Goal: Task Accomplishment & Management: Use online tool/utility

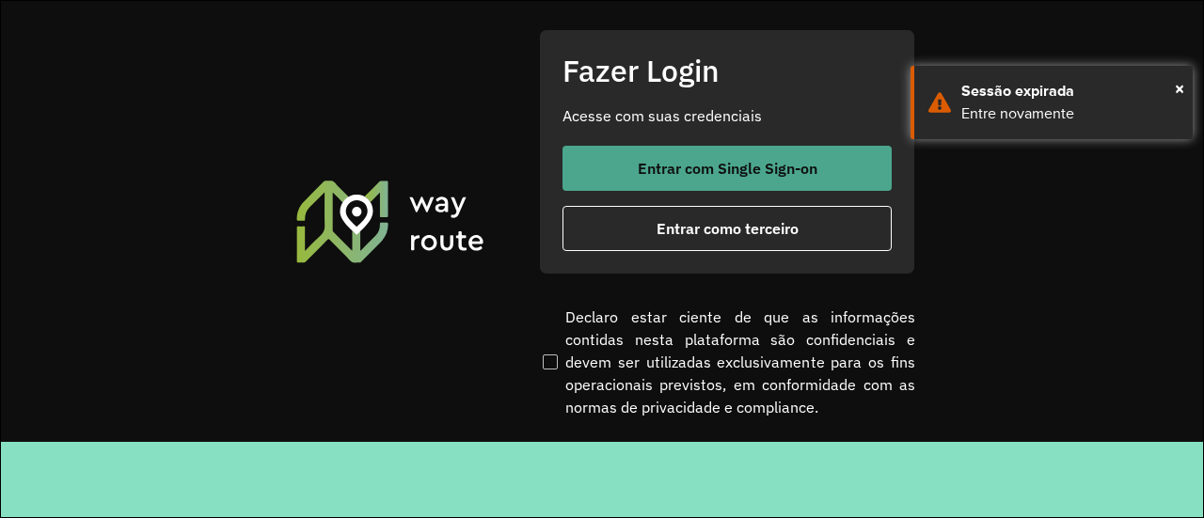
click at [693, 167] on span "Entrar com Single Sign-on" at bounding box center [728, 168] width 180 height 15
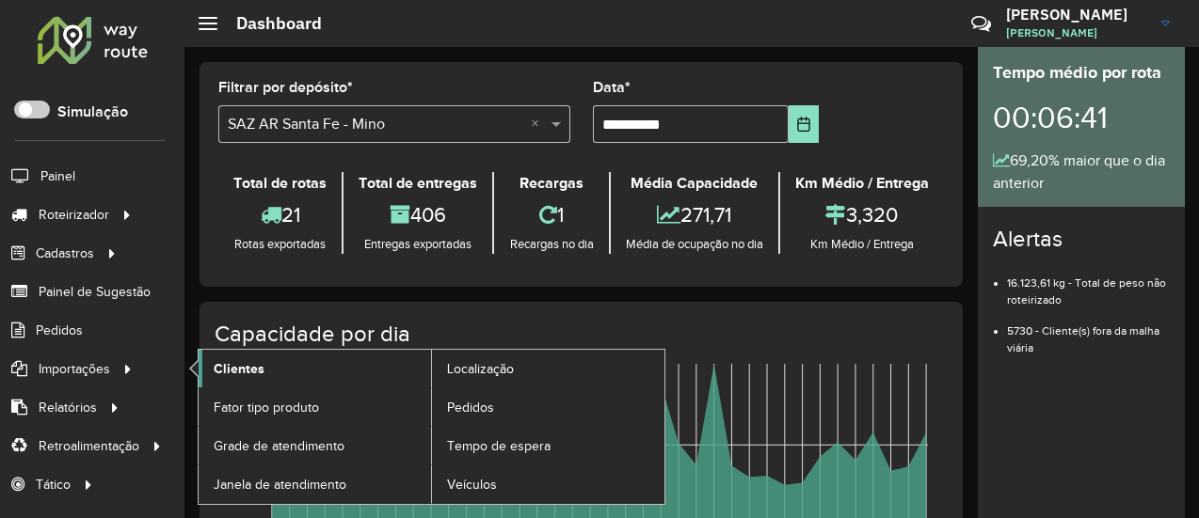
click at [273, 372] on link "Clientes" at bounding box center [315, 369] width 232 height 38
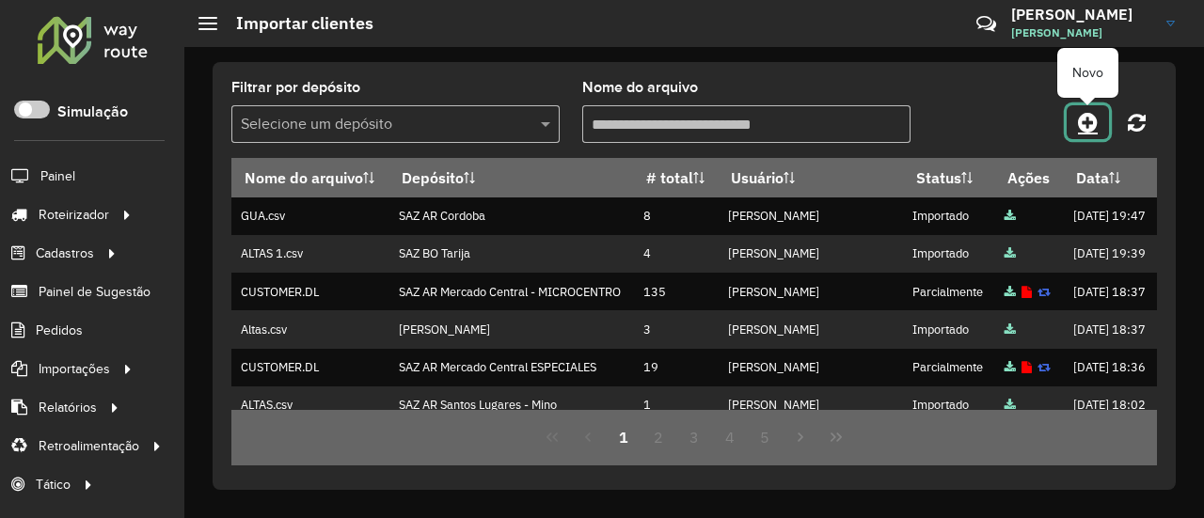
click at [1090, 125] on icon at bounding box center [1088, 122] width 20 height 23
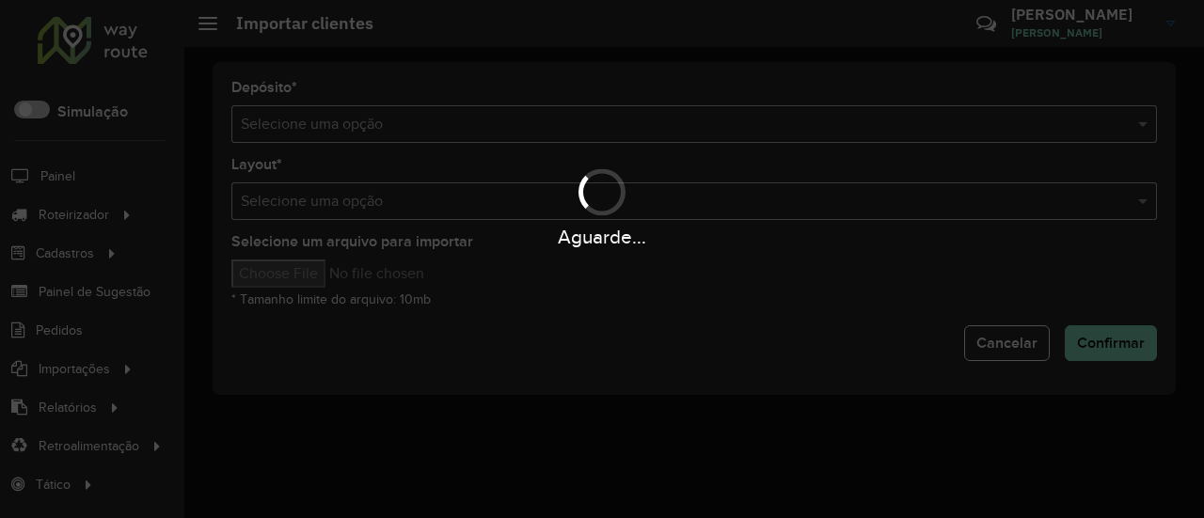
click at [389, 110] on div "Aguarde..." at bounding box center [602, 259] width 1204 height 518
click at [389, 110] on hb-app "Aguarde... Pop-up bloqueado! Seu navegador bloqueou automáticamente a abertura …" at bounding box center [602, 259] width 1204 height 518
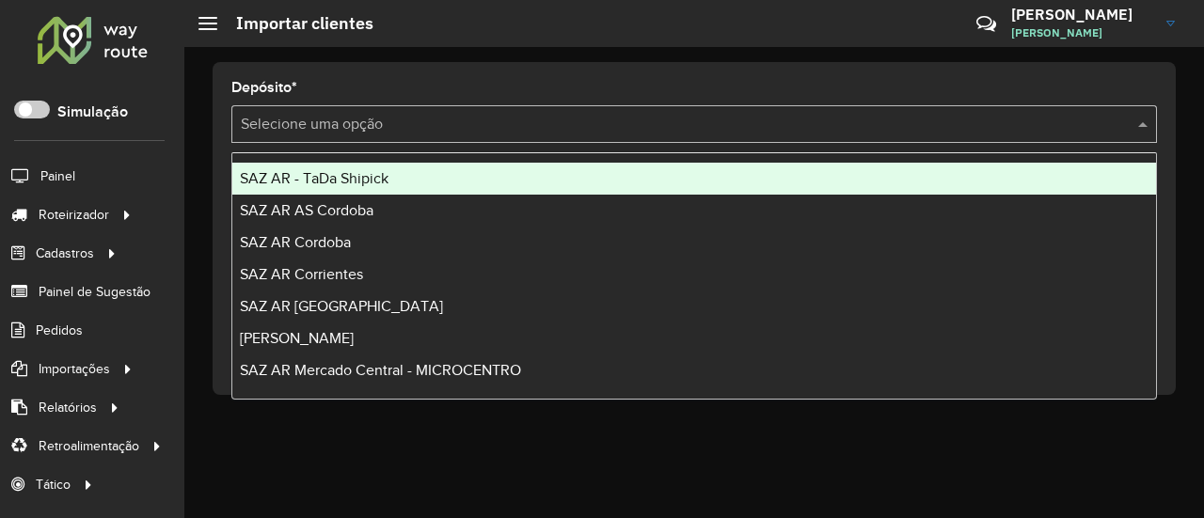
click at [387, 119] on input "text" at bounding box center [675, 125] width 869 height 23
click at [367, 184] on span "SAZ AR - TaDa Shipick" at bounding box center [314, 178] width 149 height 16
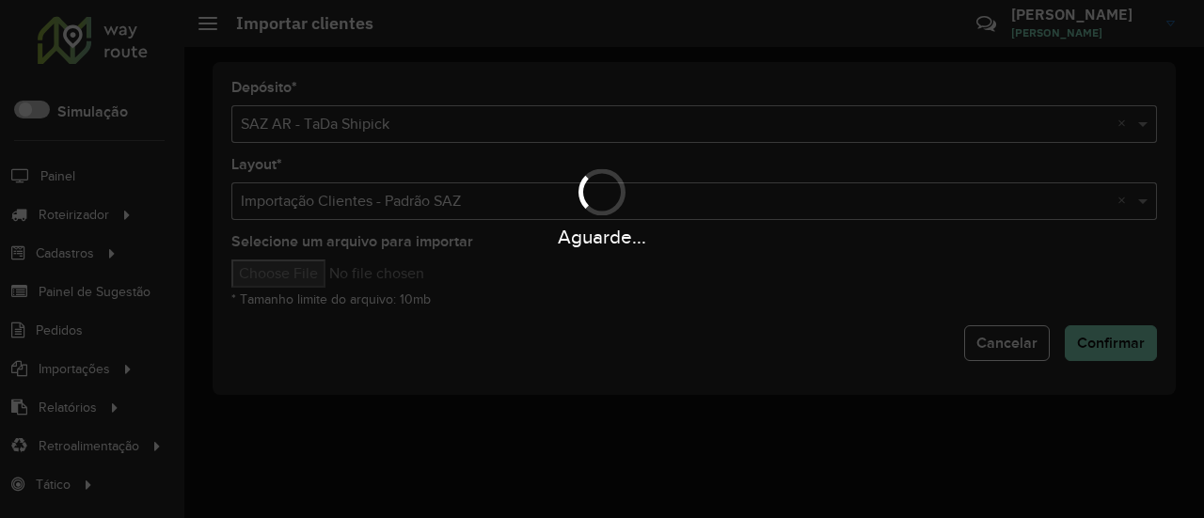
click at [298, 286] on div "Aguarde..." at bounding box center [602, 259] width 1204 height 518
click at [303, 276] on div "Aguarde..." at bounding box center [602, 259] width 1204 height 518
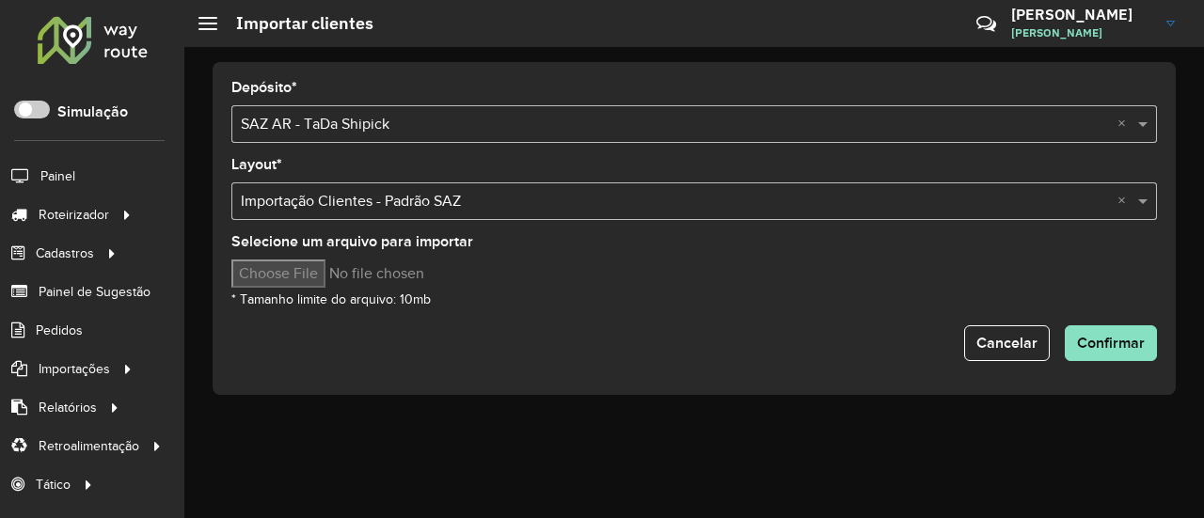
click at [303, 276] on hb-app "Aguarde... Pop-up bloqueado! Seu navegador bloqueou automáticamente a abertura …" at bounding box center [602, 259] width 1204 height 518
click at [303, 276] on input "Selecione um arquivo para importar" at bounding box center [391, 274] width 320 height 28
type input "**********"
click at [1137, 343] on span "Confirmar" at bounding box center [1111, 343] width 68 height 16
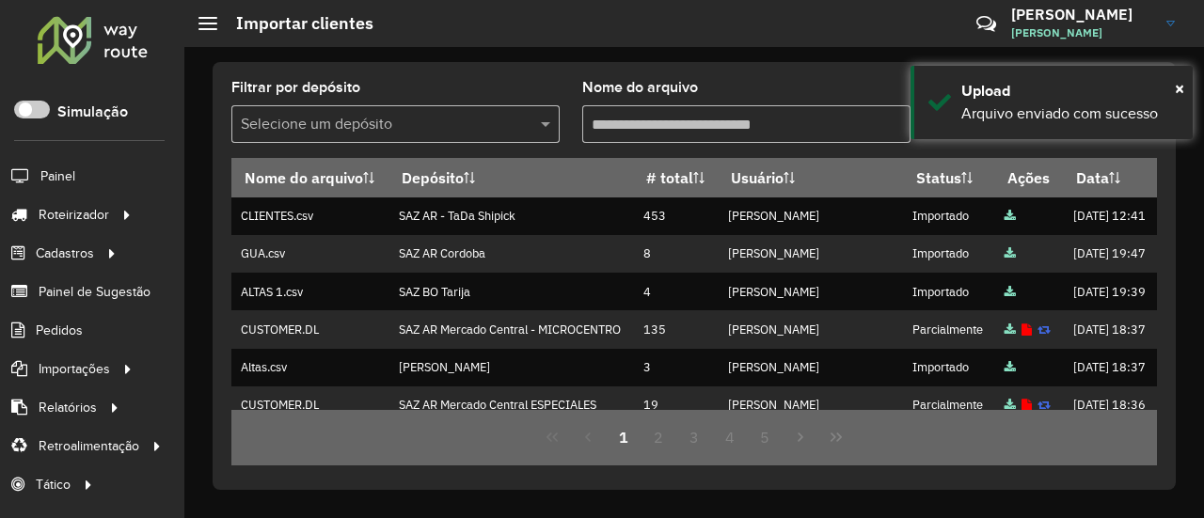
click at [855, 48] on div "Filtrar por depósito Selecione um depósito Nome do arquivo Nome do arquivo Depó…" at bounding box center [694, 282] width 1020 height 471
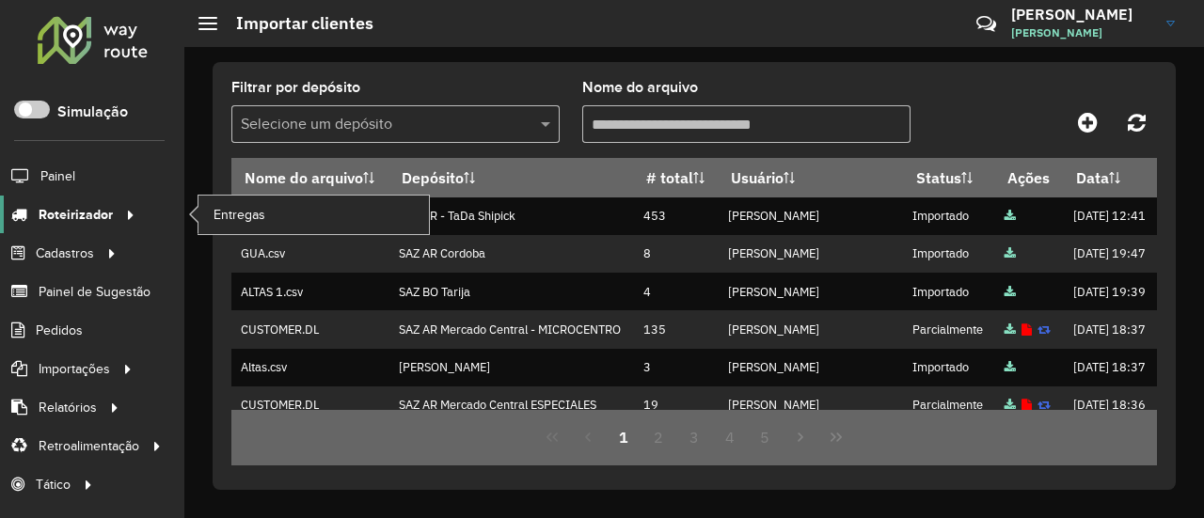
click at [128, 201] on icon at bounding box center [127, 213] width 16 height 28
click at [273, 215] on link "Entregas" at bounding box center [314, 215] width 231 height 38
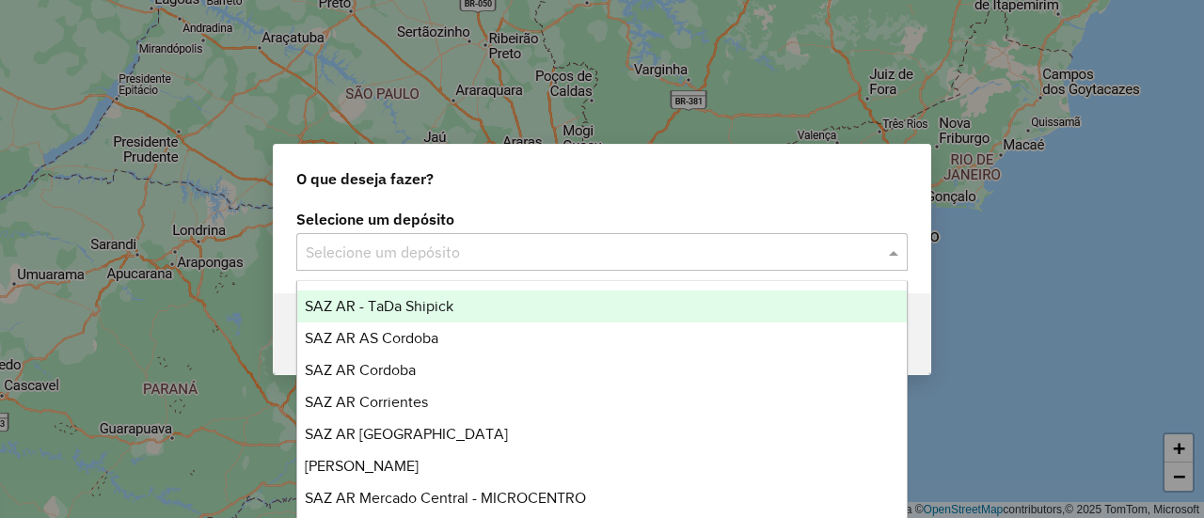
click at [424, 233] on div "Selecione um depósito" at bounding box center [602, 252] width 612 height 38
click at [413, 295] on div "SAZ AR - TaDa Shipick" at bounding box center [601, 307] width 609 height 32
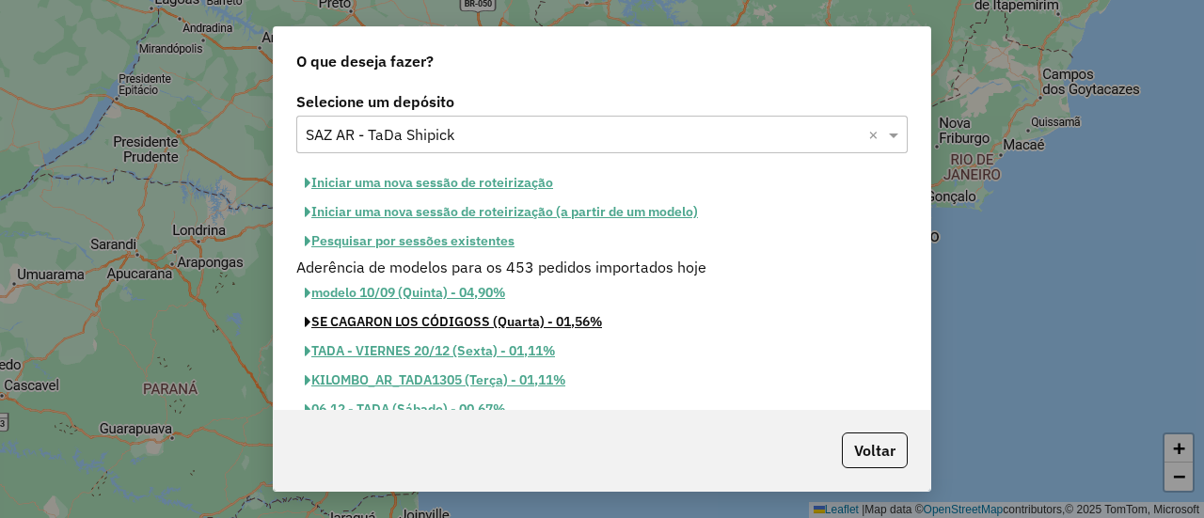
click at [469, 310] on button "SE CAGARON LOS CÓDIGOSS (Quarta) - 01,56%" at bounding box center [453, 322] width 314 height 29
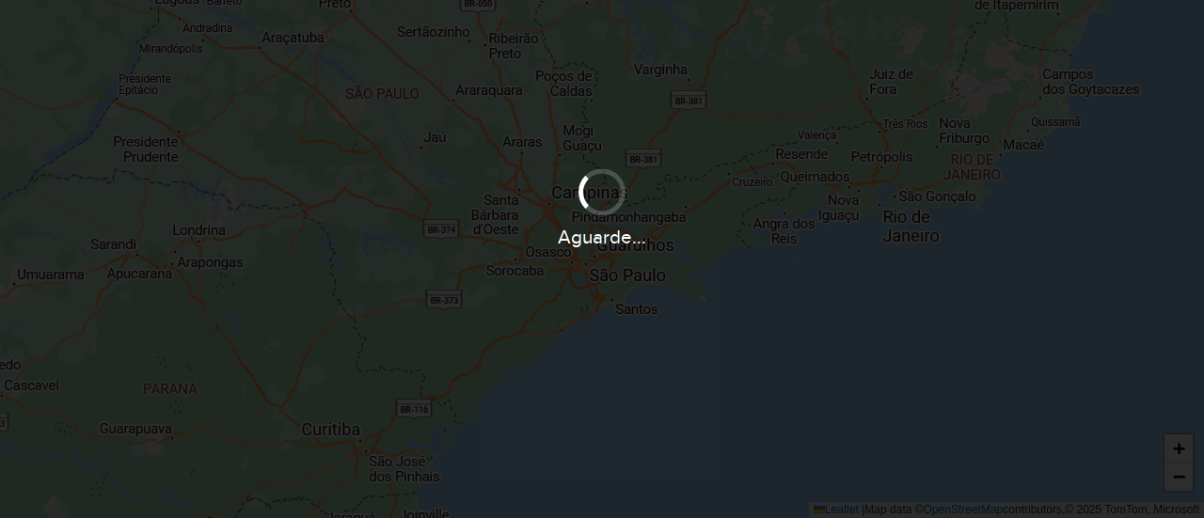
select select
select select "*"
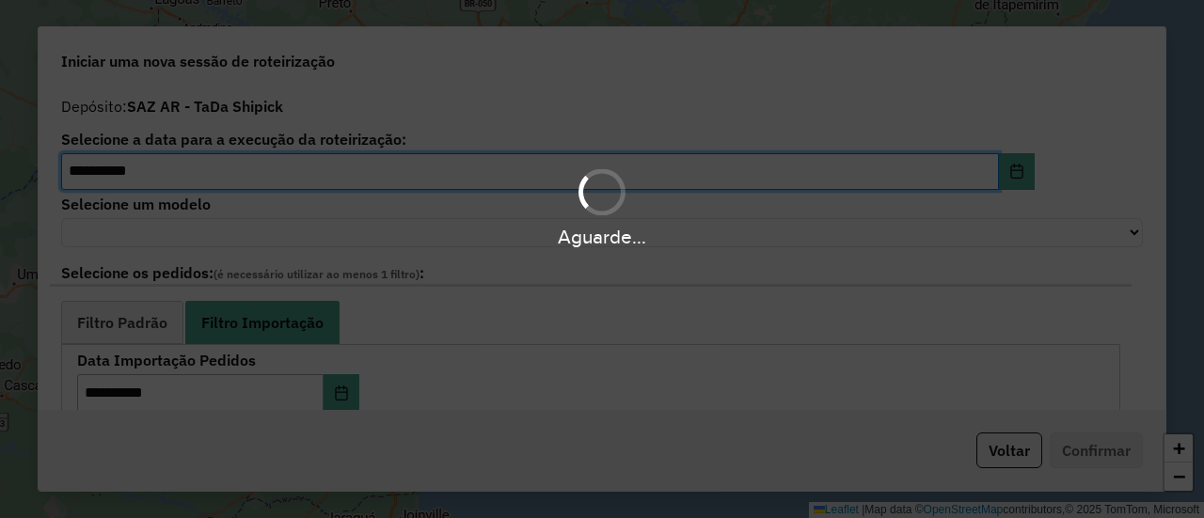
select select "*******"
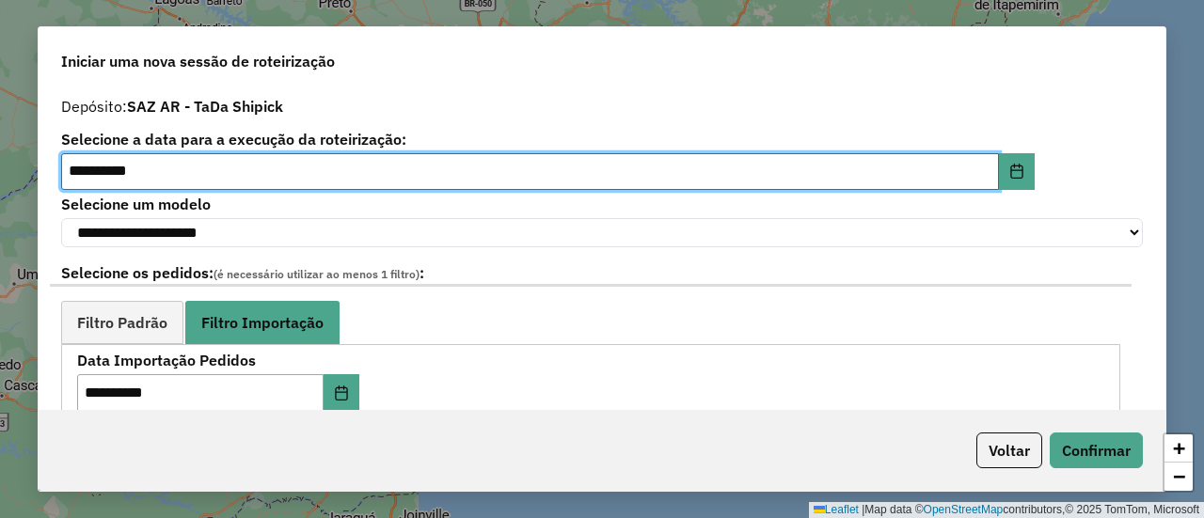
scroll to position [94, 0]
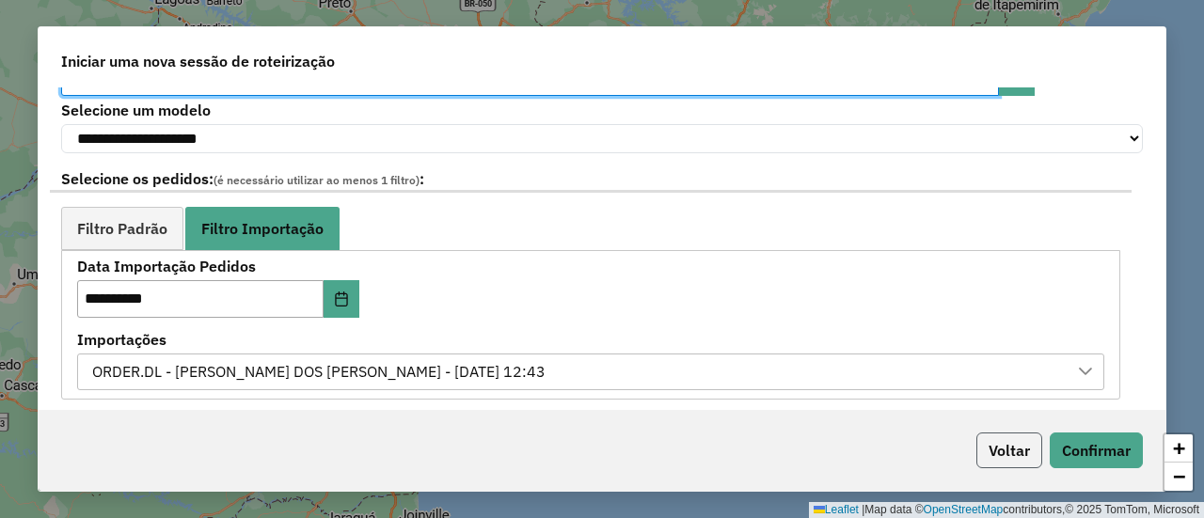
click at [992, 439] on button "Voltar" at bounding box center [1010, 451] width 66 height 36
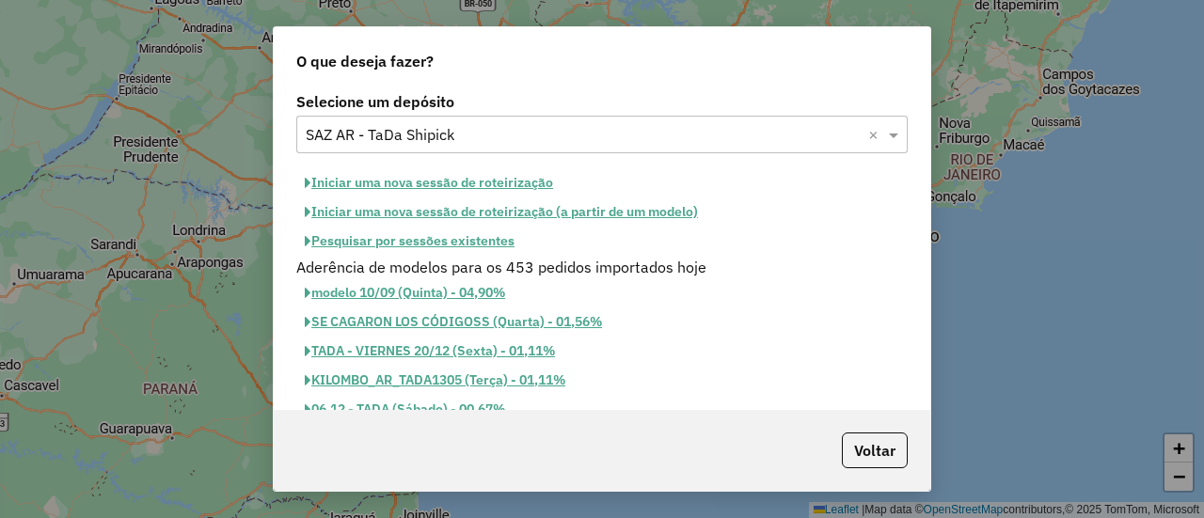
click at [401, 236] on button "Pesquisar por sessões existentes" at bounding box center [409, 241] width 227 height 29
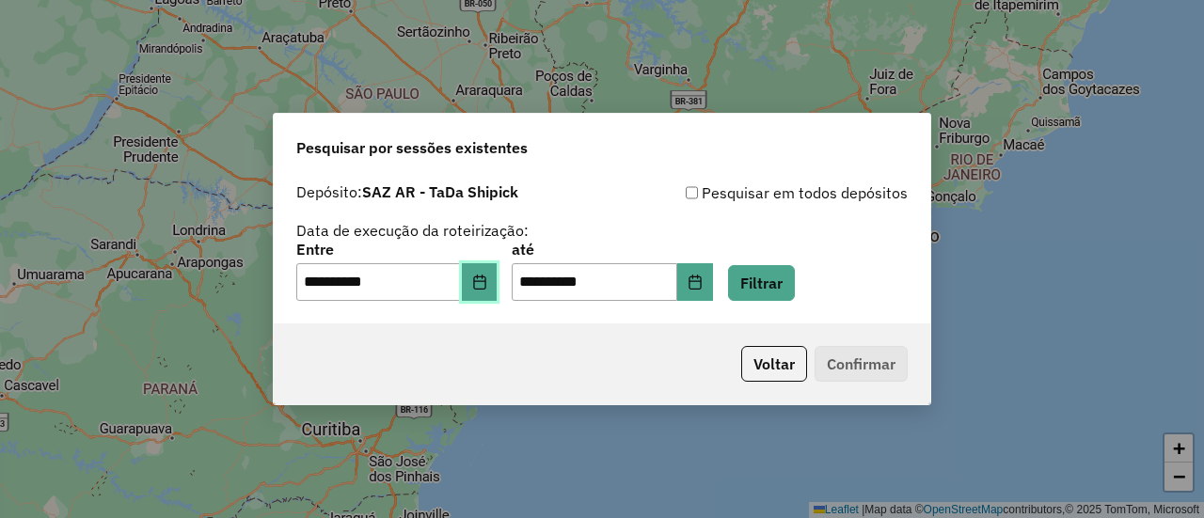
click at [493, 293] on button "Choose Date" at bounding box center [480, 282] width 36 height 38
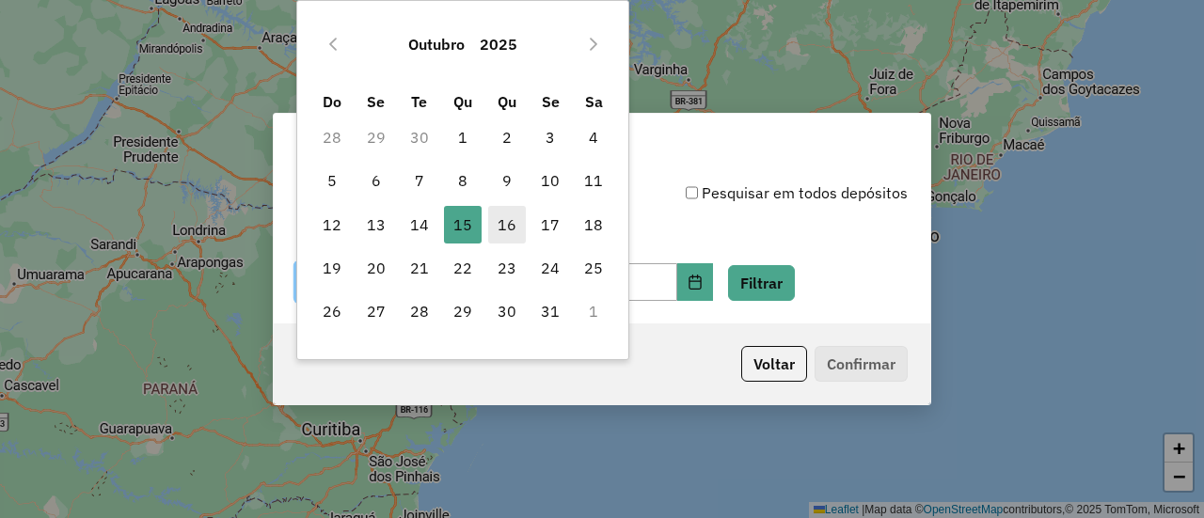
click at [519, 235] on span "16" at bounding box center [507, 225] width 38 height 38
type input "**********"
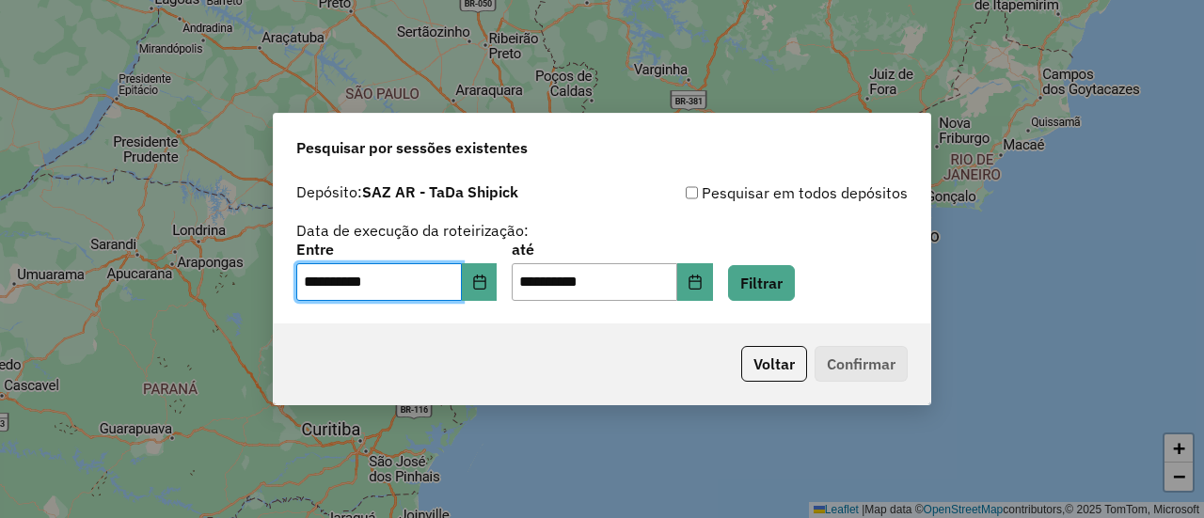
click at [836, 283] on div "**********" at bounding box center [602, 272] width 612 height 58
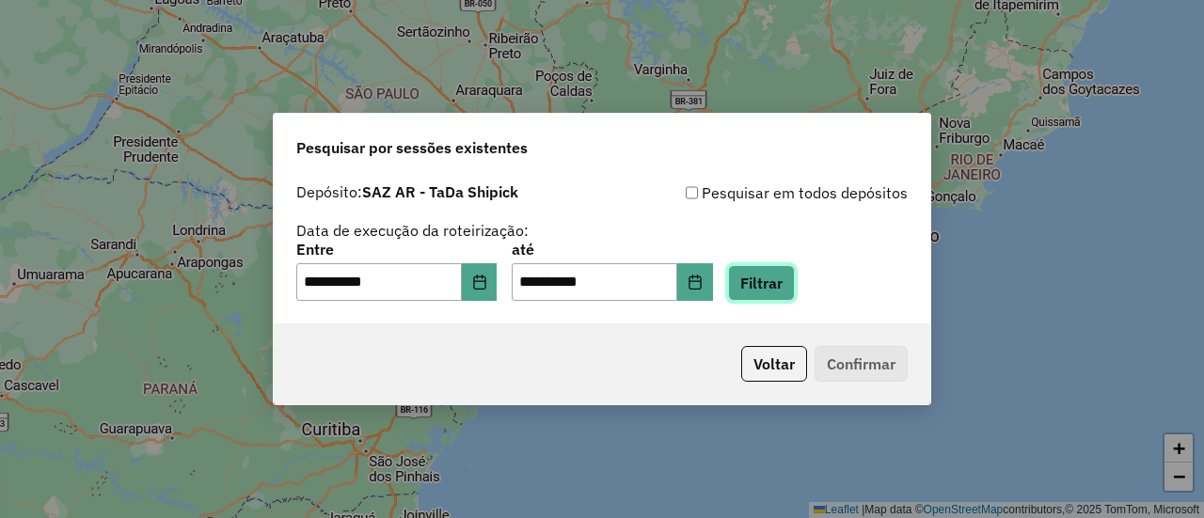
click at [795, 286] on button "Filtrar" at bounding box center [761, 283] width 67 height 36
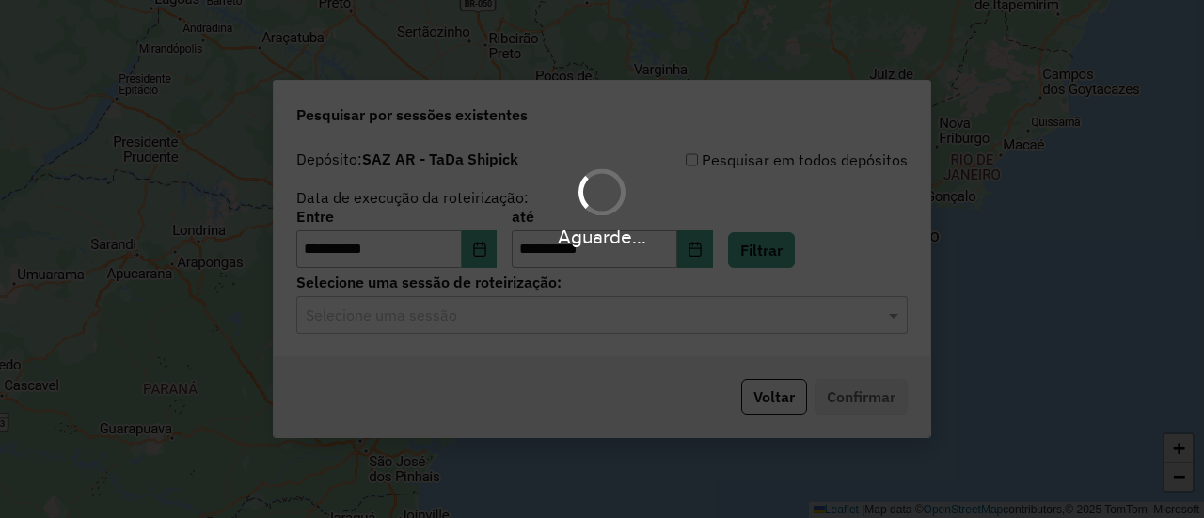
click at [560, 321] on div "Aguarde..." at bounding box center [602, 259] width 1204 height 518
click at [560, 321] on hb-app "**********" at bounding box center [602, 259] width 1204 height 518
click at [560, 321] on input "text" at bounding box center [583, 316] width 555 height 23
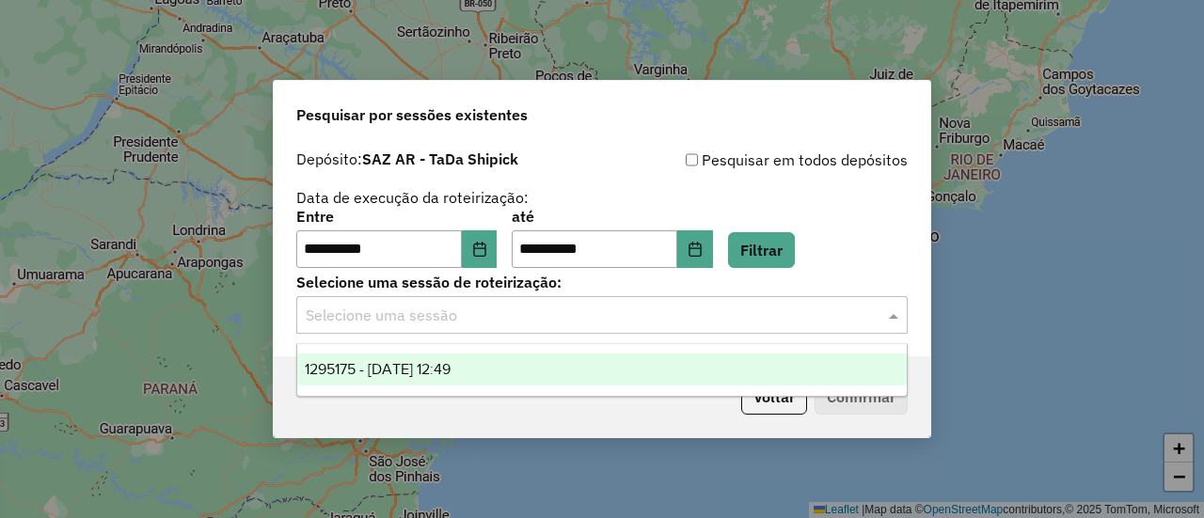
click at [548, 369] on div "1295175 - 16/10/2025 12:49" at bounding box center [601, 370] width 609 height 32
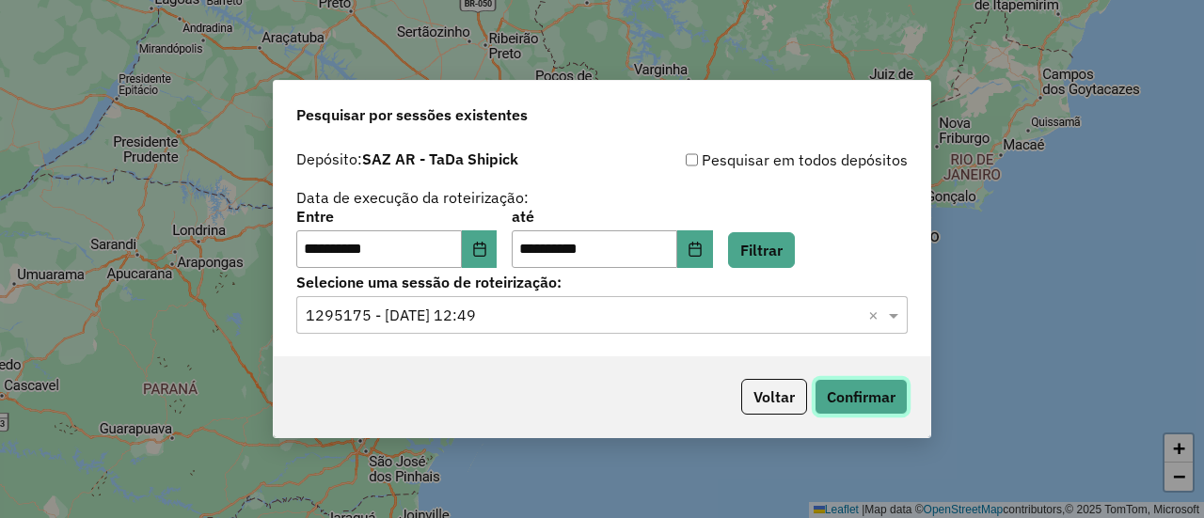
click at [874, 397] on button "Confirmar" at bounding box center [861, 397] width 93 height 36
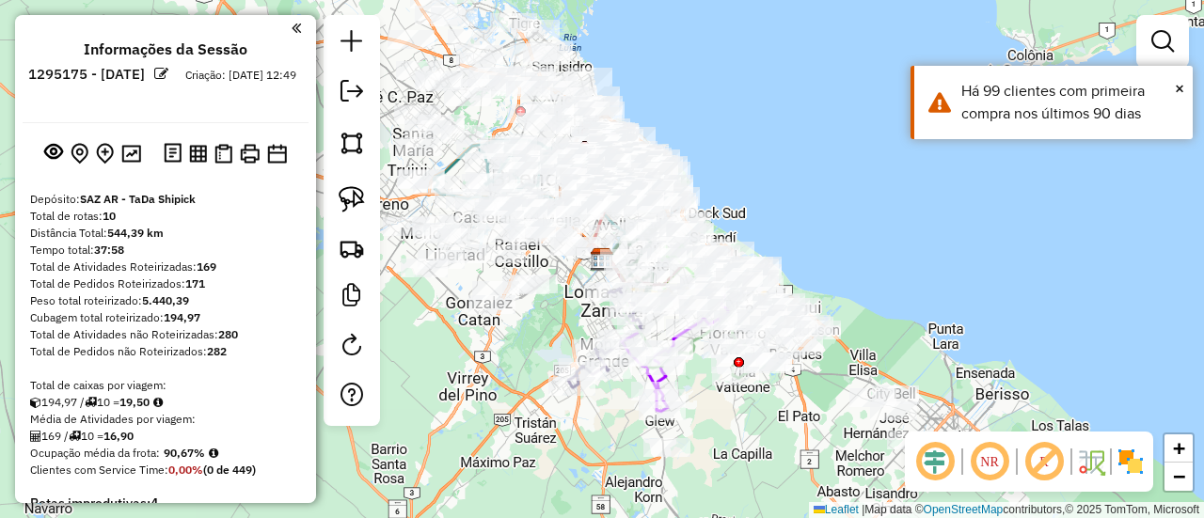
click at [754, 84] on div "Janela de atendimento Grade de atendimento Capacidade Transportadoras Veículos …" at bounding box center [602, 259] width 1204 height 518
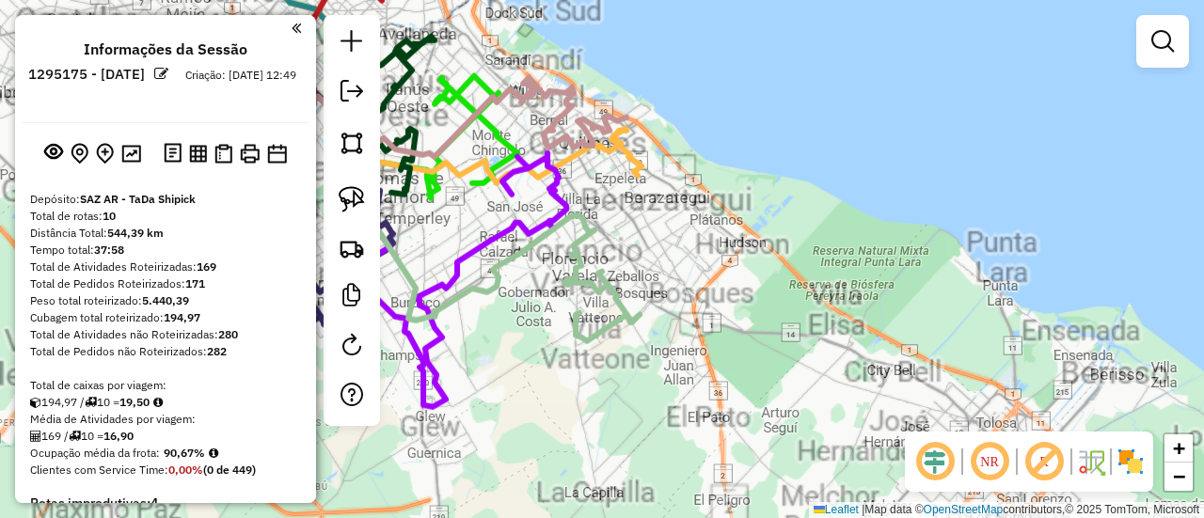
drag, startPoint x: 1049, startPoint y: 380, endPoint x: 1069, endPoint y: 391, distance: 22.8
click at [1050, 379] on div "Janela de atendimento Grade de atendimento Capacidade Transportadoras Veículos …" at bounding box center [602, 259] width 1204 height 518
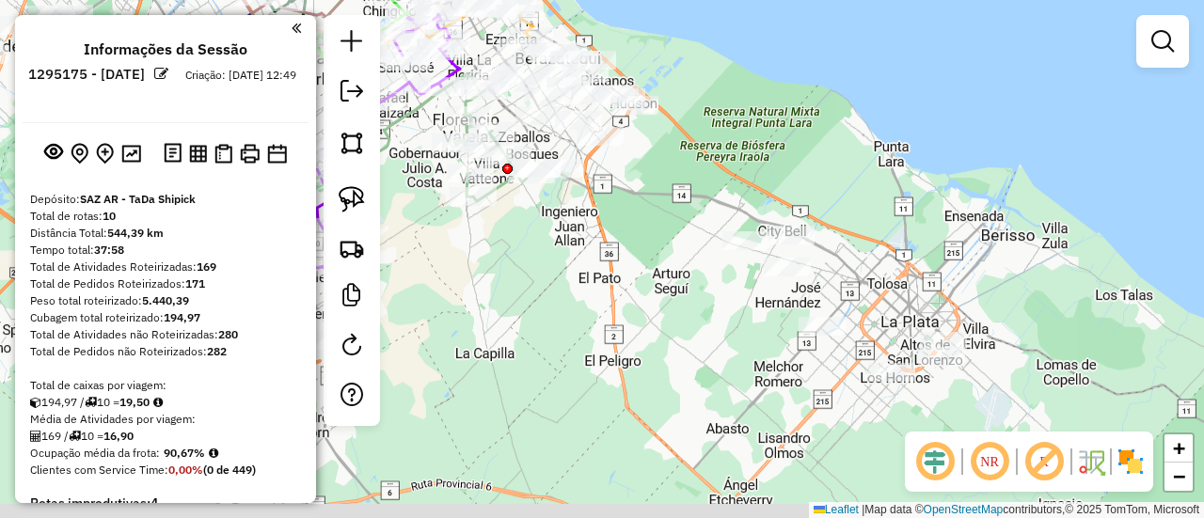
drag, startPoint x: 995, startPoint y: 291, endPoint x: 911, endPoint y: 195, distance: 128.0
click at [911, 195] on div "Janela de atendimento Grade de atendimento Capacidade Transportadoras Veículos …" at bounding box center [602, 259] width 1204 height 518
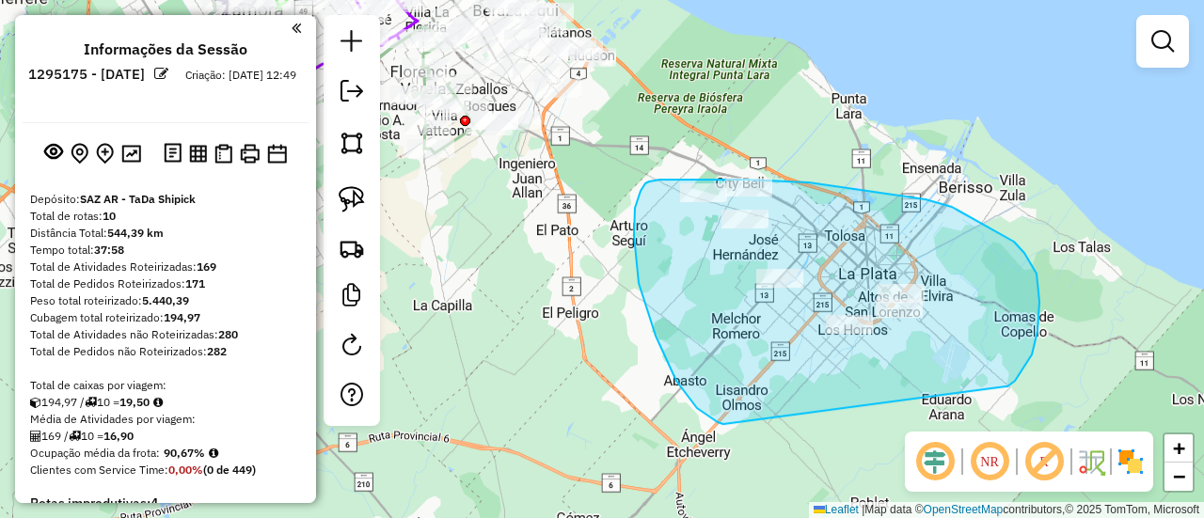
drag, startPoint x: 1006, startPoint y: 387, endPoint x: 743, endPoint y: 428, distance: 265.8
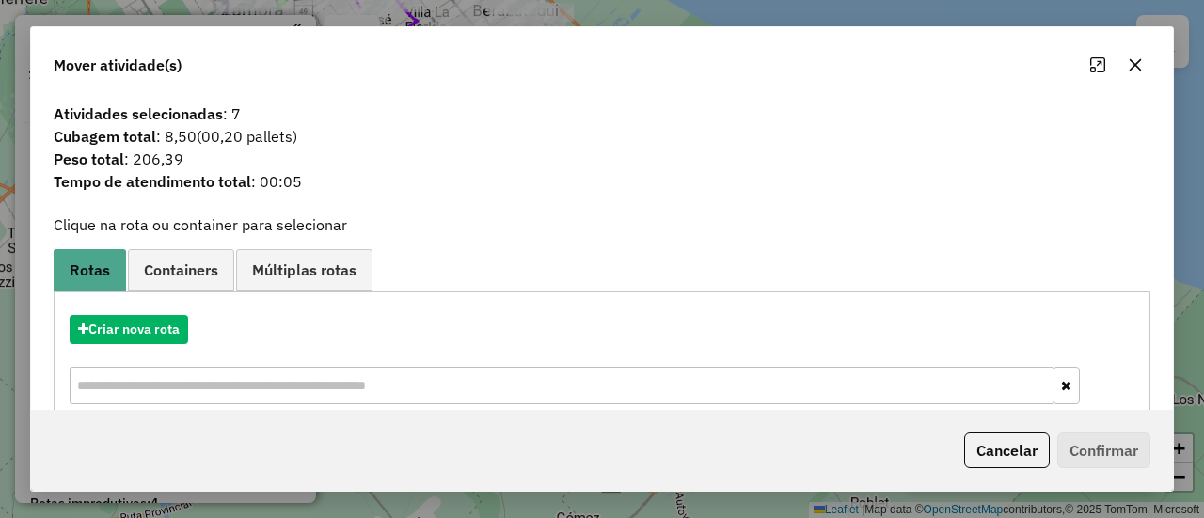
click at [107, 310] on div "Criar nova rota" at bounding box center [602, 362] width 1088 height 122
click at [107, 315] on button "Criar nova rota" at bounding box center [129, 329] width 119 height 29
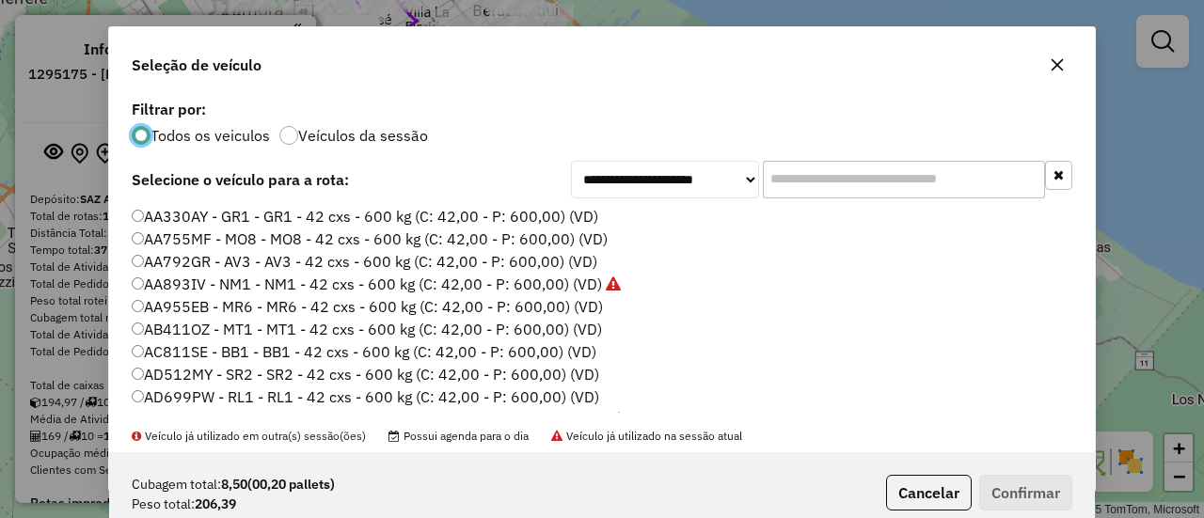
scroll to position [10, 6]
click at [367, 144] on p-radiobutton "Veículos da sessão" at bounding box center [353, 135] width 149 height 19
click at [538, 220] on label "AA330AY - GR1 - GR1 - 42 cxs - 600 kg (C: 42,00 - P: 600,00) (VD)" at bounding box center [365, 216] width 467 height 23
click at [408, 140] on label "Veículos da sessão" at bounding box center [363, 135] width 130 height 15
click at [551, 217] on label "AA330AY - GR1 - GR1 - 42 cxs - 600 kg (C: 42,00 - P: 600,00) (VD)" at bounding box center [365, 216] width 467 height 23
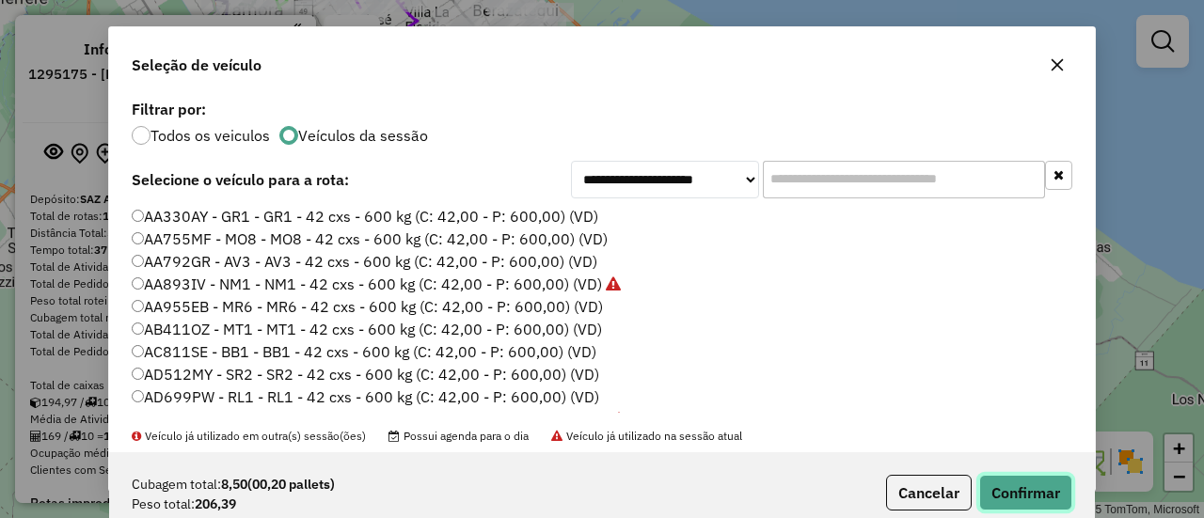
click at [1007, 475] on button "Confirmar" at bounding box center [1025, 493] width 93 height 36
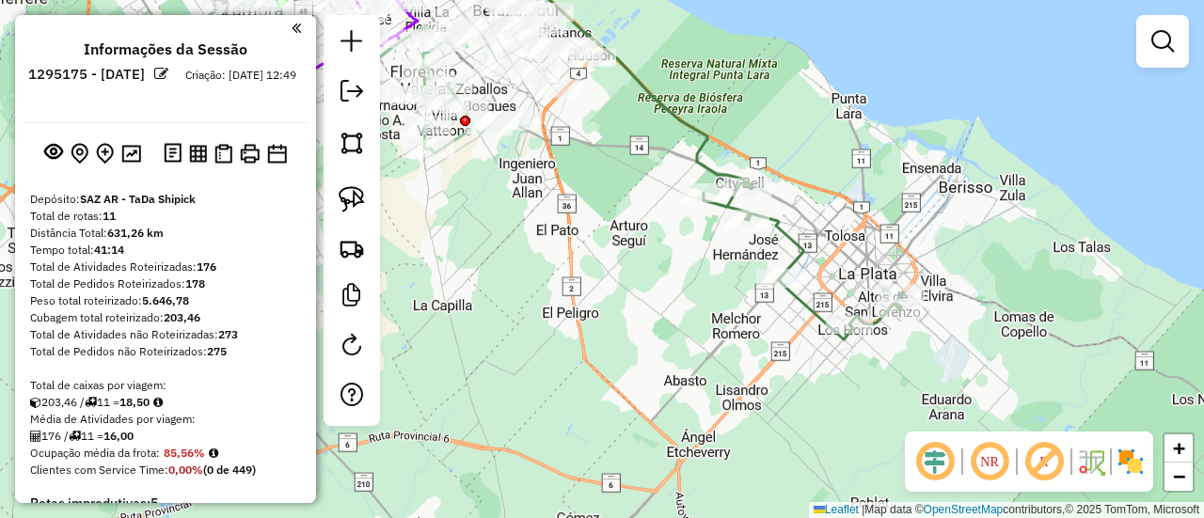
click at [699, 161] on icon at bounding box center [626, 68] width 254 height 241
select select "**********"
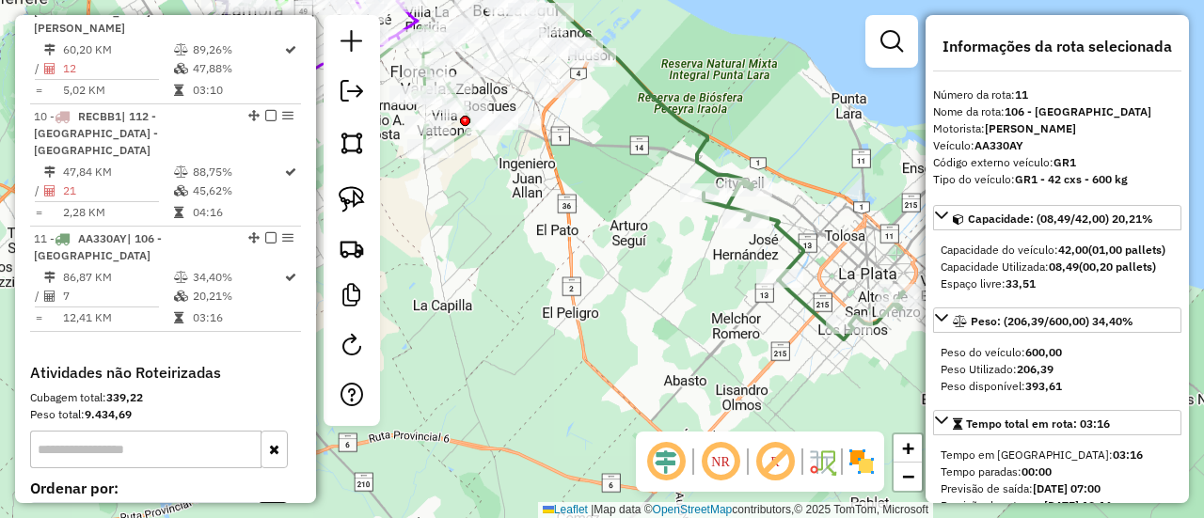
scroll to position [1759, 0]
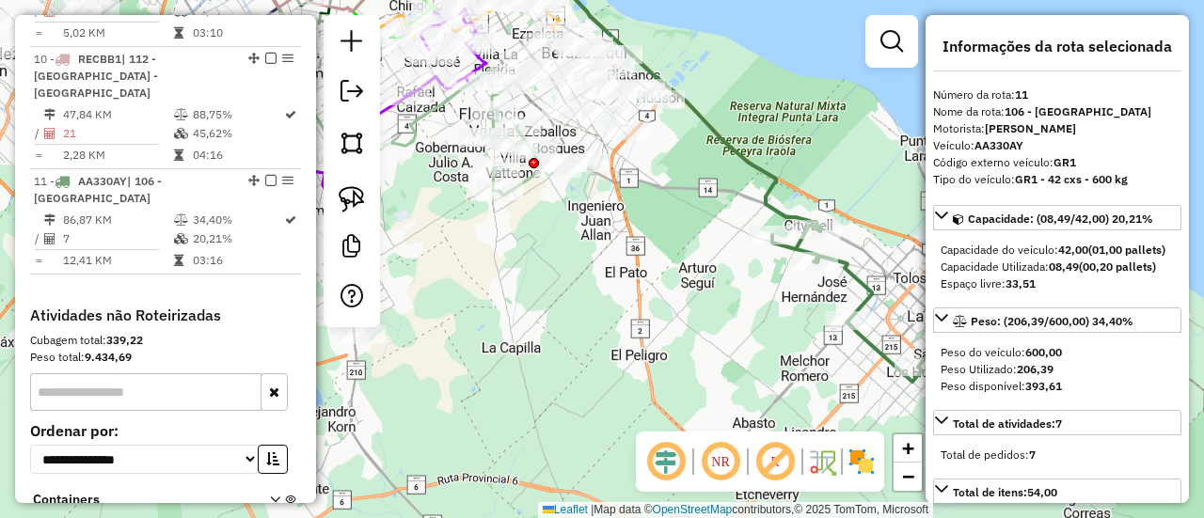
click at [667, 241] on div "Janela de atendimento Grade de atendimento Capacidade Transportadoras Veículos …" at bounding box center [602, 259] width 1204 height 518
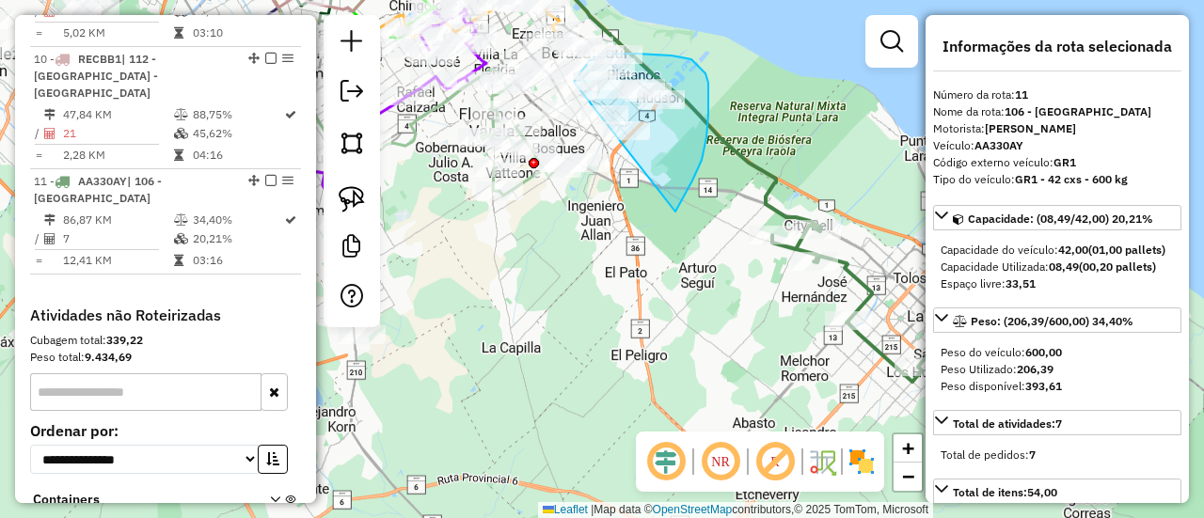
click at [587, 99] on div "Janela de atendimento Grade de atendimento Capacidade Transportadoras Veículos …" at bounding box center [602, 259] width 1204 height 518
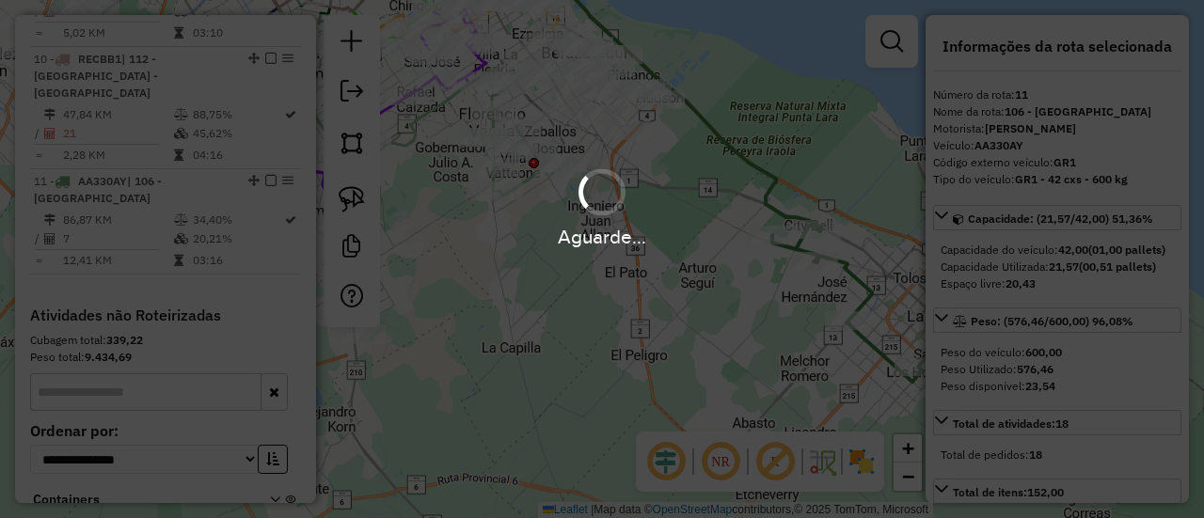
select select "**********"
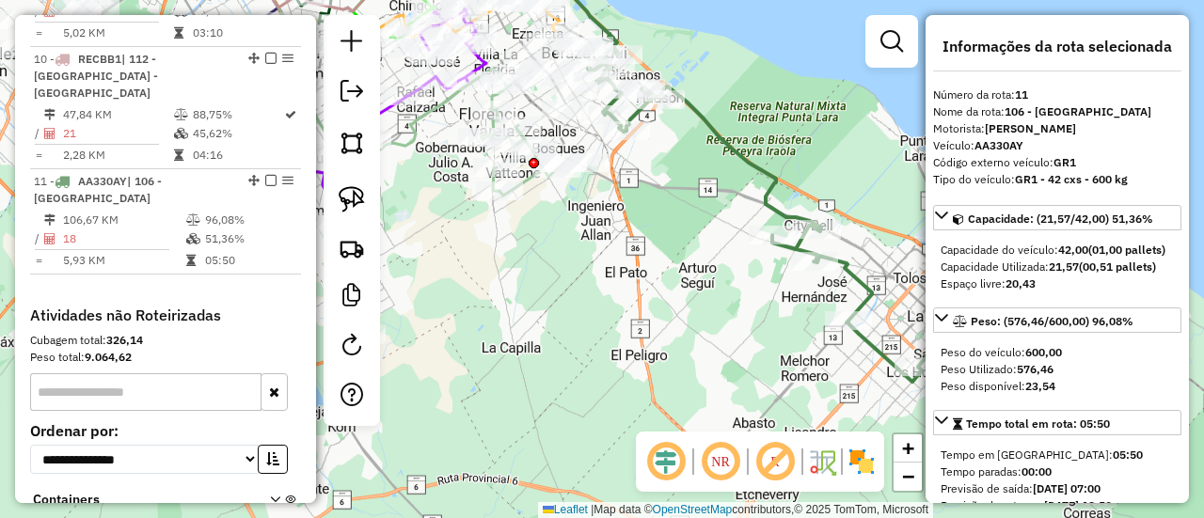
click at [866, 470] on img at bounding box center [862, 462] width 30 height 30
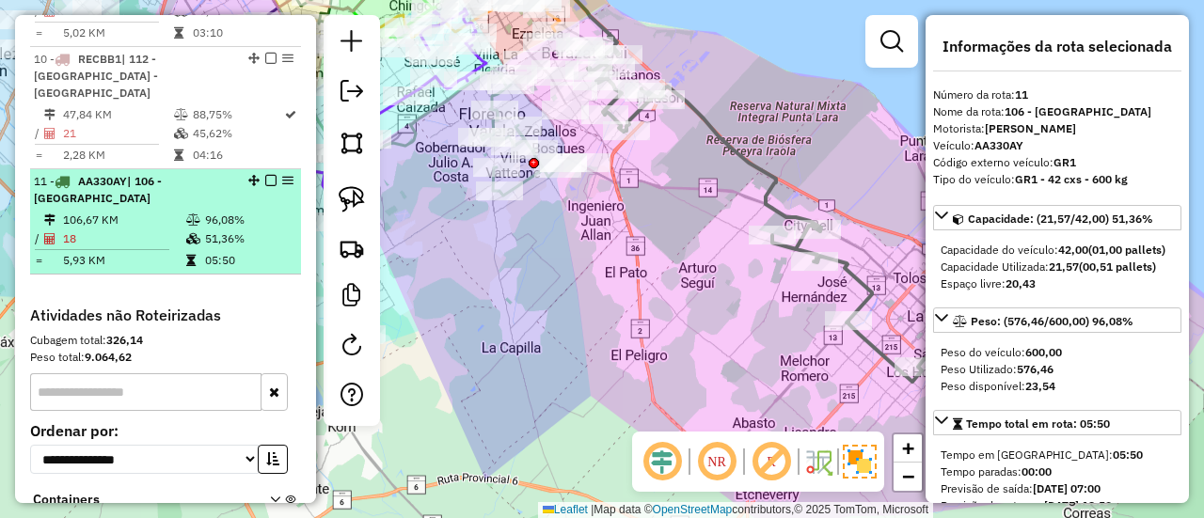
click at [265, 175] on em at bounding box center [270, 180] width 11 height 11
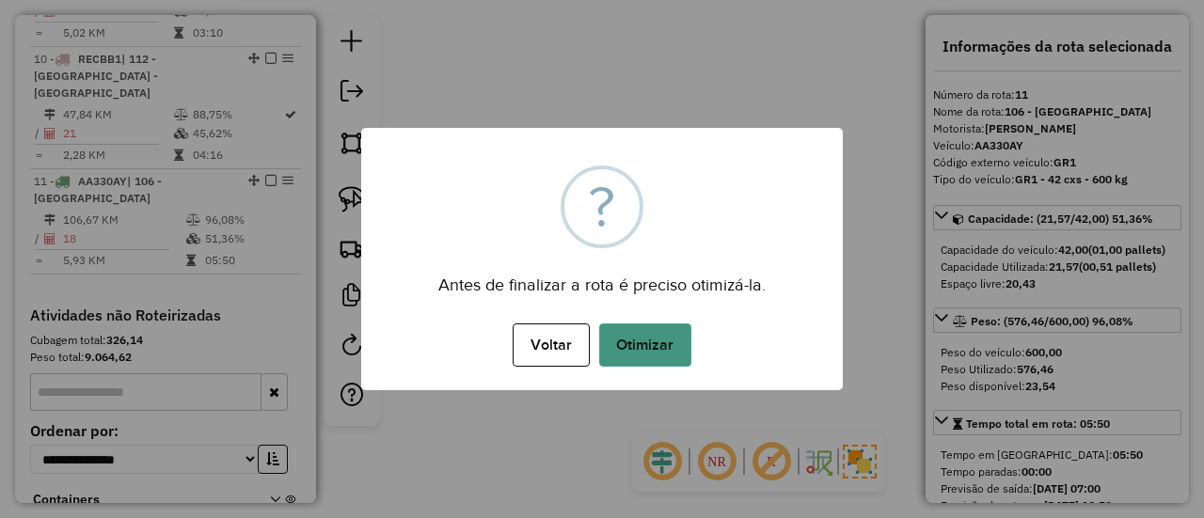
click at [679, 342] on button "Otimizar" at bounding box center [645, 345] width 92 height 43
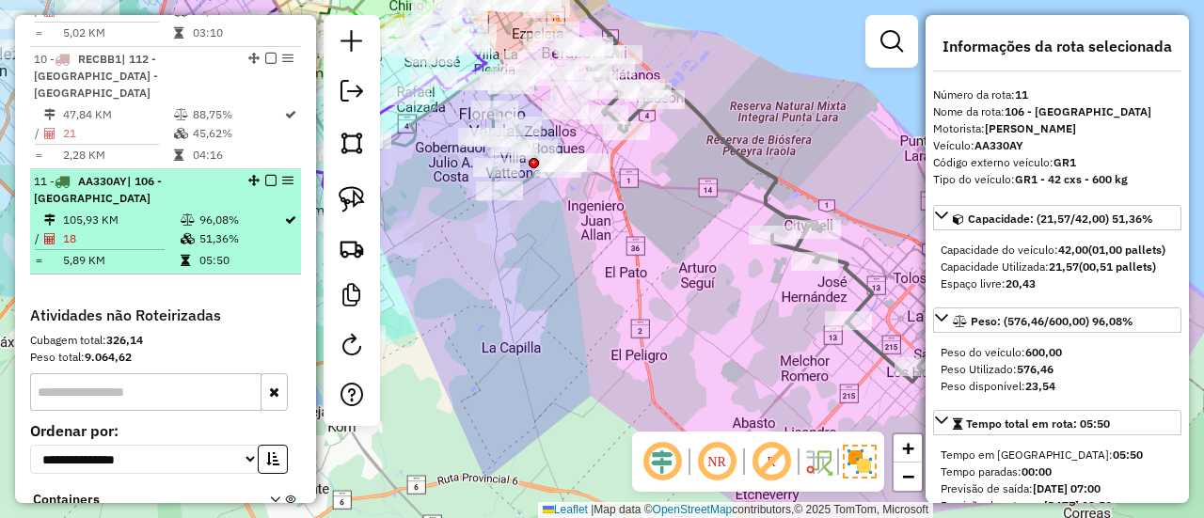
click at [265, 175] on em at bounding box center [270, 180] width 11 height 11
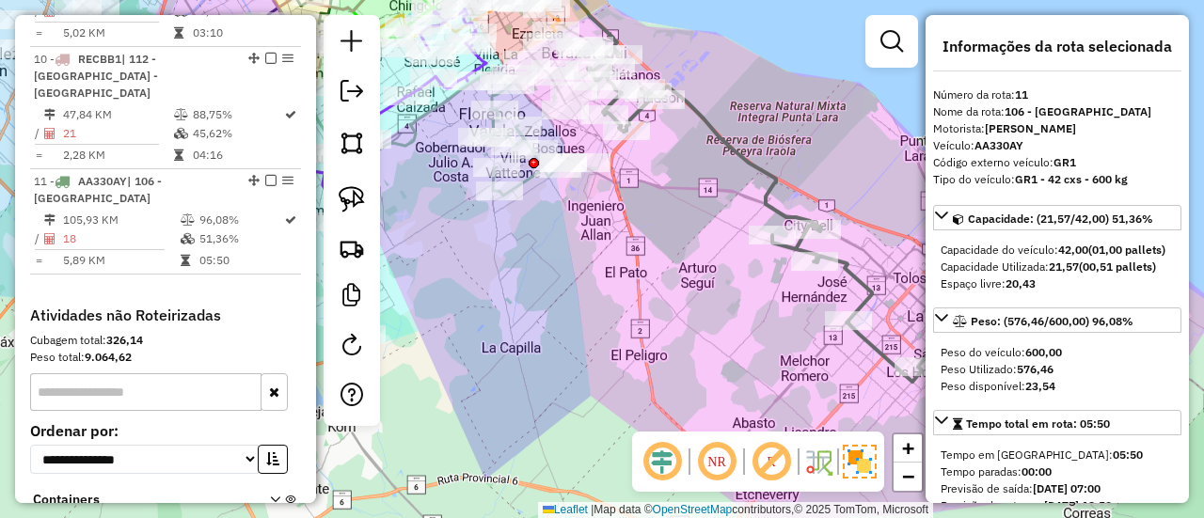
scroll to position [1696, 0]
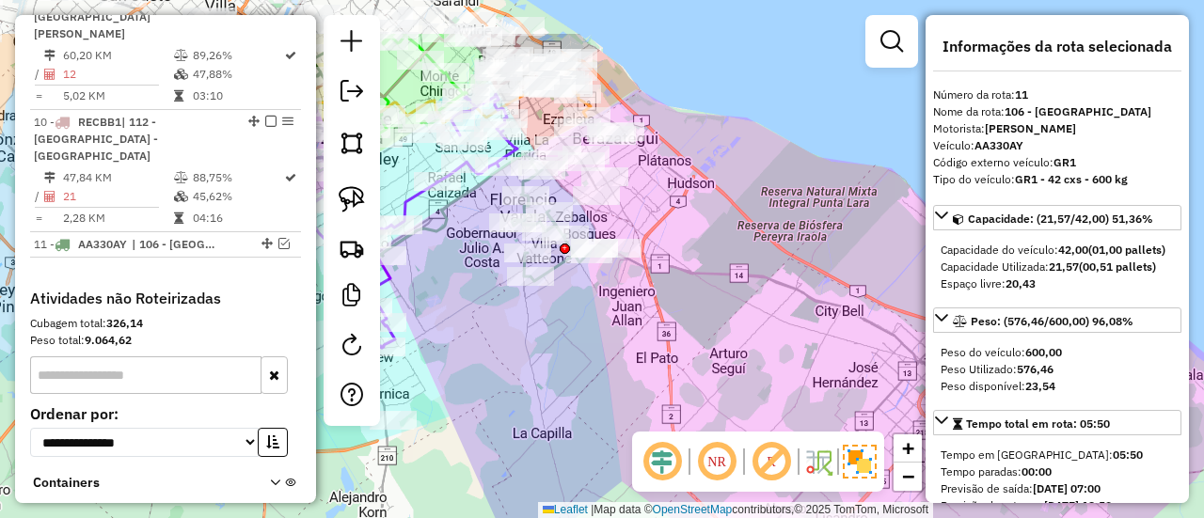
drag, startPoint x: 733, startPoint y: 257, endPoint x: 661, endPoint y: 198, distance: 93.6
click at [741, 261] on div "Janela de atendimento Grade de atendimento Capacidade Transportadoras Veículos …" at bounding box center [602, 259] width 1204 height 518
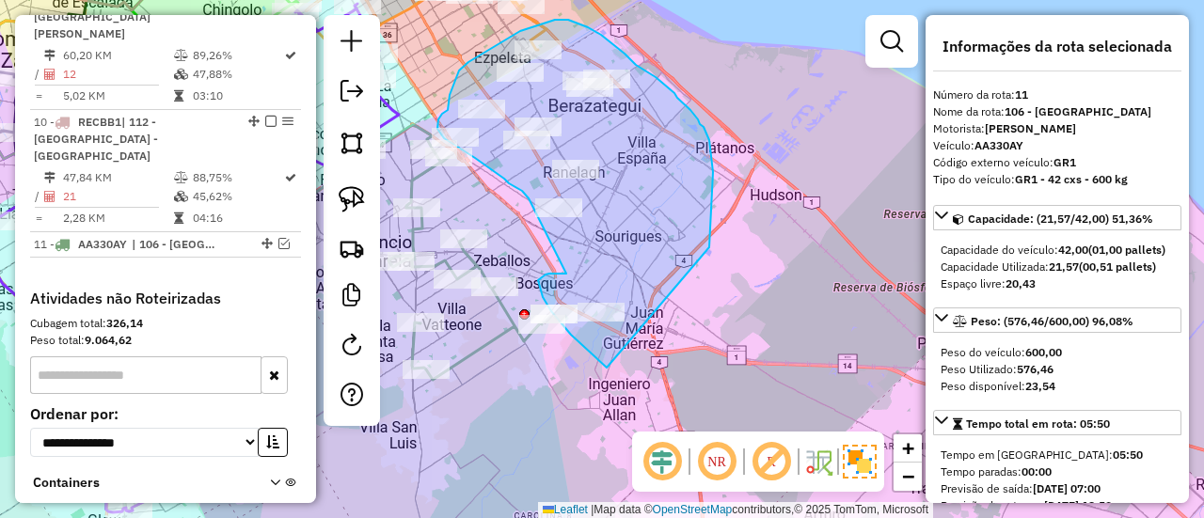
drag, startPoint x: 709, startPoint y: 242, endPoint x: 646, endPoint y: 372, distance: 144.3
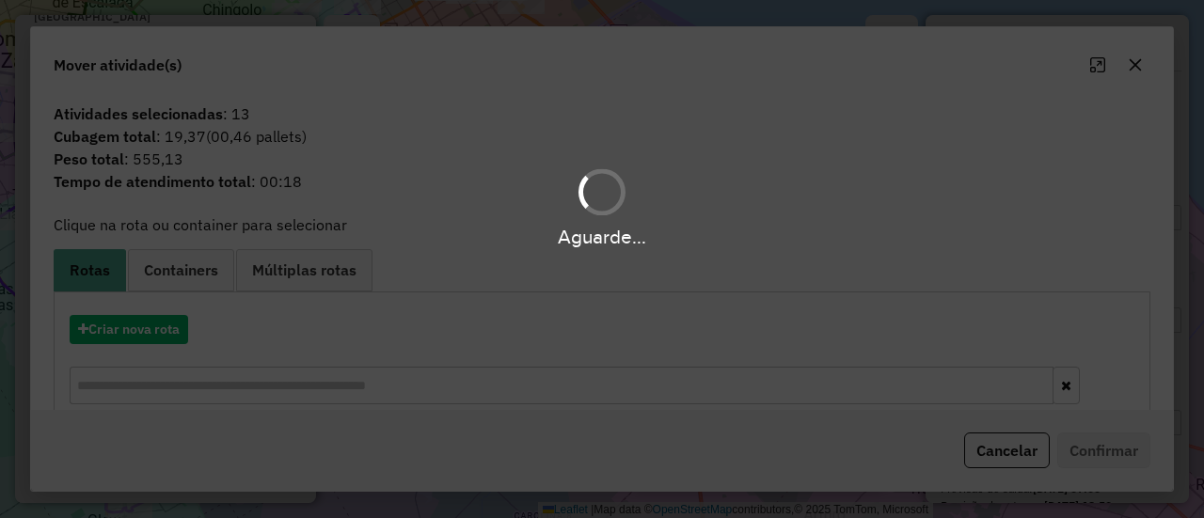
click at [149, 328] on div "Aguarde..." at bounding box center [602, 259] width 1204 height 518
click at [149, 328] on button "Criar nova rota" at bounding box center [129, 329] width 119 height 29
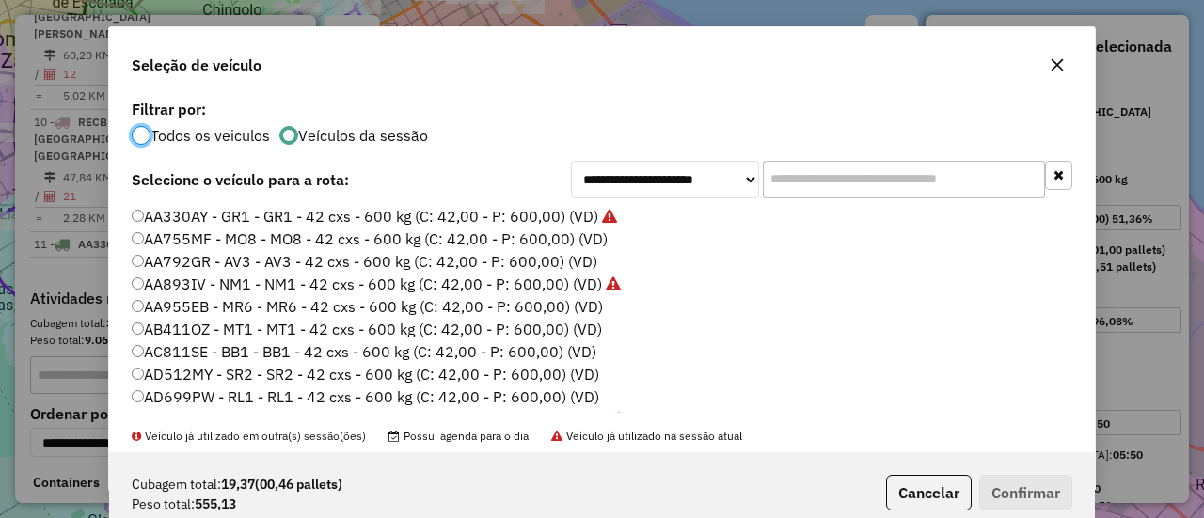
scroll to position [10, 6]
click at [593, 244] on label "AA755MF - MO8 - MO8 - 42 cxs - 600 kg (C: 42,00 - P: 600,00) (VD)" at bounding box center [370, 239] width 476 height 23
drag, startPoint x: 1019, startPoint y: 477, endPoint x: 1008, endPoint y: 462, distance: 18.8
click at [1019, 477] on button "Confirmar" at bounding box center [1025, 493] width 93 height 36
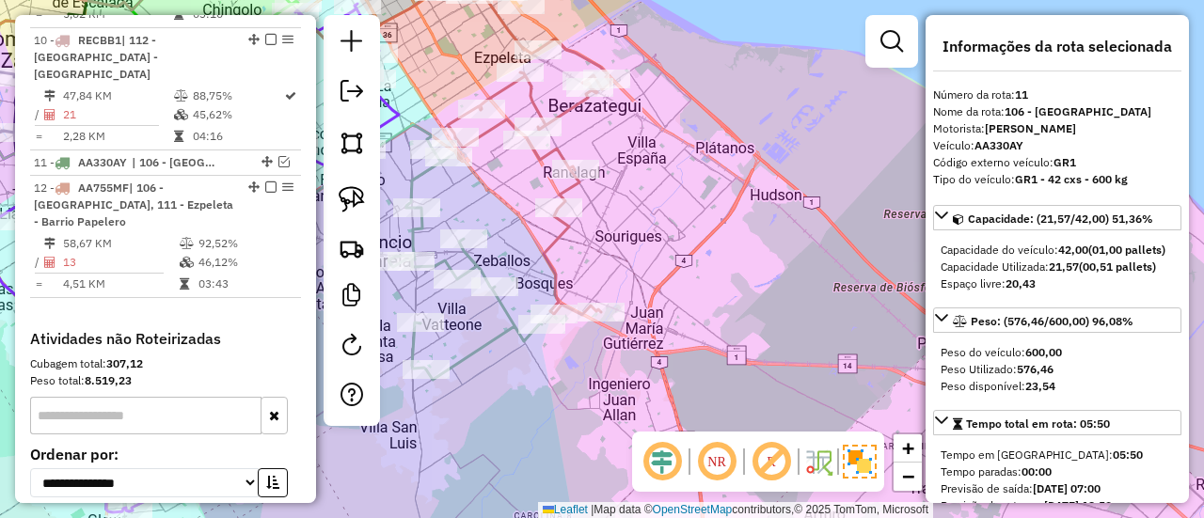
scroll to position [1791, 0]
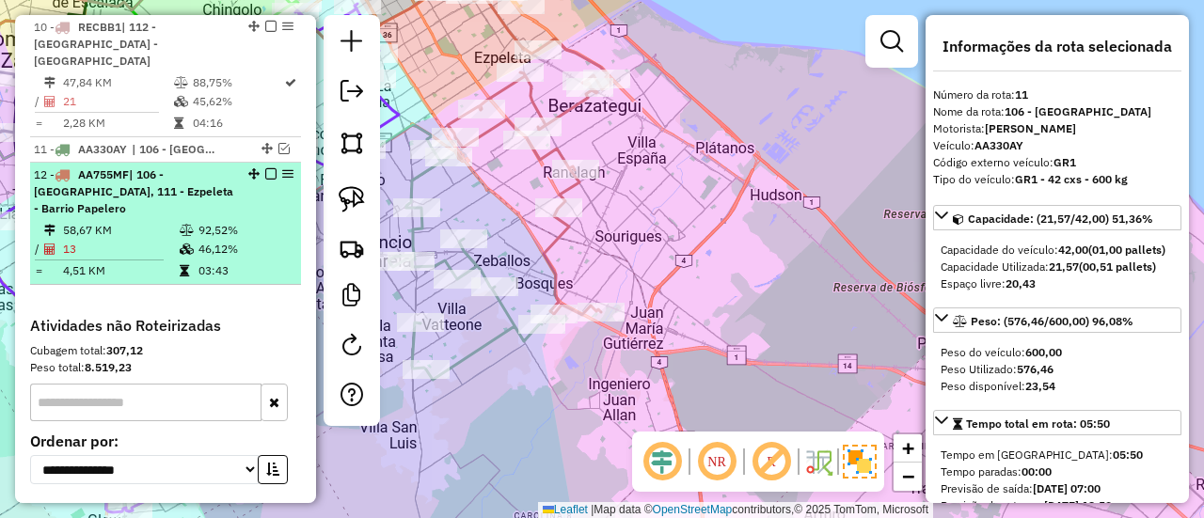
click at [265, 168] on em at bounding box center [270, 173] width 11 height 11
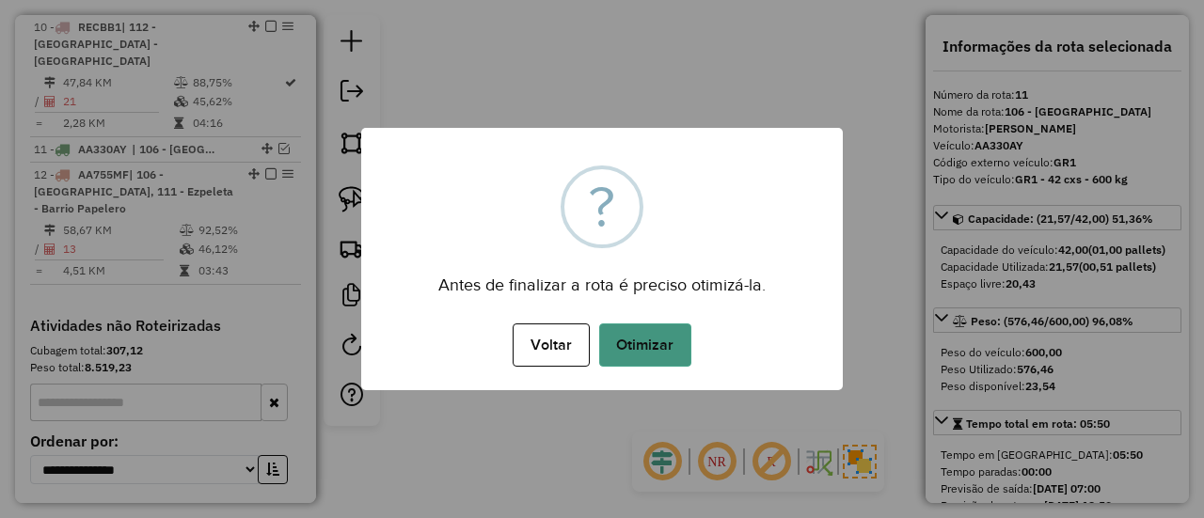
click at [657, 347] on button "Otimizar" at bounding box center [645, 345] width 92 height 43
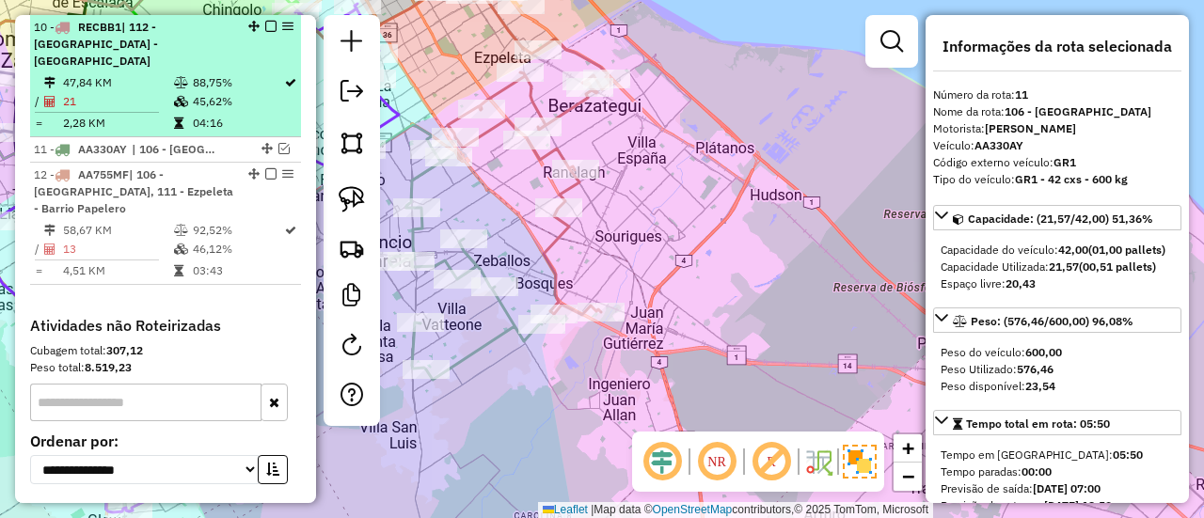
click at [269, 168] on em at bounding box center [270, 173] width 11 height 11
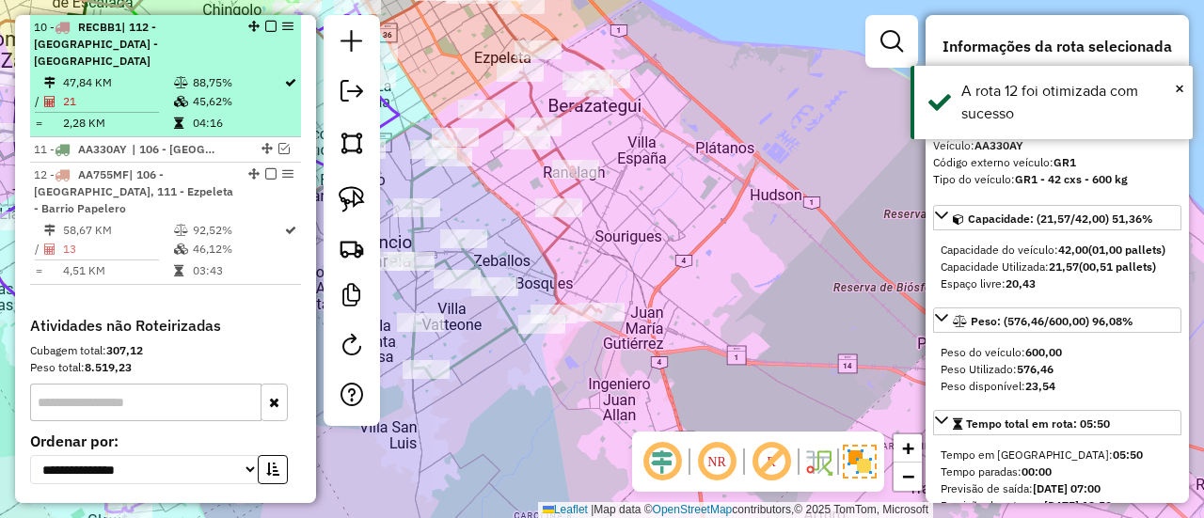
scroll to position [1722, 0]
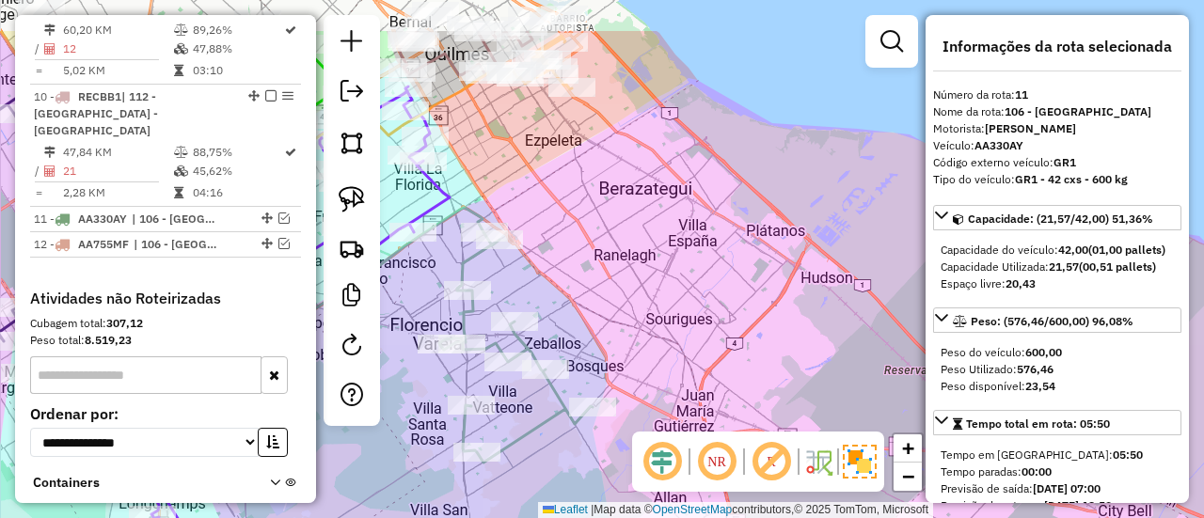
drag, startPoint x: 667, startPoint y: 175, endPoint x: 694, endPoint y: 214, distance: 47.3
click at [694, 214] on div "Janela de atendimento Grade de atendimento Capacidade Transportadoras Veículos …" at bounding box center [602, 259] width 1204 height 518
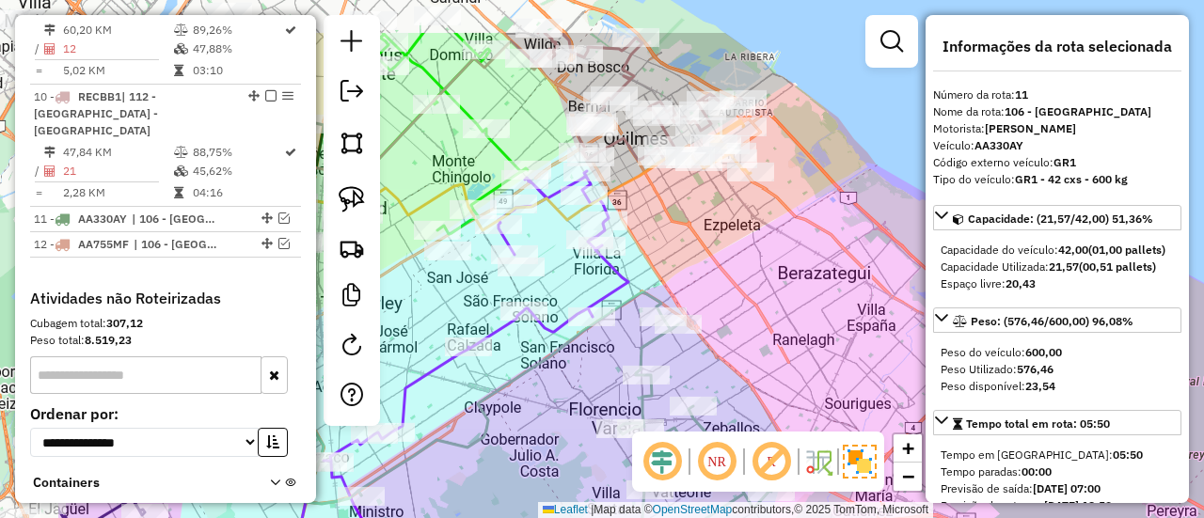
click at [775, 253] on div "Janela de atendimento Grade de atendimento Capacidade Transportadoras Veículos …" at bounding box center [602, 259] width 1204 height 518
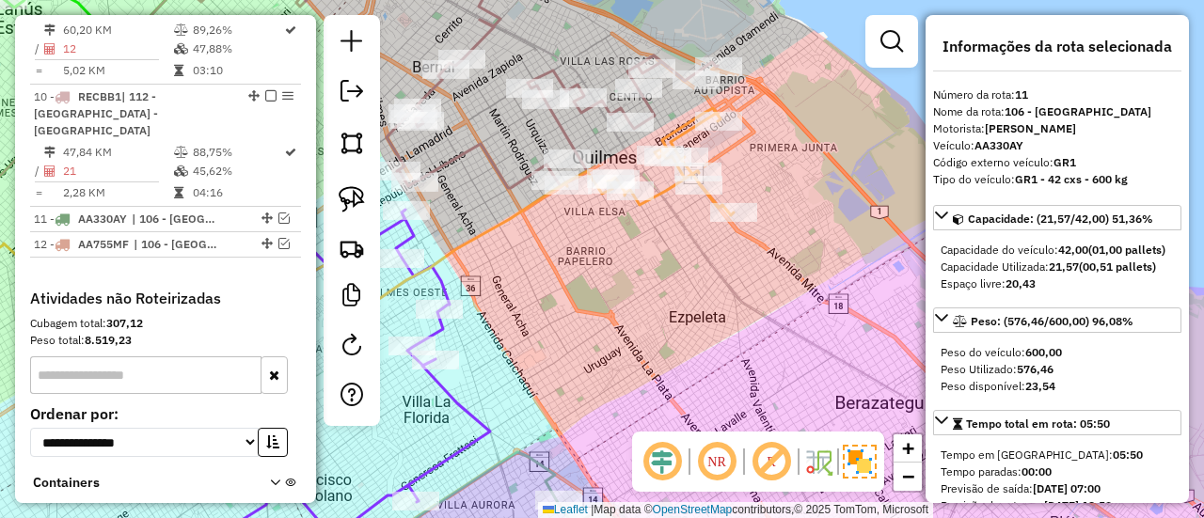
click at [866, 291] on div "Janela de atendimento Grade de atendimento Capacidade Transportadoras Veículos …" at bounding box center [602, 259] width 1204 height 518
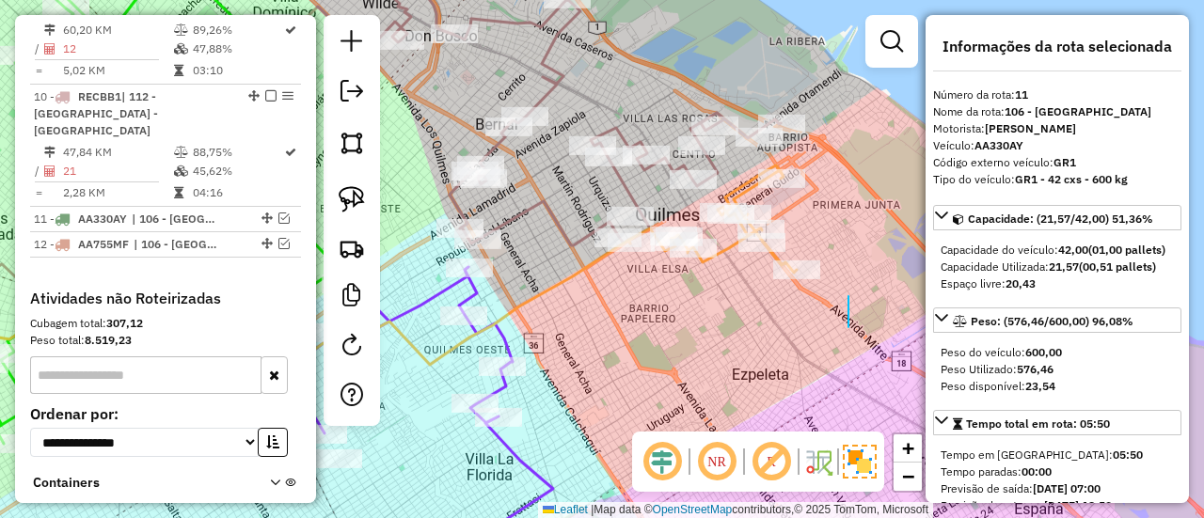
drag, startPoint x: 849, startPoint y: 327, endPoint x: 855, endPoint y: 278, distance: 50.3
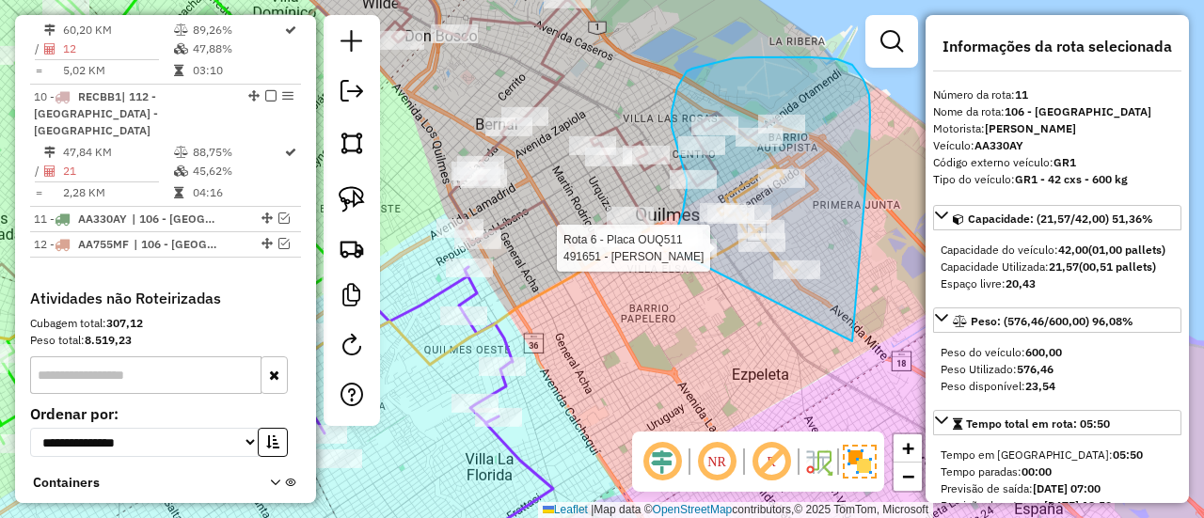
drag, startPoint x: 852, startPoint y: 342, endPoint x: 682, endPoint y: 263, distance: 187.8
click at [682, 263] on div "Rota 6 - Placa OUQ511 534827 - Monica Beatriz Esparza Rota 6 - Placa OUQ511 491…" at bounding box center [602, 259] width 1204 height 518
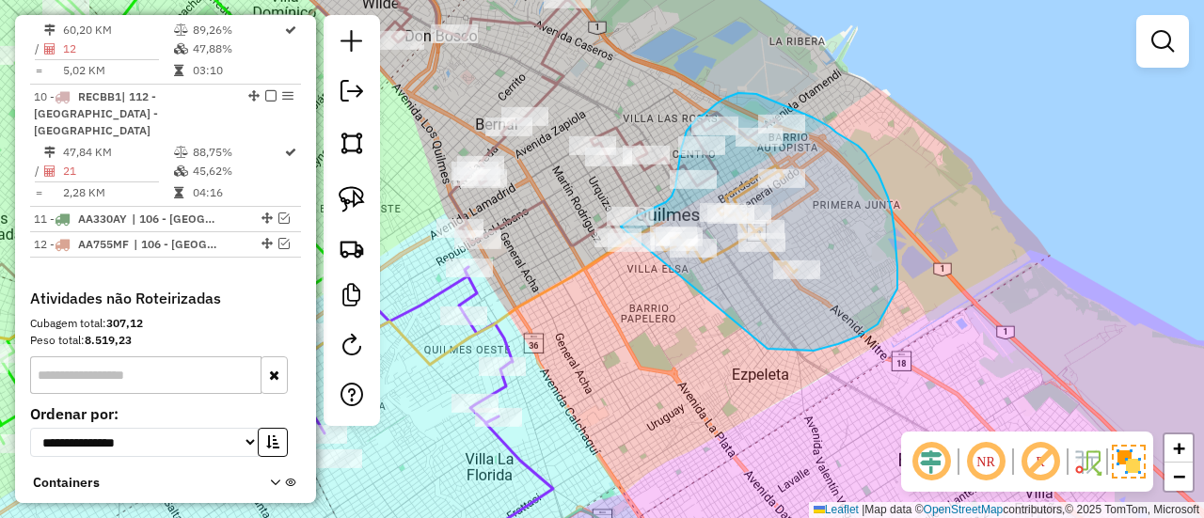
drag, startPoint x: 768, startPoint y: 349, endPoint x: 586, endPoint y: 279, distance: 194.5
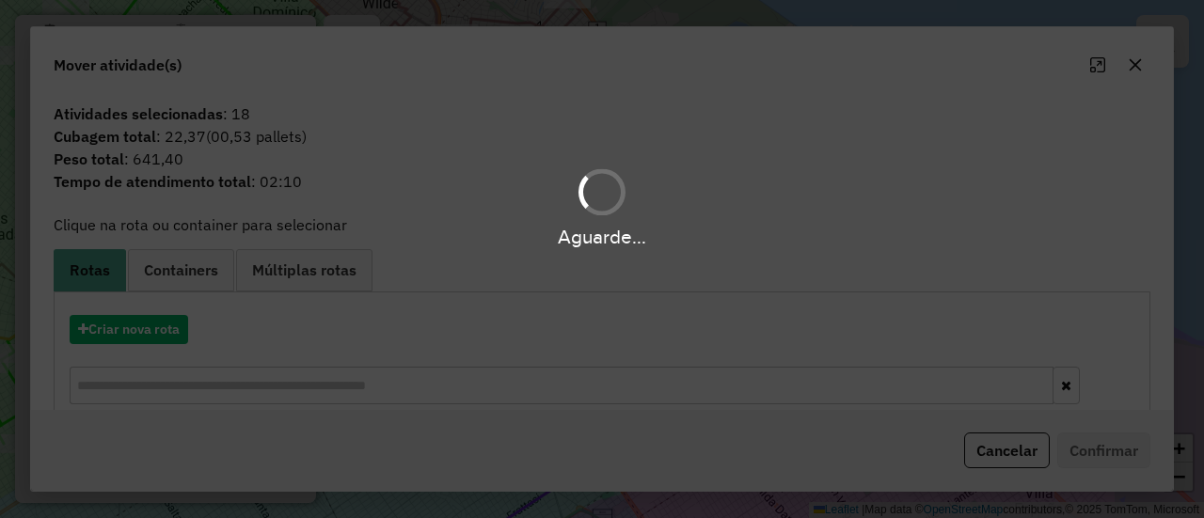
click at [148, 333] on div "Aguarde..." at bounding box center [602, 259] width 1204 height 518
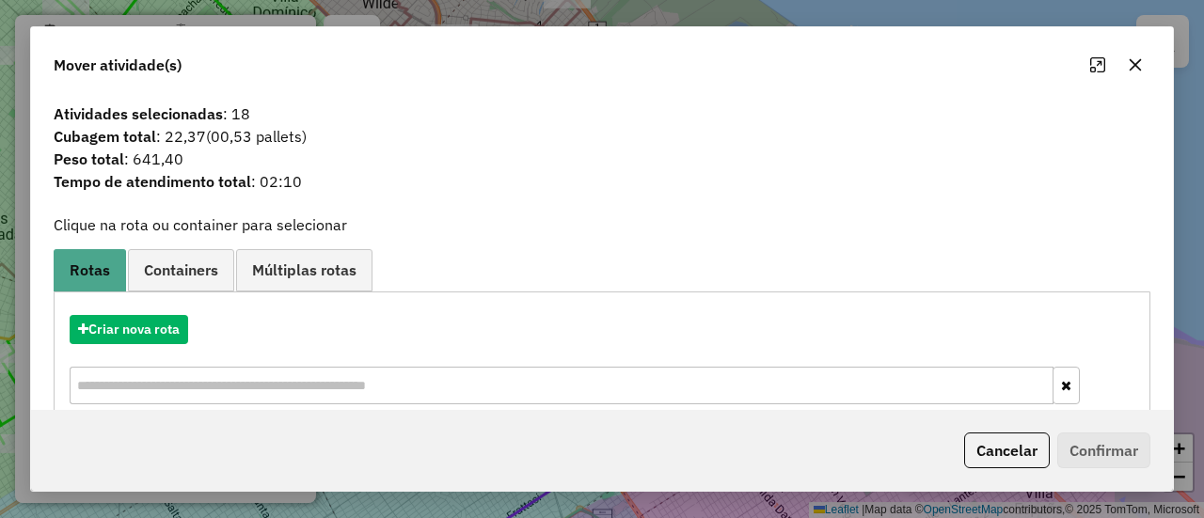
click at [863, 340] on div "Criar nova rota" at bounding box center [602, 329] width 1088 height 29
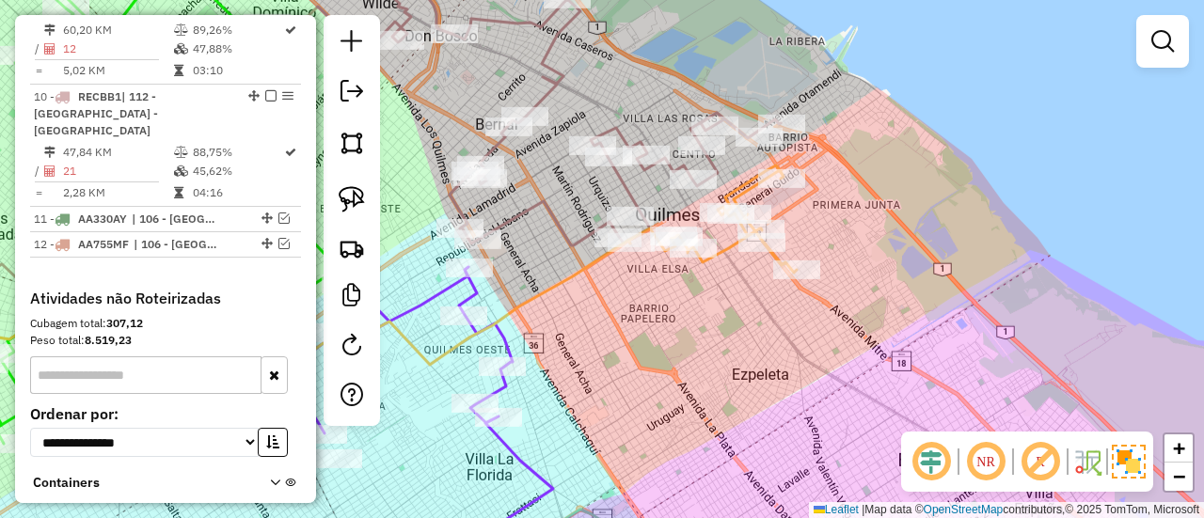
click at [795, 212] on div "Janela de atendimento Grade de atendimento Capacidade Transportadoras Veículos …" at bounding box center [602, 259] width 1204 height 518
click at [748, 189] on icon at bounding box center [713, 219] width 168 height 107
select select "**********"
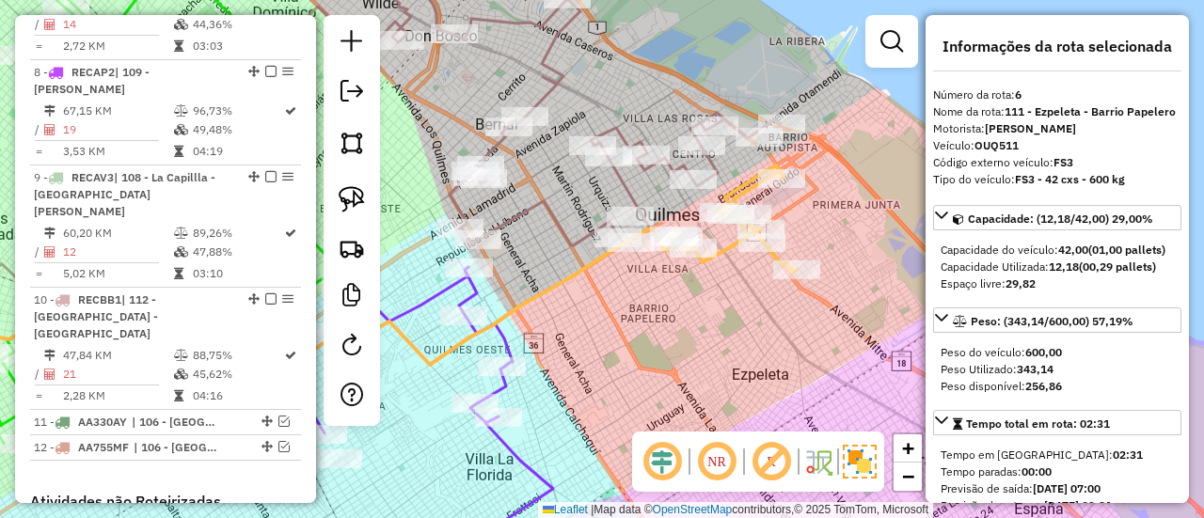
scroll to position [1266, 0]
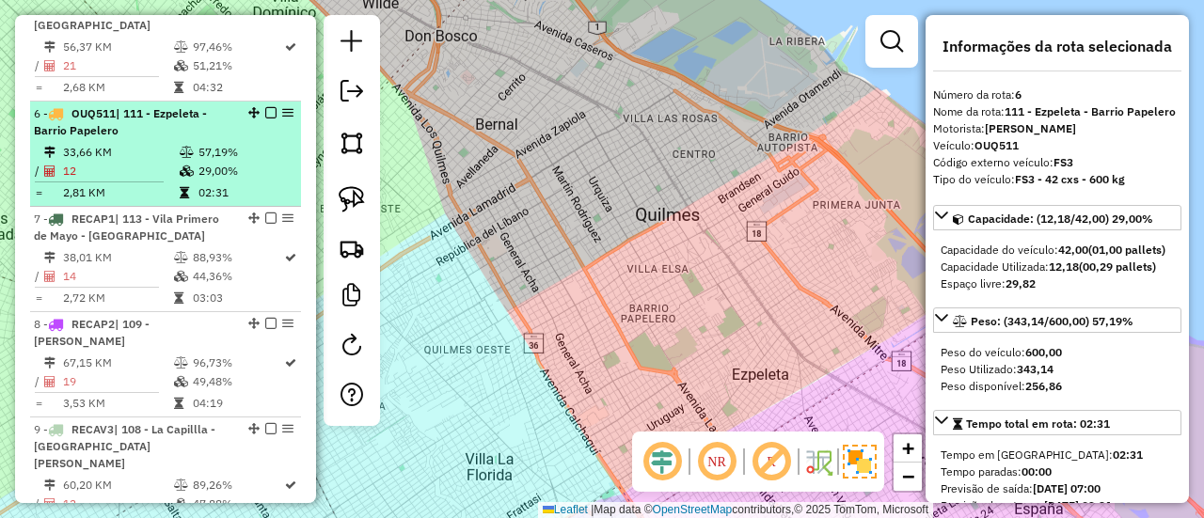
click at [233, 143] on td "57,19%" at bounding box center [245, 152] width 95 height 19
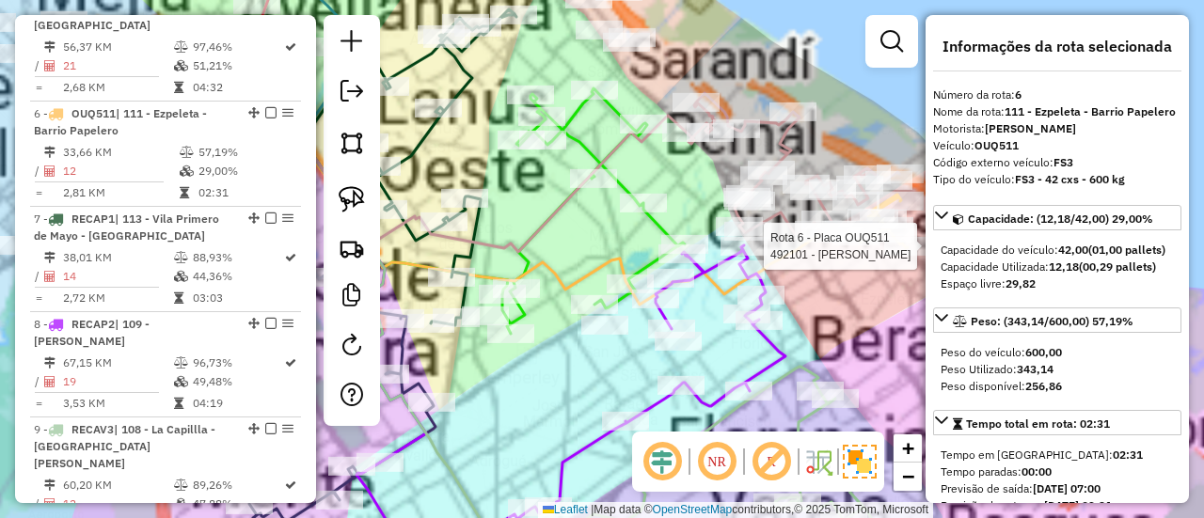
scroll to position [1722, 0]
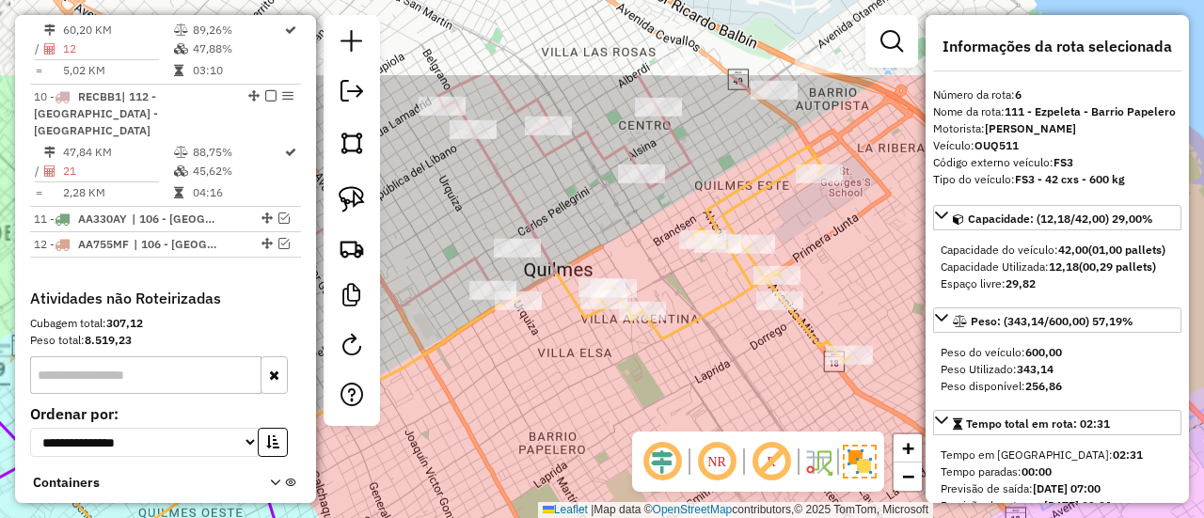
click at [837, 246] on div "Janela de atendimento Grade de atendimento Capacidade Transportadoras Veículos …" at bounding box center [602, 259] width 1204 height 518
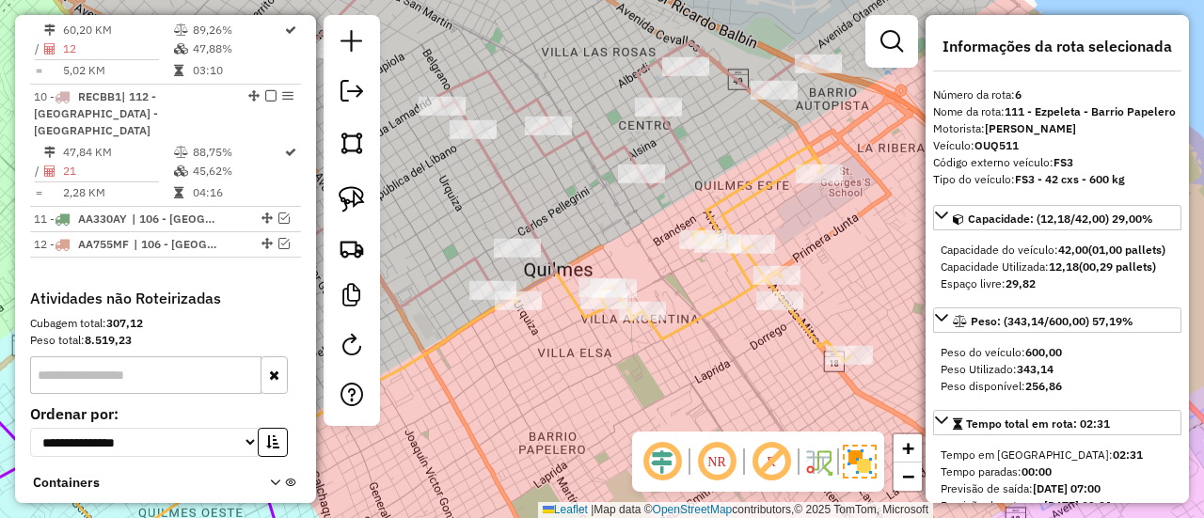
click at [738, 159] on div "Janela de atendimento Grade de atendimento Capacidade Transportadoras Veículos …" at bounding box center [602, 259] width 1204 height 518
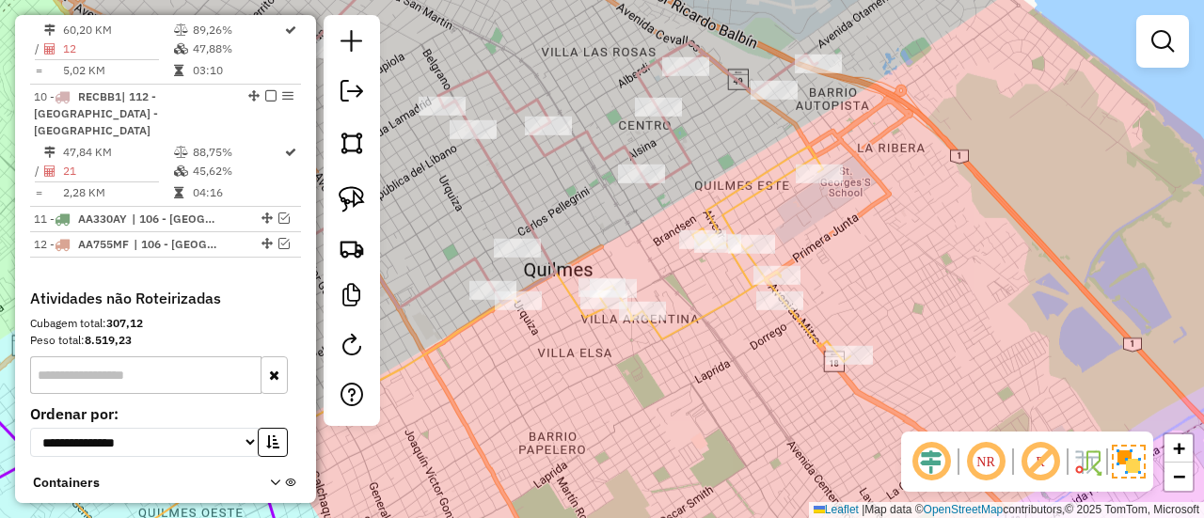
click at [762, 178] on icon at bounding box center [682, 254] width 337 height 215
select select "**********"
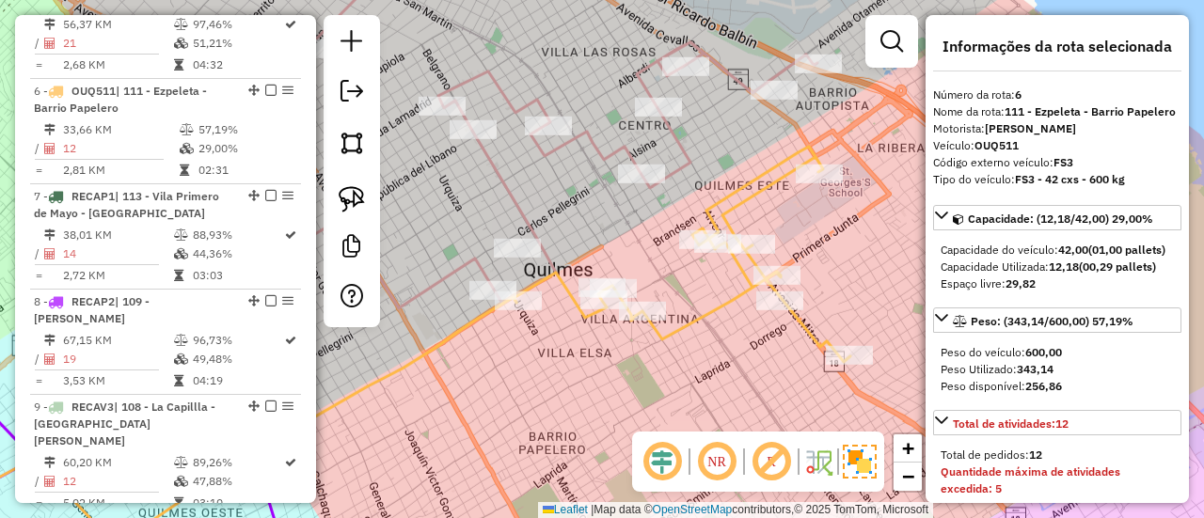
scroll to position [1266, 0]
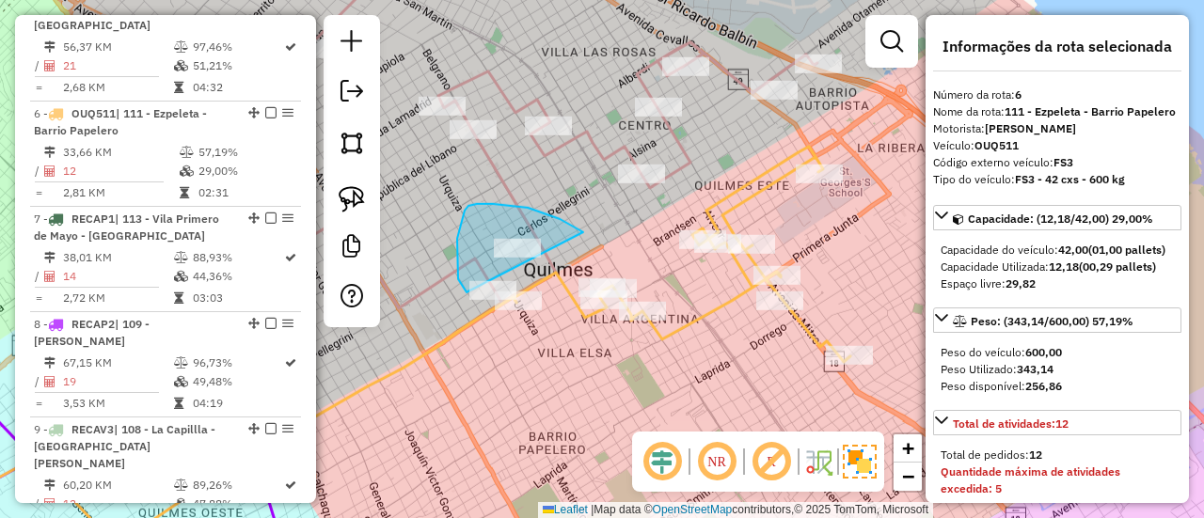
drag, startPoint x: 528, startPoint y: 208, endPoint x: 564, endPoint y: 340, distance: 136.5
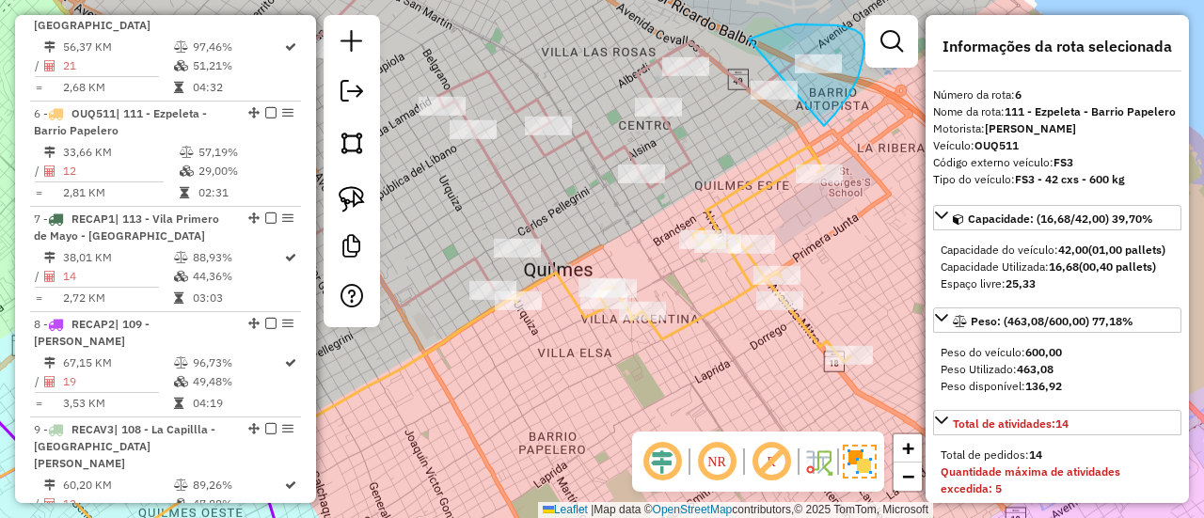
drag, startPoint x: 849, startPoint y: 96, endPoint x: 740, endPoint y: 112, distance: 109.4
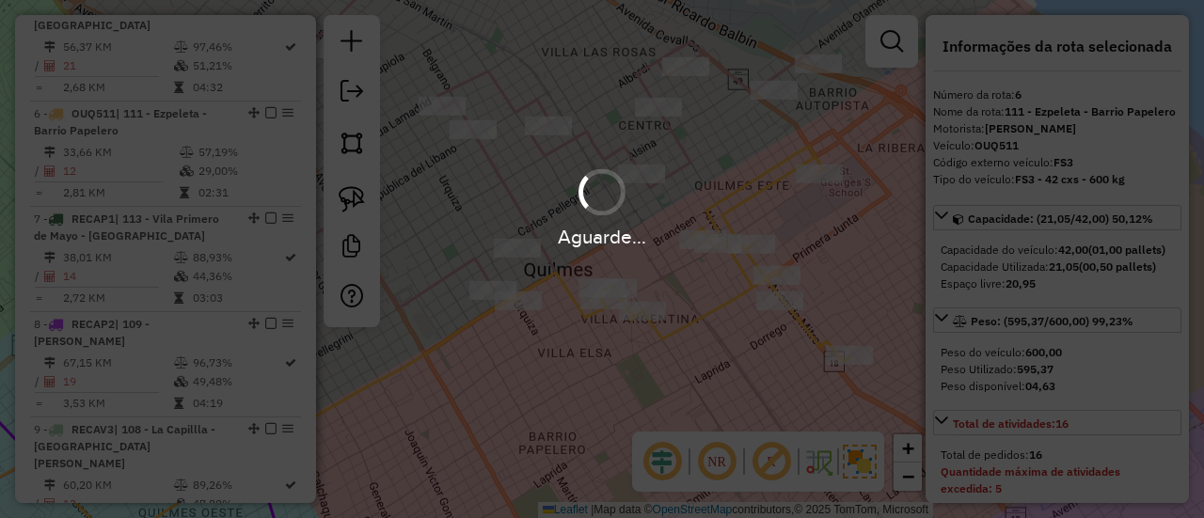
select select "**********"
click at [777, 103] on div "Aguarde..." at bounding box center [602, 259] width 1204 height 518
click at [603, 192] on div "Janela de atendimento Grade de atendimento Capacidade Transportadoras Veículos …" at bounding box center [602, 259] width 1204 height 518
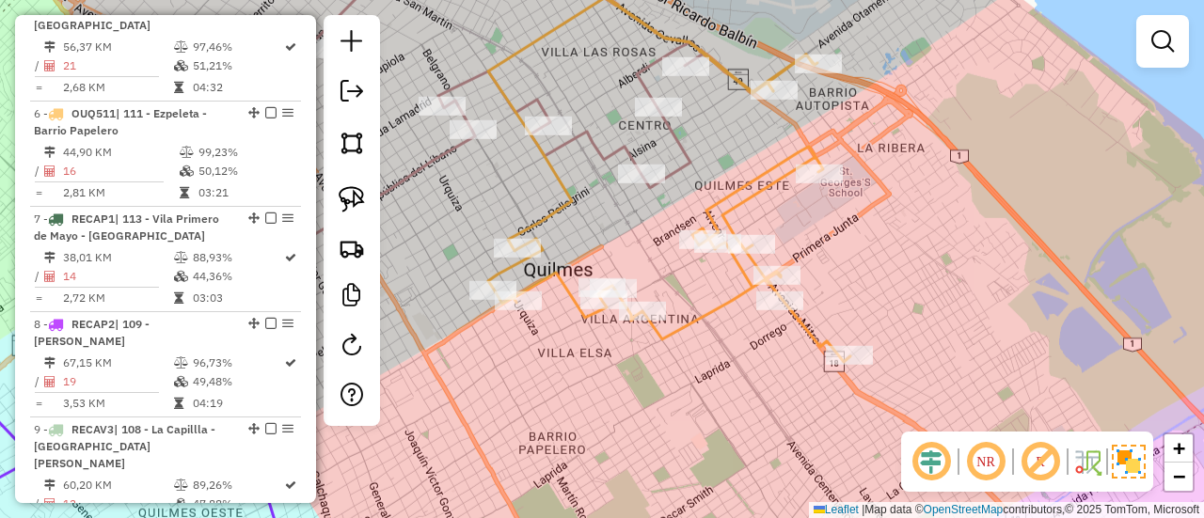
click at [730, 206] on icon at bounding box center [669, 179] width 362 height 365
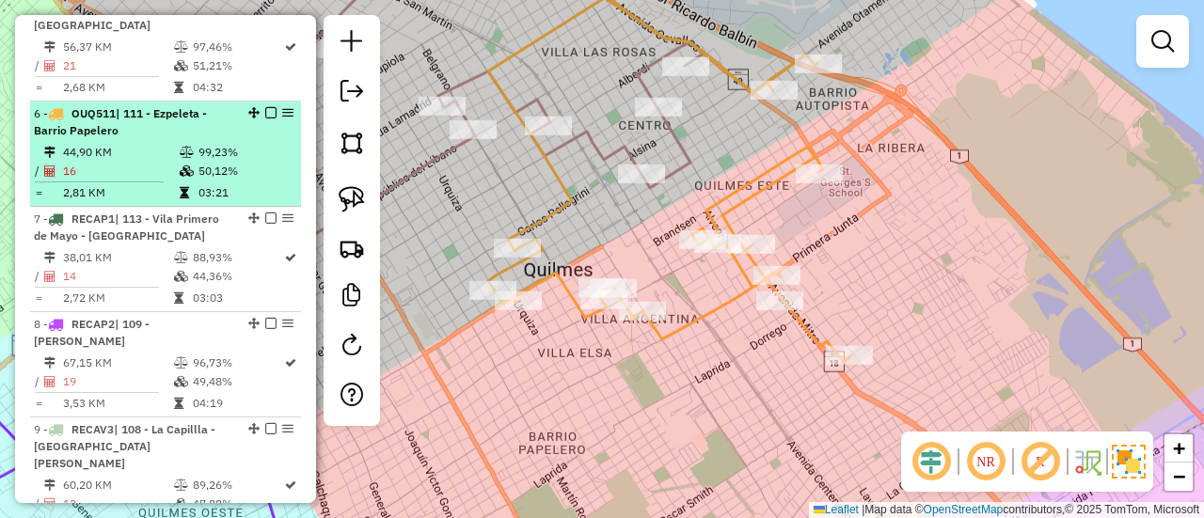
select select "**********"
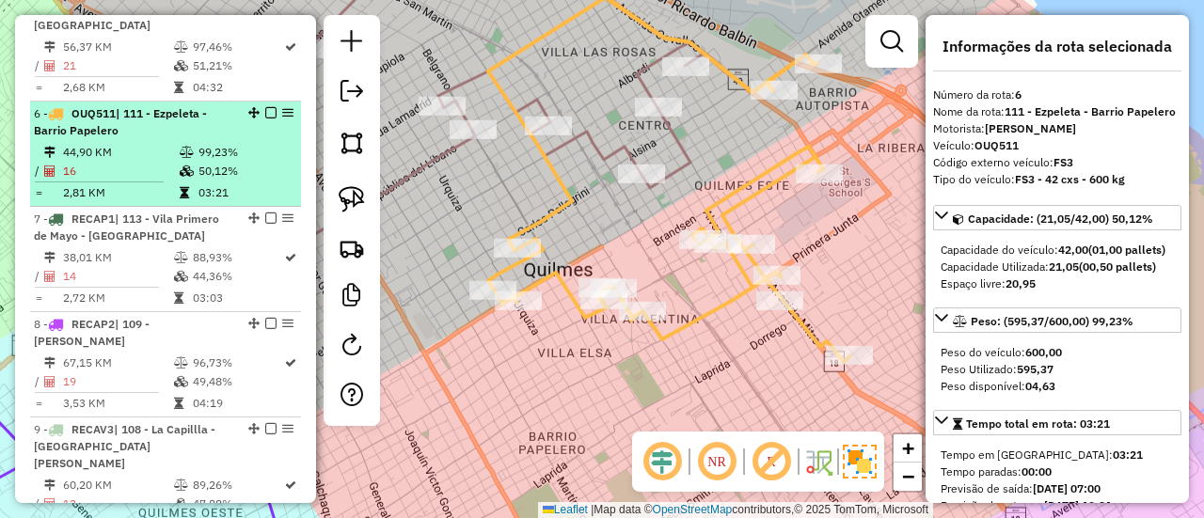
click at [267, 107] on em at bounding box center [270, 112] width 11 height 11
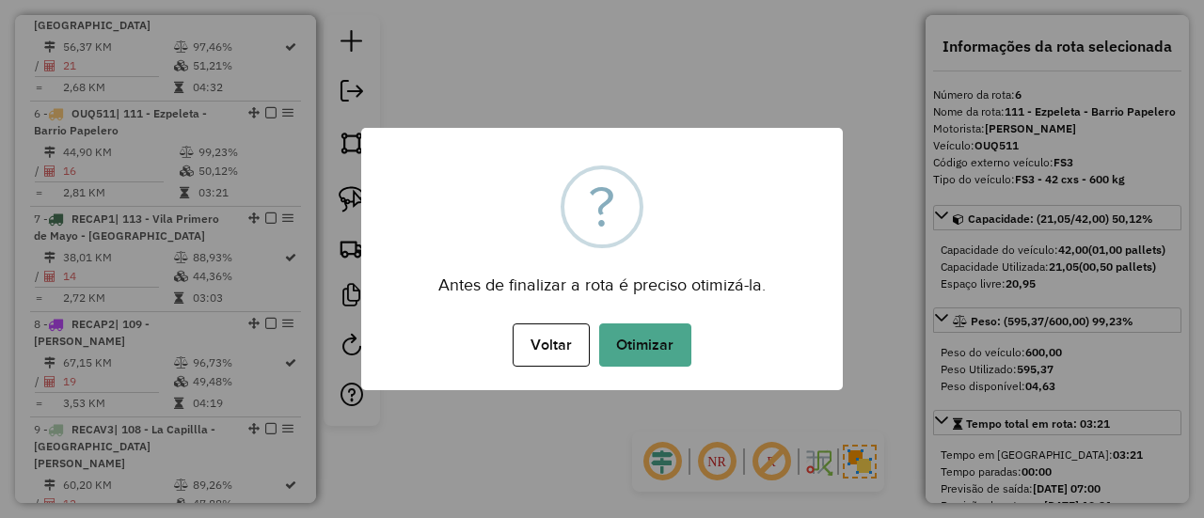
click at [764, 296] on div "× ? Antes de finalizar a rota é preciso otimizá-la. Voltar No Otimizar" at bounding box center [602, 259] width 482 height 263
click at [645, 359] on button "Otimizar" at bounding box center [645, 345] width 92 height 43
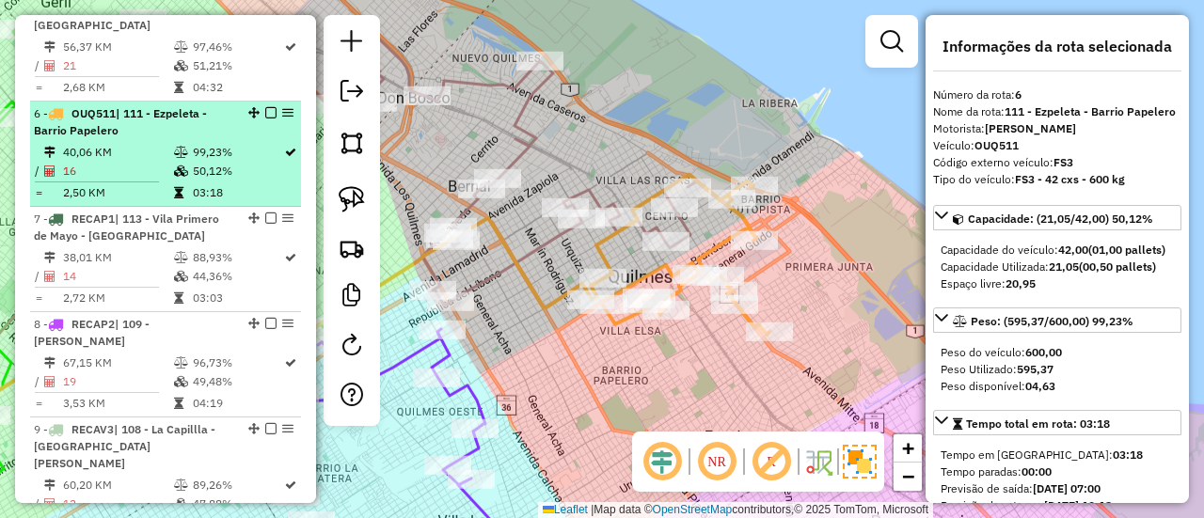
click at [265, 107] on em at bounding box center [270, 112] width 11 height 11
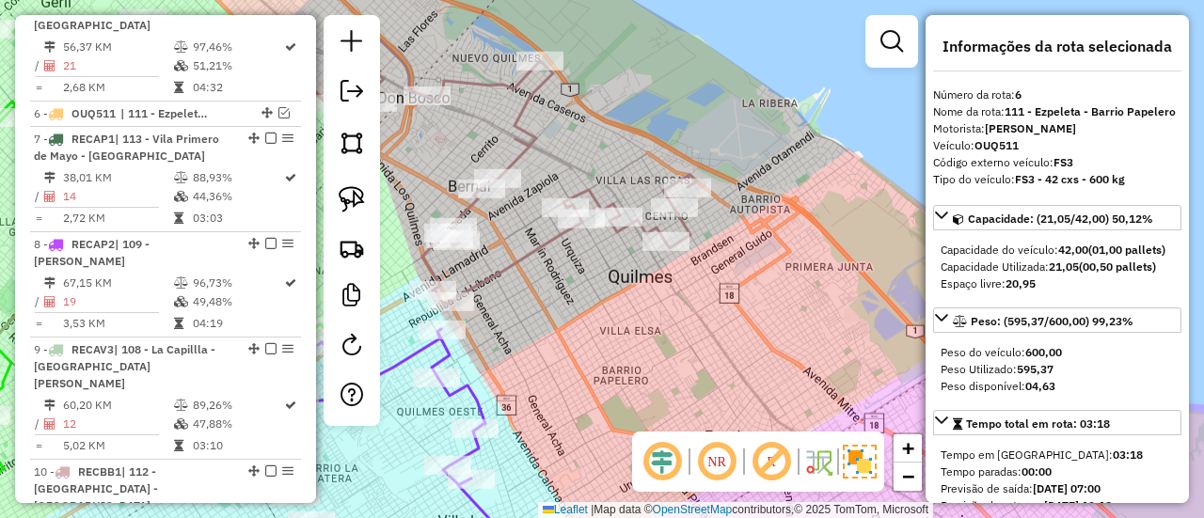
scroll to position [1186, 0]
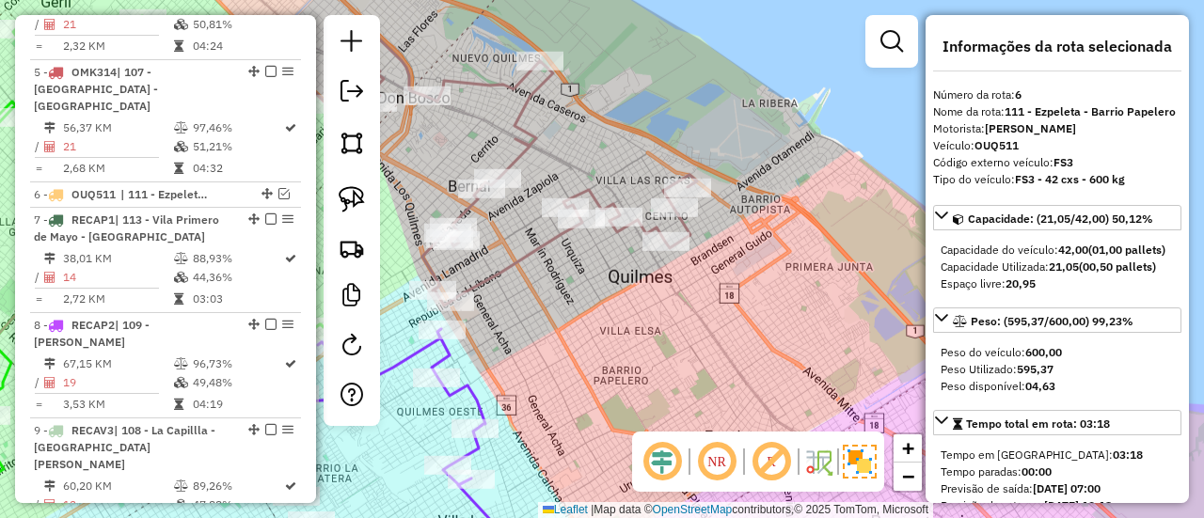
click at [650, 231] on icon at bounding box center [511, 164] width 371 height 281
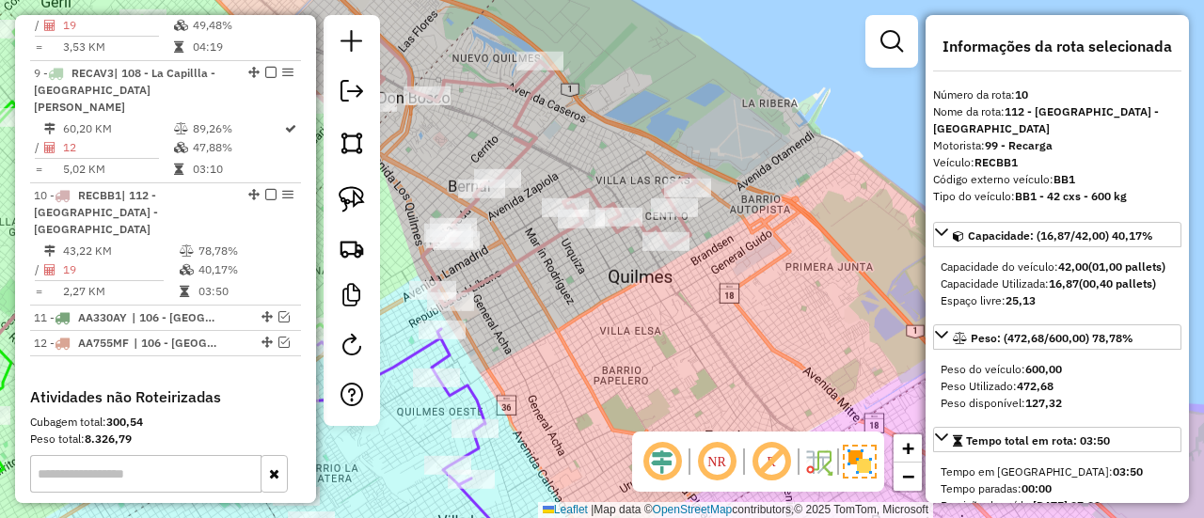
scroll to position [1606, 0]
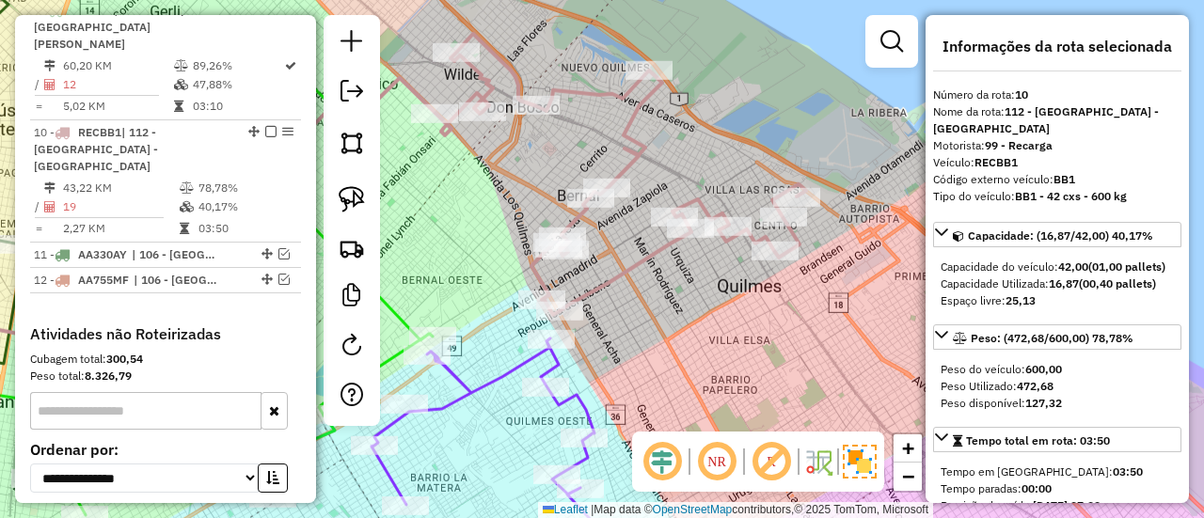
click at [747, 291] on div "Janela de atendimento Grade de atendimento Capacidade Transportadoras Veículos …" at bounding box center [602, 259] width 1204 height 518
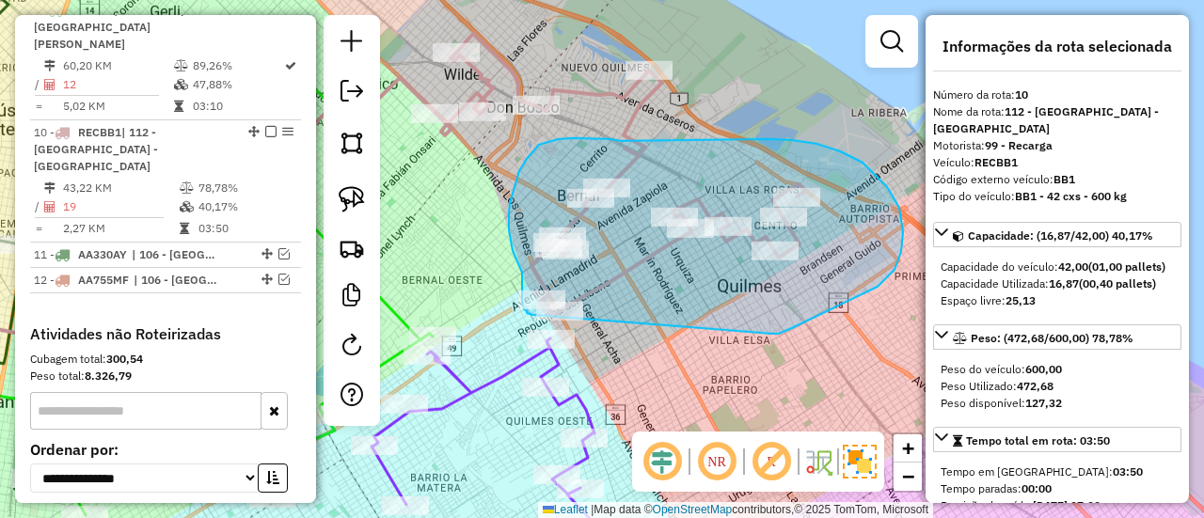
drag, startPoint x: 792, startPoint y: 328, endPoint x: 555, endPoint y: 325, distance: 237.1
click at [555, 325] on div "Rota 10 - Placa RECBB1 492469 - Diego Benitez Janela de atendimento Grade de at…" at bounding box center [602, 259] width 1204 height 518
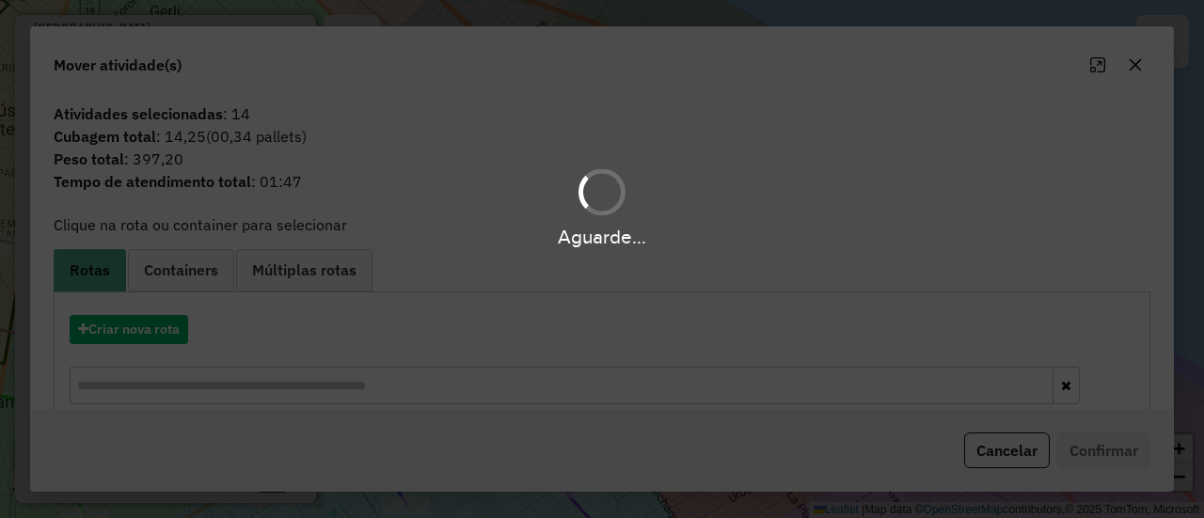
click at [122, 334] on hb-app "Aguarde... Pop-up bloqueado! Seu navegador bloqueou automáticamente a abertura …" at bounding box center [602, 259] width 1204 height 518
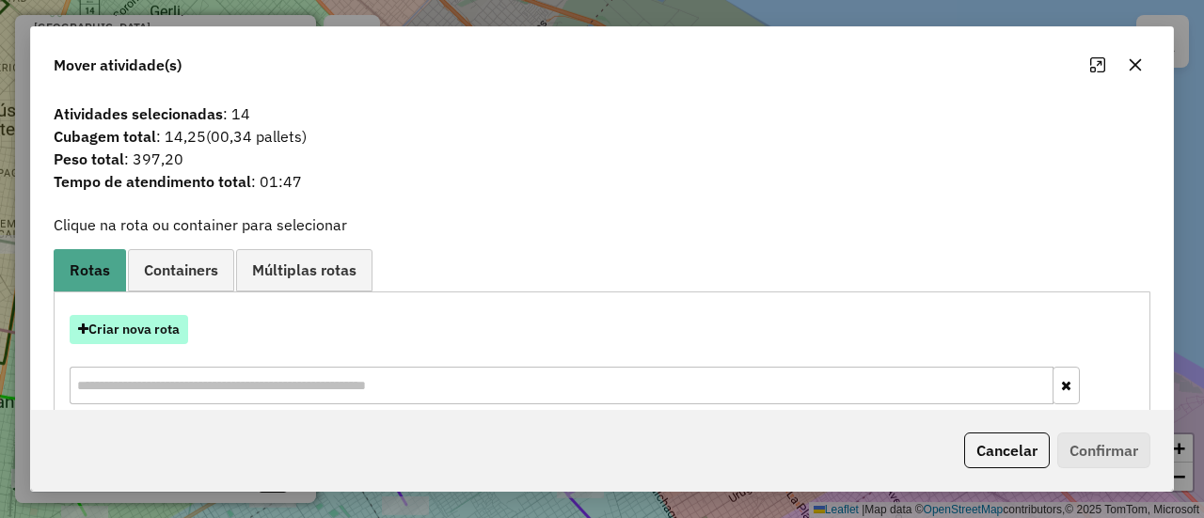
click at [123, 334] on button "Criar nova rota" at bounding box center [129, 329] width 119 height 29
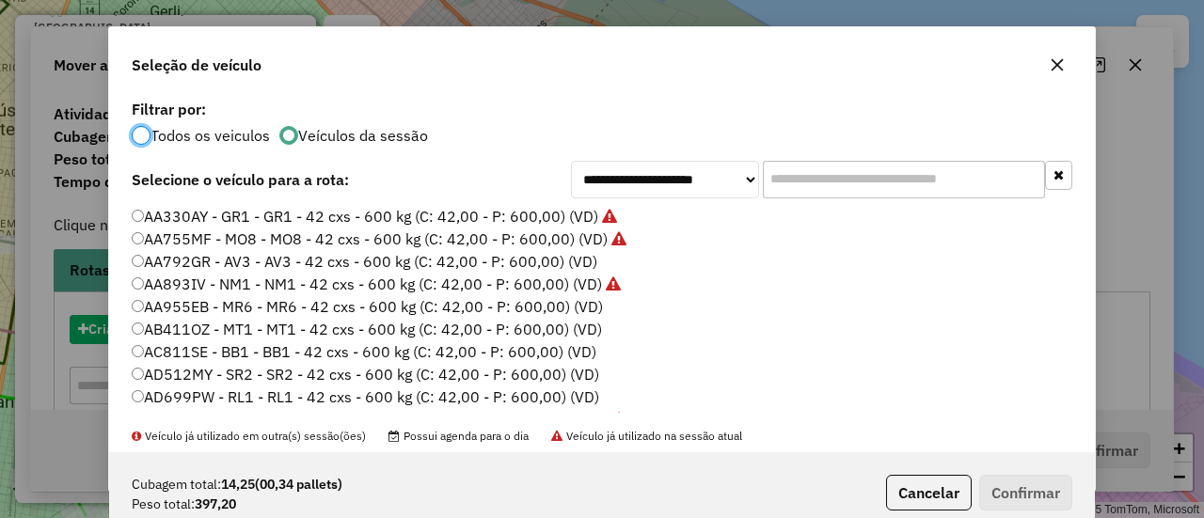
scroll to position [10, 6]
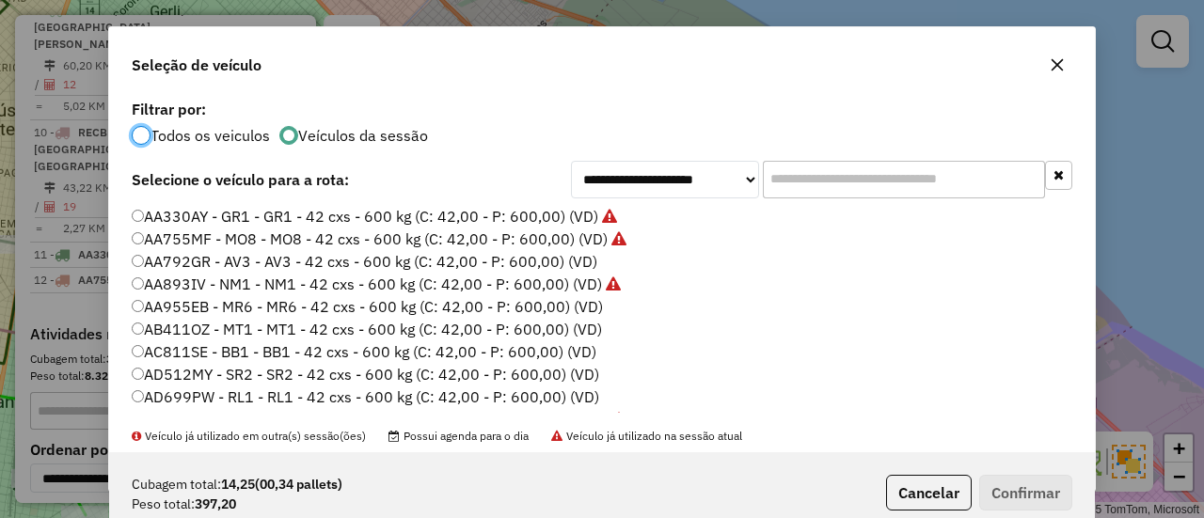
click at [560, 257] on label "AA792GR - AV3 - AV3 - 42 cxs - 600 kg (C: 42,00 - P: 600,00) (VD)" at bounding box center [365, 261] width 466 height 23
click at [1005, 494] on button "Confirmar" at bounding box center [1025, 493] width 93 height 36
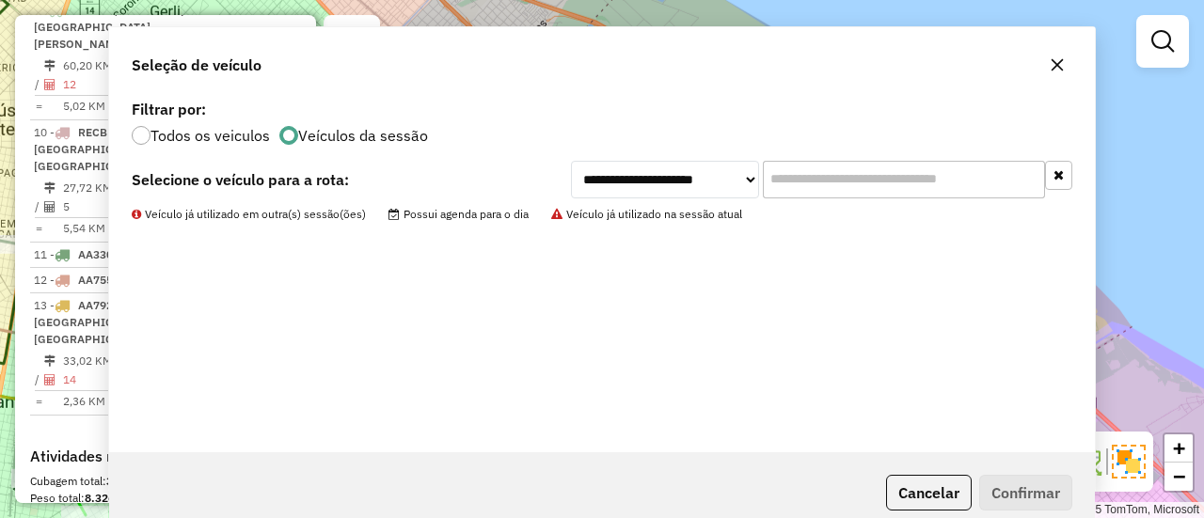
scroll to position [1502, 0]
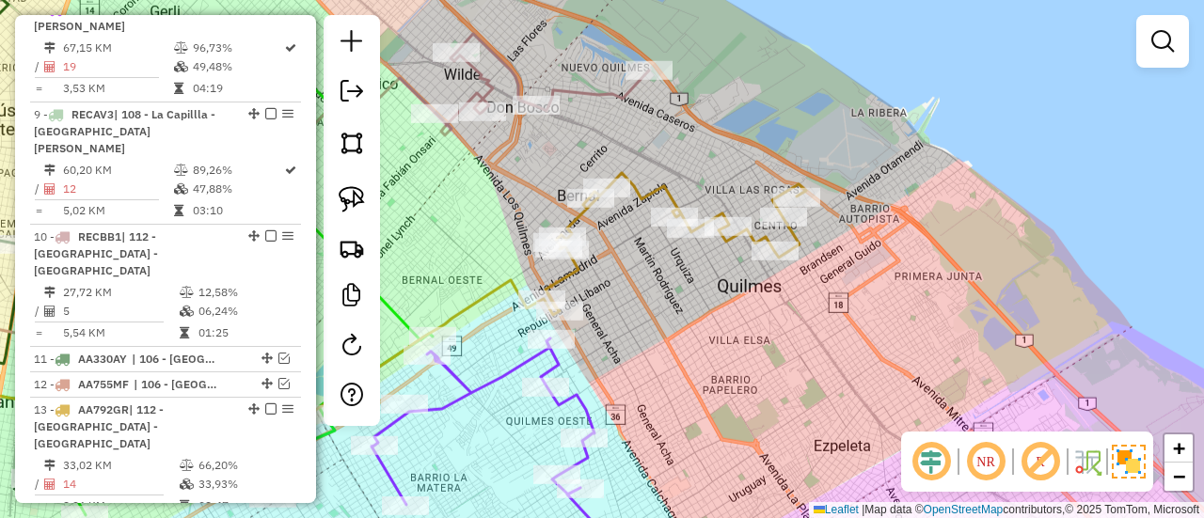
click at [574, 279] on icon at bounding box center [674, 244] width 264 height 142
select select "**********"
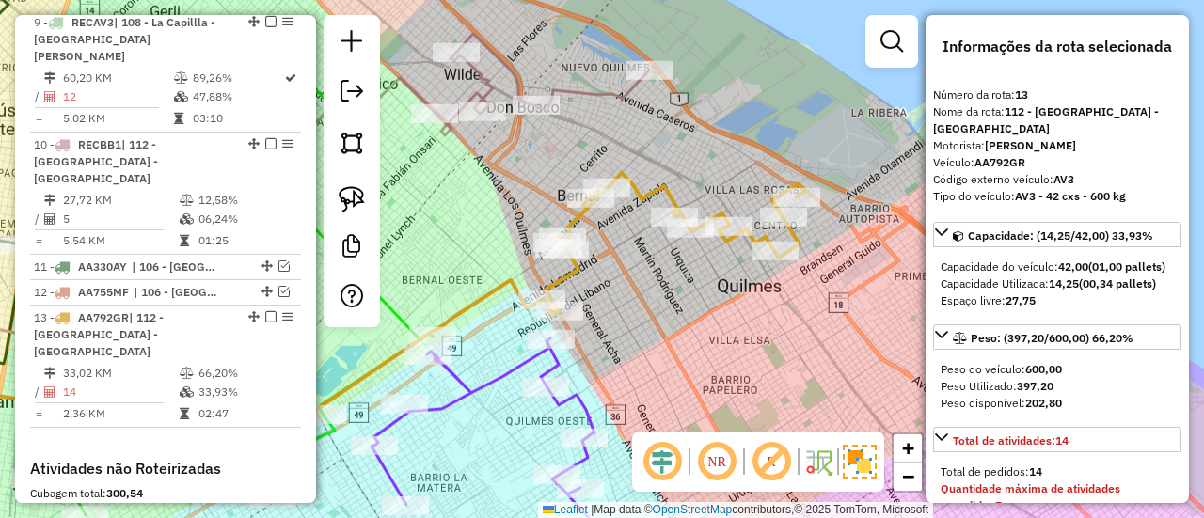
drag, startPoint x: 661, startPoint y: 358, endPoint x: 669, endPoint y: 276, distance: 82.2
click at [664, 343] on div "Janela de atendimento Grade de atendimento Capacidade Transportadoras Veículos …" at bounding box center [602, 259] width 1204 height 518
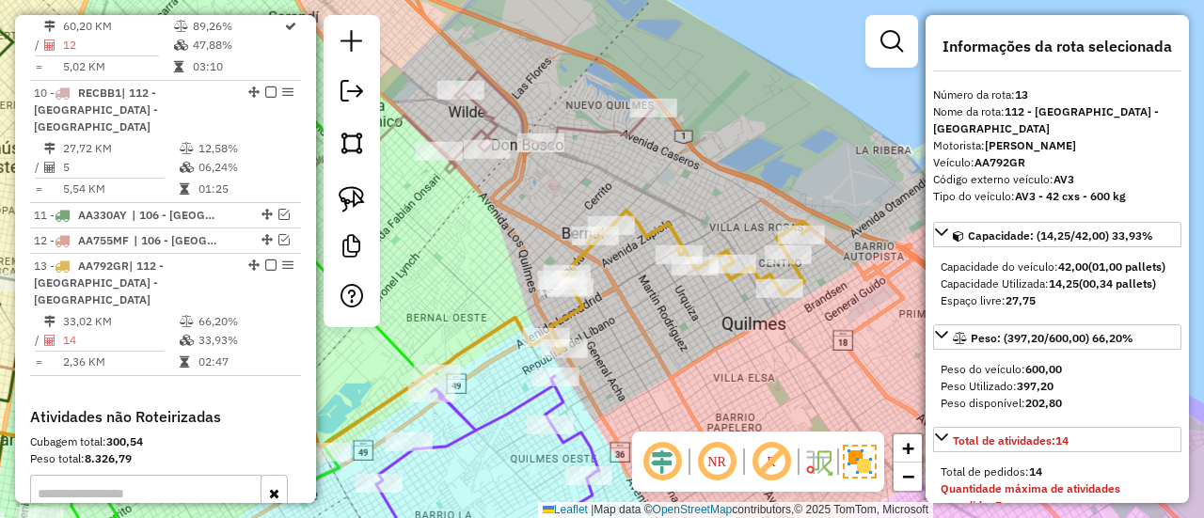
scroll to position [1746, 0]
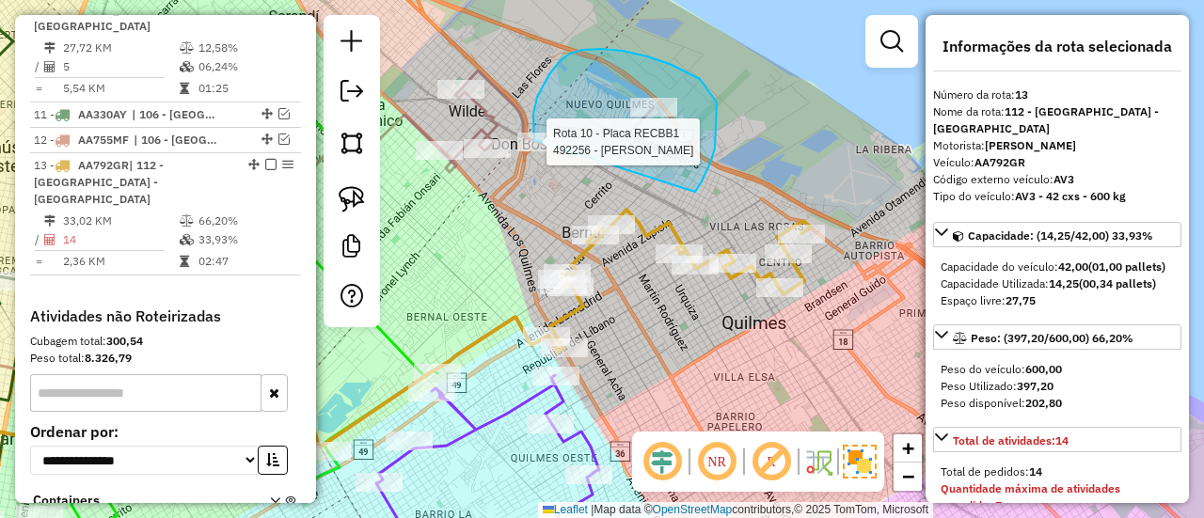
drag, startPoint x: 702, startPoint y: 182, endPoint x: 538, endPoint y: 155, distance: 165.8
click at [538, 153] on div "Rota 10 - Placa RECBB1 492256 - Jimena Weber Janela de atendimento Grade de ate…" at bounding box center [602, 259] width 1204 height 518
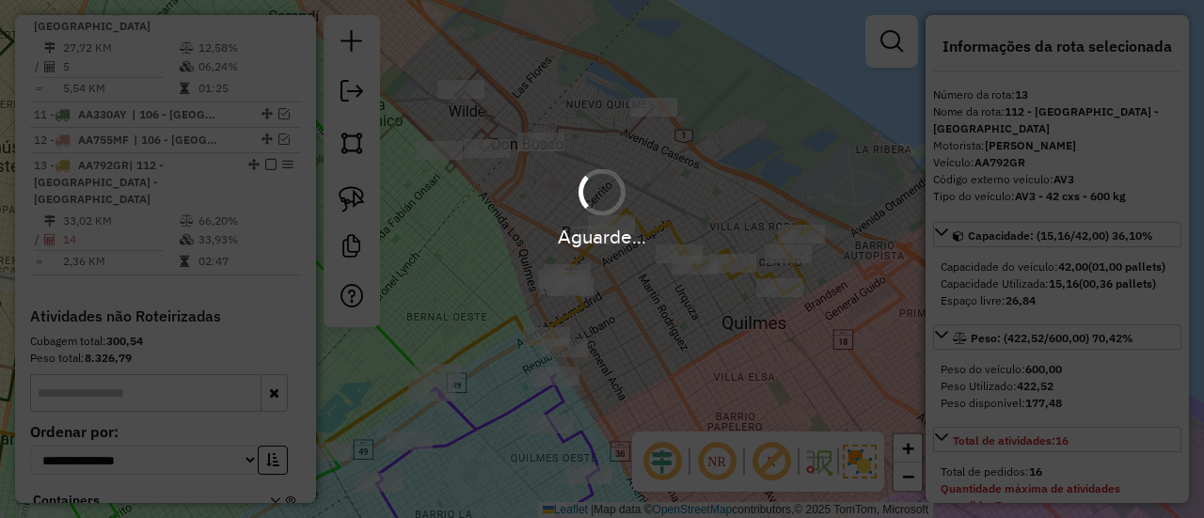
select select "**********"
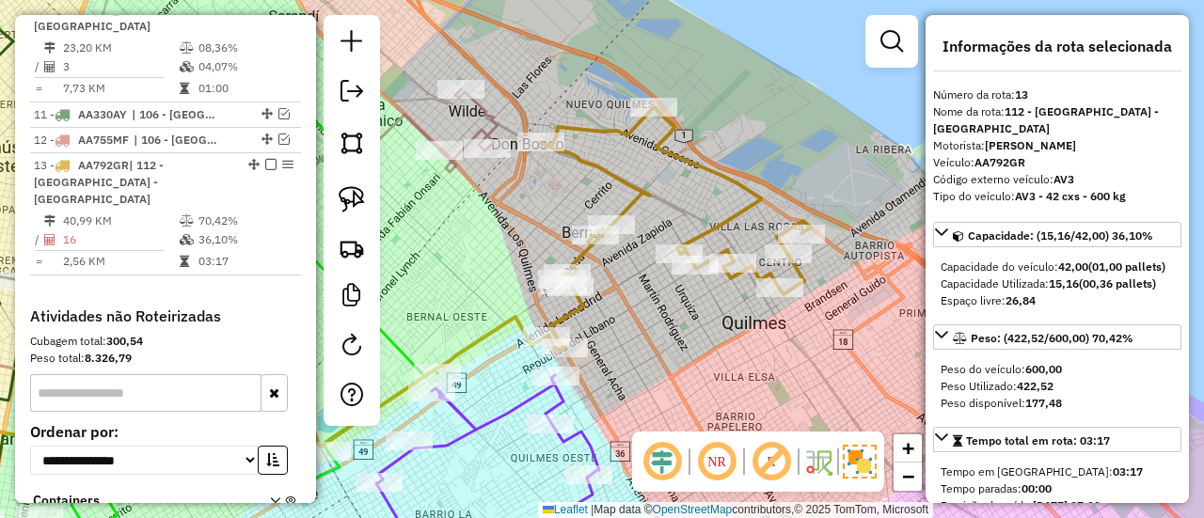
click at [602, 131] on icon at bounding box center [676, 229] width 270 height 245
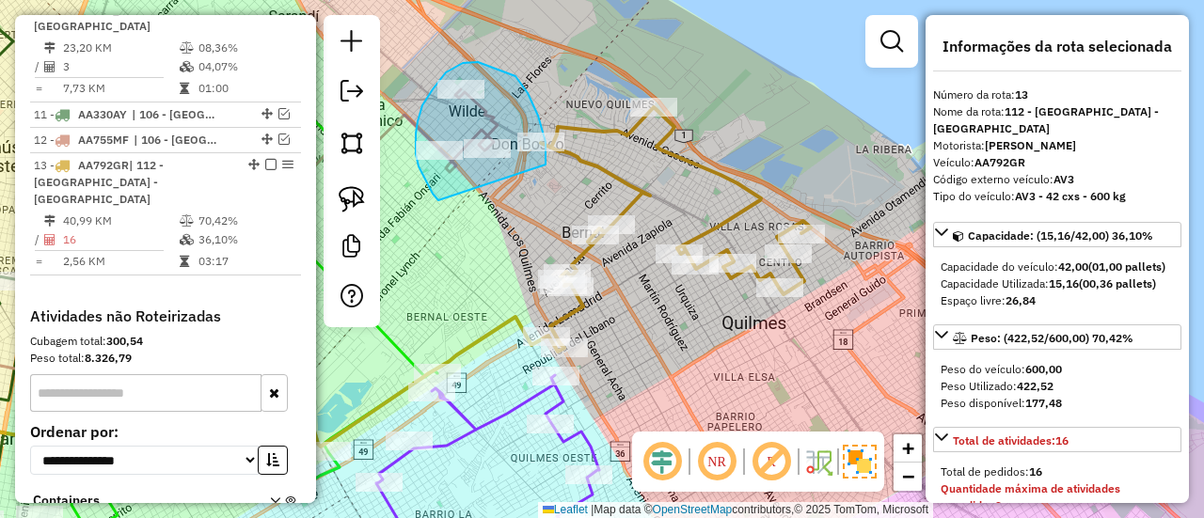
drag, startPoint x: 532, startPoint y: 101, endPoint x: 481, endPoint y: 201, distance: 112.8
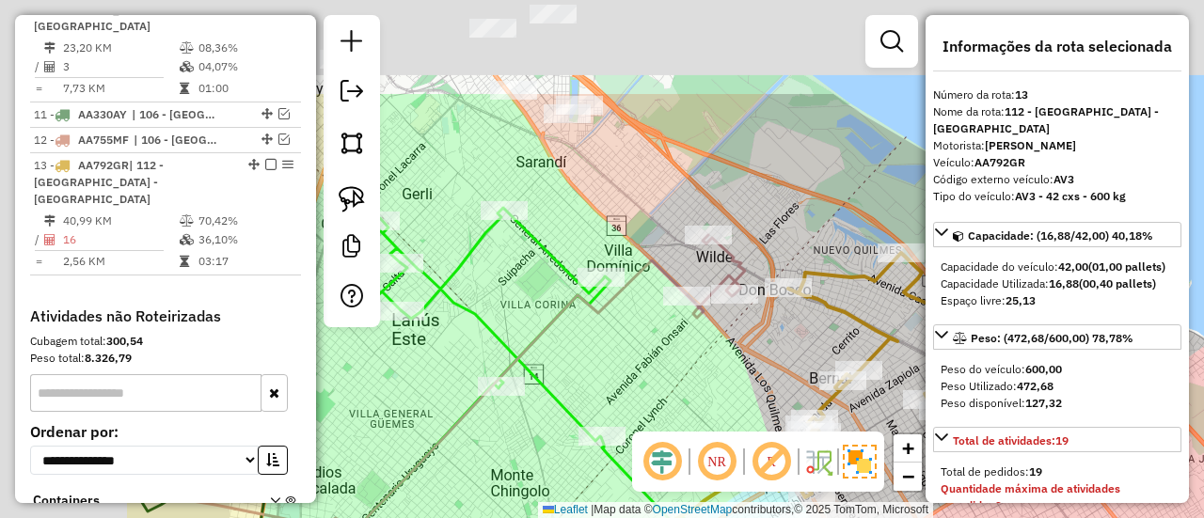
drag, startPoint x: 740, startPoint y: 335, endPoint x: 772, endPoint y: 338, distance: 33.1
click at [773, 338] on div "Janela de atendimento Grade de atendimento Capacidade Transportadoras Veículos …" at bounding box center [602, 259] width 1204 height 518
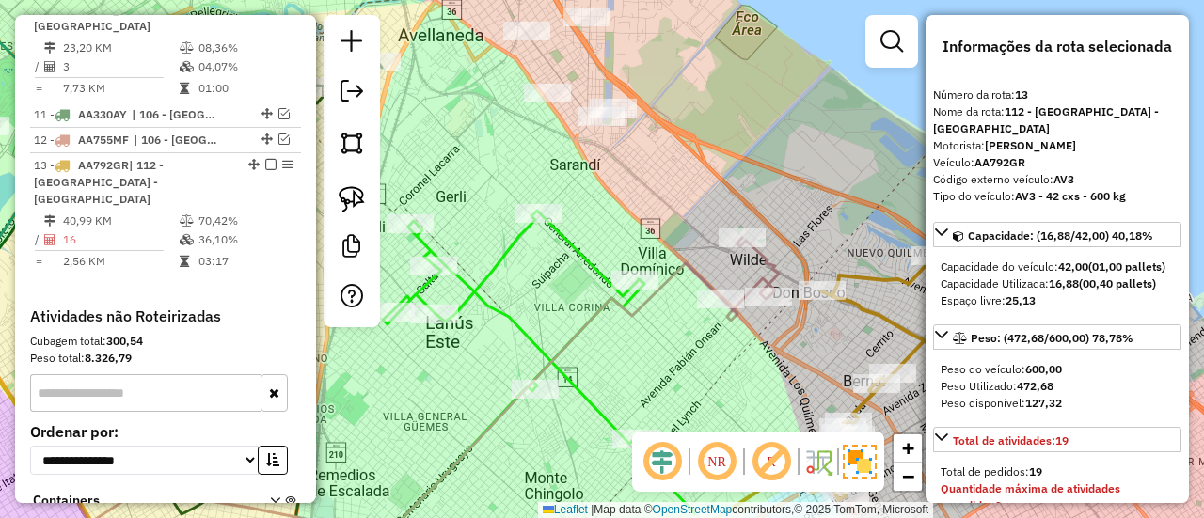
click at [630, 204] on div "Rota 10 - Placa RECBB1 536762 - marcos medina Janela de atendimento Grade de at…" at bounding box center [602, 259] width 1204 height 518
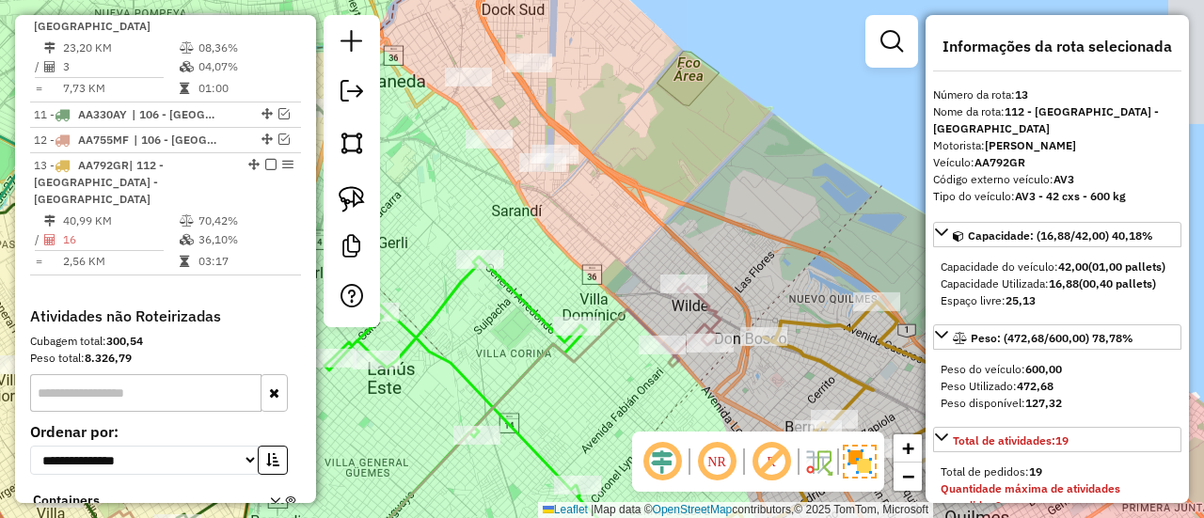
select select "**********"
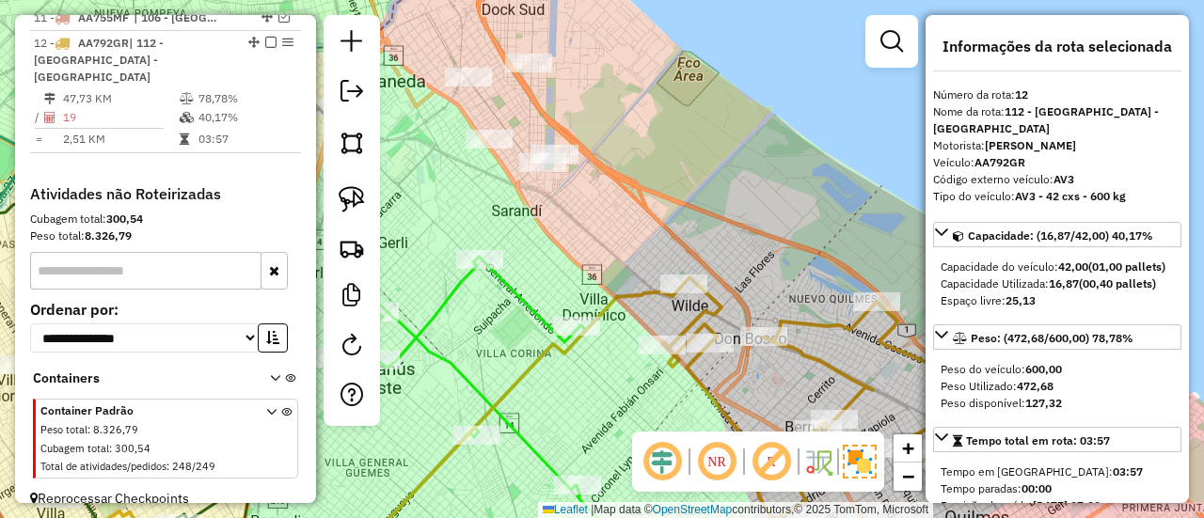
scroll to position [1642, 0]
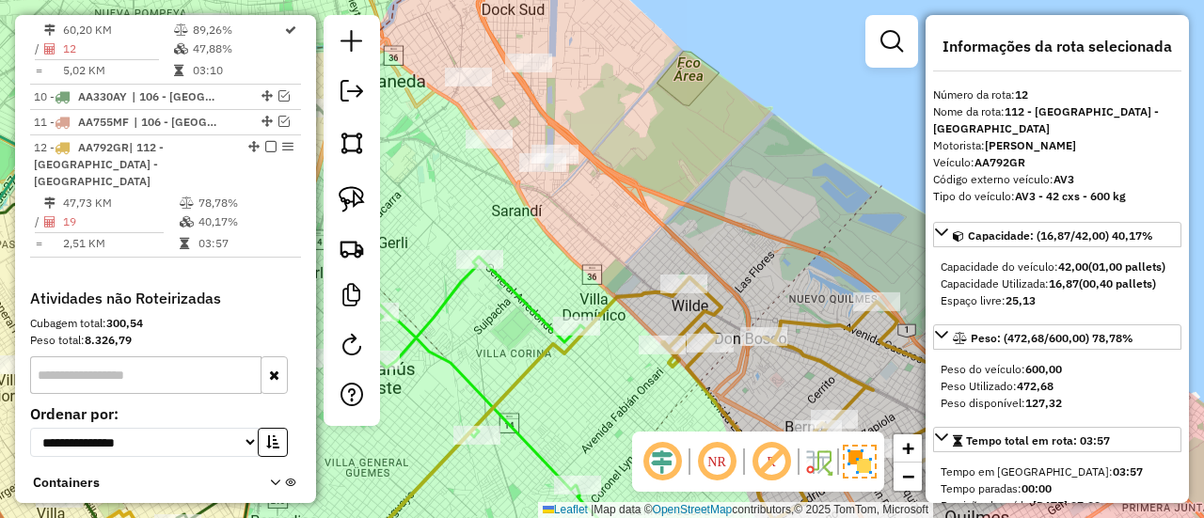
click at [817, 324] on icon at bounding box center [848, 412] width 372 height 269
drag, startPoint x: 652, startPoint y: 169, endPoint x: 744, endPoint y: 256, distance: 126.5
click at [744, 255] on div "Janela de atendimento Grade de atendimento Capacidade Transportadoras Veículos …" at bounding box center [602, 259] width 1204 height 518
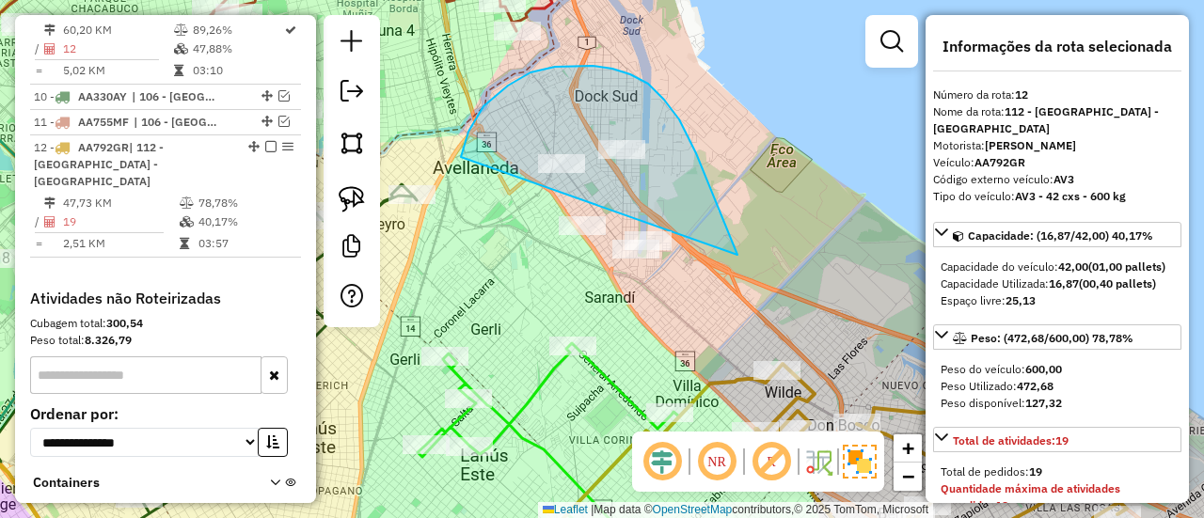
drag, startPoint x: 679, startPoint y: 119, endPoint x: 640, endPoint y: 340, distance: 223.7
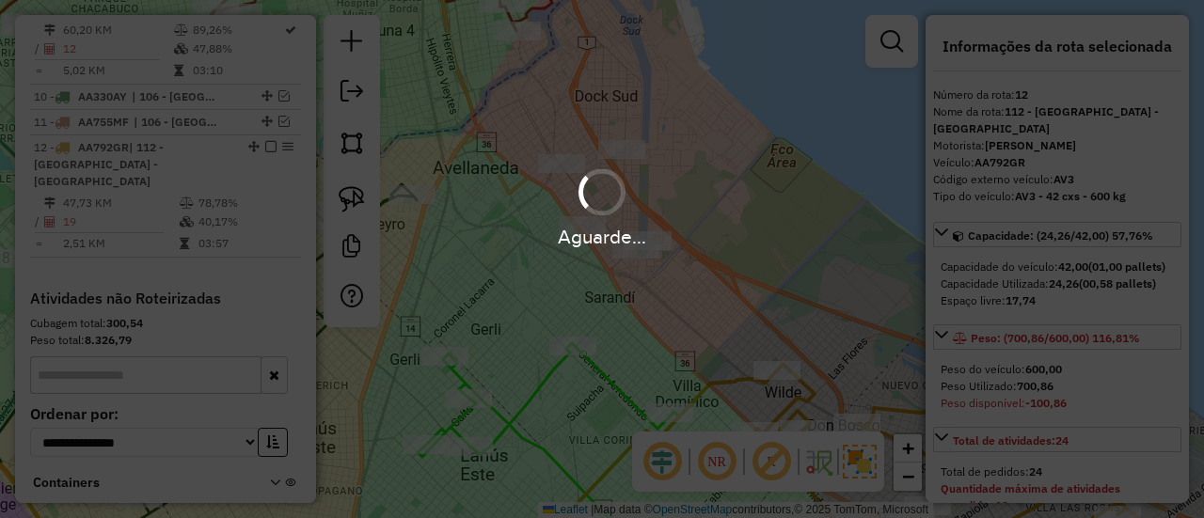
select select "**********"
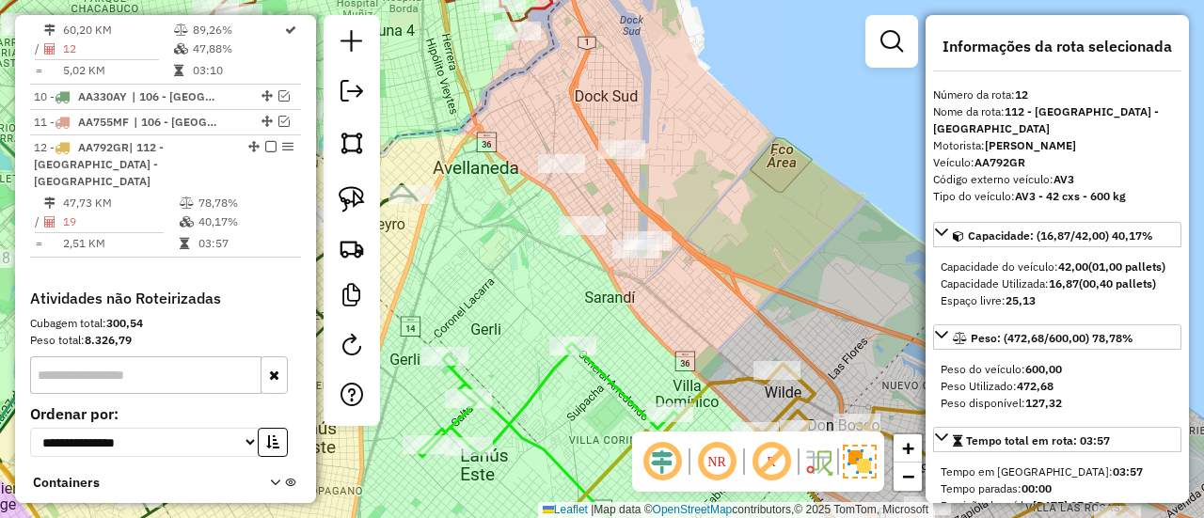
drag, startPoint x: 719, startPoint y: 303, endPoint x: 776, endPoint y: 343, distance: 70.2
click at [723, 304] on div "Janela de atendimento Grade de atendimento Capacidade Transportadoras Veículos …" at bounding box center [602, 259] width 1204 height 518
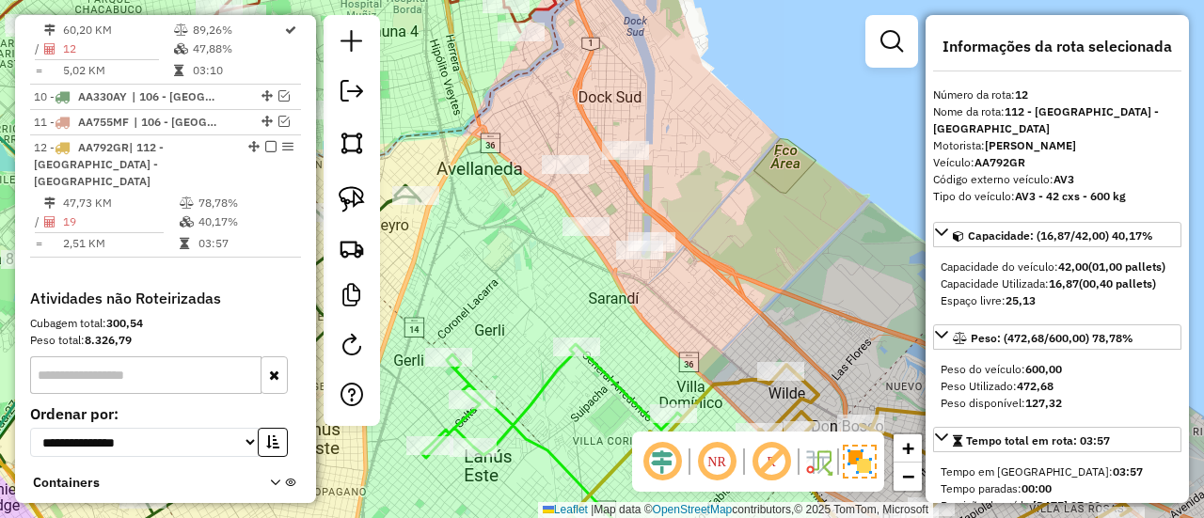
click at [815, 383] on icon at bounding box center [945, 467] width 372 height 205
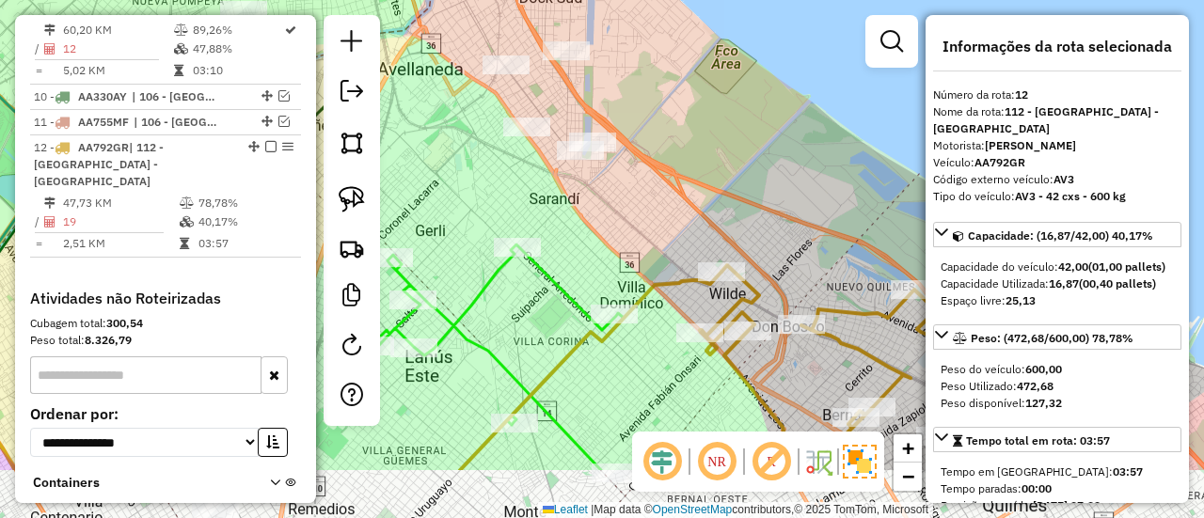
drag, startPoint x: 772, startPoint y: 253, endPoint x: 767, endPoint y: 245, distance: 10.2
click at [767, 245] on div "Janela de atendimento Grade de atendimento Capacidade Transportadoras Veículos …" at bounding box center [602, 259] width 1204 height 518
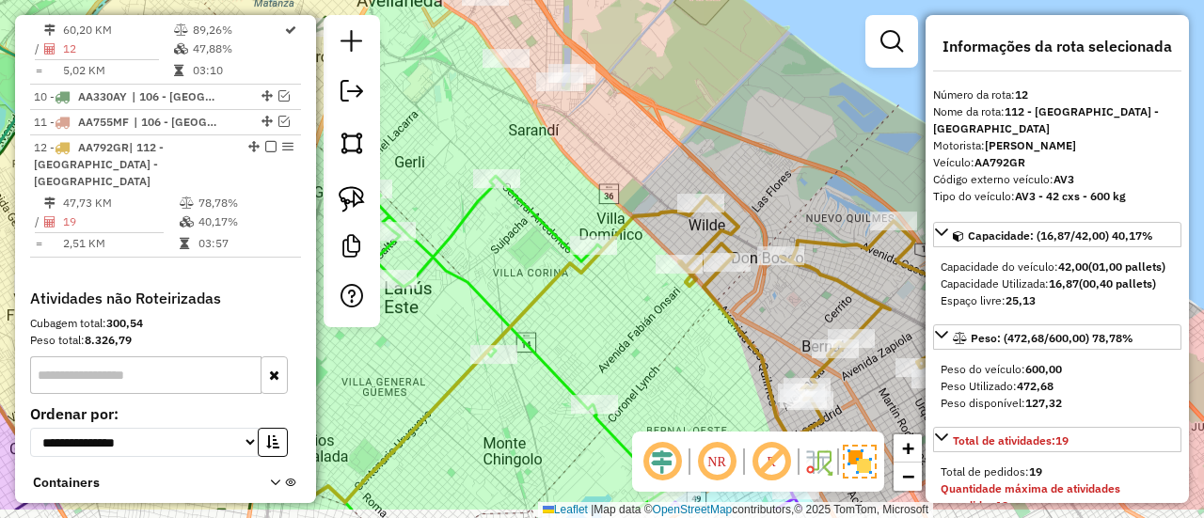
drag, startPoint x: 692, startPoint y: 152, endPoint x: 683, endPoint y: 183, distance: 31.3
click at [682, 127] on div "Rota 12 - Placa AA792GR 536762 - marcos medina Janela de atendimento Grade de a…" at bounding box center [602, 259] width 1204 height 518
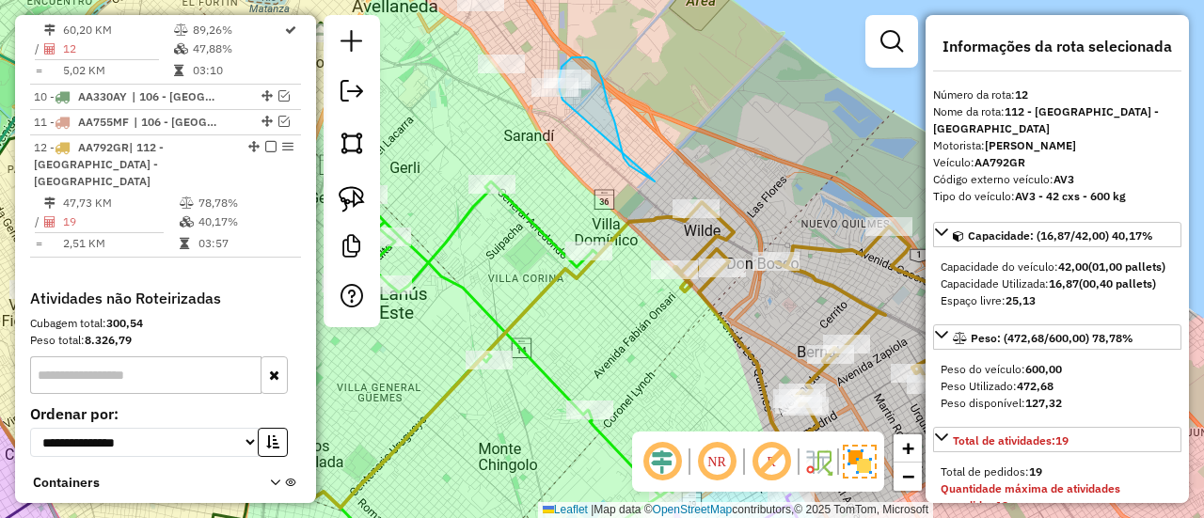
drag, startPoint x: 629, startPoint y: 166, endPoint x: 563, endPoint y: 100, distance: 93.8
click at [563, 100] on div "Janela de atendimento Grade de atendimento Capacidade Transportadoras Veículos …" at bounding box center [602, 259] width 1204 height 518
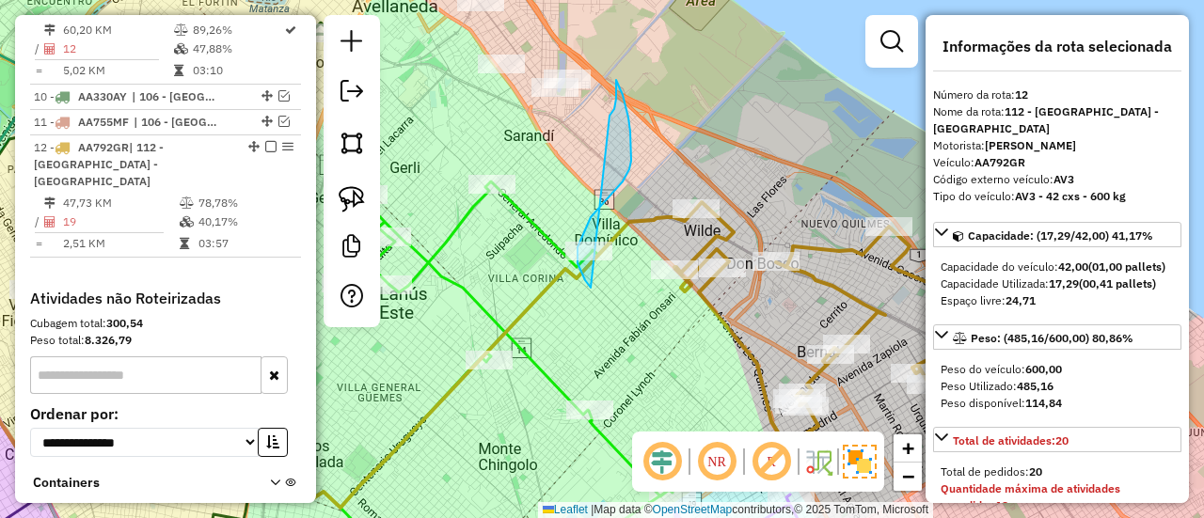
drag, startPoint x: 616, startPoint y: 88, endPoint x: 677, endPoint y: 287, distance: 208.6
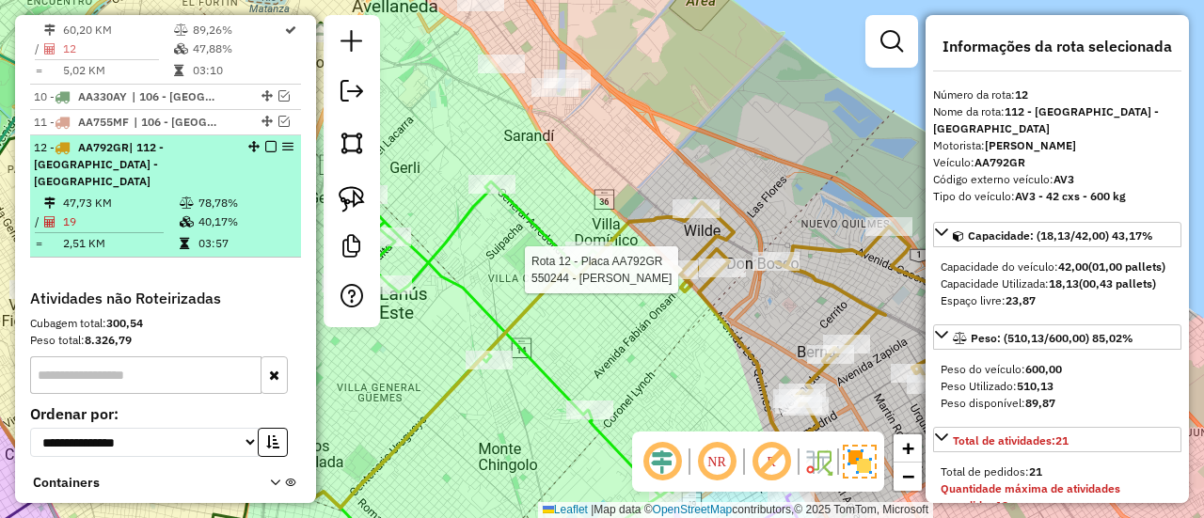
select select "**********"
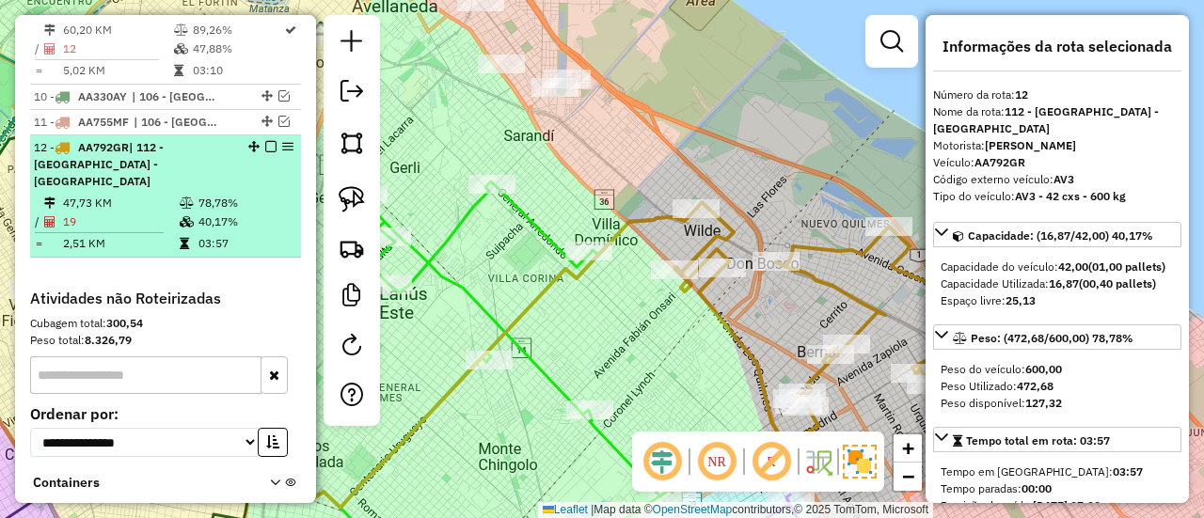
click at [265, 141] on em at bounding box center [270, 146] width 11 height 11
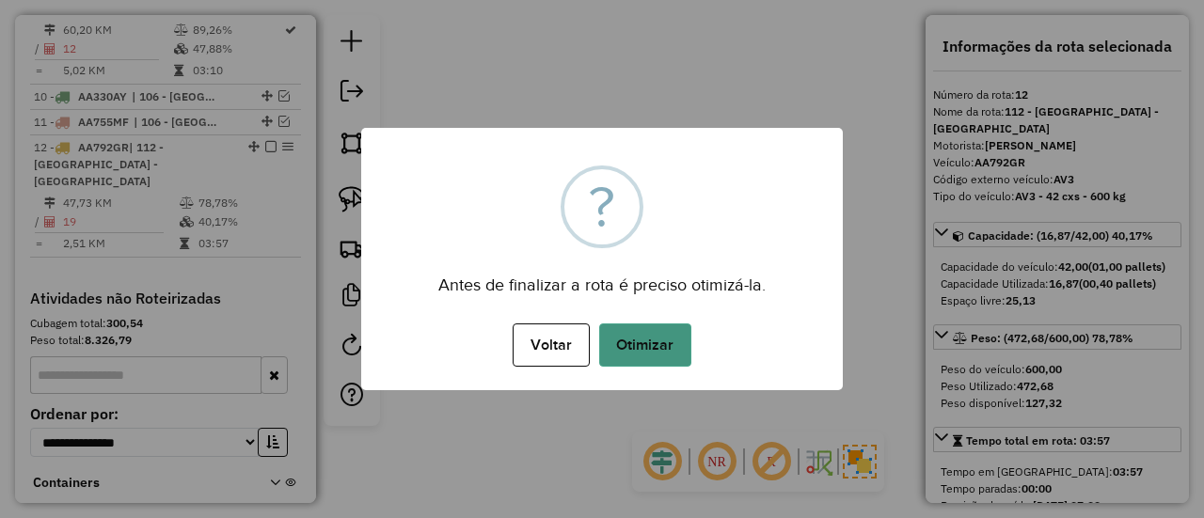
click at [659, 340] on button "Otimizar" at bounding box center [645, 345] width 92 height 43
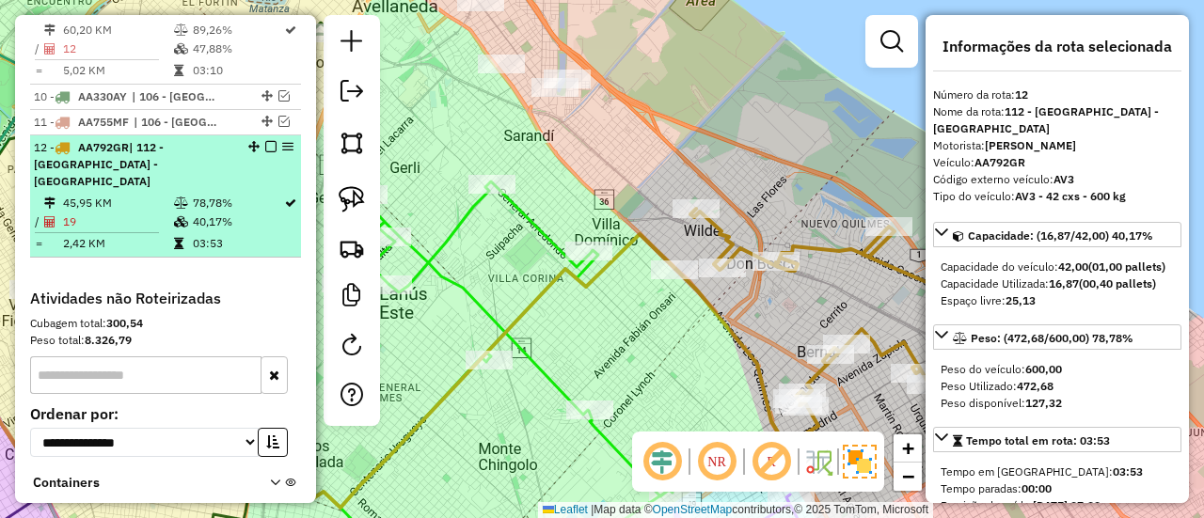
click at [265, 141] on em at bounding box center [270, 146] width 11 height 11
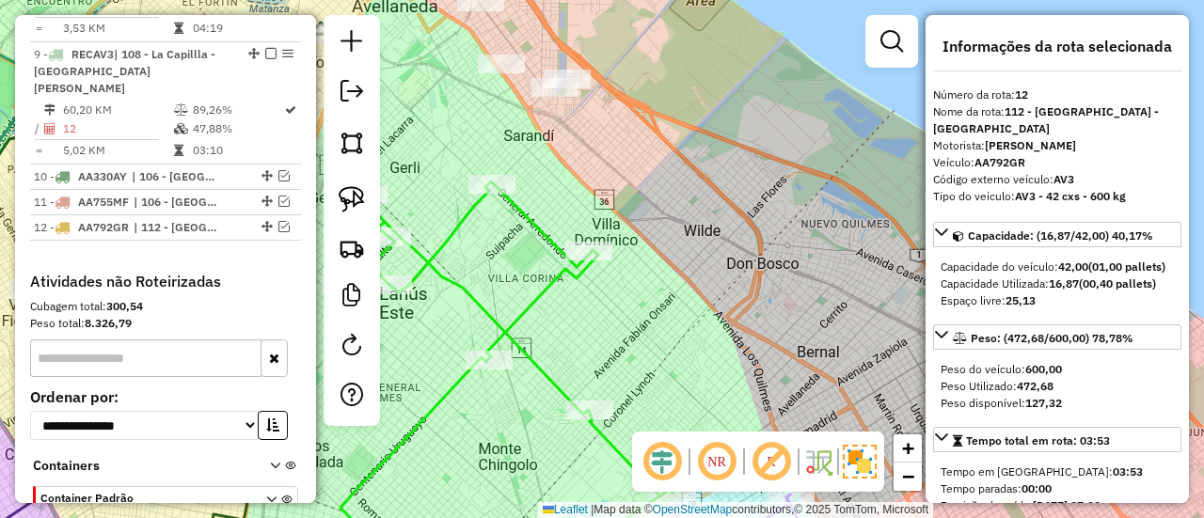
drag, startPoint x: 807, startPoint y: 286, endPoint x: 798, endPoint y: 102, distance: 184.7
click at [798, 103] on div "Janela de atendimento Grade de atendimento Capacidade Transportadoras Veículos …" at bounding box center [602, 259] width 1204 height 518
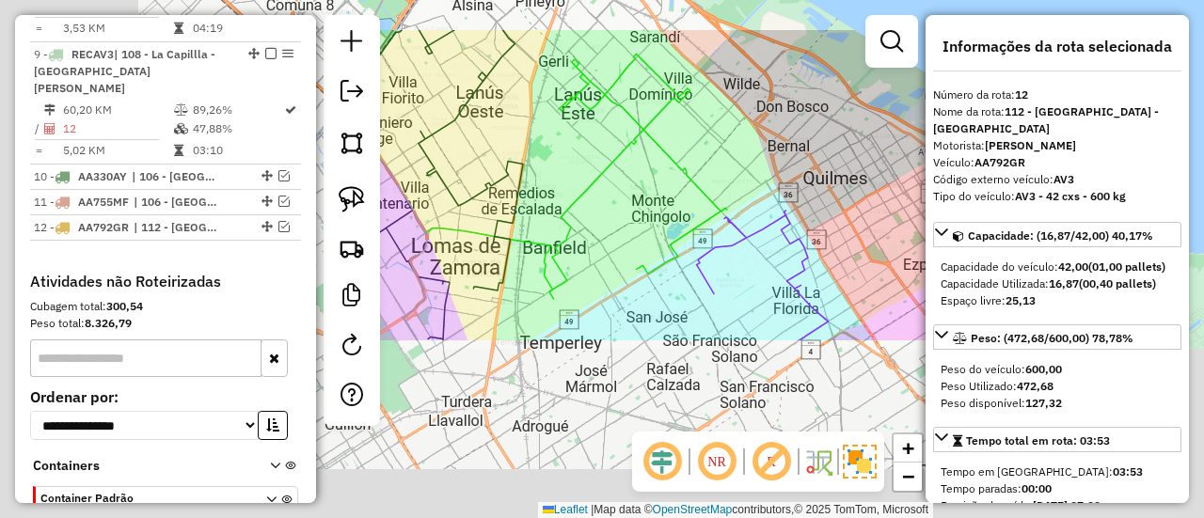
click at [790, 123] on div "Janela de atendimento Grade de atendimento Capacidade Transportadoras Veículos …" at bounding box center [602, 259] width 1204 height 518
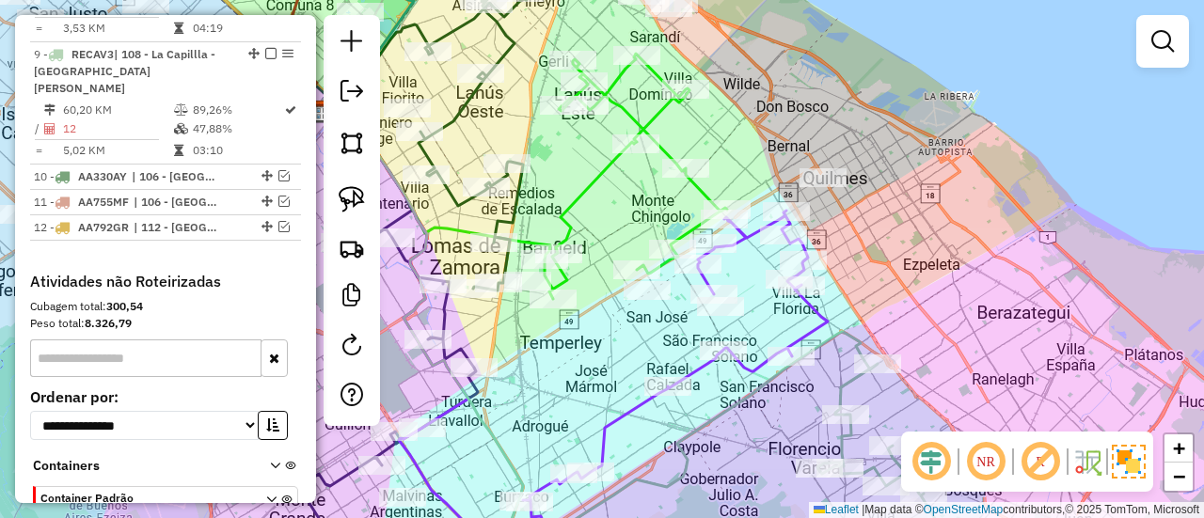
click at [789, 120] on div "Rota 9 - Placa RECAV3 493878 - Sofia Arena Janela de atendimento Grade de atend…" at bounding box center [602, 259] width 1204 height 518
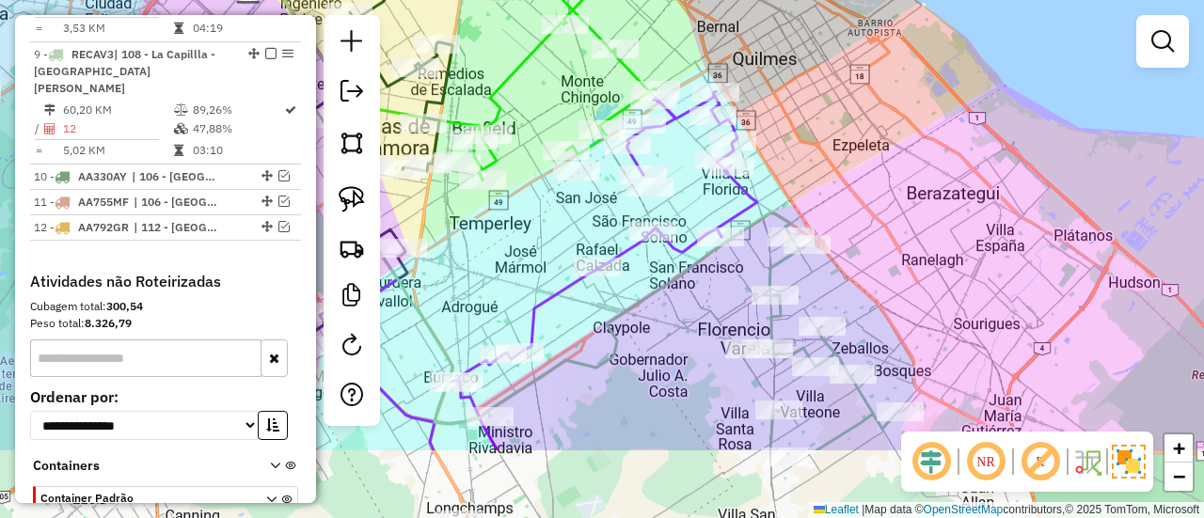
drag, startPoint x: 904, startPoint y: 258, endPoint x: 779, endPoint y: 120, distance: 185.8
click at [783, 66] on div "Janela de atendimento Grade de atendimento Capacidade Transportadoras Veículos …" at bounding box center [602, 259] width 1204 height 518
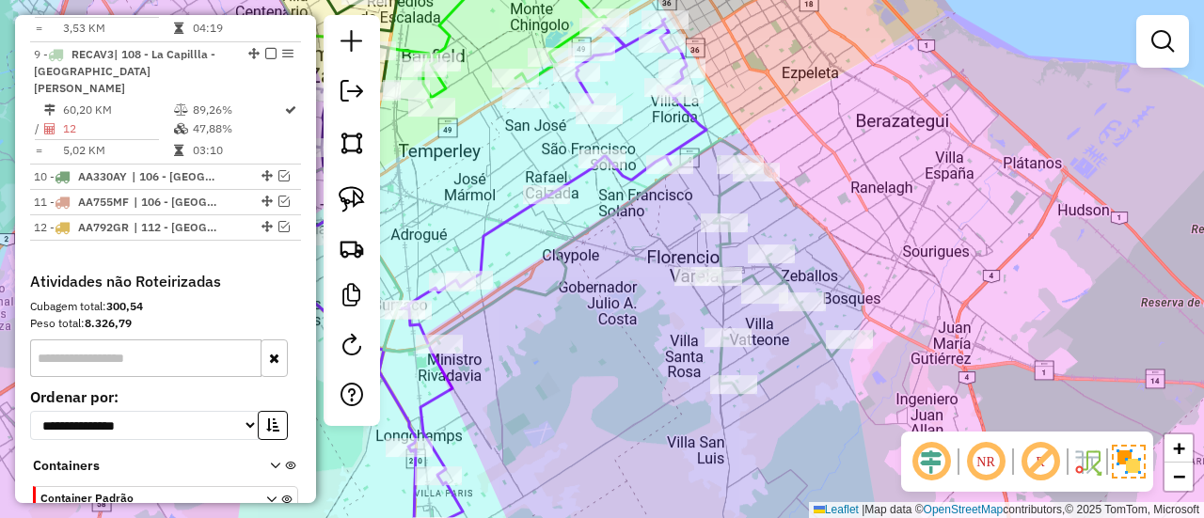
click at [728, 209] on icon at bounding box center [643, 267] width 413 height 255
select select "**********"
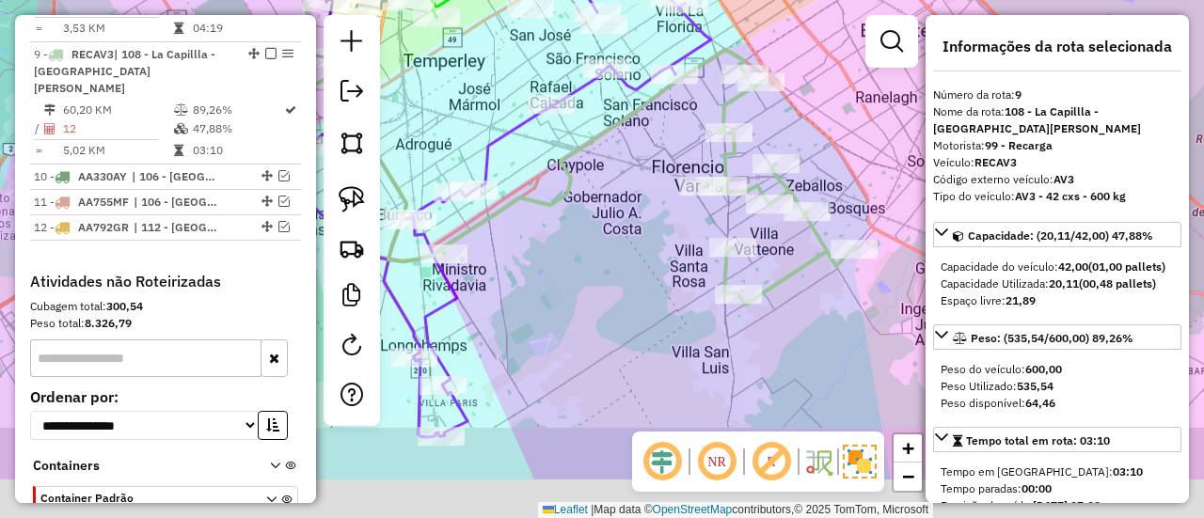
drag, startPoint x: 807, startPoint y: 136, endPoint x: 811, endPoint y: 112, distance: 24.8
click at [808, 112] on div "Janela de atendimento Grade de atendimento Capacidade Transportadoras Veículos …" at bounding box center [602, 259] width 1204 height 518
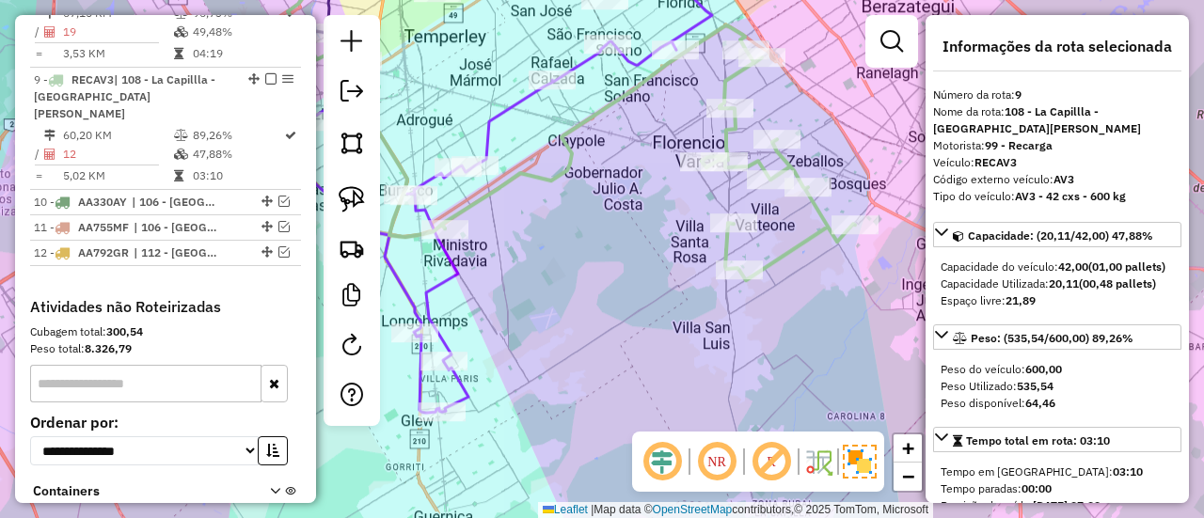
scroll to position [1502, 0]
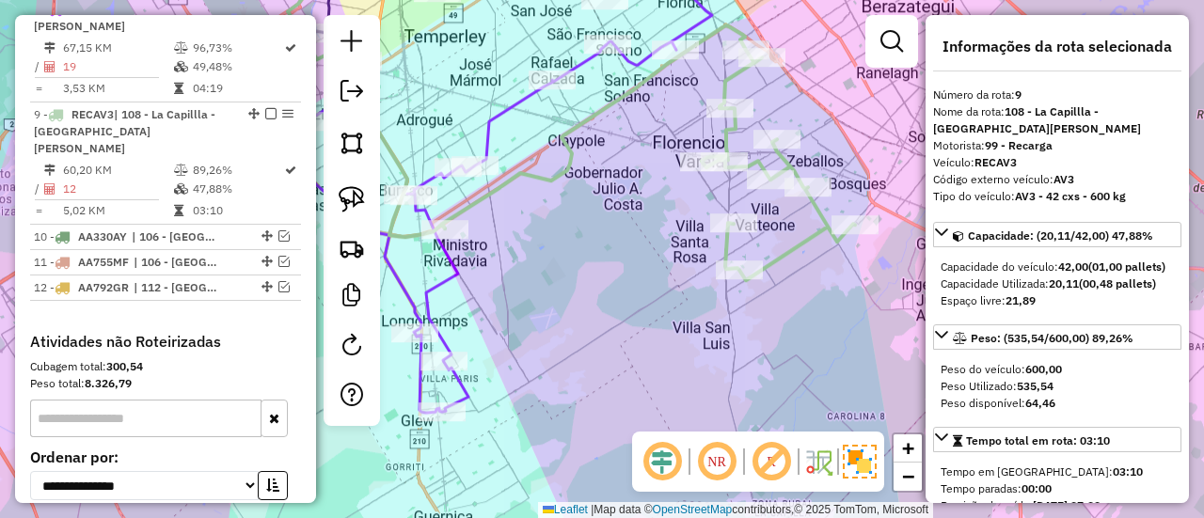
click at [853, 304] on div "Rota 9 - Placa RECAV3 550009 - Juan Acosta Janela de atendimento Grade de atend…" at bounding box center [602, 259] width 1204 height 518
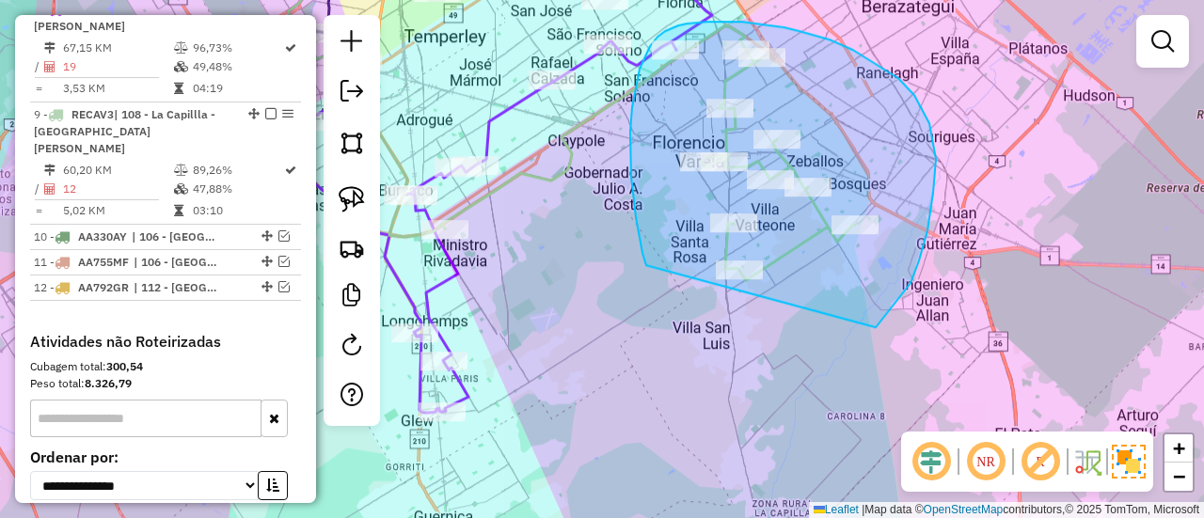
drag, startPoint x: 876, startPoint y: 327, endPoint x: 668, endPoint y: 292, distance: 211.0
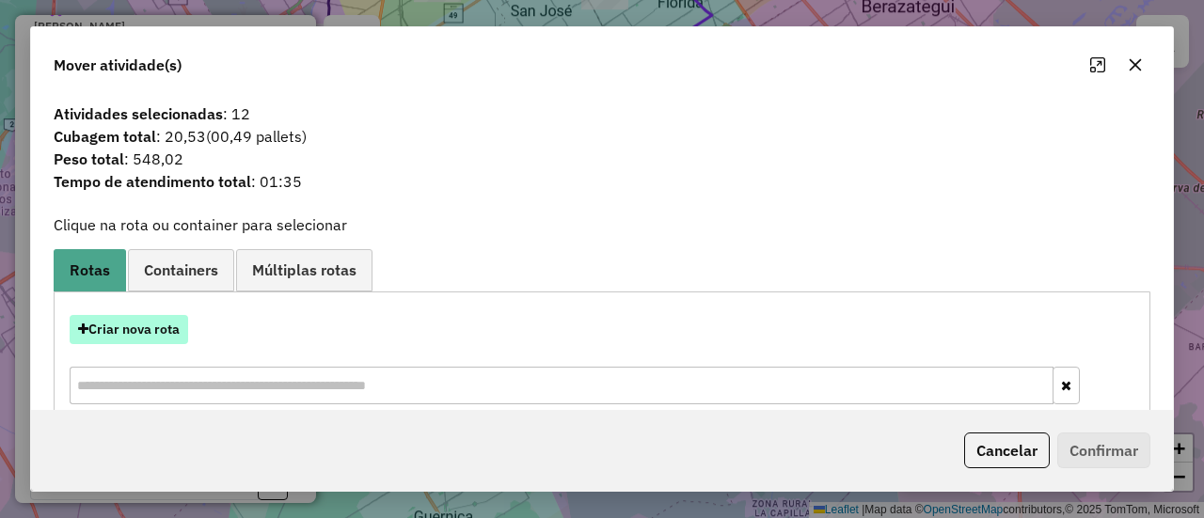
click at [175, 331] on button "Criar nova rota" at bounding box center [129, 329] width 119 height 29
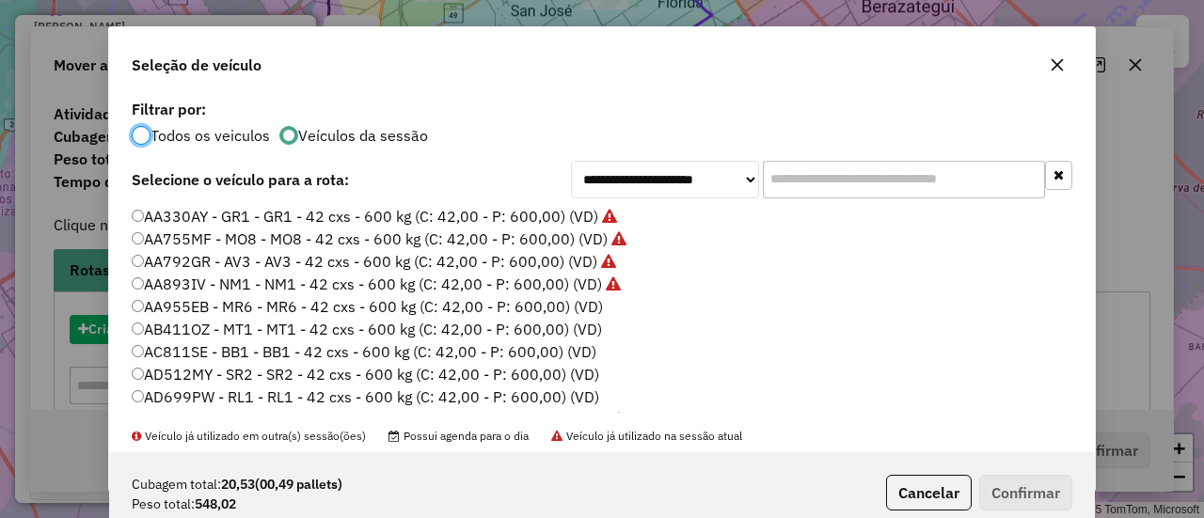
scroll to position [10, 6]
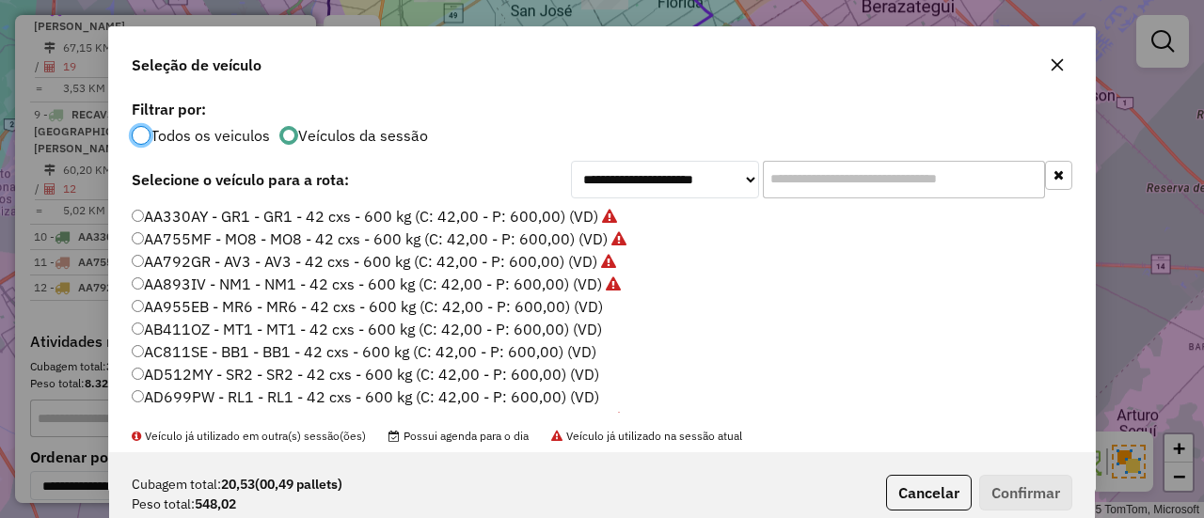
click at [572, 304] on label "AA955EB - MR6 - MR6 - 42 cxs - 600 kg (C: 42,00 - P: 600,00) (VD)" at bounding box center [367, 306] width 471 height 23
click at [1042, 502] on button "Confirmar" at bounding box center [1025, 493] width 93 height 36
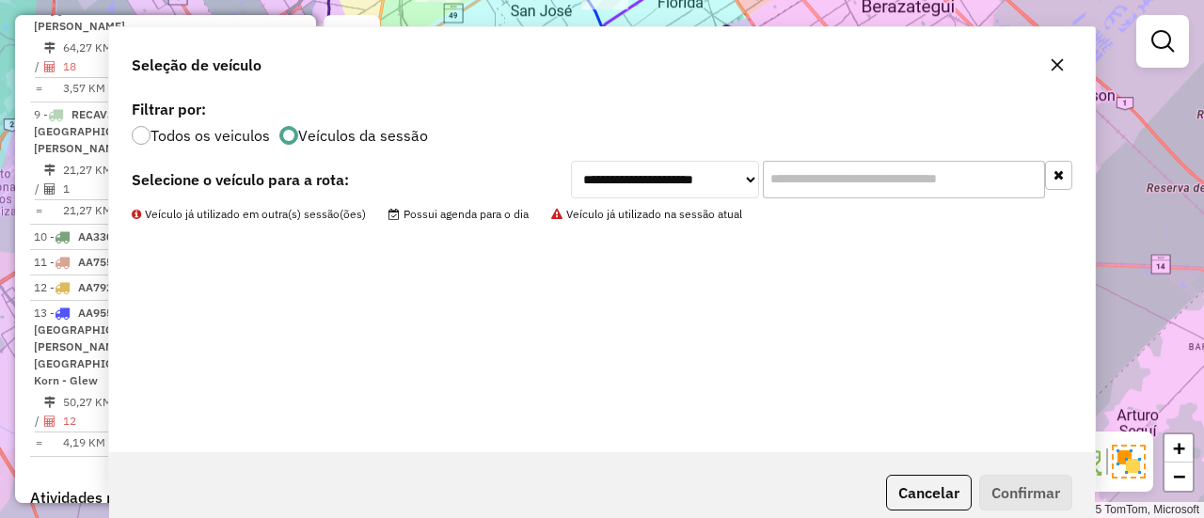
scroll to position [1291, 0]
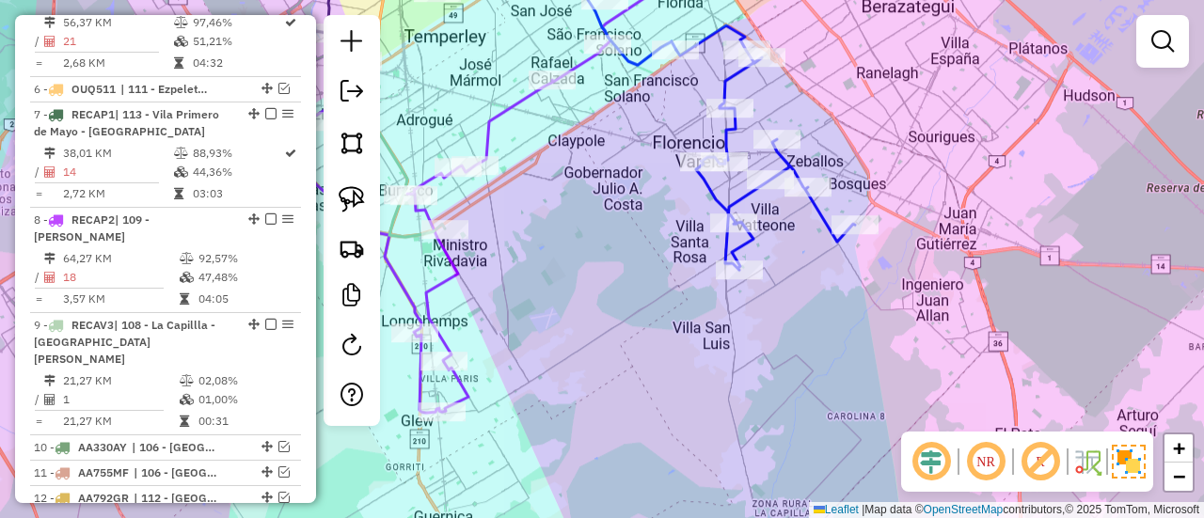
click at [724, 82] on icon at bounding box center [766, 147] width 179 height 245
select select "**********"
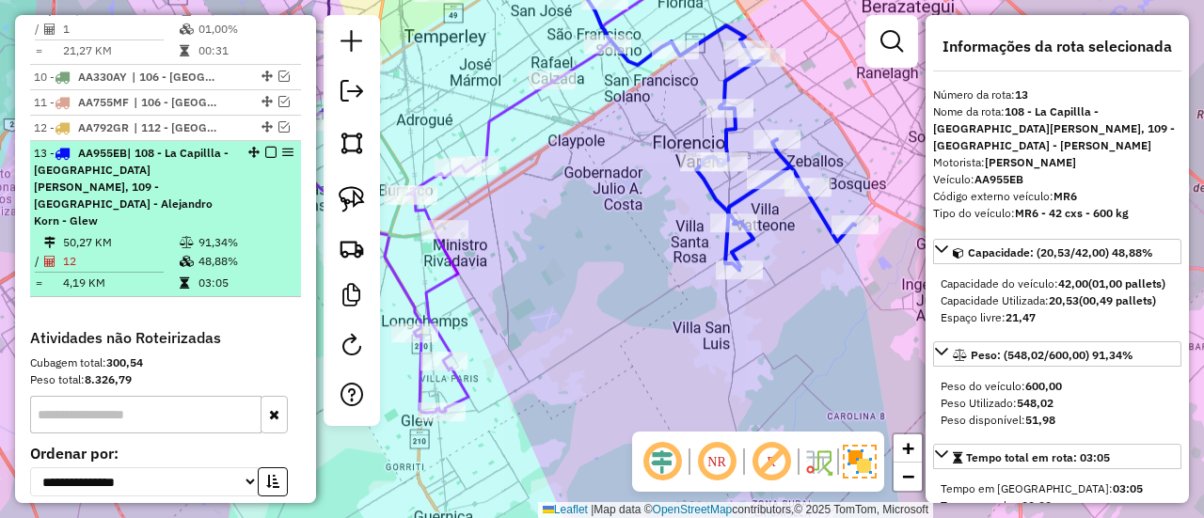
scroll to position [1681, 0]
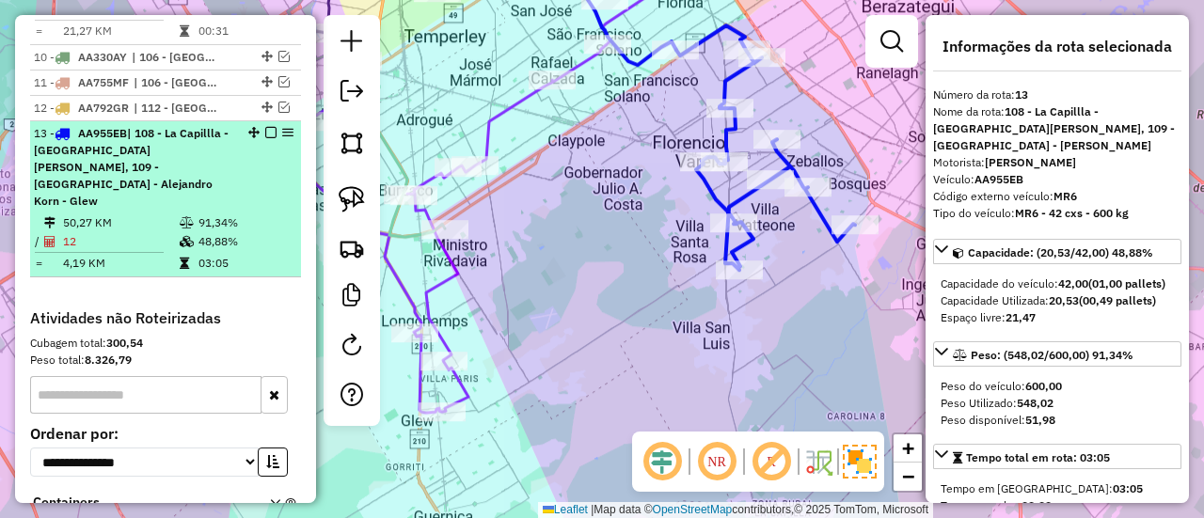
click at [266, 127] on em at bounding box center [270, 132] width 11 height 11
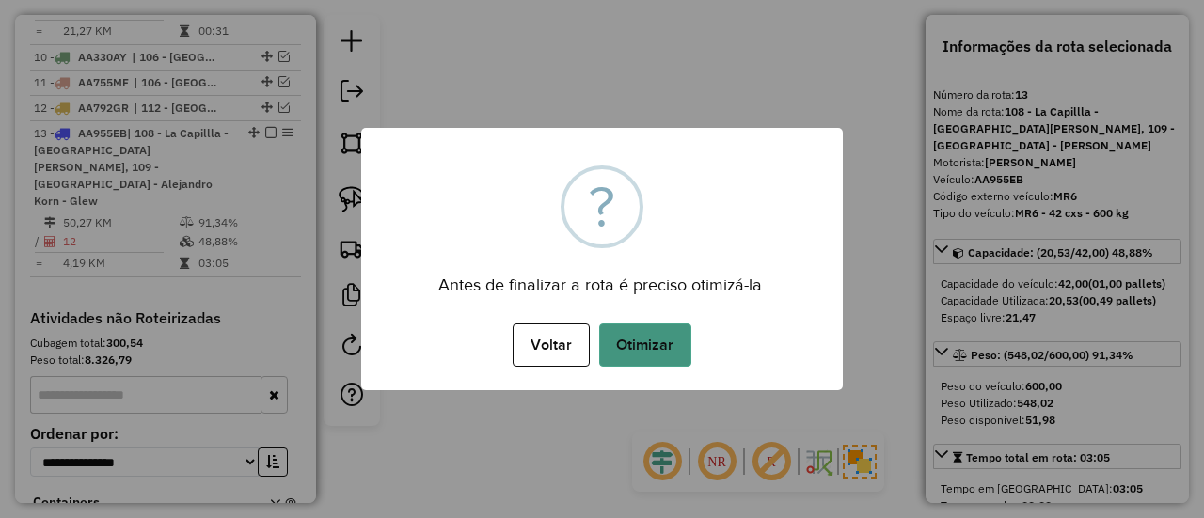
click at [634, 340] on button "Otimizar" at bounding box center [645, 345] width 92 height 43
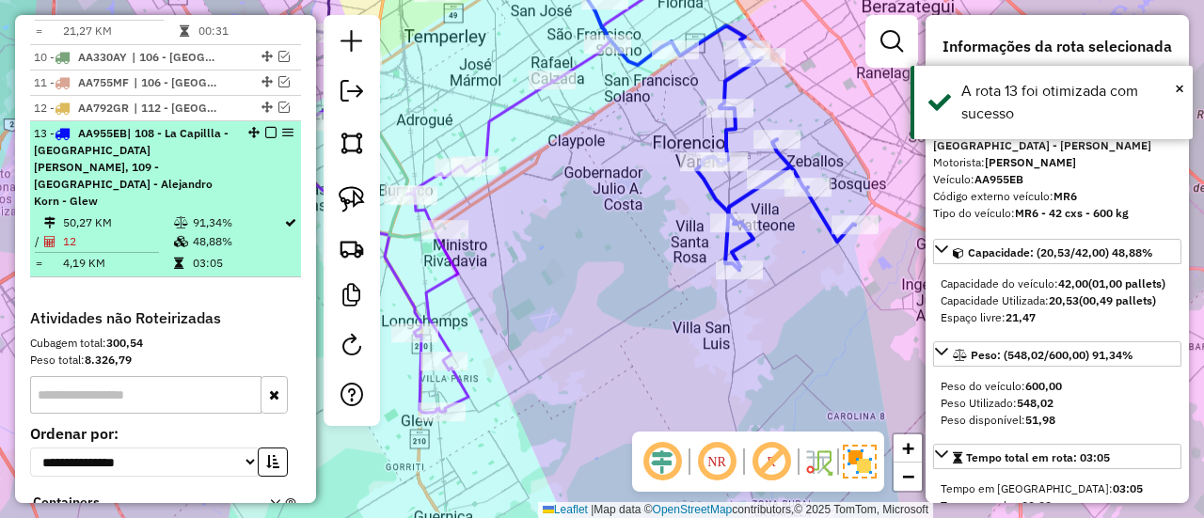
click at [265, 127] on em at bounding box center [270, 132] width 11 height 11
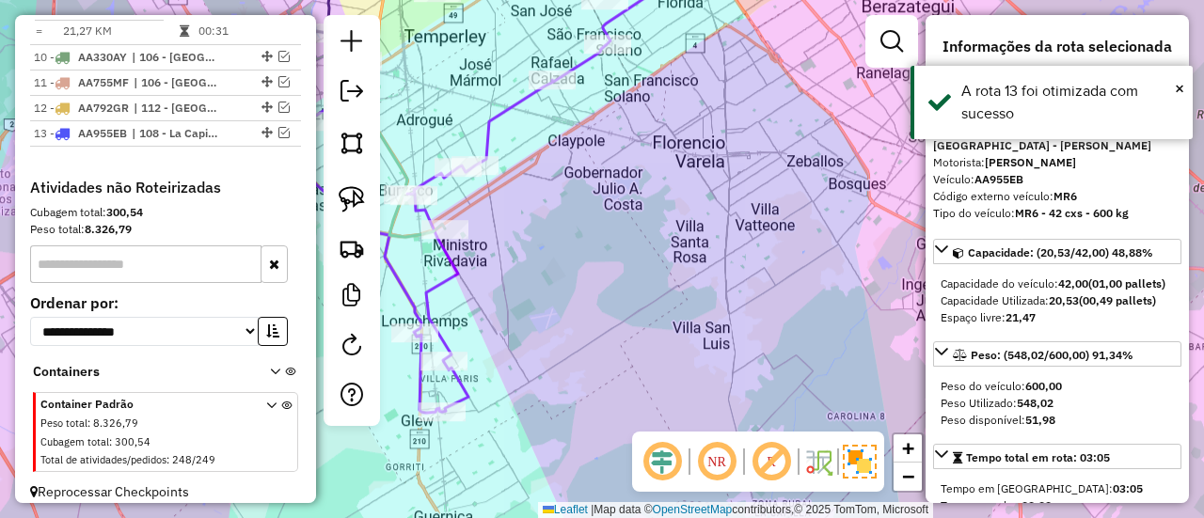
scroll to position [1586, 0]
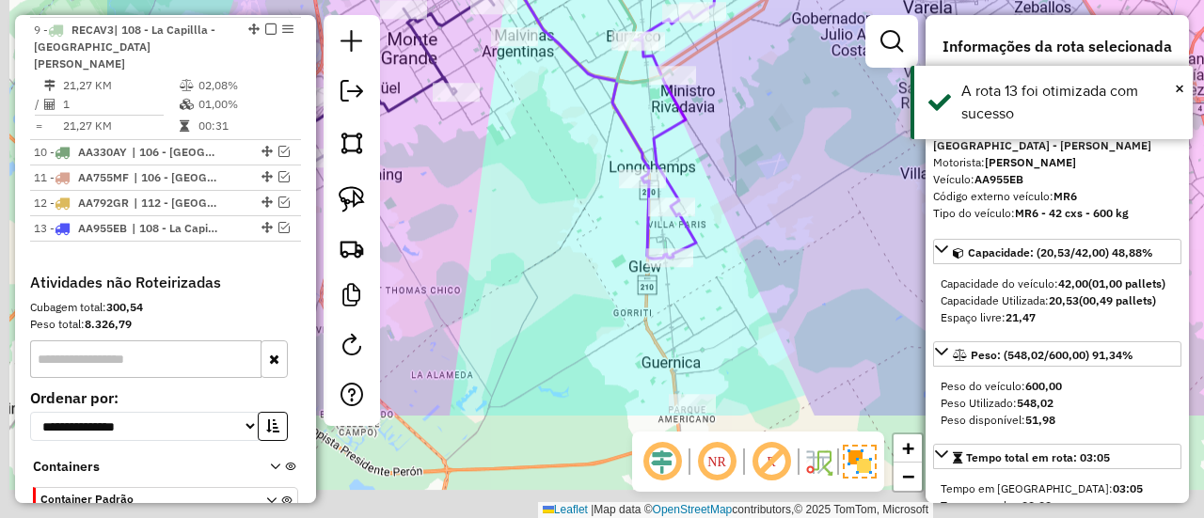
drag, startPoint x: 886, startPoint y: 97, endPoint x: 909, endPoint y: 86, distance: 25.2
click at [909, 86] on div "Janela de atendimento Grade de atendimento Capacidade Transportadoras Veículos …" at bounding box center [602, 259] width 1204 height 518
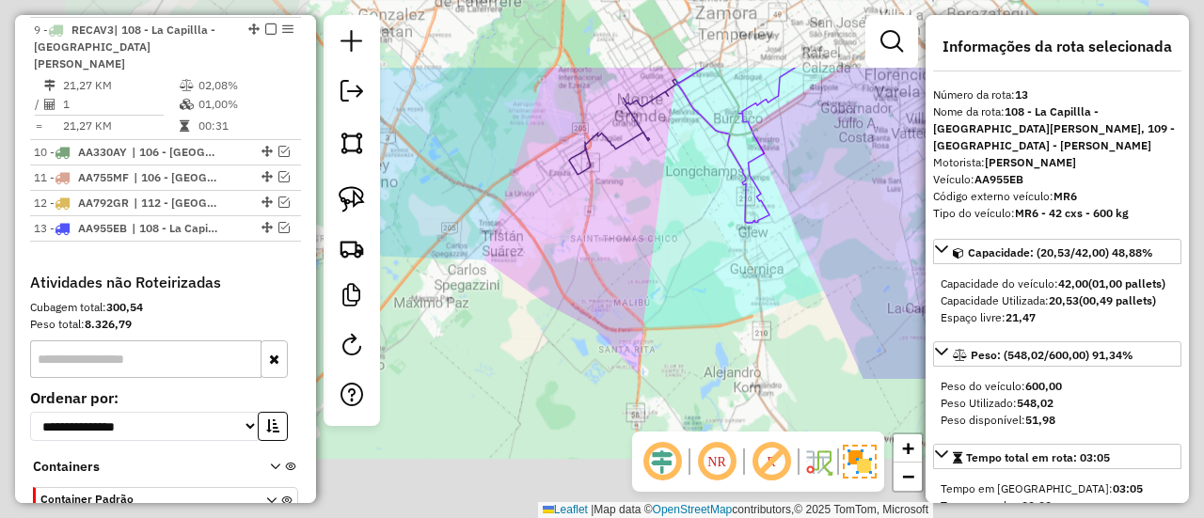
click at [852, 202] on div "Janela de atendimento Grade de atendimento Capacidade Transportadoras Veículos …" at bounding box center [602, 259] width 1204 height 518
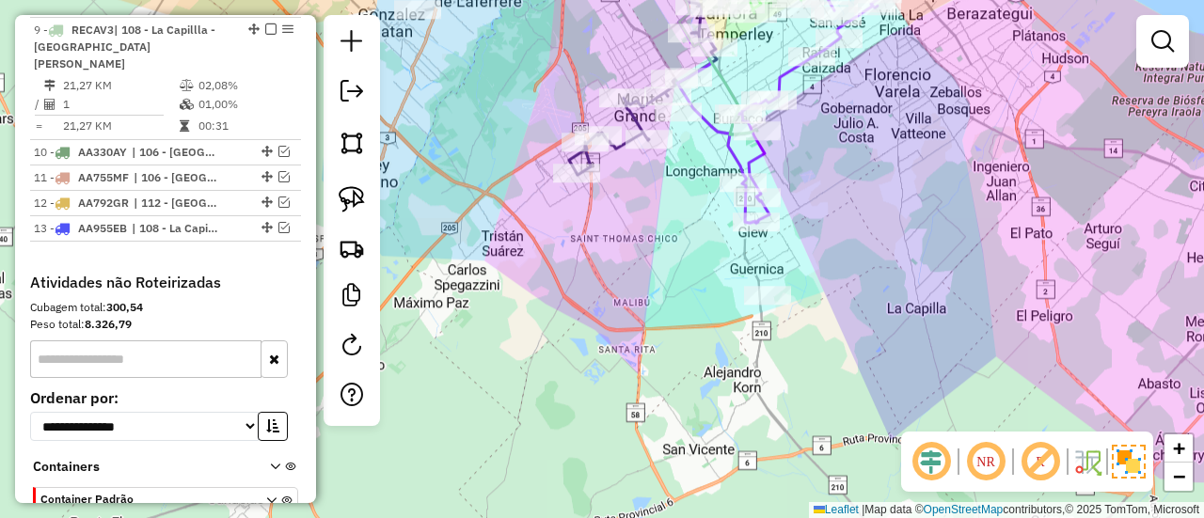
drag, startPoint x: 839, startPoint y: 191, endPoint x: 836, endPoint y: 180, distance: 11.9
click at [836, 180] on div "Janela de atendimento Grade de atendimento Capacidade Transportadoras Veículos …" at bounding box center [602, 259] width 1204 height 518
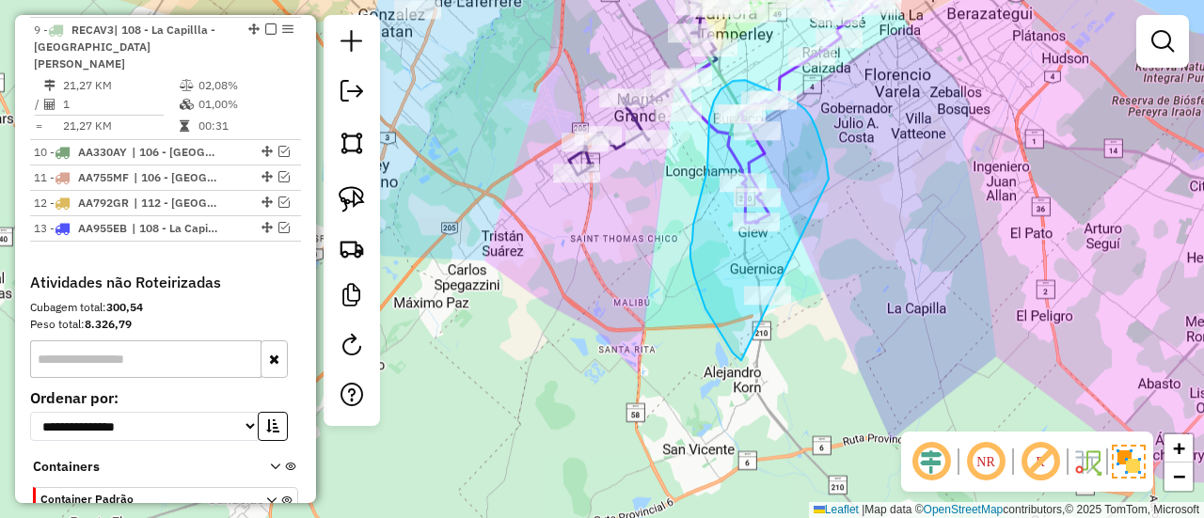
drag, startPoint x: 826, startPoint y: 158, endPoint x: 807, endPoint y: 360, distance: 203.2
click at [807, 360] on div "Janela de atendimento Grade de atendimento Capacidade Transportadoras Veículos …" at bounding box center [602, 259] width 1204 height 518
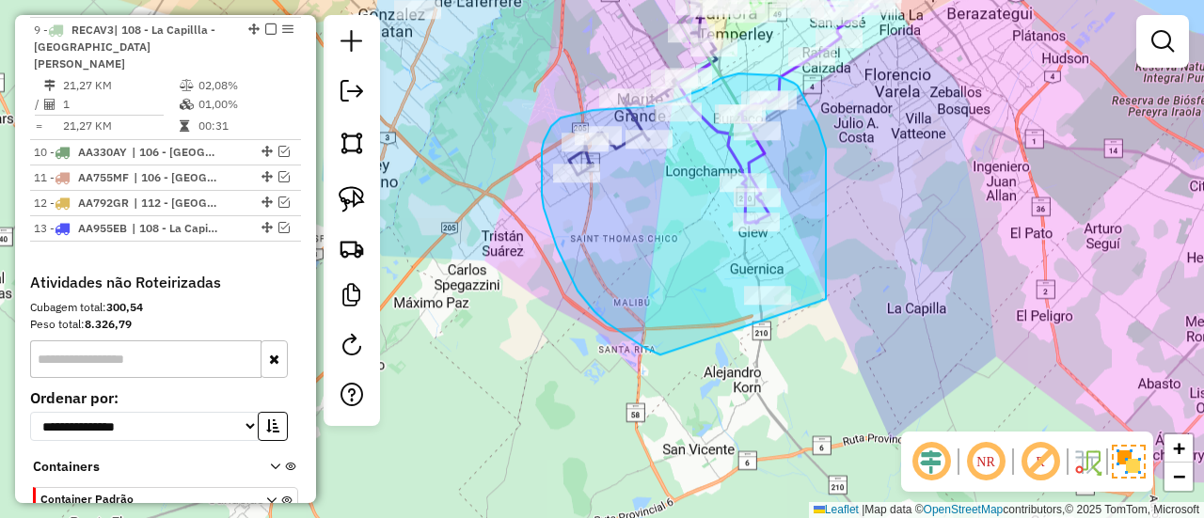
drag, startPoint x: 826, startPoint y: 299, endPoint x: 741, endPoint y: 378, distance: 115.8
click at [741, 378] on div "Janela de atendimento Grade de atendimento Capacidade Transportadoras Veículos …" at bounding box center [602, 259] width 1204 height 518
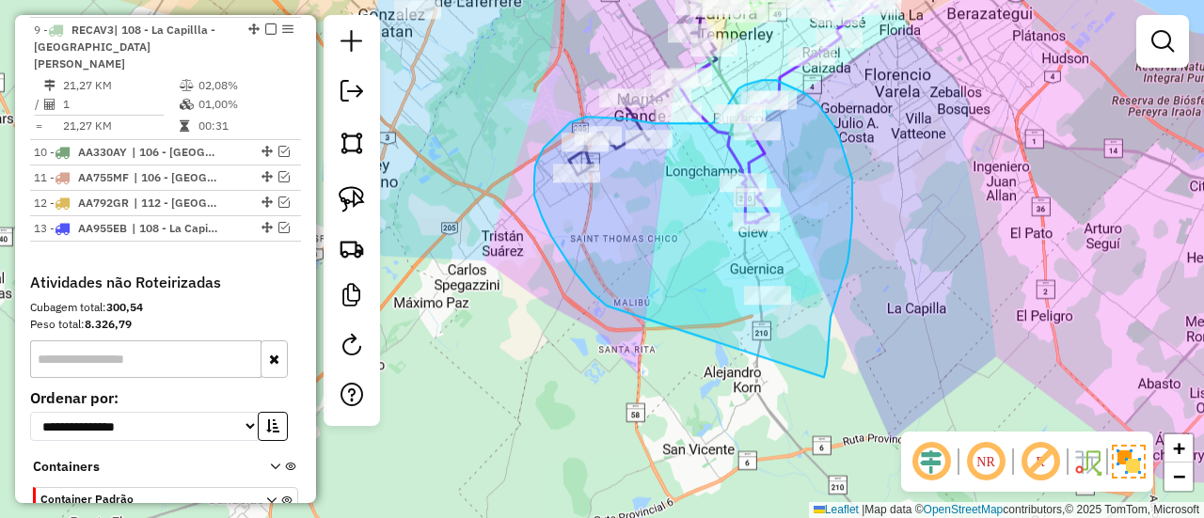
drag, startPoint x: 827, startPoint y: 366, endPoint x: 628, endPoint y: 315, distance: 205.8
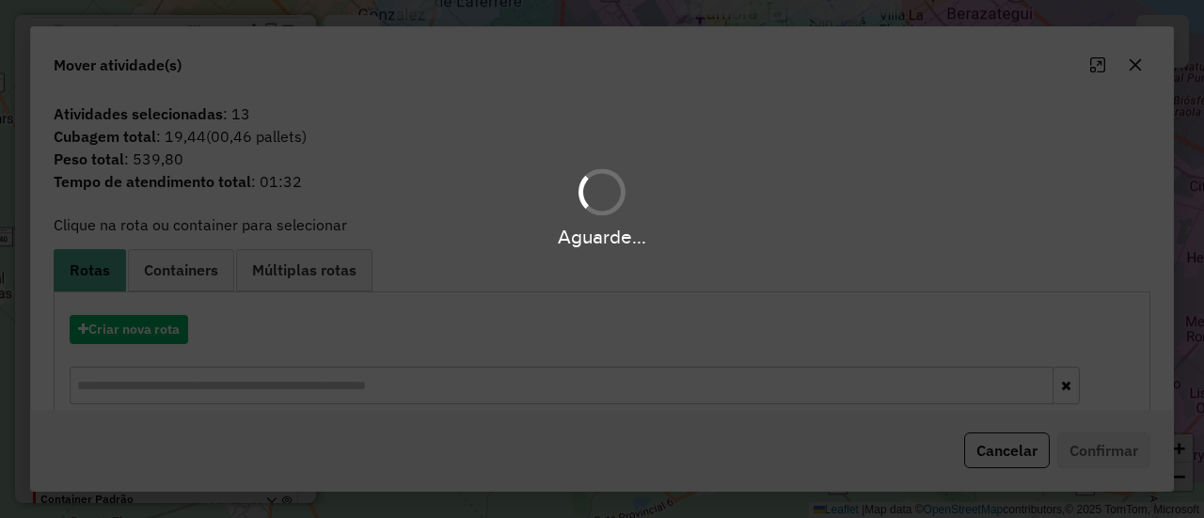
click at [146, 332] on div "Aguarde..." at bounding box center [602, 259] width 1204 height 518
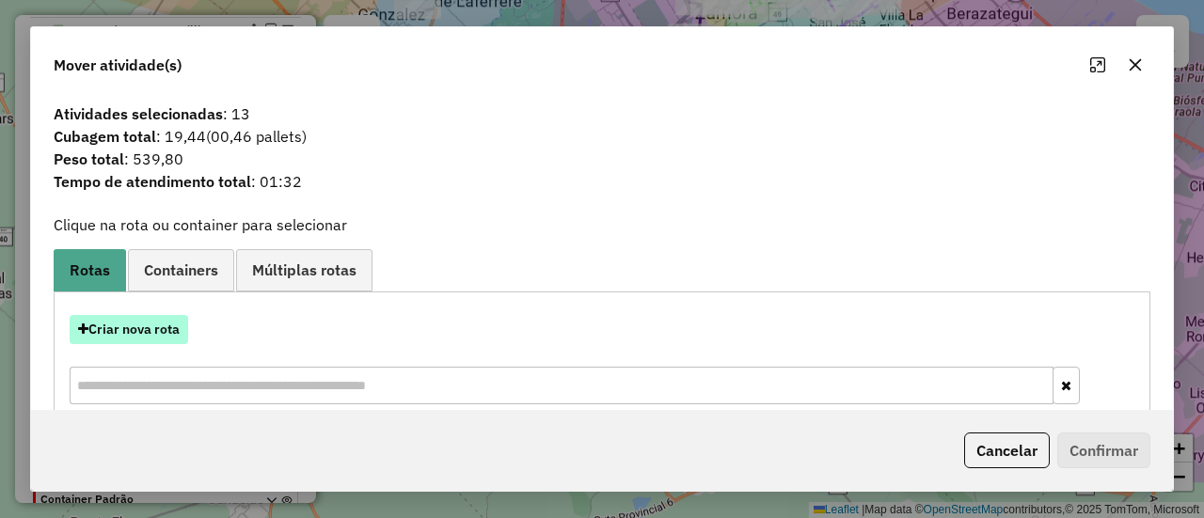
click at [147, 330] on button "Criar nova rota" at bounding box center [129, 329] width 119 height 29
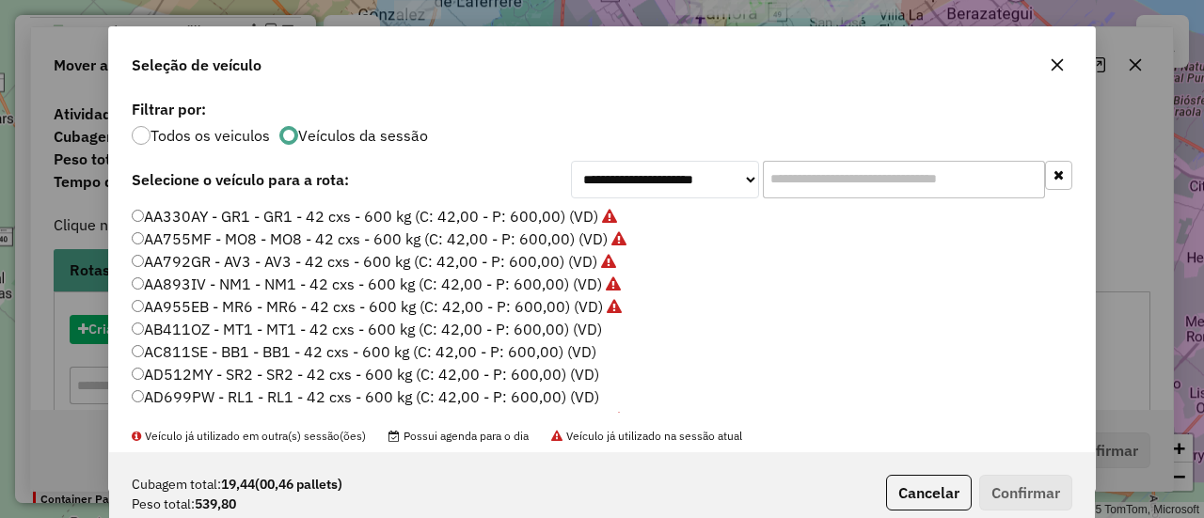
scroll to position [10, 6]
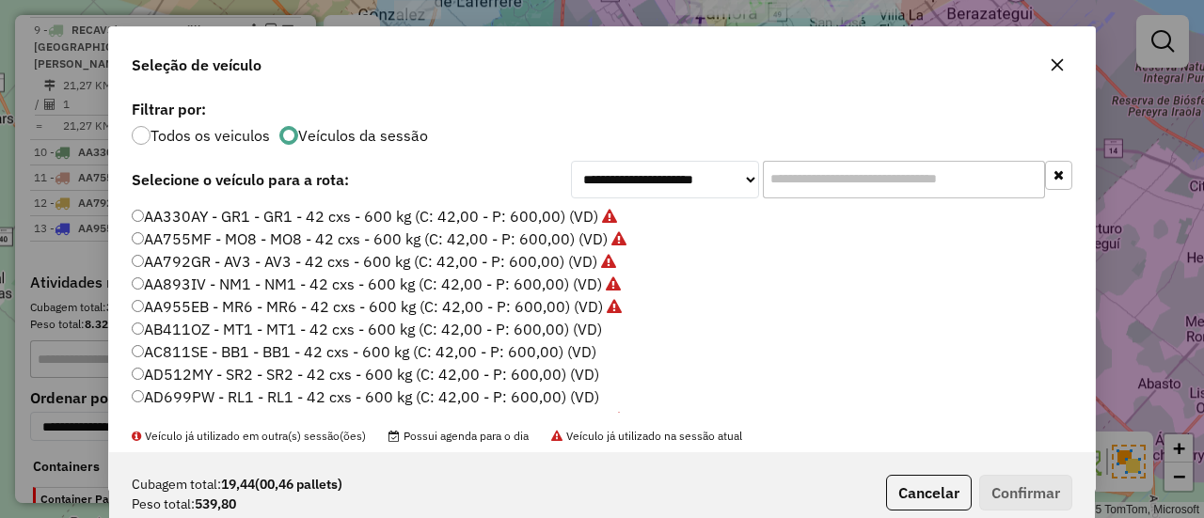
click at [581, 325] on label "AB411OZ - MT1 - MT1 - 42 cxs - 600 kg (C: 42,00 - P: 600,00) (VD)" at bounding box center [367, 329] width 470 height 23
click at [1013, 486] on button "Confirmar" at bounding box center [1025, 493] width 93 height 36
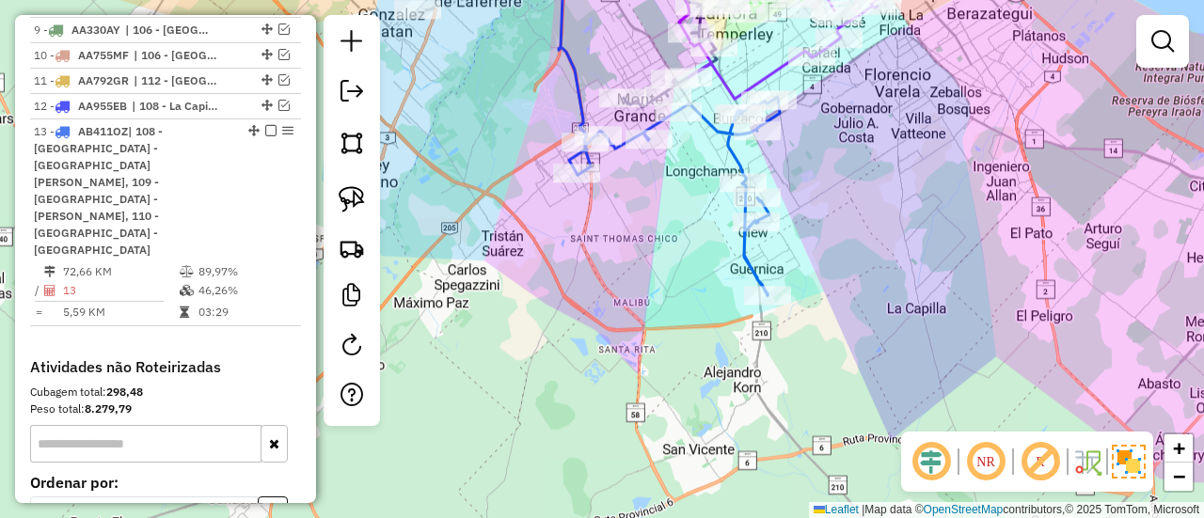
scroll to position [1620, 0]
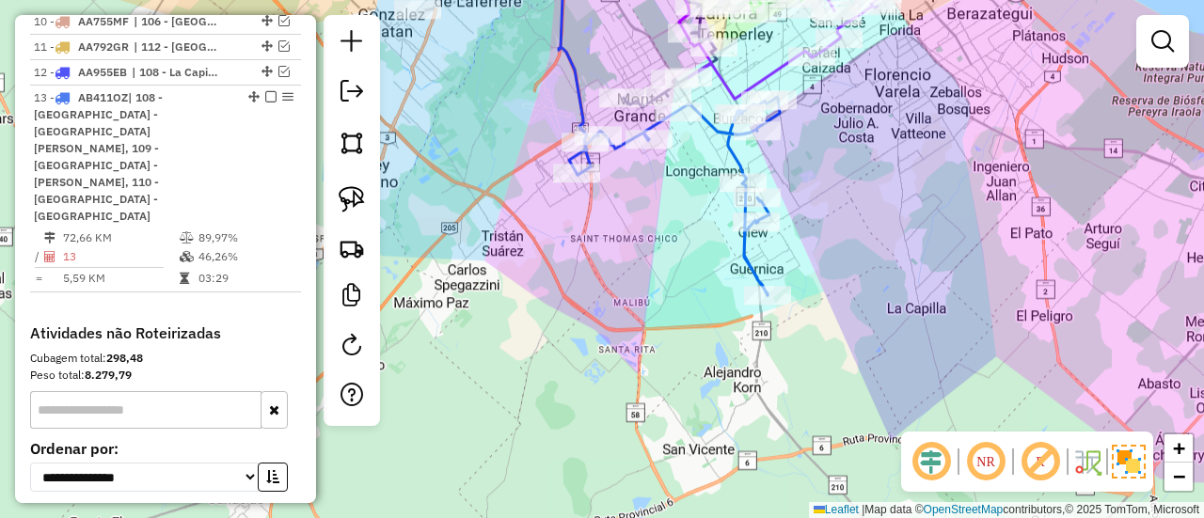
click at [702, 128] on icon at bounding box center [674, 196] width 211 height 199
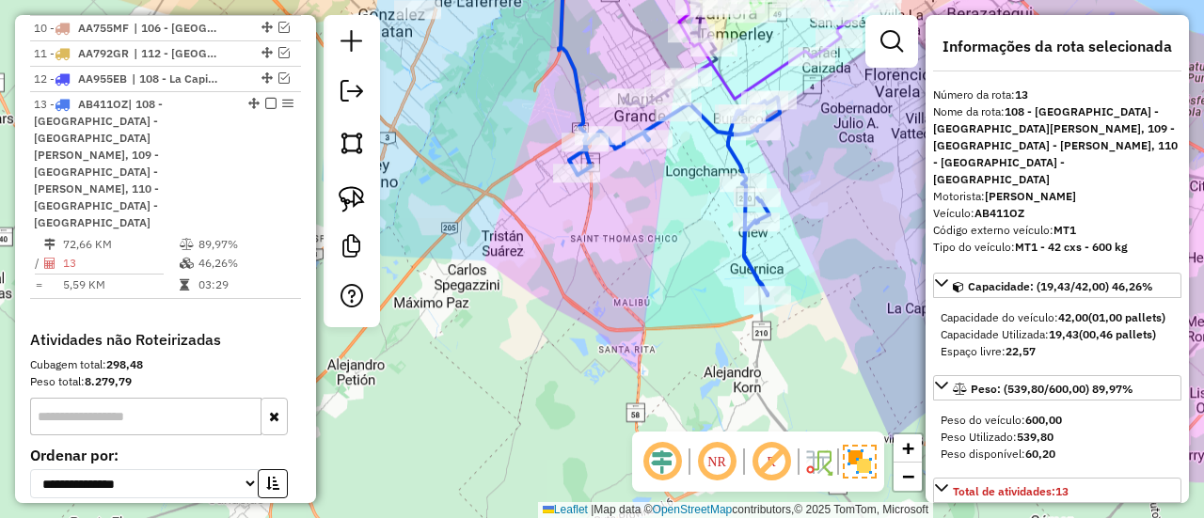
scroll to position [1601, 0]
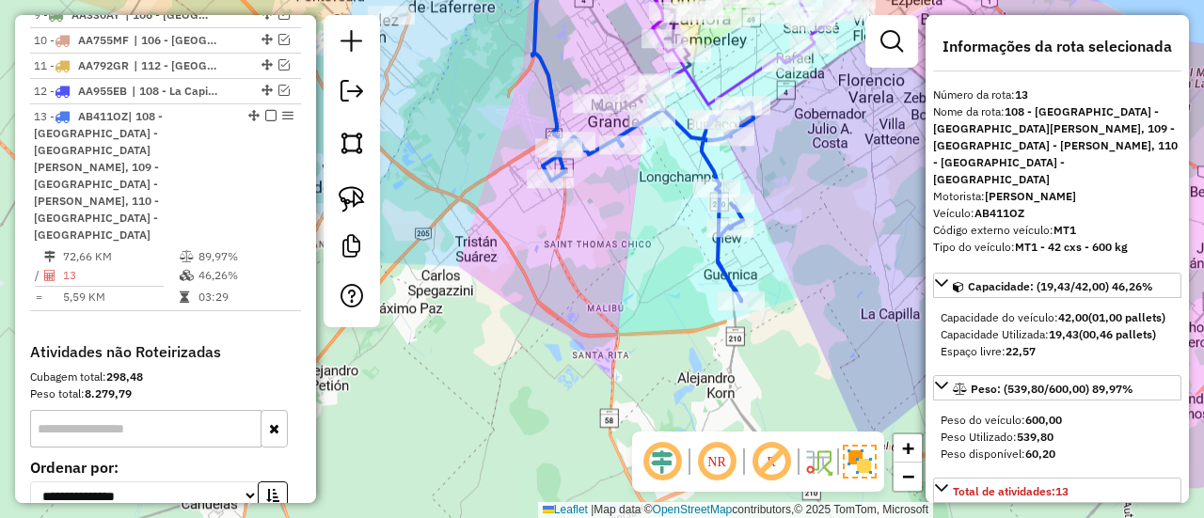
drag, startPoint x: 696, startPoint y: 140, endPoint x: 687, endPoint y: 169, distance: 30.6
click at [687, 169] on div "Janela de atendimento Grade de atendimento Capacidade Transportadoras Veículos …" at bounding box center [602, 259] width 1204 height 518
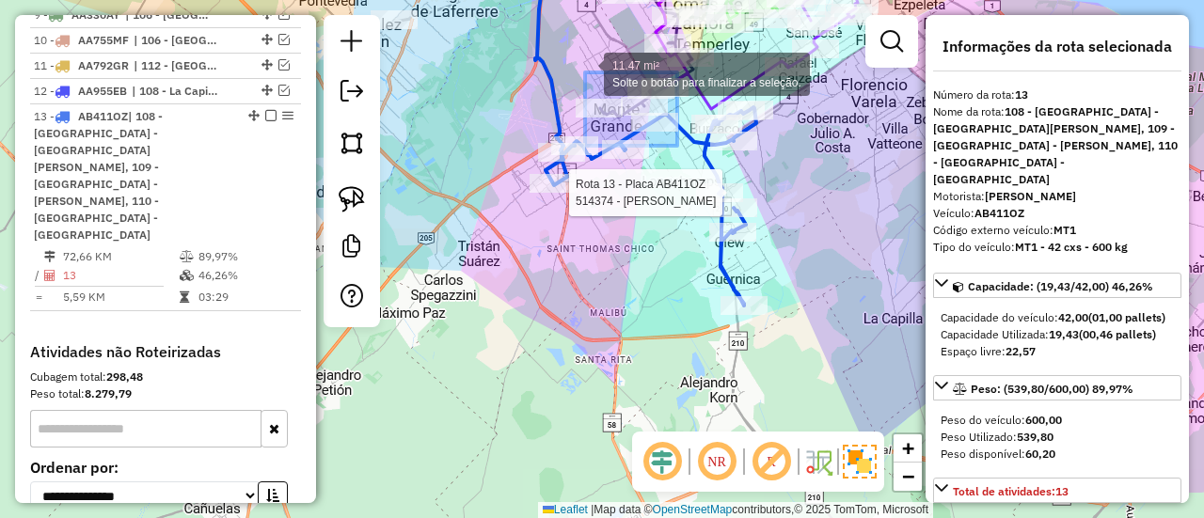
drag, startPoint x: 677, startPoint y: 146, endPoint x: 585, endPoint y: 72, distance: 117.9
click at [585, 72] on div "Rota 13 - Placa AB411OZ 514374 - Octavio Vazquez Rota 1 - Placa AA893IV 492170 …" at bounding box center [602, 259] width 1204 height 518
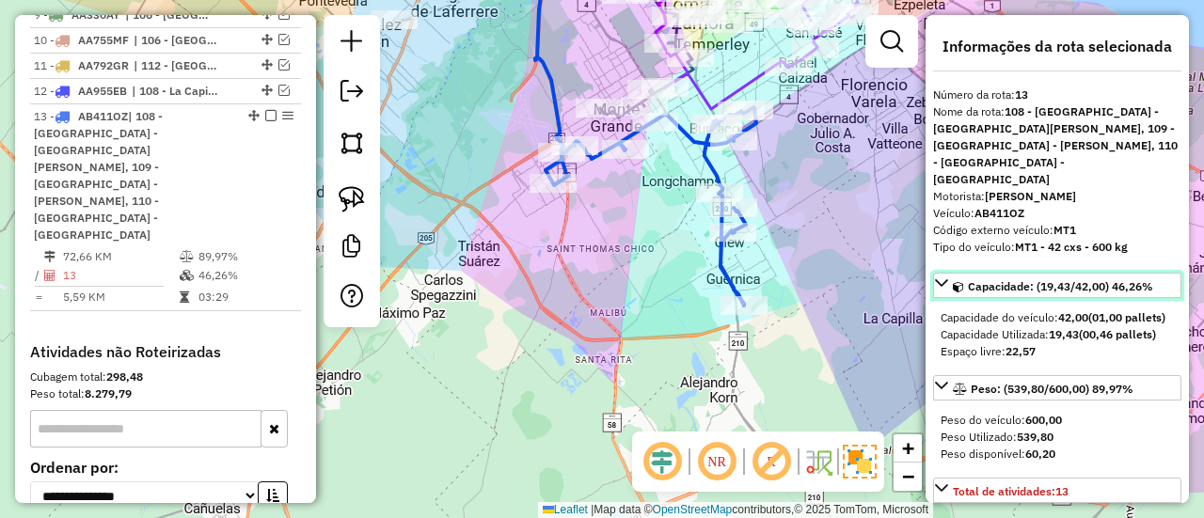
select select "**********"
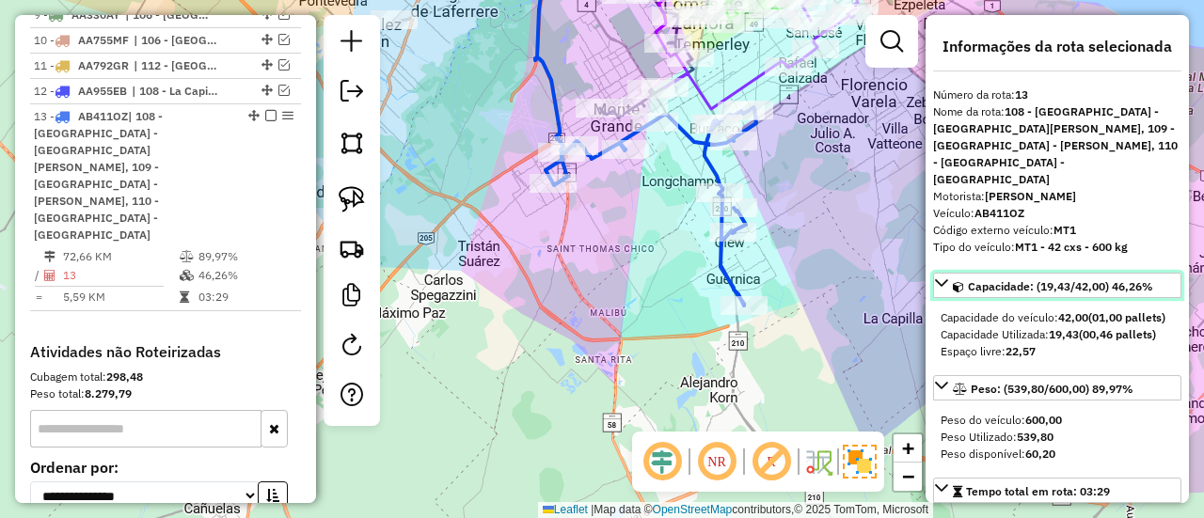
click at [982, 273] on link "Capacidade: (19,43/42,00) 46,26%" at bounding box center [1057, 285] width 248 height 25
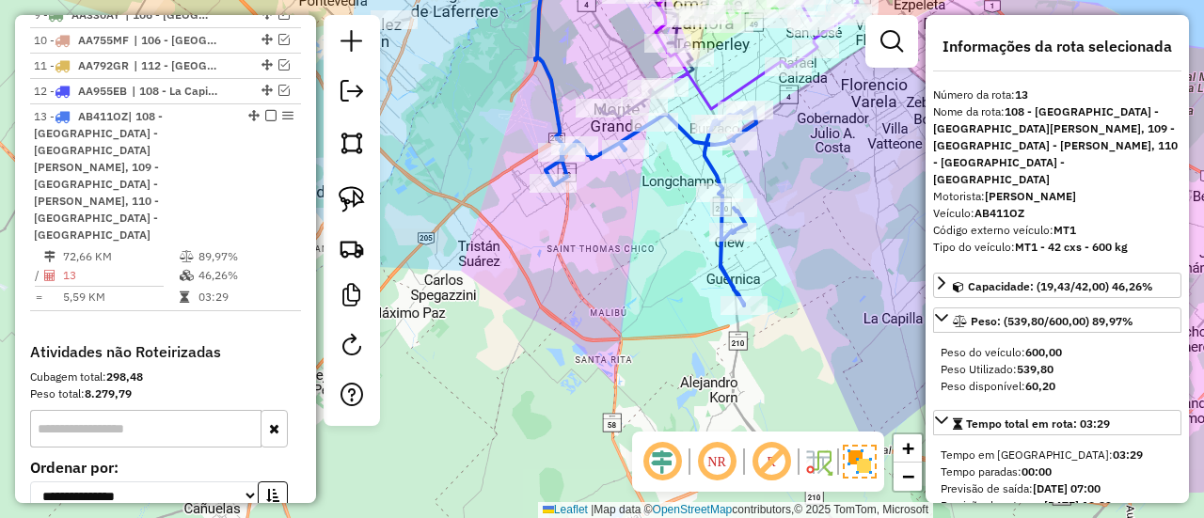
click at [699, 140] on icon at bounding box center [651, 206] width 211 height 199
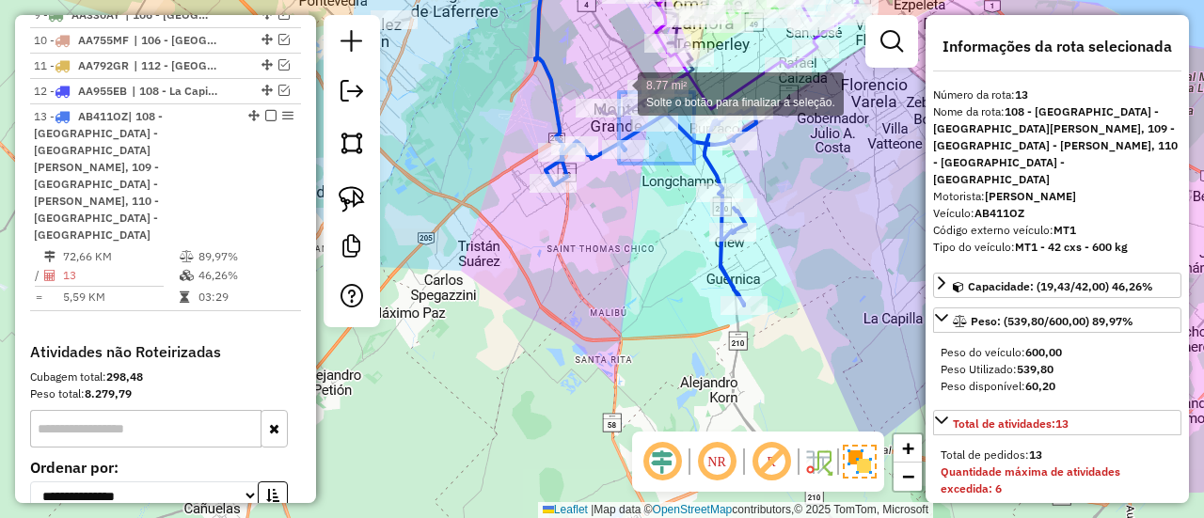
drag, startPoint x: 672, startPoint y: 143, endPoint x: 614, endPoint y: 90, distance: 77.9
click at [614, 90] on div "Rota 1 - Placa AA893IV 492170 - SILVIA MARFUL 8.77 mi² Solte o botão para final…" at bounding box center [602, 259] width 1204 height 518
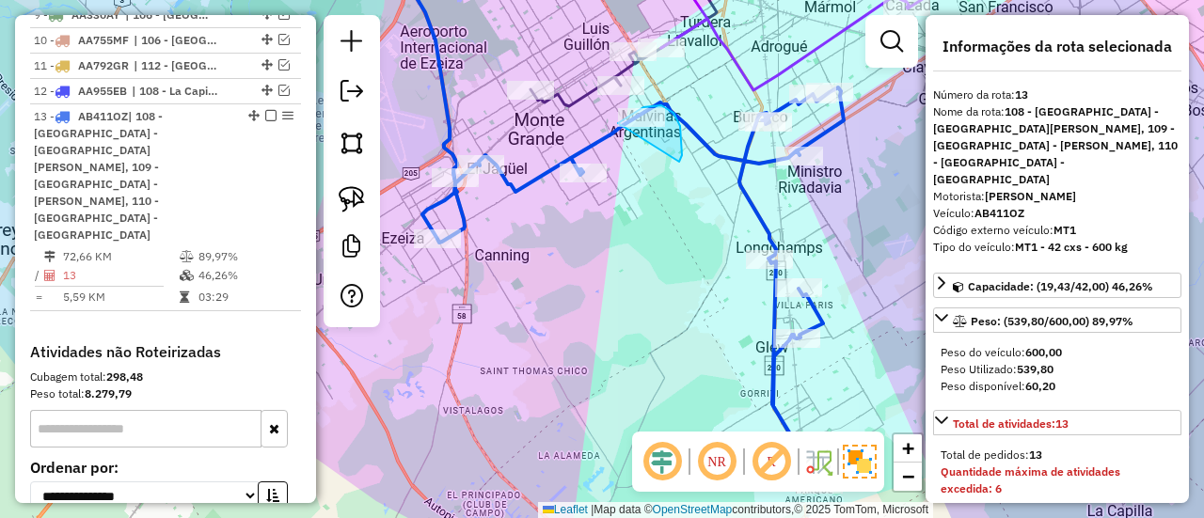
drag, startPoint x: 680, startPoint y: 126, endPoint x: 613, endPoint y: 140, distance: 68.3
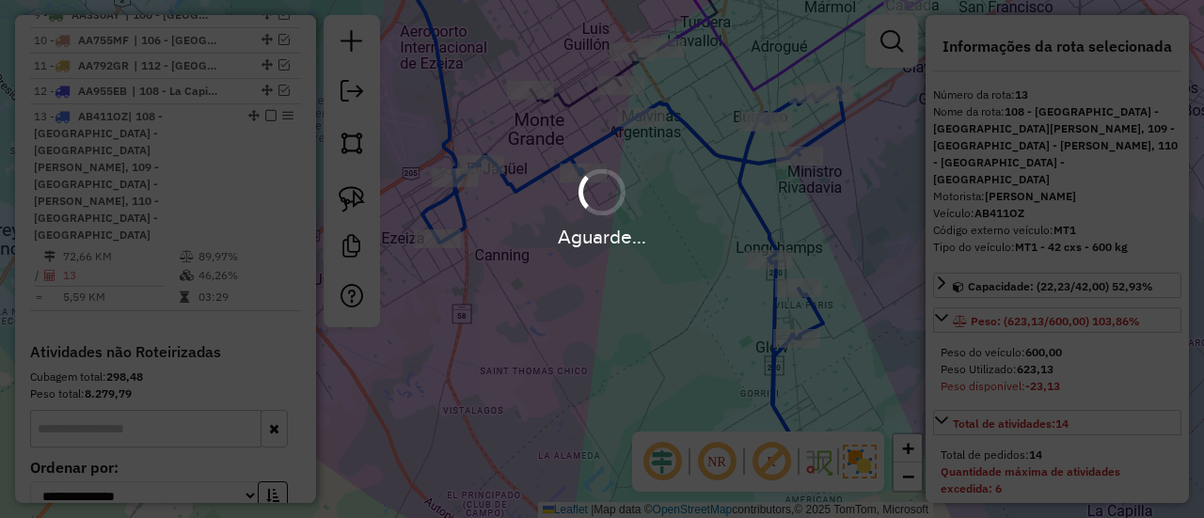
select select "**********"
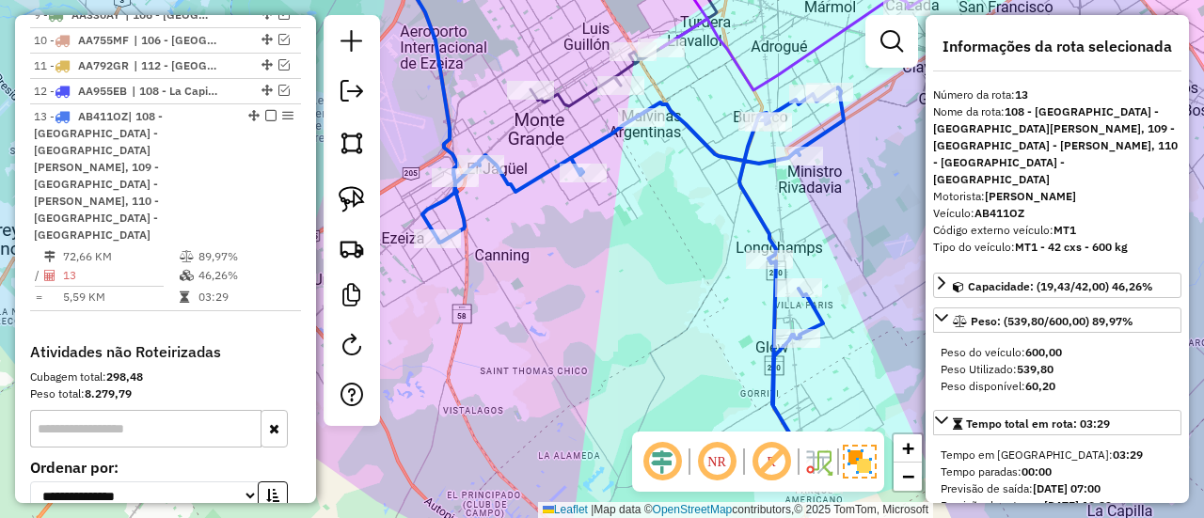
click at [713, 140] on icon at bounding box center [633, 286] width 422 height 397
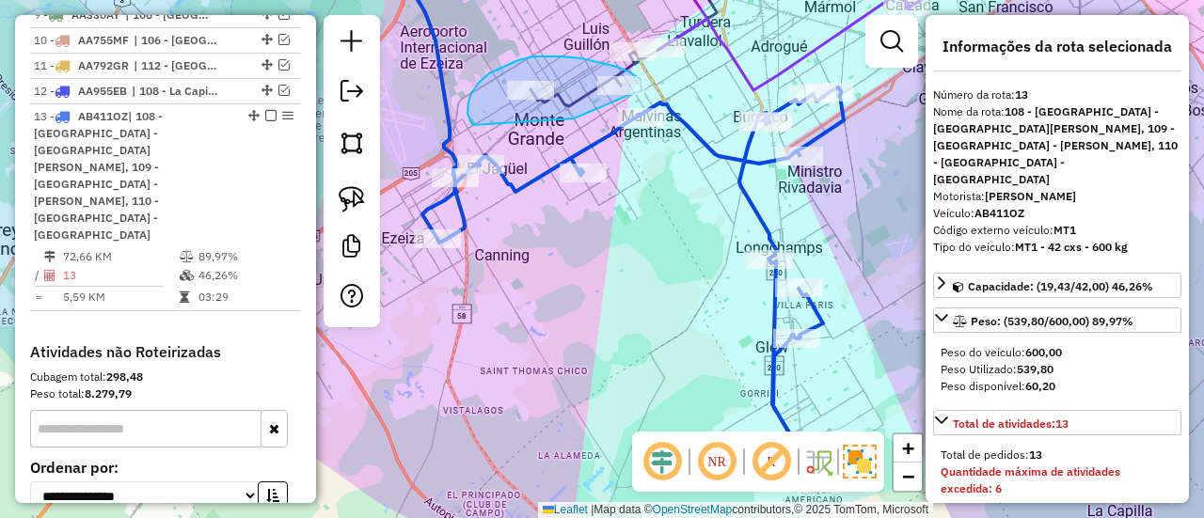
drag, startPoint x: 574, startPoint y: 119, endPoint x: 486, endPoint y: 129, distance: 89.0
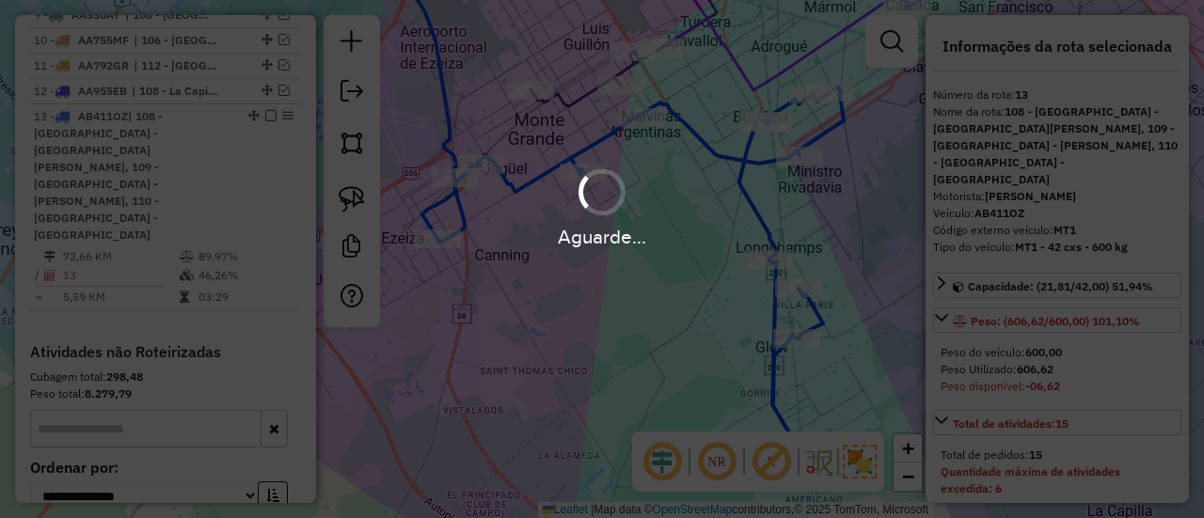
select select "**********"
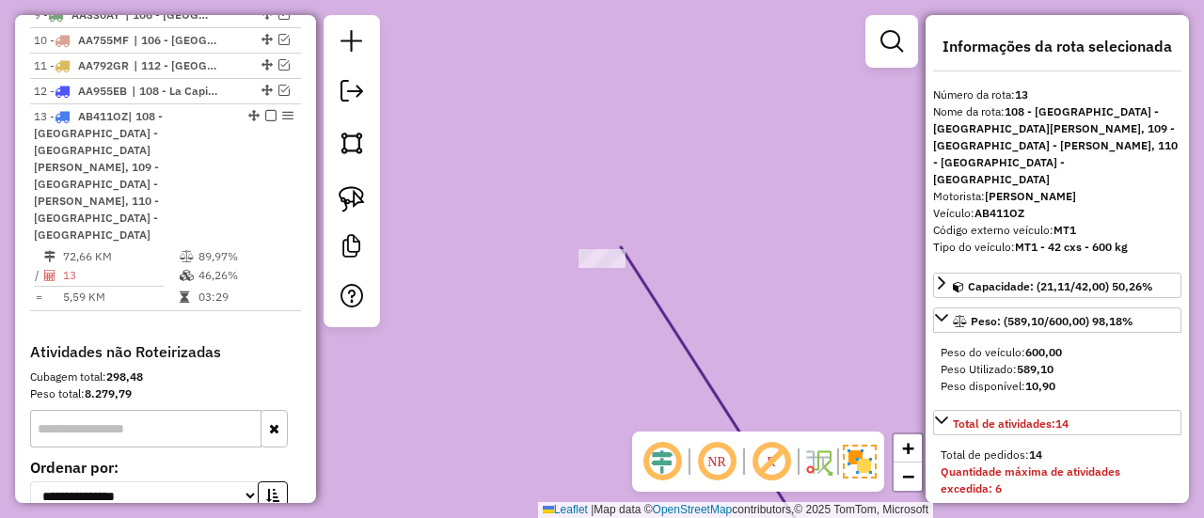
select select "**********"
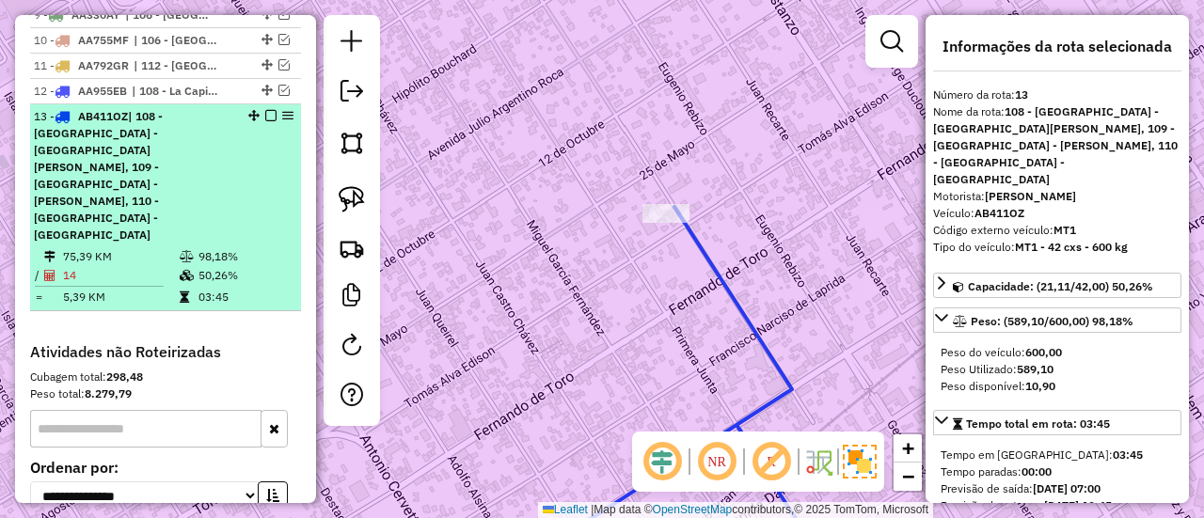
click at [265, 110] on em at bounding box center [270, 115] width 11 height 11
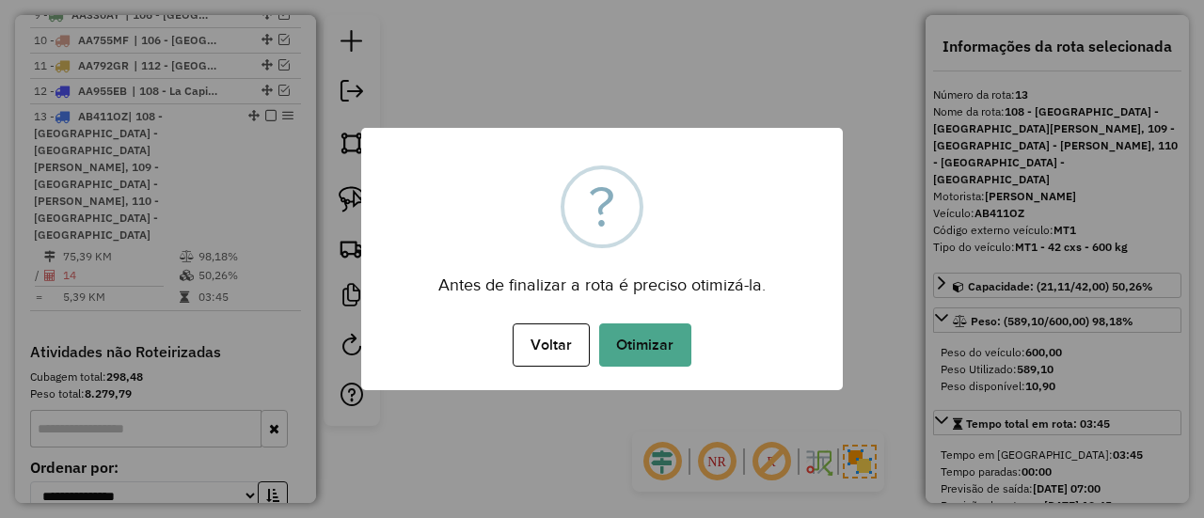
drag, startPoint x: 615, startPoint y: 363, endPoint x: 649, endPoint y: 345, distance: 38.3
click at [620, 360] on button "Otimizar" at bounding box center [645, 345] width 92 height 43
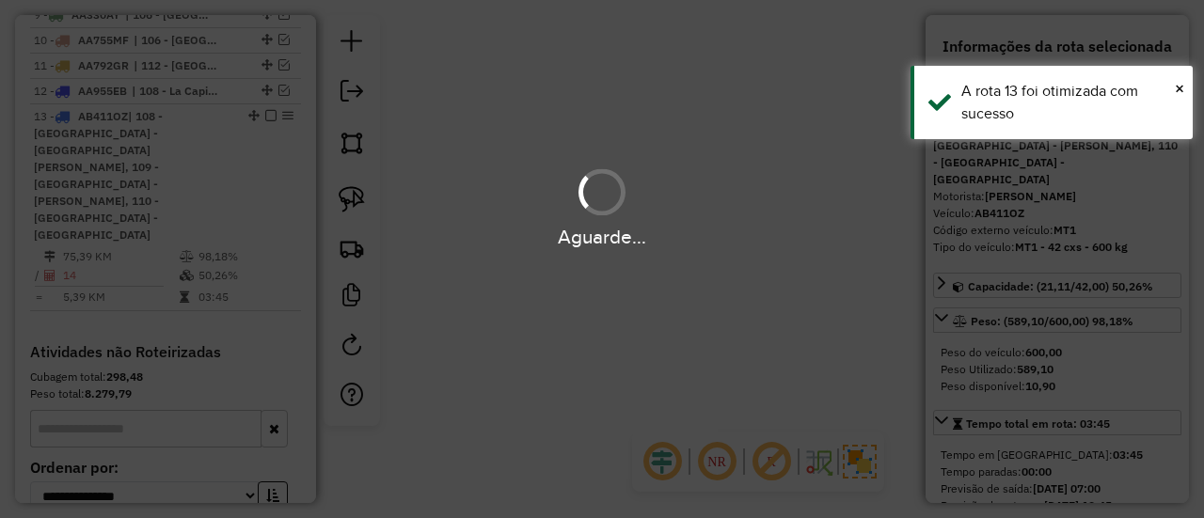
click at [650, 345] on div "Aguarde..." at bounding box center [602, 259] width 1204 height 518
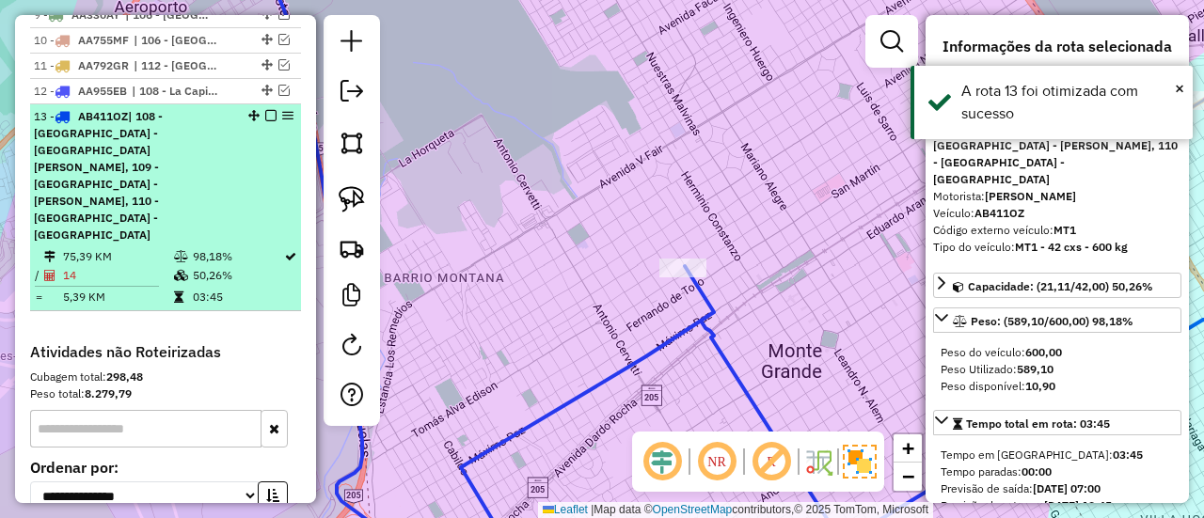
click at [265, 110] on em at bounding box center [270, 115] width 11 height 11
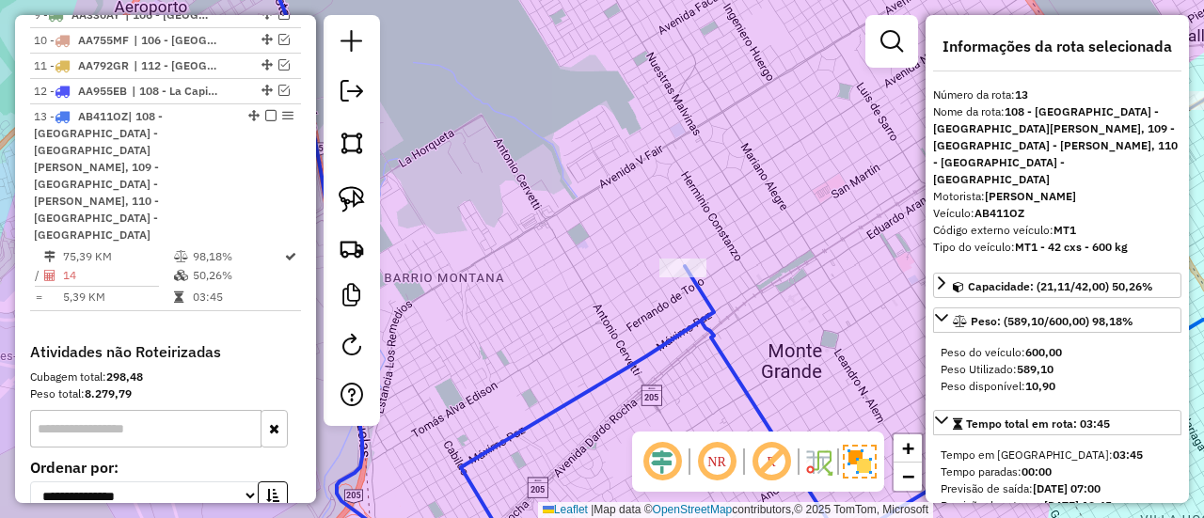
scroll to position [1507, 0]
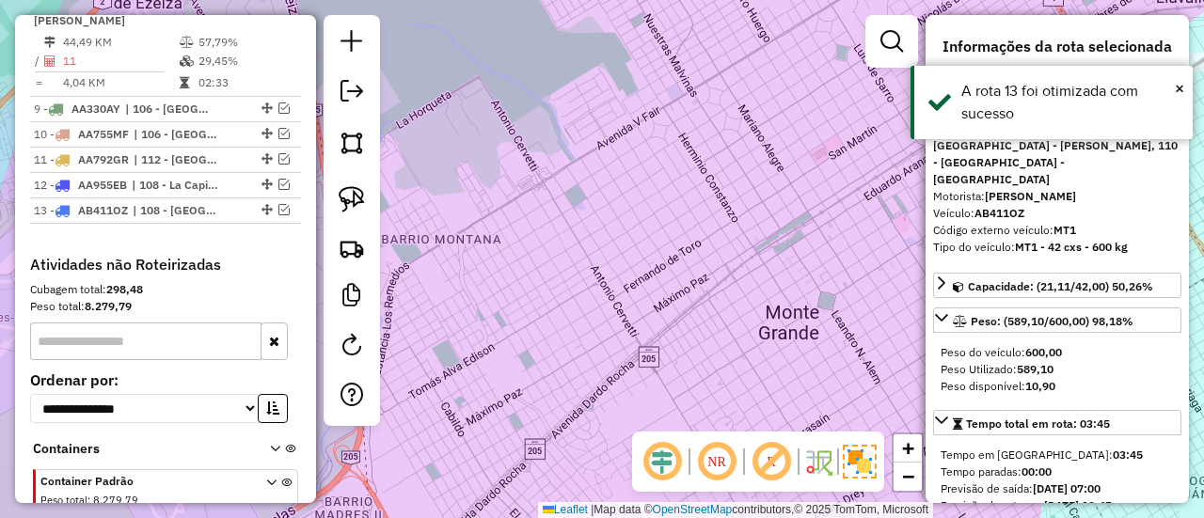
drag, startPoint x: 696, startPoint y: 284, endPoint x: 591, endPoint y: 103, distance: 209.1
click at [591, 103] on div "Janela de atendimento Grade de atendimento Capacidade Transportadoras Veículos …" at bounding box center [602, 259] width 1204 height 518
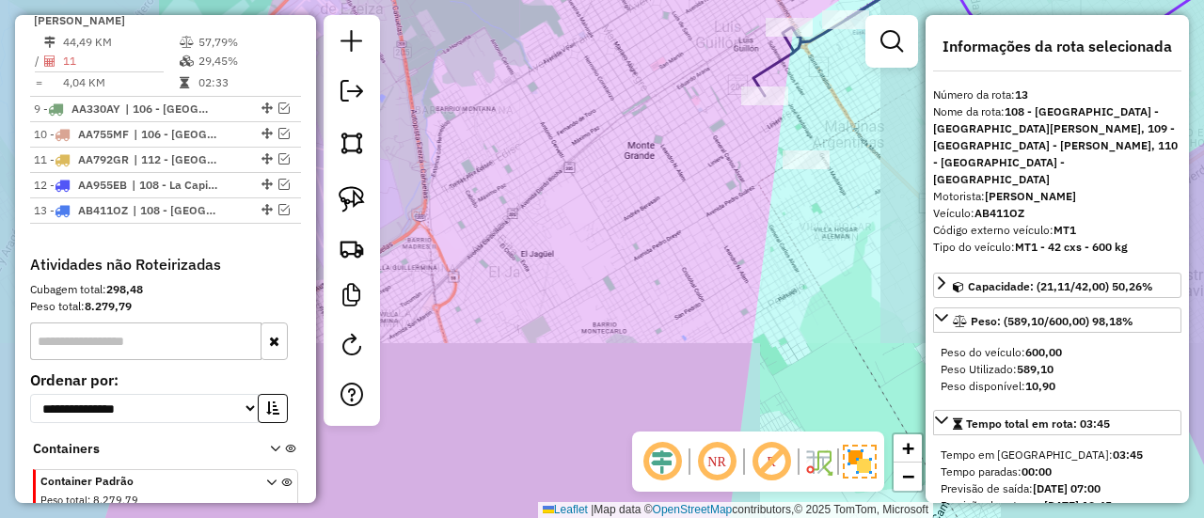
drag, startPoint x: 709, startPoint y: 225, endPoint x: 601, endPoint y: 133, distance: 141.4
click at [599, 133] on div "Janela de atendimento Grade de atendimento Capacidade Transportadoras Veículos …" at bounding box center [602, 259] width 1204 height 518
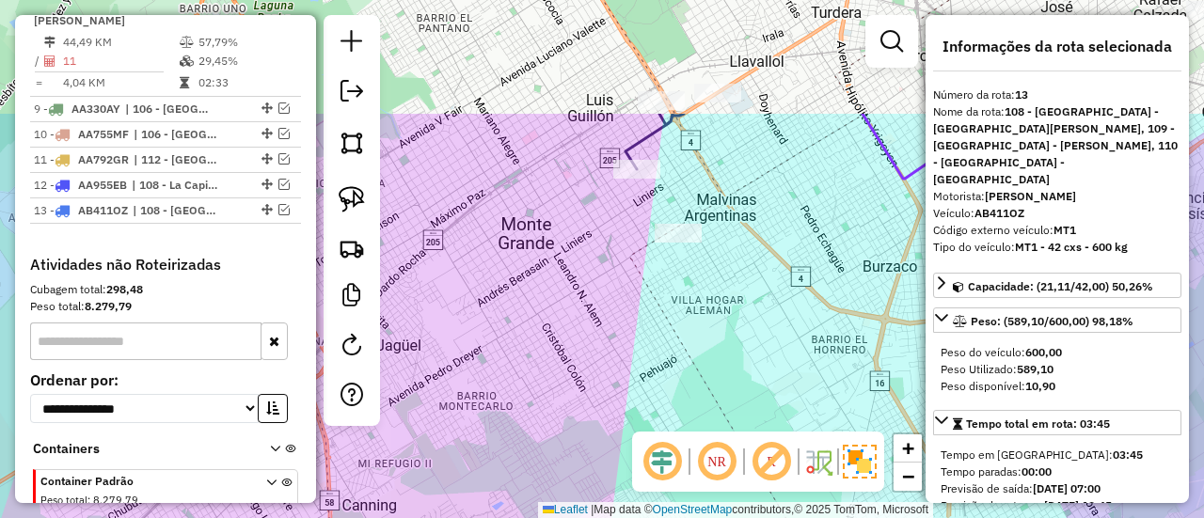
drag, startPoint x: 717, startPoint y: 312, endPoint x: 714, endPoint y: 340, distance: 27.4
click at [711, 348] on div "Janela de atendimento Grade de atendimento Capacidade Transportadoras Veículos …" at bounding box center [602, 259] width 1204 height 518
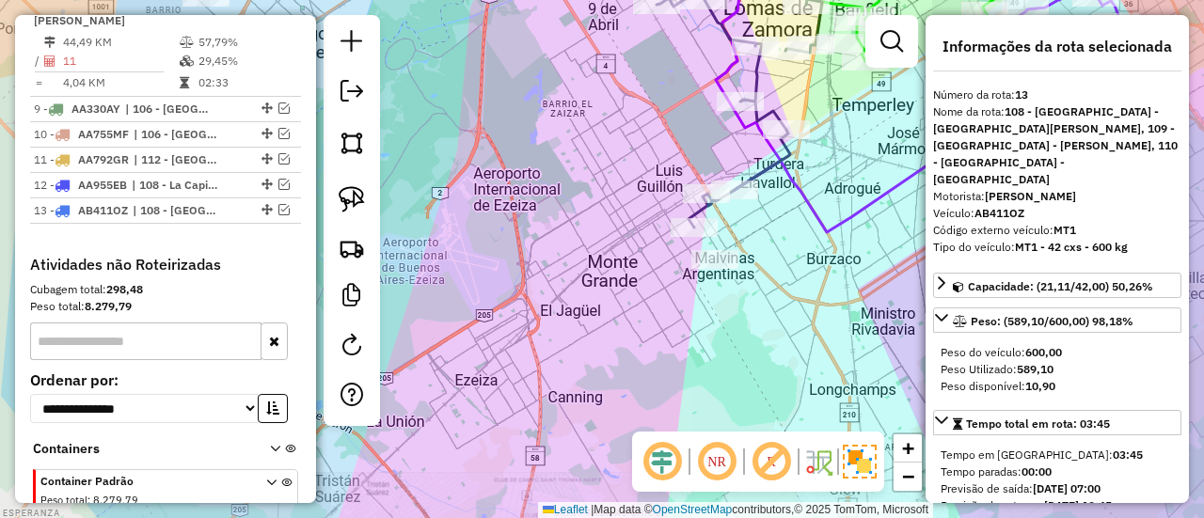
drag, startPoint x: 811, startPoint y: 287, endPoint x: 668, endPoint y: 264, distance: 144.8
click at [668, 264] on div "Janela de atendimento Grade de atendimento Capacidade Transportadoras Veículos …" at bounding box center [602, 259] width 1204 height 518
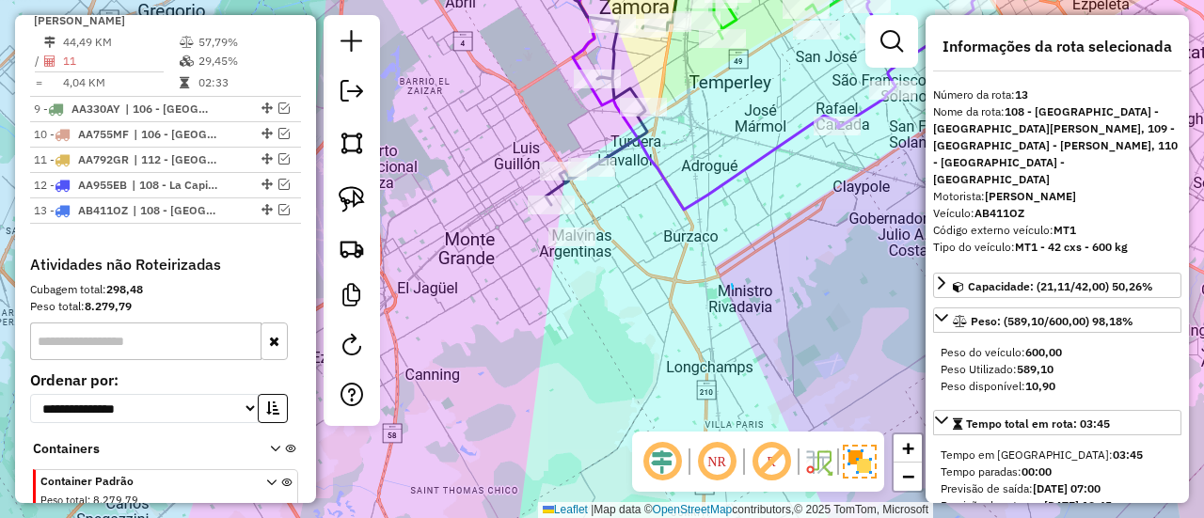
drag, startPoint x: 732, startPoint y: 284, endPoint x: 731, endPoint y: 233, distance: 50.8
drag, startPoint x: 731, startPoint y: 233, endPoint x: 510, endPoint y: 242, distance: 221.3
click at [510, 242] on div "Janela de atendimento Grade de atendimento Capacidade Transportadoras Veículos …" at bounding box center [602, 259] width 1204 height 518
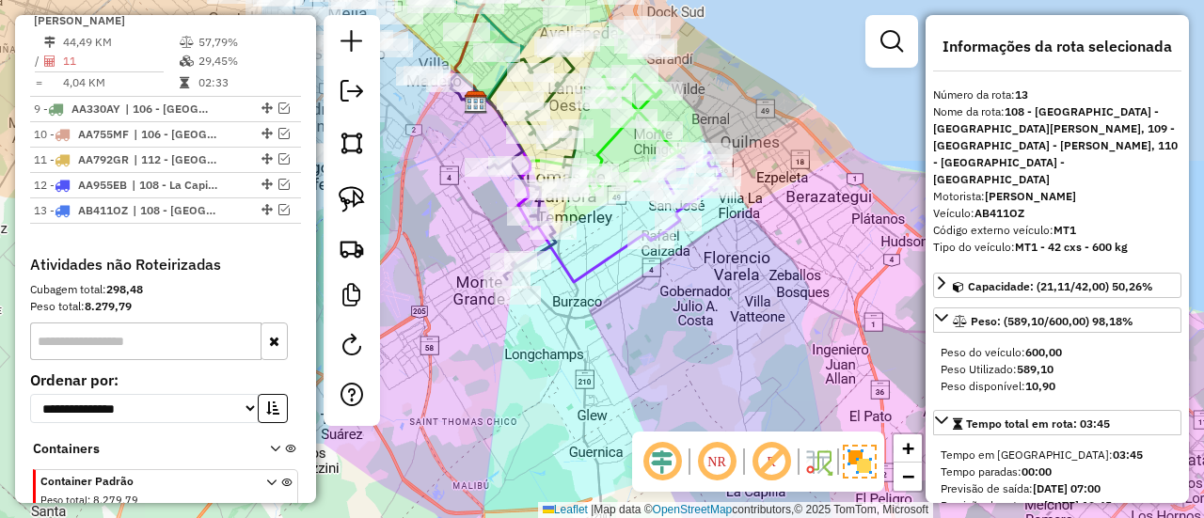
drag, startPoint x: 702, startPoint y: 249, endPoint x: 714, endPoint y: 289, distance: 41.4
click at [714, 289] on div "Janela de atendimento Grade de atendimento Capacidade Transportadoras Veículos …" at bounding box center [602, 259] width 1204 height 518
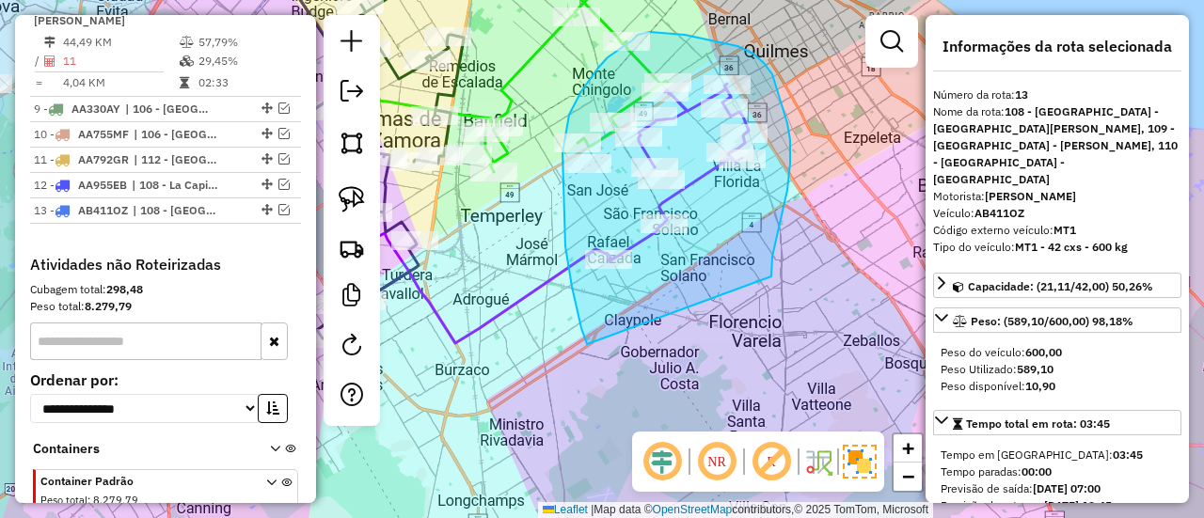
drag, startPoint x: 772, startPoint y: 277, endPoint x: 597, endPoint y: 355, distance: 191.6
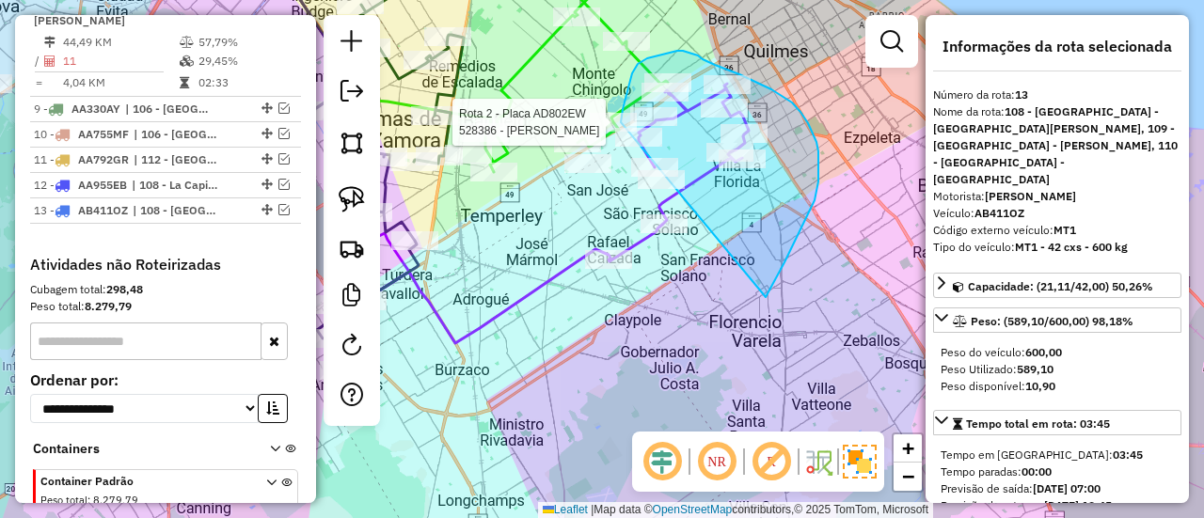
drag, startPoint x: 770, startPoint y: 290, endPoint x: 679, endPoint y: 272, distance: 92.1
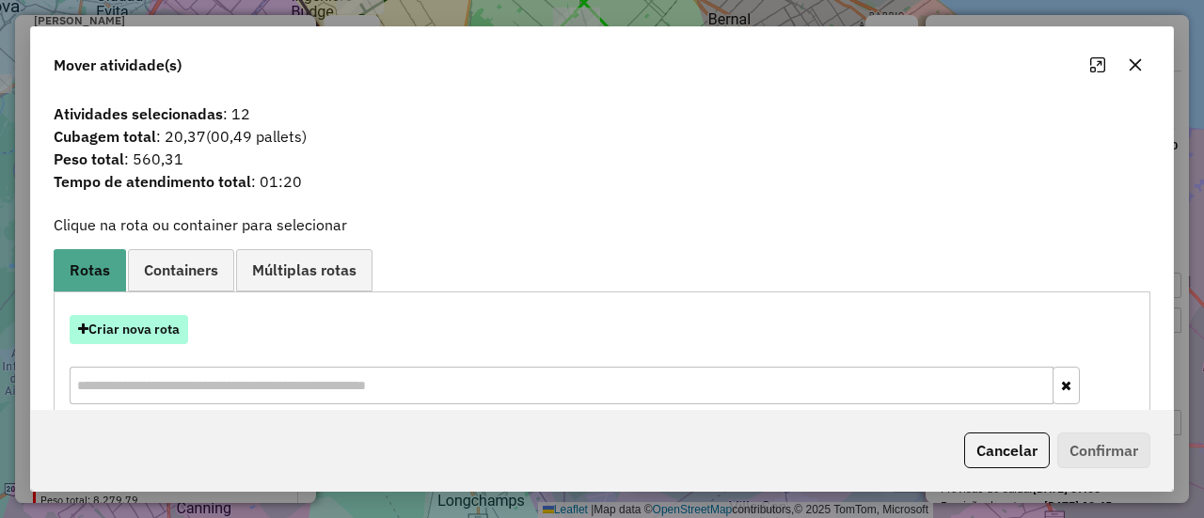
click at [152, 328] on button "Criar nova rota" at bounding box center [129, 329] width 119 height 29
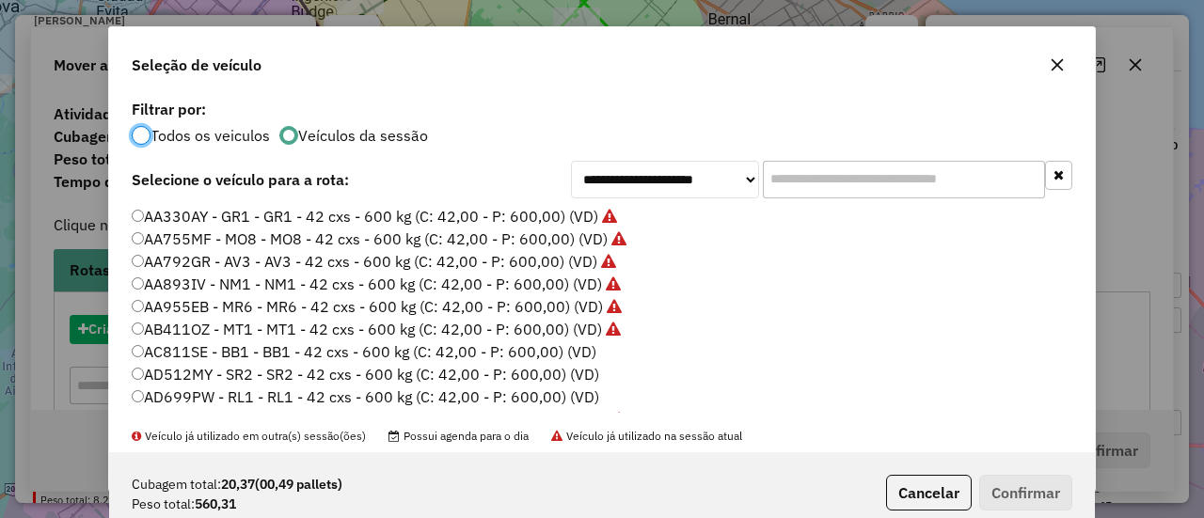
scroll to position [10, 6]
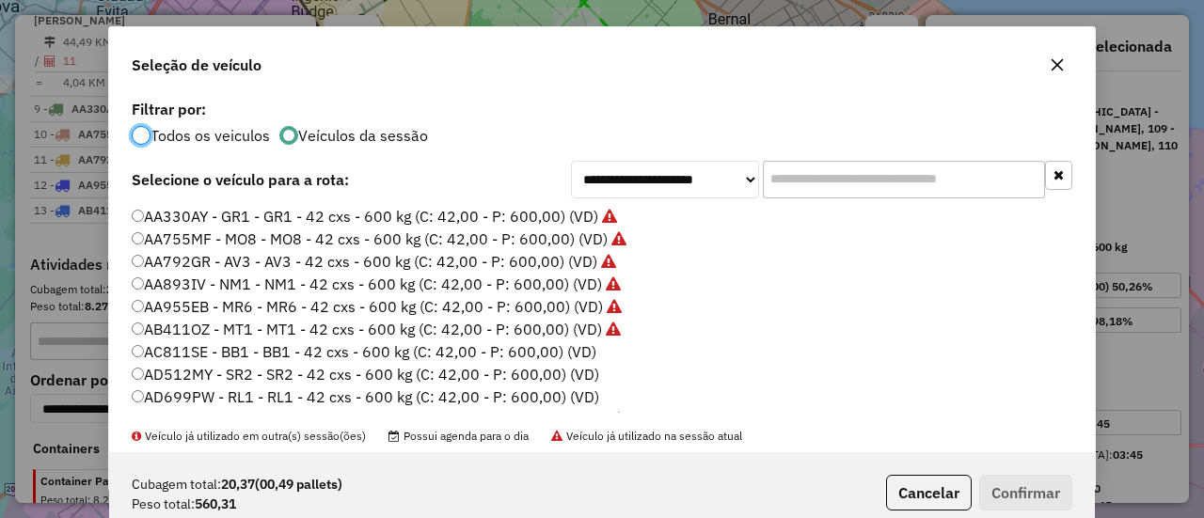
click at [556, 345] on label "AC811SE - BB1 - BB1 - 42 cxs - 600 kg (C: 42,00 - P: 600,00) (VD)" at bounding box center [364, 352] width 465 height 23
click at [1004, 491] on button "Confirmar" at bounding box center [1025, 493] width 93 height 36
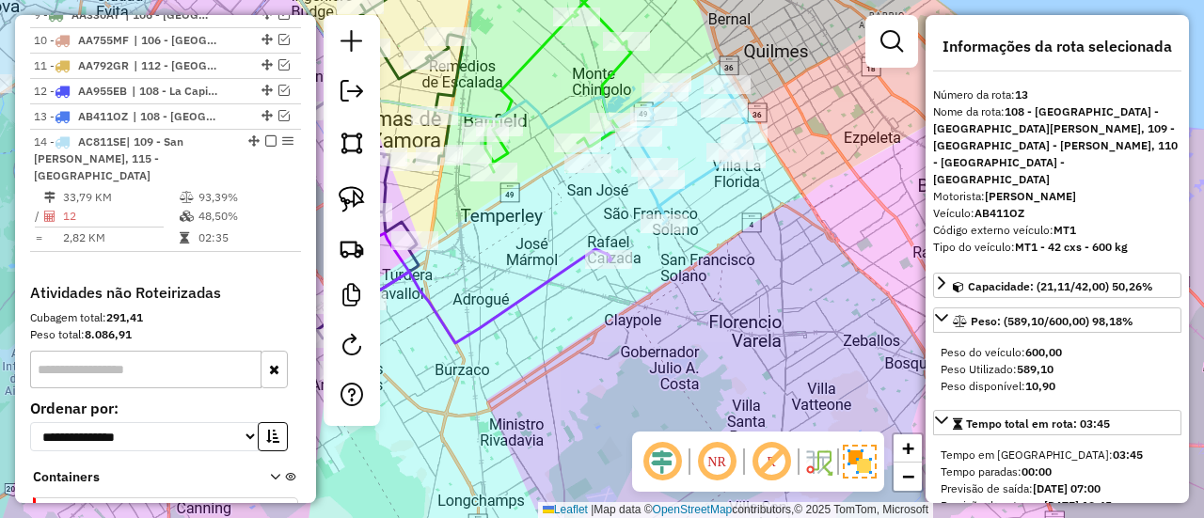
click at [699, 184] on icon at bounding box center [694, 153] width 110 height 141
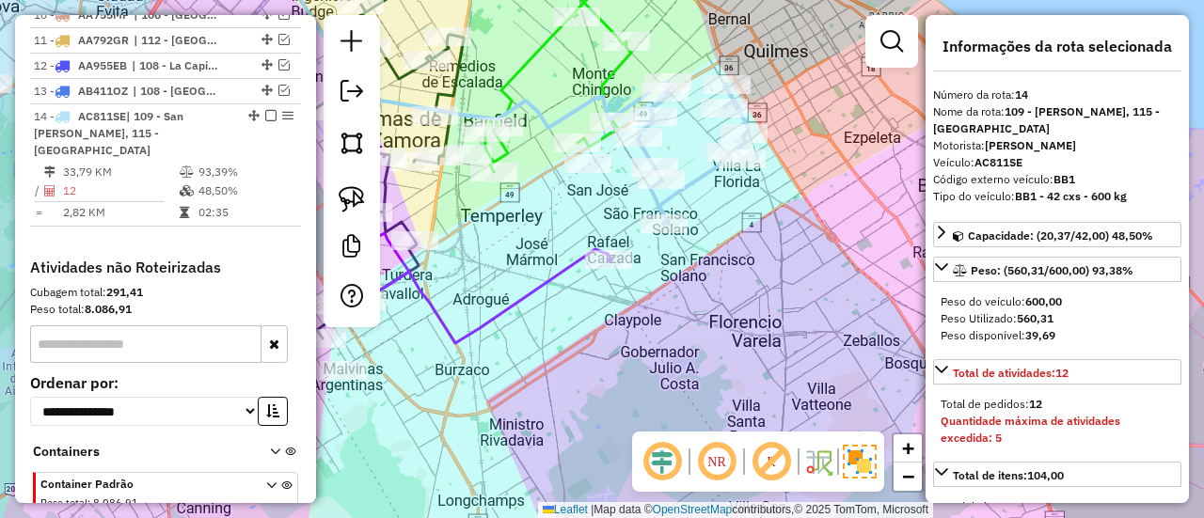
scroll to position [1627, 0]
drag, startPoint x: 639, startPoint y: 321, endPoint x: 576, endPoint y: 282, distance: 73.9
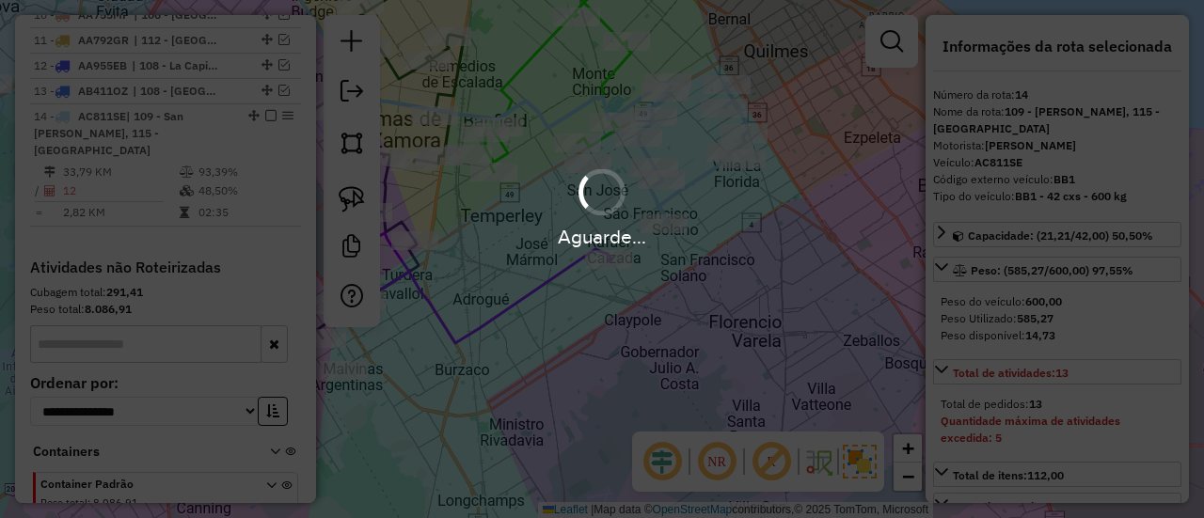
select select "**********"
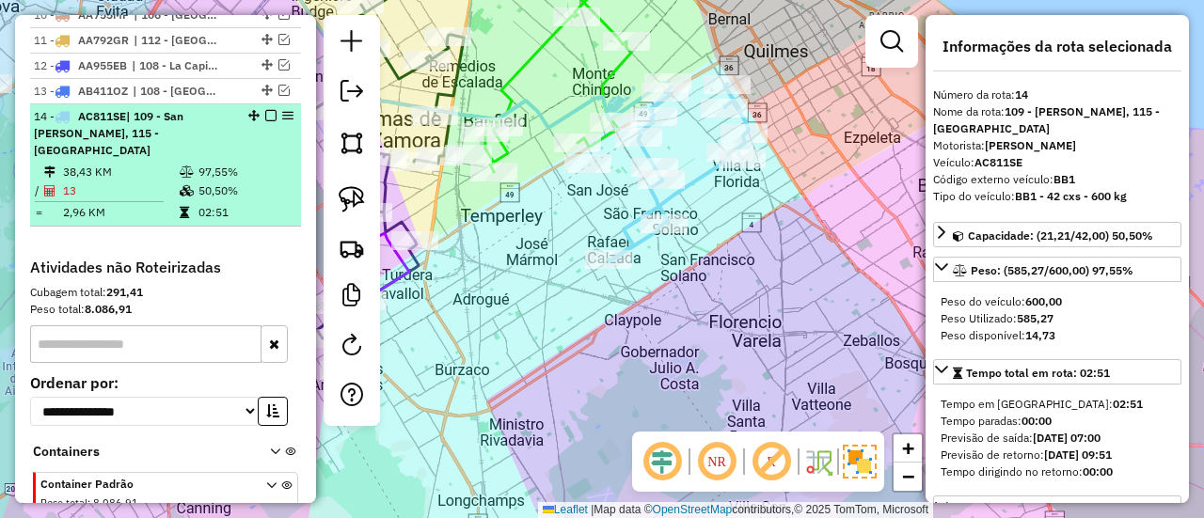
click at [265, 110] on em at bounding box center [270, 115] width 11 height 11
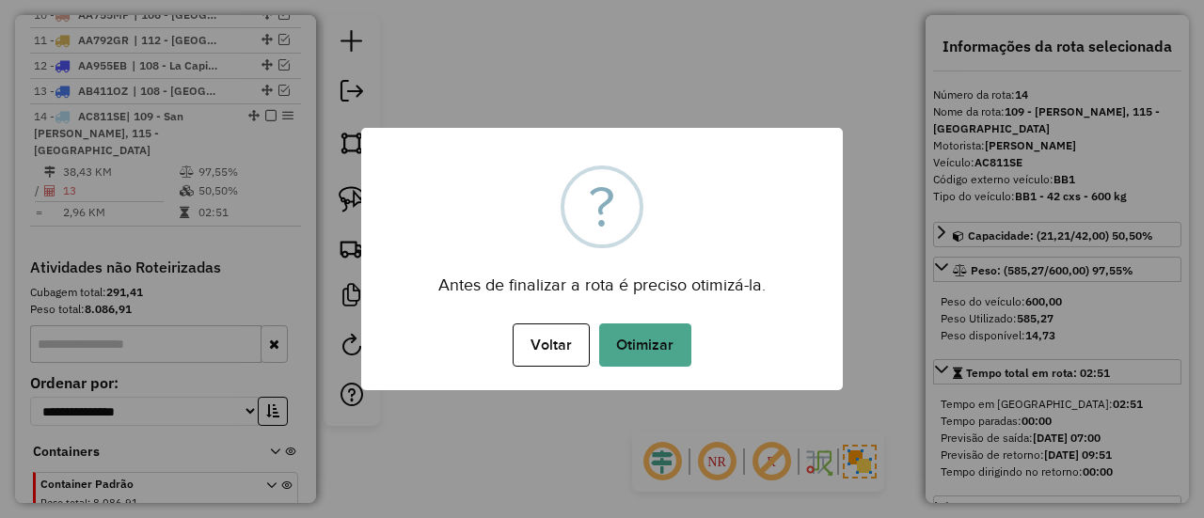
click at [657, 350] on button "Otimizar" at bounding box center [645, 345] width 92 height 43
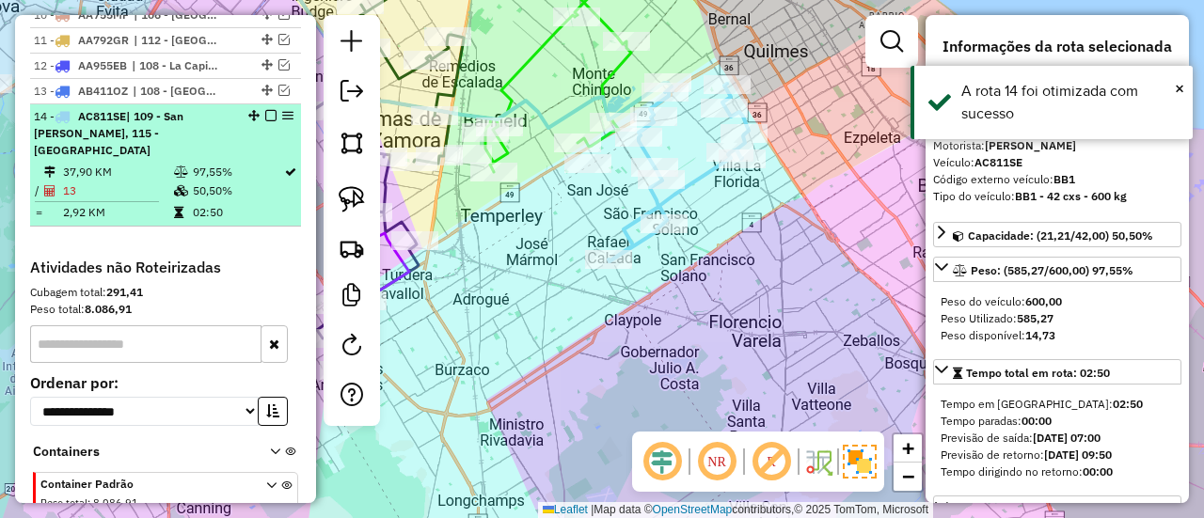
click at [265, 110] on em at bounding box center [270, 115] width 11 height 11
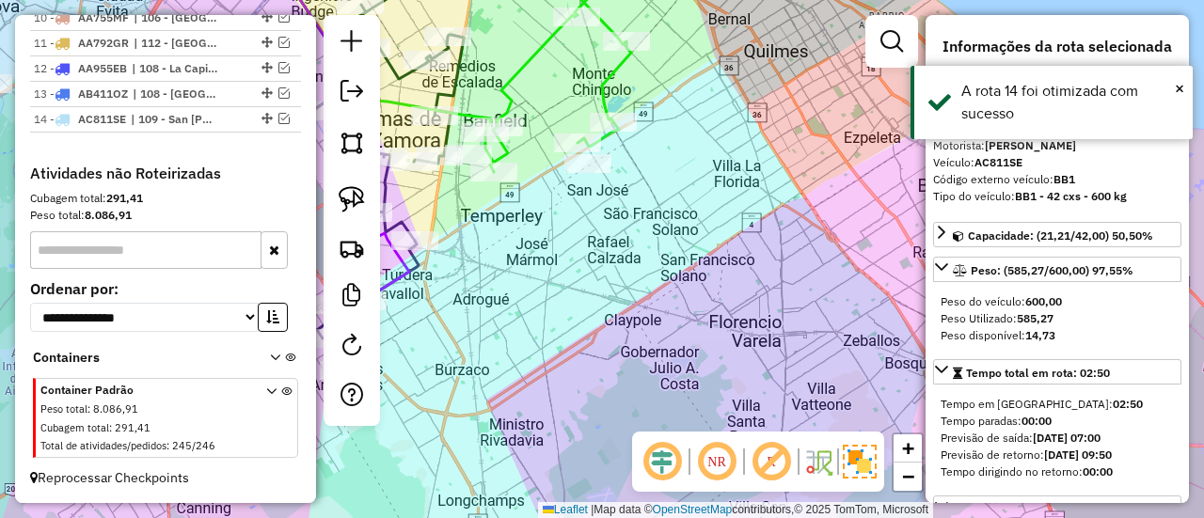
scroll to position [1532, 0]
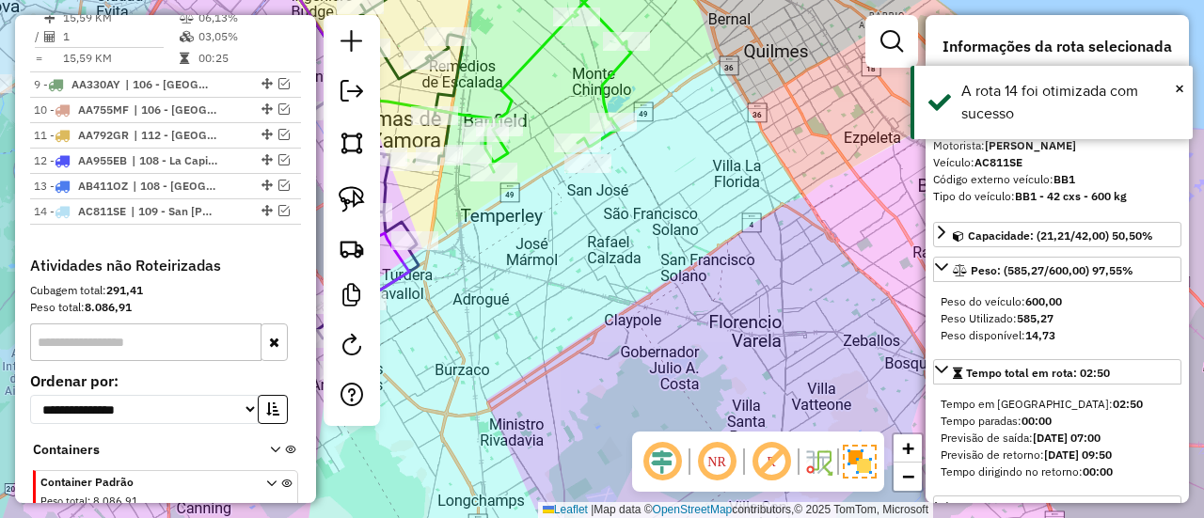
drag, startPoint x: 698, startPoint y: 244, endPoint x: 886, endPoint y: 184, distance: 197.3
click at [886, 184] on div "Rota 7 - Placa RECAP1 492065 - Marta Cristina Montonatti Janela de atendimento …" at bounding box center [602, 259] width 1204 height 518
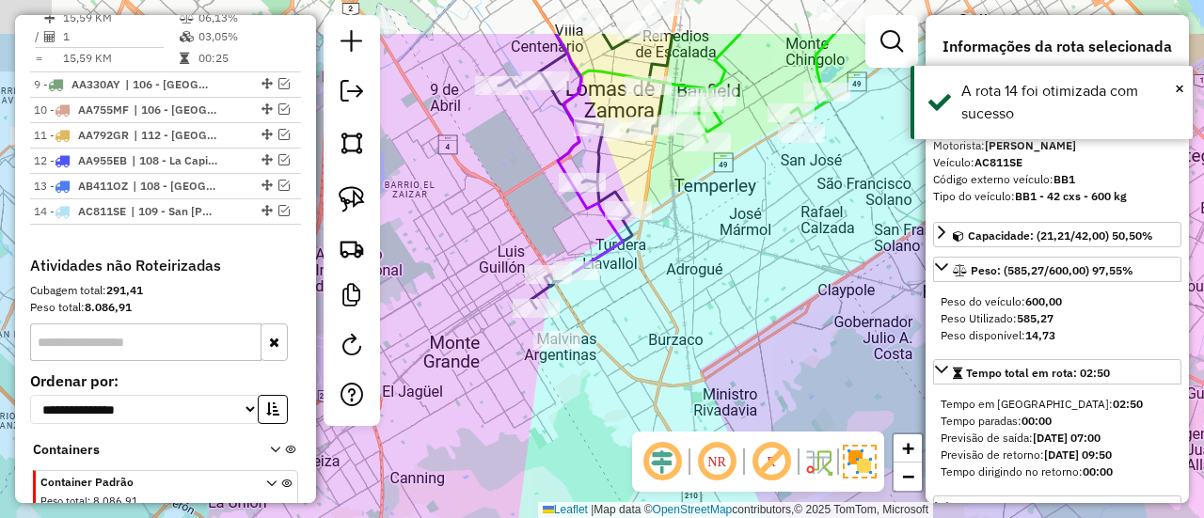
click at [693, 329] on div "Janela de atendimento Grade de atendimento Capacidade Transportadoras Veículos …" at bounding box center [602, 259] width 1204 height 518
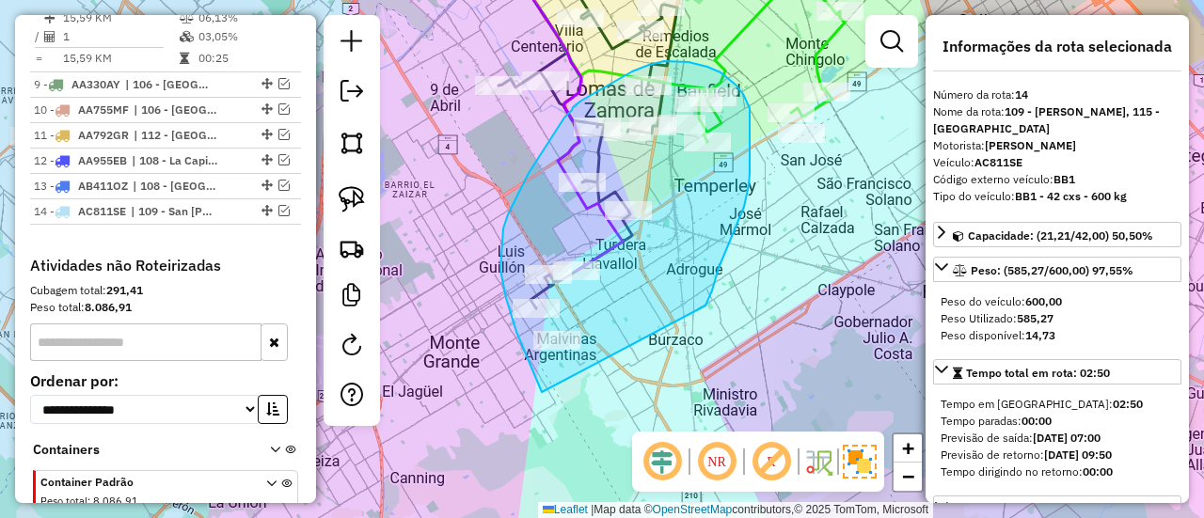
drag, startPoint x: 750, startPoint y: 173, endPoint x: 543, endPoint y: 394, distance: 302.9
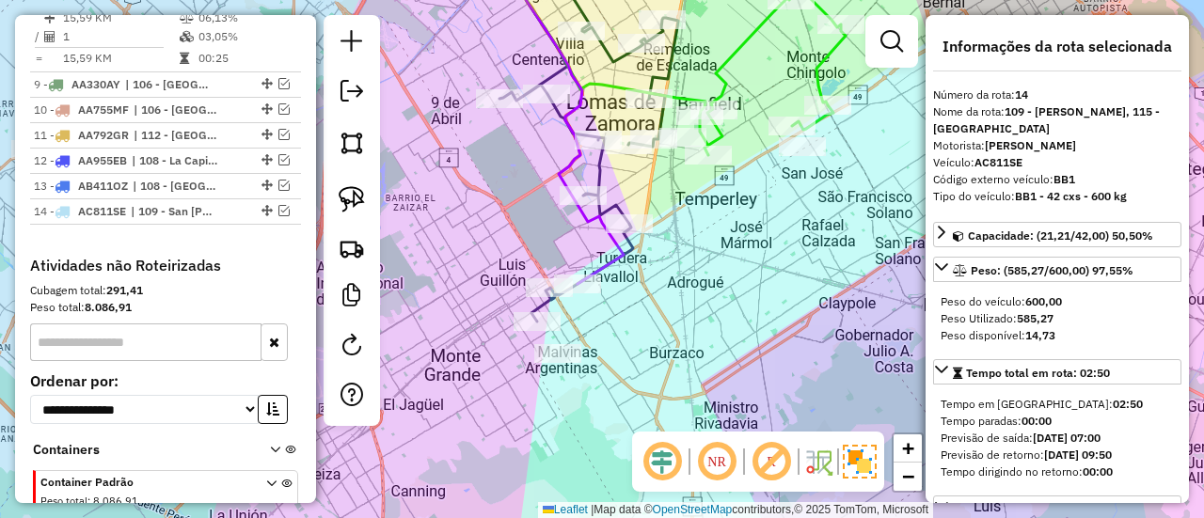
drag, startPoint x: 661, startPoint y: 208, endPoint x: 659, endPoint y: 334, distance: 126.1
click at [658, 336] on div "Janela de atendimento Grade de atendimento Capacidade Transportadoras Veículos …" at bounding box center [602, 259] width 1204 height 518
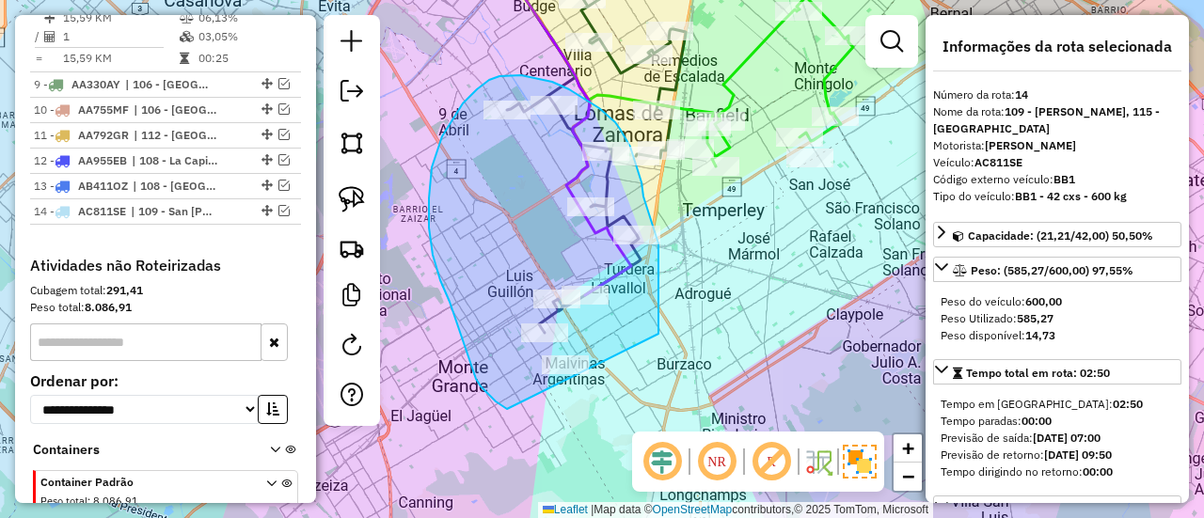
drag, startPoint x: 659, startPoint y: 334, endPoint x: 512, endPoint y: 409, distance: 165.0
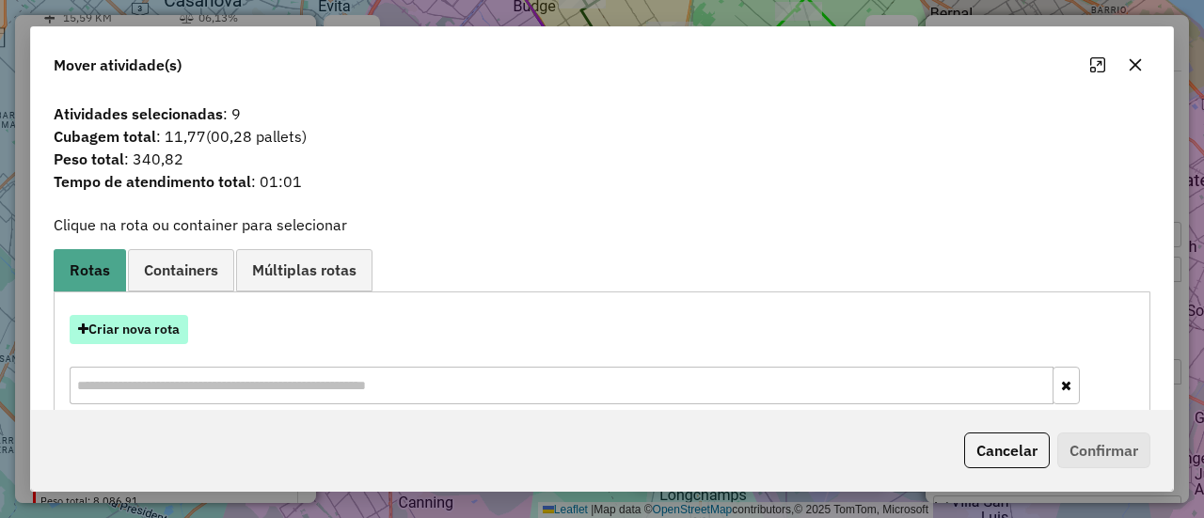
click at [171, 329] on button "Criar nova rota" at bounding box center [129, 329] width 119 height 29
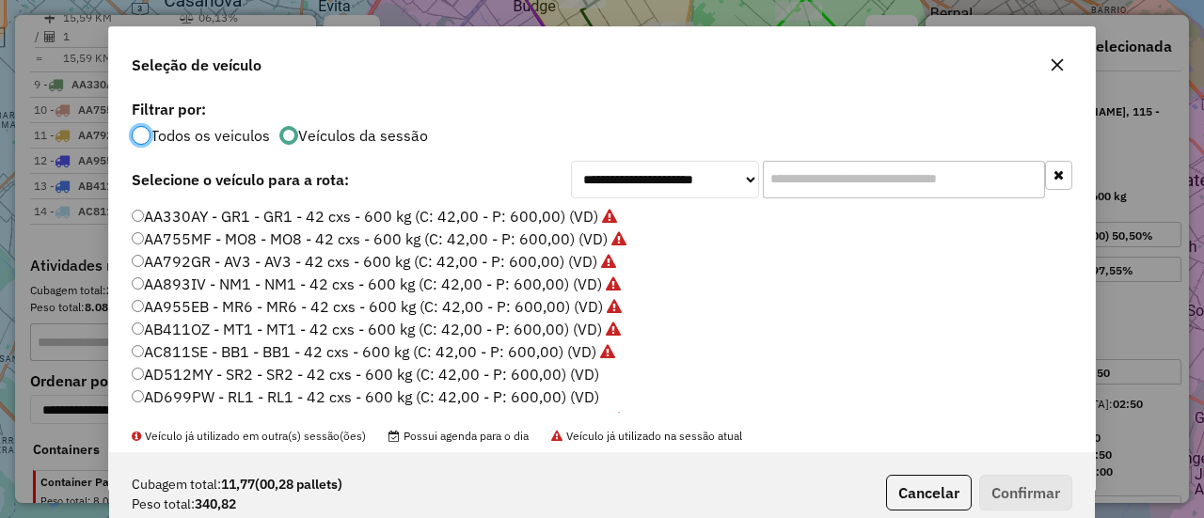
scroll to position [10, 6]
click at [580, 375] on label "AD512MY - SR2 - SR2 - 42 cxs - 600 kg (C: 42,00 - P: 600,00) (VD)" at bounding box center [366, 374] width 468 height 23
click at [1033, 486] on button "Confirmar" at bounding box center [1025, 493] width 93 height 36
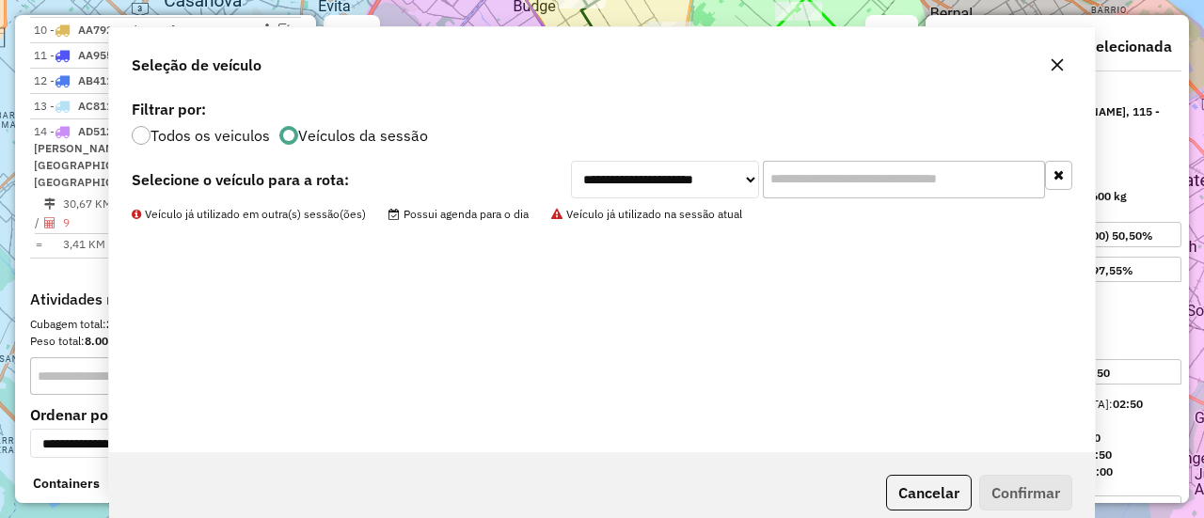
scroll to position [1549, 0]
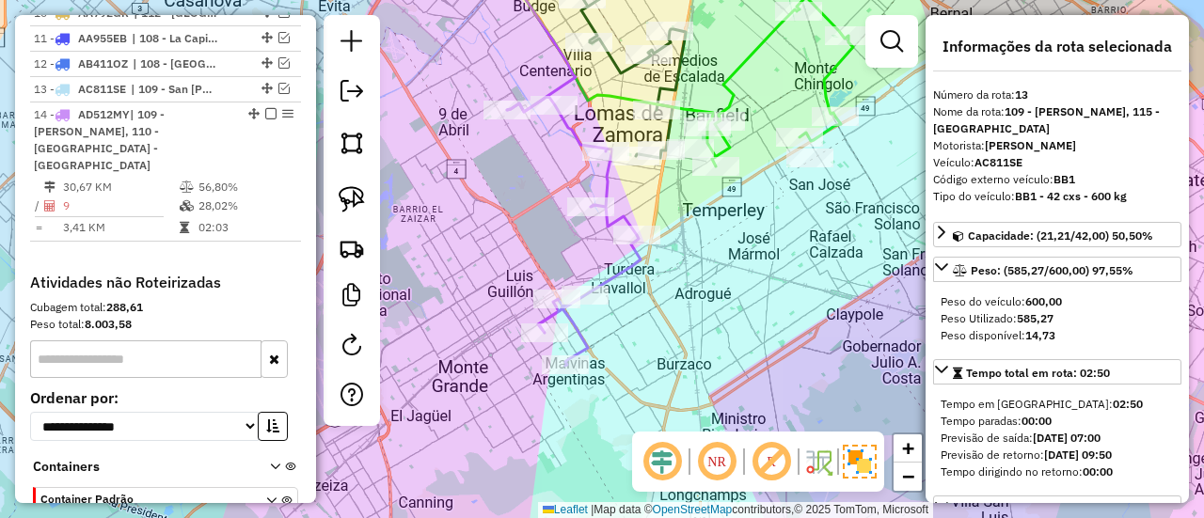
click at [603, 184] on icon at bounding box center [574, 231] width 134 height 270
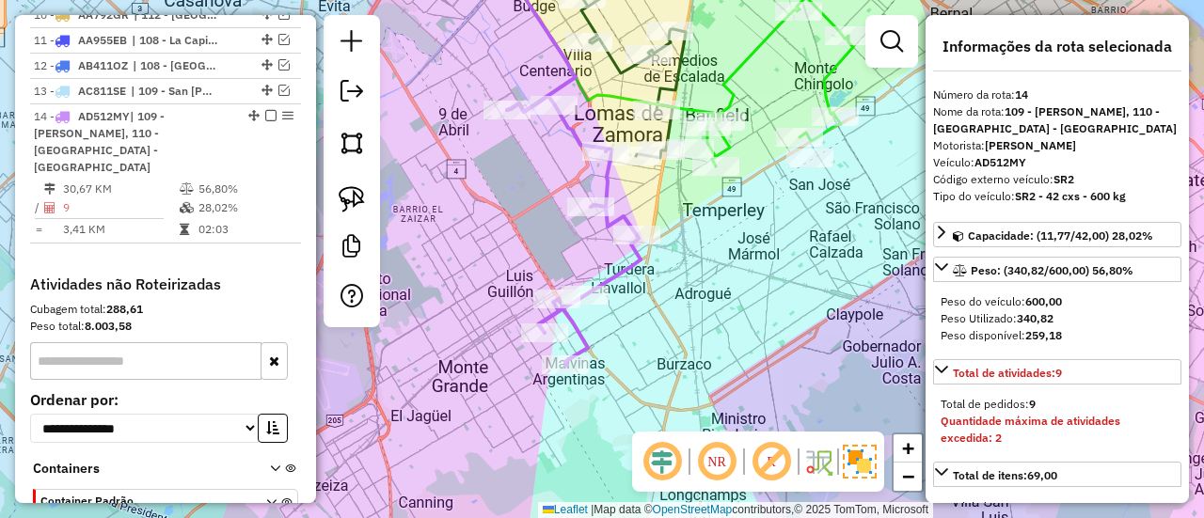
scroll to position [1547, 0]
drag, startPoint x: 598, startPoint y: 161, endPoint x: 665, endPoint y: 189, distance: 72.5
click at [713, 151] on div "Rota 2 - Placa AD802EW 527242 - Omar Garay Janela de atendimento Grade de atend…" at bounding box center [602, 259] width 1204 height 518
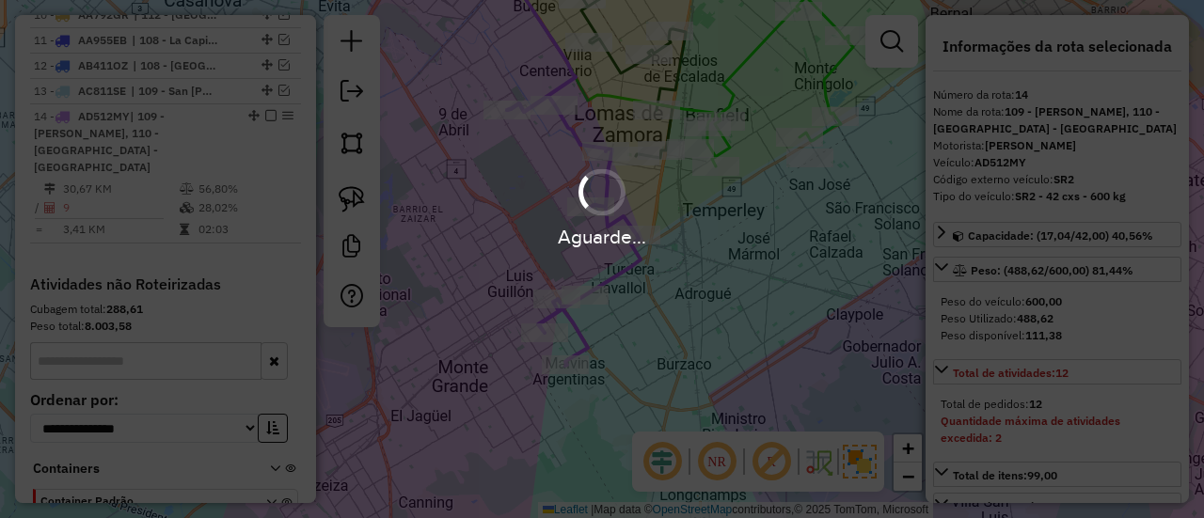
select select "**********"
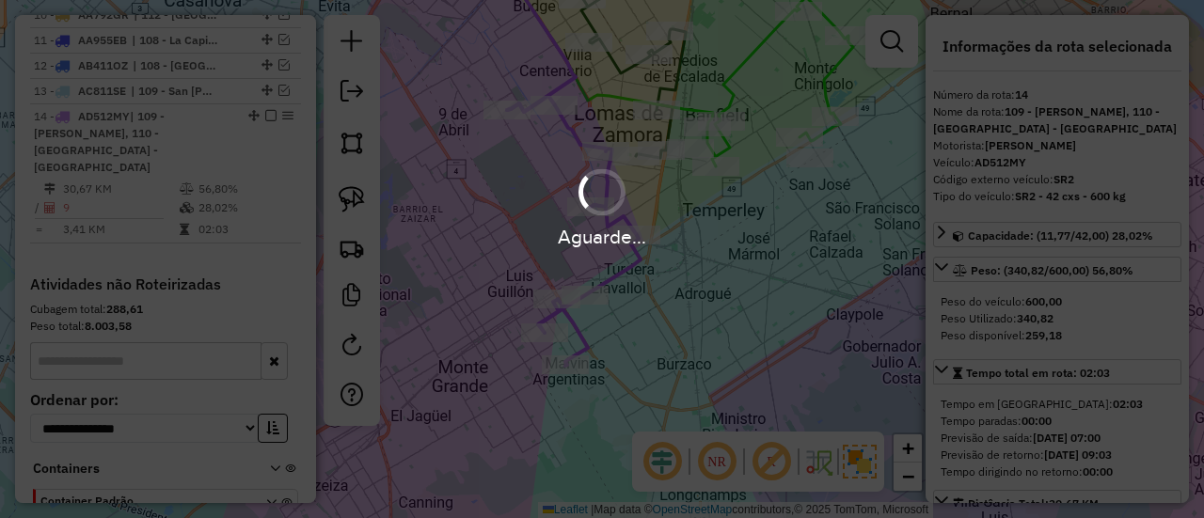
click at [805, 236] on div "Aguarde..." at bounding box center [602, 207] width 1204 height 89
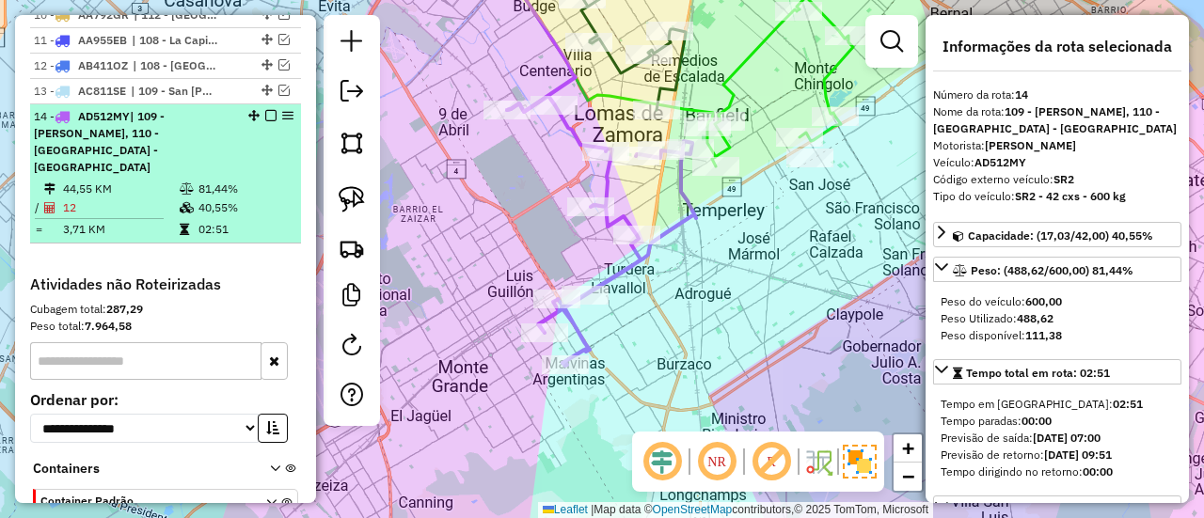
click at [267, 110] on em at bounding box center [270, 115] width 11 height 11
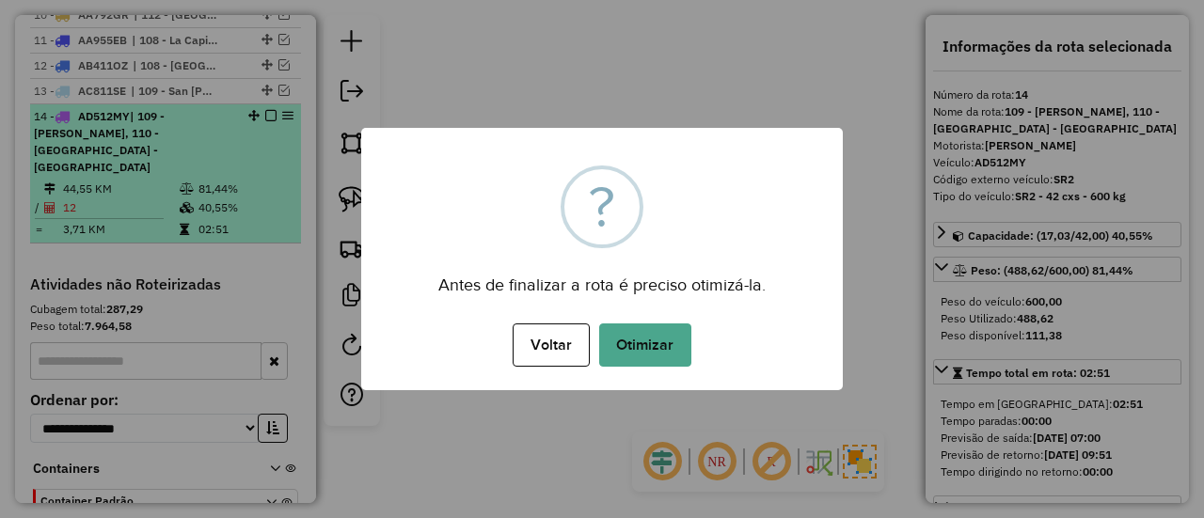
click at [812, 246] on div "× ? Antes de finalizar a rota é preciso otimizá-la. Voltar No Otimizar" at bounding box center [602, 259] width 482 height 263
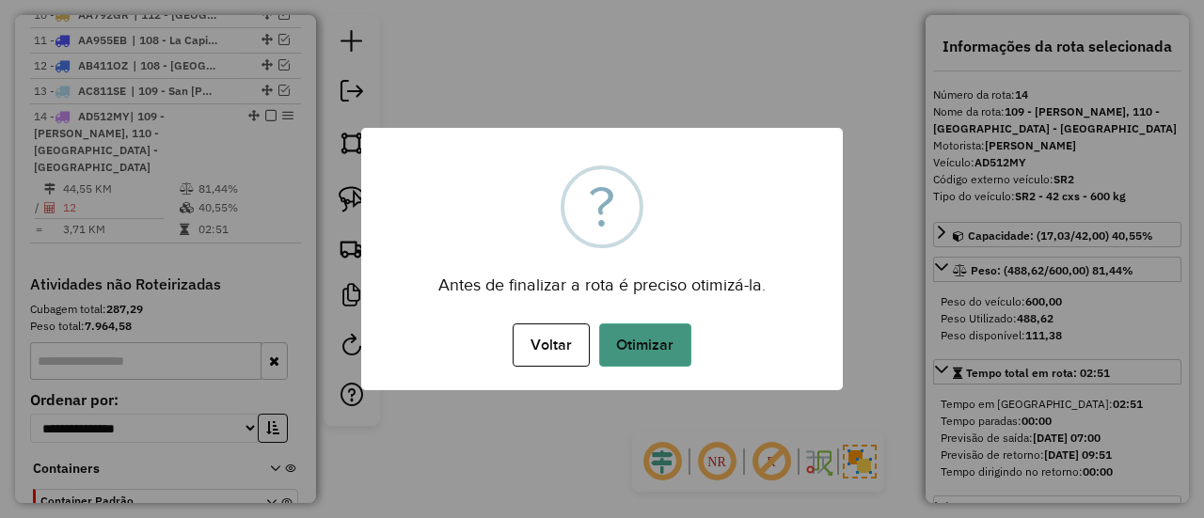
click at [653, 364] on button "Otimizar" at bounding box center [645, 345] width 92 height 43
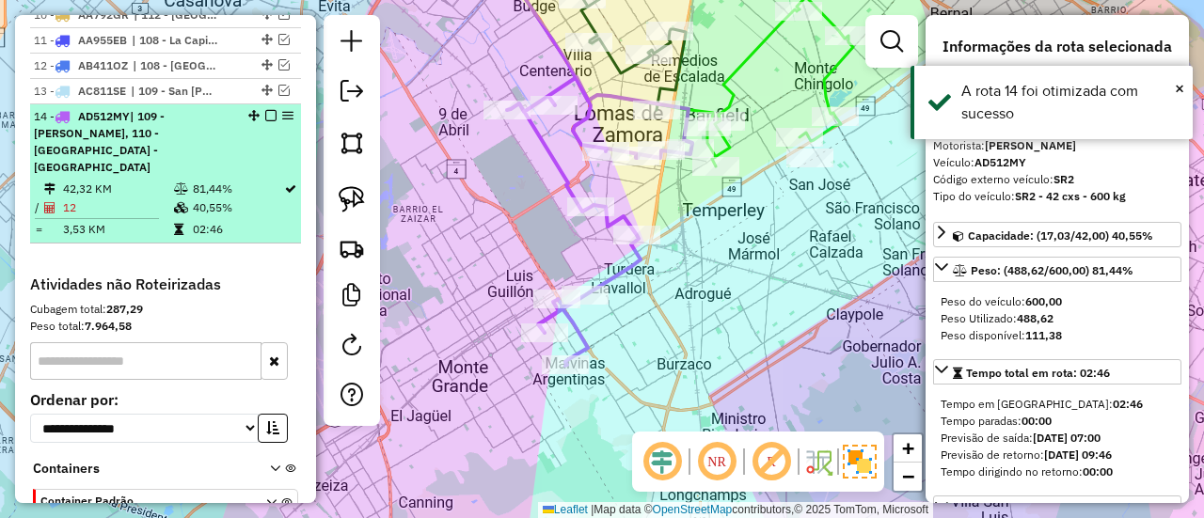
click at [265, 110] on em at bounding box center [270, 115] width 11 height 11
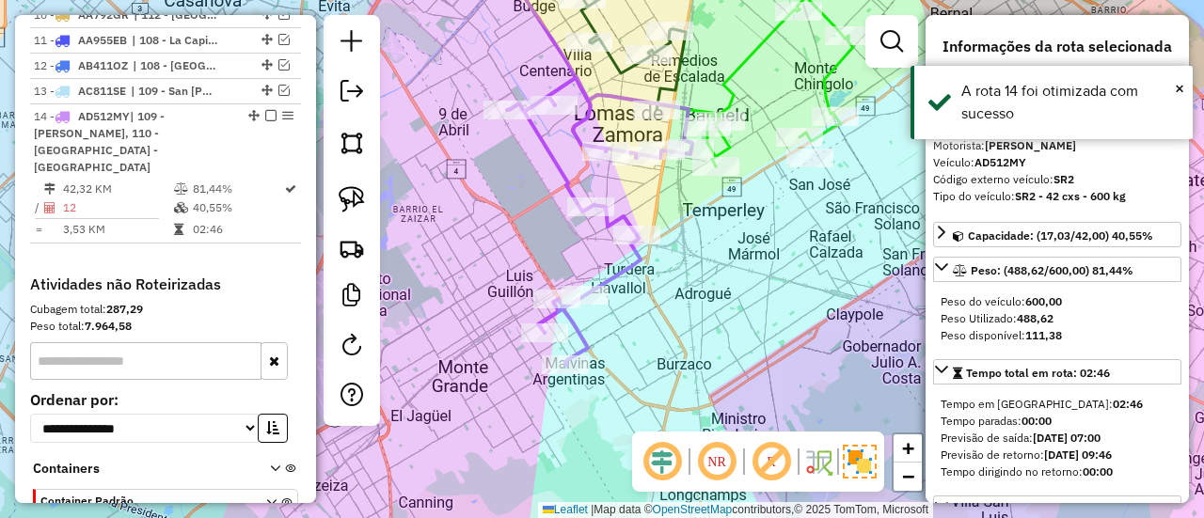
scroll to position [1452, 0]
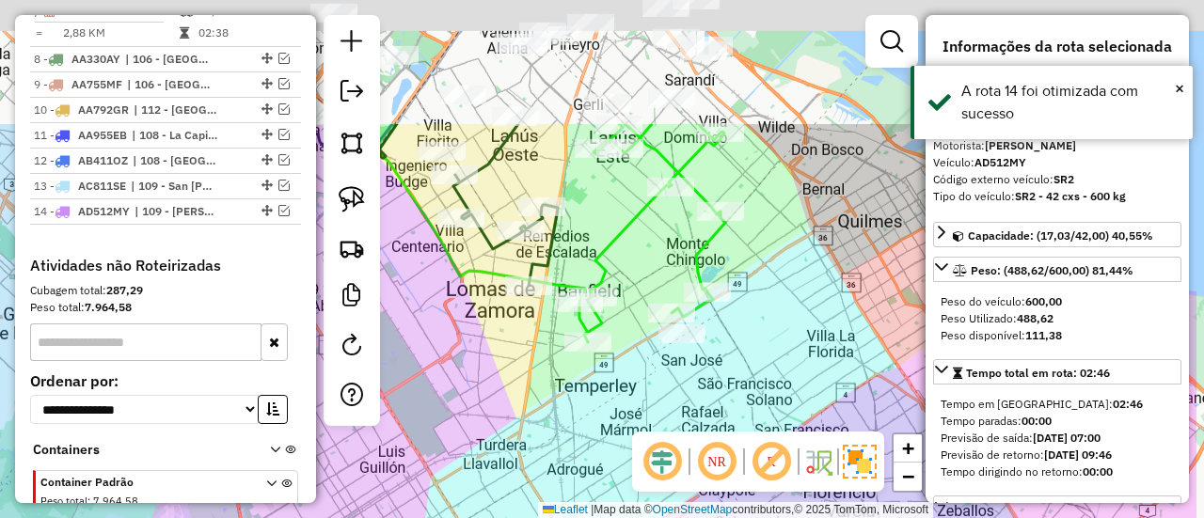
drag, startPoint x: 777, startPoint y: 268, endPoint x: 649, endPoint y: 444, distance: 217.6
click at [649, 444] on hb-router-mapa "Informações da Sessão 1295175 - 16/10/2025 Criação: 15/10/2025 12:49 Depósito: …" at bounding box center [602, 259] width 1204 height 518
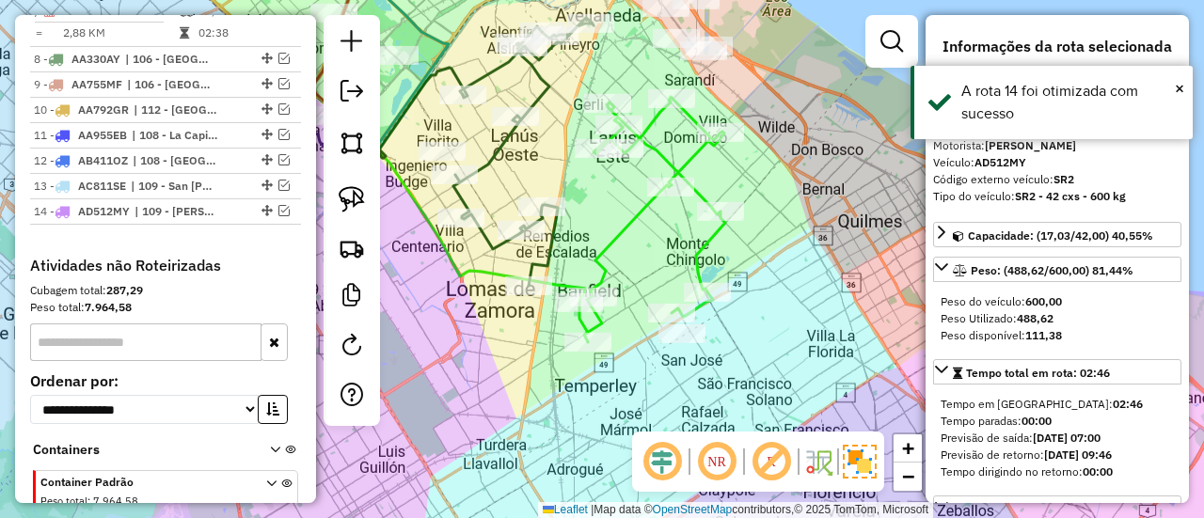
click at [691, 95] on hb-router-mapa "Informações da Sessão 1295175 - 16/10/2025 Criação: 15/10/2025 12:49 Depósito: …" at bounding box center [602, 259] width 1204 height 518
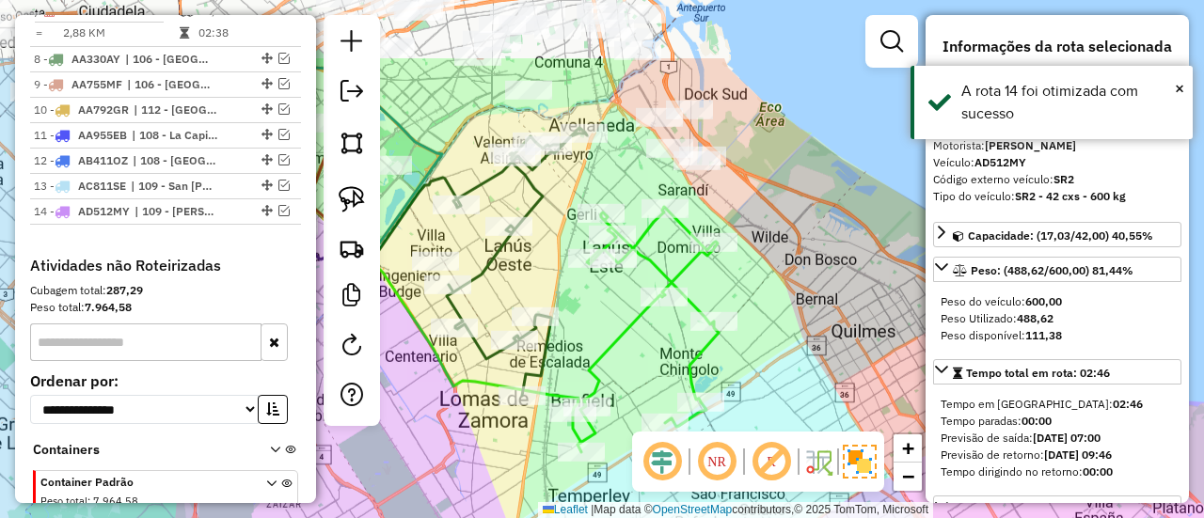
drag, startPoint x: 777, startPoint y: 268, endPoint x: 771, endPoint y: 378, distance: 110.3
click at [771, 378] on div "Janela de atendimento Grade de atendimento Capacidade Transportadoras Veículos …" at bounding box center [602, 259] width 1204 height 518
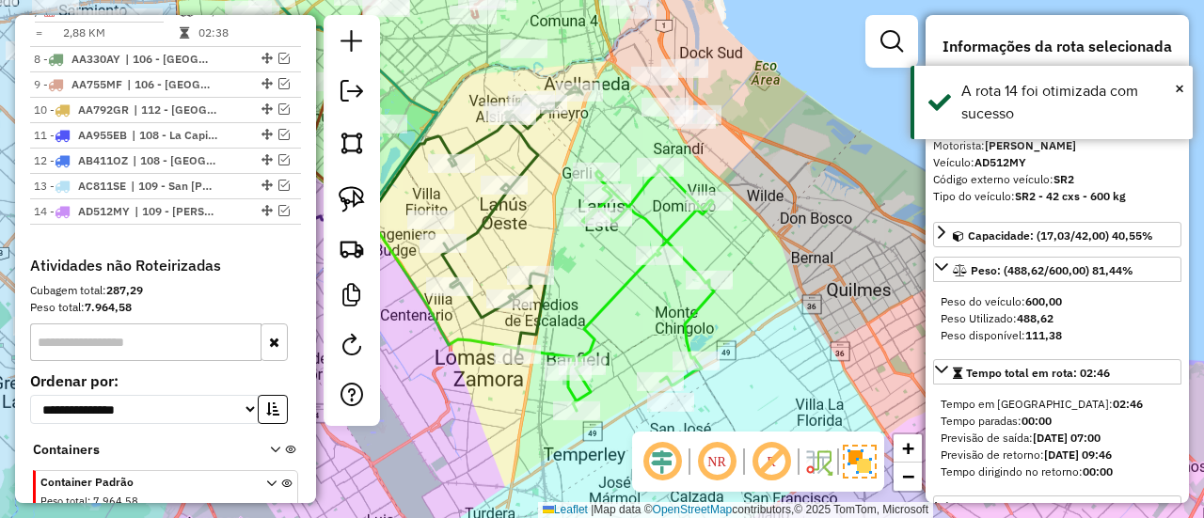
drag, startPoint x: 778, startPoint y: 227, endPoint x: 766, endPoint y: 97, distance: 130.4
click at [766, 97] on div "Janela de atendimento Grade de atendimento Capacidade Transportadoras Veículos …" at bounding box center [602, 259] width 1204 height 518
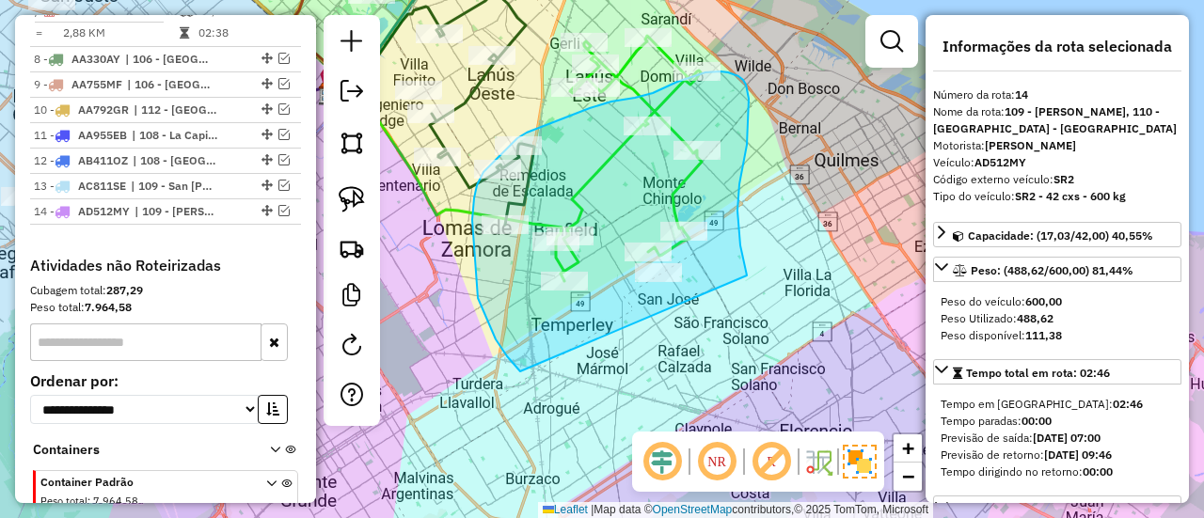
drag, startPoint x: 747, startPoint y: 274, endPoint x: 583, endPoint y: 398, distance: 205.5
click at [583, 398] on div "Rota 7 - Placa RECAP1 549535 - Juan Suma Janela de atendimento Grade de atendim…" at bounding box center [602, 259] width 1204 height 518
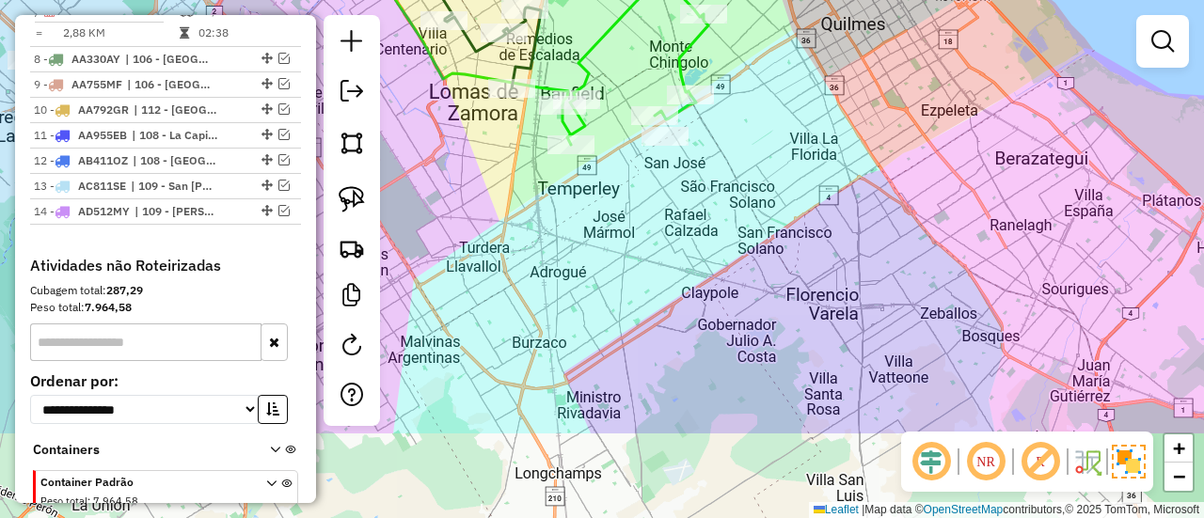
drag, startPoint x: 711, startPoint y: 239, endPoint x: 742, endPoint y: 364, distance: 128.9
click at [742, 364] on div "Janela de atendimento Grade de atendimento Capacidade Transportadoras Veículos …" at bounding box center [602, 259] width 1204 height 518
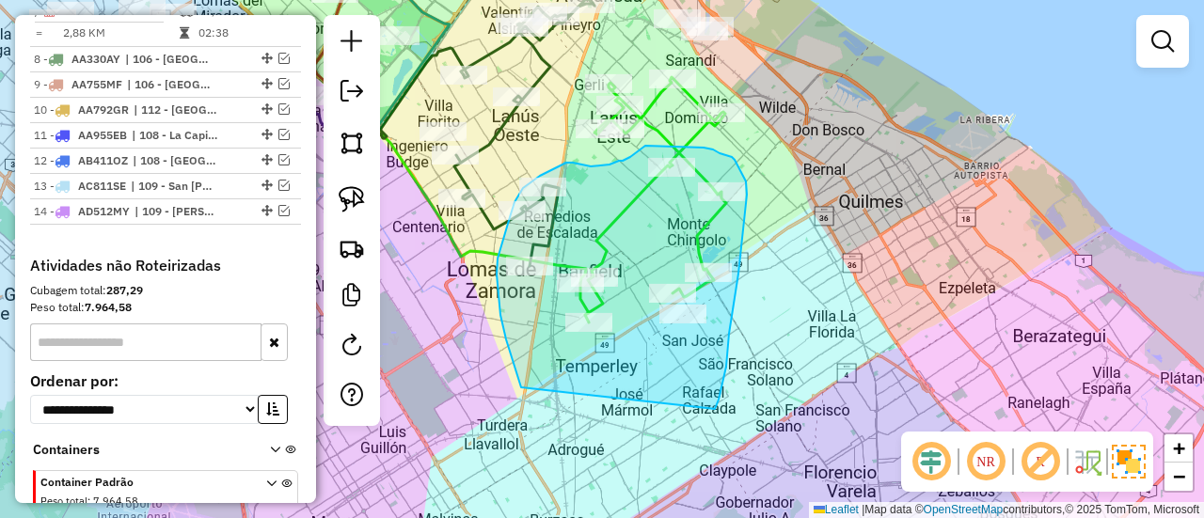
drag, startPoint x: 715, startPoint y: 409, endPoint x: 541, endPoint y: 396, distance: 174.6
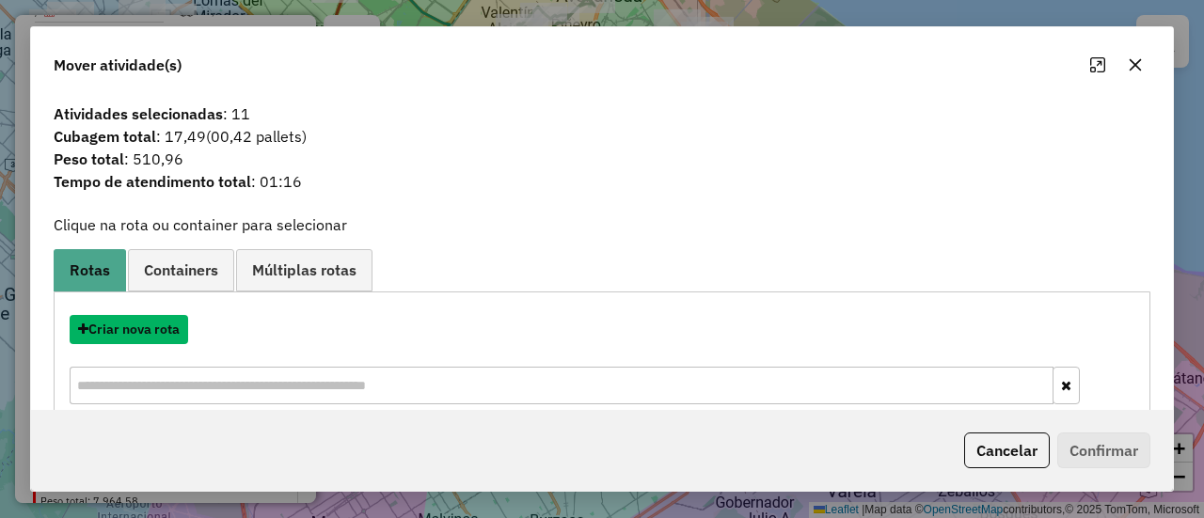
click at [140, 326] on button "Criar nova rota" at bounding box center [129, 329] width 119 height 29
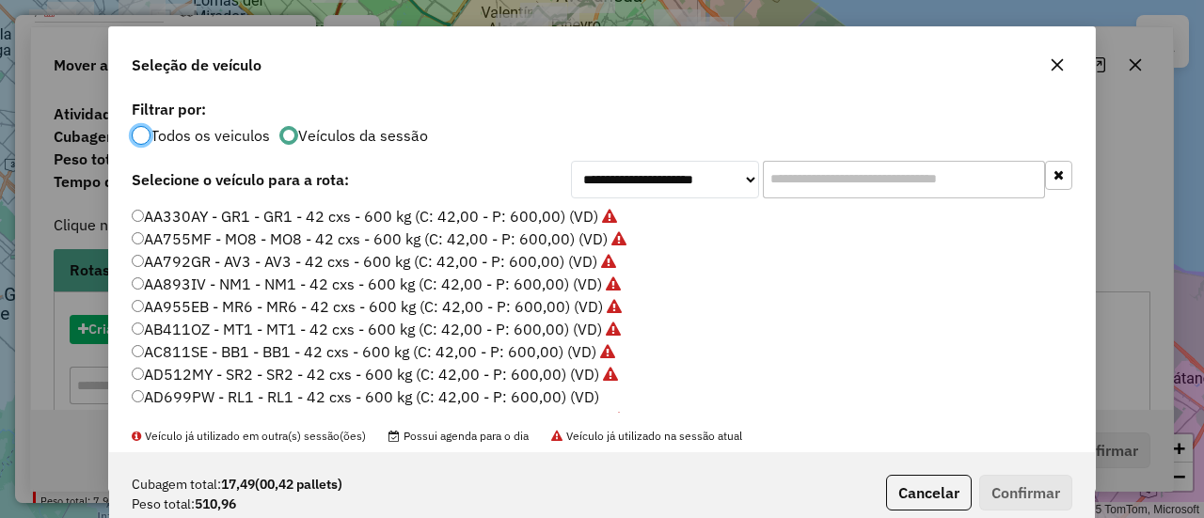
scroll to position [10, 6]
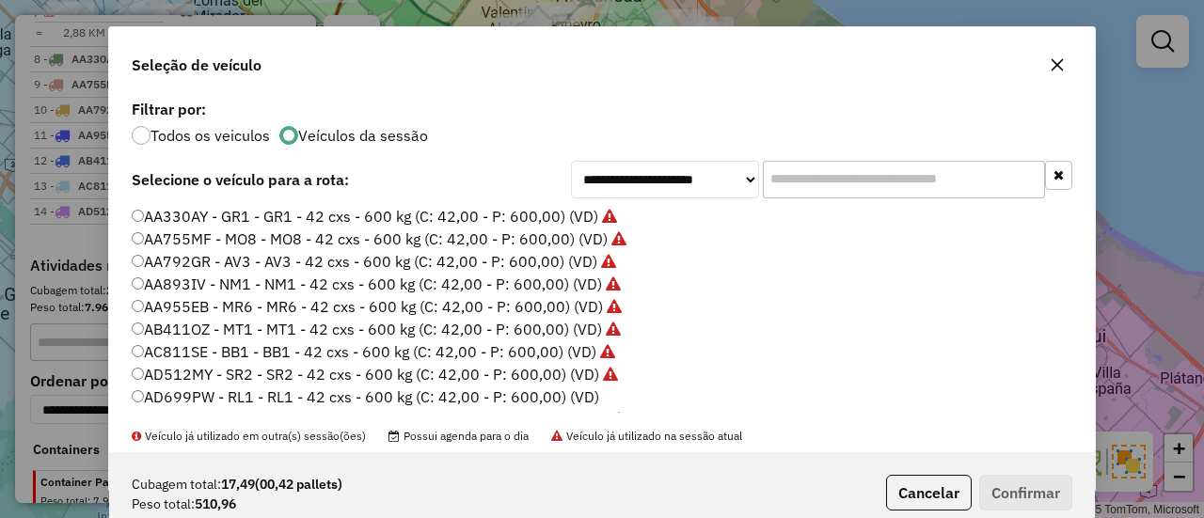
drag, startPoint x: 578, startPoint y: 394, endPoint x: 772, endPoint y: 398, distance: 193.9
click at [579, 394] on label "AD699PW - RL1 - RL1 - 42 cxs - 600 kg (C: 42,00 - P: 600,00) (VD)" at bounding box center [366, 397] width 468 height 23
click at [1017, 503] on button "Confirmar" at bounding box center [1025, 493] width 93 height 36
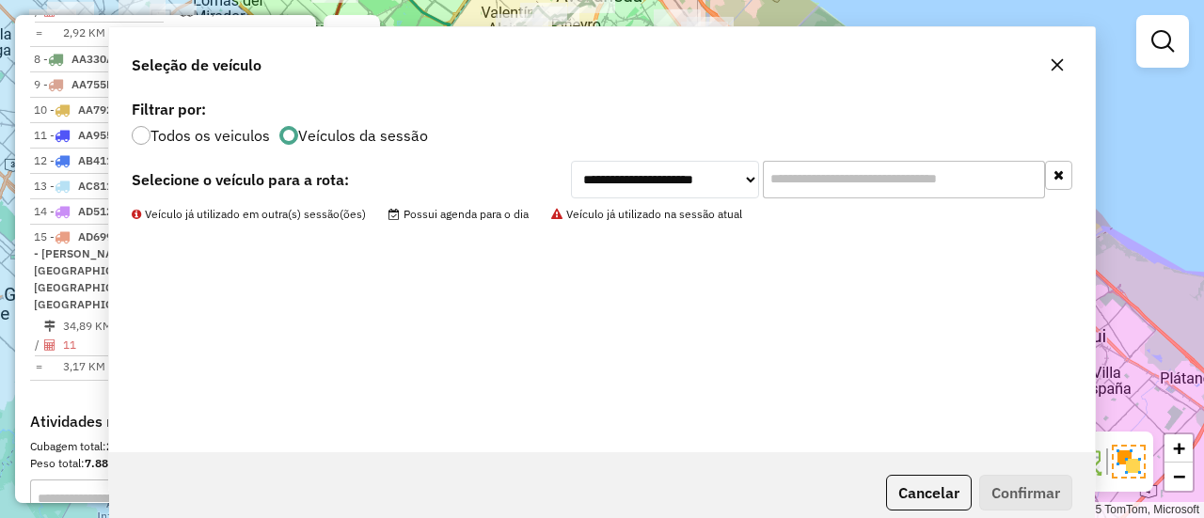
scroll to position [1547, 0]
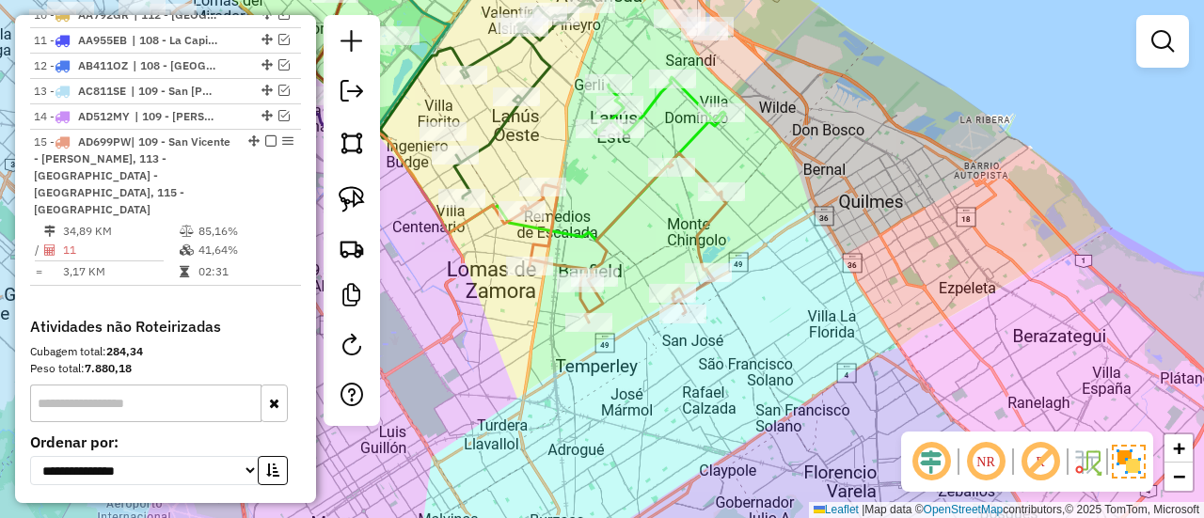
click at [644, 183] on icon at bounding box center [623, 237] width 205 height 169
select select "**********"
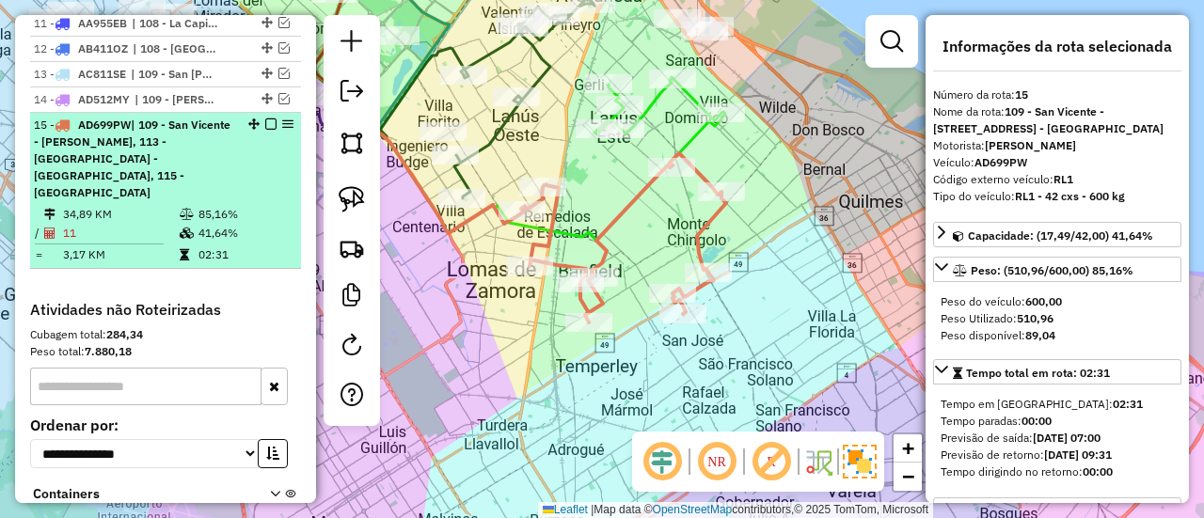
scroll to position [1572, 0]
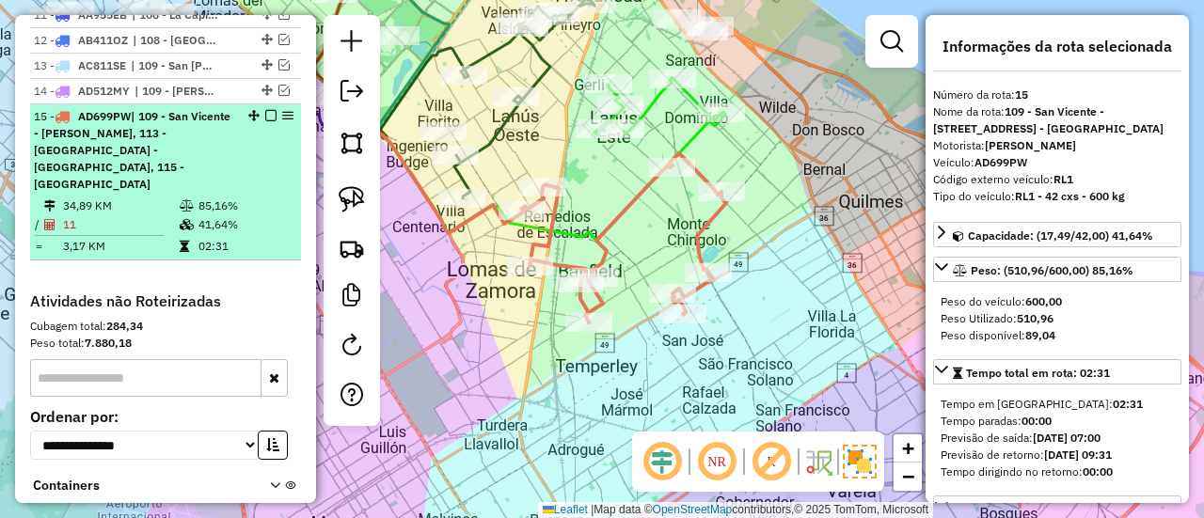
click at [265, 110] on em at bounding box center [270, 115] width 11 height 11
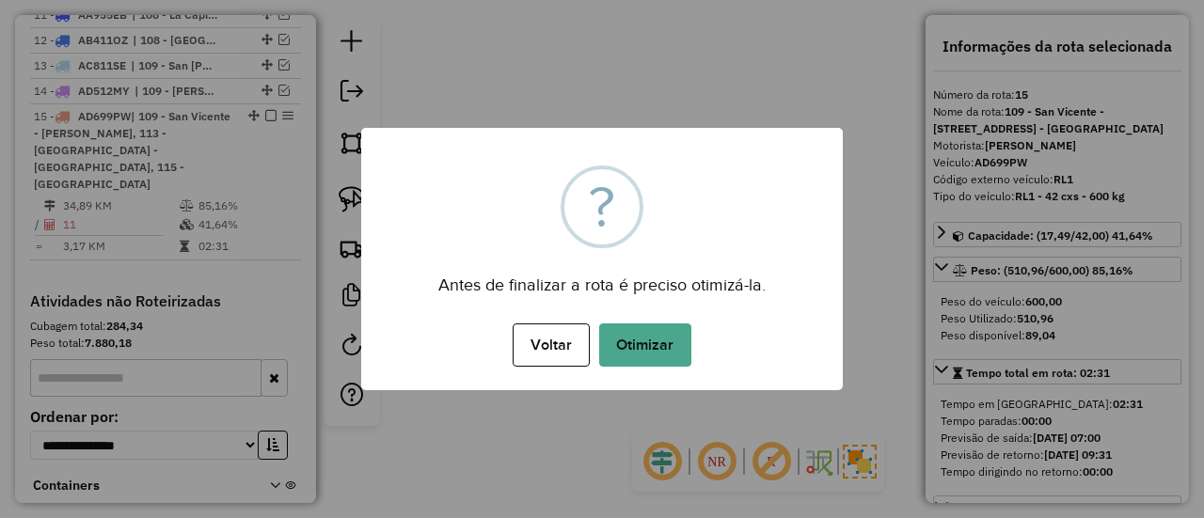
drag, startPoint x: 683, startPoint y: 174, endPoint x: 685, endPoint y: 213, distance: 38.6
click at [685, 213] on div "× ? Antes de finalizar a rota é preciso otimizá-la. Voltar No Otimizar" at bounding box center [602, 259] width 482 height 263
click at [672, 349] on button "Otimizar" at bounding box center [645, 345] width 92 height 43
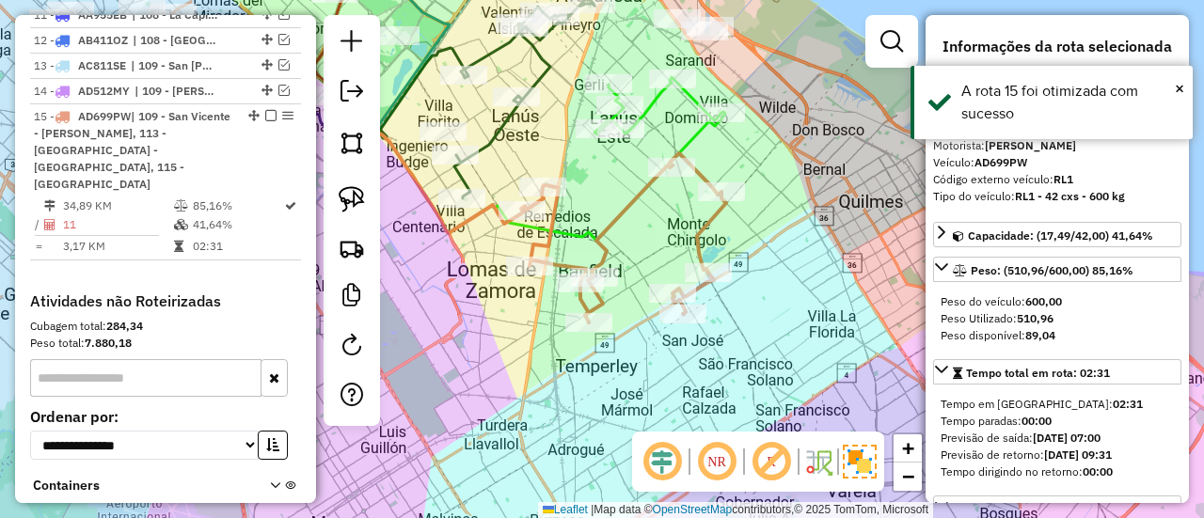
click at [265, 110] on em at bounding box center [270, 115] width 11 height 11
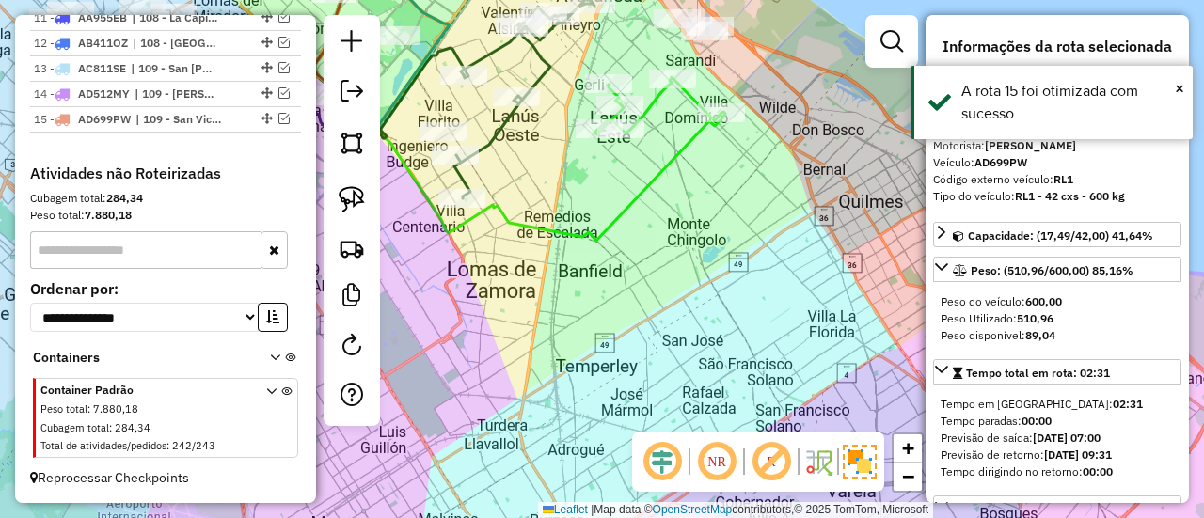
scroll to position [1477, 0]
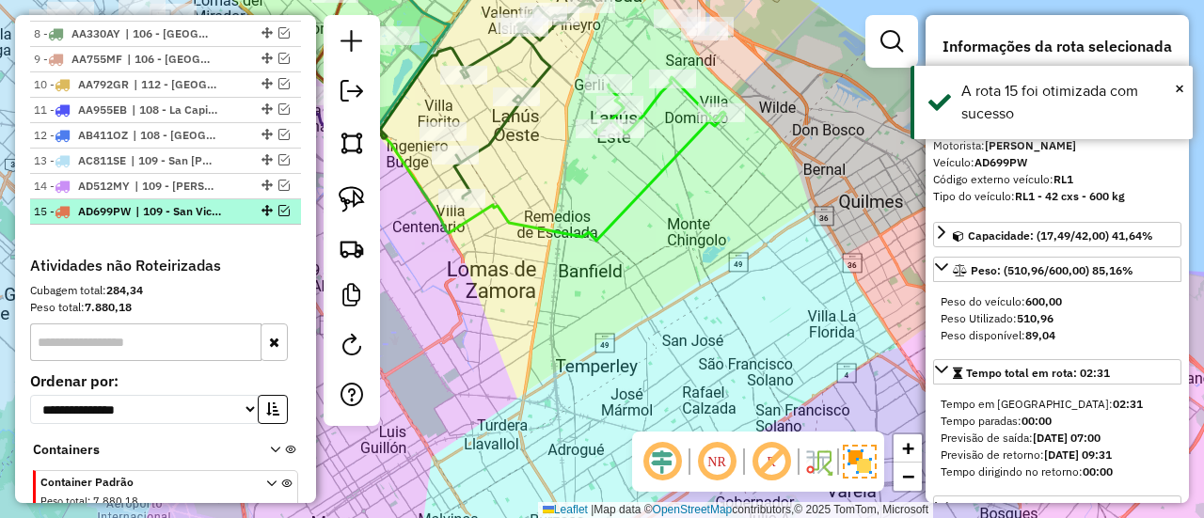
click at [281, 205] on em at bounding box center [284, 210] width 11 height 11
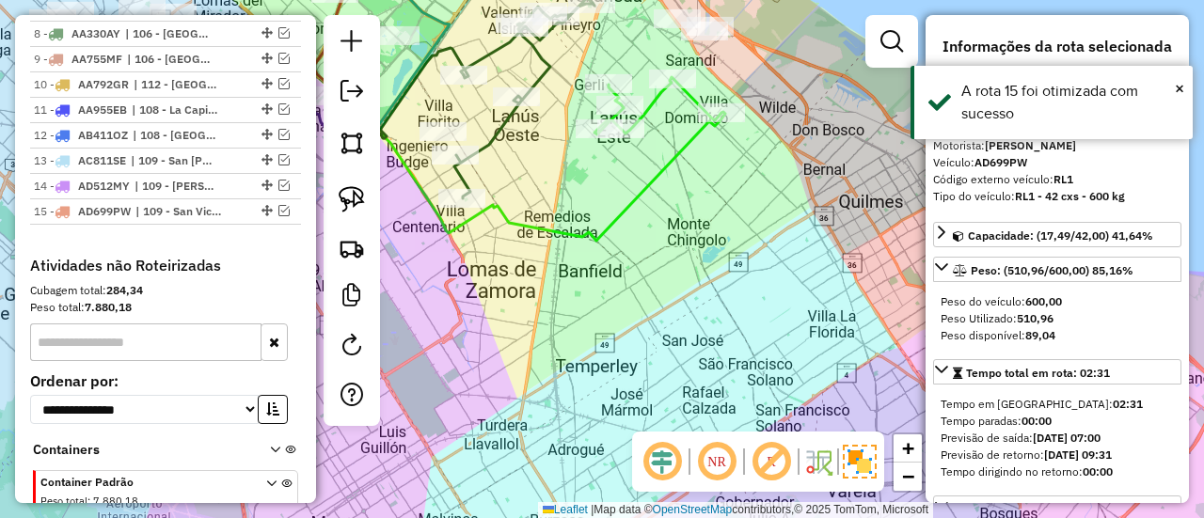
scroll to position [1572, 0]
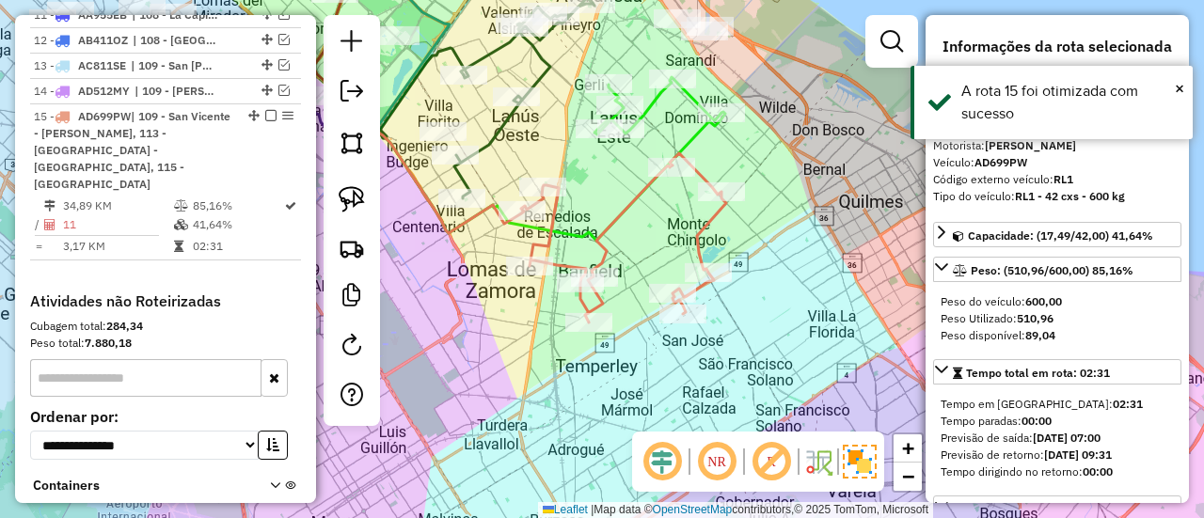
click at [705, 231] on icon at bounding box center [623, 237] width 205 height 169
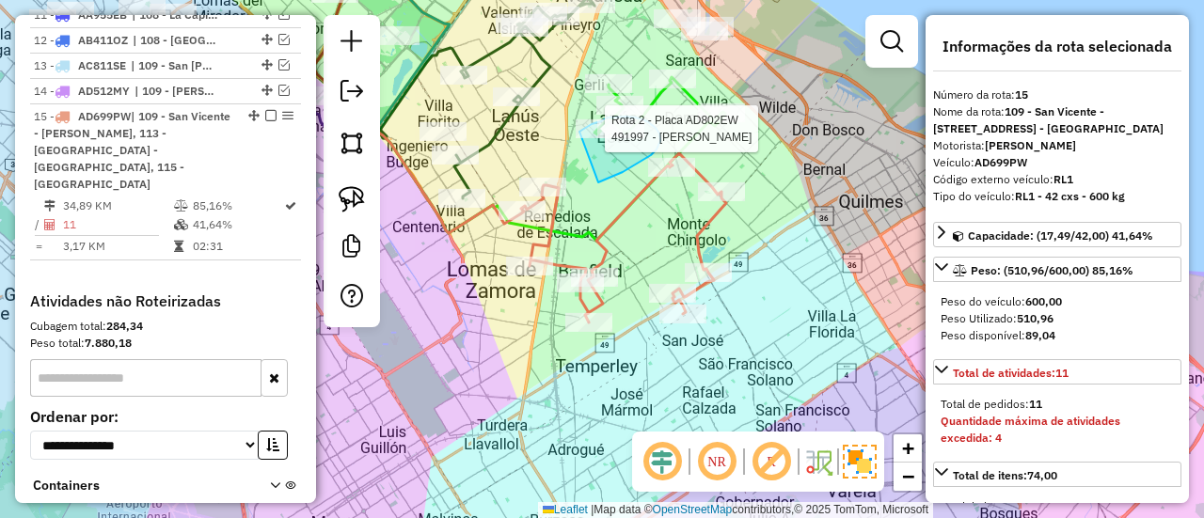
drag, startPoint x: 619, startPoint y: 174, endPoint x: 574, endPoint y: 142, distance: 55.3
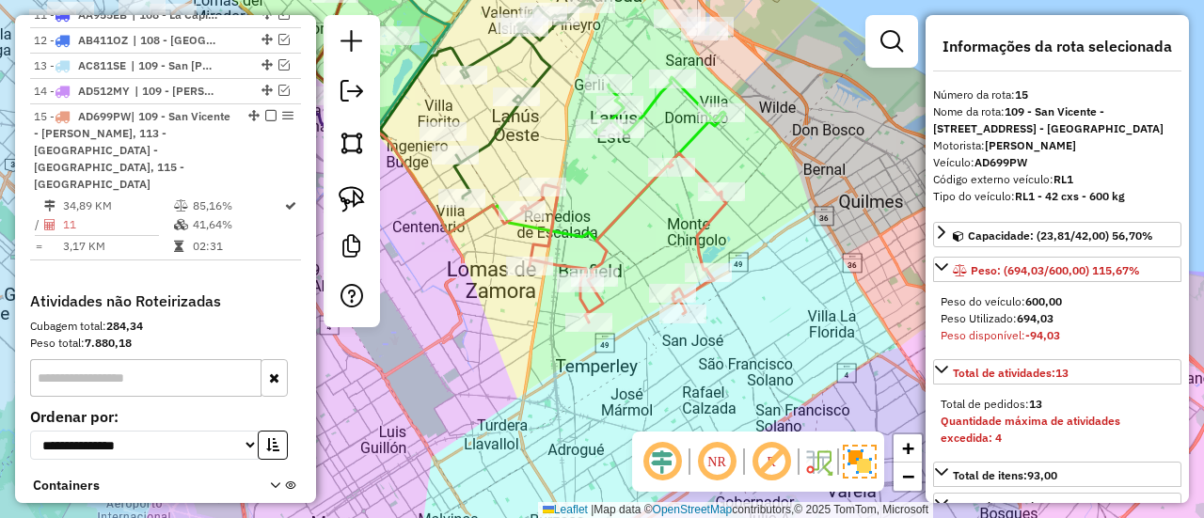
select select "**********"
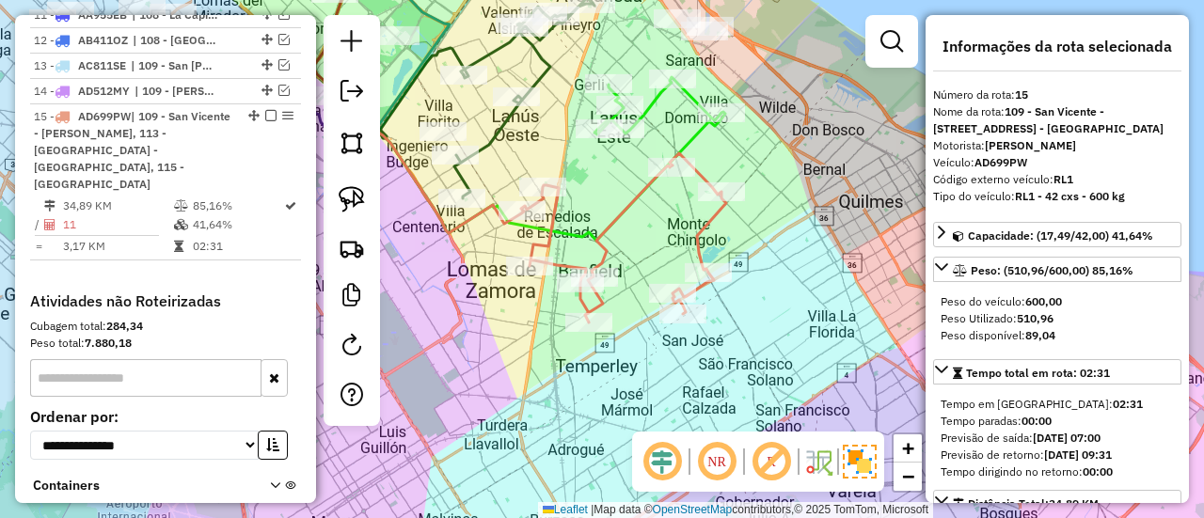
click at [634, 206] on icon at bounding box center [623, 237] width 205 height 169
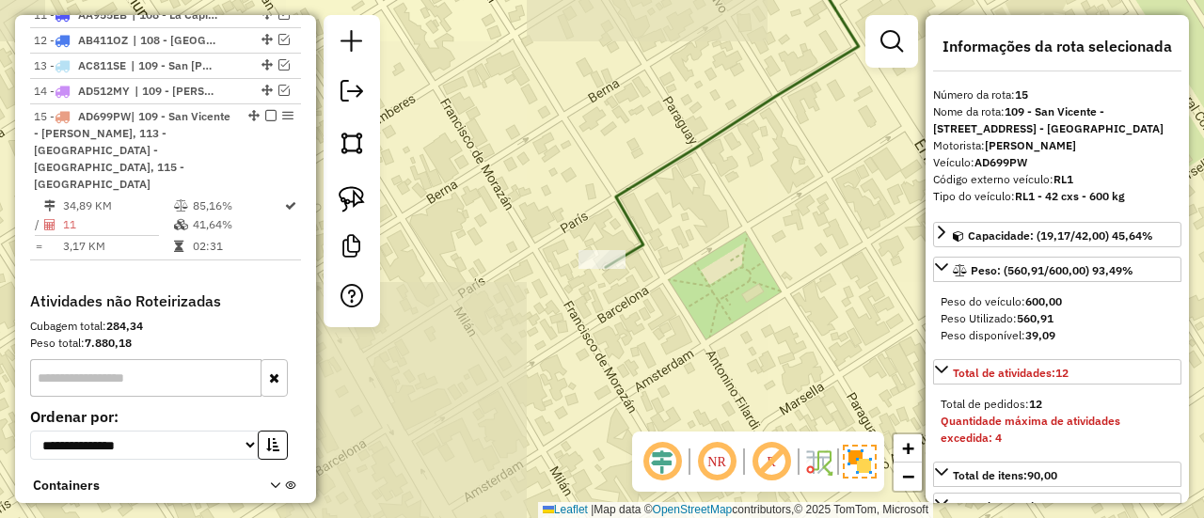
select select "**********"
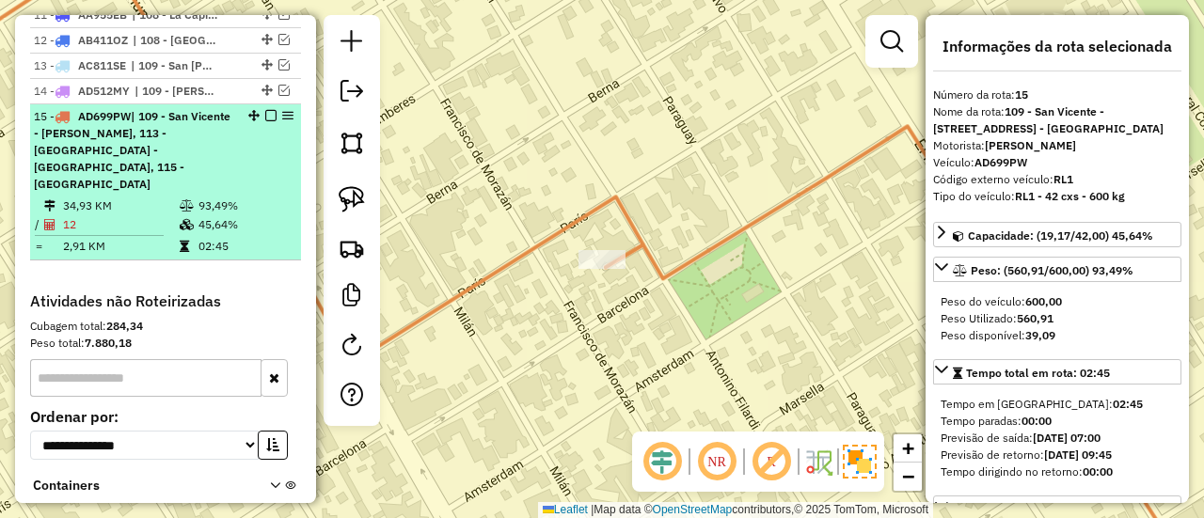
click at [265, 110] on em at bounding box center [270, 115] width 11 height 11
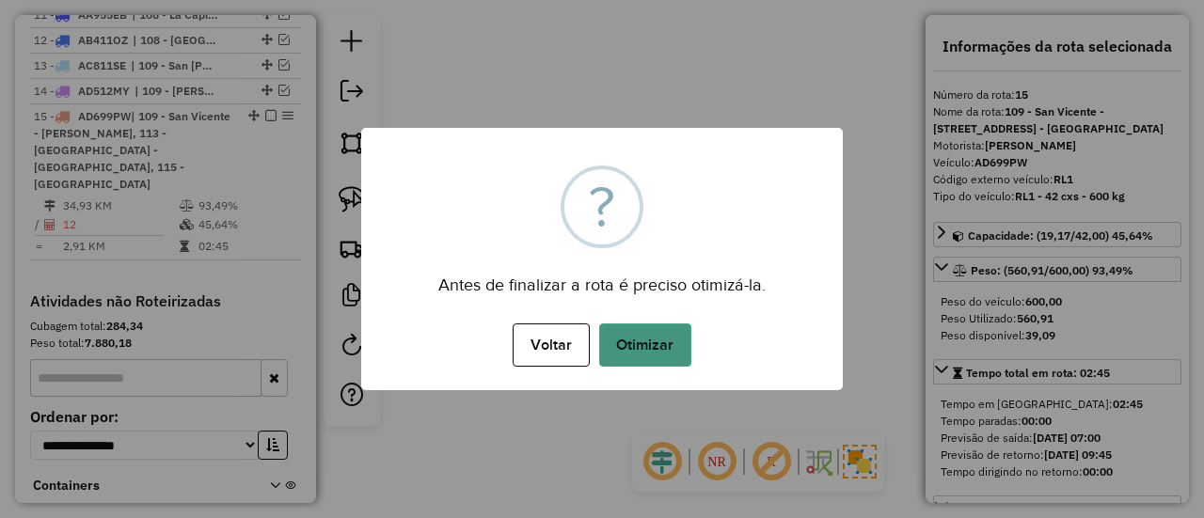
click at [651, 344] on button "Otimizar" at bounding box center [645, 345] width 92 height 43
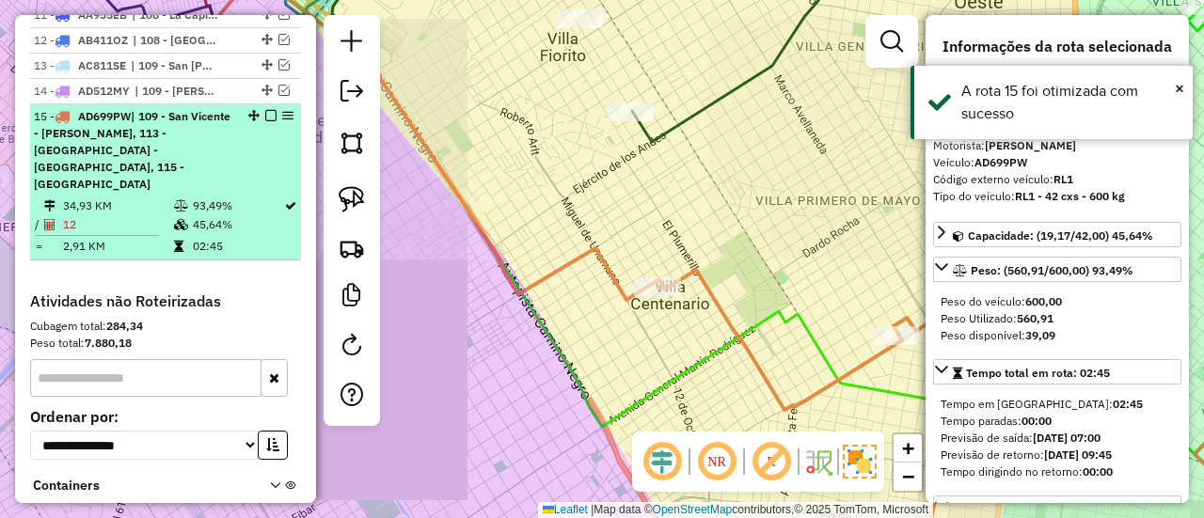
click at [268, 110] on em at bounding box center [270, 115] width 11 height 11
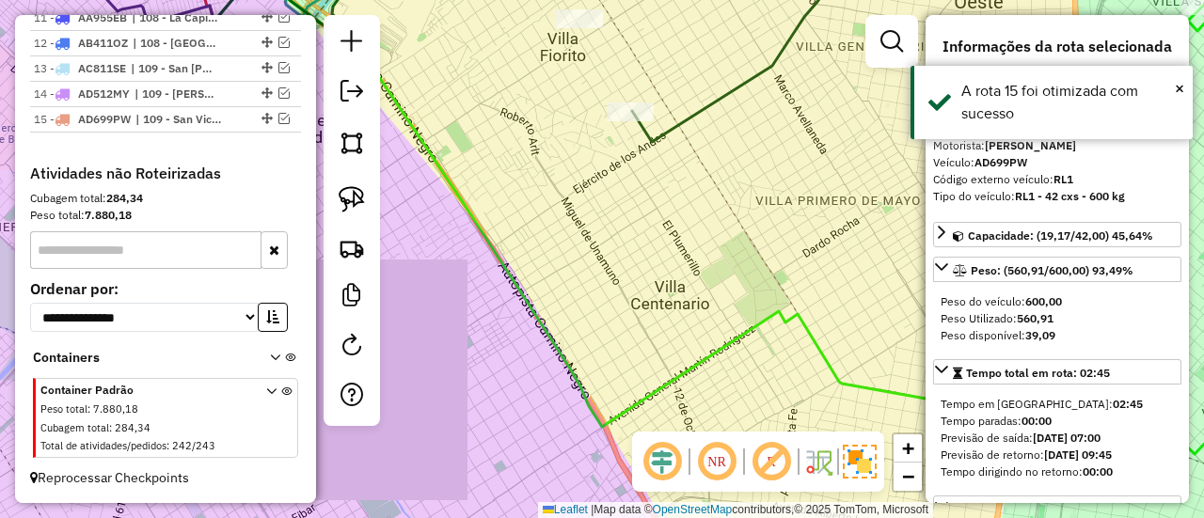
scroll to position [1477, 0]
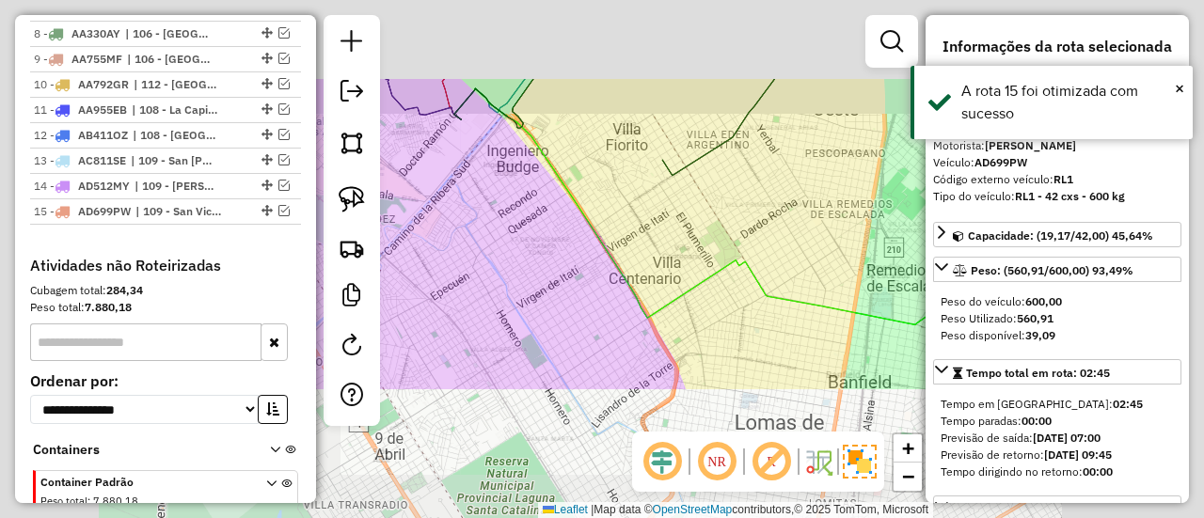
click at [759, 236] on div "Janela de atendimento Grade de atendimento Capacidade Transportadoras Veículos …" at bounding box center [602, 259] width 1204 height 518
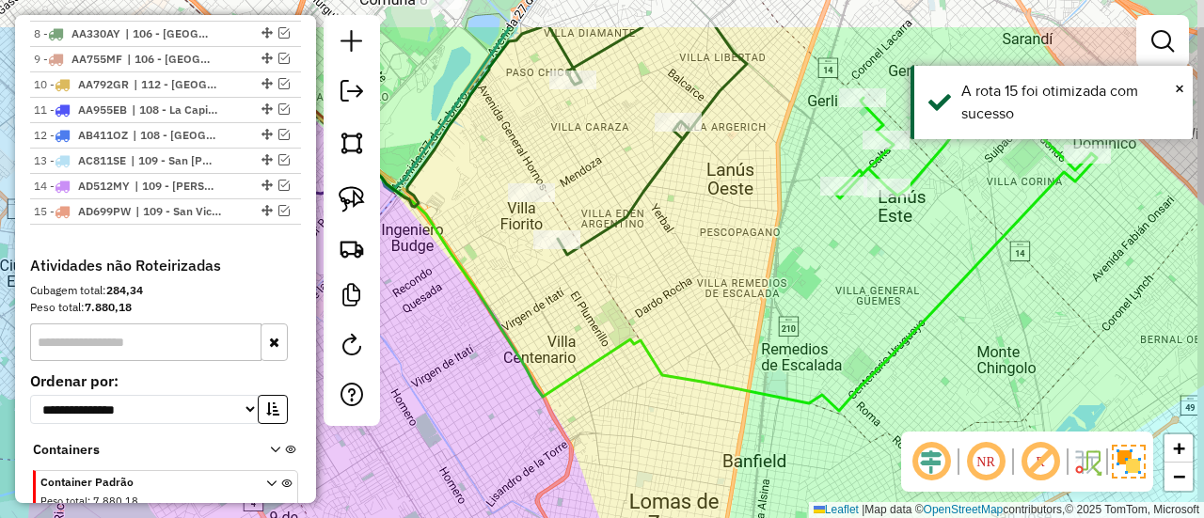
drag, startPoint x: 782, startPoint y: 232, endPoint x: 613, endPoint y: 347, distance: 203.8
click at [613, 347] on div "Janela de atendimento Grade de atendimento Capacidade Transportadoras Veículos …" at bounding box center [602, 259] width 1204 height 518
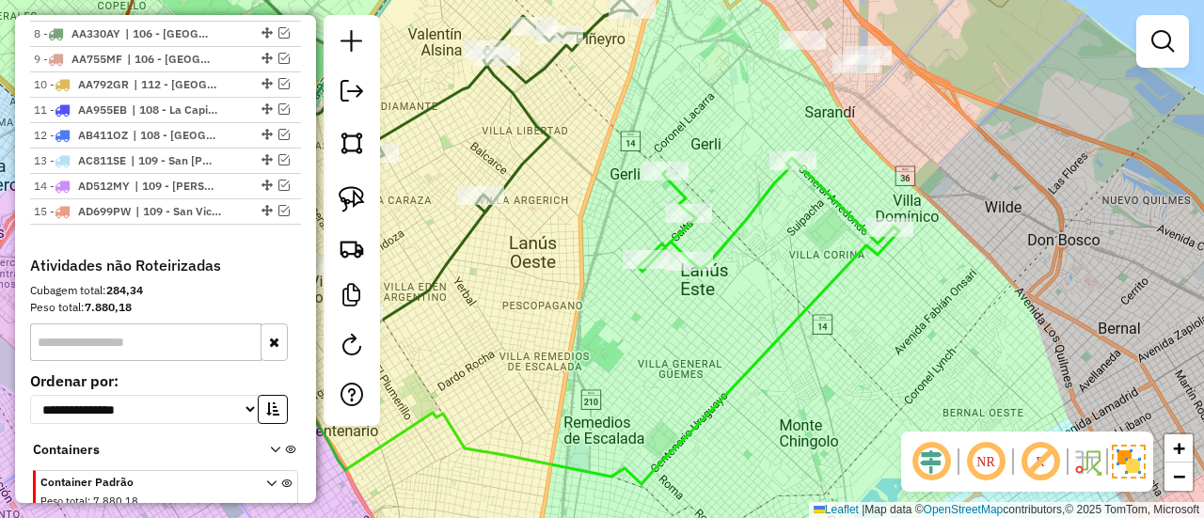
drag, startPoint x: 804, startPoint y: 339, endPoint x: 706, endPoint y: 342, distance: 97.9
click at [709, 343] on div "Janela de atendimento Grade de atendimento Capacidade Transportadoras Veículos …" at bounding box center [602, 259] width 1204 height 518
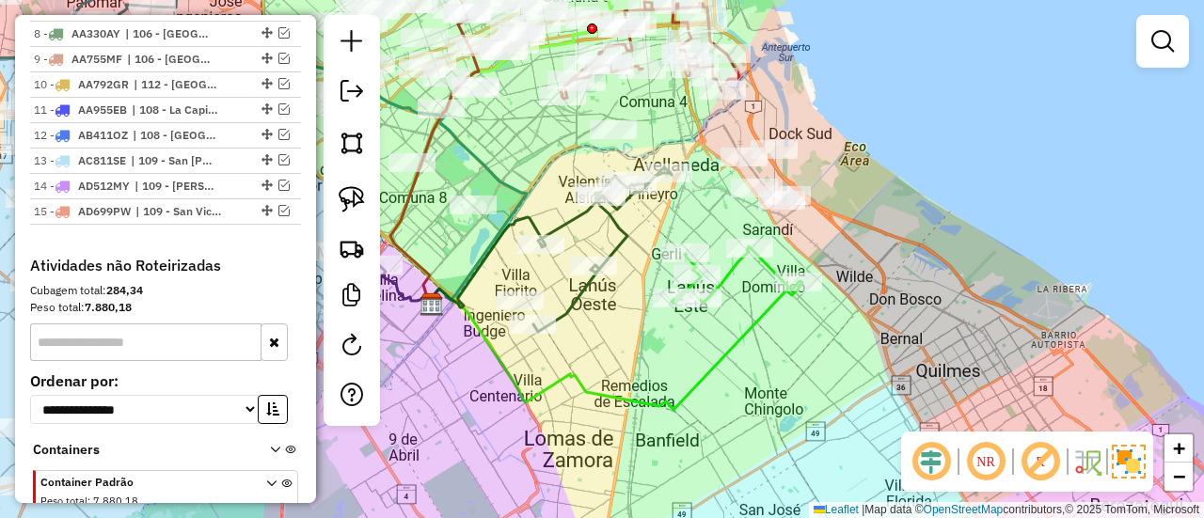
click at [770, 317] on icon at bounding box center [616, 345] width 374 height 129
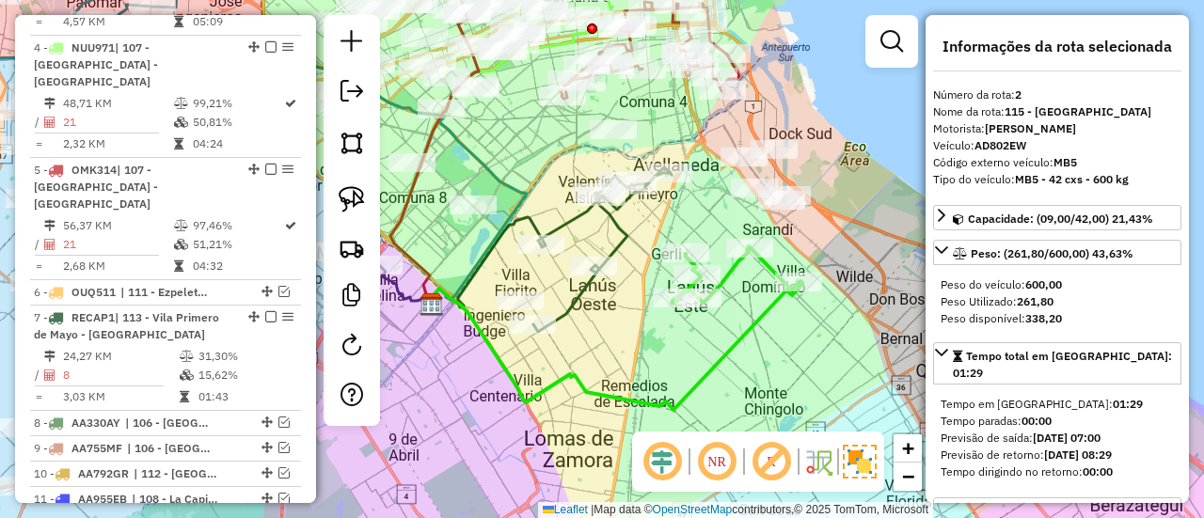
scroll to position [829, 0]
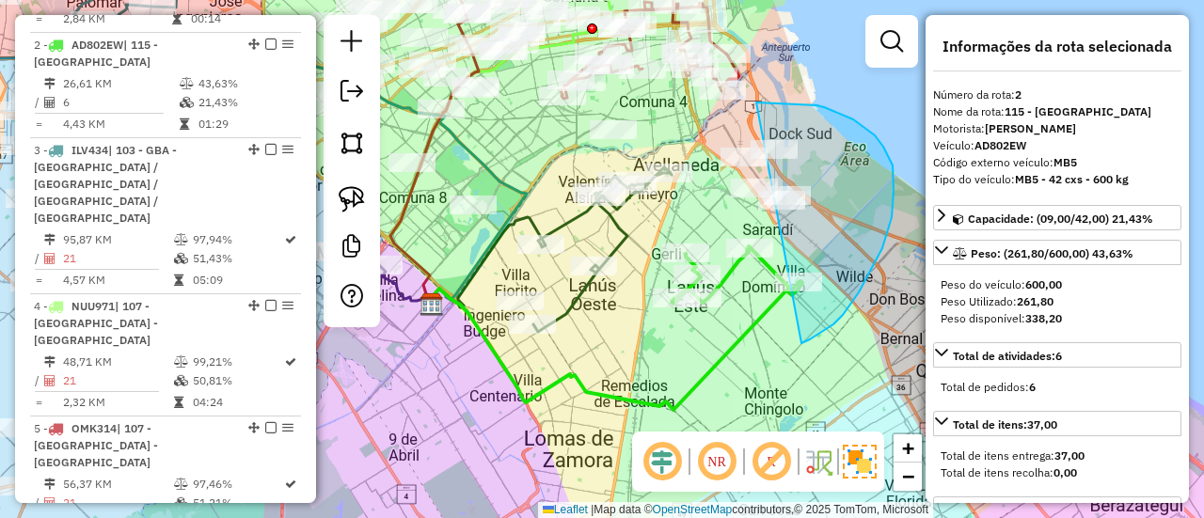
drag, startPoint x: 893, startPoint y: 166, endPoint x: 694, endPoint y: 189, distance: 199.9
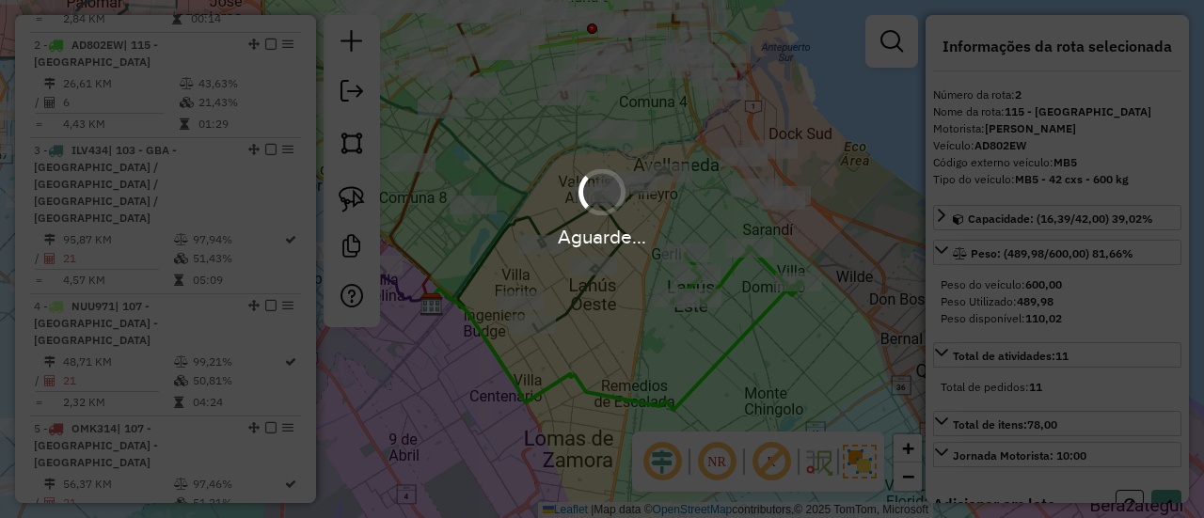
select select "**********"
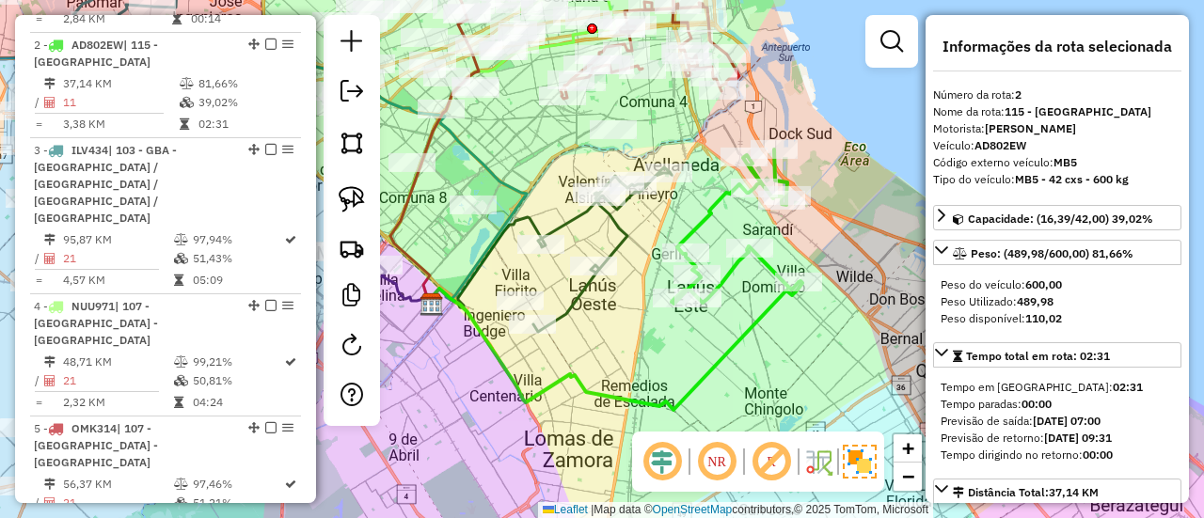
click at [709, 216] on icon at bounding box center [735, 227] width 127 height 154
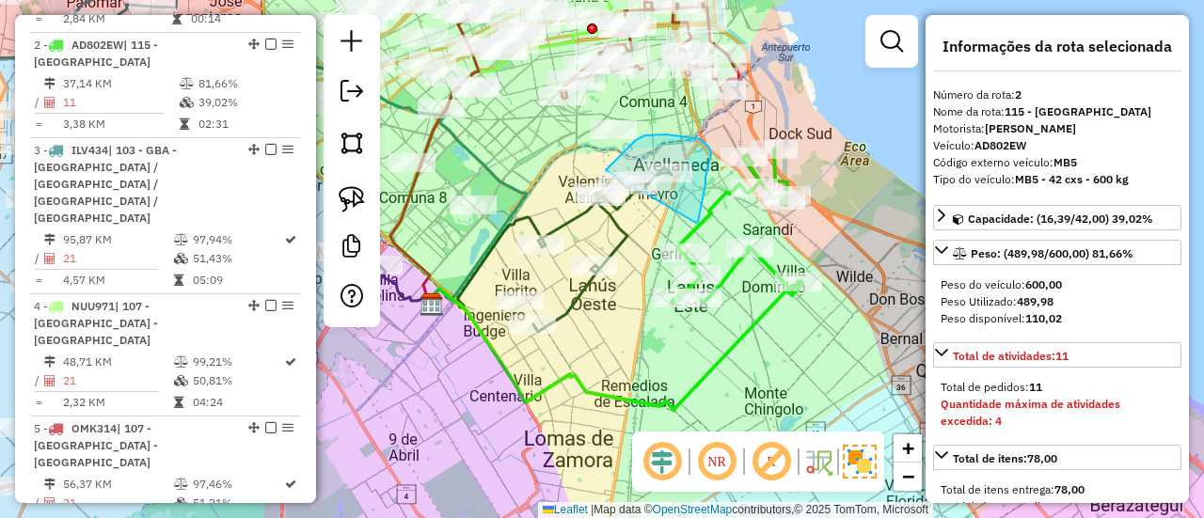
drag, startPoint x: 696, startPoint y: 223, endPoint x: 608, endPoint y: 210, distance: 89.4
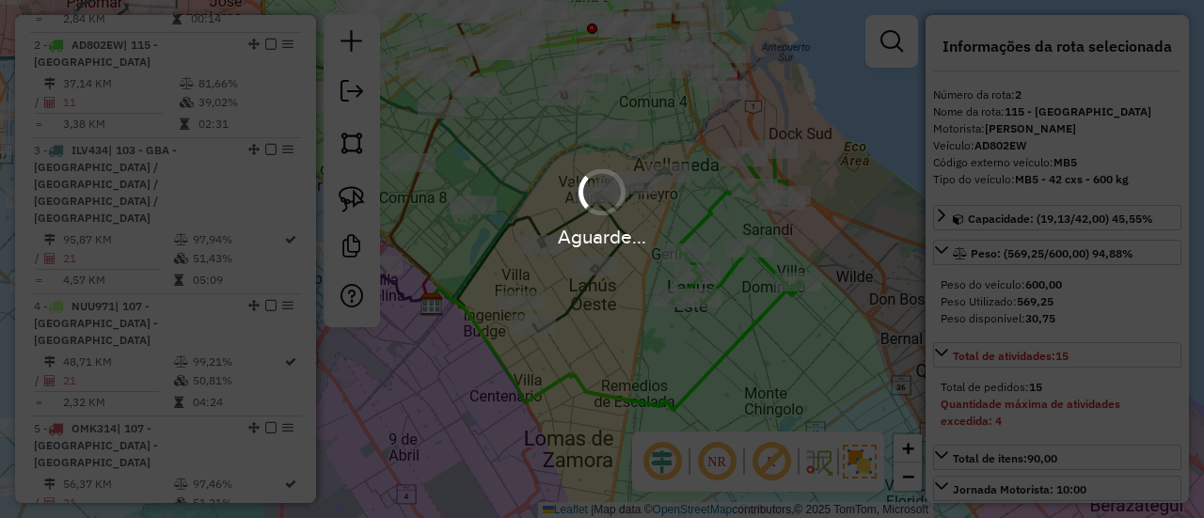
select select "**********"
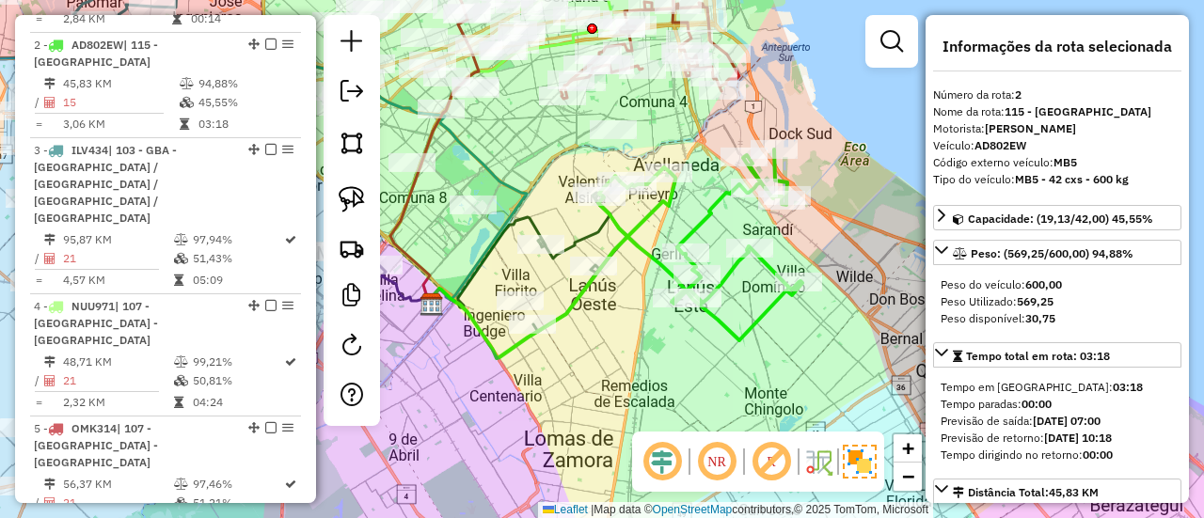
drag, startPoint x: 638, startPoint y: 209, endPoint x: 655, endPoint y: 214, distance: 17.6
click at [649, 214] on div "Janela de atendimento Grade de atendimento Capacidade Transportadoras Veículos …" at bounding box center [602, 259] width 1204 height 518
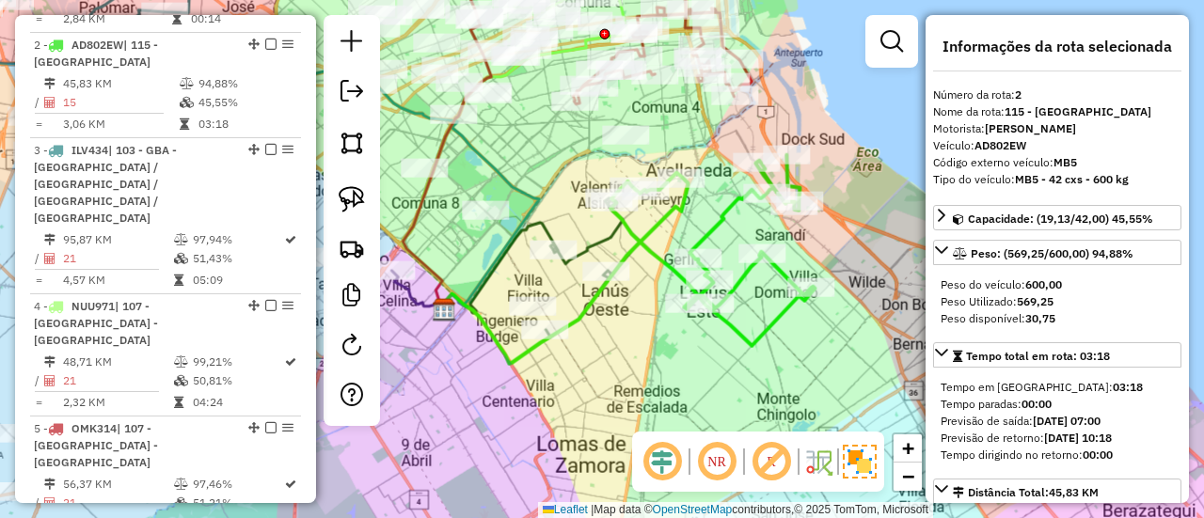
click at [656, 214] on icon at bounding box center [564, 271] width 247 height 186
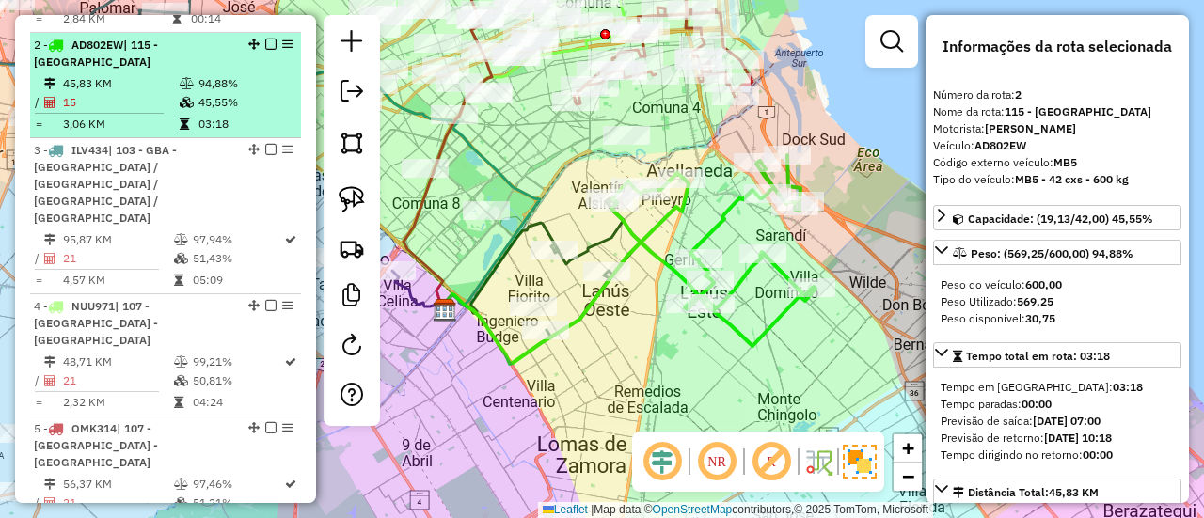
click at [265, 39] on em at bounding box center [270, 44] width 11 height 11
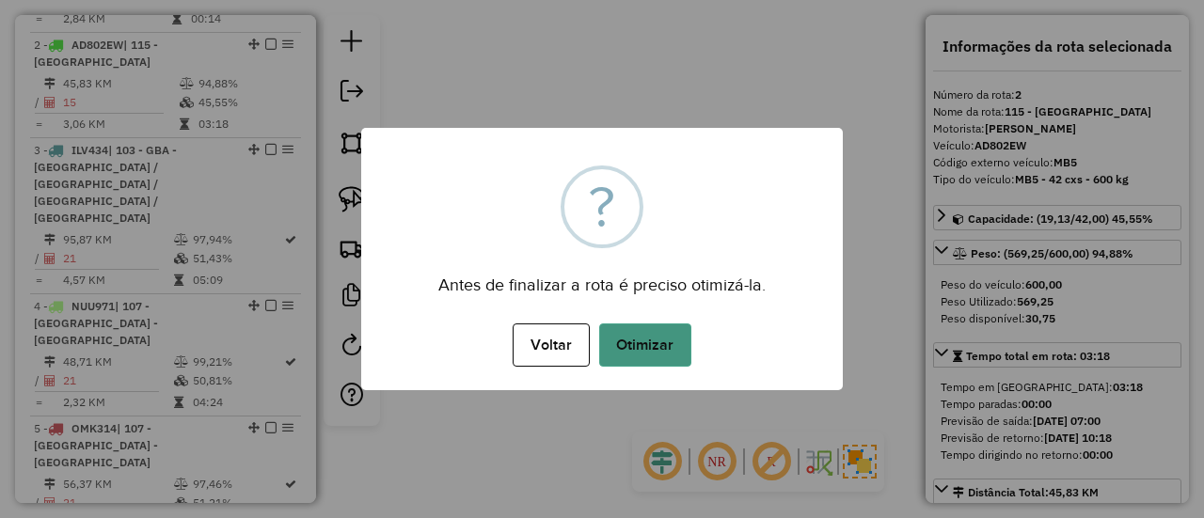
click at [664, 336] on button "Otimizar" at bounding box center [645, 345] width 92 height 43
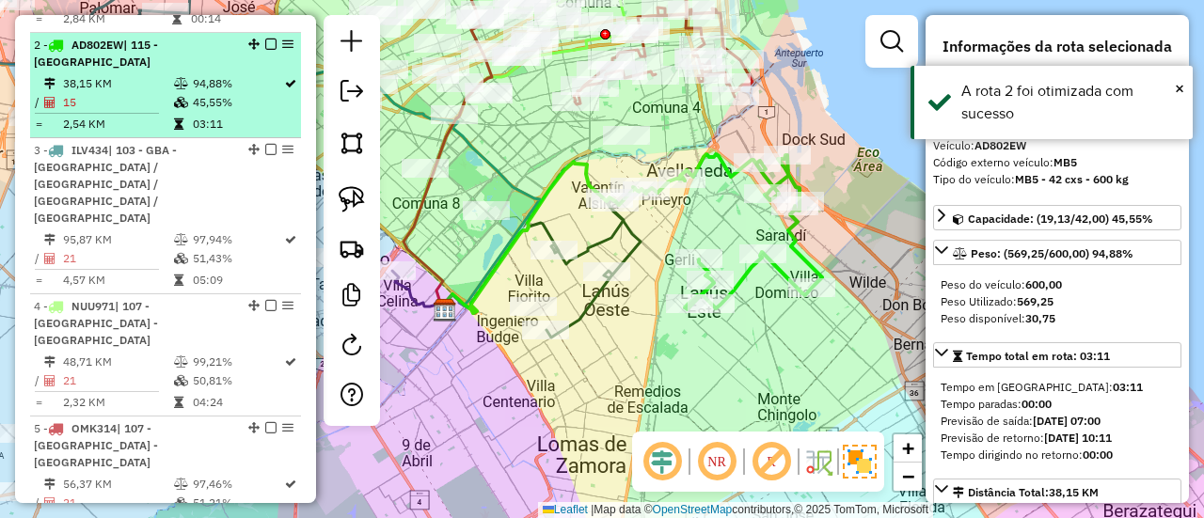
click at [266, 39] on em at bounding box center [270, 44] width 11 height 11
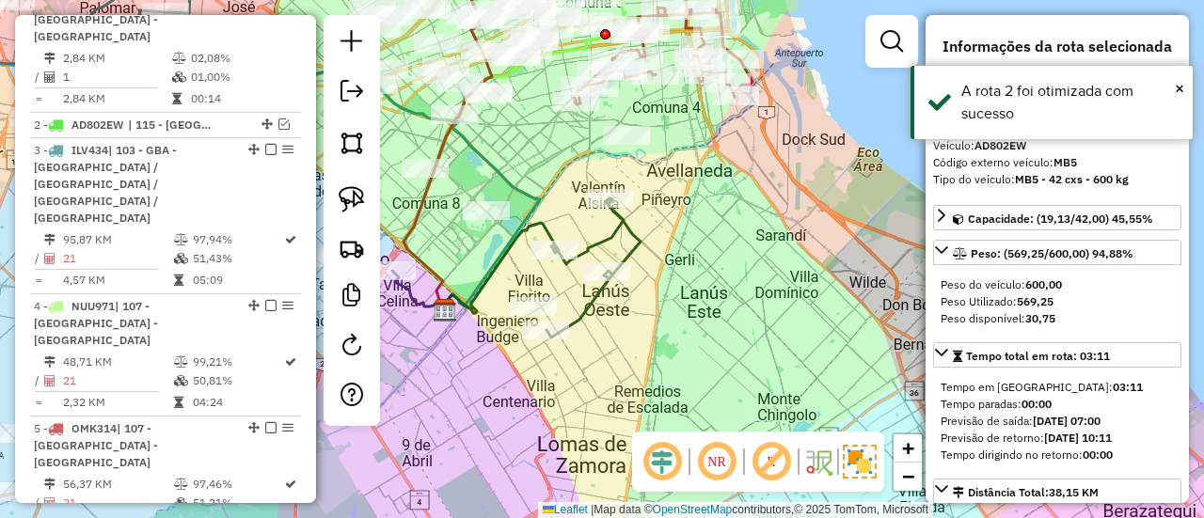
click at [635, 222] on icon at bounding box center [594, 268] width 94 height 139
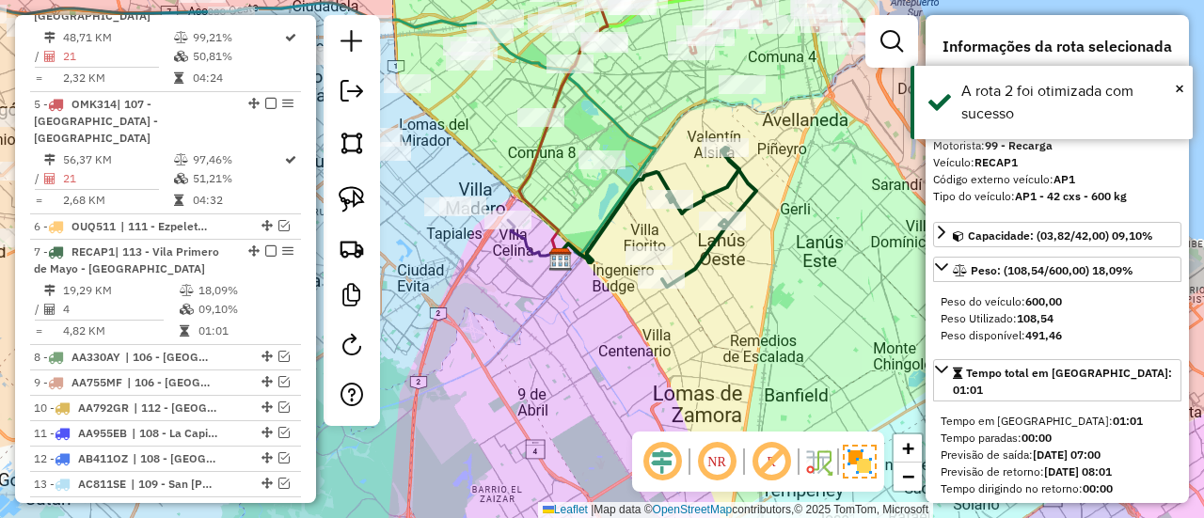
scroll to position [1211, 0]
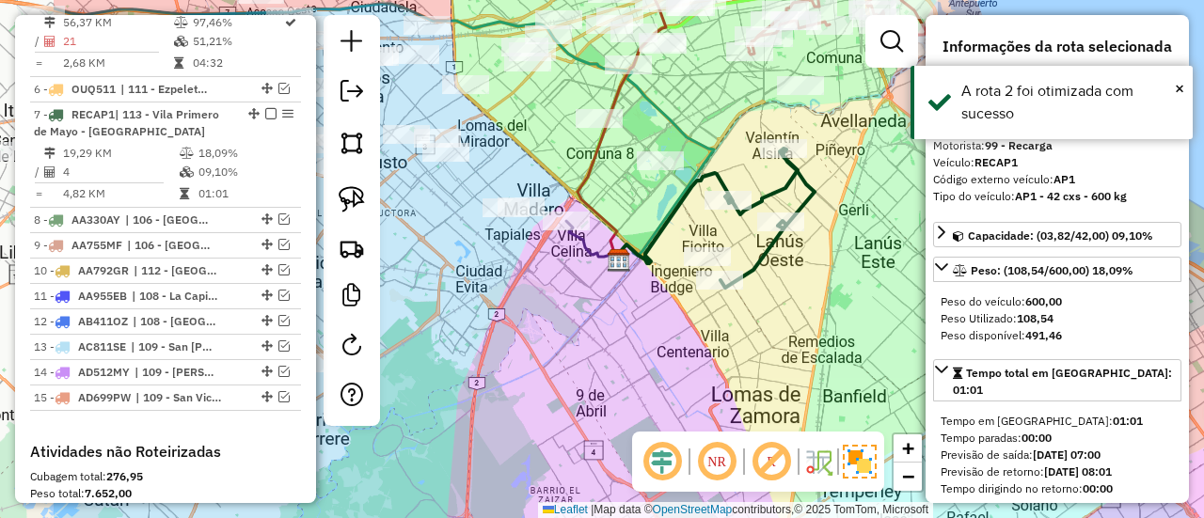
drag, startPoint x: 702, startPoint y: 238, endPoint x: 847, endPoint y: 210, distance: 147.6
click at [847, 209] on div "Janela de atendimento Grade de atendimento Capacidade Transportadoras Veículos …" at bounding box center [602, 259] width 1204 height 518
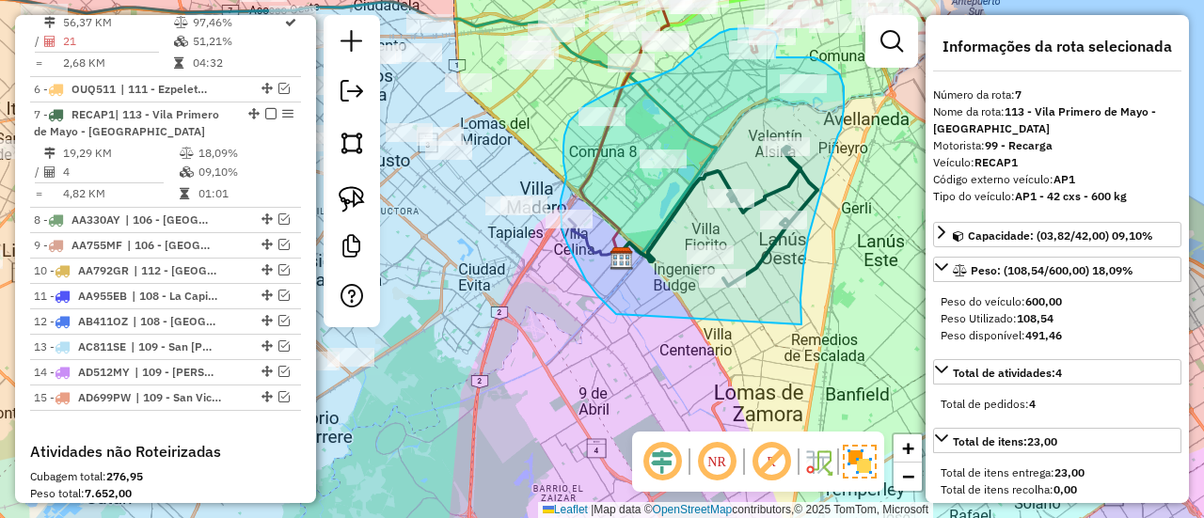
drag, startPoint x: 802, startPoint y: 313, endPoint x: 746, endPoint y: 352, distance: 67.6
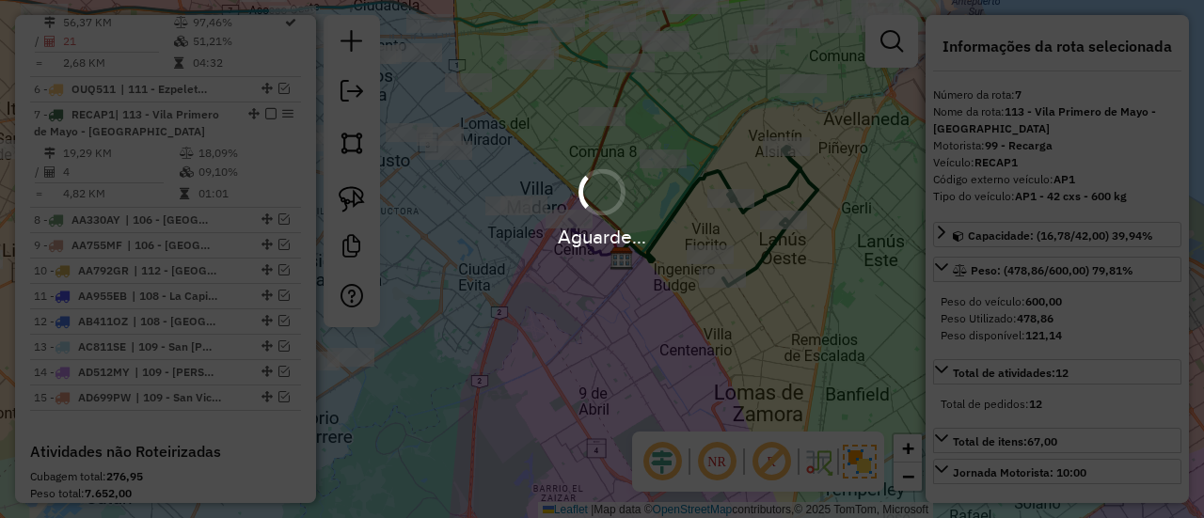
select select "**********"
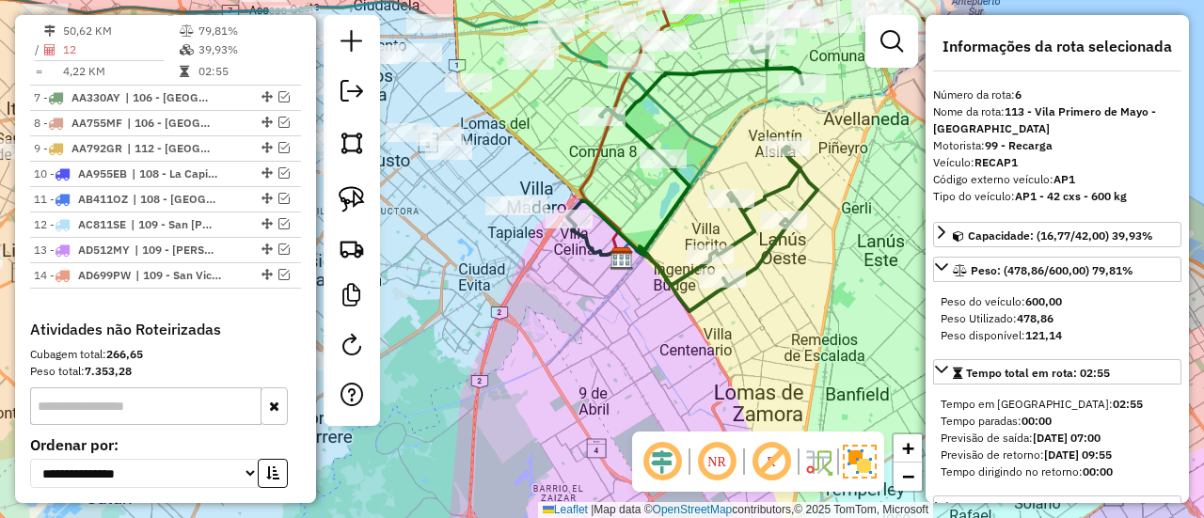
click at [683, 177] on icon at bounding box center [692, 171] width 250 height 279
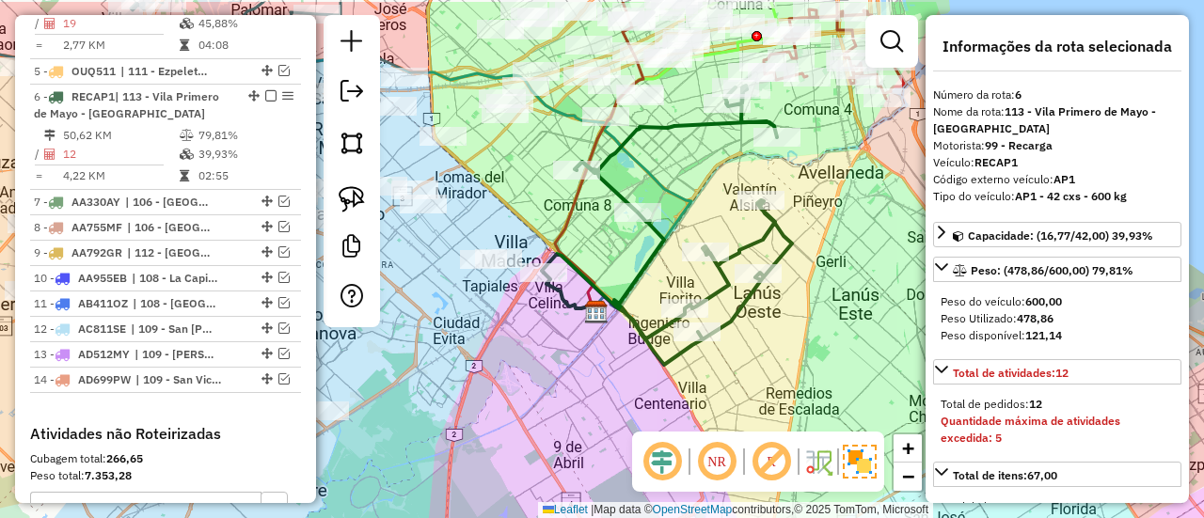
drag, startPoint x: 681, startPoint y: 217, endPoint x: 689, endPoint y: 206, distance: 13.6
click at [681, 217] on icon at bounding box center [308, 162] width 768 height 298
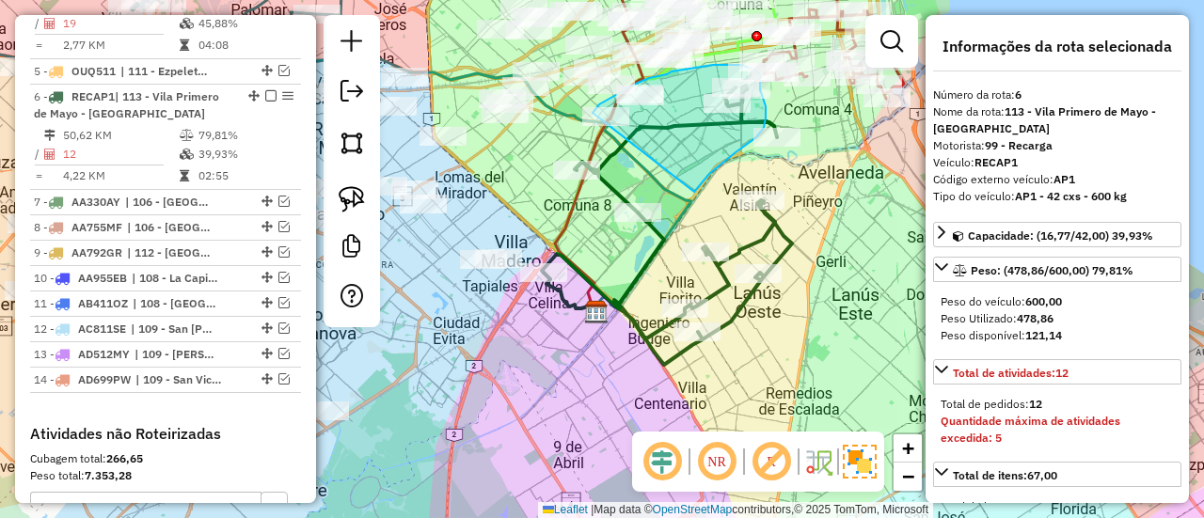
drag, startPoint x: 694, startPoint y: 192, endPoint x: 575, endPoint y: 153, distance: 125.6
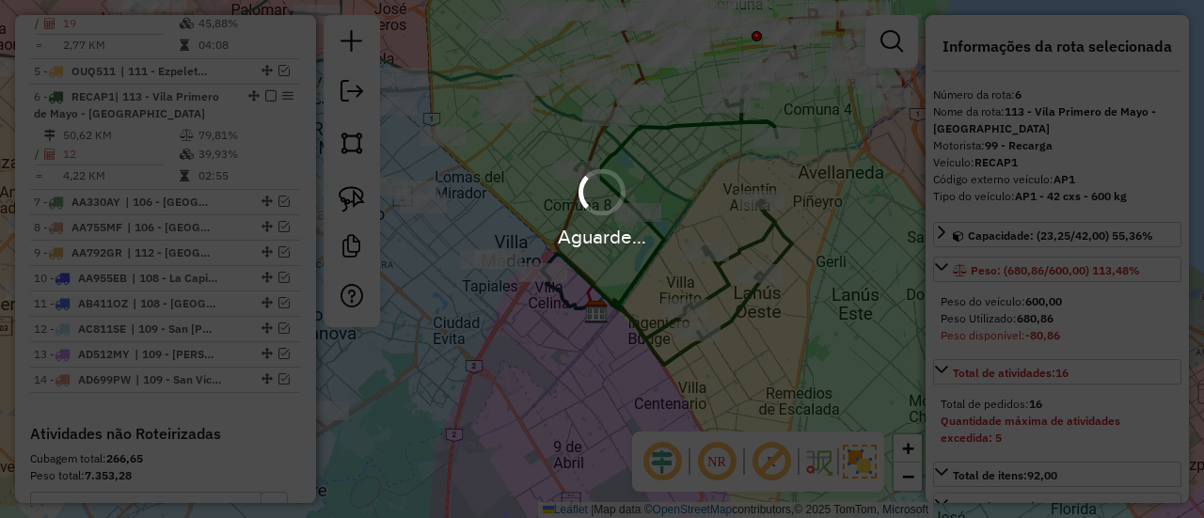
select select "**********"
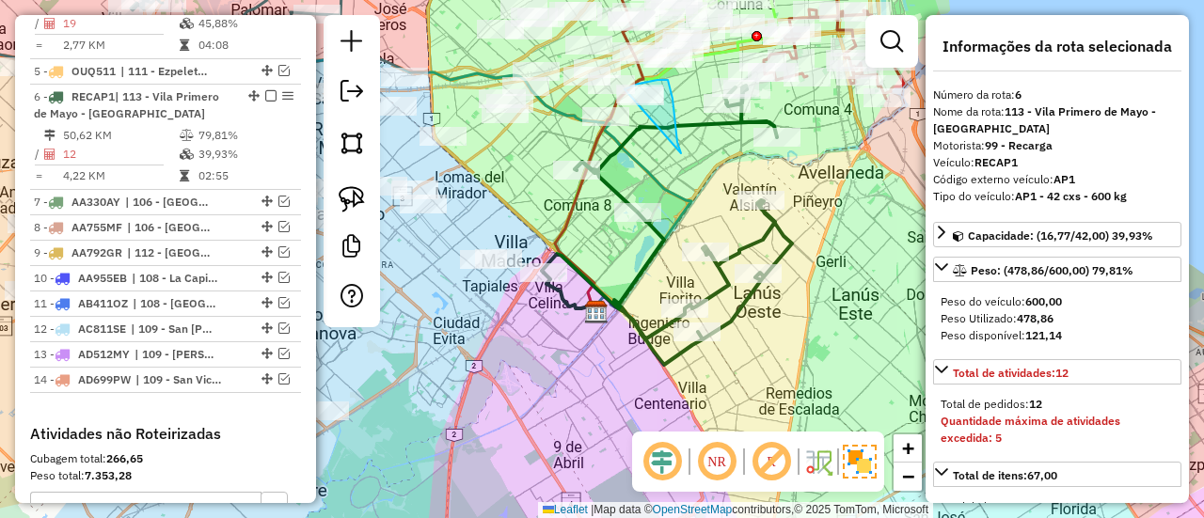
drag, startPoint x: 672, startPoint y: 95, endPoint x: 560, endPoint y: 157, distance: 128.0
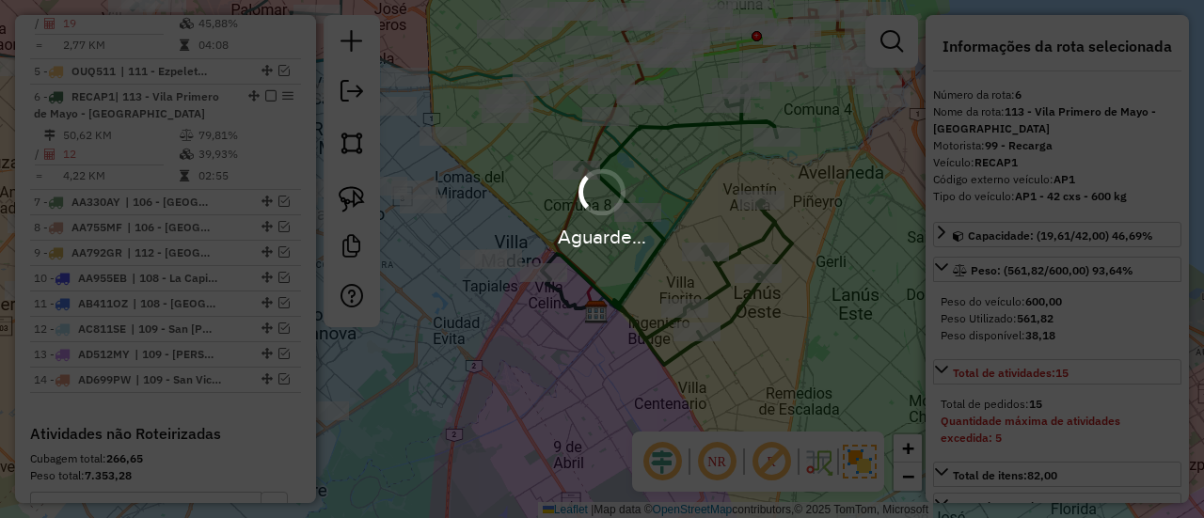
select select "**********"
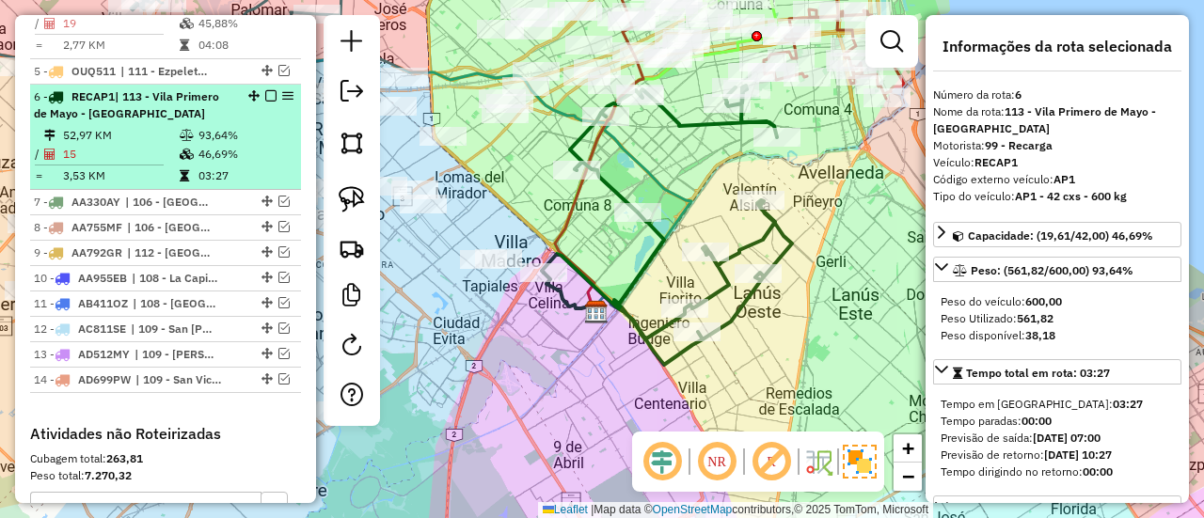
click at [266, 90] on em at bounding box center [270, 95] width 11 height 11
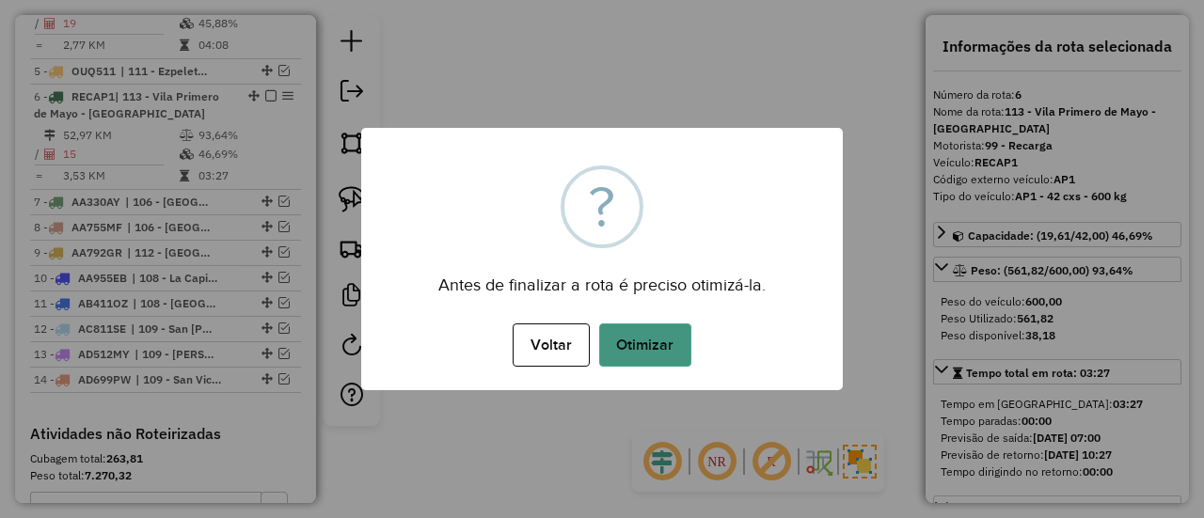
click at [655, 337] on button "Otimizar" at bounding box center [645, 345] width 92 height 43
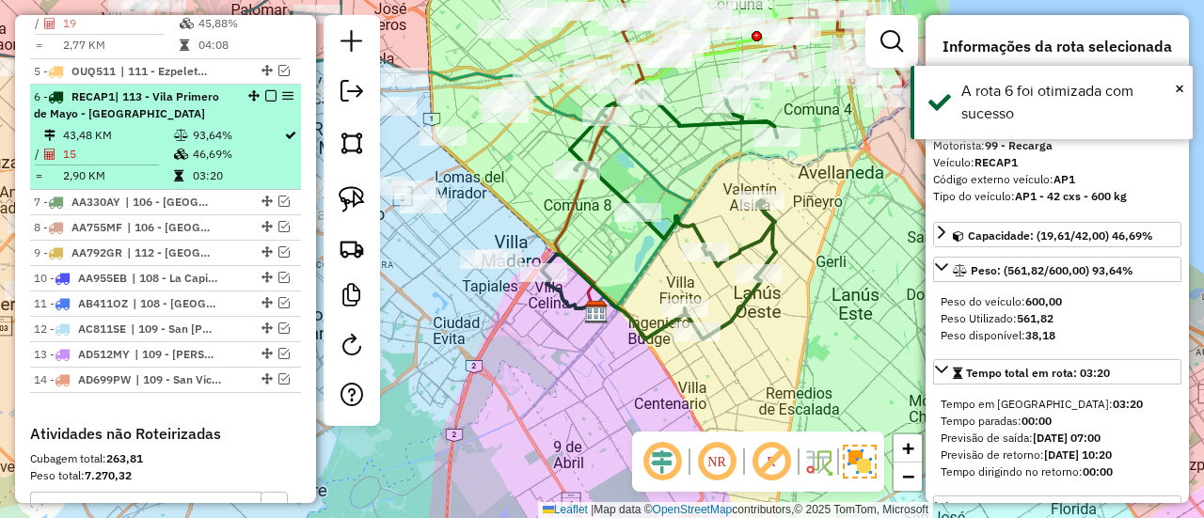
click at [267, 90] on em at bounding box center [270, 95] width 11 height 11
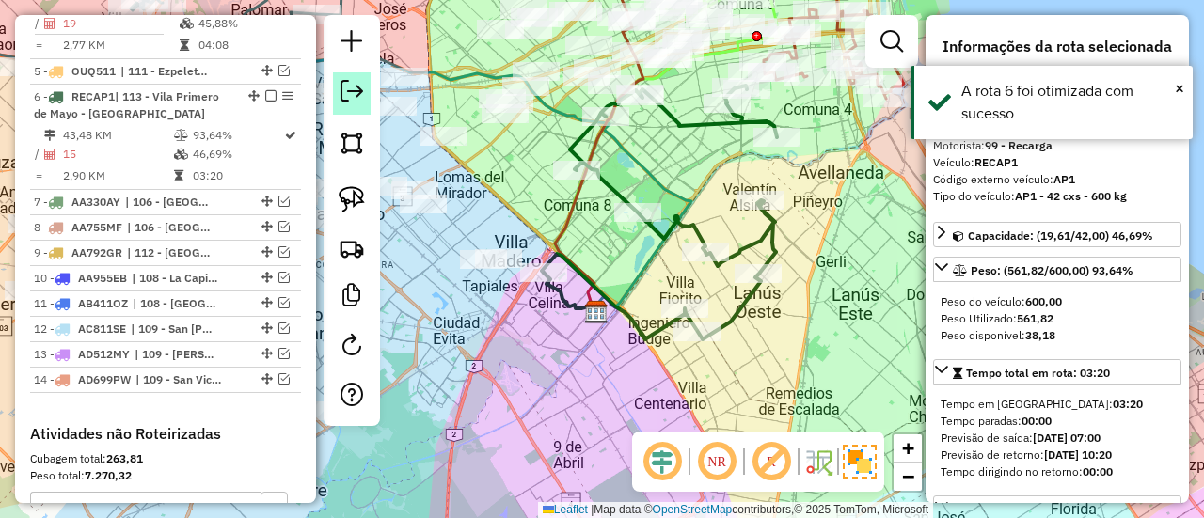
scroll to position [1026, 0]
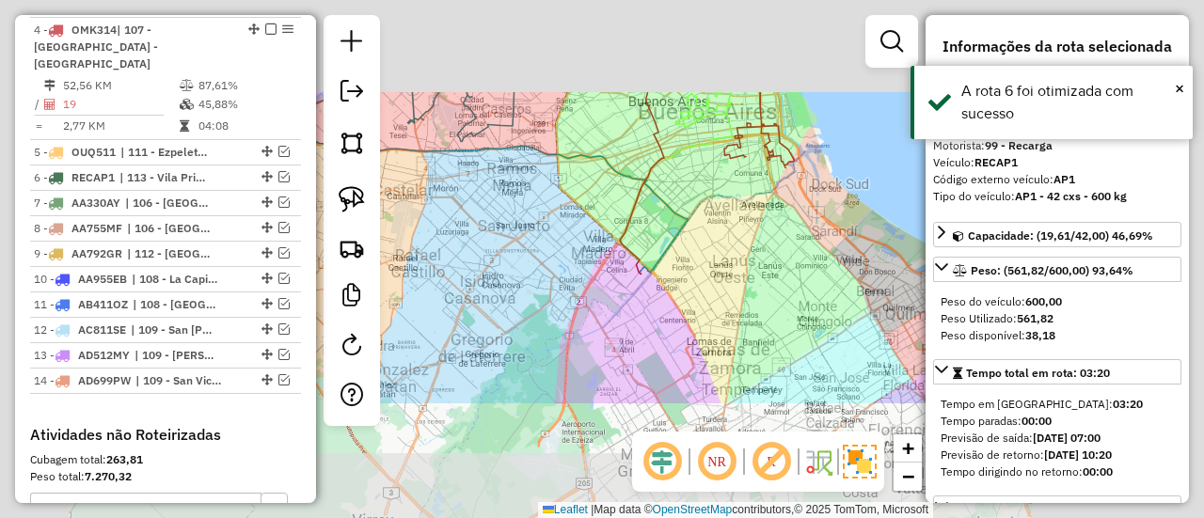
click at [702, 237] on div "Janela de atendimento Grade de atendimento Capacidade Transportadoras Veículos …" at bounding box center [602, 259] width 1204 height 518
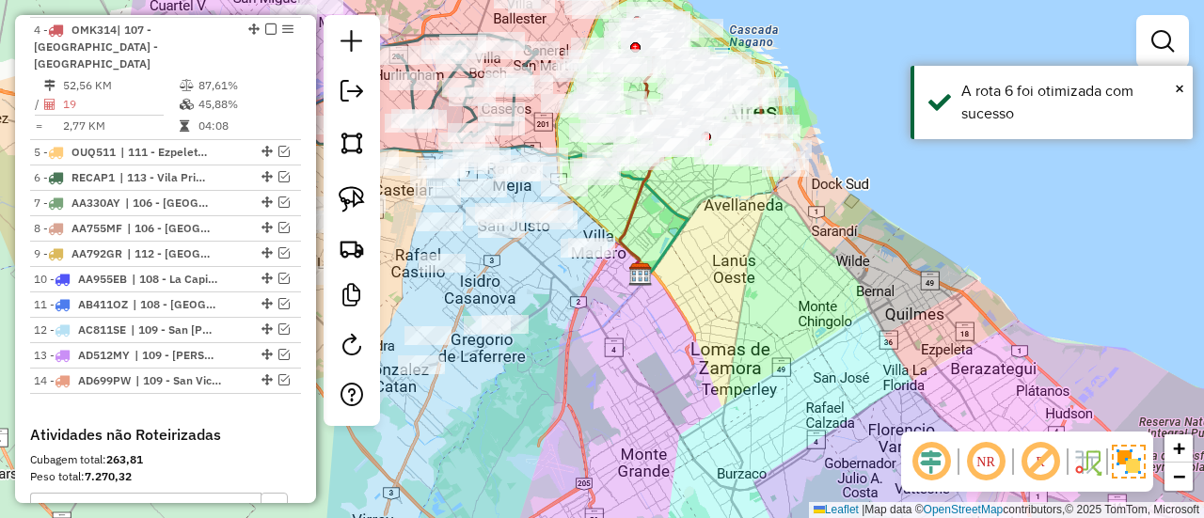
click at [926, 283] on div "Janela de atendimento Grade de atendimento Capacidade Transportadoras Veículos …" at bounding box center [602, 259] width 1204 height 518
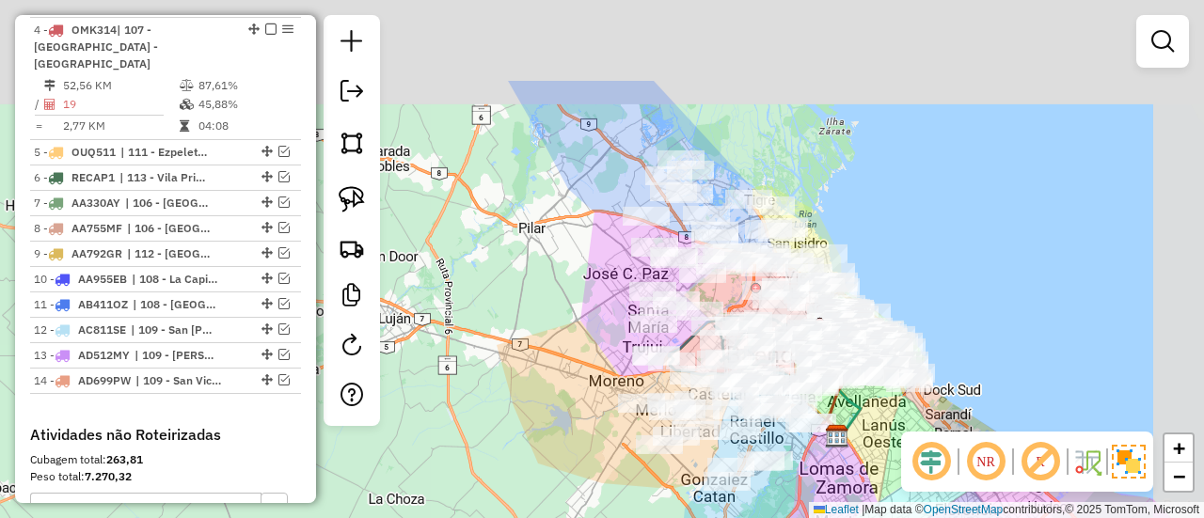
drag, startPoint x: 1093, startPoint y: 108, endPoint x: 1014, endPoint y: 298, distance: 205.8
click at [1014, 298] on div "Janela de atendimento Grade de atendimento Capacidade Transportadoras Veículos …" at bounding box center [602, 259] width 1204 height 518
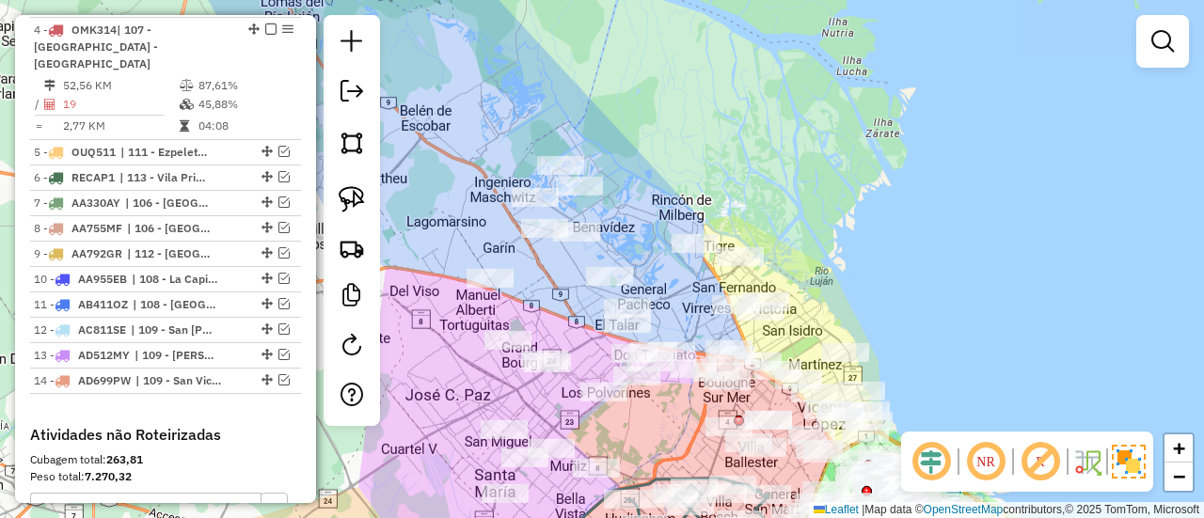
drag, startPoint x: 666, startPoint y: 174, endPoint x: 710, endPoint y: 150, distance: 50.5
click at [711, 138] on div "Janela de atendimento Grade de atendimento Capacidade Transportadoras Veículos …" at bounding box center [602, 259] width 1204 height 518
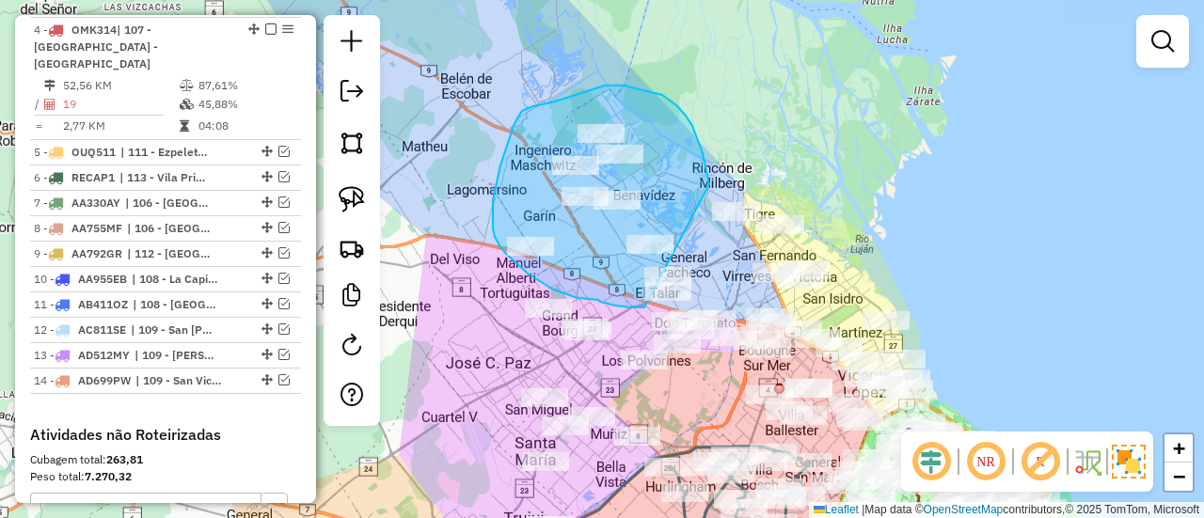
drag, startPoint x: 709, startPoint y: 184, endPoint x: 712, endPoint y: 306, distance: 121.4
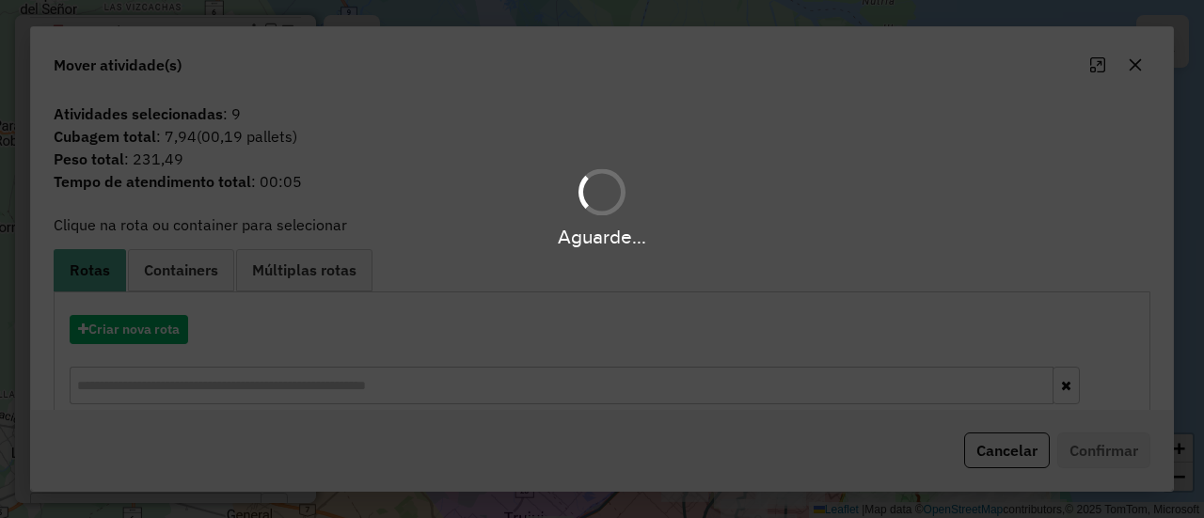
click at [159, 337] on hb-app "Aguarde... Pop-up bloqueado! Seu navegador bloqueou automáticamente a abertura …" at bounding box center [602, 259] width 1204 height 518
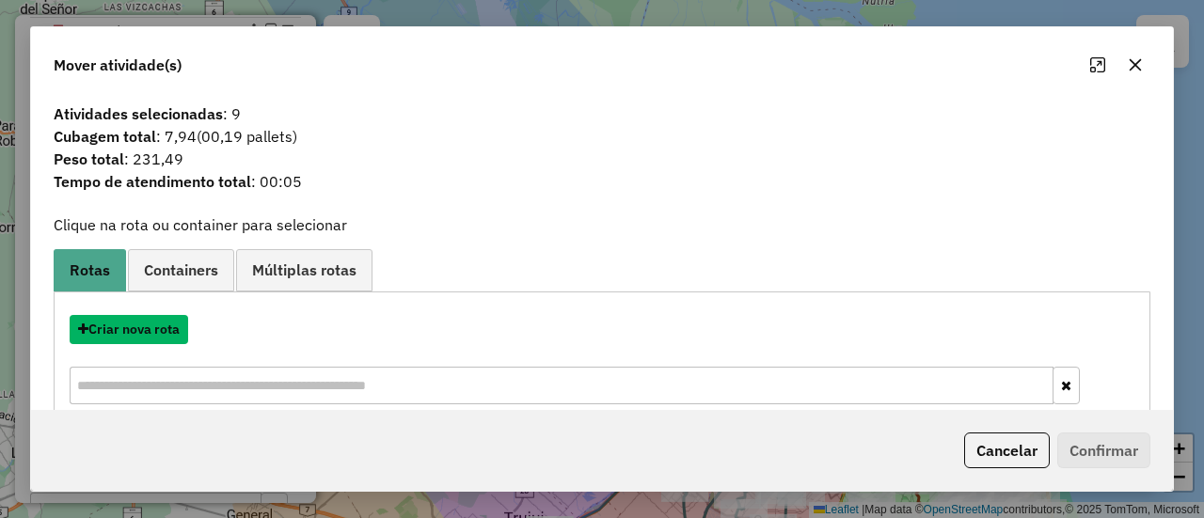
click at [159, 337] on button "Criar nova rota" at bounding box center [129, 329] width 119 height 29
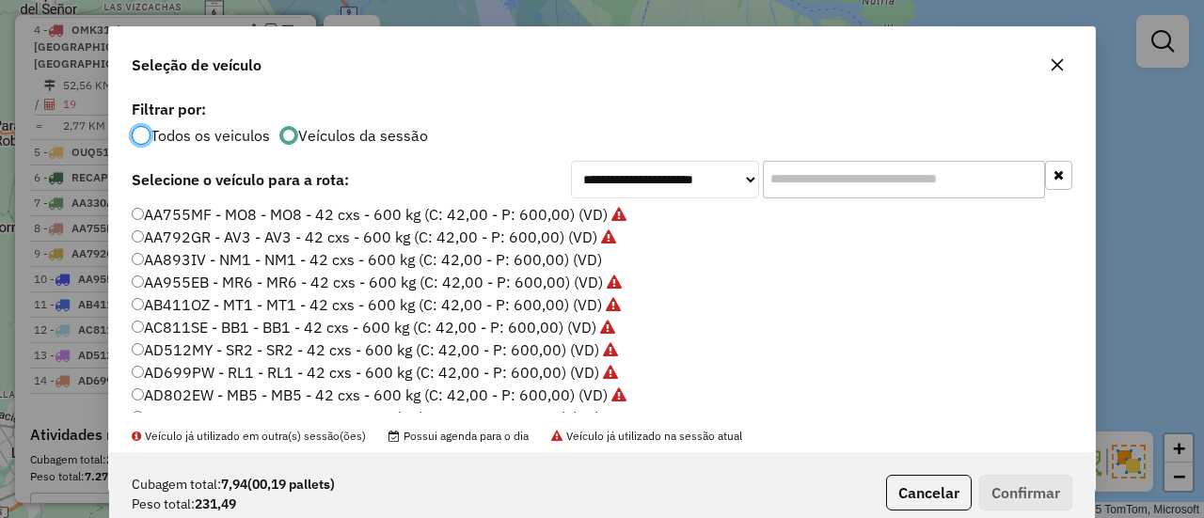
scroll to position [0, 0]
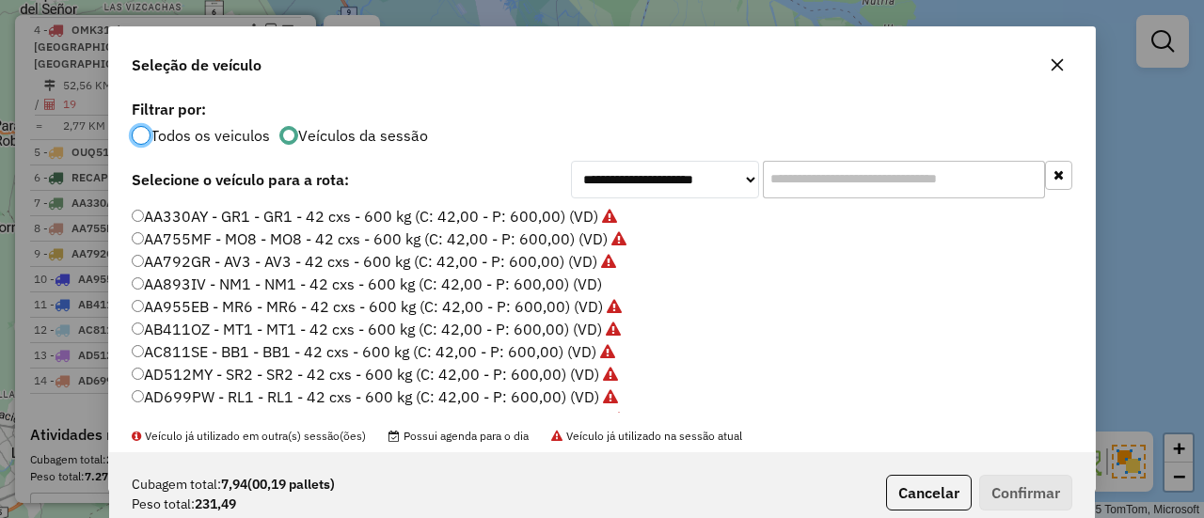
click at [588, 282] on label "AA893IV - NM1 - NM1 - 42 cxs - 600 kg (C: 42,00 - P: 600,00) (VD)" at bounding box center [367, 284] width 470 height 23
click at [1006, 500] on button "Confirmar" at bounding box center [1025, 493] width 93 height 36
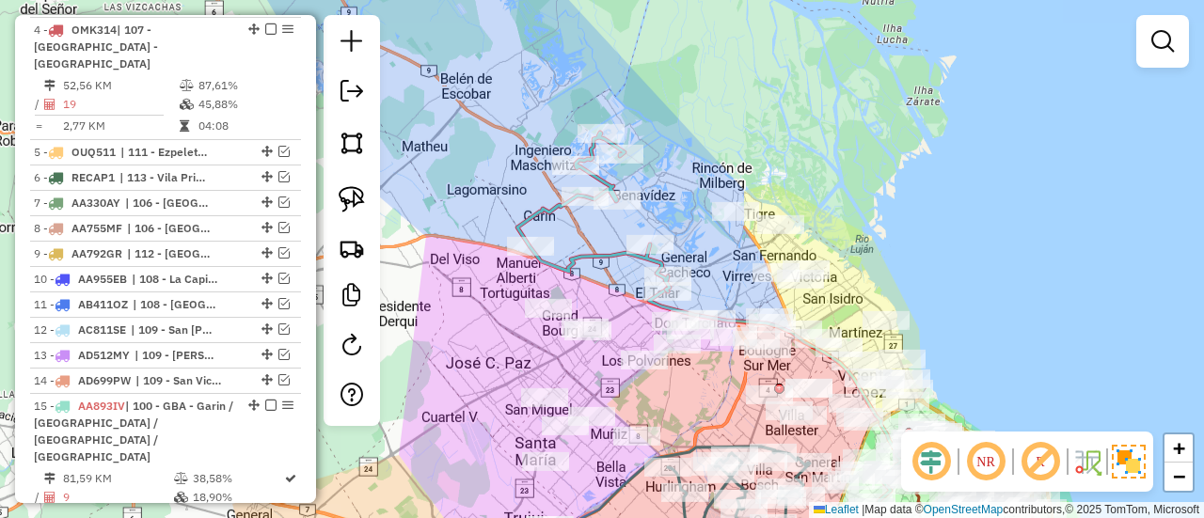
click at [616, 263] on icon at bounding box center [593, 212] width 152 height 159
select select "**********"
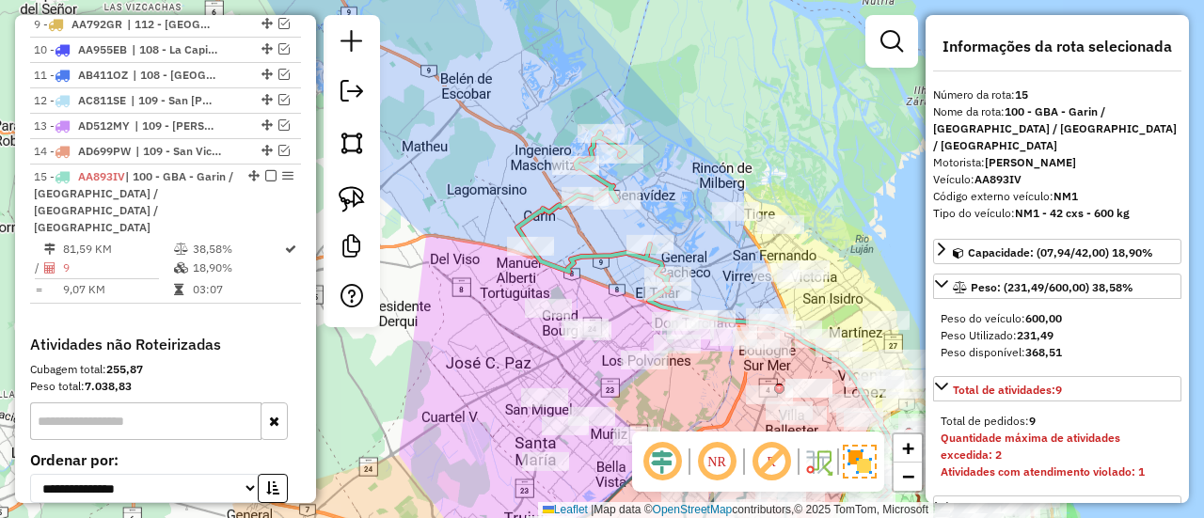
click at [693, 185] on div "Rota 15 - Placa AA893IV 540282 - Martin Galeano Janela de atendimento Grade de …" at bounding box center [602, 259] width 1204 height 518
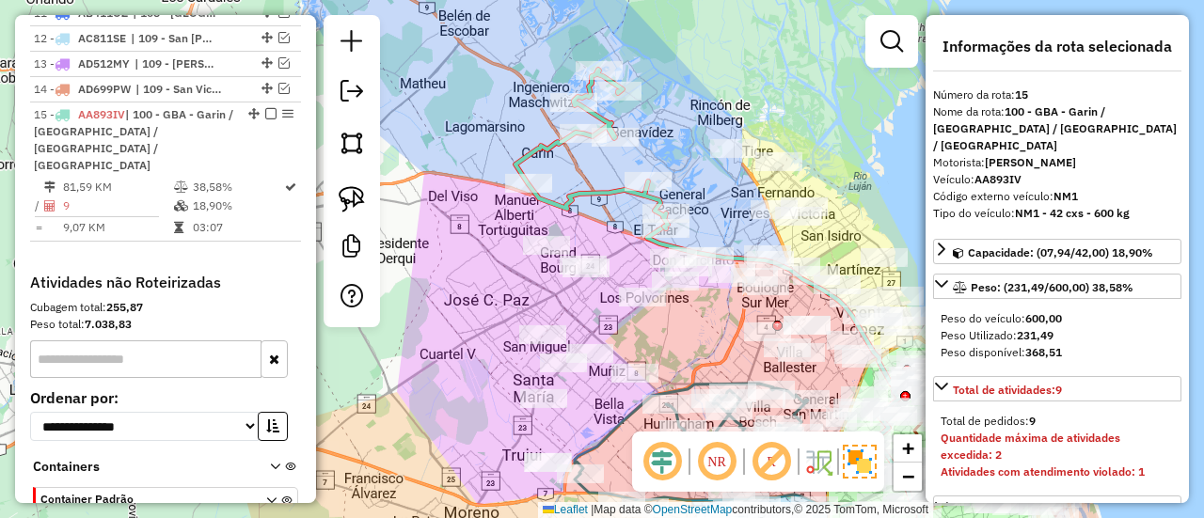
scroll to position [1332, 0]
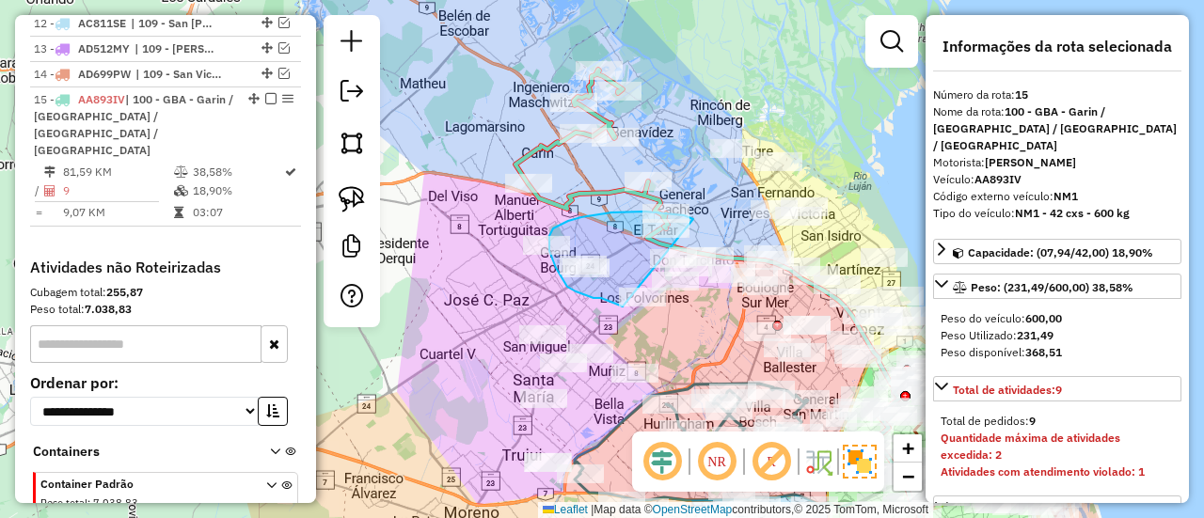
drag, startPoint x: 693, startPoint y: 219, endPoint x: 674, endPoint y: 310, distance: 92.5
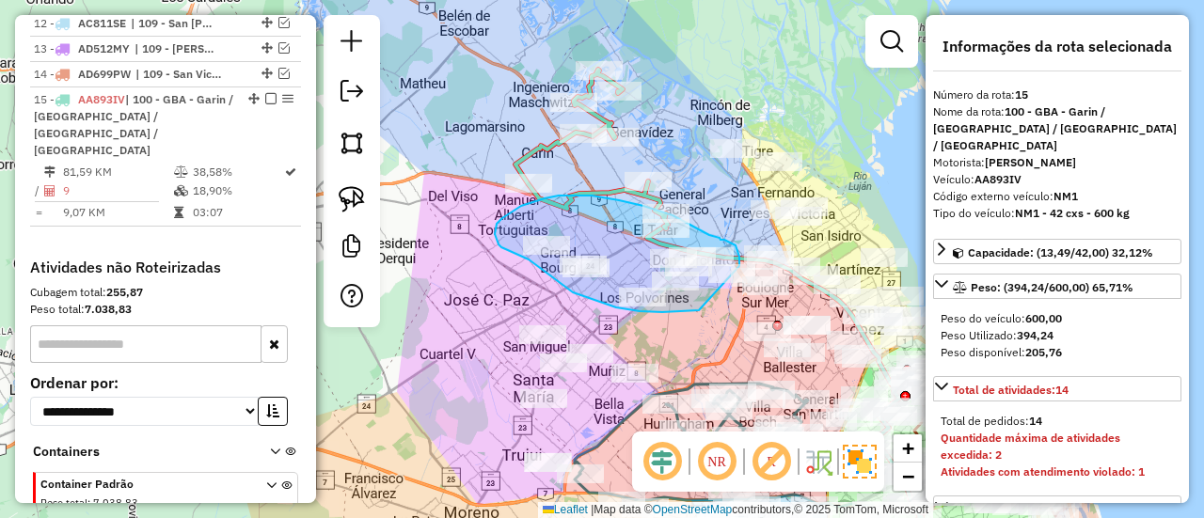
click at [734, 286] on div "Janela de atendimento Grade de atendimento Capacidade Transportadoras Veículos …" at bounding box center [602, 259] width 1204 height 518
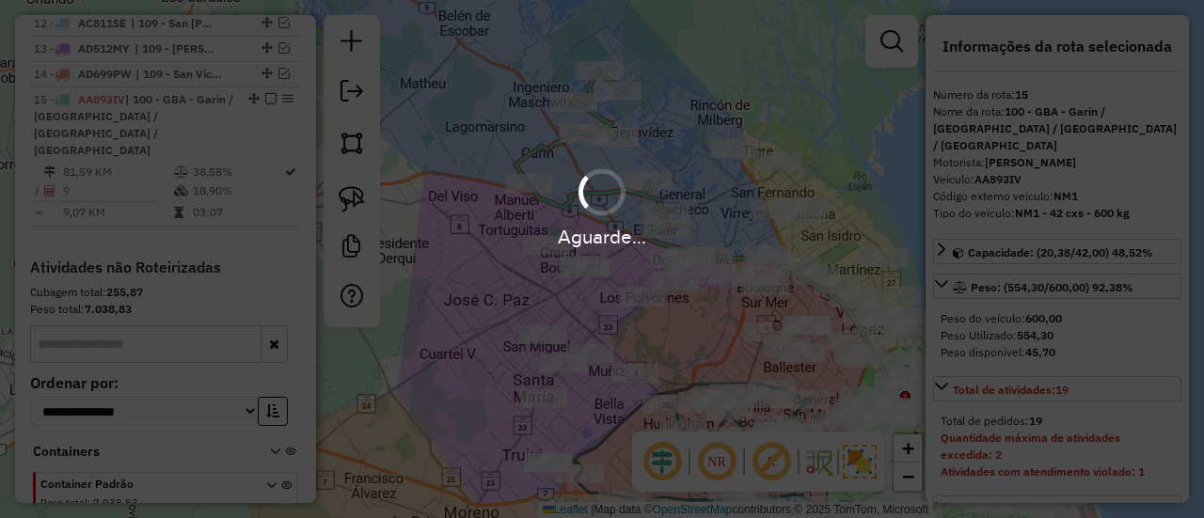
select select "**********"
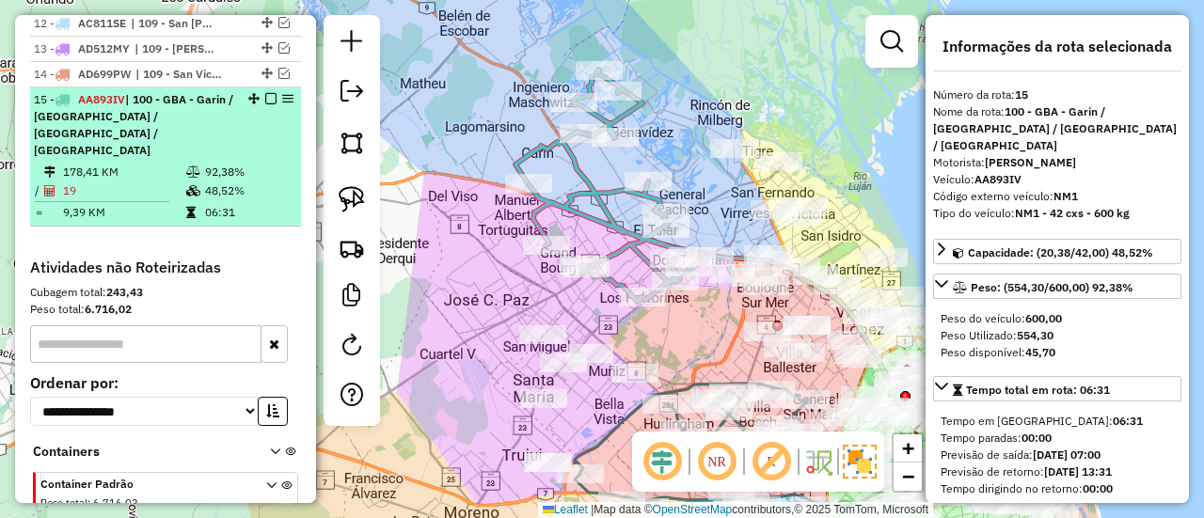
click at [269, 93] on em at bounding box center [270, 98] width 11 height 11
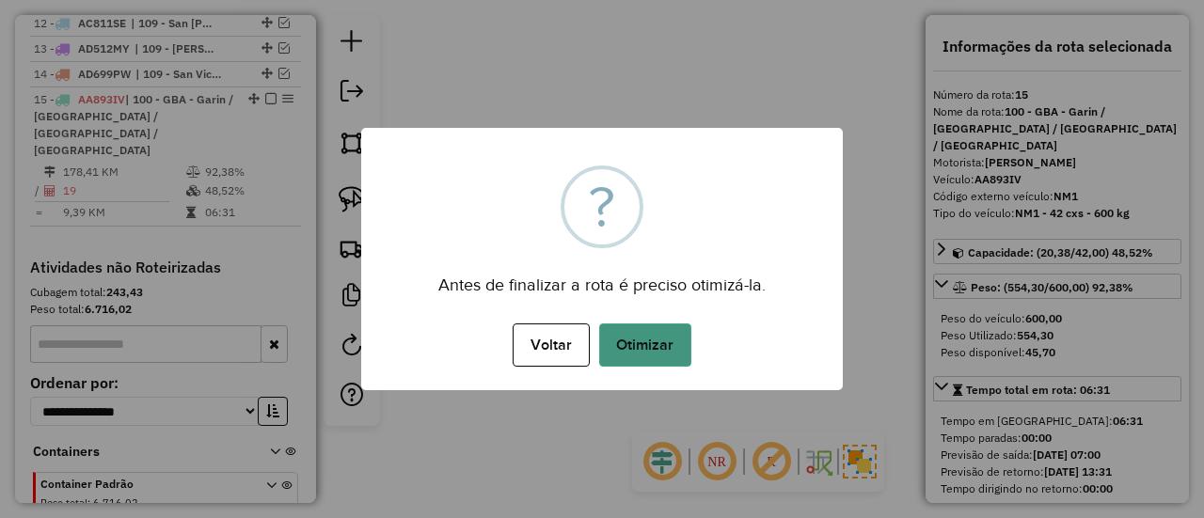
click at [649, 324] on button "Otimizar" at bounding box center [645, 345] width 92 height 43
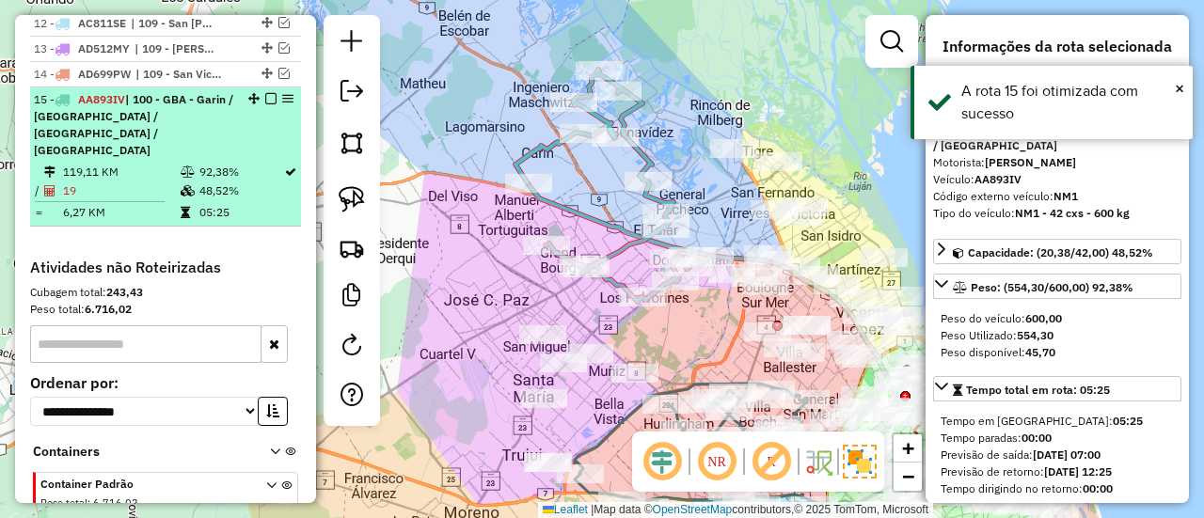
click at [265, 93] on em at bounding box center [270, 98] width 11 height 11
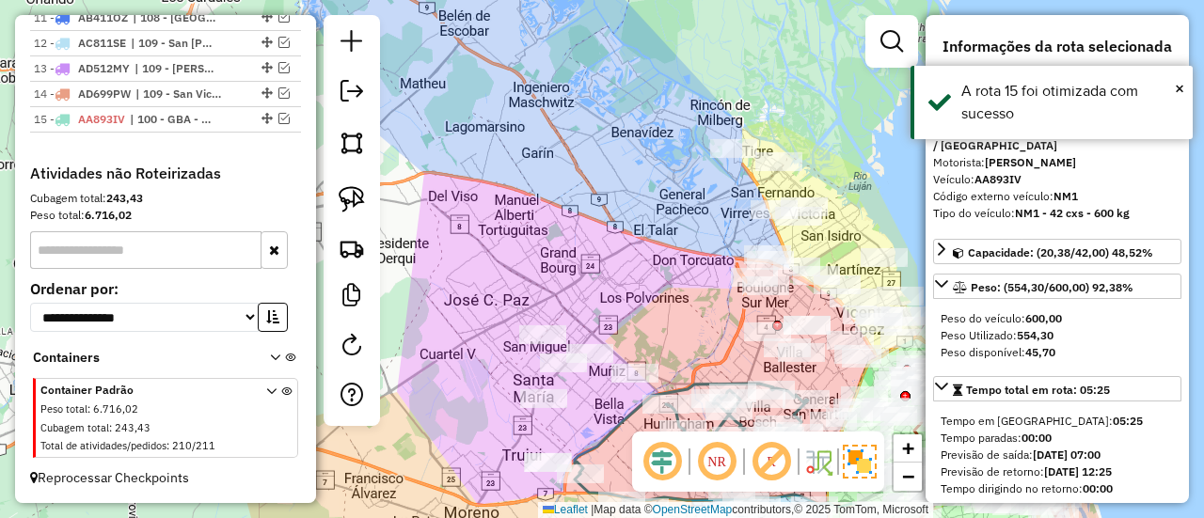
scroll to position [1237, 0]
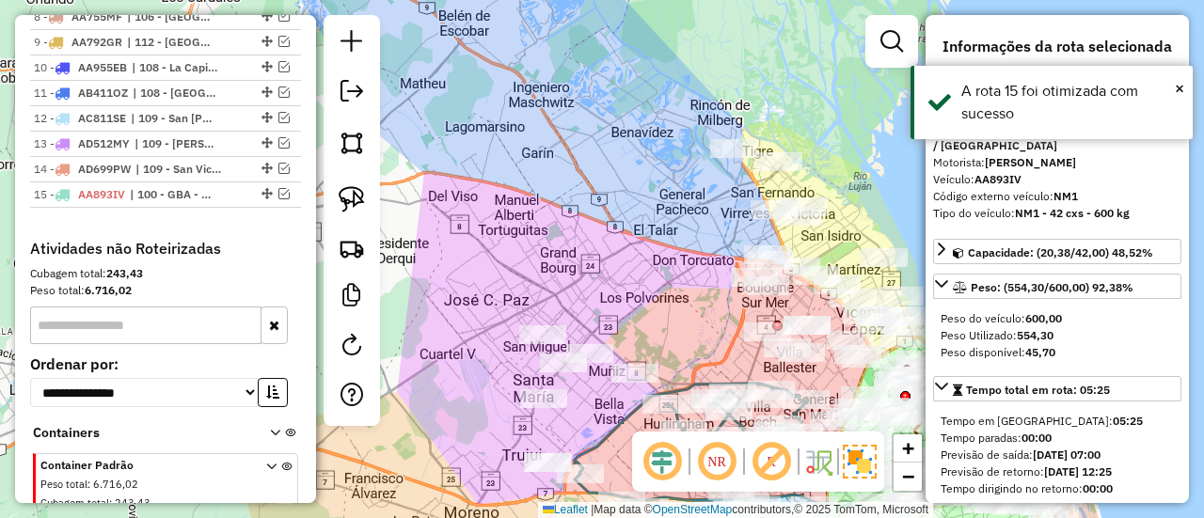
click at [630, 185] on div "Janela de atendimento Grade de atendimento Capacidade Transportadoras Veículos …" at bounding box center [602, 259] width 1204 height 518
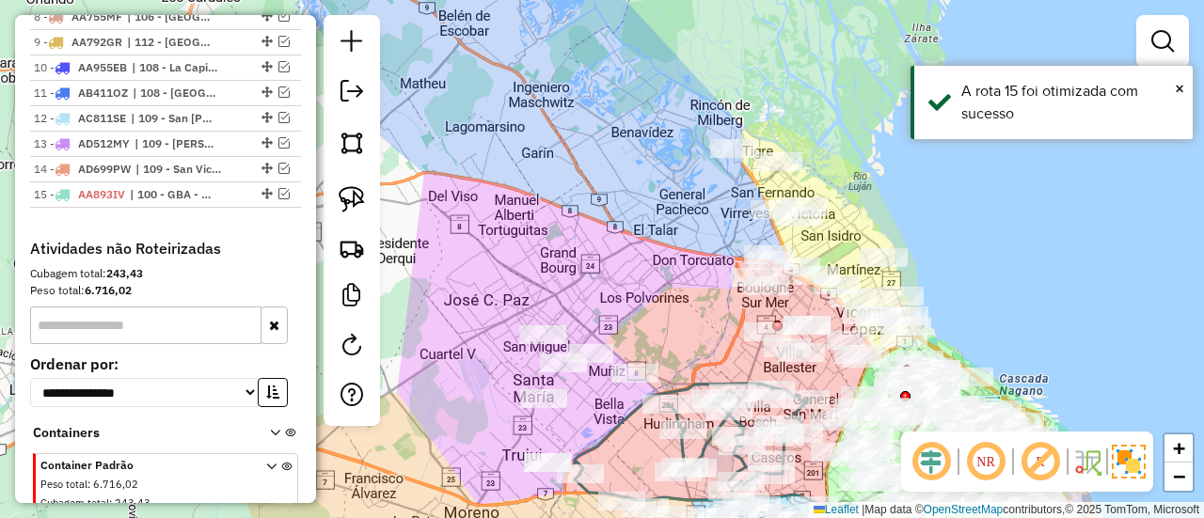
click at [503, 170] on div "Janela de atendimento Grade de atendimento Capacidade Transportadoras Veículos …" at bounding box center [602, 259] width 1204 height 518
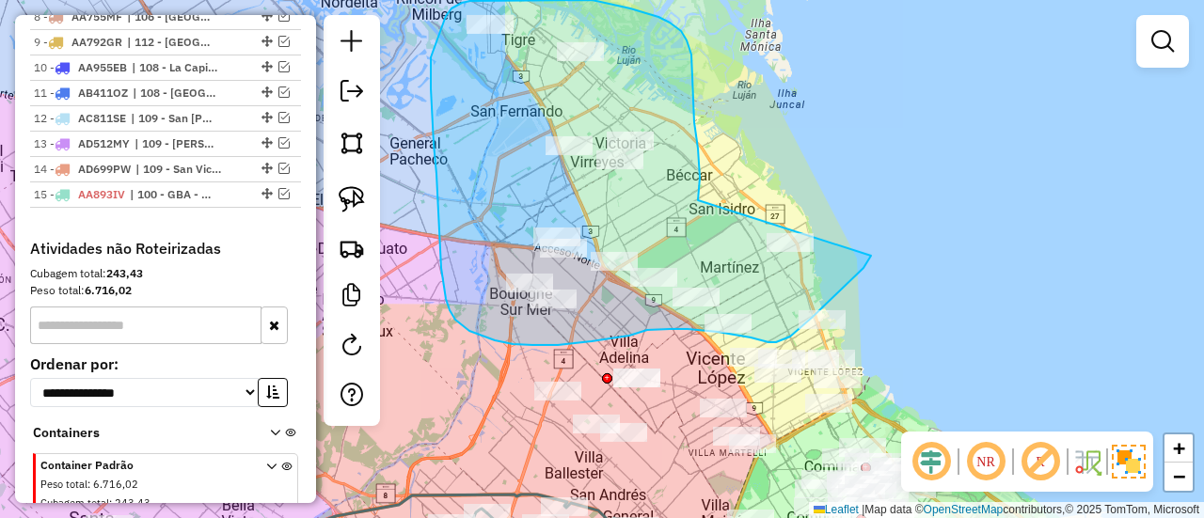
drag, startPoint x: 698, startPoint y: 149, endPoint x: 823, endPoint y: 176, distance: 128.1
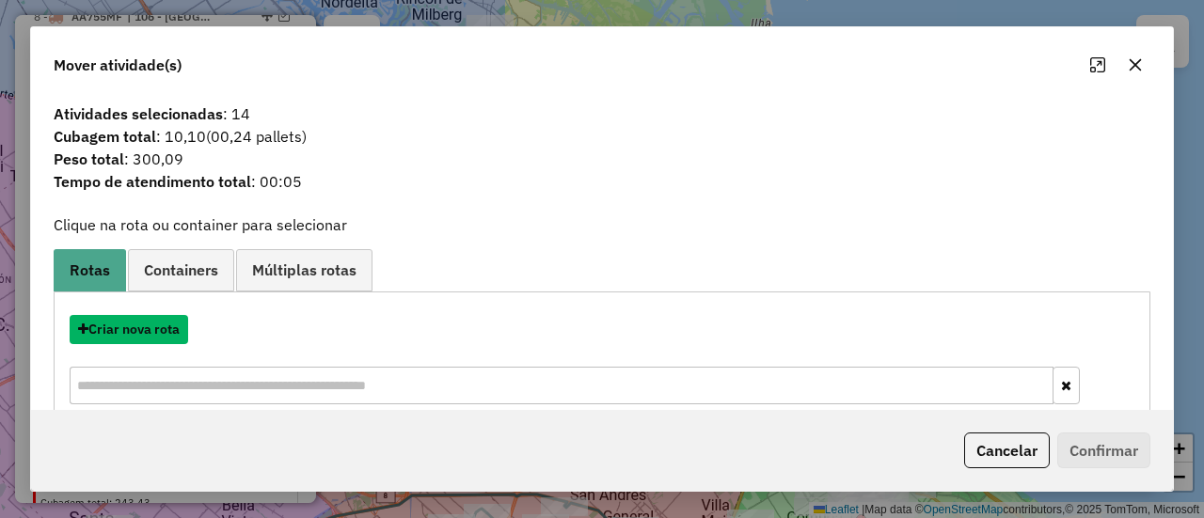
click at [158, 321] on button "Criar nova rota" at bounding box center [129, 329] width 119 height 29
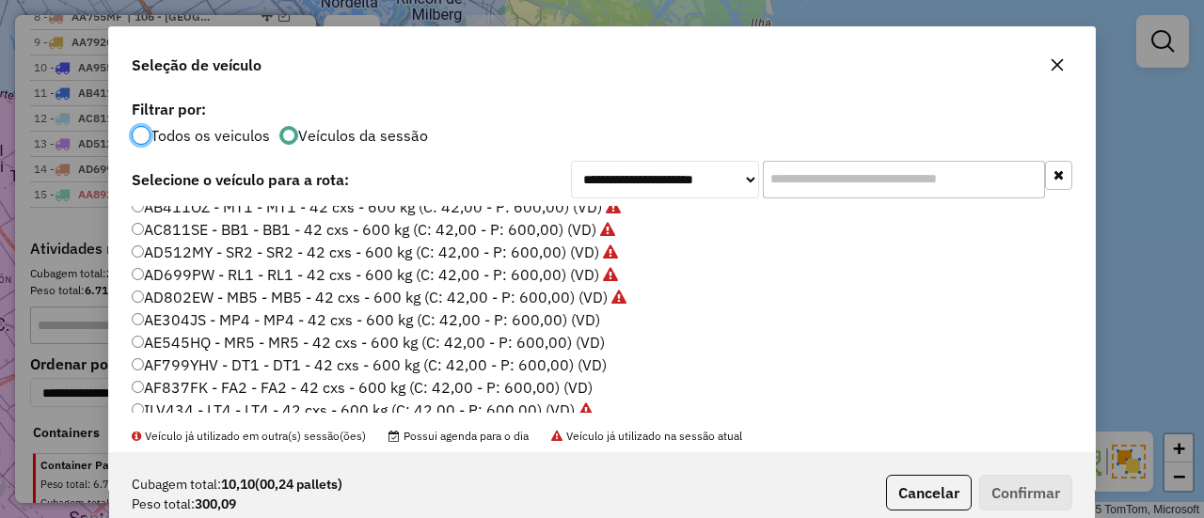
scroll to position [188, 0]
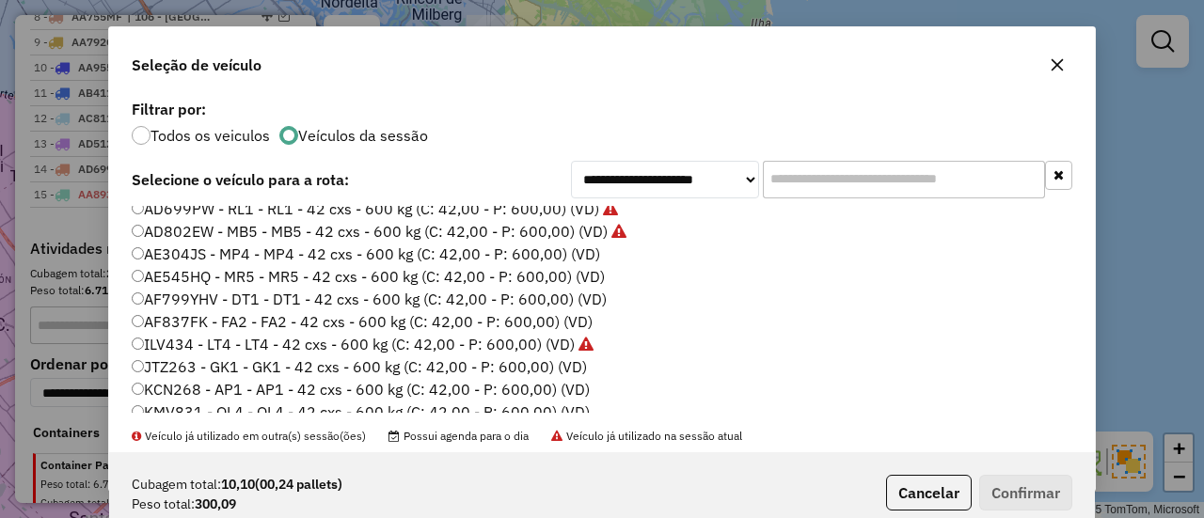
click at [576, 252] on label "AE304JS - MP4 - MP4 - 42 cxs - 600 kg (C: 42,00 - P: 600,00) (VD)" at bounding box center [366, 254] width 469 height 23
click at [1026, 499] on button "Confirmar" at bounding box center [1025, 493] width 93 height 36
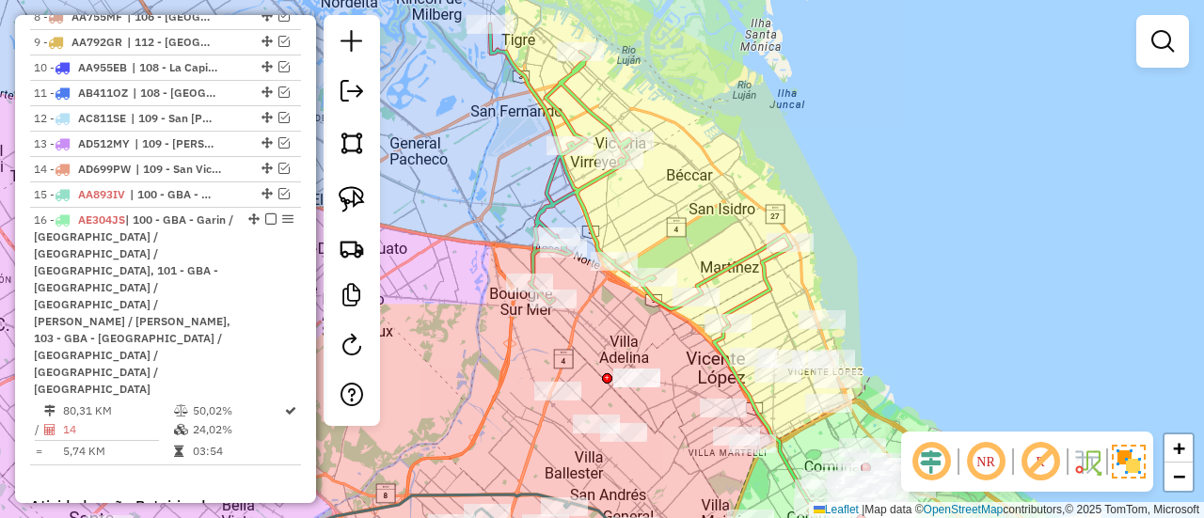
scroll to position [1332, 0]
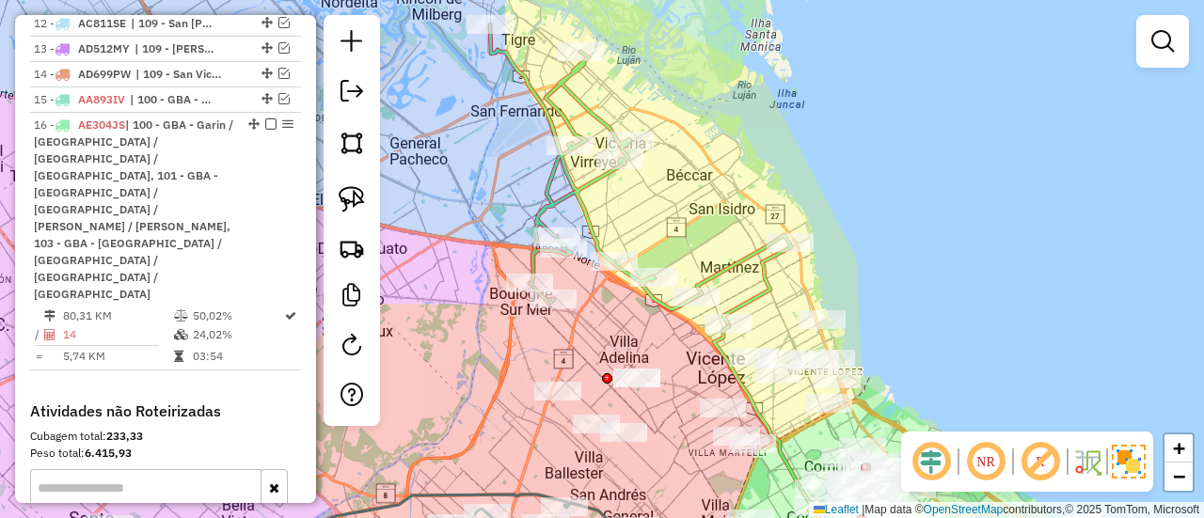
click at [769, 295] on icon at bounding box center [640, 173] width 301 height 299
select select "**********"
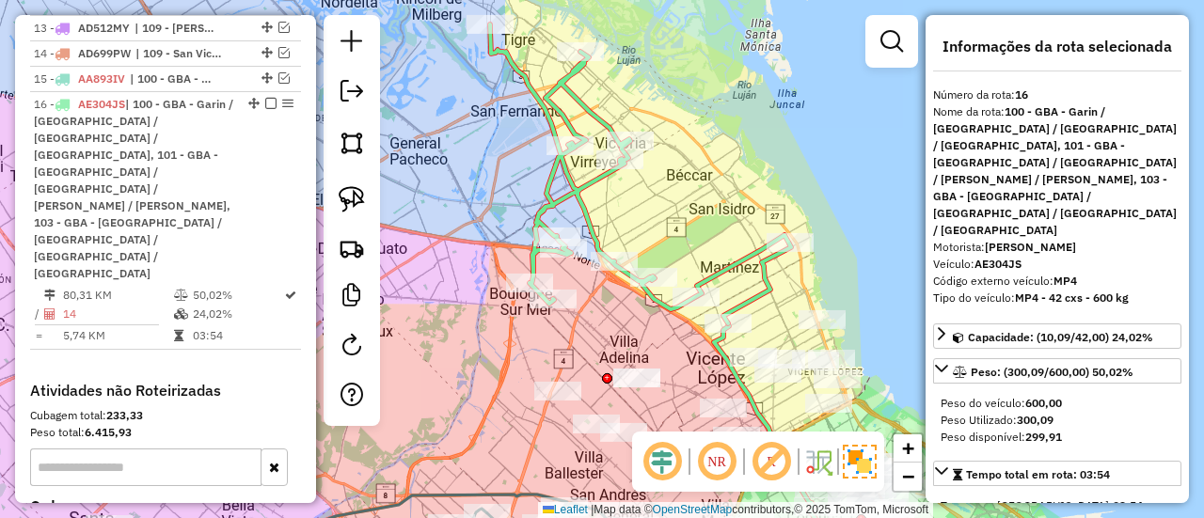
scroll to position [1357, 0]
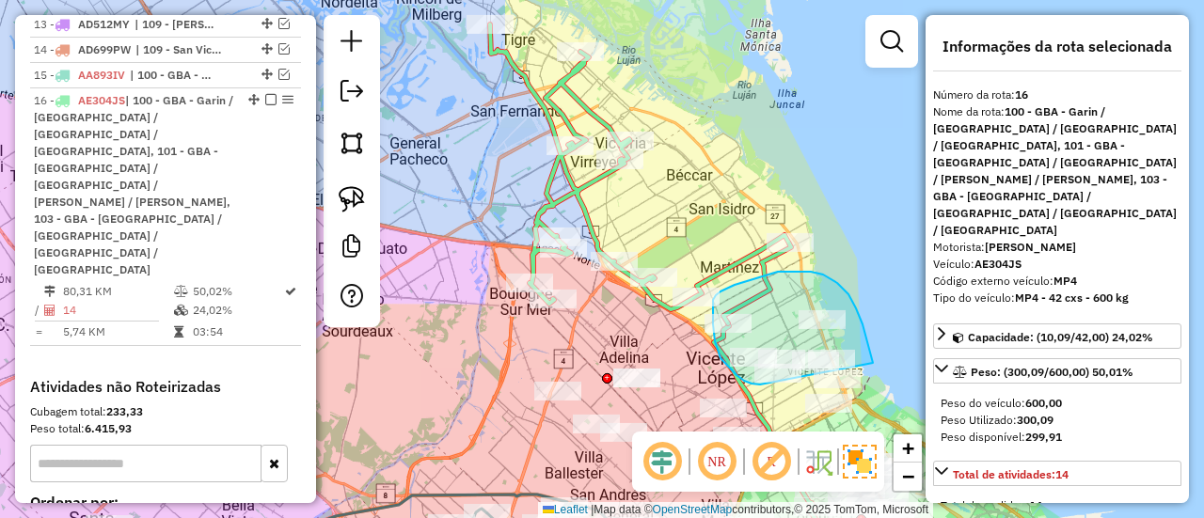
drag, startPoint x: 863, startPoint y: 325, endPoint x: 760, endPoint y: 385, distance: 118.9
click at [760, 385] on div "Janela de atendimento Grade de atendimento Capacidade Transportadoras Veículos …" at bounding box center [602, 259] width 1204 height 518
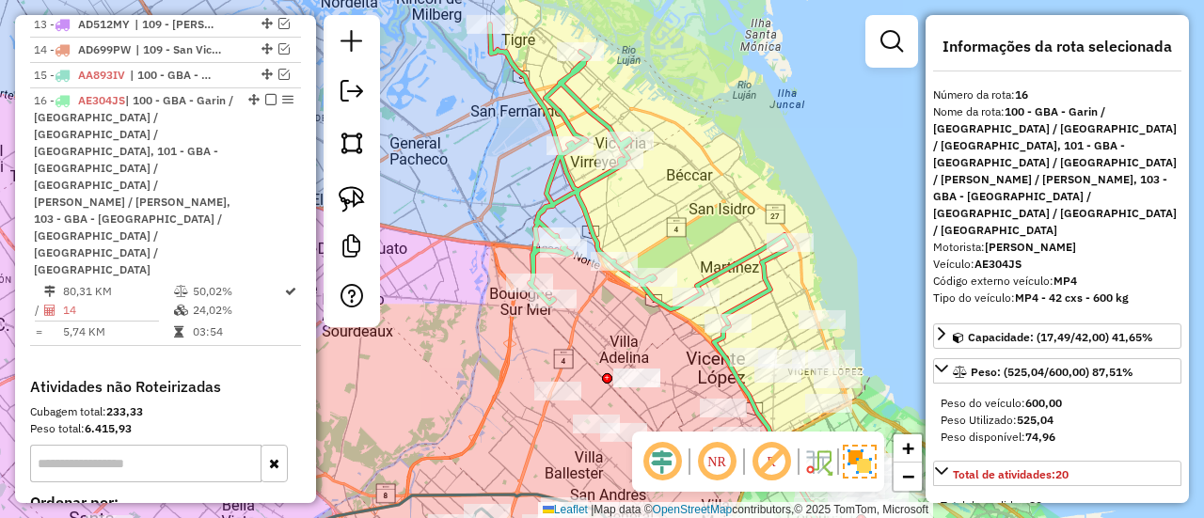
select select "**********"
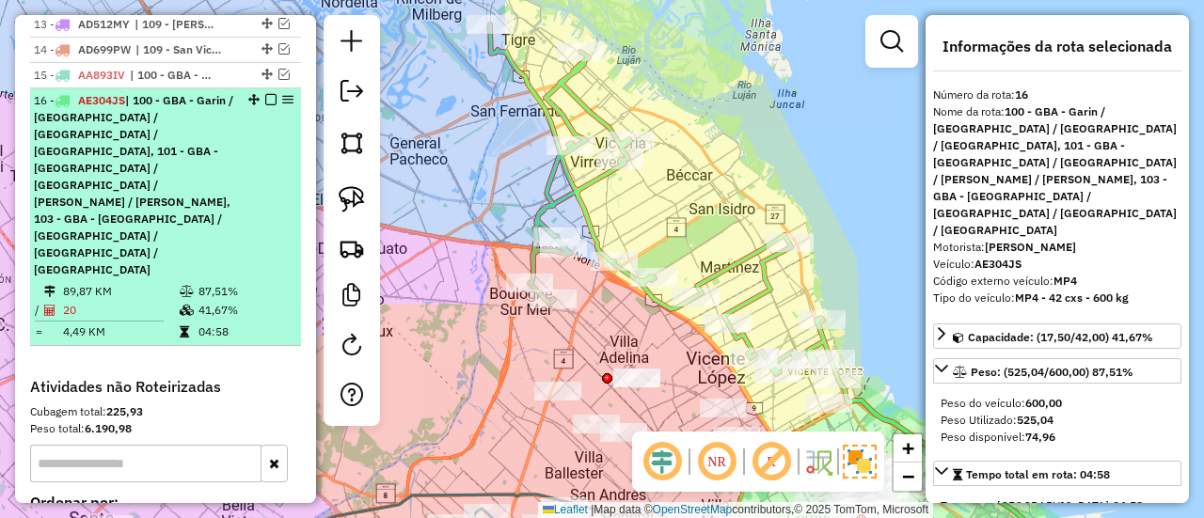
click at [265, 94] on em at bounding box center [270, 99] width 11 height 11
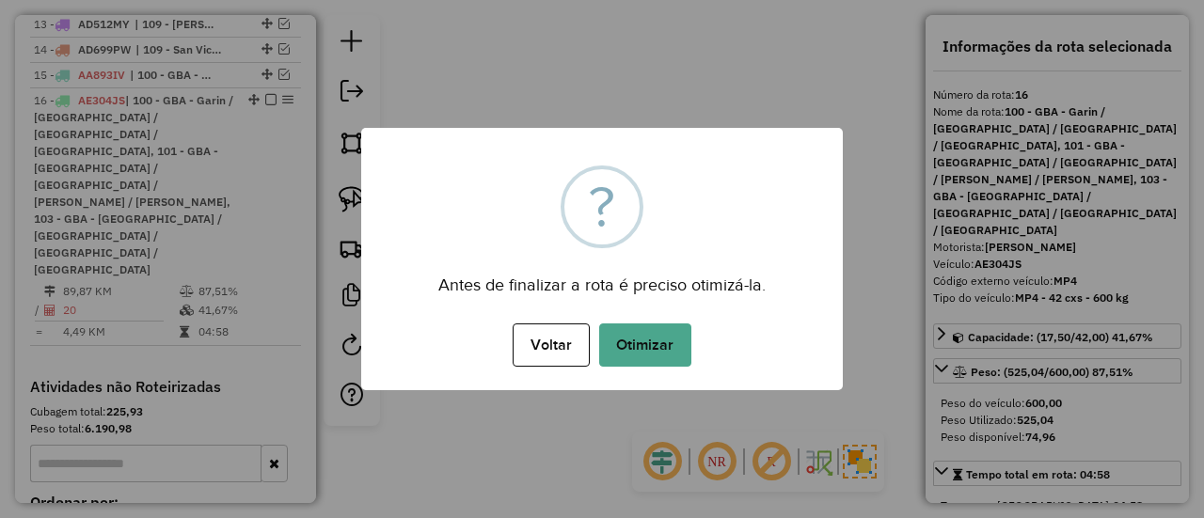
drag, startPoint x: 632, startPoint y: 232, endPoint x: 642, endPoint y: 251, distance: 21.0
click at [632, 233] on div "?" at bounding box center [602, 207] width 83 height 83
click at [661, 360] on button "Otimizar" at bounding box center [645, 345] width 92 height 43
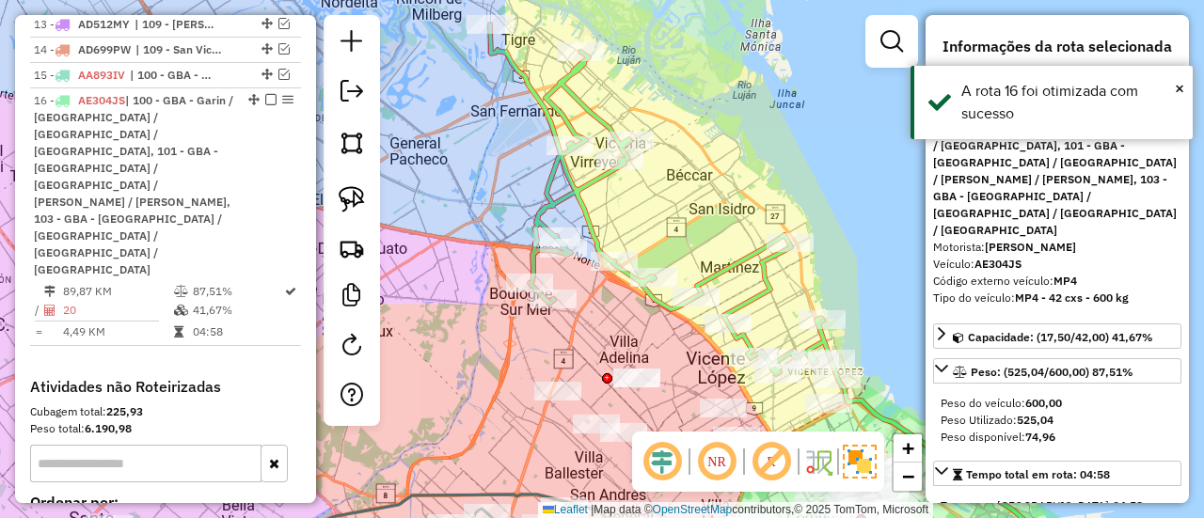
click at [677, 149] on div "Janela de atendimento Grade de atendimento Capacidade Transportadoras Veículos …" at bounding box center [602, 259] width 1204 height 518
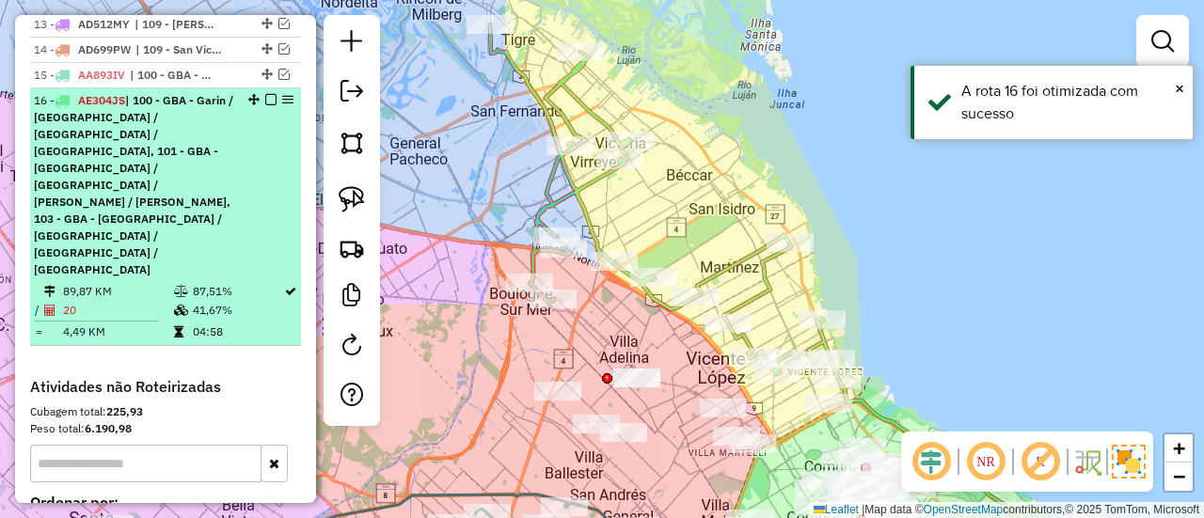
click at [265, 94] on em at bounding box center [270, 99] width 11 height 11
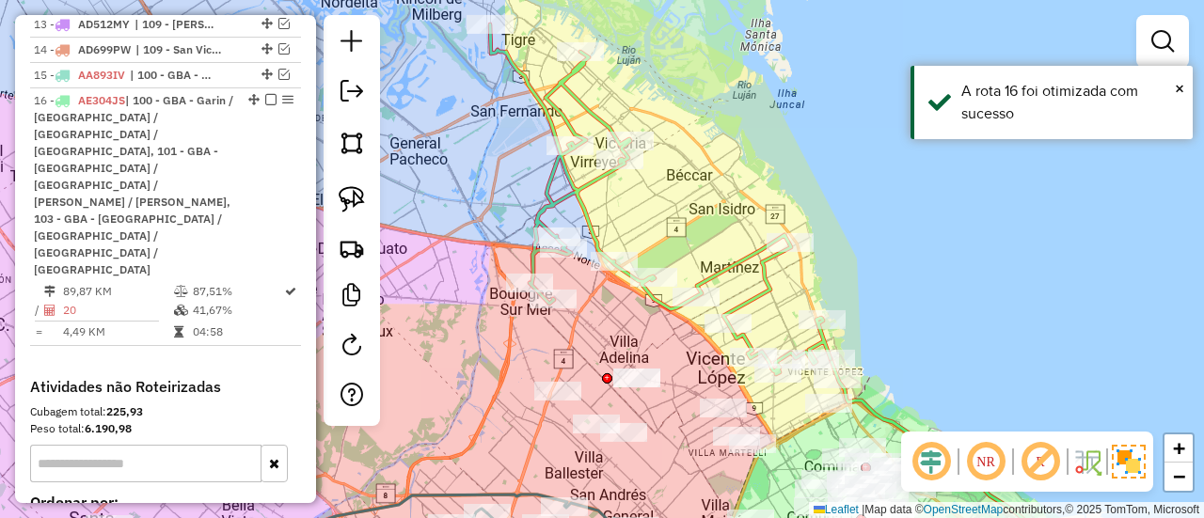
scroll to position [1263, 0]
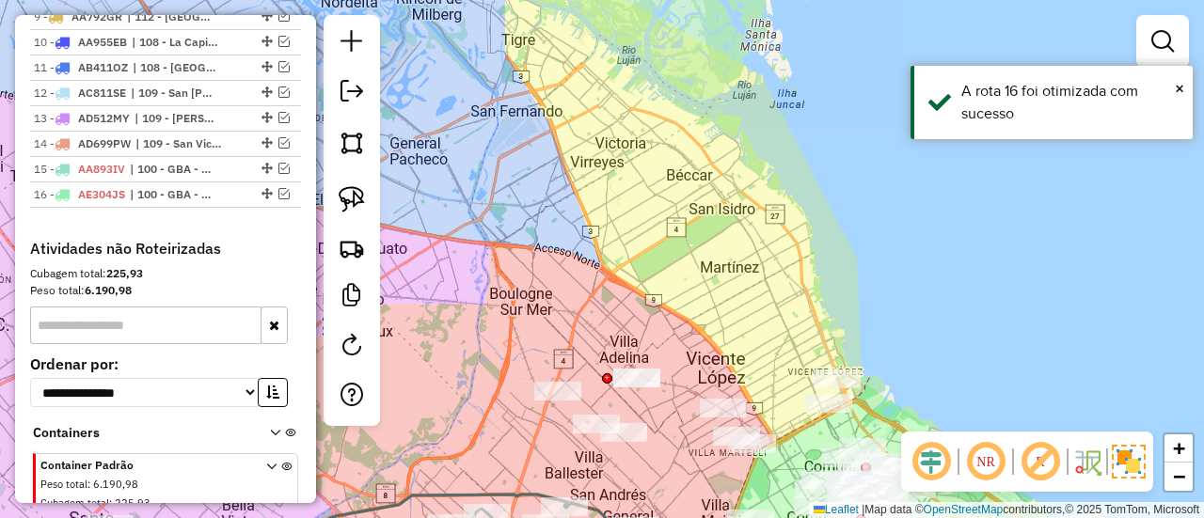
click at [651, 234] on div "Janela de atendimento Grade de atendimento Capacidade Transportadoras Veículos …" at bounding box center [602, 259] width 1204 height 518
drag, startPoint x: 676, startPoint y: 294, endPoint x: 815, endPoint y: 125, distance: 218.5
click at [809, 127] on div "Janela de atendimento Grade de atendimento Capacidade Transportadoras Veículos …" at bounding box center [602, 259] width 1204 height 518
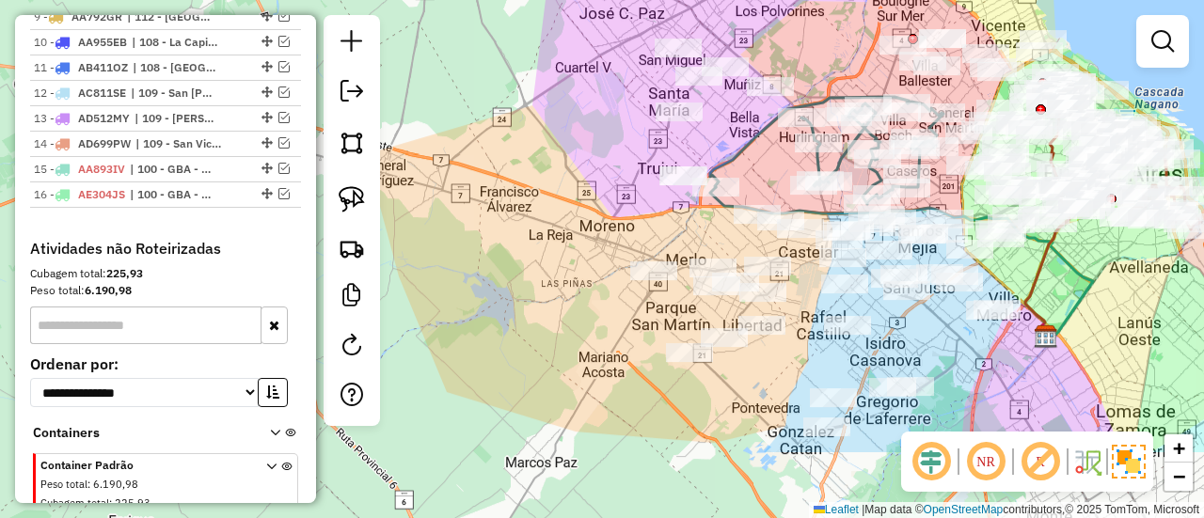
drag, startPoint x: 668, startPoint y: 178, endPoint x: 812, endPoint y: 60, distance: 185.9
click at [812, 60] on div "Janela de atendimento Grade de atendimento Capacidade Transportadoras Veículos …" at bounding box center [602, 259] width 1204 height 518
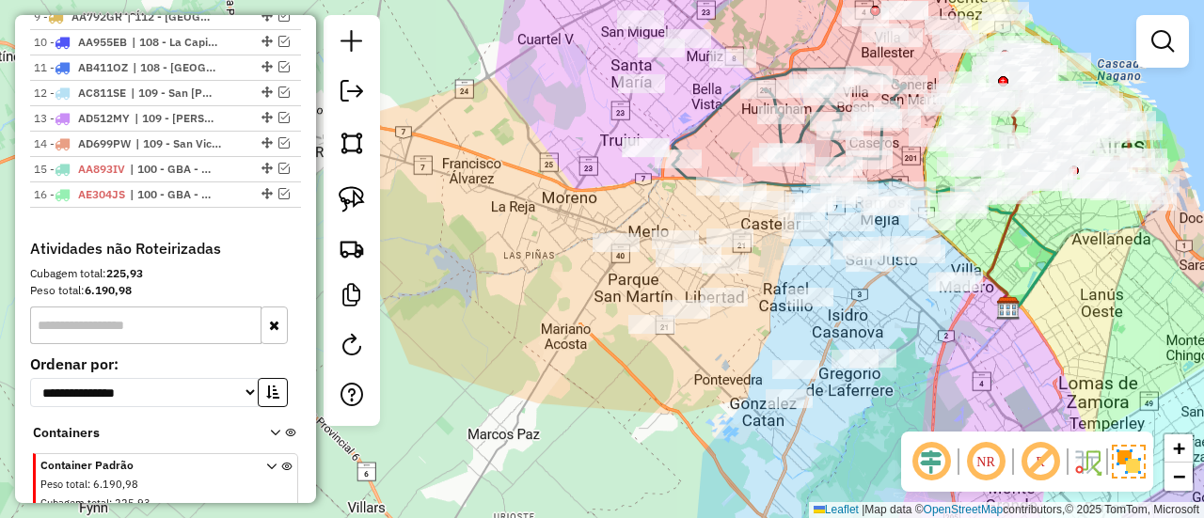
drag, startPoint x: 804, startPoint y: 69, endPoint x: 768, endPoint y: 39, distance: 46.7
click at [768, 39] on div "Janela de atendimento Grade de atendimento Capacidade Transportadoras Veículos …" at bounding box center [602, 259] width 1204 height 518
drag, startPoint x: 916, startPoint y: 413, endPoint x: 888, endPoint y: 356, distance: 64.0
click at [888, 356] on div "Rota 2 - Placa ILV434 486363 - milagros felice Janela de atendimento Grade de a…" at bounding box center [602, 259] width 1204 height 518
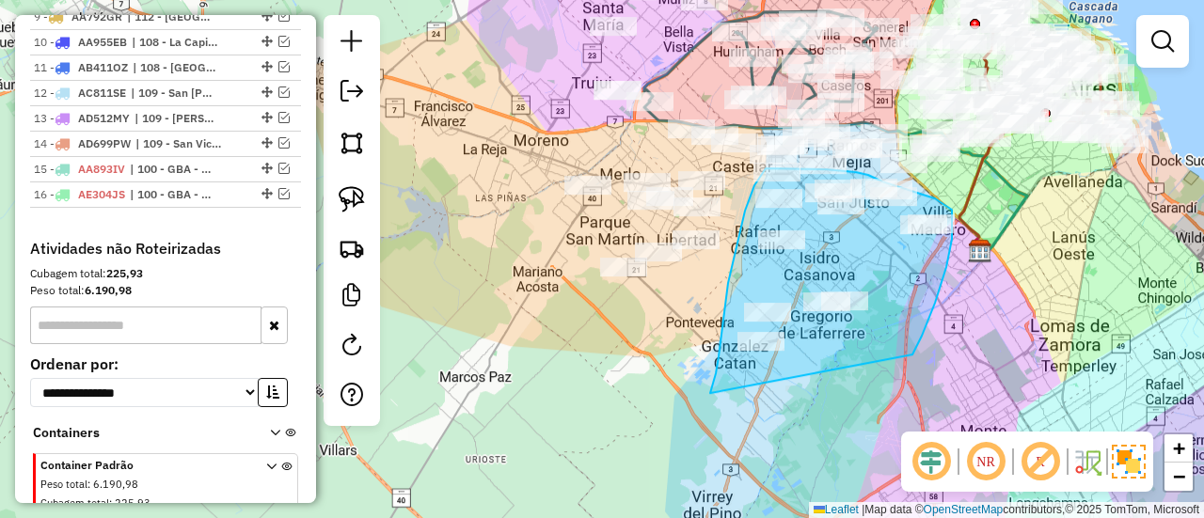
drag, startPoint x: 929, startPoint y: 320, endPoint x: 731, endPoint y: 438, distance: 230.4
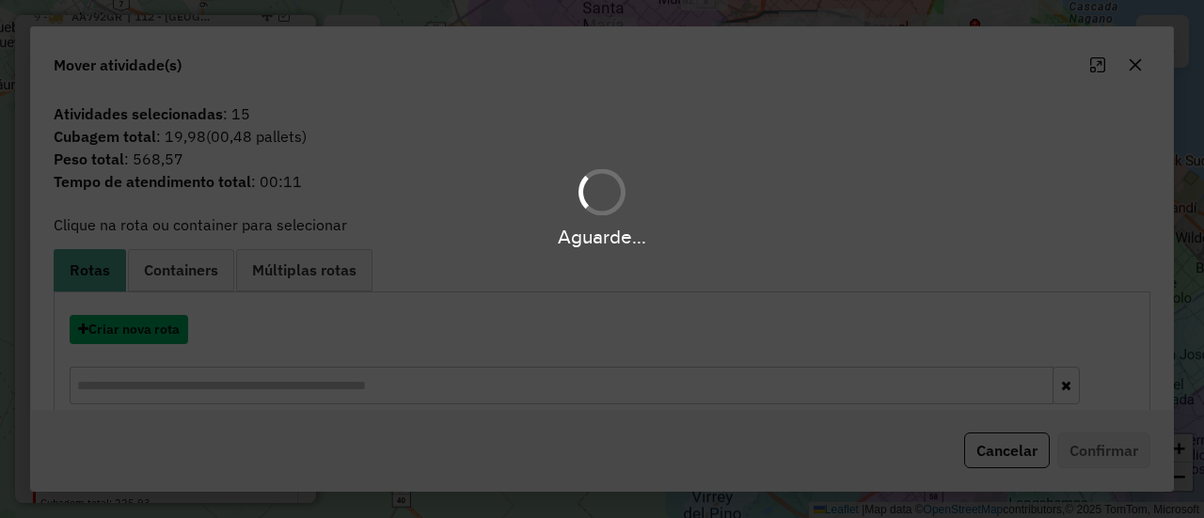
click at [188, 325] on button "Criar nova rota" at bounding box center [129, 329] width 119 height 29
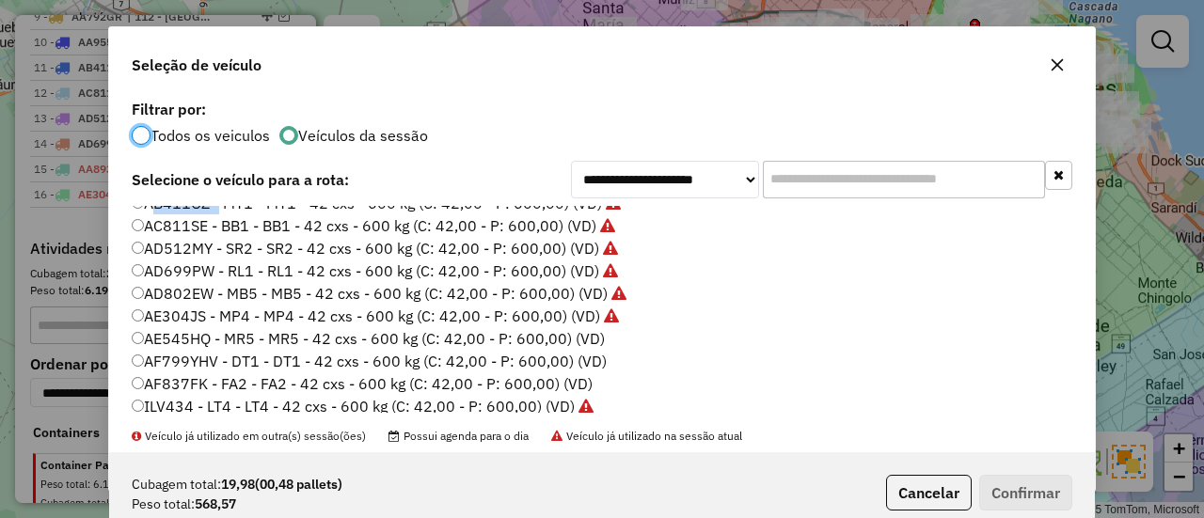
scroll to position [188, 0]
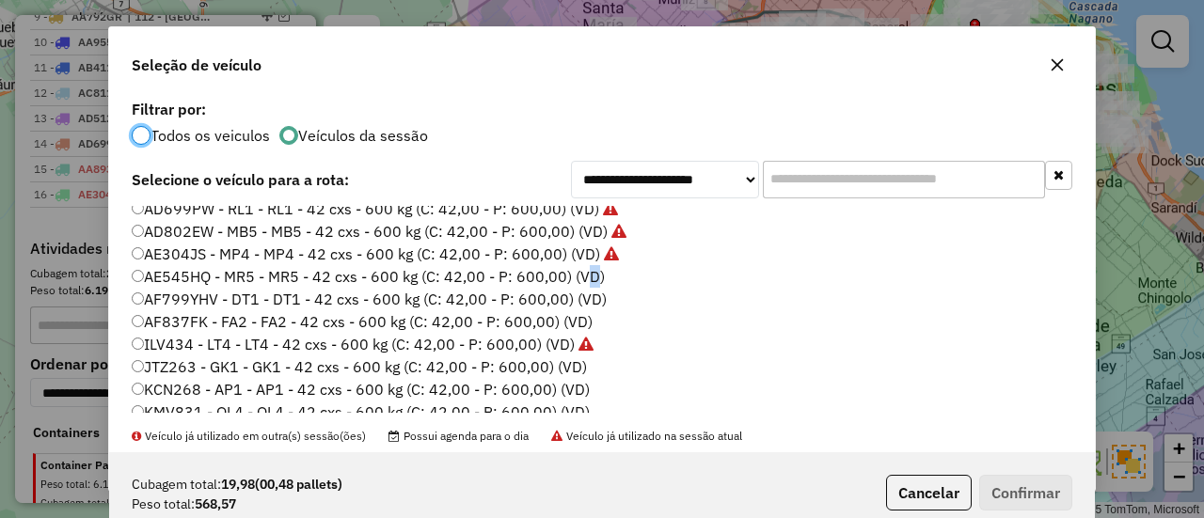
click at [581, 278] on label "AE545HQ - MR5 - MR5 - 42 cxs - 600 kg (C: 42,00 - P: 600,00) (VD)" at bounding box center [368, 276] width 473 height 23
click at [540, 266] on label "AE545HQ - MR5 - MR5 - 42 cxs - 600 kg (C: 42,00 - P: 600,00) (VD)" at bounding box center [368, 276] width 473 height 23
click at [1005, 487] on button "Confirmar" at bounding box center [1025, 493] width 93 height 36
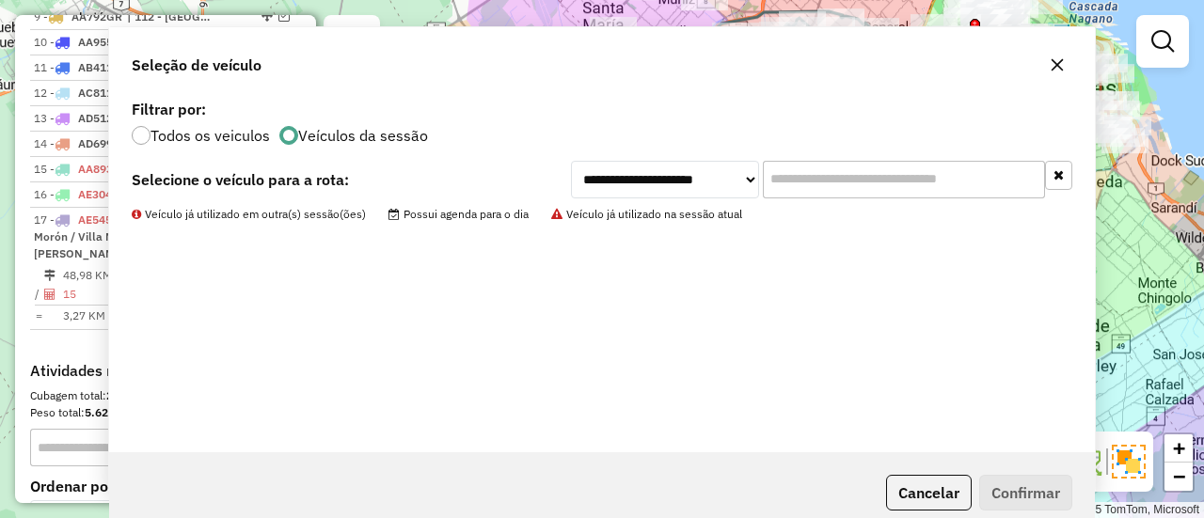
scroll to position [1357, 0]
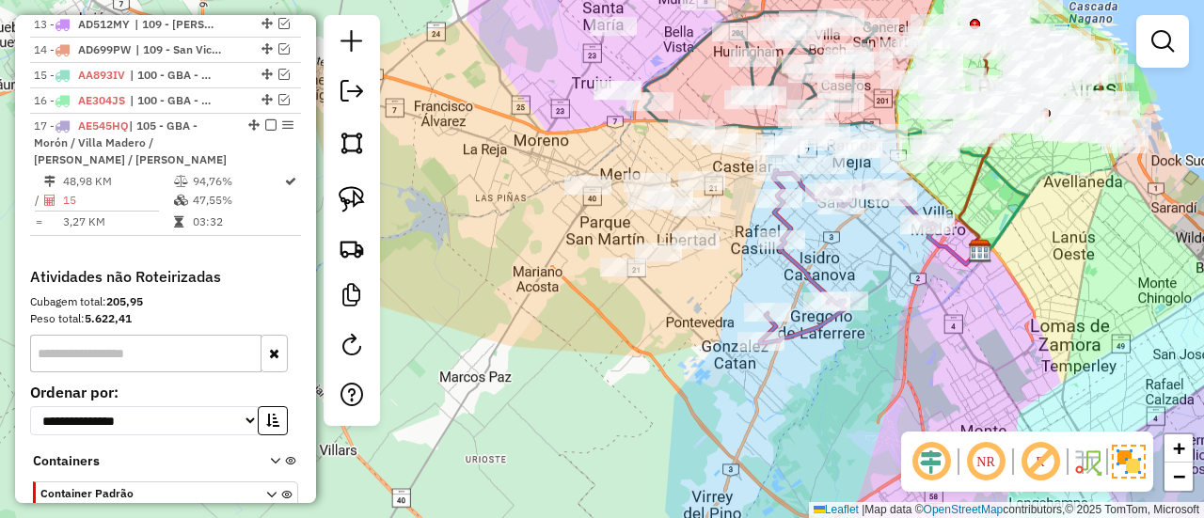
click at [806, 275] on icon at bounding box center [845, 256] width 171 height 173
select select "**********"
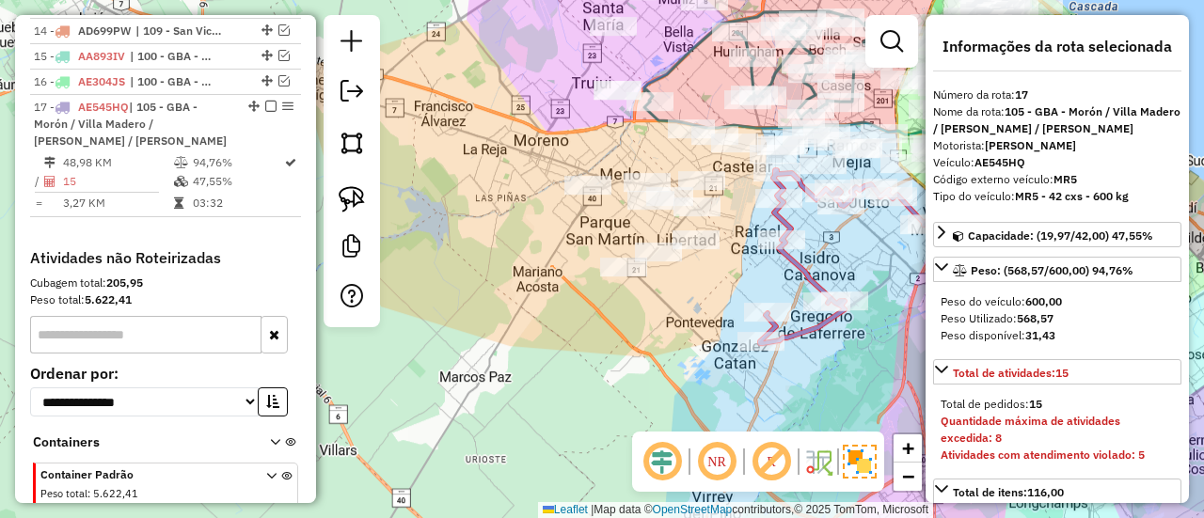
scroll to position [1382, 0]
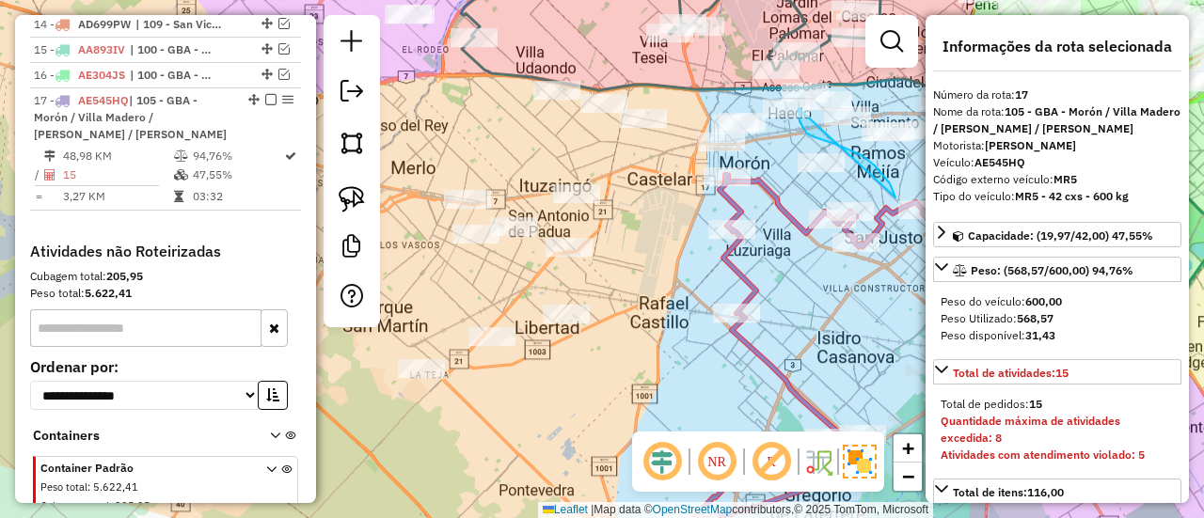
drag, startPoint x: 862, startPoint y: 155, endPoint x: 817, endPoint y: 151, distance: 45.3
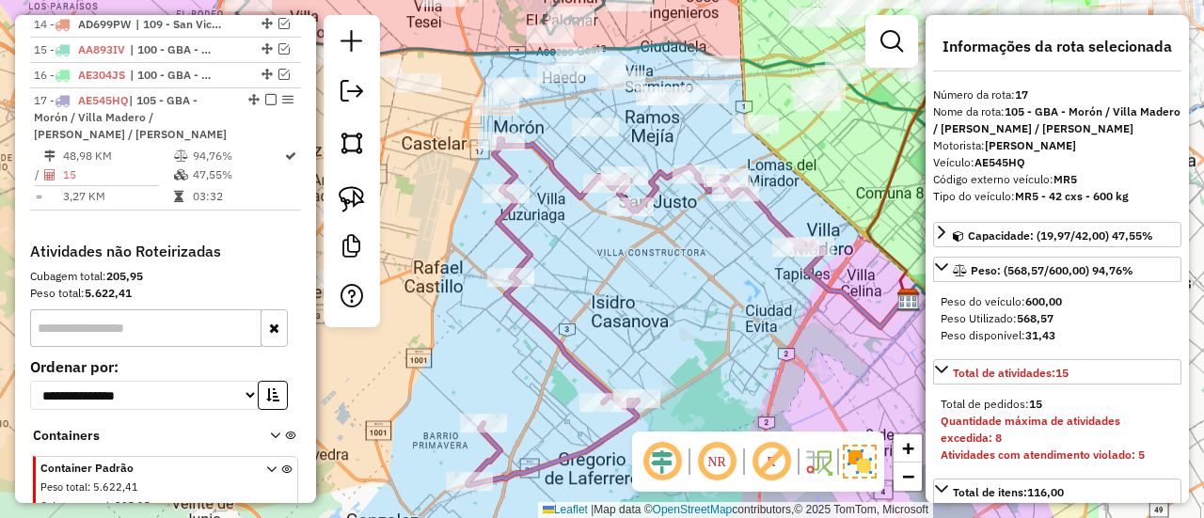
drag, startPoint x: 889, startPoint y: 170, endPoint x: 663, endPoint y: 135, distance: 228.6
click at [663, 135] on div "Janela de atendimento Grade de atendimento Capacidade Transportadoras Veículos …" at bounding box center [602, 259] width 1204 height 518
select select "**********"
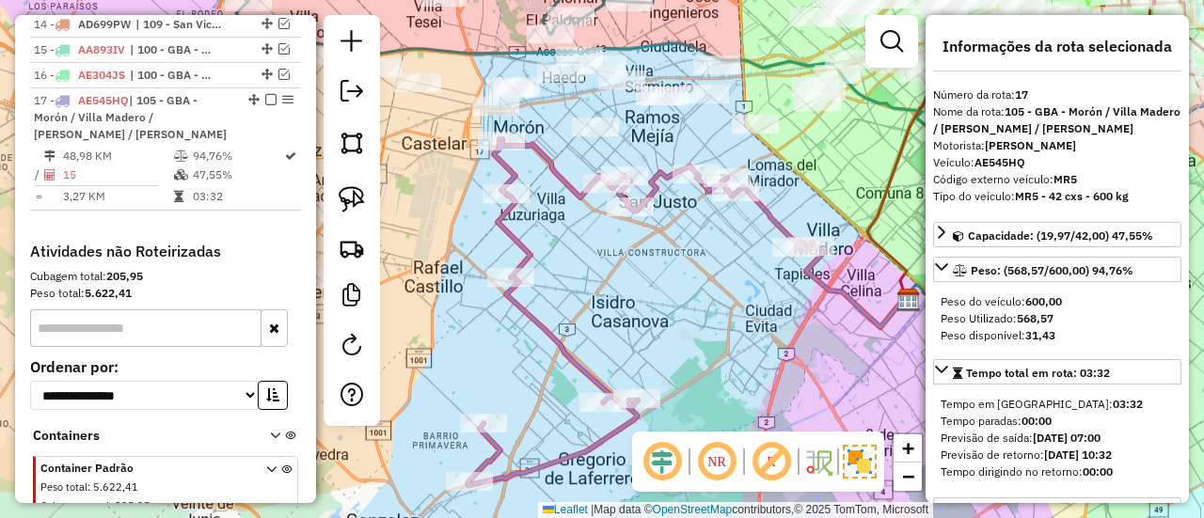
drag, startPoint x: 660, startPoint y: 189, endPoint x: 695, endPoint y: 197, distance: 36.5
click at [659, 189] on icon at bounding box center [639, 312] width 342 height 346
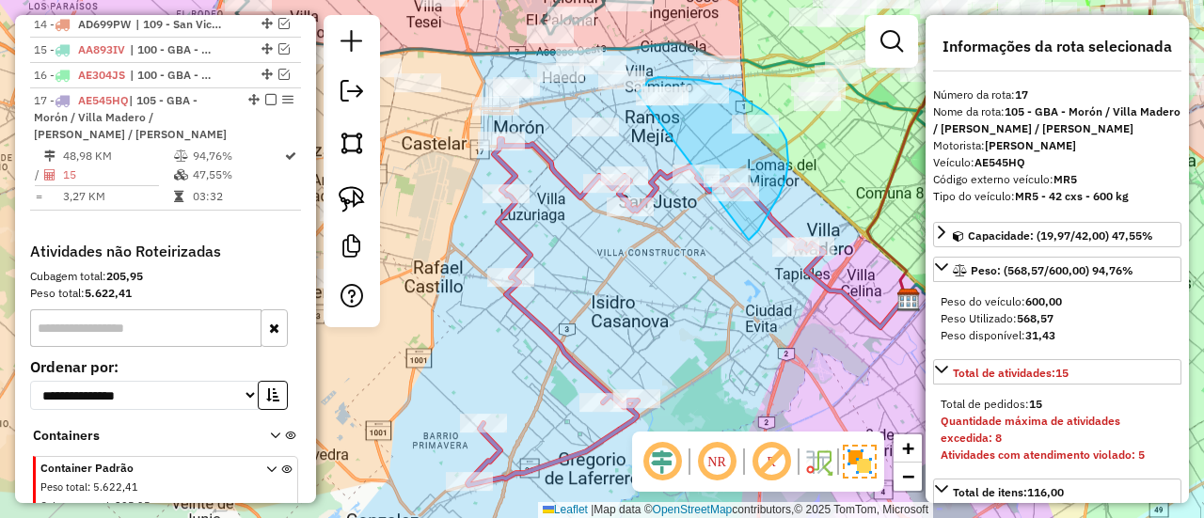
click at [624, 182] on div "Janela de atendimento Grade de atendimento Capacidade Transportadoras Veículos …" at bounding box center [602, 259] width 1204 height 518
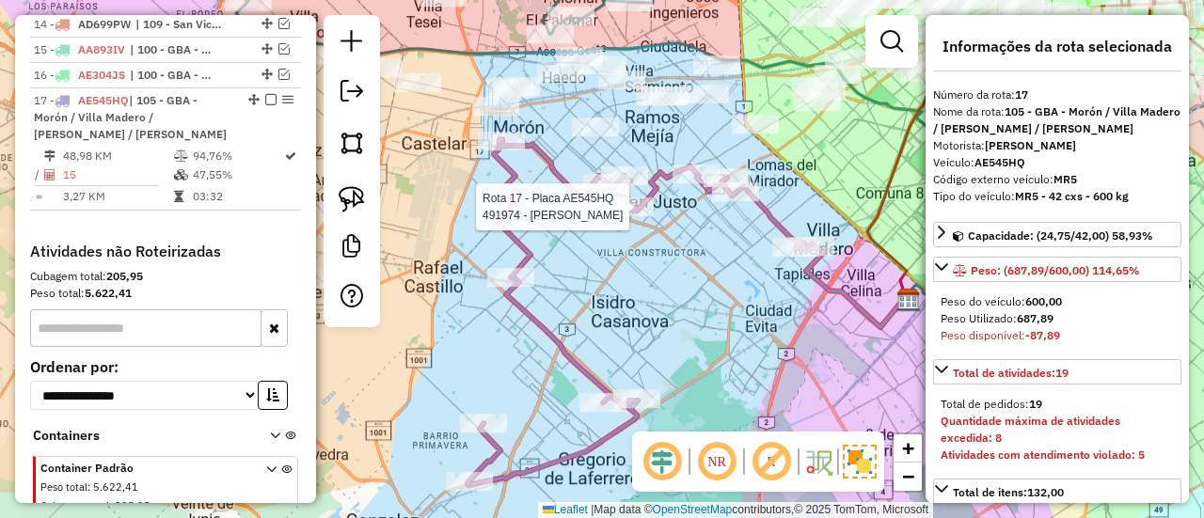
select select "**********"
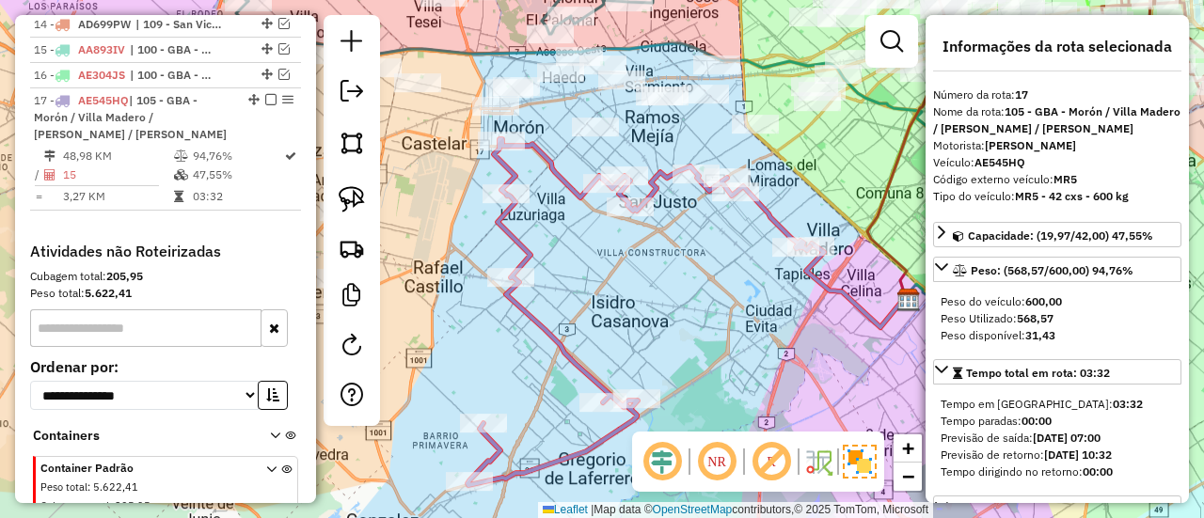
click at [764, 210] on icon at bounding box center [639, 312] width 342 height 346
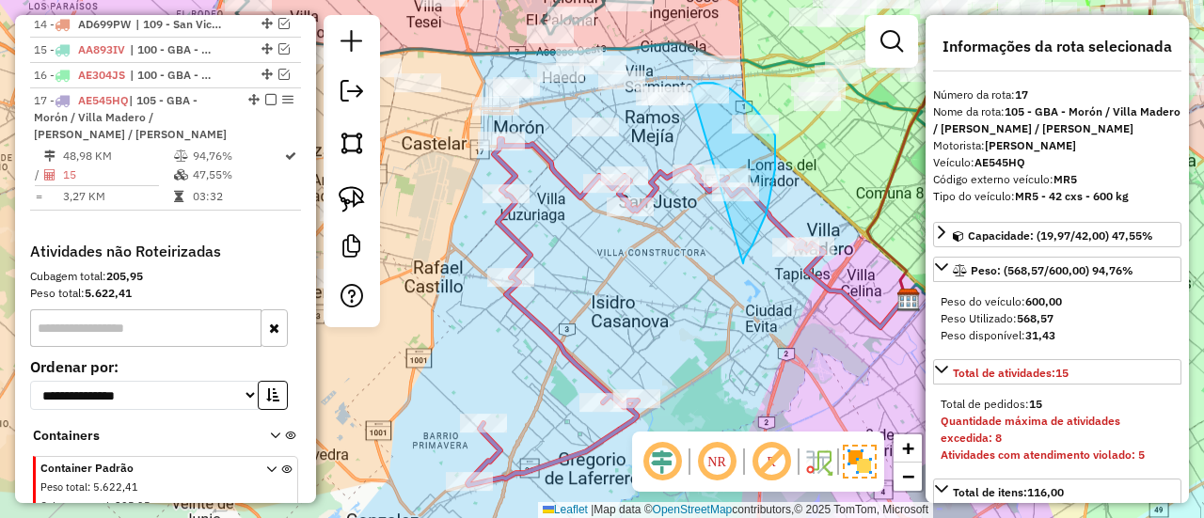
drag, startPoint x: 748, startPoint y: 252, endPoint x: 687, endPoint y: 119, distance: 146.1
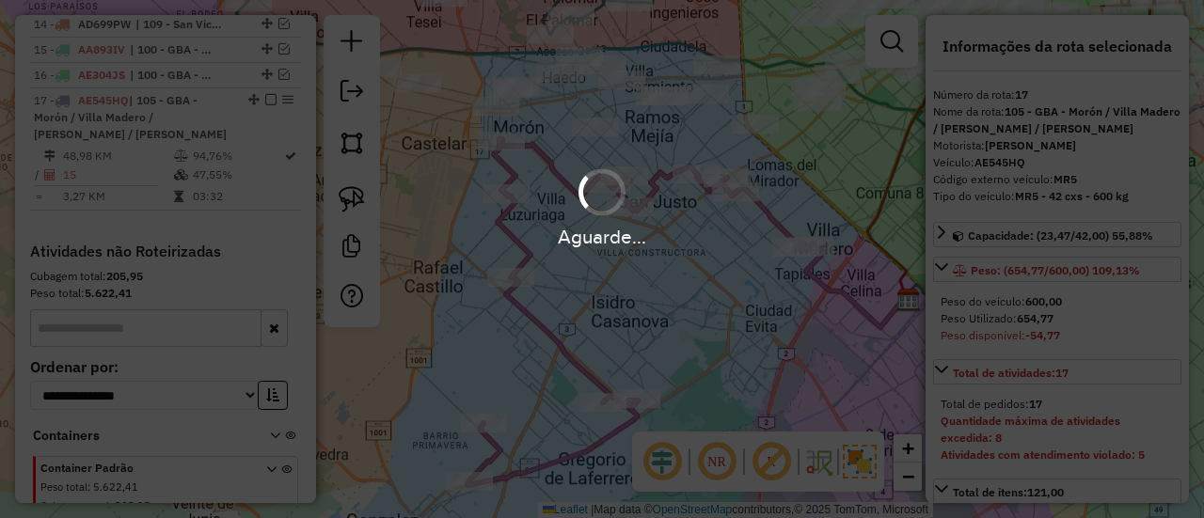
select select "**********"
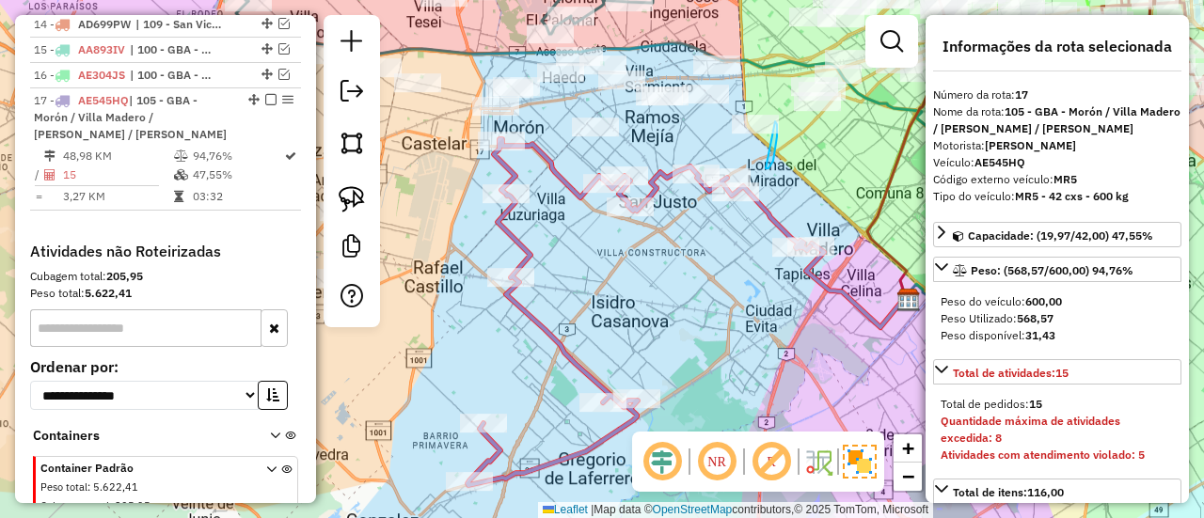
click at [685, 179] on div "Janela de atendimento Grade de atendimento Capacidade Transportadoras Veículos …" at bounding box center [602, 259] width 1204 height 518
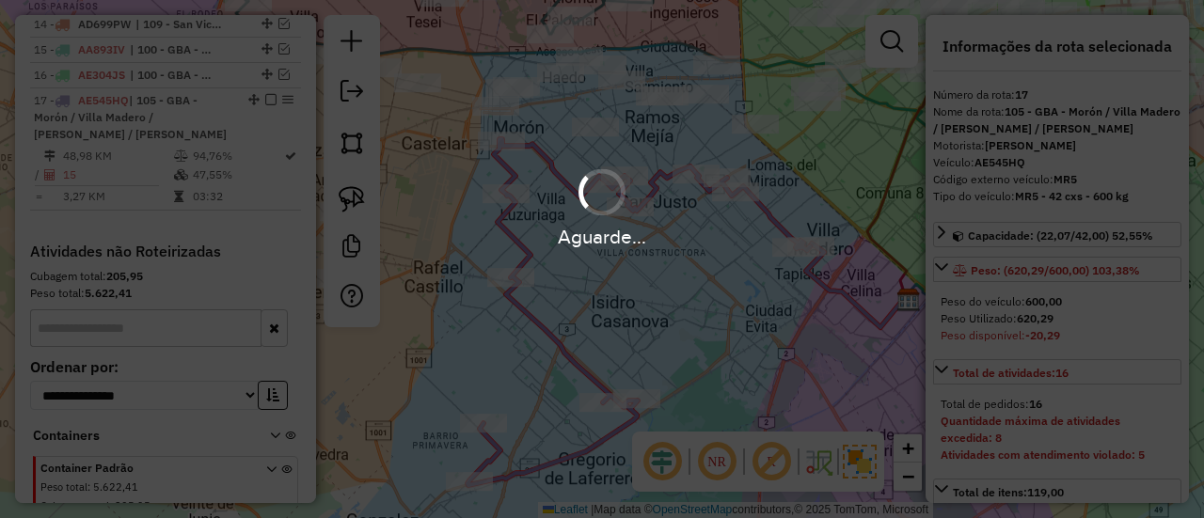
select select "**********"
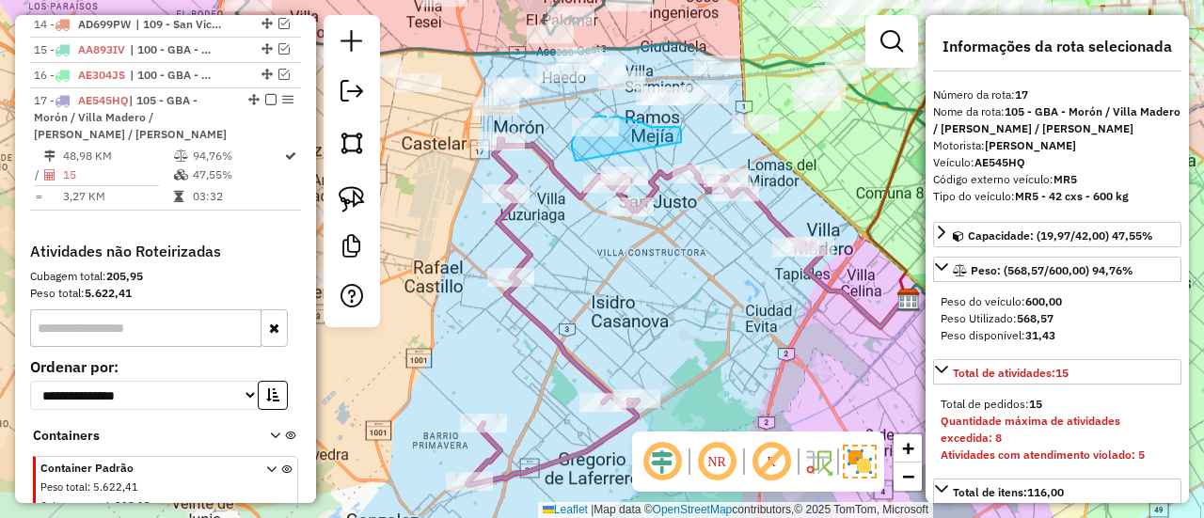
click at [630, 205] on div "Janela de atendimento Grade de atendimento Capacidade Transportadoras Veículos …" at bounding box center [602, 259] width 1204 height 518
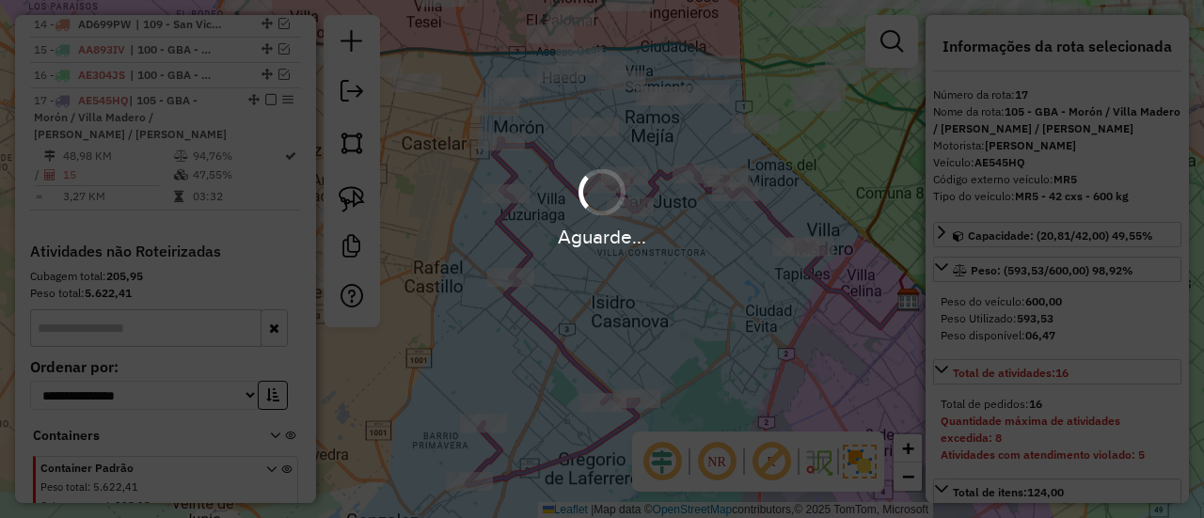
select select "**********"
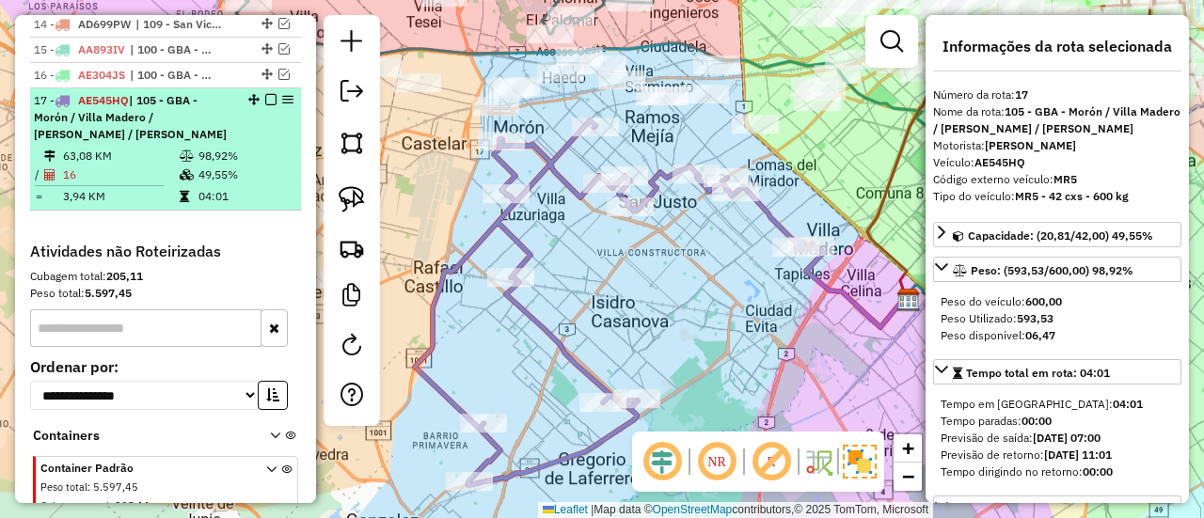
click at [265, 94] on em at bounding box center [270, 99] width 11 height 11
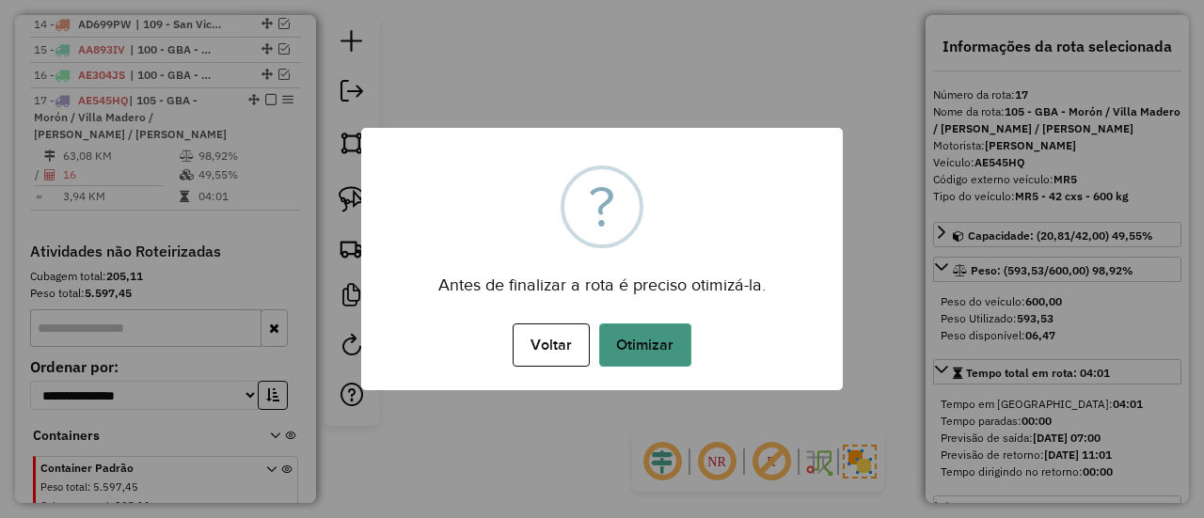
click at [658, 368] on div "Voltar No Otimizar" at bounding box center [602, 345] width 482 height 53
click at [665, 344] on button "Otimizar" at bounding box center [645, 345] width 92 height 43
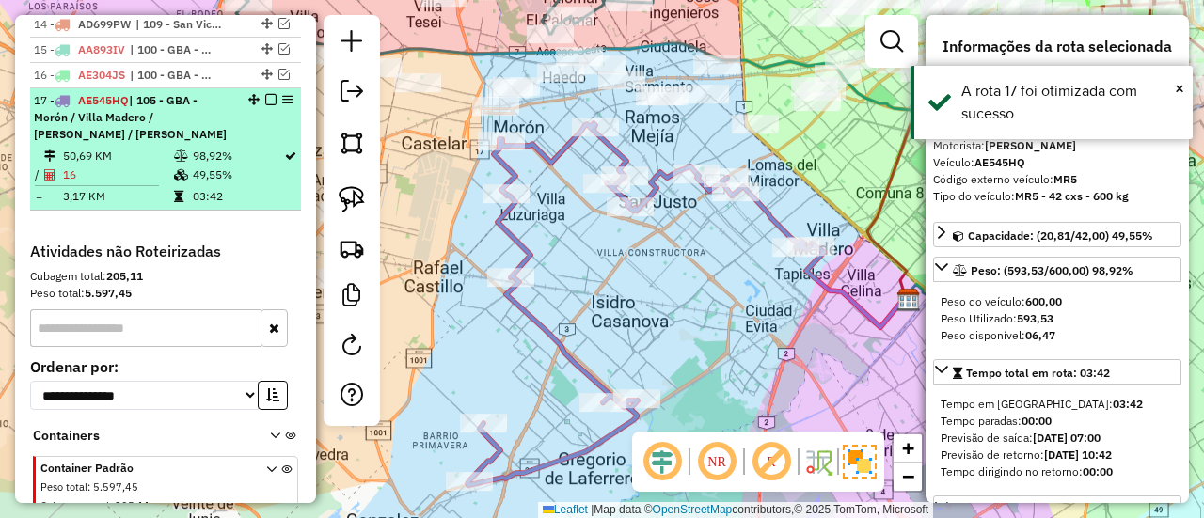
click at [265, 94] on em at bounding box center [270, 99] width 11 height 11
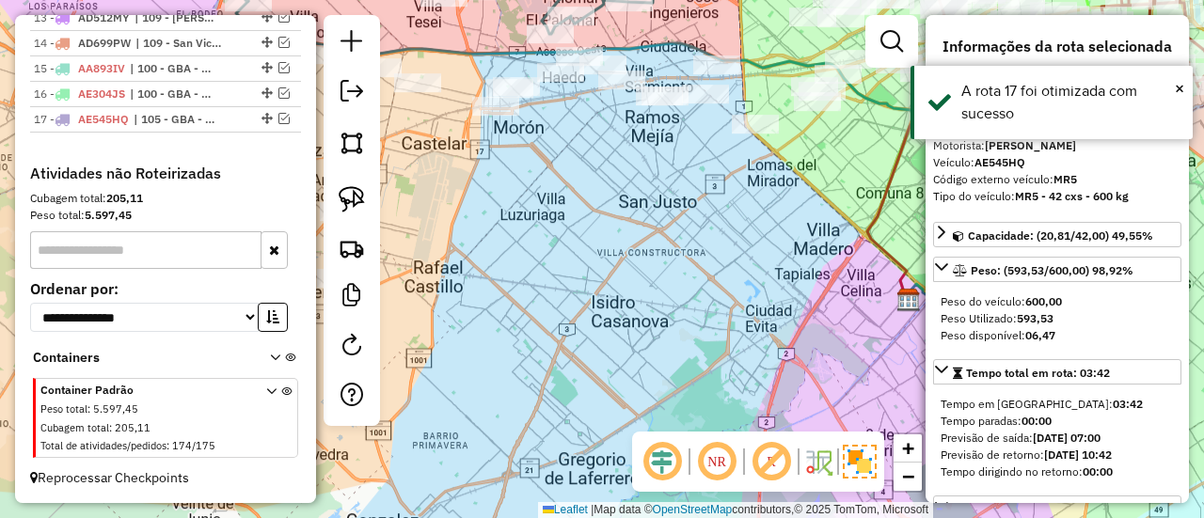
scroll to position [1287, 0]
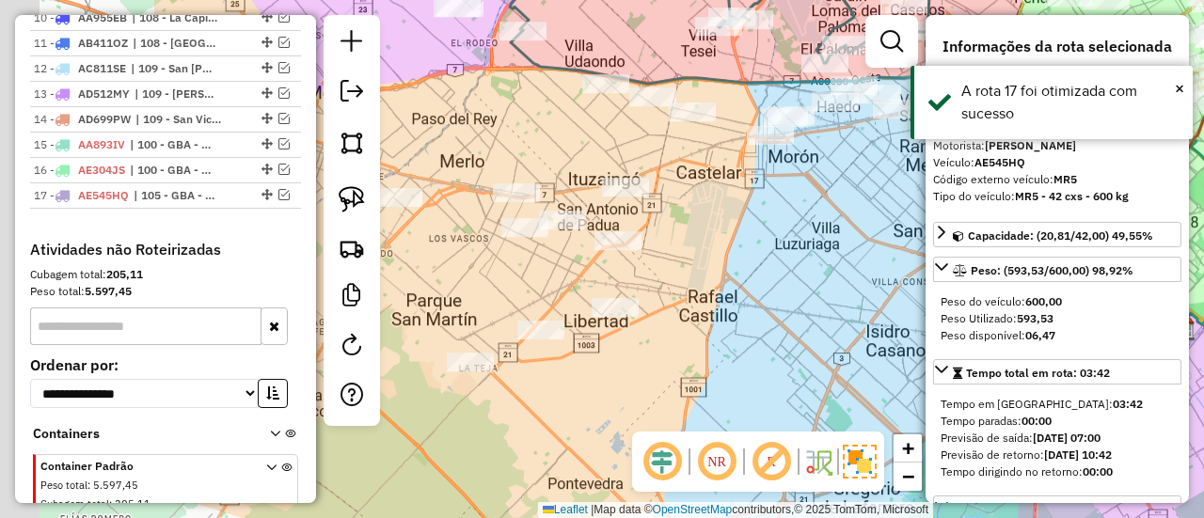
drag, startPoint x: 804, startPoint y: 223, endPoint x: 839, endPoint y: 229, distance: 35.3
click at [846, 223] on div "Janela de atendimento Grade de atendimento Capacidade Transportadoras Veículos …" at bounding box center [602, 259] width 1204 height 518
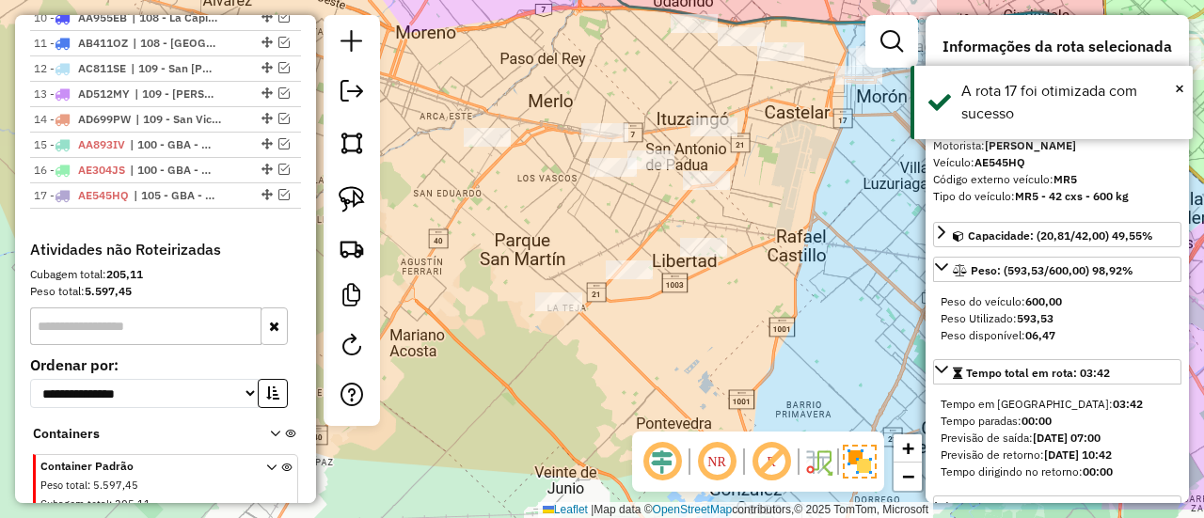
drag, startPoint x: 800, startPoint y: 253, endPoint x: 849, endPoint y: 192, distance: 78.3
click at [852, 192] on div "Janela de atendimento Grade de atendimento Capacidade Transportadoras Veículos …" at bounding box center [602, 259] width 1204 height 518
click at [847, 229] on div "Janela de atendimento Grade de atendimento Capacidade Transportadoras Veículos …" at bounding box center [602, 259] width 1204 height 518
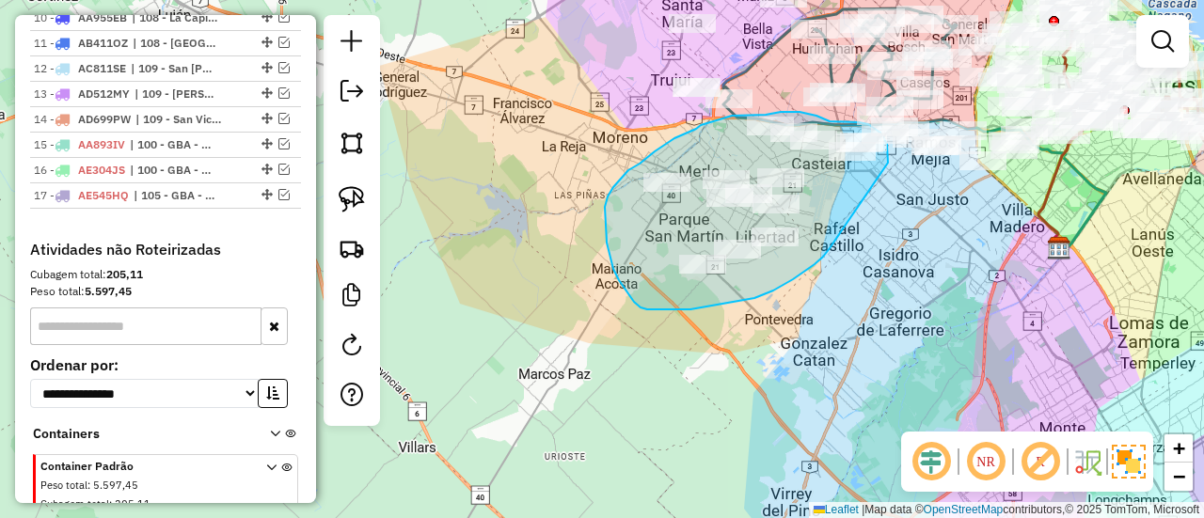
drag, startPoint x: 719, startPoint y: 304, endPoint x: 890, endPoint y: 182, distance: 210.4
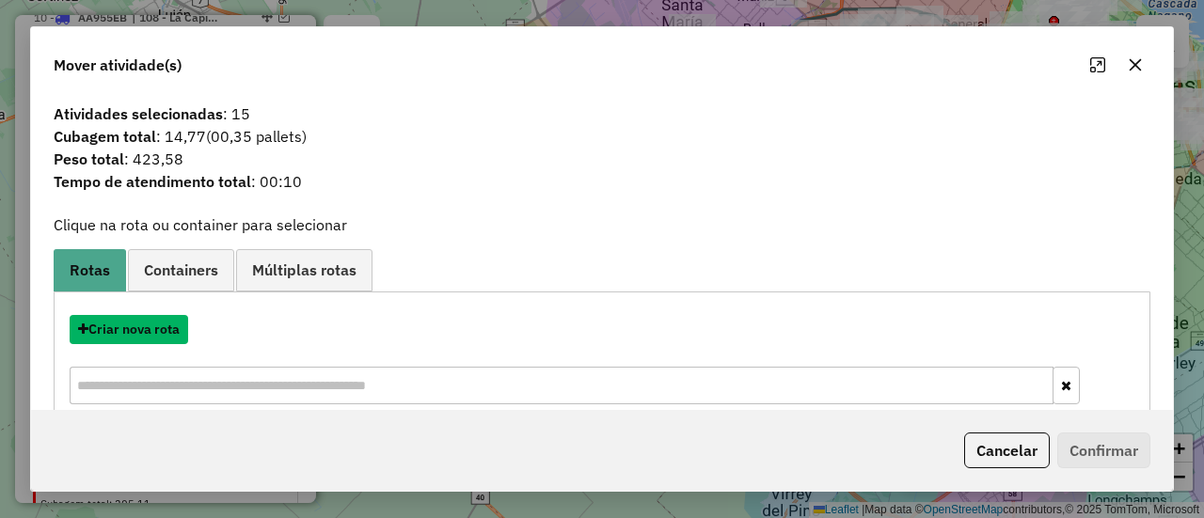
click at [182, 330] on button "Criar nova rota" at bounding box center [129, 329] width 119 height 29
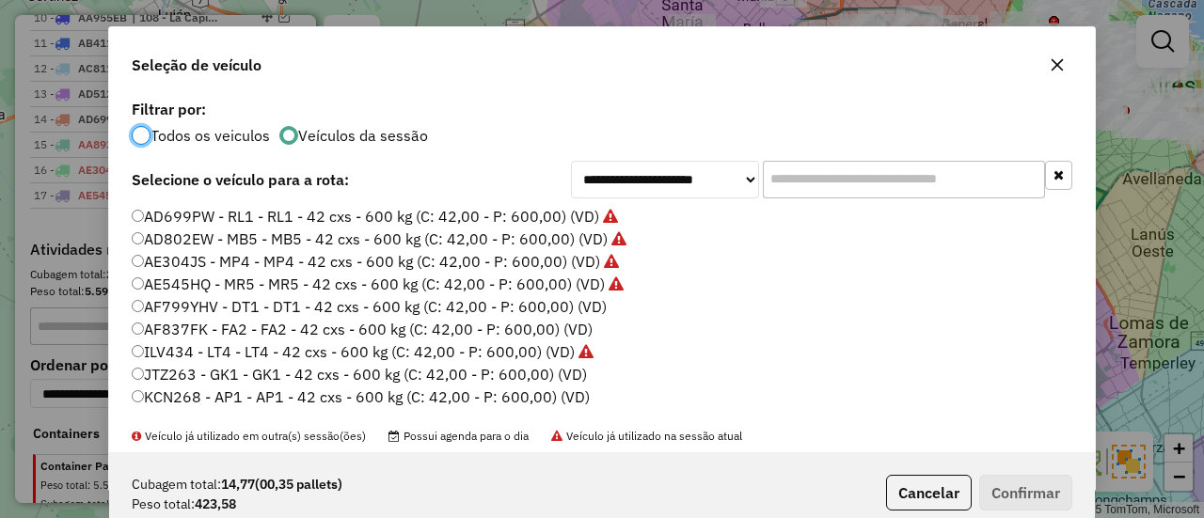
scroll to position [188, 0]
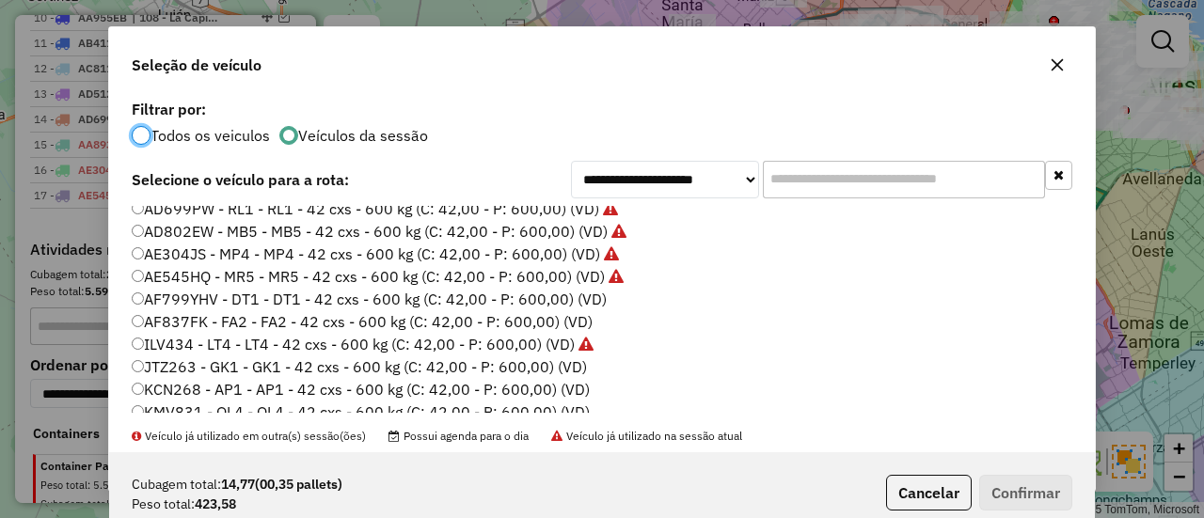
click at [593, 298] on label "AF799YHV - DT1 - DT1 - 42 cxs - 600 kg (C: 42,00 - P: 600,00) (VD)" at bounding box center [369, 299] width 475 height 23
click at [1054, 498] on button "Confirmar" at bounding box center [1025, 493] width 93 height 36
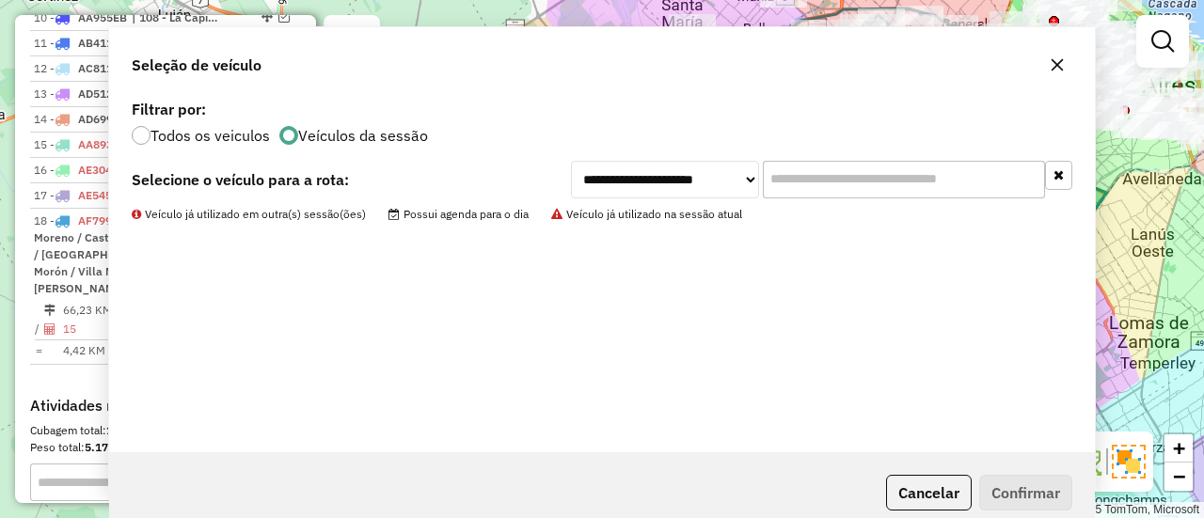
scroll to position [1382, 0]
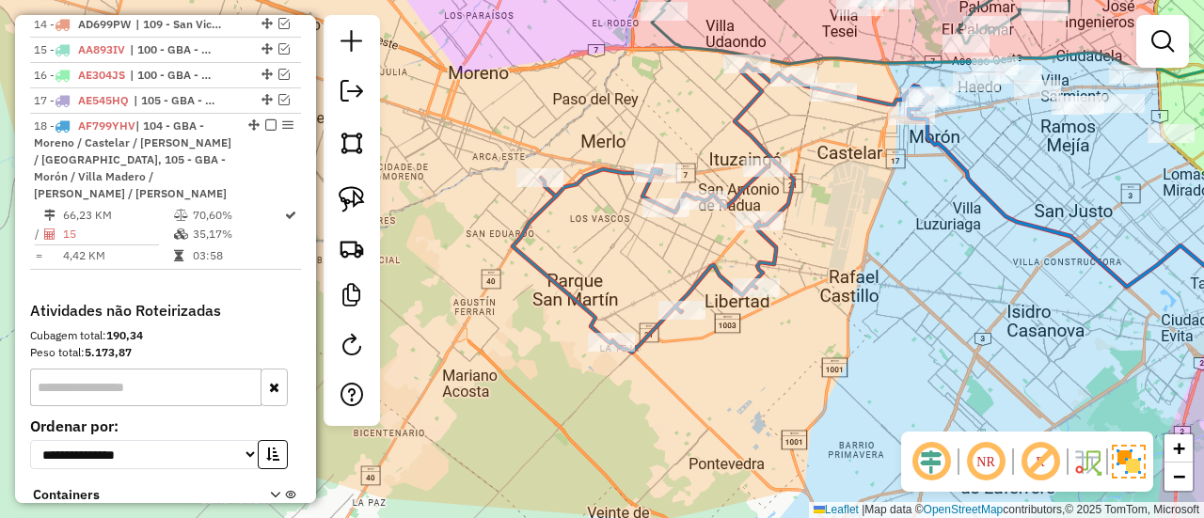
click at [754, 144] on icon at bounding box center [723, 208] width 420 height 289
select select "**********"
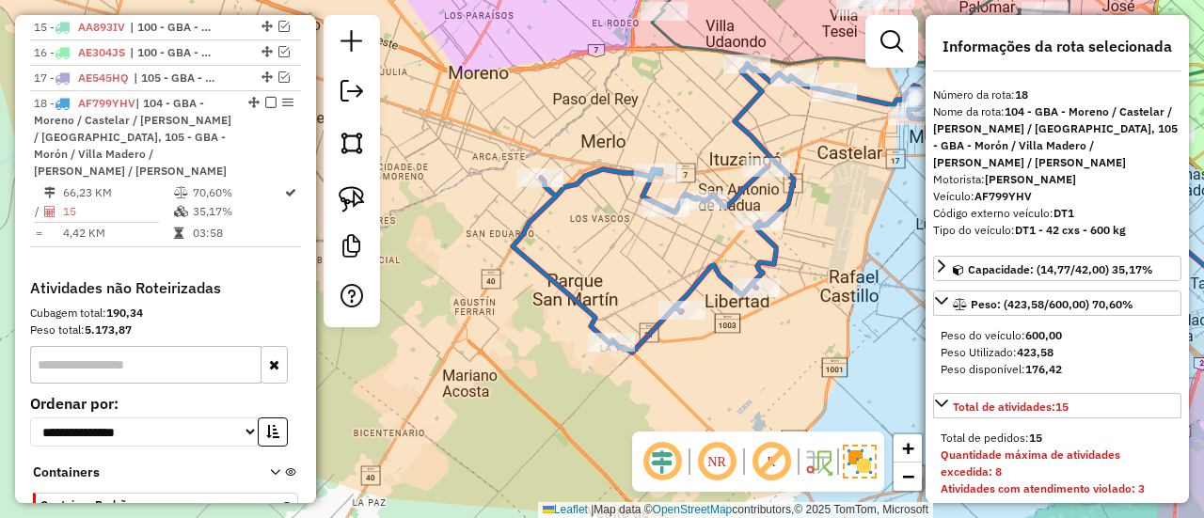
scroll to position [1408, 0]
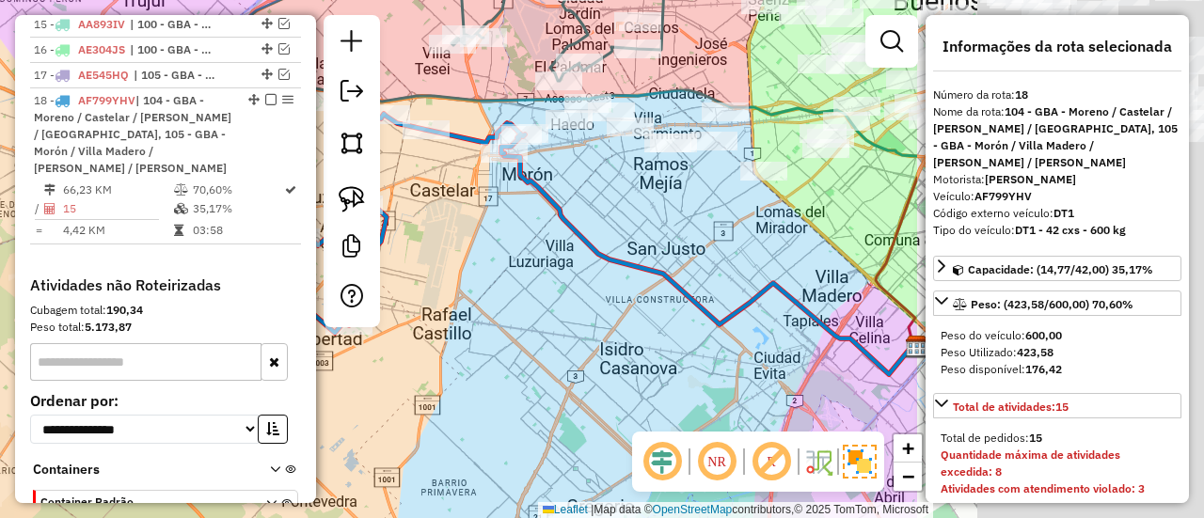
drag, startPoint x: 841, startPoint y: 155, endPoint x: 453, endPoint y: 183, distance: 389.6
click at [435, 191] on div "Rota 18 - Placa AF799YHV 554470 - Gustavo Daniel Ludue�a Janela de atendimento …" at bounding box center [602, 259] width 1204 height 518
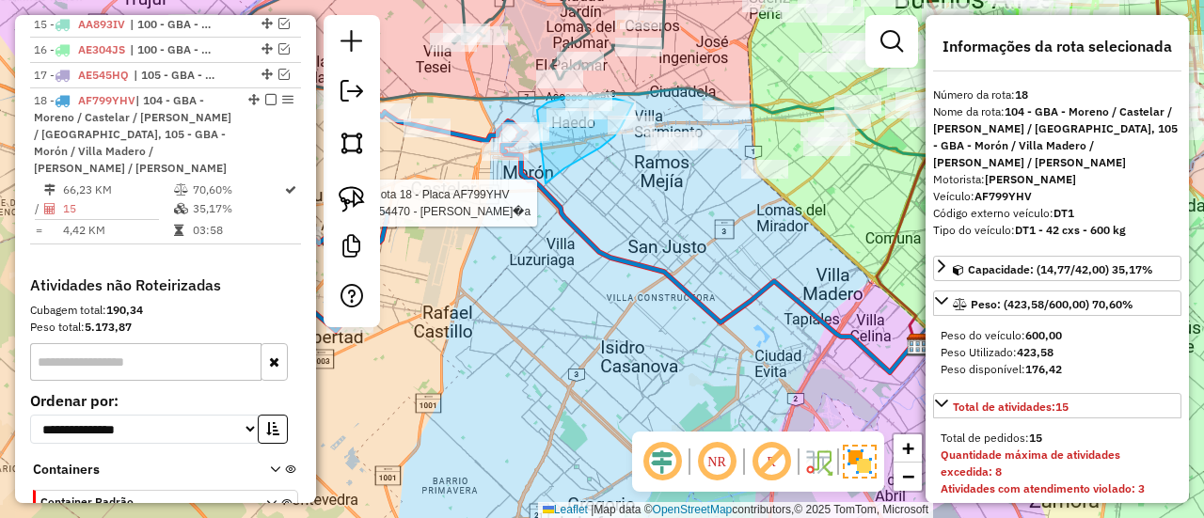
drag, startPoint x: 554, startPoint y: 176, endPoint x: 536, endPoint y: 113, distance: 65.5
select select "**********"
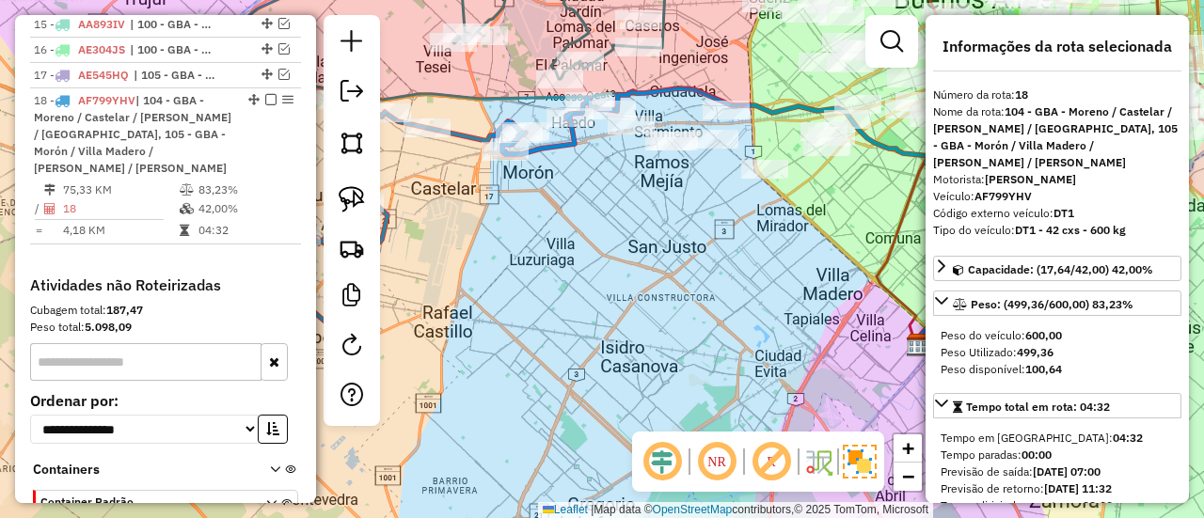
click at [568, 149] on icon at bounding box center [359, 243] width 506 height 291
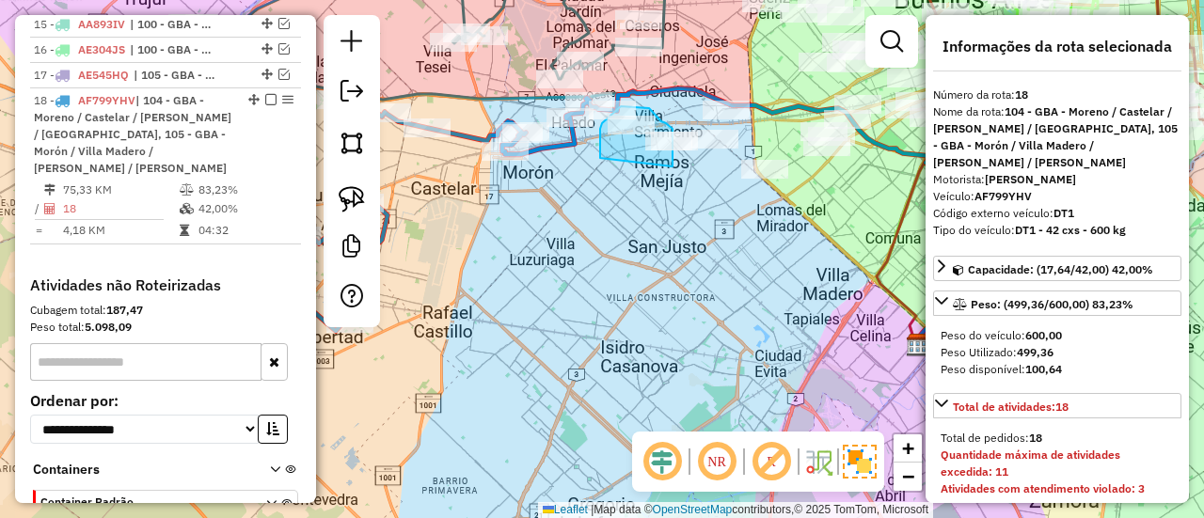
drag, startPoint x: 600, startPoint y: 158, endPoint x: 659, endPoint y: 195, distance: 68.9
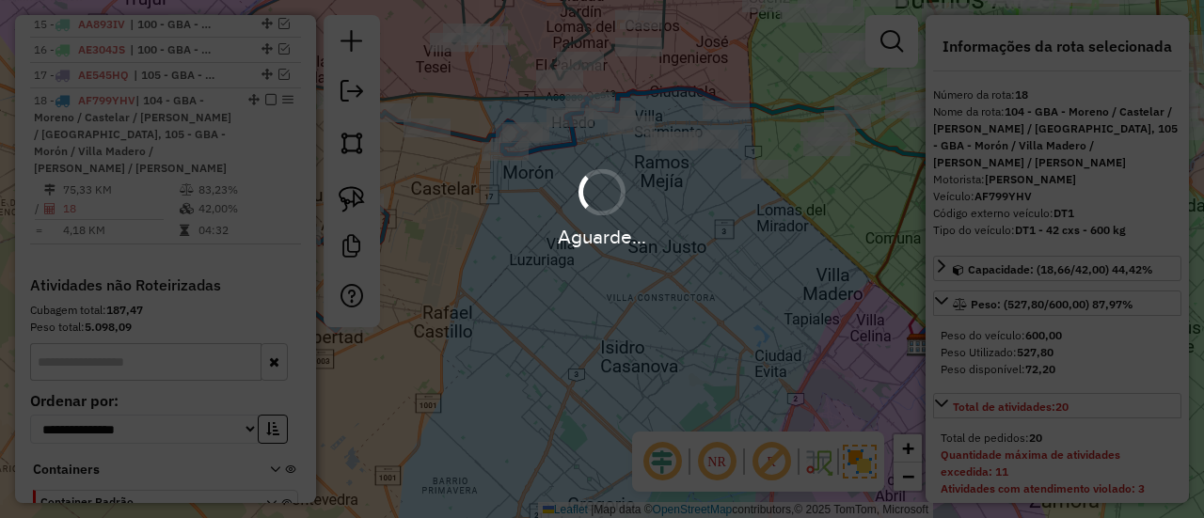
select select "**********"
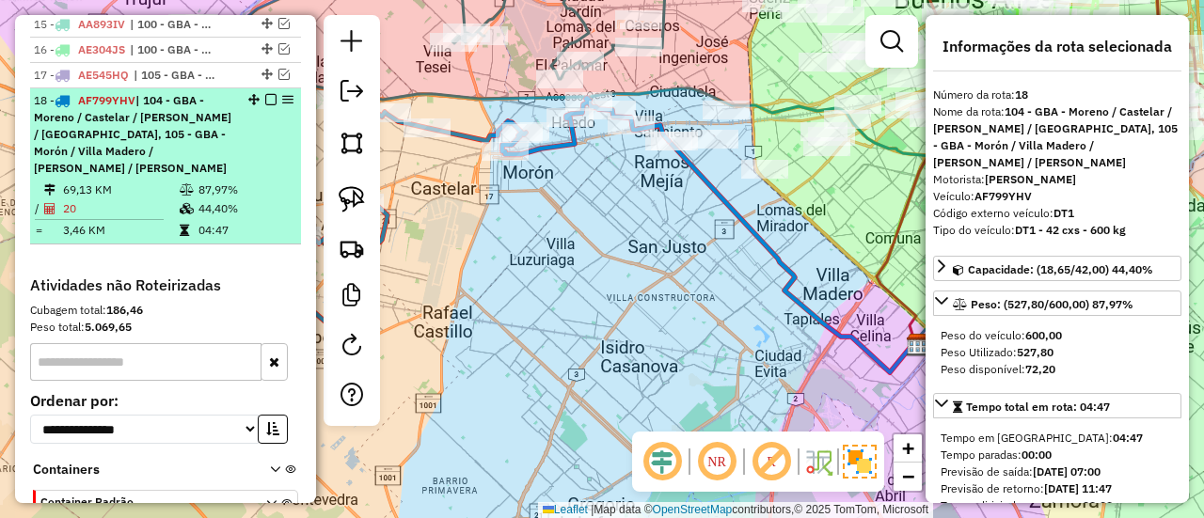
click at [265, 94] on em at bounding box center [270, 99] width 11 height 11
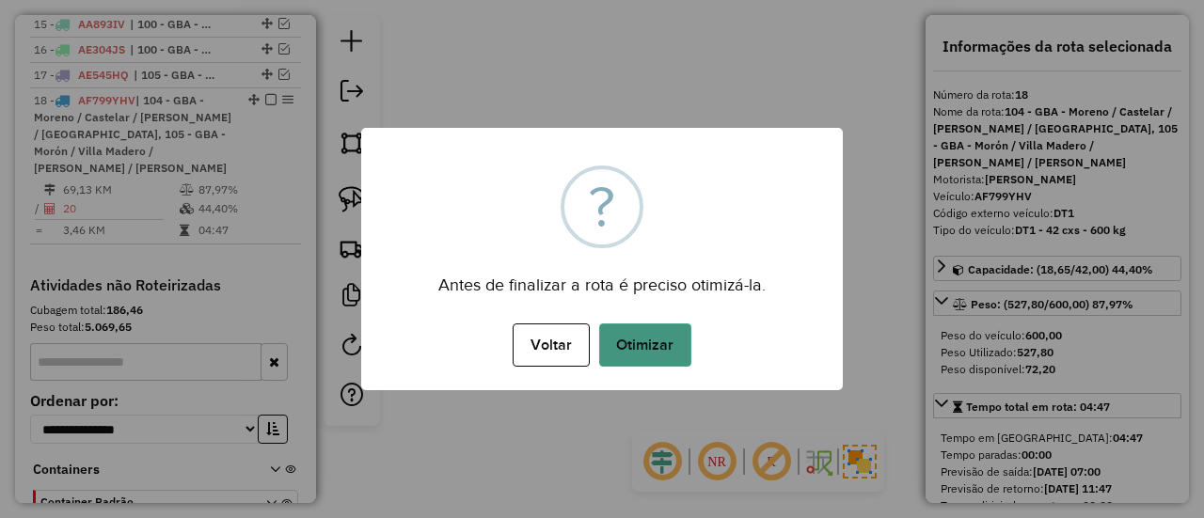
drag, startPoint x: 672, startPoint y: 370, endPoint x: 671, endPoint y: 340, distance: 30.1
click at [672, 358] on div "Voltar No Otimizar" at bounding box center [602, 345] width 482 height 53
click at [671, 340] on button "Otimizar" at bounding box center [645, 345] width 92 height 43
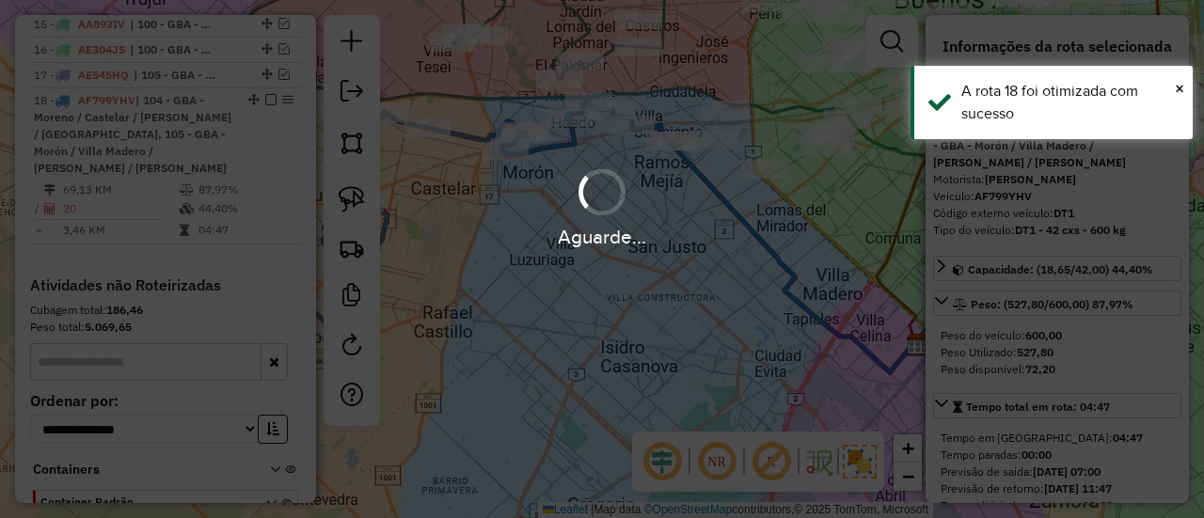
click at [607, 263] on div "Aguarde..." at bounding box center [602, 259] width 1204 height 518
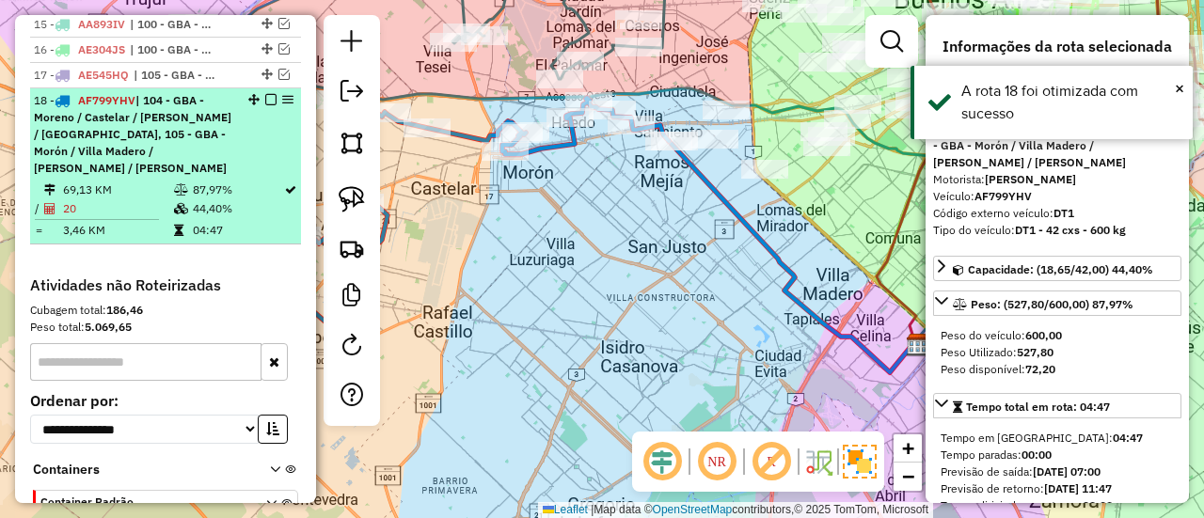
click at [265, 94] on em at bounding box center [270, 99] width 11 height 11
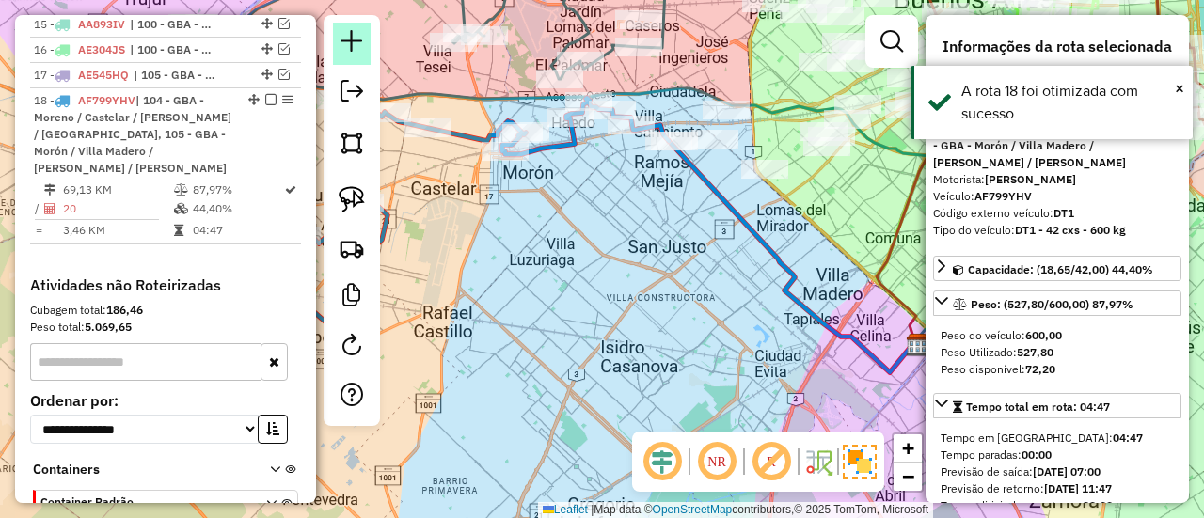
scroll to position [1313, 0]
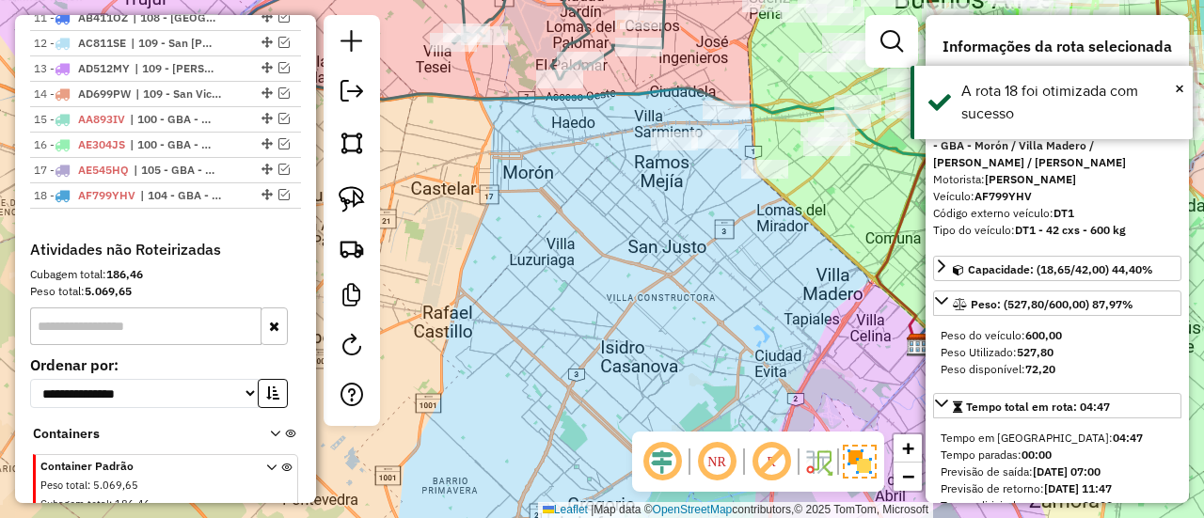
drag, startPoint x: 751, startPoint y: 399, endPoint x: 755, endPoint y: 390, distance: 10.1
click at [752, 397] on div "Janela de atendimento Grade de atendimento Capacidade Transportadoras Veículos …" at bounding box center [602, 259] width 1204 height 518
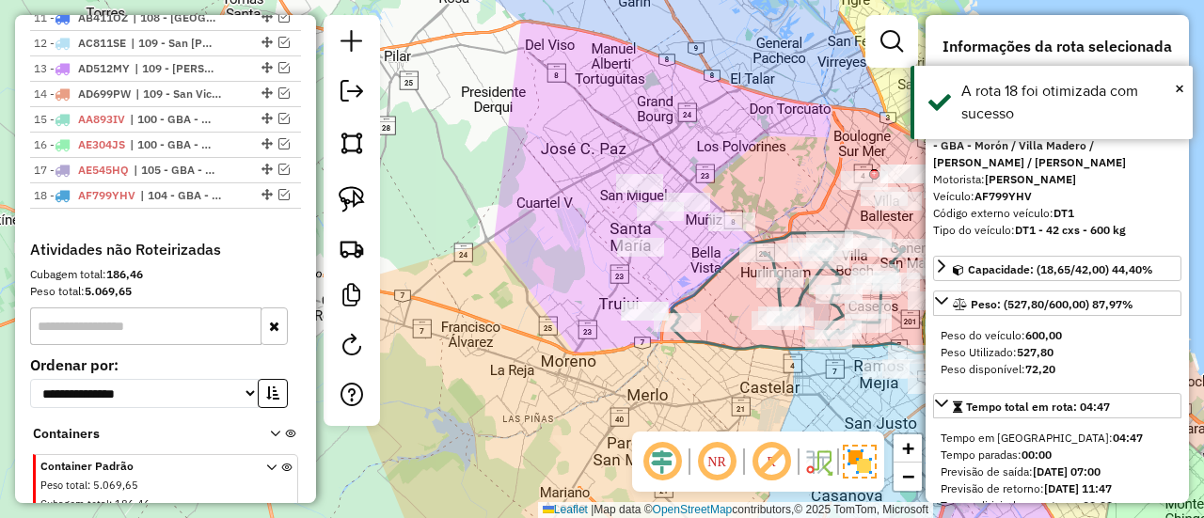
click at [659, 375] on div "Janela de atendimento Grade de atendimento Capacidade Transportadoras Veículos …" at bounding box center [602, 259] width 1204 height 518
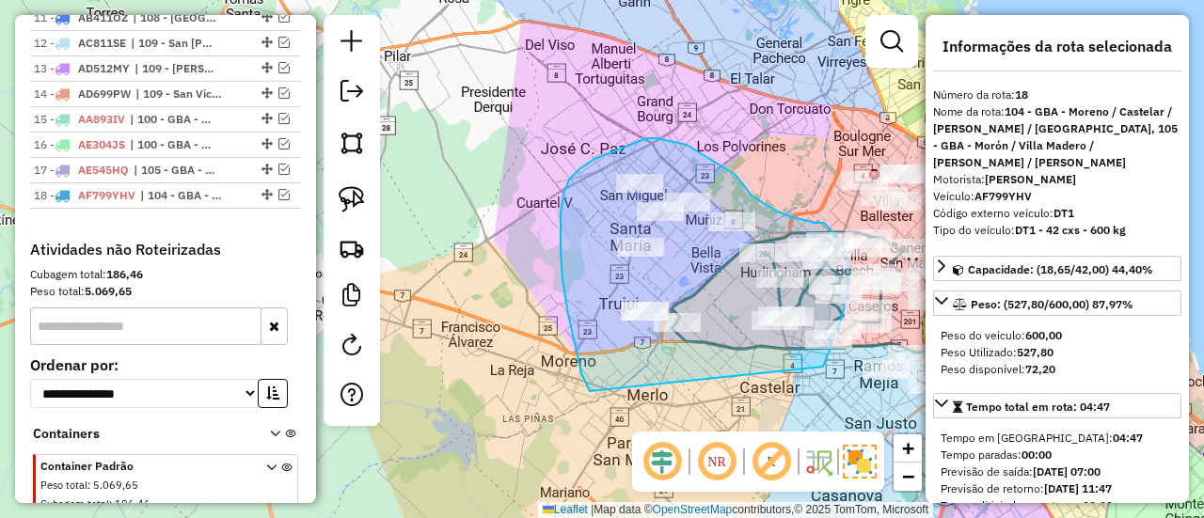
drag, startPoint x: 580, startPoint y: 364, endPoint x: 823, endPoint y: 368, distance: 243.7
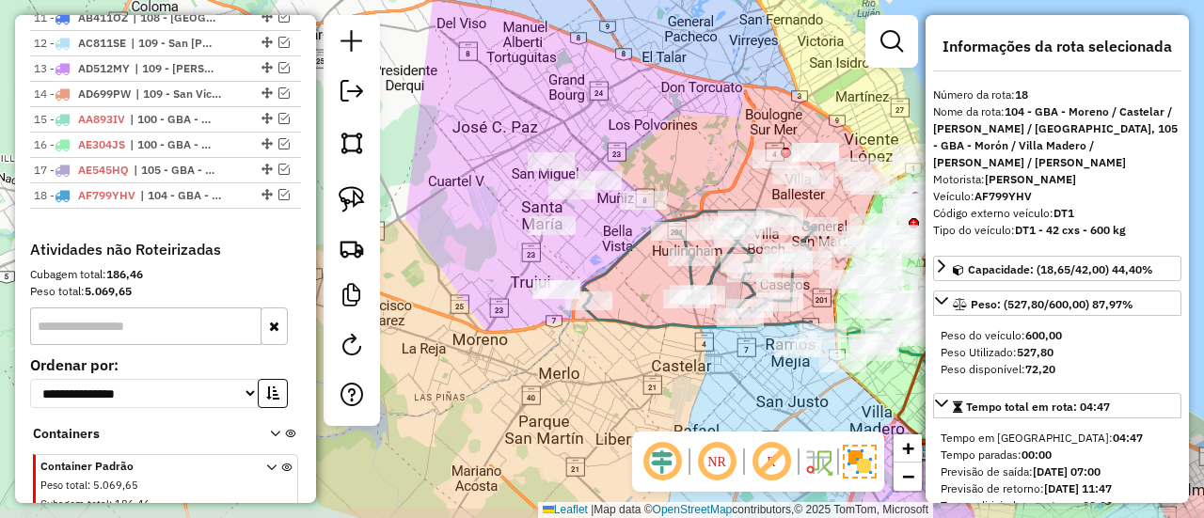
drag, startPoint x: 642, startPoint y: 352, endPoint x: 557, endPoint y: 325, distance: 89.0
click at [557, 325] on div "Janela de atendimento Grade de atendimento Capacidade Transportadoras Veículos …" at bounding box center [602, 259] width 1204 height 518
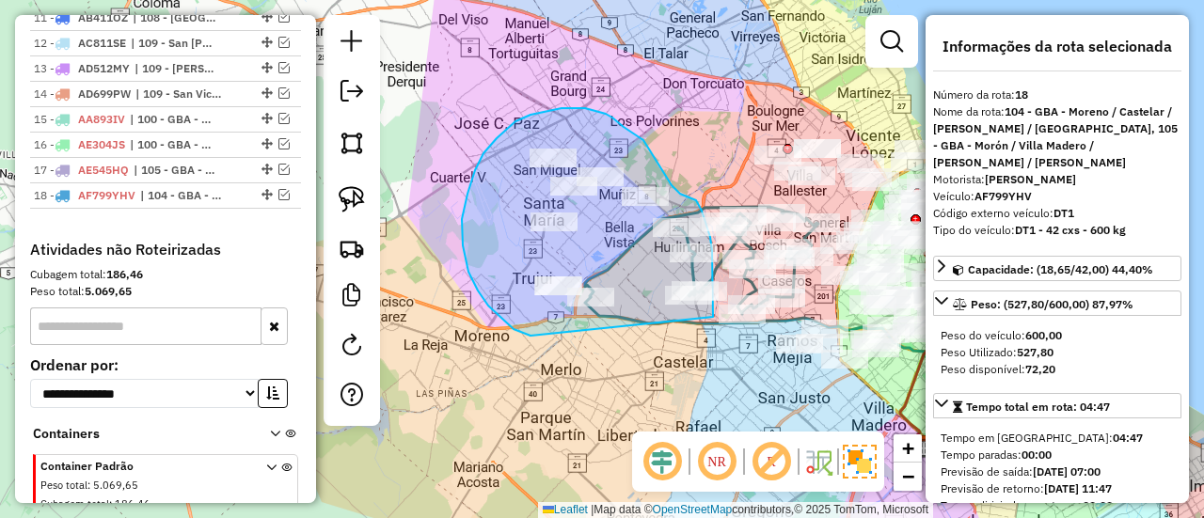
drag, startPoint x: 514, startPoint y: 329, endPoint x: 703, endPoint y: 352, distance: 190.5
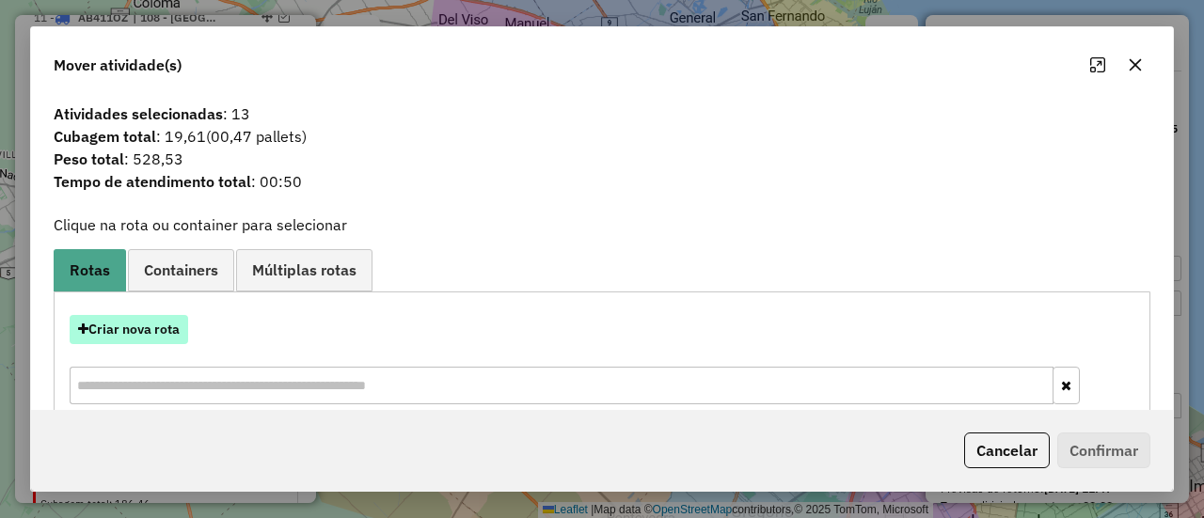
click at [147, 326] on button "Criar nova rota" at bounding box center [129, 329] width 119 height 29
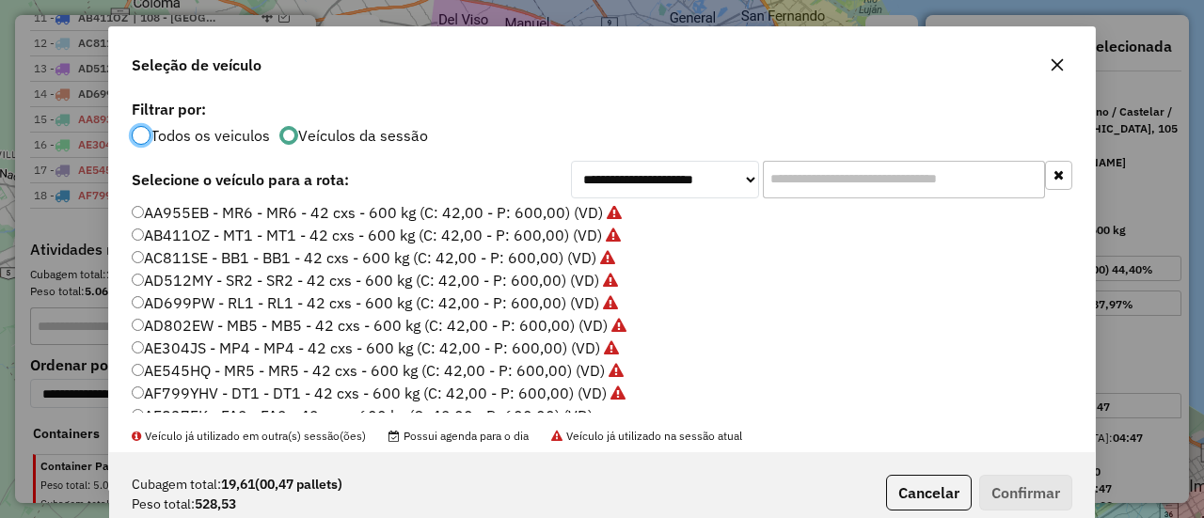
scroll to position [188, 0]
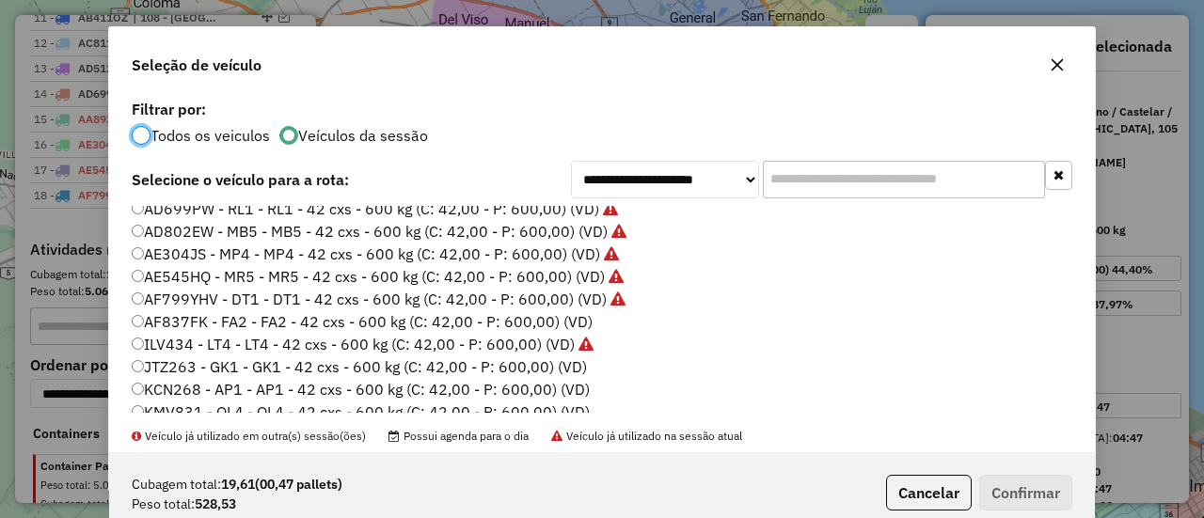
click at [576, 321] on label "AF837FK - FA2 - FA2 - 42 cxs - 600 kg (C: 42,00 - P: 600,00) (VD)" at bounding box center [362, 321] width 461 height 23
click at [1035, 486] on button "Confirmar" at bounding box center [1025, 493] width 93 height 36
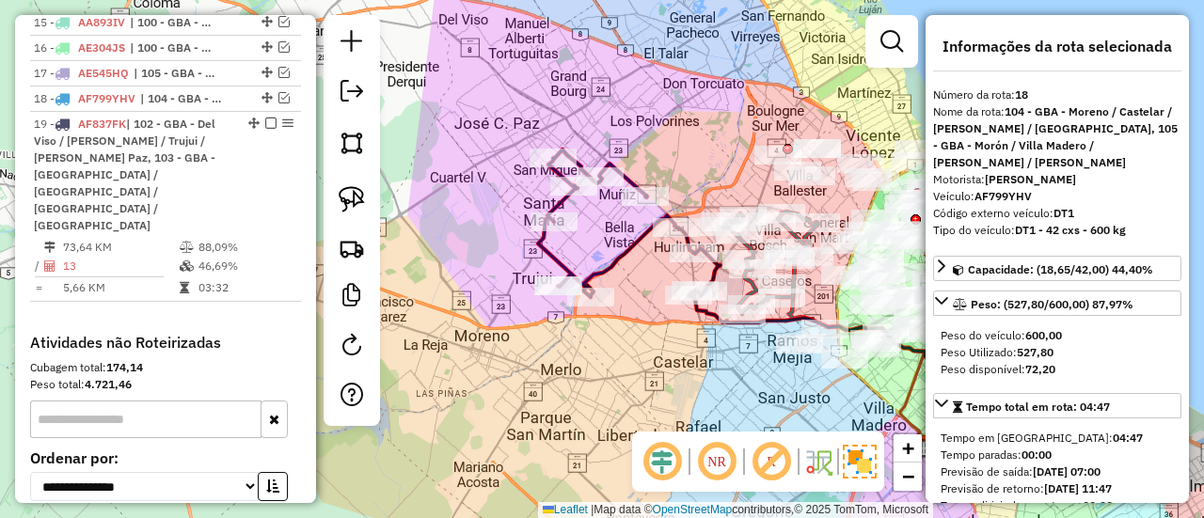
scroll to position [1408, 0]
click at [634, 251] on icon at bounding box center [629, 224] width 183 height 148
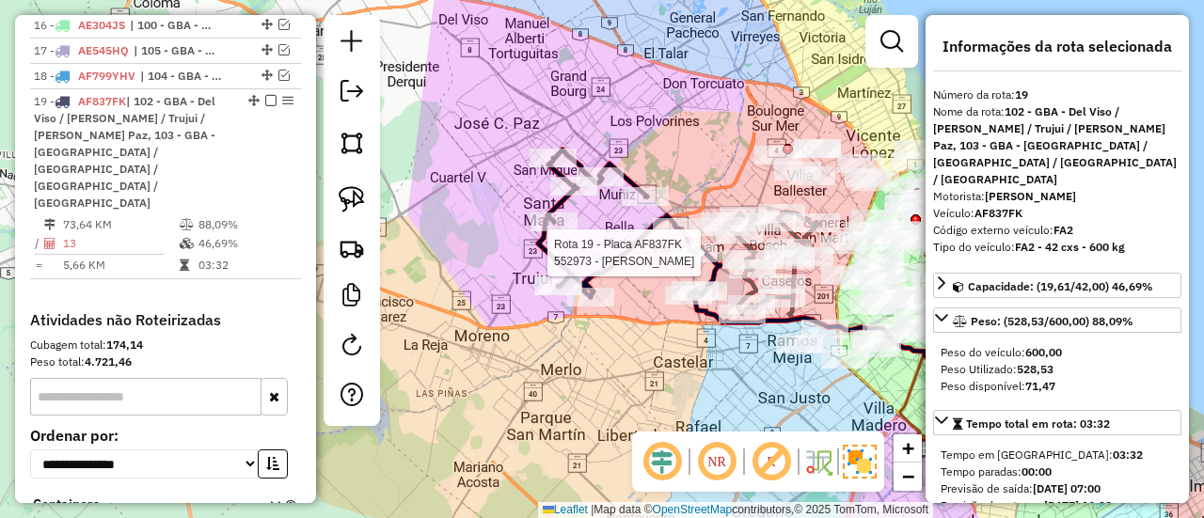
scroll to position [1432, 0]
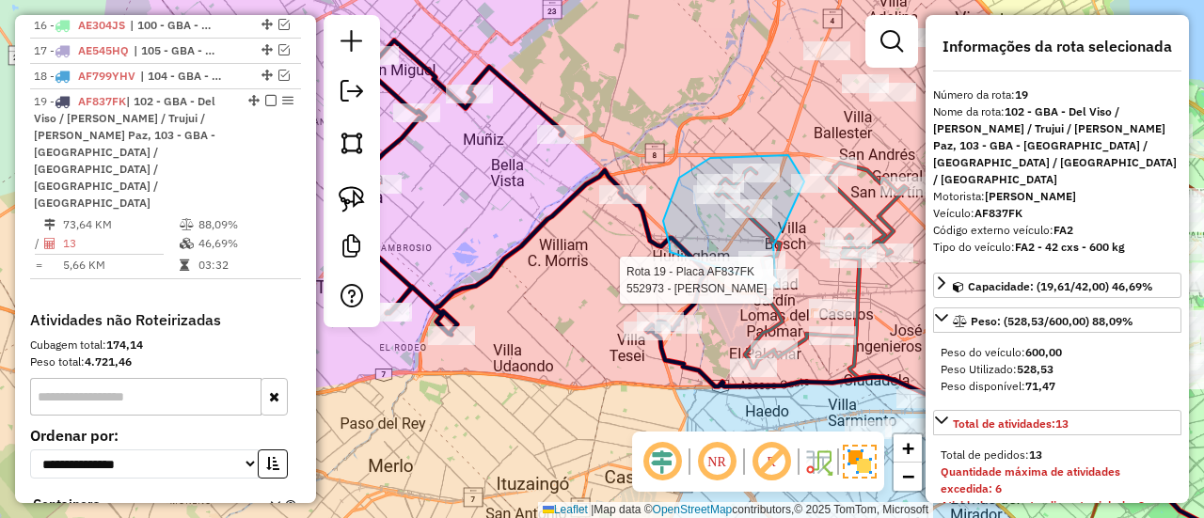
click at [740, 289] on div at bounding box center [763, 279] width 47 height 19
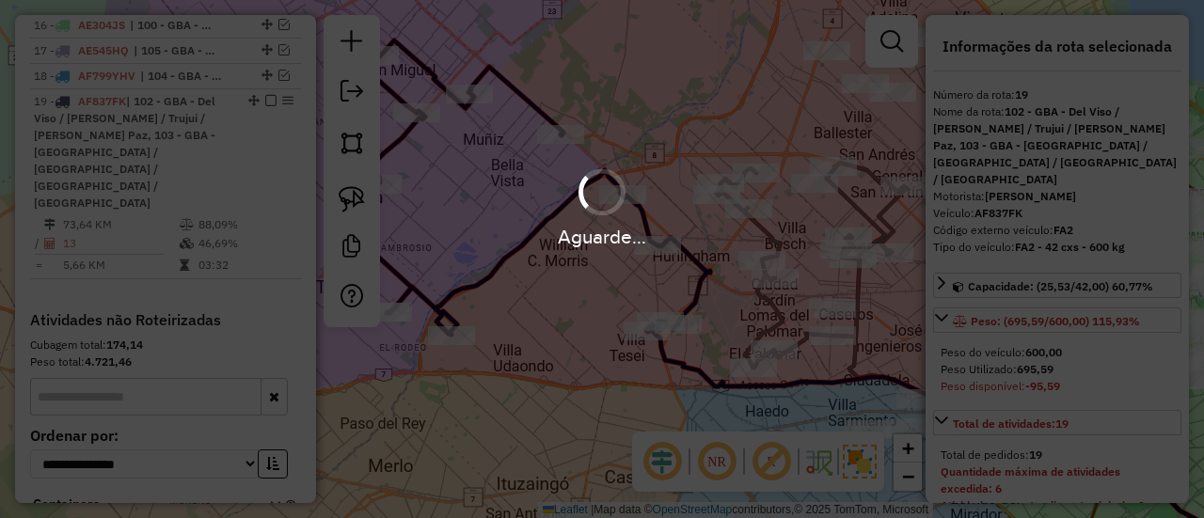
select select "**********"
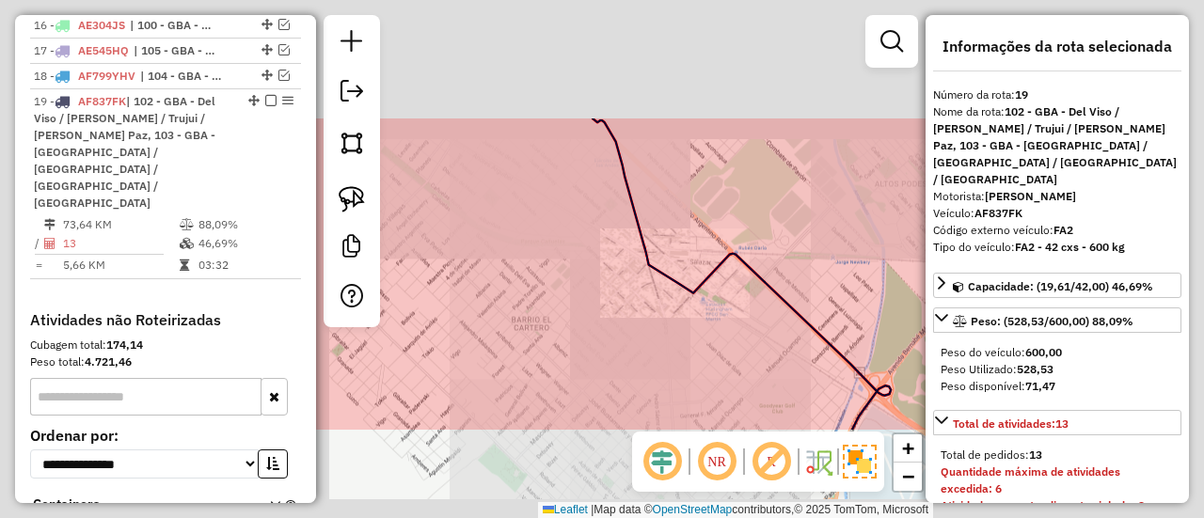
click at [710, 266] on icon at bounding box center [589, 274] width 604 height 311
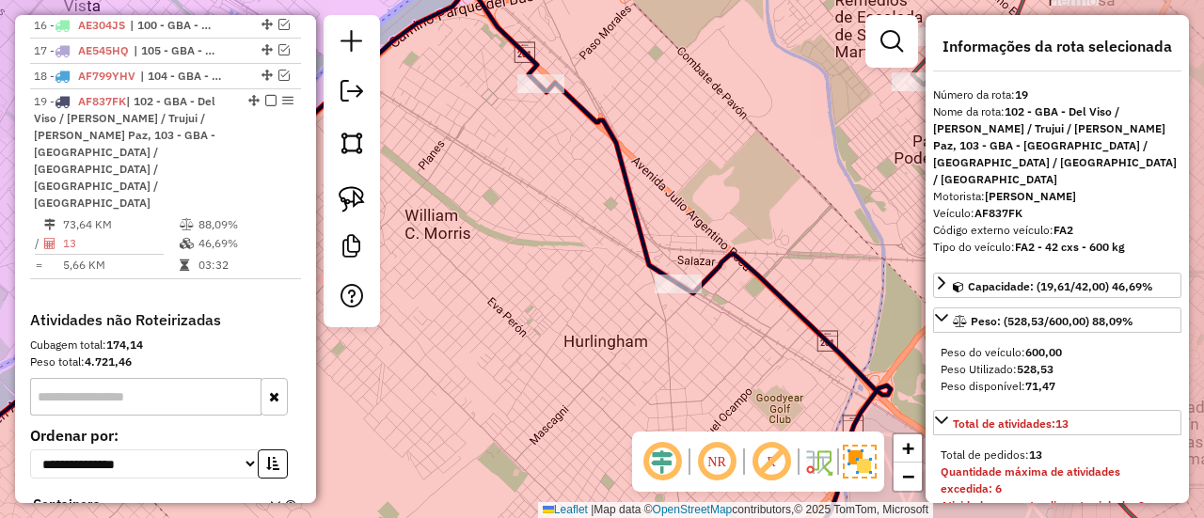
drag, startPoint x: 743, startPoint y: 355, endPoint x: 649, endPoint y: 244, distance: 145.5
click at [647, 247] on div "Janela de atendimento Grade de atendimento Capacidade Transportadoras Veículos …" at bounding box center [602, 259] width 1204 height 518
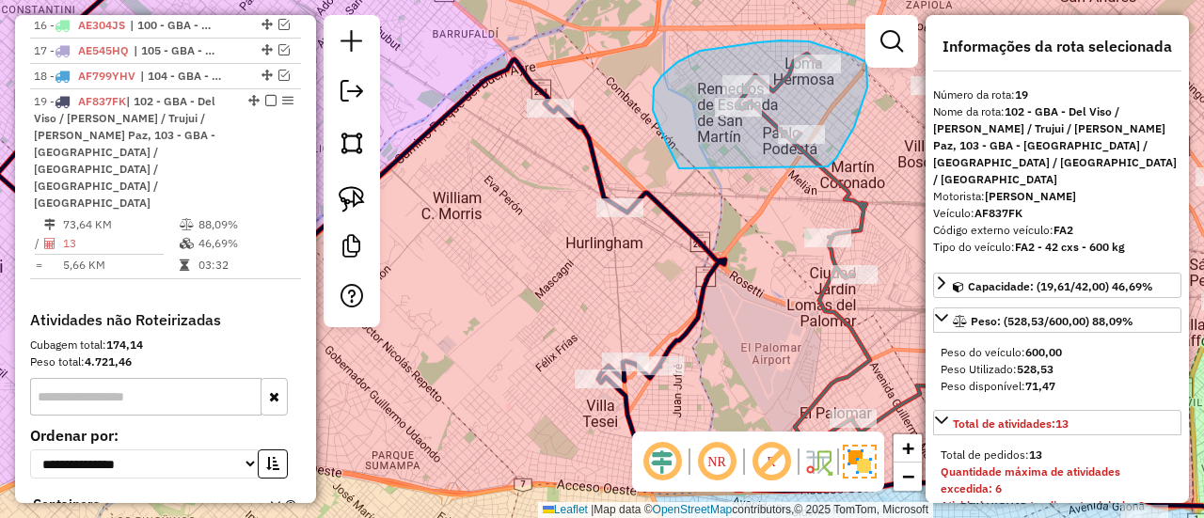
drag, startPoint x: 670, startPoint y: 68, endPoint x: 814, endPoint y: 177, distance: 180.7
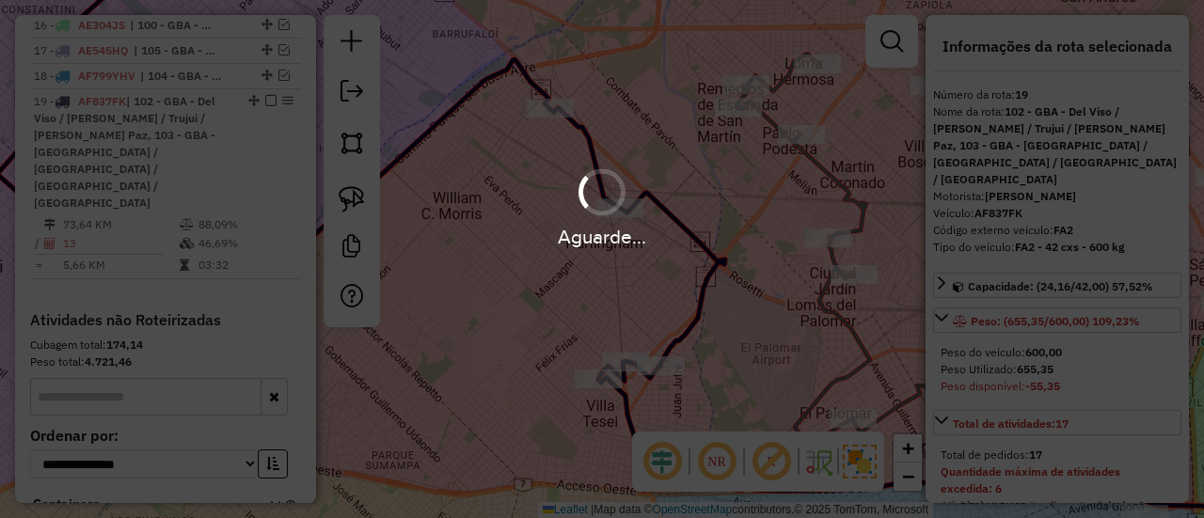
select select "**********"
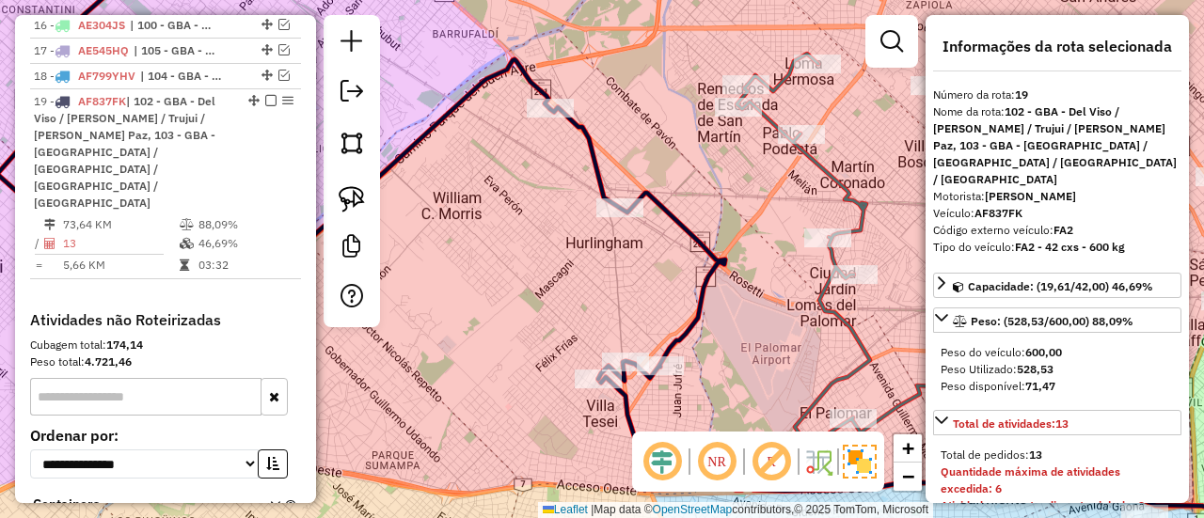
select select "**********"
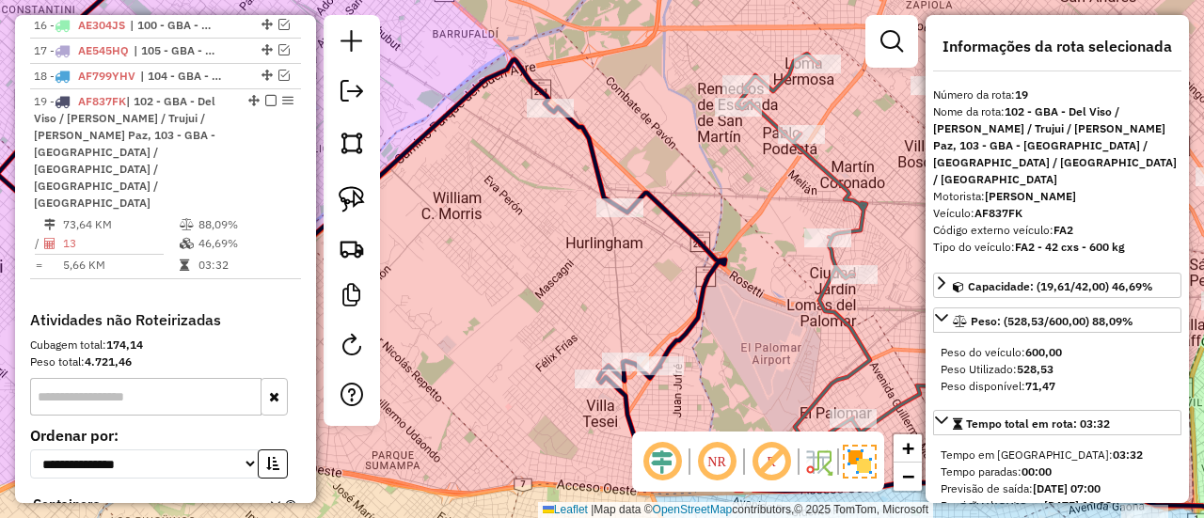
click at [593, 168] on icon at bounding box center [361, 168] width 728 height 440
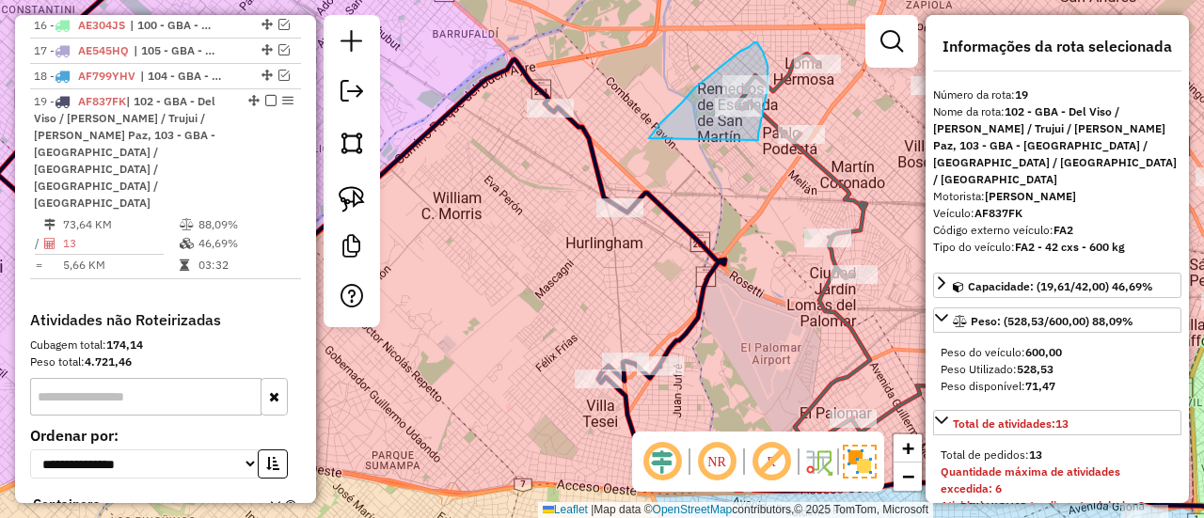
drag, startPoint x: 740, startPoint y: 52, endPoint x: 756, endPoint y: 146, distance: 95.4
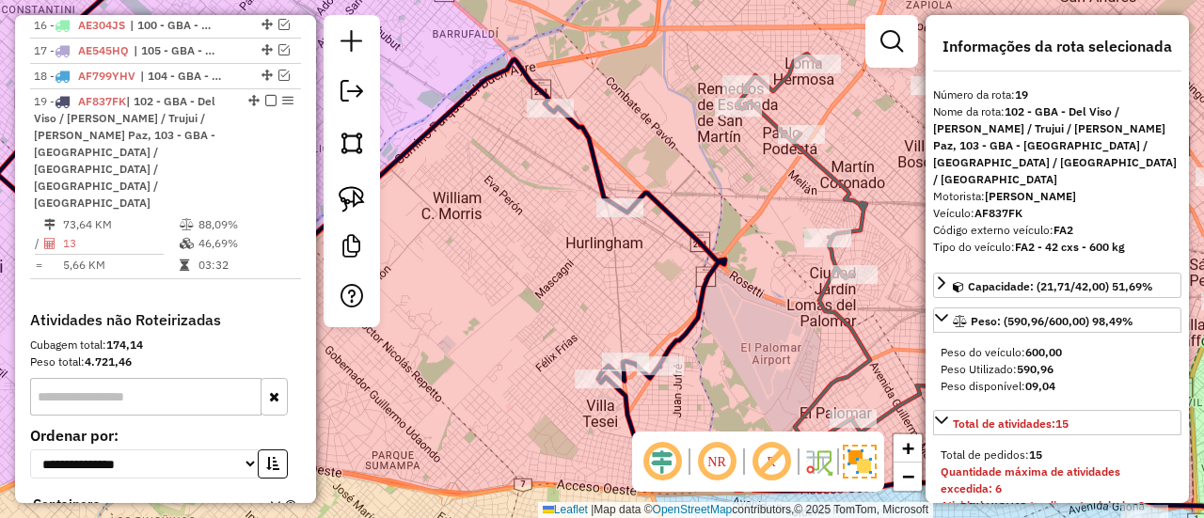
select select "**********"
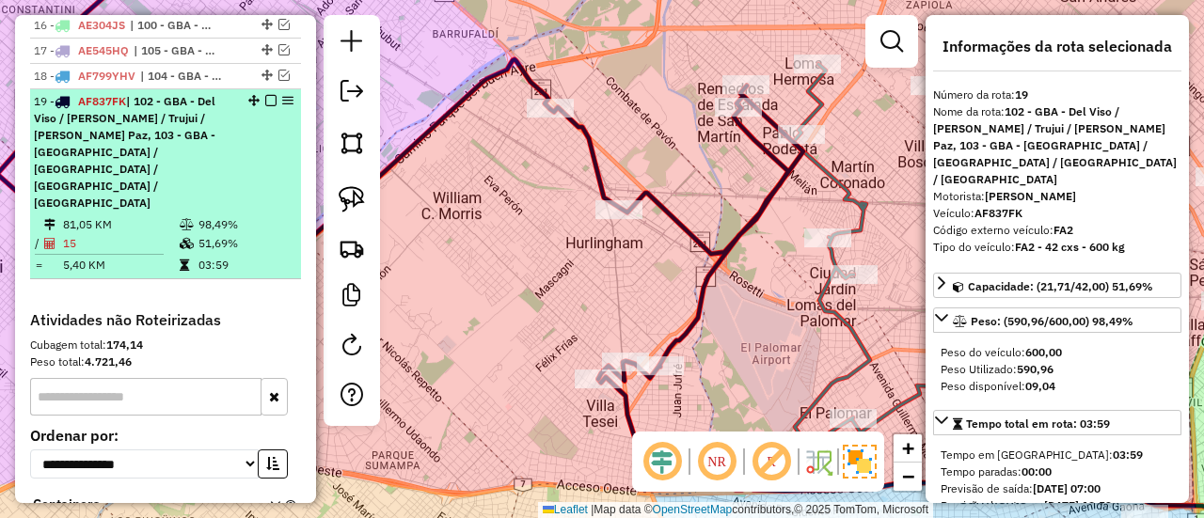
click at [265, 95] on em at bounding box center [270, 100] width 11 height 11
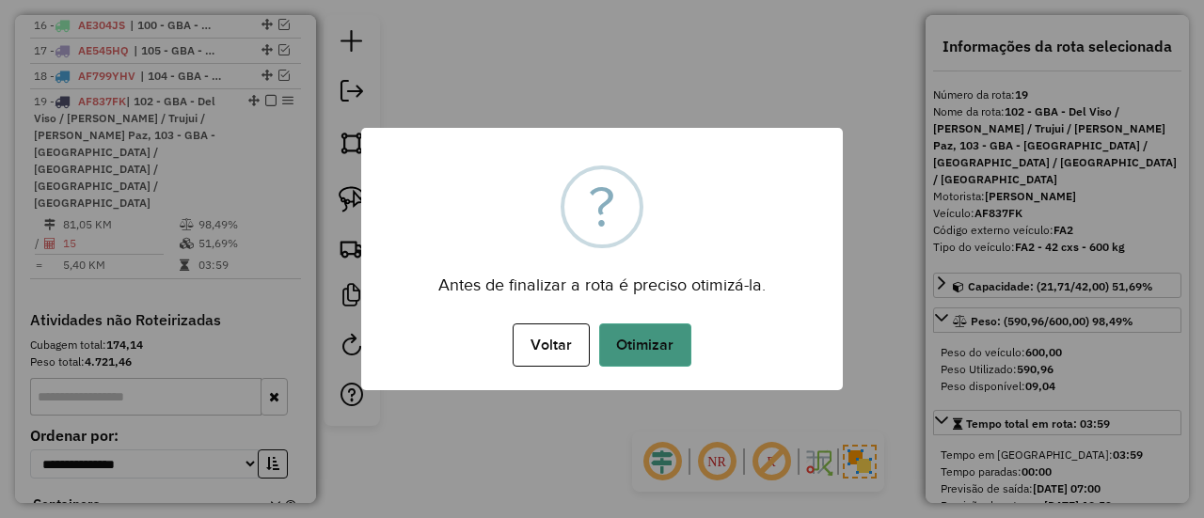
click at [649, 343] on button "Otimizar" at bounding box center [645, 345] width 92 height 43
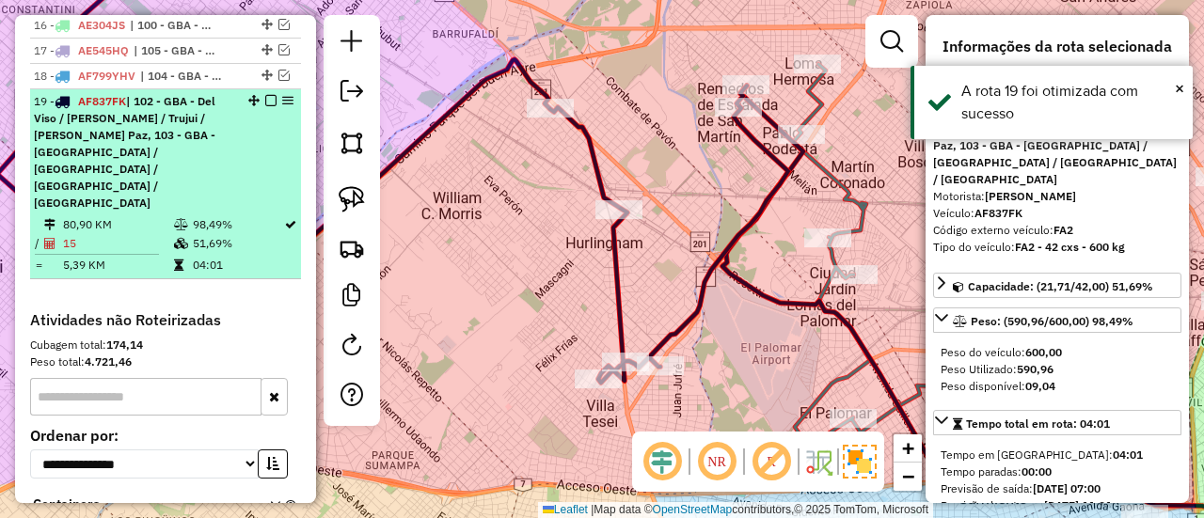
click at [265, 95] on em at bounding box center [270, 100] width 11 height 11
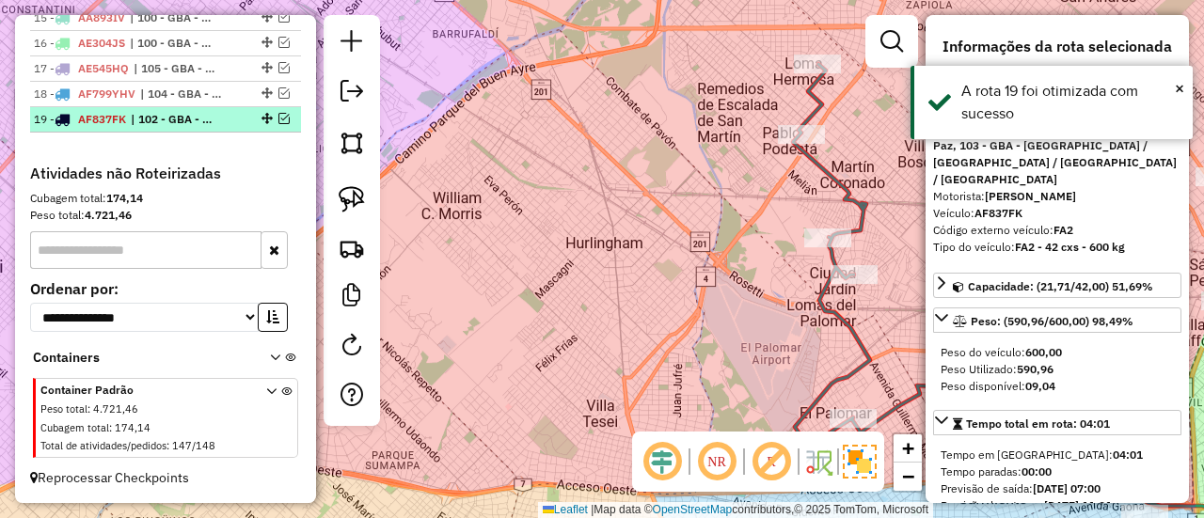
scroll to position [1338, 0]
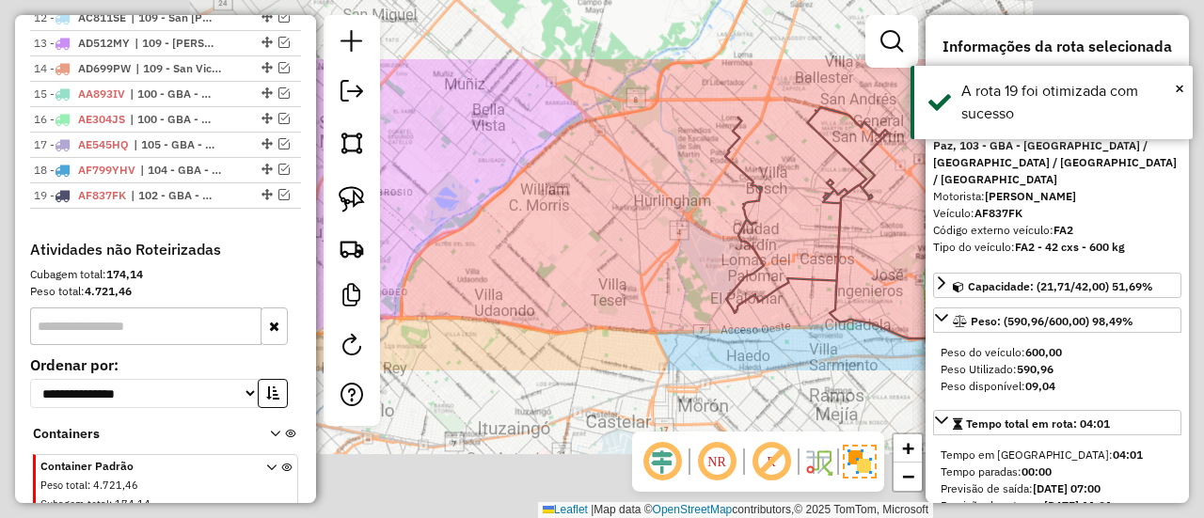
click at [664, 200] on div "Janela de atendimento Grade de atendimento Capacidade Transportadoras Veículos …" at bounding box center [602, 259] width 1204 height 518
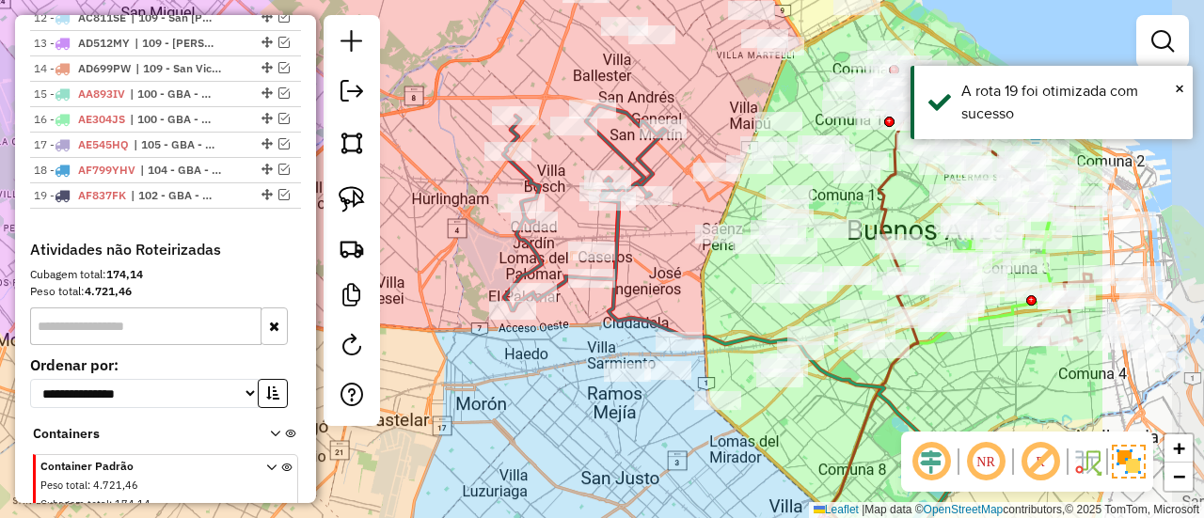
drag, startPoint x: 661, startPoint y: 225, endPoint x: 466, endPoint y: 202, distance: 196.1
click at [442, 229] on div "Janela de atendimento Grade de atendimento Capacidade Transportadoras Veículos …" at bounding box center [602, 259] width 1204 height 518
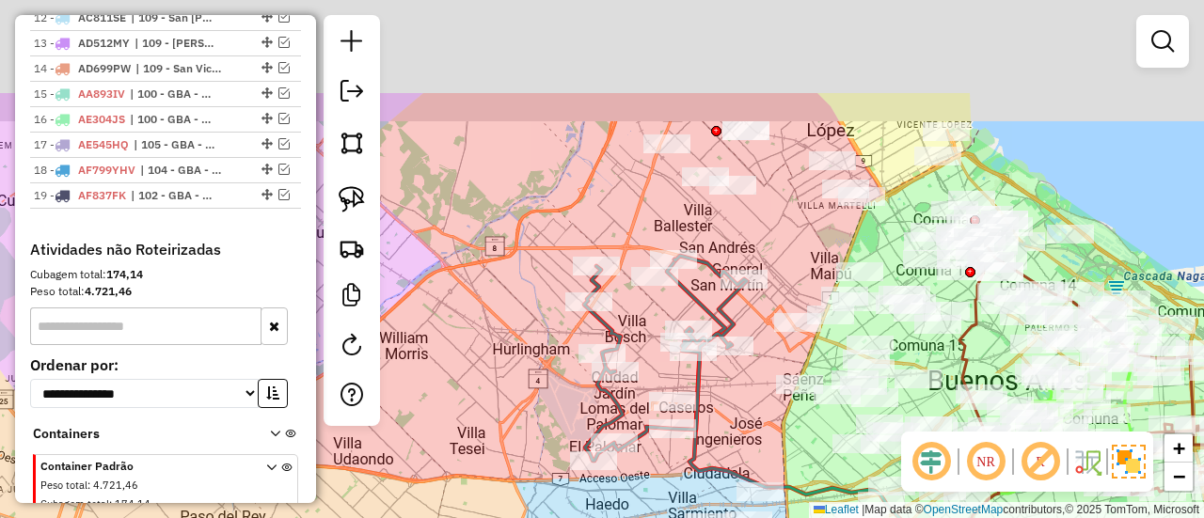
drag, startPoint x: 499, startPoint y: 219, endPoint x: 554, endPoint y: 330, distance: 124.1
click at [554, 330] on div "Janela de atendimento Grade de atendimento Capacidade Transportadoras Veículos …" at bounding box center [602, 259] width 1204 height 518
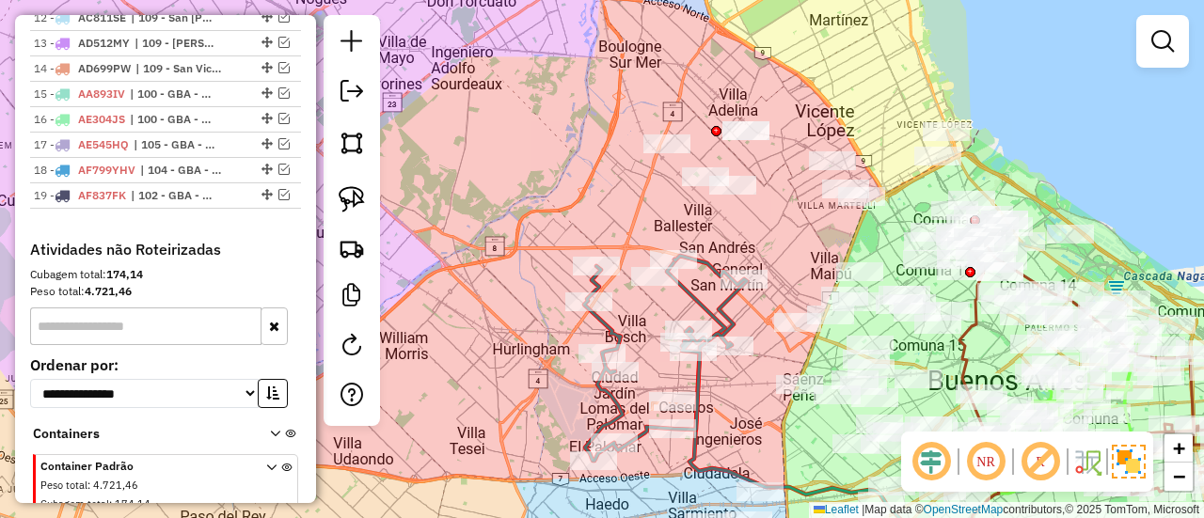
click at [562, 176] on div "Janela de atendimento Grade de atendimento Capacidade Transportadoras Veículos …" at bounding box center [602, 259] width 1204 height 518
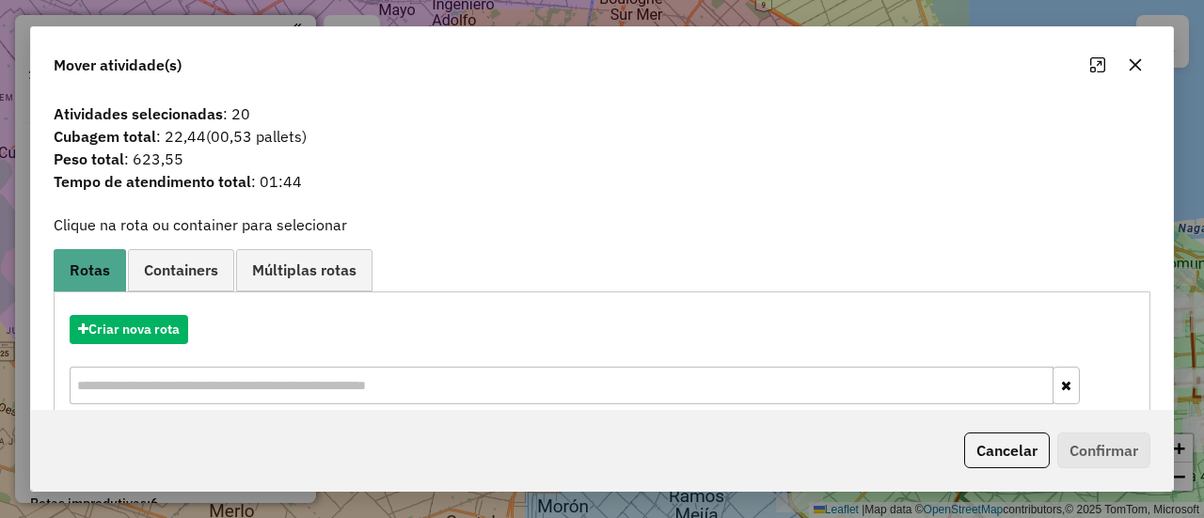
scroll to position [1338, 0]
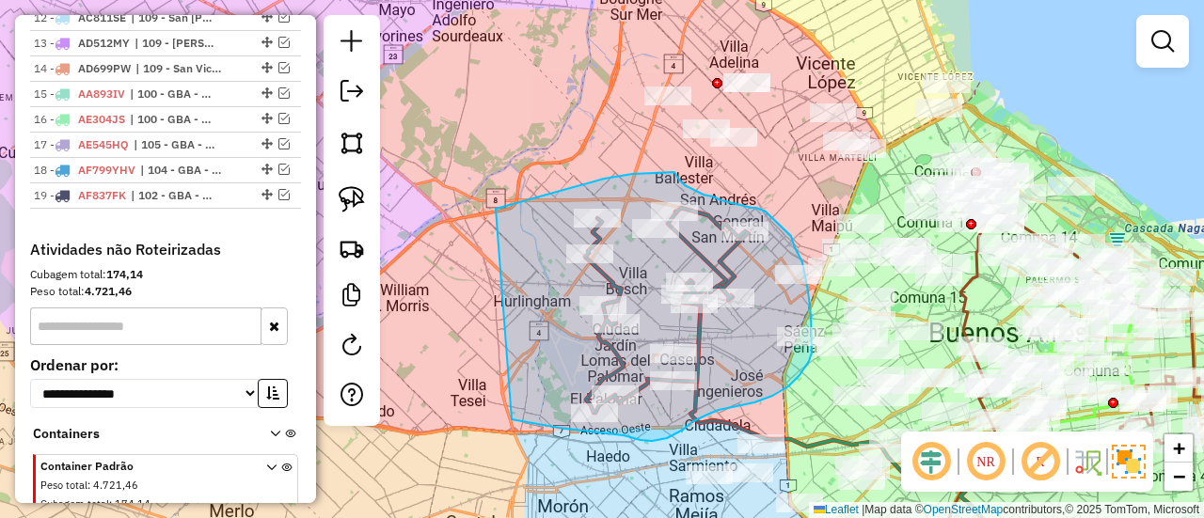
drag, startPoint x: 496, startPoint y: 209, endPoint x: 510, endPoint y: 419, distance: 210.3
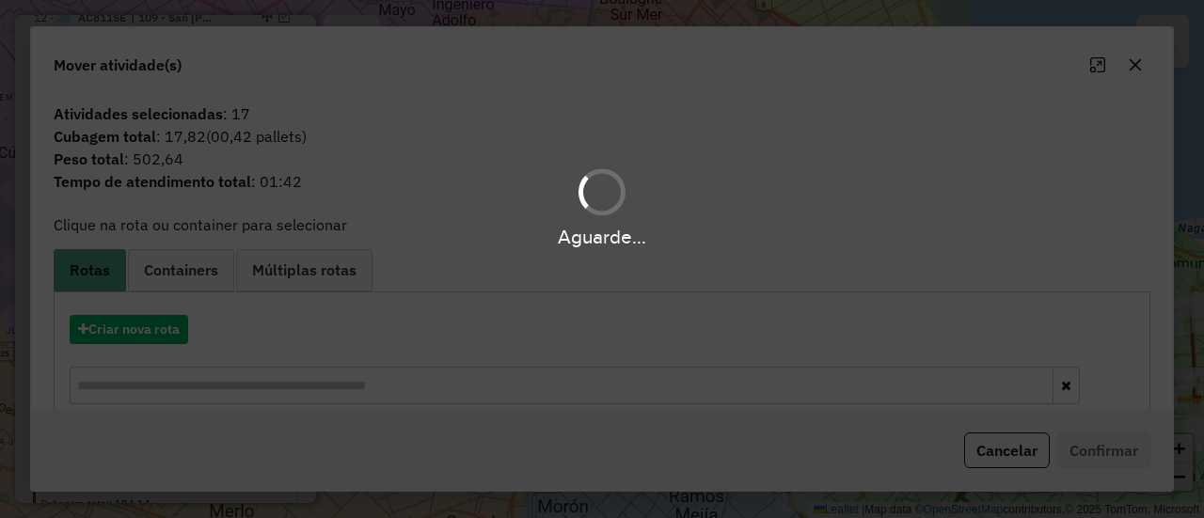
click at [149, 337] on hb-app "Aguarde... Pop-up bloqueado! Seu navegador bloqueou automáticamente a abertura …" at bounding box center [602, 259] width 1204 height 518
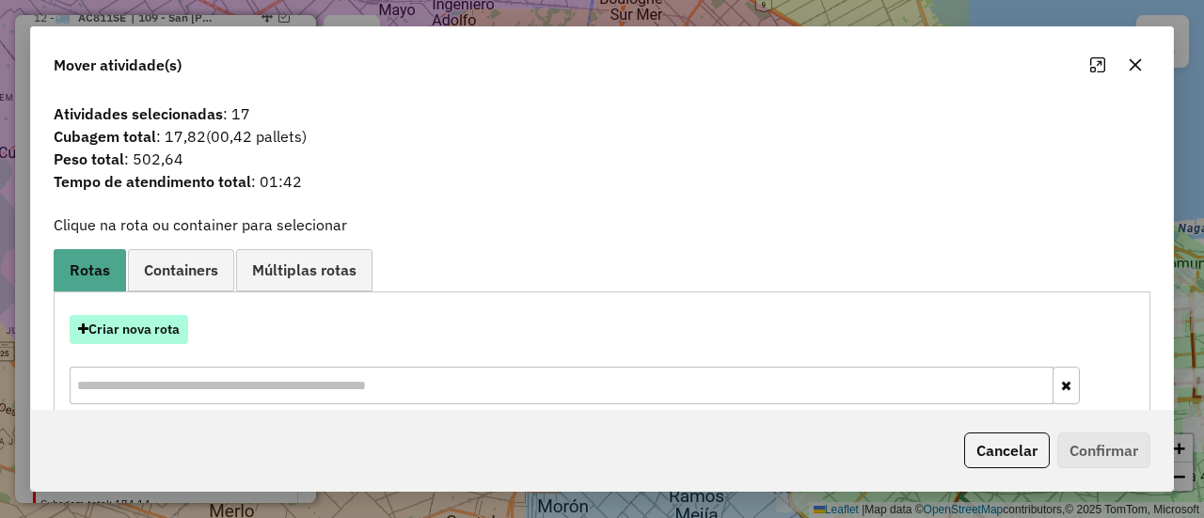
click at [151, 335] on button "Criar nova rota" at bounding box center [129, 329] width 119 height 29
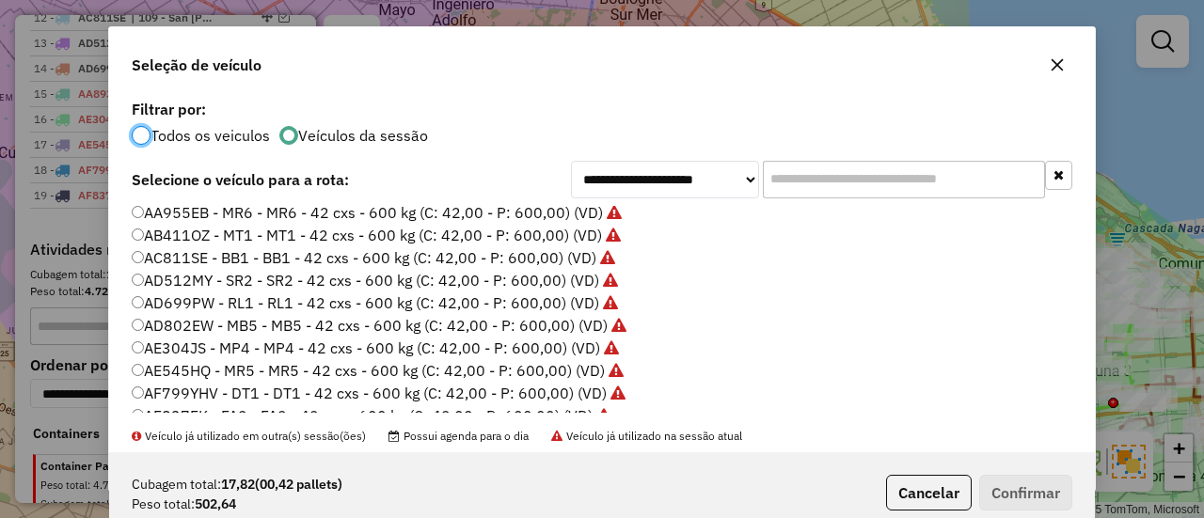
scroll to position [188, 0]
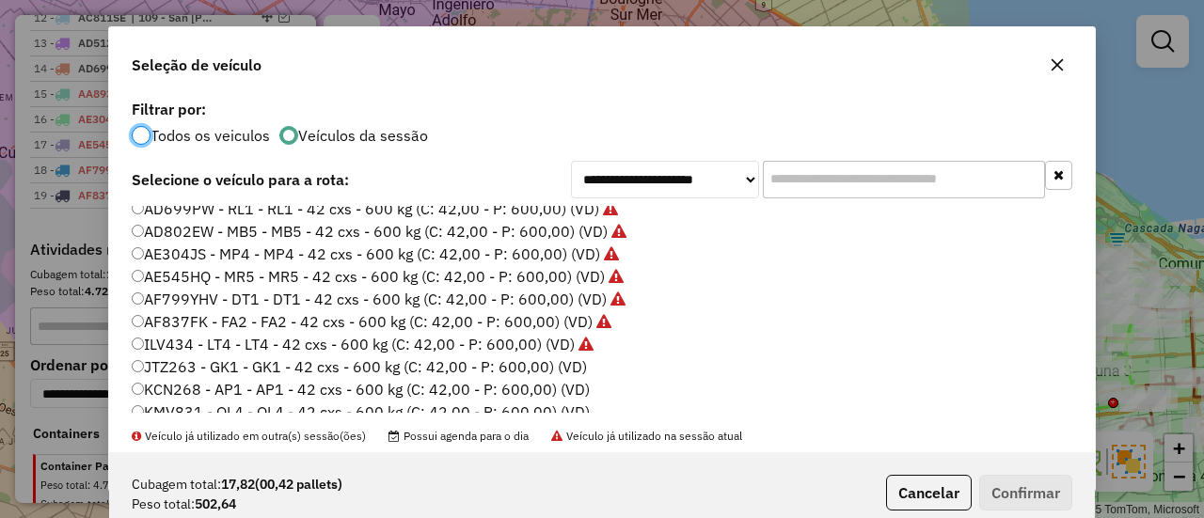
drag, startPoint x: 565, startPoint y: 371, endPoint x: 575, endPoint y: 364, distance: 12.3
click at [565, 370] on label "JTZ263 - GK1 - GK1 - 42 cxs - 600 kg (C: 42,00 - P: 600,00) (VD)" at bounding box center [359, 367] width 455 height 23
click at [1018, 493] on button "Confirmar" at bounding box center [1025, 493] width 93 height 36
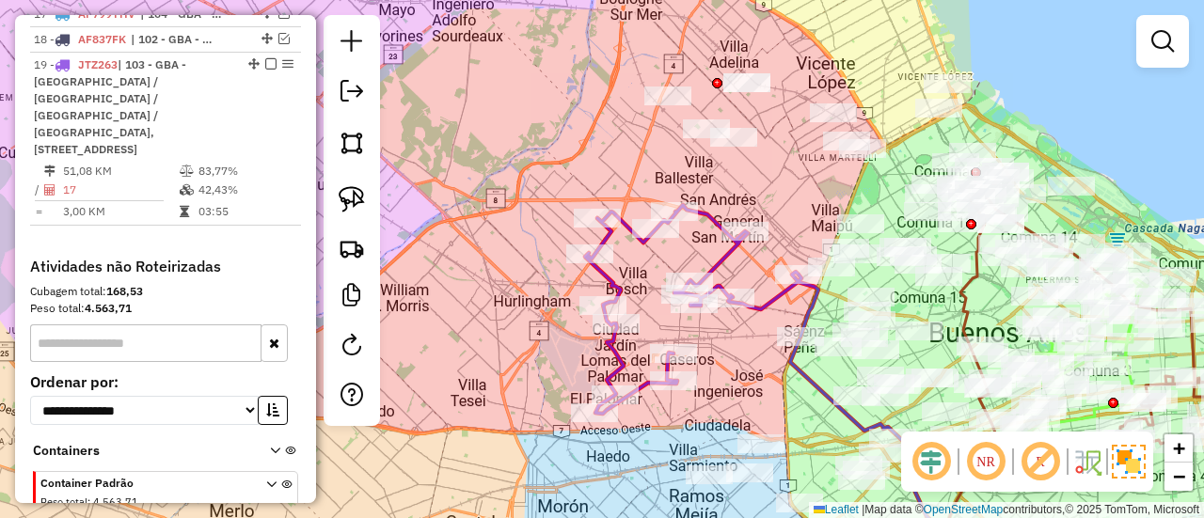
scroll to position [1310, 0]
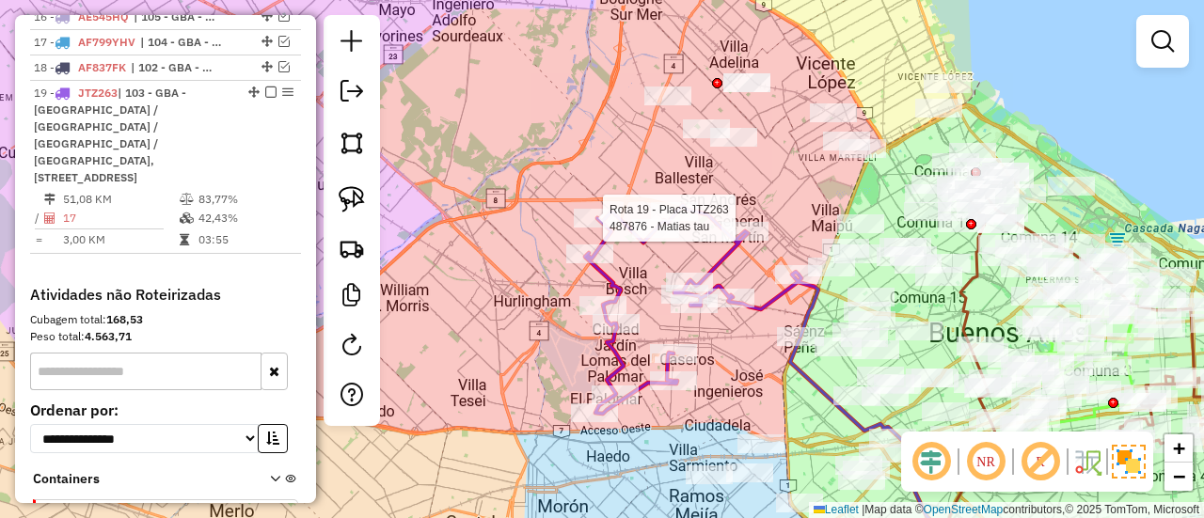
select select "**********"
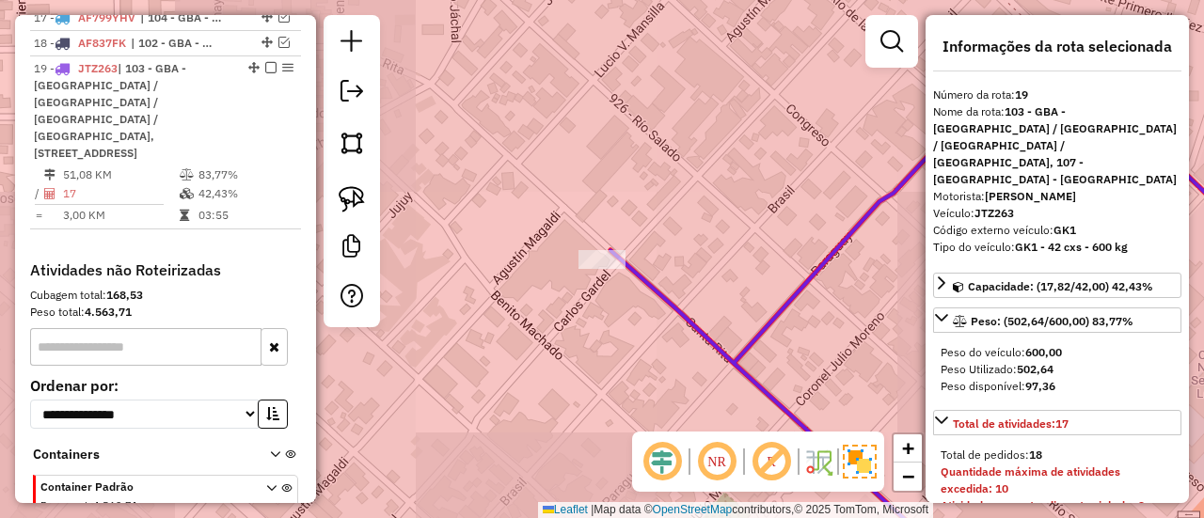
scroll to position [1335, 0]
drag, startPoint x: 785, startPoint y: 338, endPoint x: 642, endPoint y: 199, distance: 199.0
click at [642, 202] on div "487876 - Matias tau Endereço: santa rita 8708 Bairro: (Loma hermosa / ) Pedidos…" at bounding box center [602, 259] width 1204 height 518
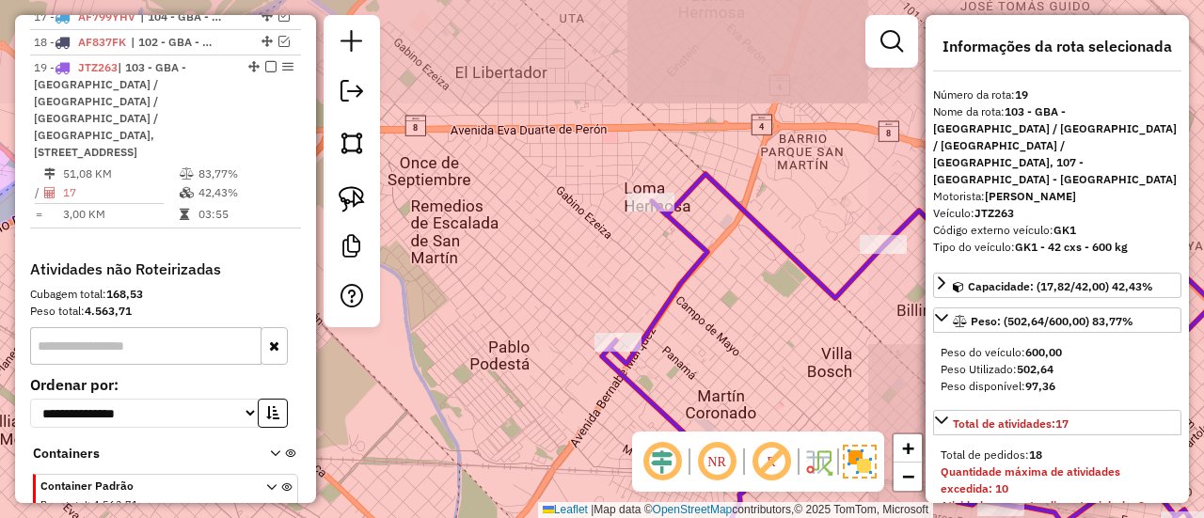
drag, startPoint x: 785, startPoint y: 315, endPoint x: 555, endPoint y: 87, distance: 324.0
click at [555, 87] on div "Janela de atendimento Grade de atendimento Capacidade Transportadoras Veículos …" at bounding box center [602, 259] width 1204 height 518
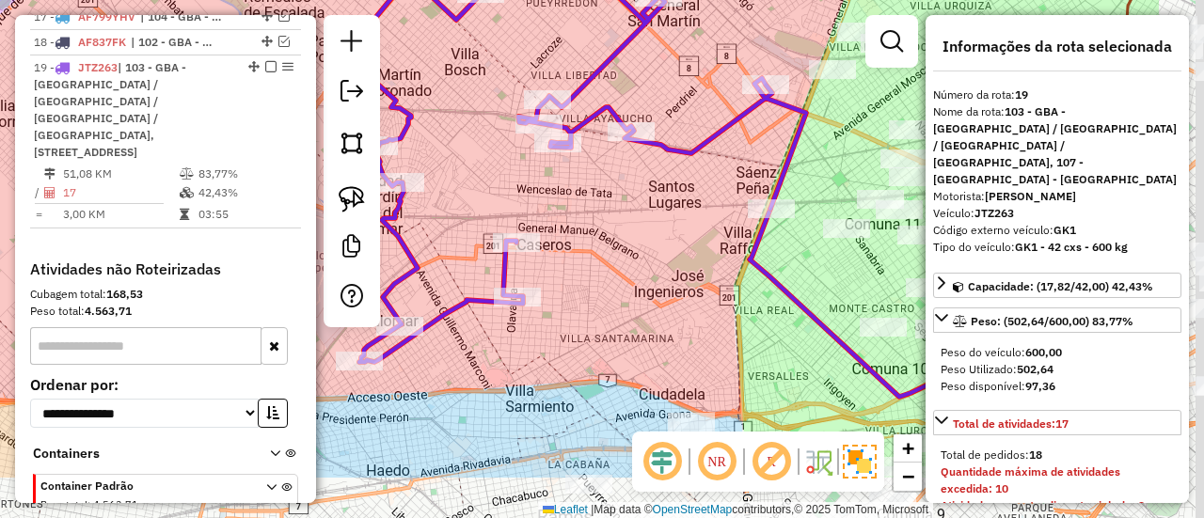
drag, startPoint x: 797, startPoint y: 240, endPoint x: 599, endPoint y: 133, distance: 224.8
click at [497, 93] on icon at bounding box center [573, 153] width 467 height 417
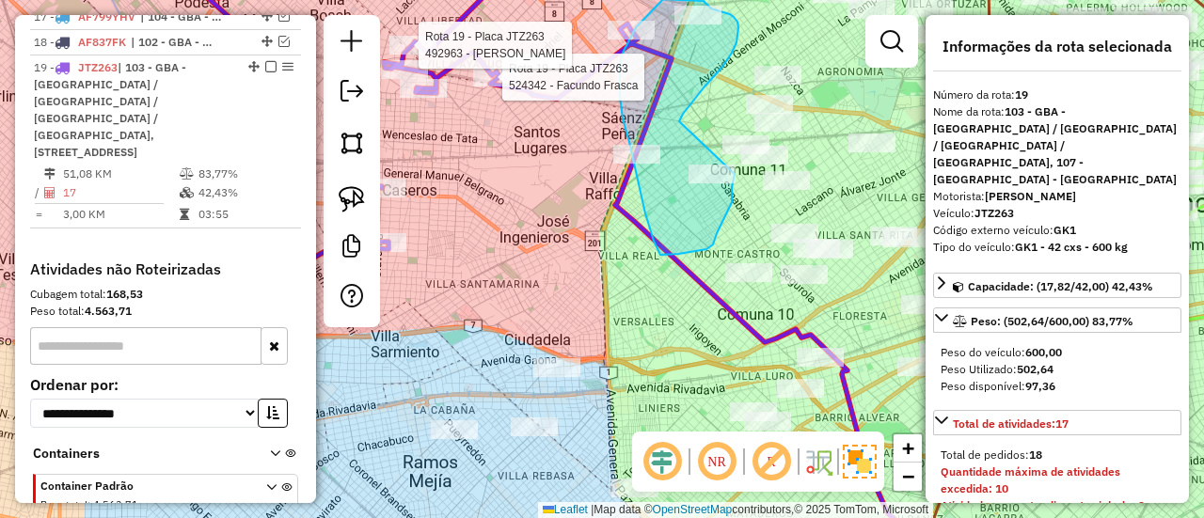
drag, startPoint x: 683, startPoint y: 114, endPoint x: 739, endPoint y: 168, distance: 77.8
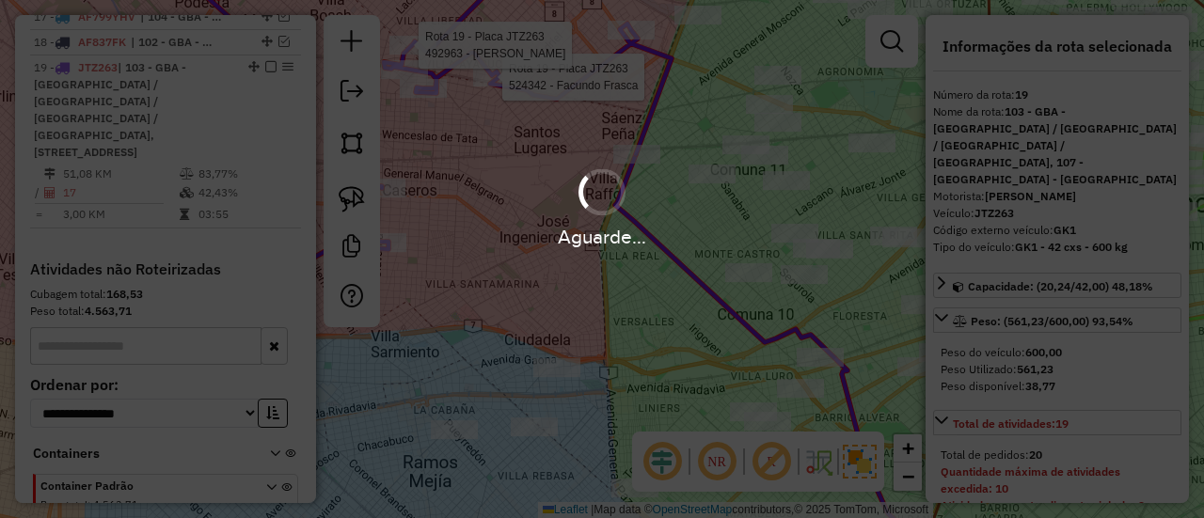
select select "**********"
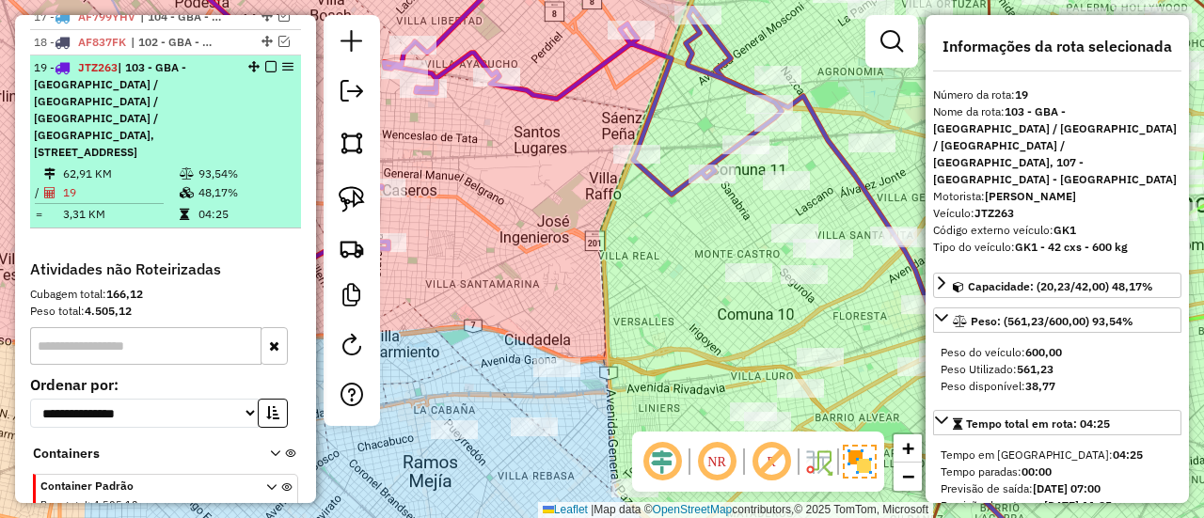
click at [265, 61] on em at bounding box center [270, 66] width 11 height 11
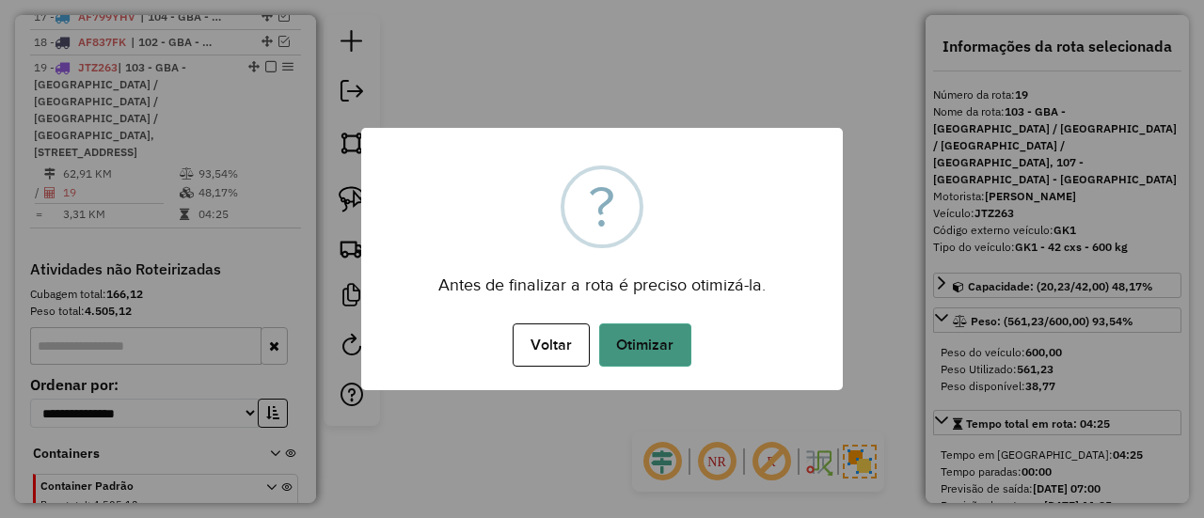
drag, startPoint x: 674, startPoint y: 373, endPoint x: 677, endPoint y: 354, distance: 19.2
click at [675, 372] on div "× ? Antes de finalizar a rota é preciso otimizá-la. Voltar No Otimizar" at bounding box center [602, 259] width 482 height 263
click at [677, 354] on button "Otimizar" at bounding box center [645, 345] width 92 height 43
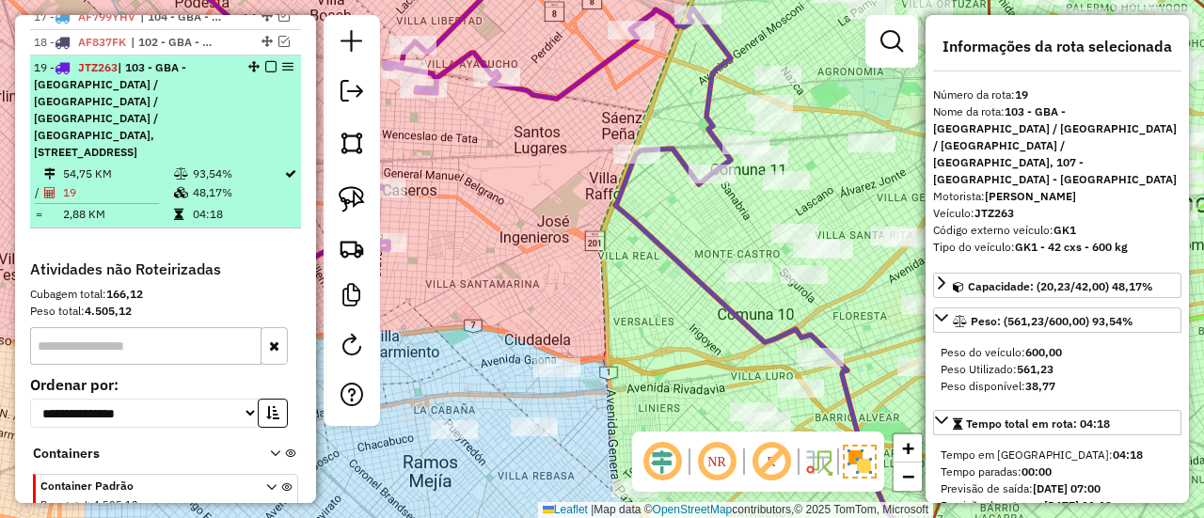
click at [265, 61] on em at bounding box center [270, 66] width 11 height 11
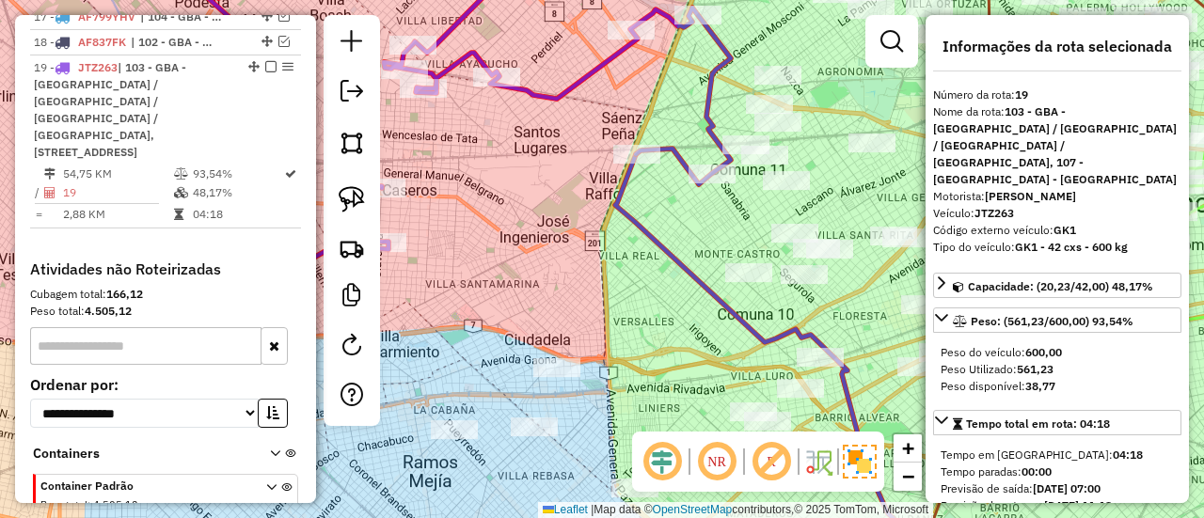
scroll to position [1240, 0]
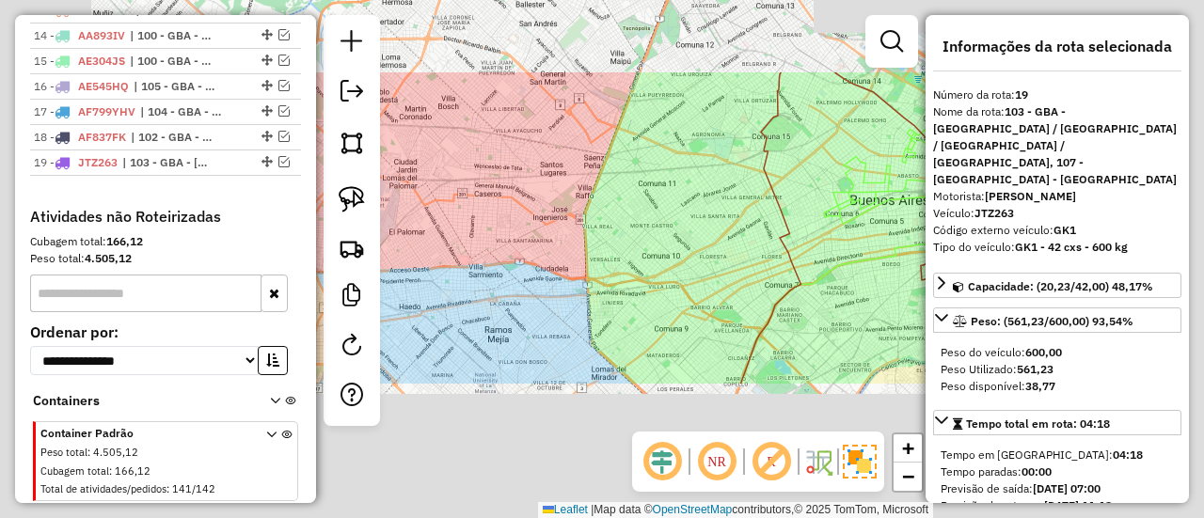
click at [608, 196] on div "Janela de atendimento Grade de atendimento Capacidade Transportadoras Veículos …" at bounding box center [602, 259] width 1204 height 518
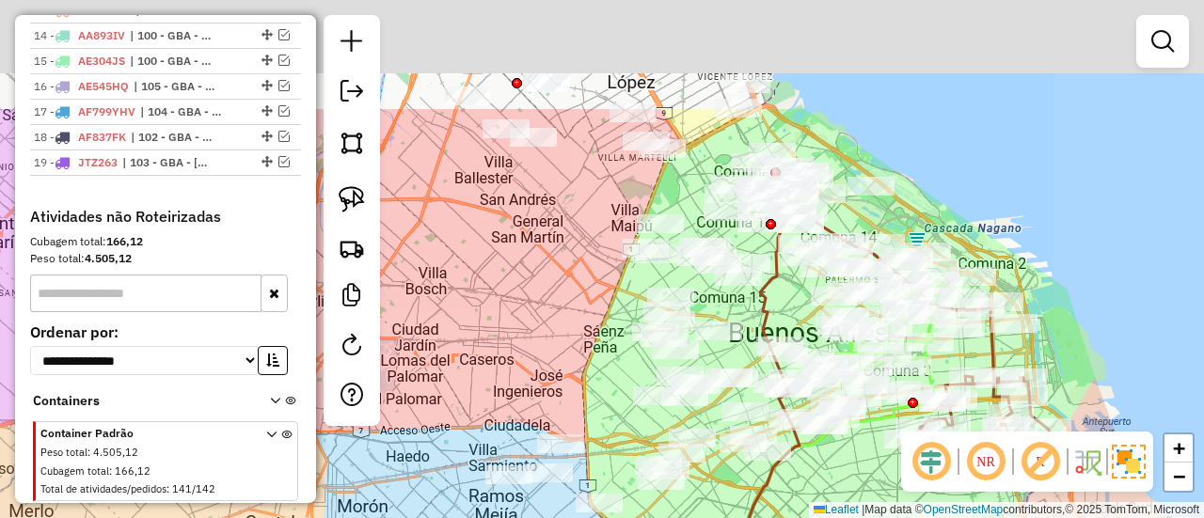
drag, startPoint x: 597, startPoint y: 137, endPoint x: 600, endPoint y: 283, distance: 145.9
click at [597, 298] on div "Janela de atendimento Grade de atendimento Capacidade Transportadoras Veículos …" at bounding box center [602, 259] width 1204 height 518
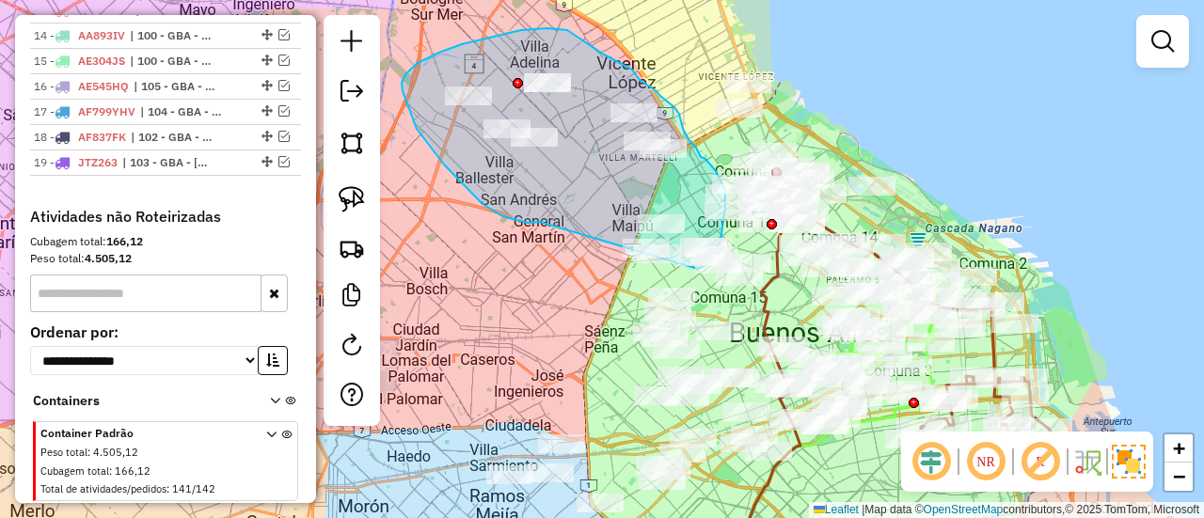
drag, startPoint x: 502, startPoint y: 216, endPoint x: 591, endPoint y: 264, distance: 100.6
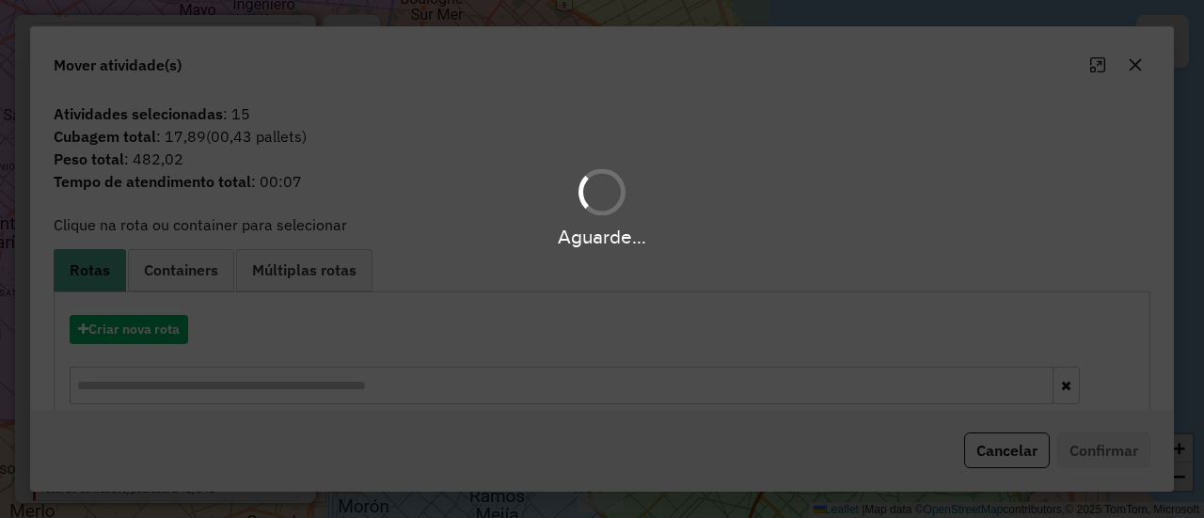
click at [147, 329] on div "Aguarde..." at bounding box center [602, 259] width 1204 height 518
click at [147, 329] on button "Criar nova rota" at bounding box center [129, 329] width 119 height 29
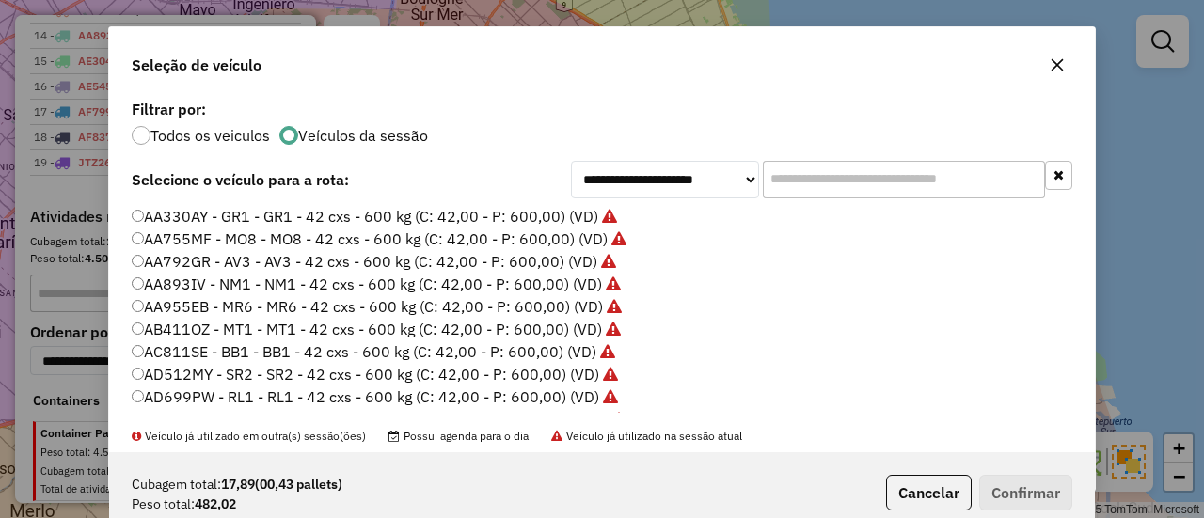
click at [147, 329] on div "**********" at bounding box center [602, 259] width 1204 height 518
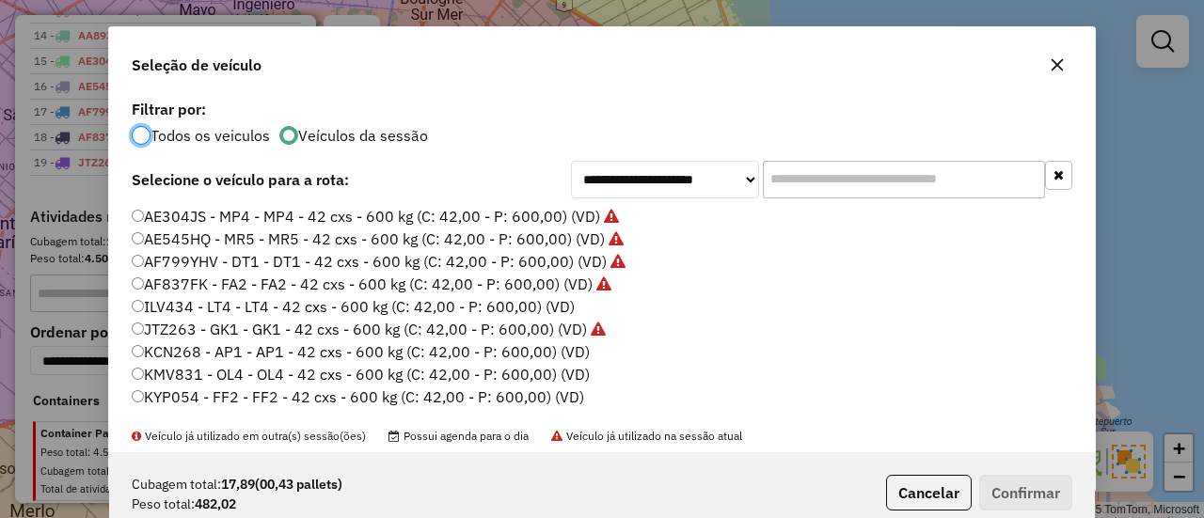
scroll to position [282, 0]
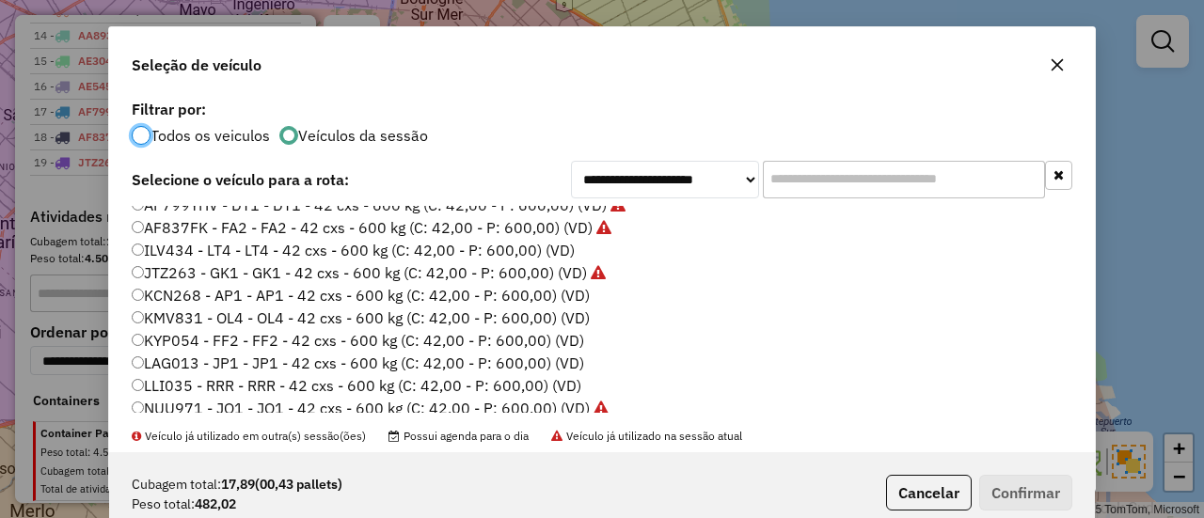
drag, startPoint x: 557, startPoint y: 252, endPoint x: 596, endPoint y: 277, distance: 45.7
click at [557, 253] on label "ILV434 - LT4 - LT4 - 42 cxs - 600 kg (C: 42,00 - P: 600,00) (VD)" at bounding box center [353, 250] width 443 height 23
click at [1001, 488] on button "Confirmar" at bounding box center [1025, 493] width 93 height 36
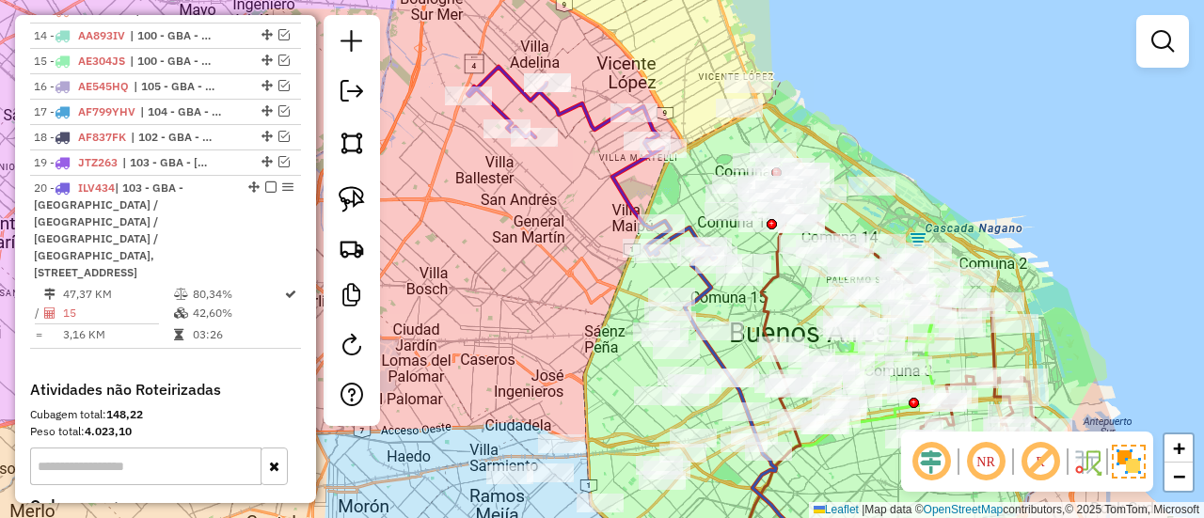
scroll to position [1335, 0]
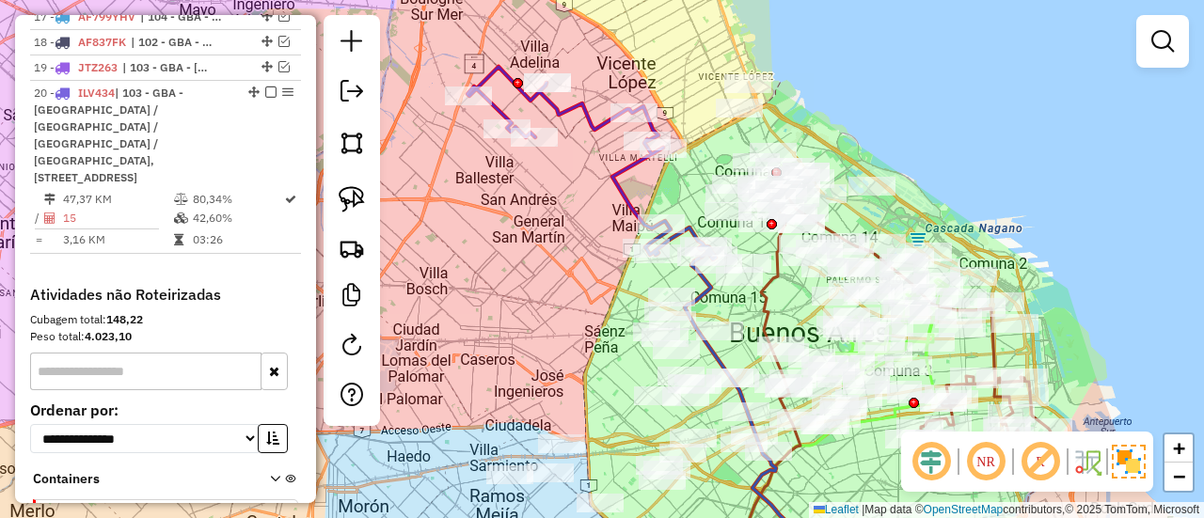
click at [617, 185] on icon at bounding box center [592, 163] width 248 height 193
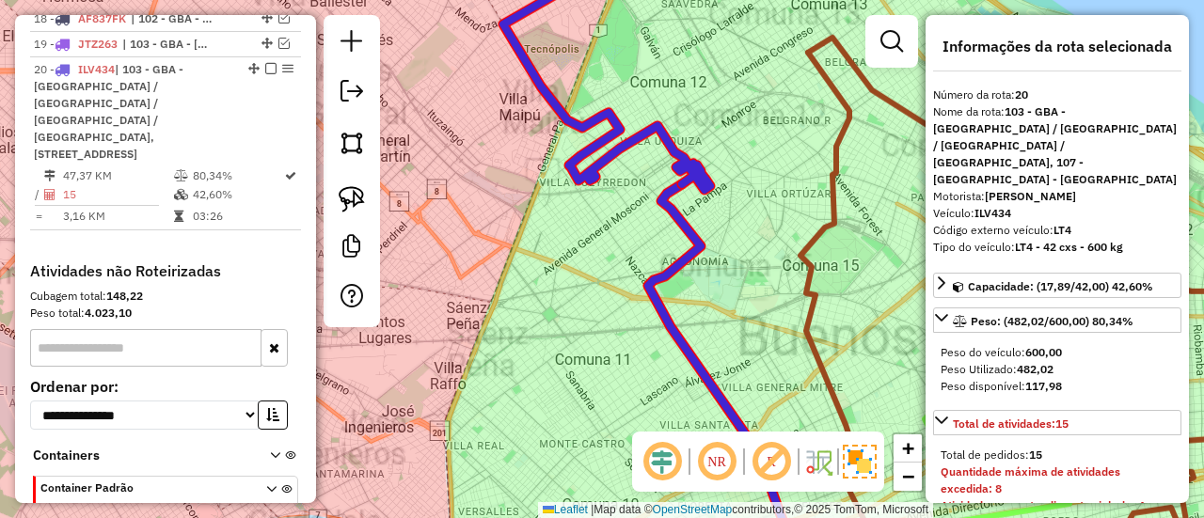
scroll to position [1361, 0]
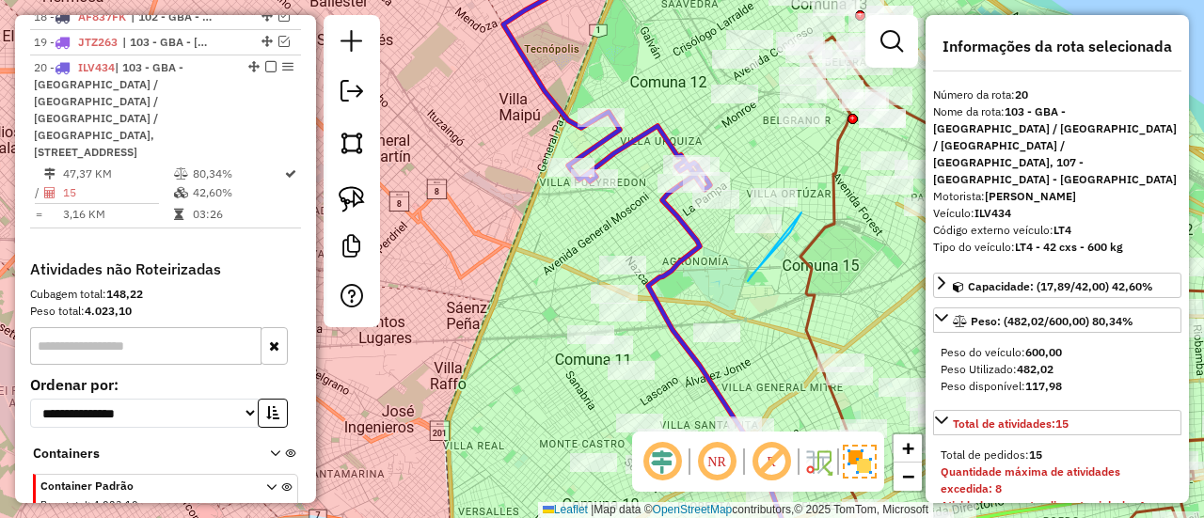
drag, startPoint x: 762, startPoint y: 264, endPoint x: 627, endPoint y: 208, distance: 146.8
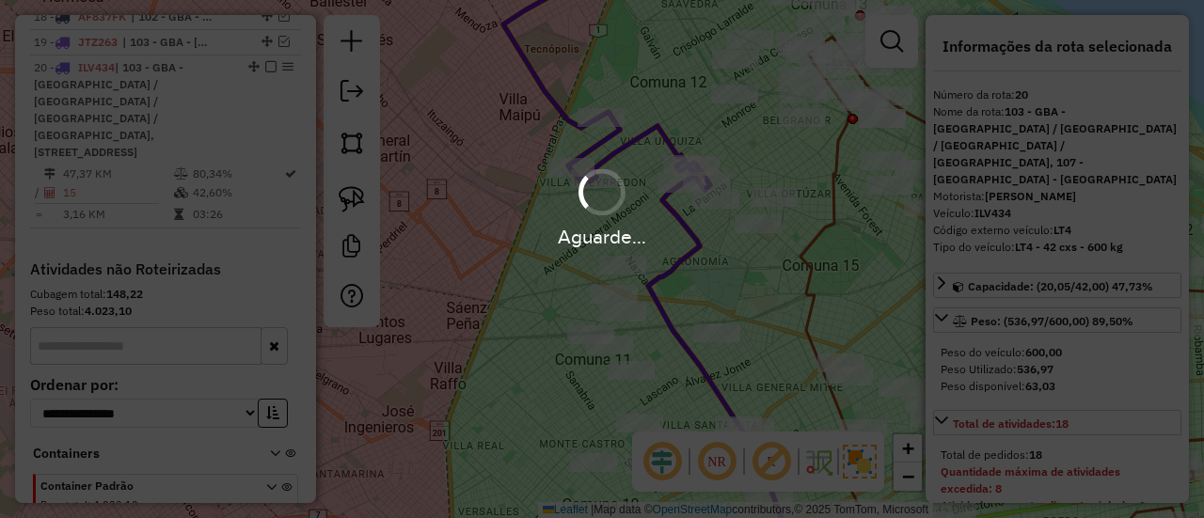
select select "**********"
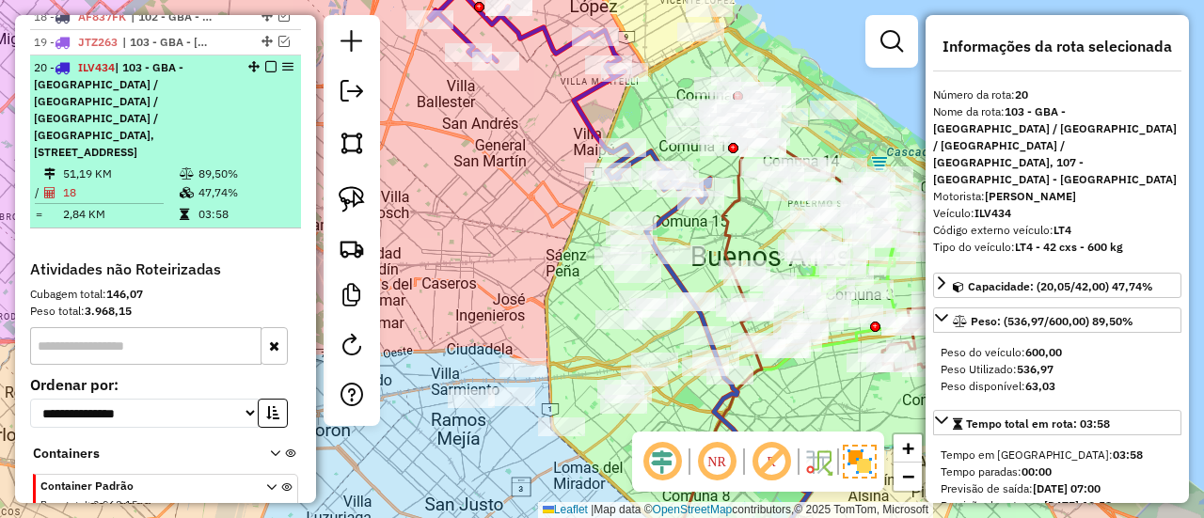
click at [273, 61] on div at bounding box center [265, 66] width 56 height 11
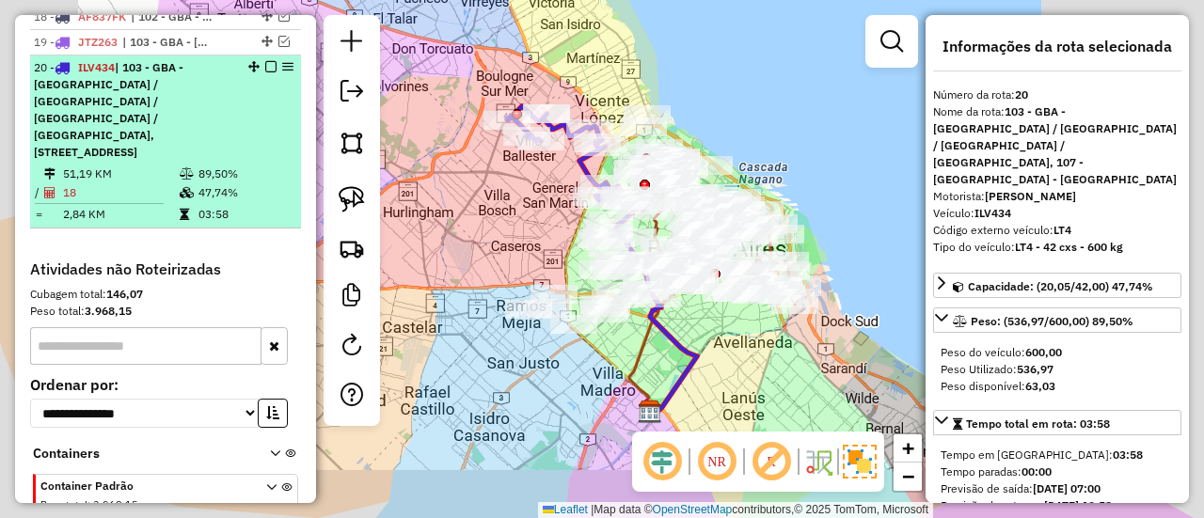
click at [268, 61] on em at bounding box center [270, 66] width 11 height 11
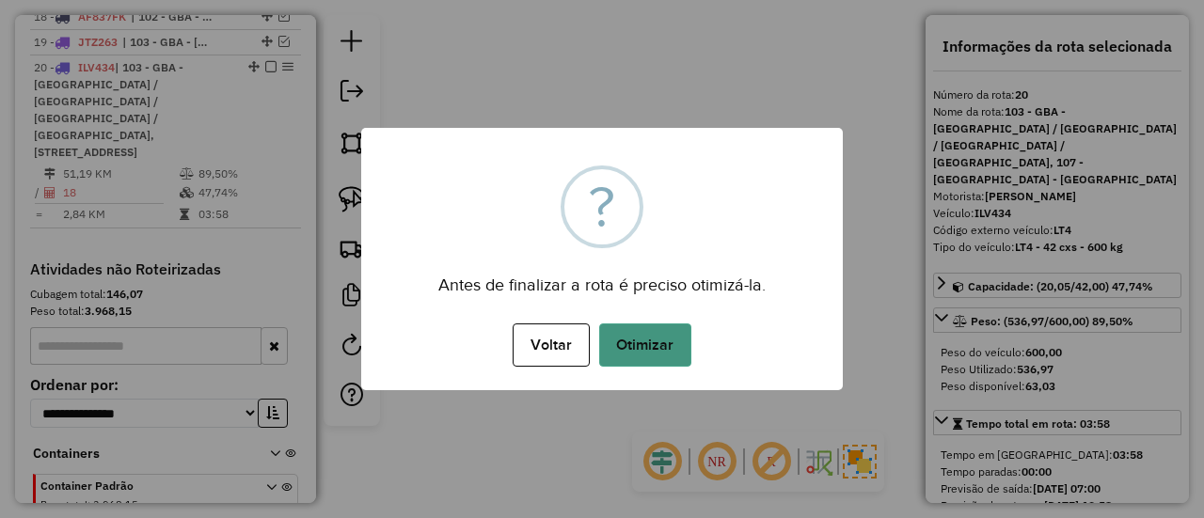
drag, startPoint x: 626, startPoint y: 302, endPoint x: 632, endPoint y: 323, distance: 21.7
click at [627, 309] on div "× ? Antes de finalizar a rota é preciso otimizá-la. Voltar No Otimizar" at bounding box center [602, 259] width 482 height 263
click at [634, 325] on button "Otimizar" at bounding box center [645, 345] width 92 height 43
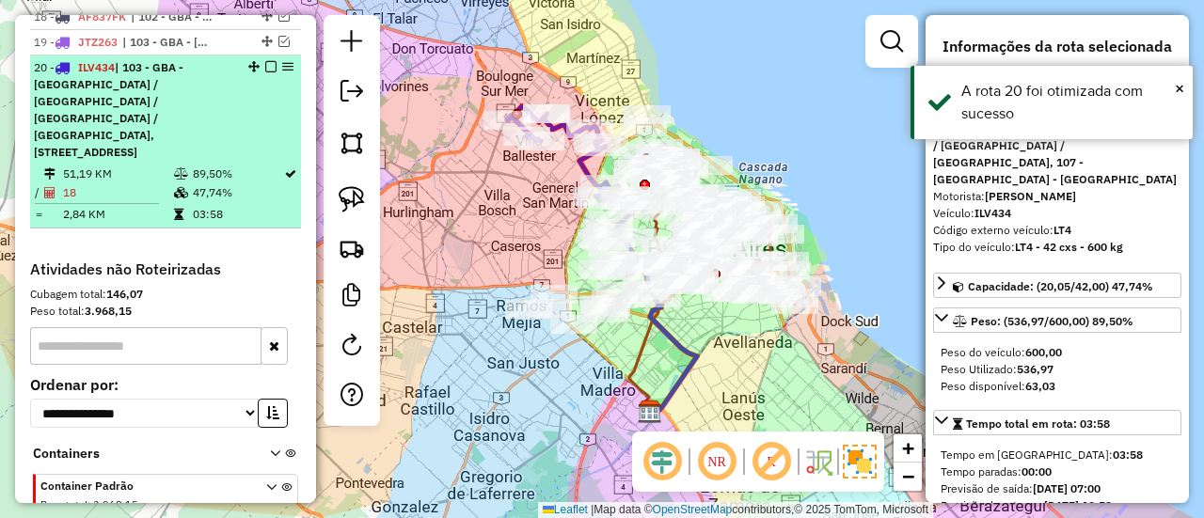
click at [265, 61] on em at bounding box center [270, 66] width 11 height 11
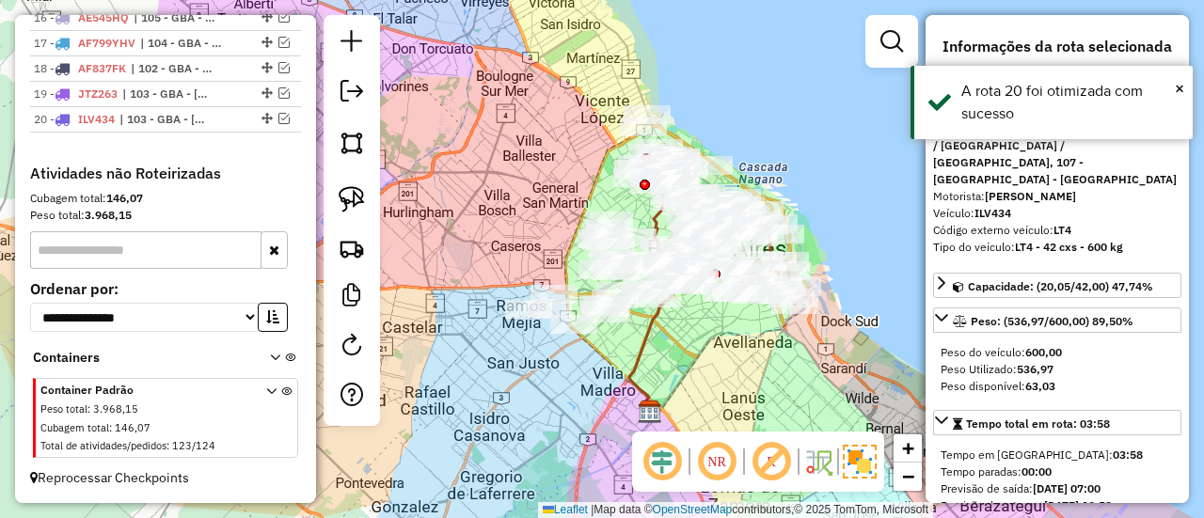
scroll to position [1266, 0]
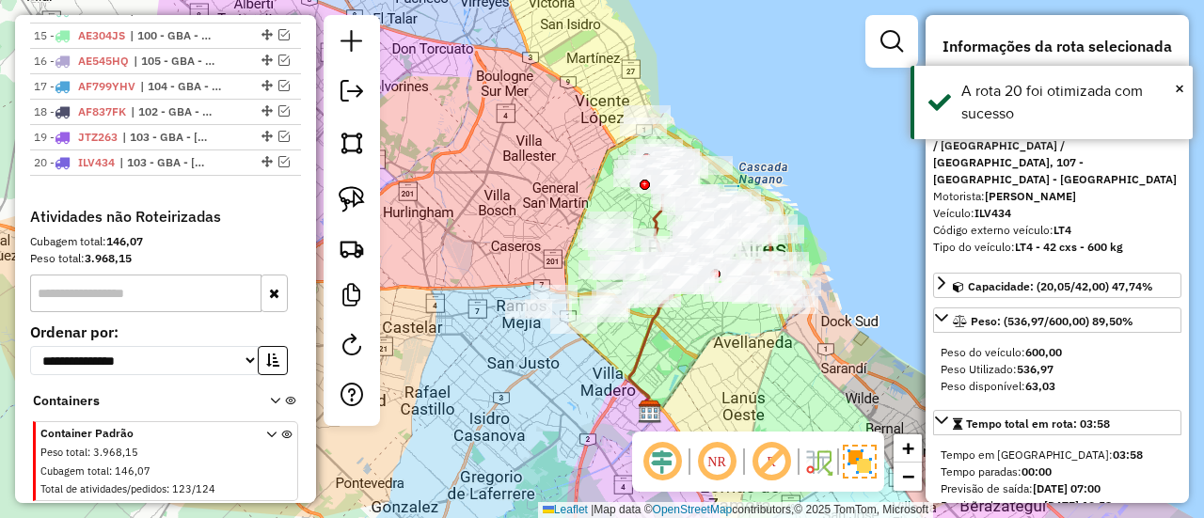
drag, startPoint x: 512, startPoint y: 268, endPoint x: 523, endPoint y: 274, distance: 12.6
click at [512, 267] on div "Janela de atendimento Grade de atendimento Capacidade Transportadoras Veículos …" at bounding box center [602, 259] width 1204 height 518
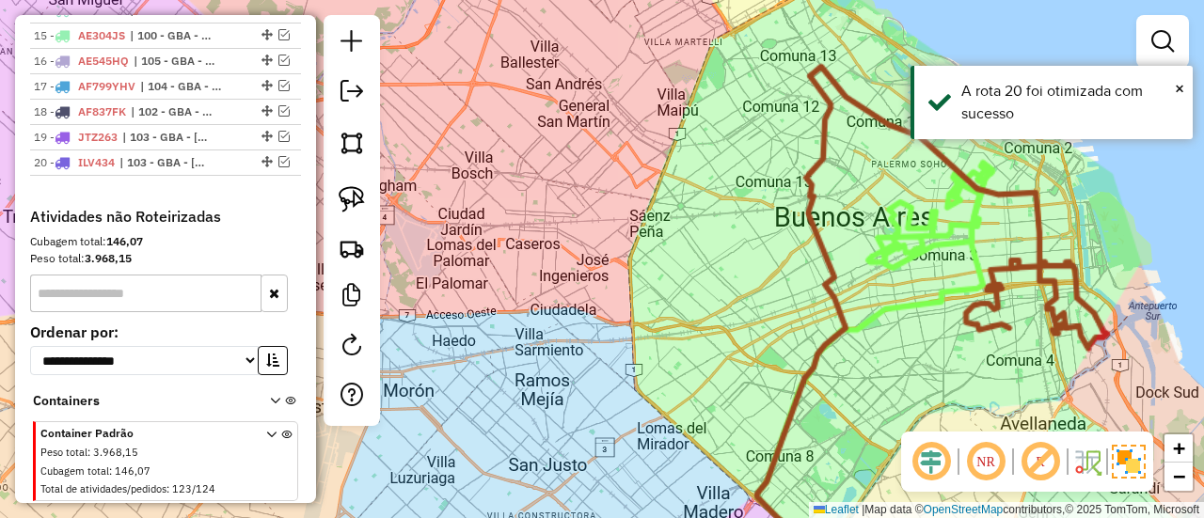
click at [532, 131] on div "Janela de atendimento Grade de atendimento Capacidade Transportadoras Veículos …" at bounding box center [602, 259] width 1204 height 518
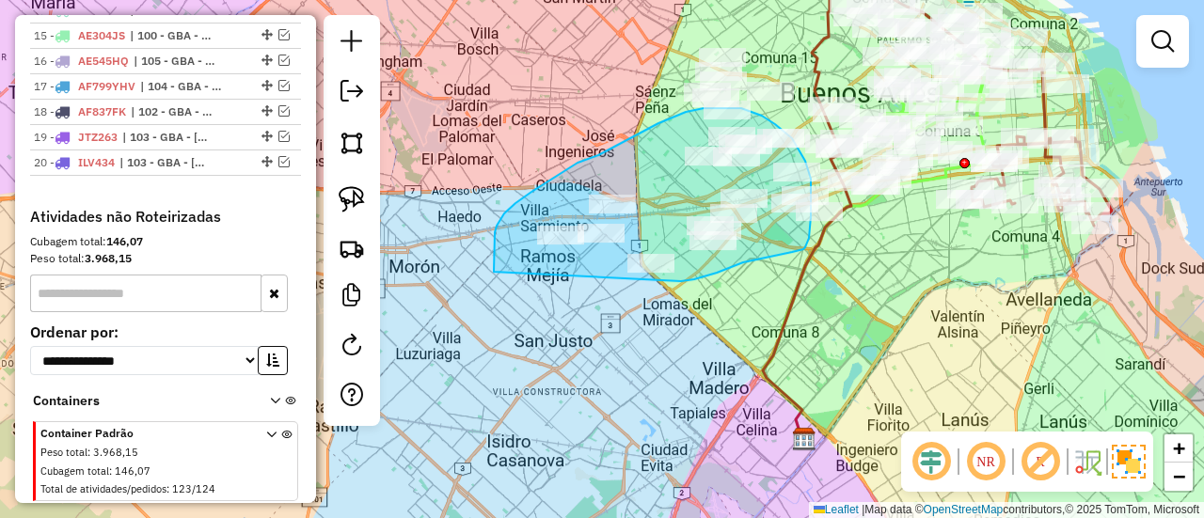
drag, startPoint x: 694, startPoint y: 279, endPoint x: 494, endPoint y: 274, distance: 200.5
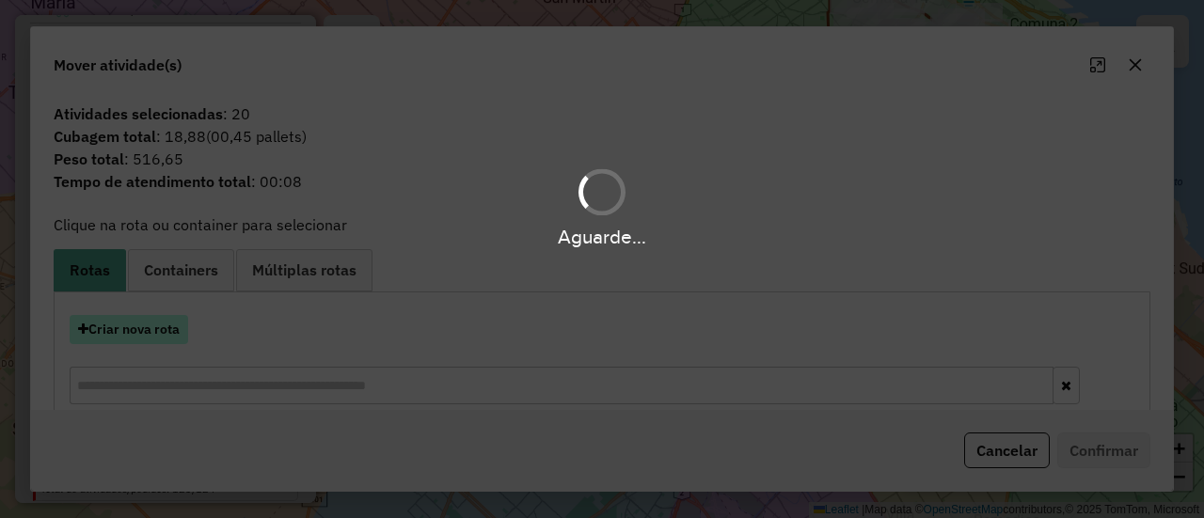
click at [170, 329] on button "Criar nova rota" at bounding box center [129, 329] width 119 height 29
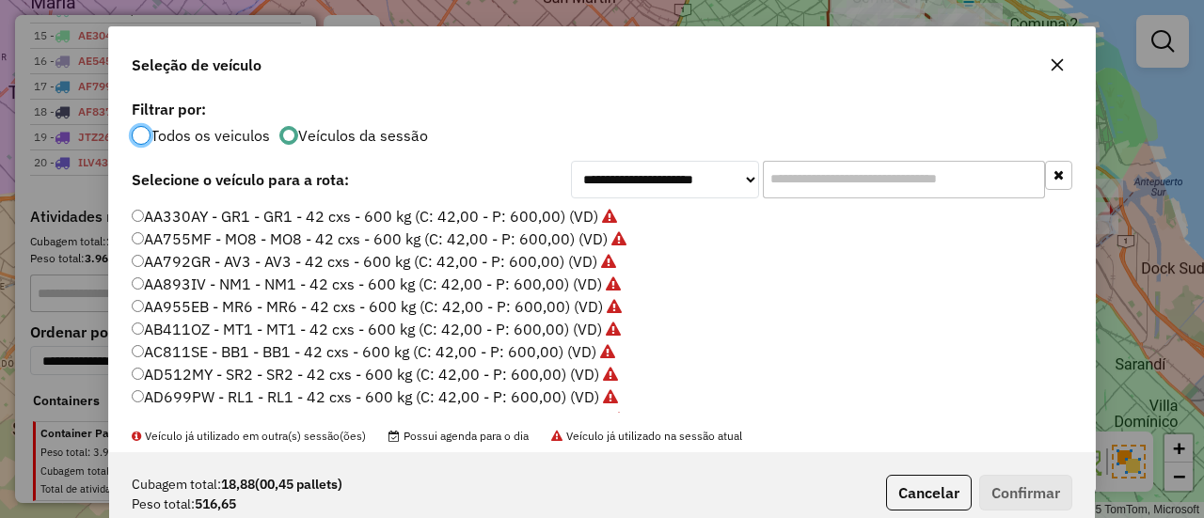
scroll to position [282, 0]
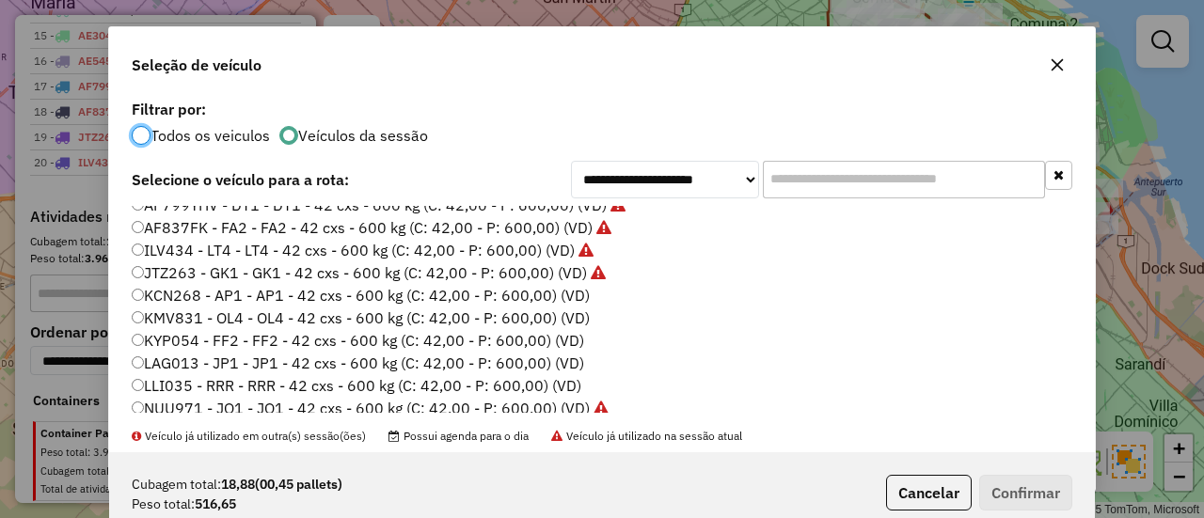
click at [577, 300] on label "KCN268 - AP1 - AP1 - 42 cxs - 600 kg (C: 42,00 - P: 600,00) (VD)" at bounding box center [361, 295] width 458 height 23
click at [1021, 489] on button "Confirmar" at bounding box center [1025, 493] width 93 height 36
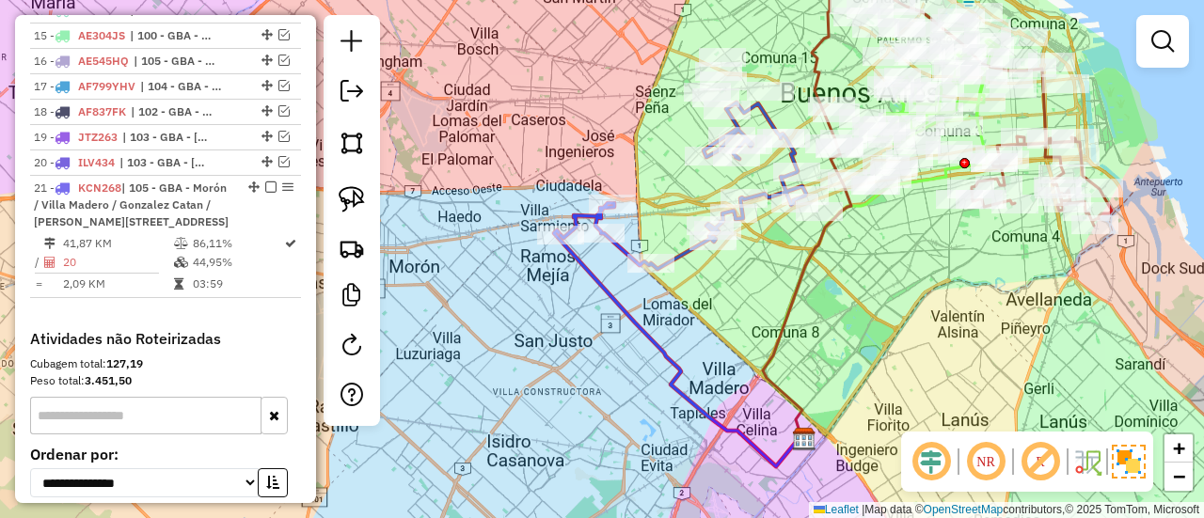
scroll to position [1361, 0]
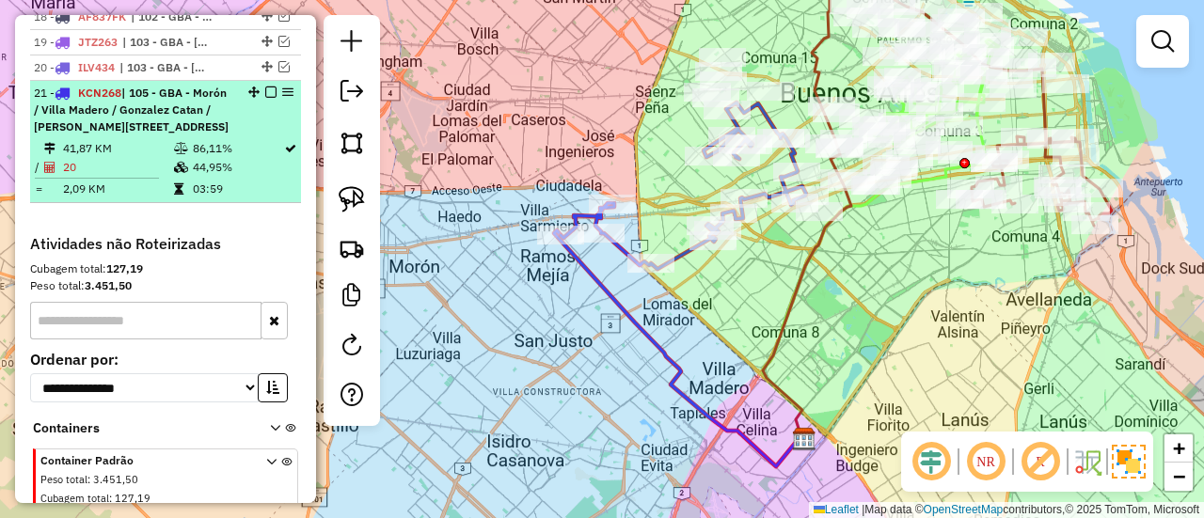
click at [266, 87] on em at bounding box center [270, 92] width 11 height 11
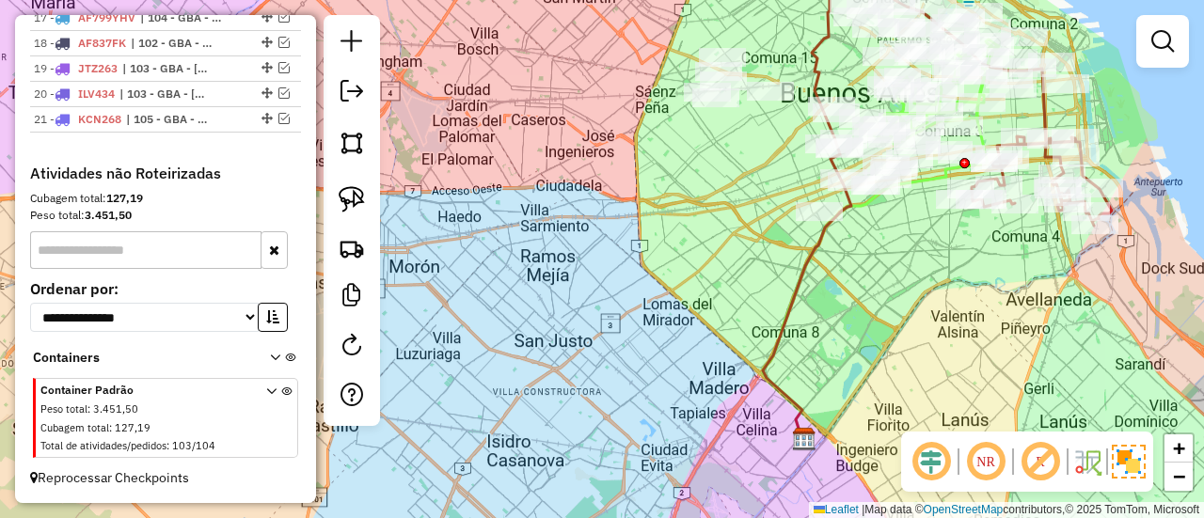
scroll to position [1291, 0]
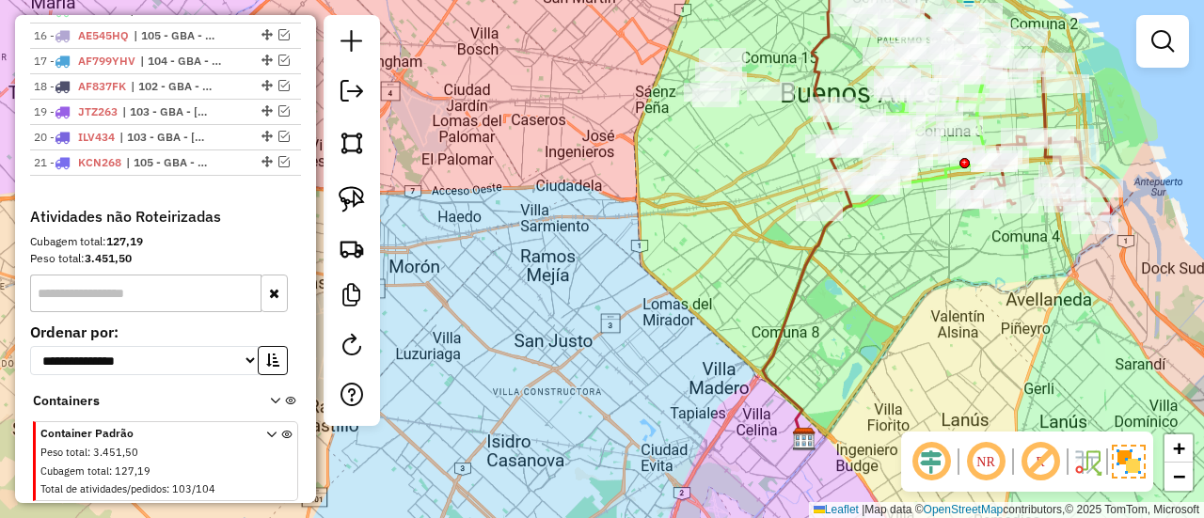
click at [704, 209] on div "Janela de atendimento Grade de atendimento Capacidade Transportadoras Veículos …" at bounding box center [602, 259] width 1204 height 518
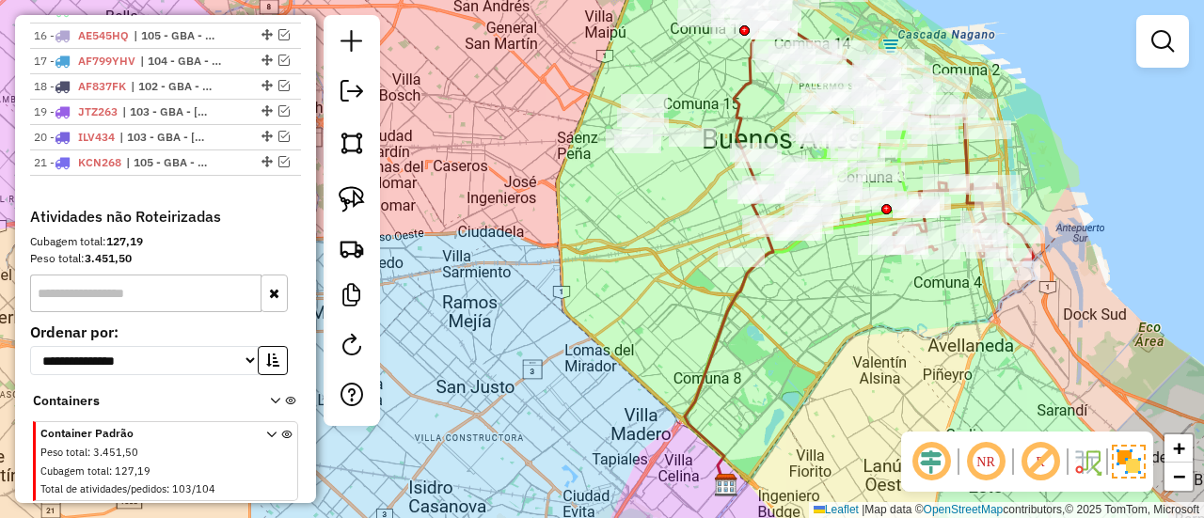
drag, startPoint x: 740, startPoint y: 195, endPoint x: 587, endPoint y: 266, distance: 168.4
click at [546, 302] on div "Janela de atendimento Grade de atendimento Capacidade Transportadoras Veículos …" at bounding box center [602, 259] width 1204 height 518
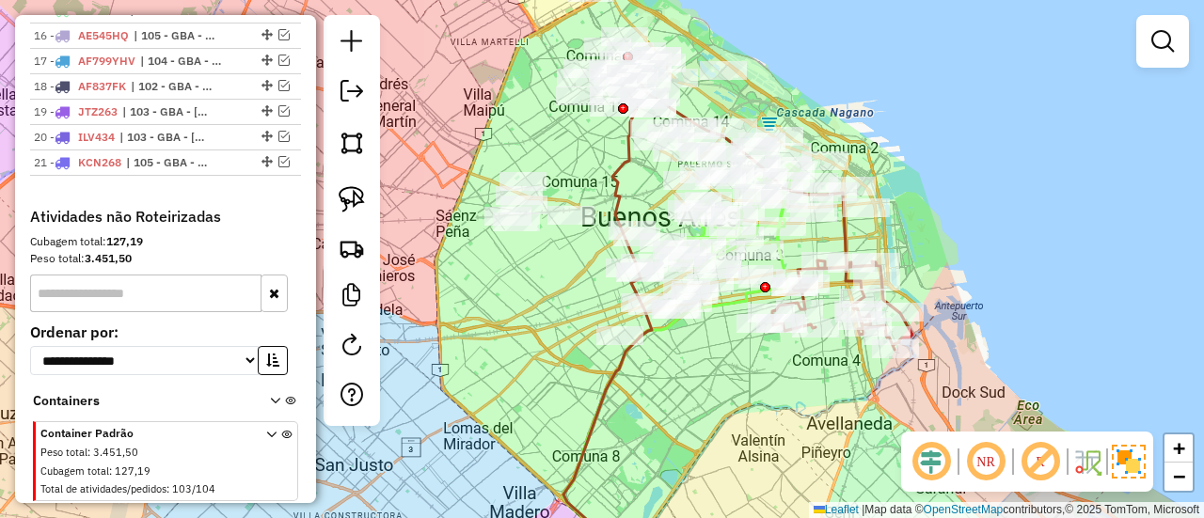
drag, startPoint x: 837, startPoint y: 54, endPoint x: 852, endPoint y: 143, distance: 90.5
click at [852, 143] on div "Janela de atendimento Grade de atendimento Capacidade Transportadoras Veículos …" at bounding box center [602, 259] width 1204 height 518
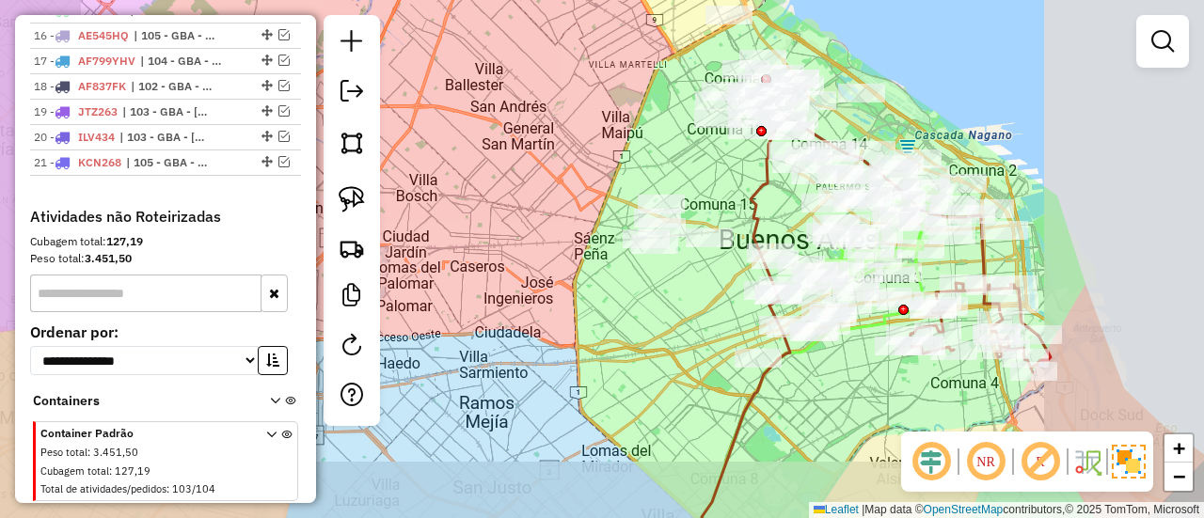
drag, startPoint x: 843, startPoint y: 43, endPoint x: 802, endPoint y: 172, distance: 135.4
click at [802, 172] on div "Janela de atendimento Grade de atendimento Capacidade Transportadoras Veículos …" at bounding box center [602, 259] width 1204 height 518
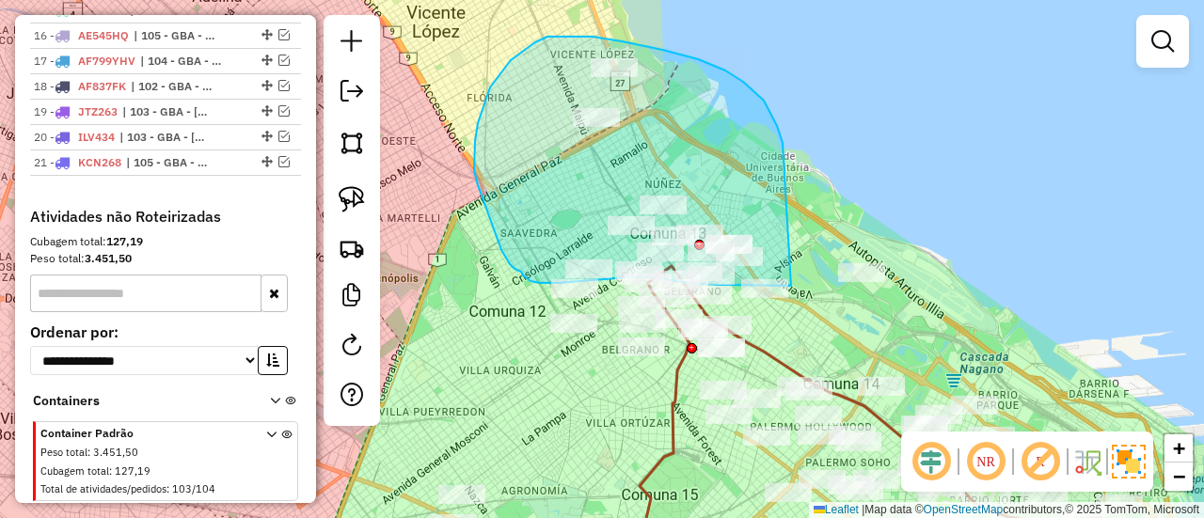
drag, startPoint x: 778, startPoint y: 131, endPoint x: 792, endPoint y: 284, distance: 154.0
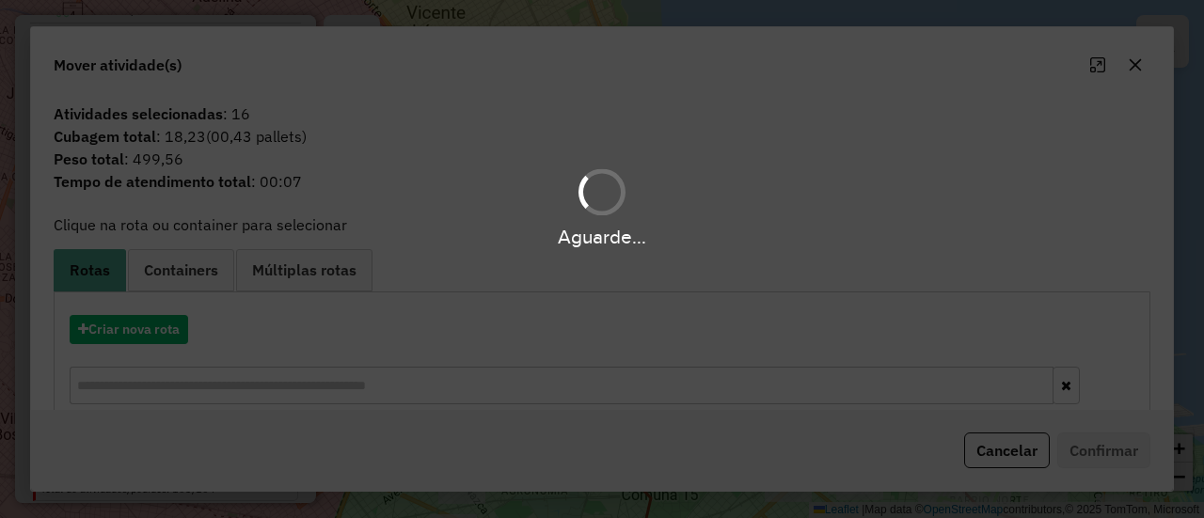
click at [166, 328] on div "Aguarde..." at bounding box center [602, 259] width 1204 height 518
click at [166, 328] on hb-app "Aguarde... Pop-up bloqueado! Seu navegador bloqueou automáticamente a abertura …" at bounding box center [602, 259] width 1204 height 518
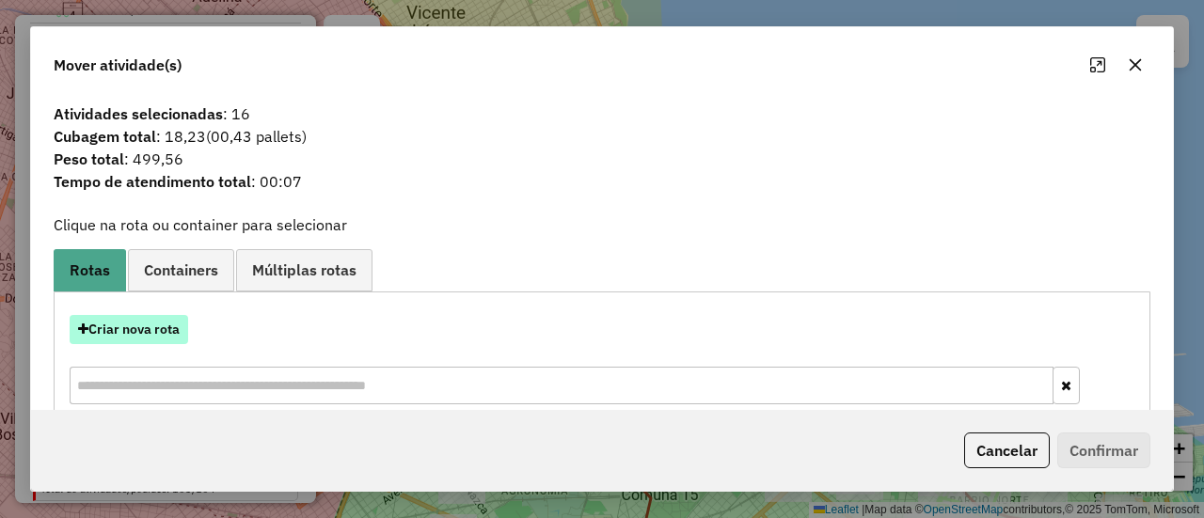
click at [128, 328] on button "Criar nova rota" at bounding box center [129, 329] width 119 height 29
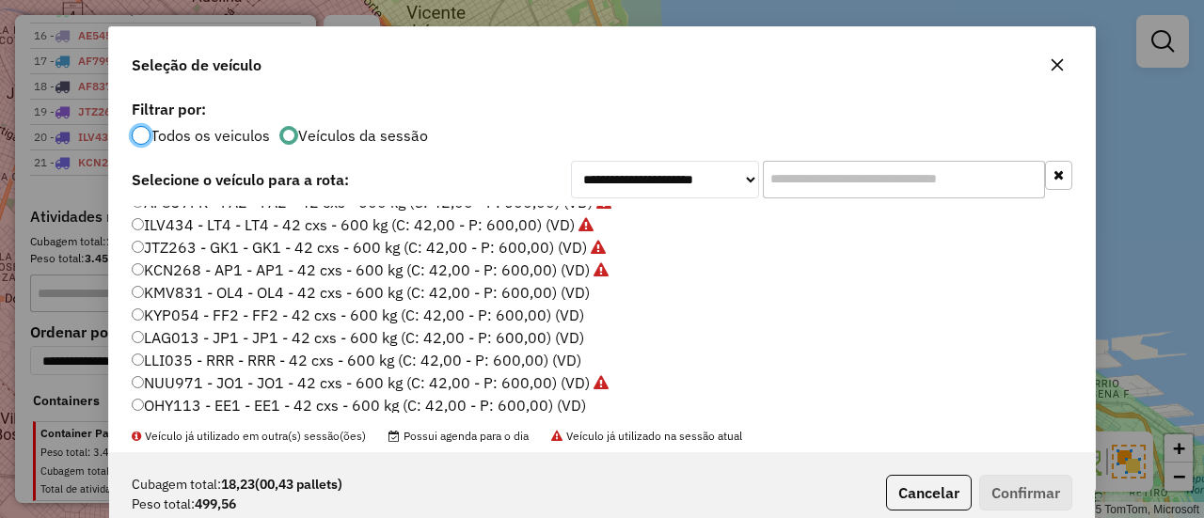
scroll to position [282, 0]
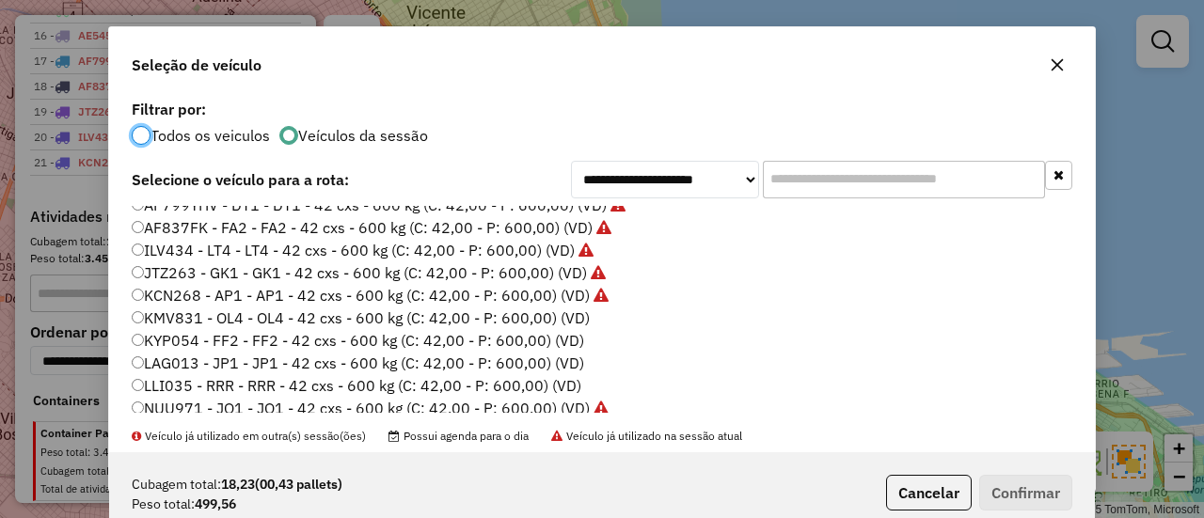
click at [570, 321] on label "KMV831 - OL4 - OL4 - 42 cxs - 600 kg (C: 42,00 - P: 600,00) (VD)" at bounding box center [361, 318] width 458 height 23
click at [1033, 481] on button "Confirmar" at bounding box center [1025, 493] width 93 height 36
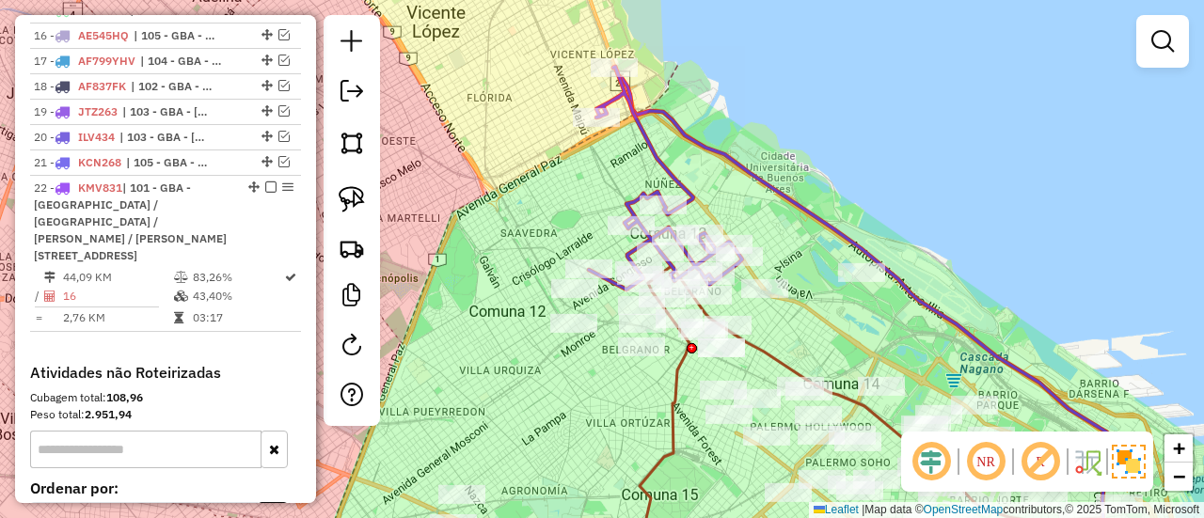
scroll to position [1361, 0]
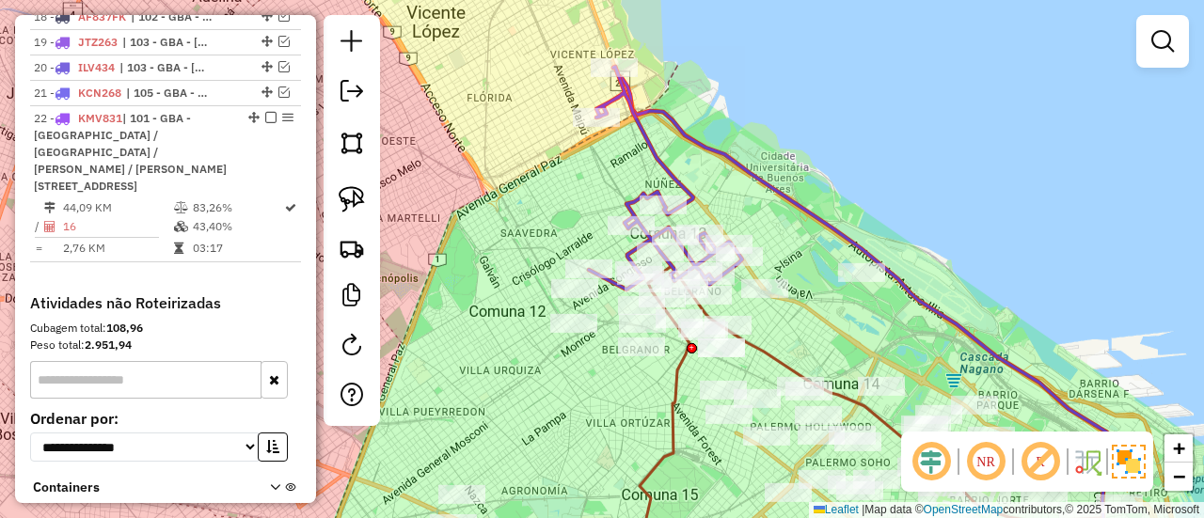
click at [674, 155] on div "Janela de atendimento Grade de atendimento Capacidade Transportadoras Veículos …" at bounding box center [602, 259] width 1204 height 518
click at [663, 158] on icon at bounding box center [665, 178] width 153 height 223
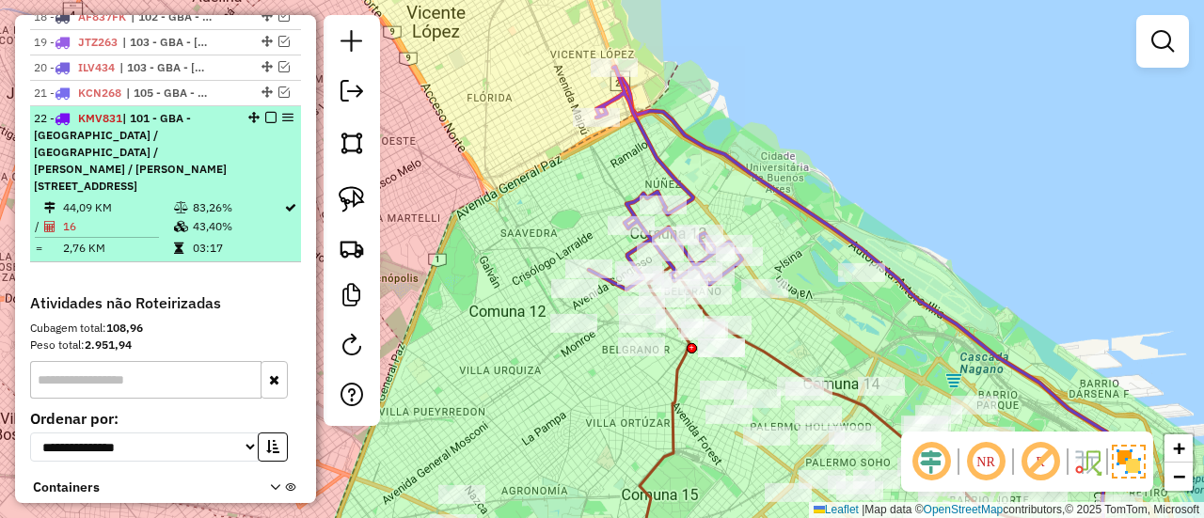
select select "**********"
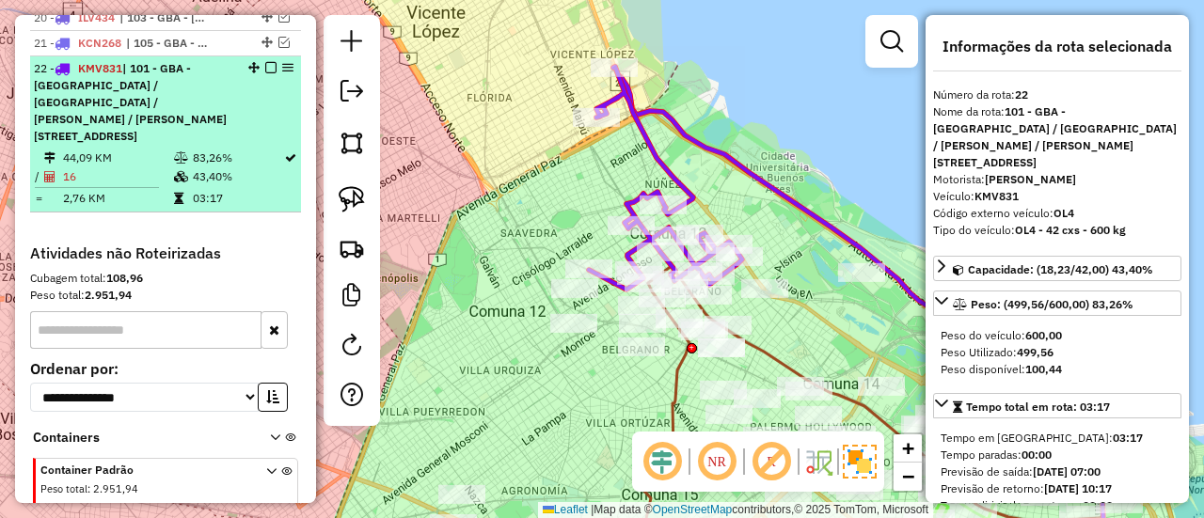
click at [265, 62] on em at bounding box center [270, 67] width 11 height 11
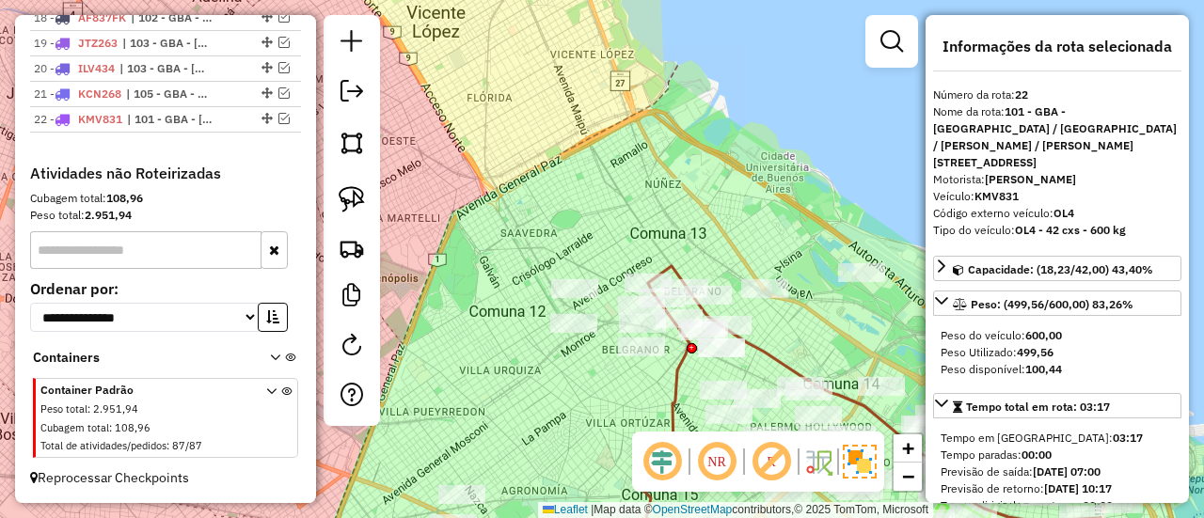
scroll to position [1315, 0]
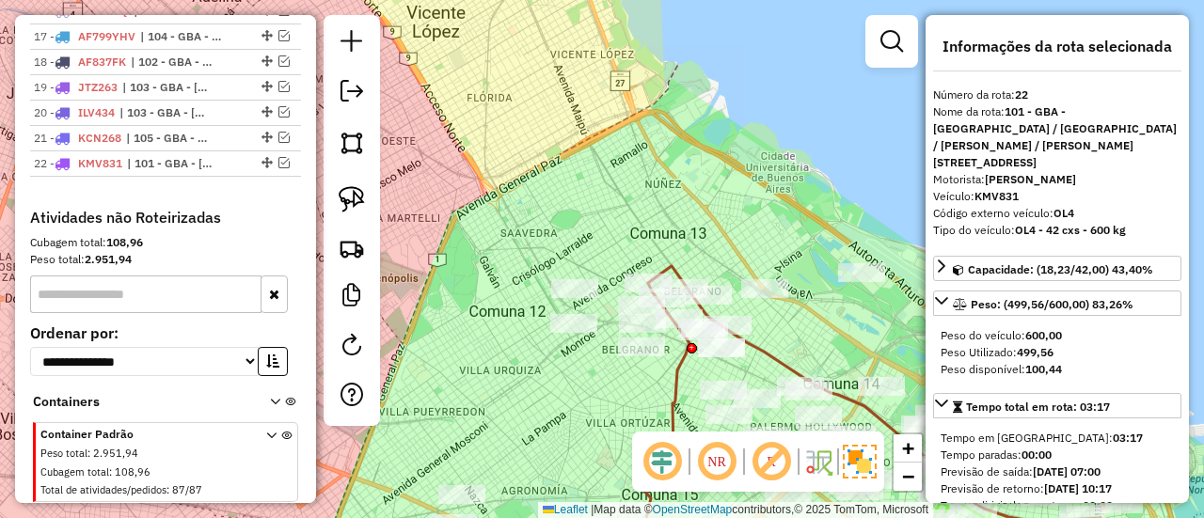
drag, startPoint x: 612, startPoint y: 187, endPoint x: 635, endPoint y: 227, distance: 46.0
click at [612, 189] on div "Janela de atendimento Grade de atendimento Capacidade Transportadoras Veículos …" at bounding box center [602, 259] width 1204 height 518
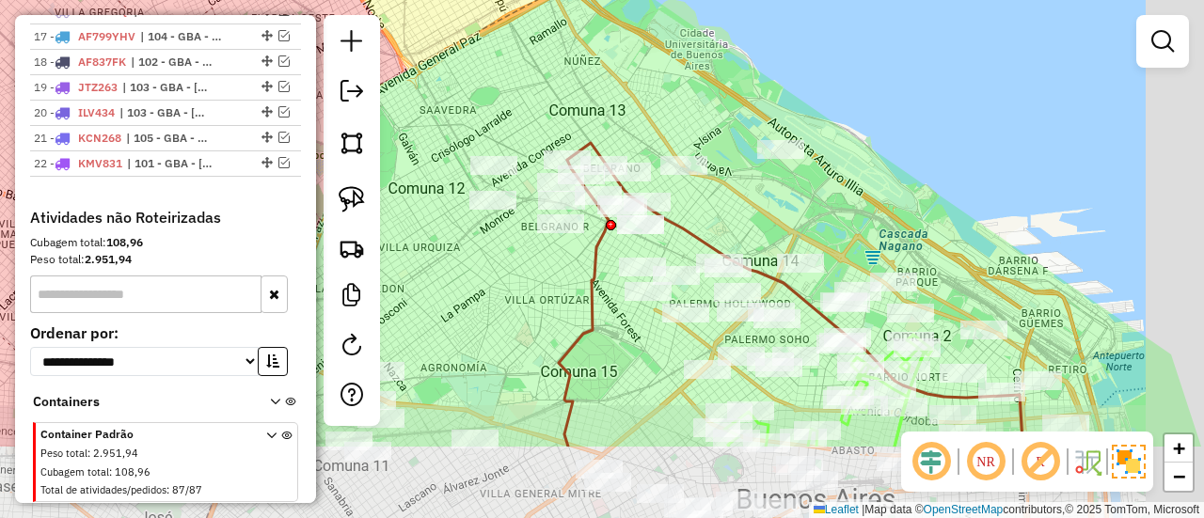
click at [553, 99] on div "Janela de atendimento Grade de atendimento Capacidade Transportadoras Veículos …" at bounding box center [602, 259] width 1204 height 518
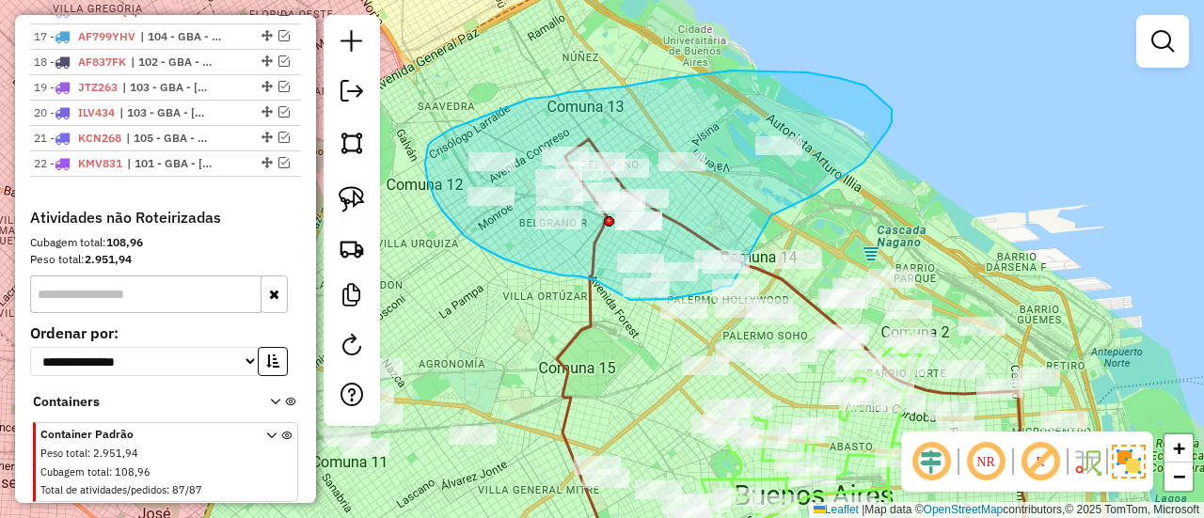
click at [758, 285] on div "Janela de atendimento Grade de atendimento Capacidade Transportadoras Veículos …" at bounding box center [602, 259] width 1204 height 518
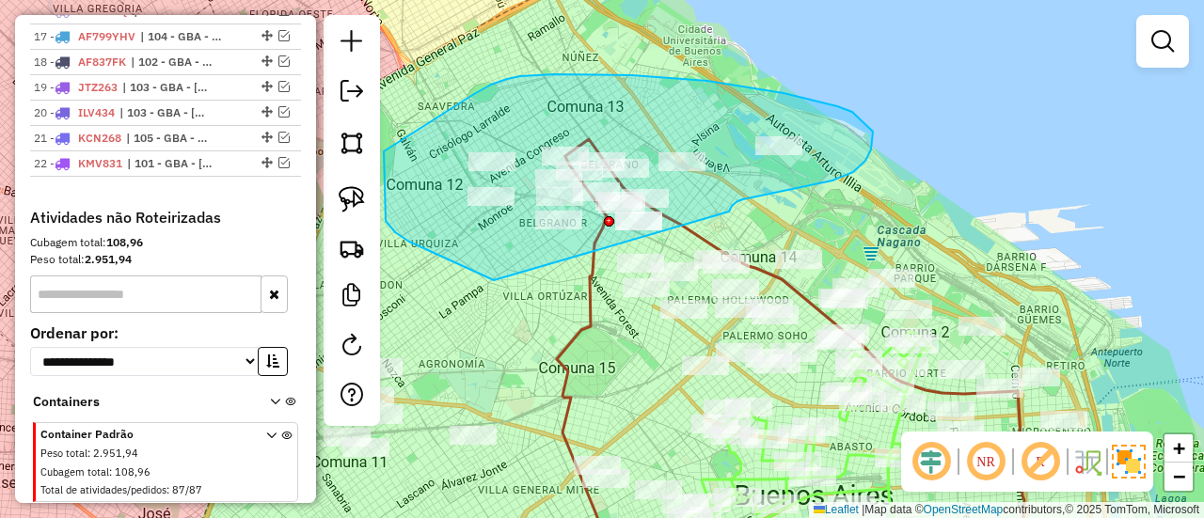
drag, startPoint x: 729, startPoint y: 212, endPoint x: 504, endPoint y: 282, distance: 235.7
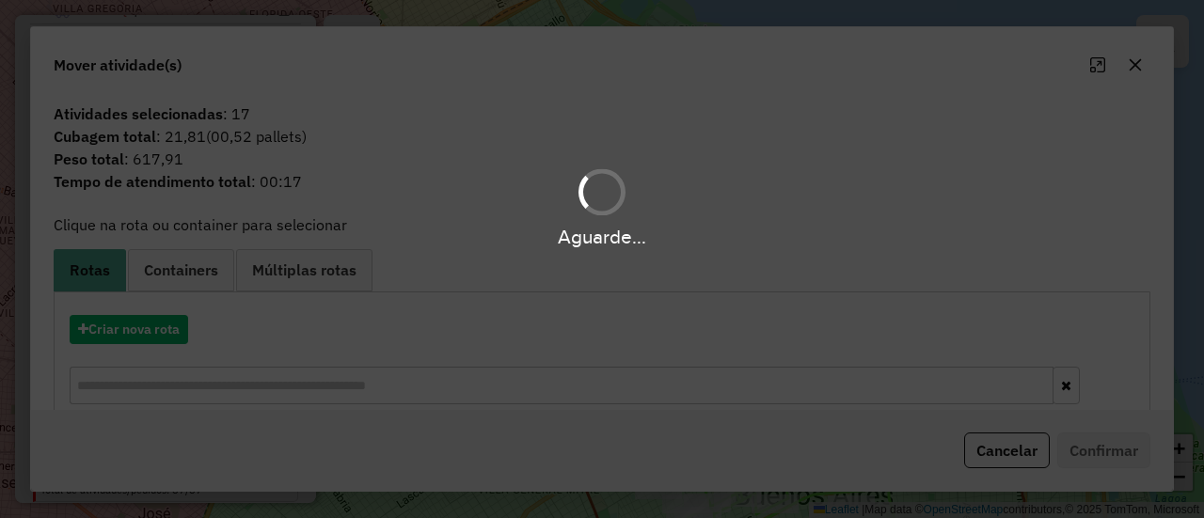
click at [183, 315] on div "Aguarde..." at bounding box center [602, 259] width 1204 height 518
click at [170, 328] on button "Criar nova rota" at bounding box center [129, 329] width 119 height 29
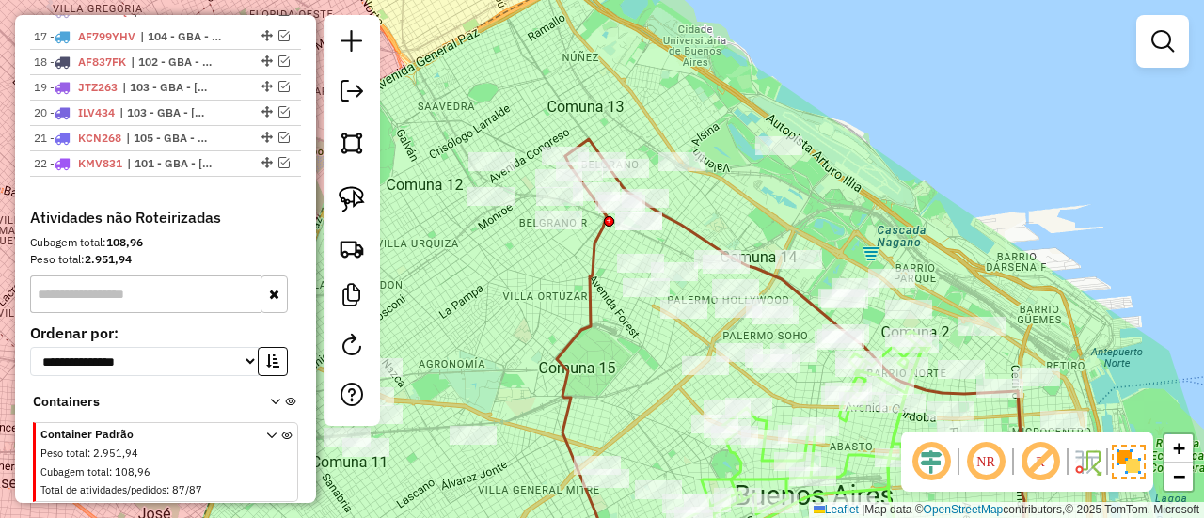
scroll to position [10, 6]
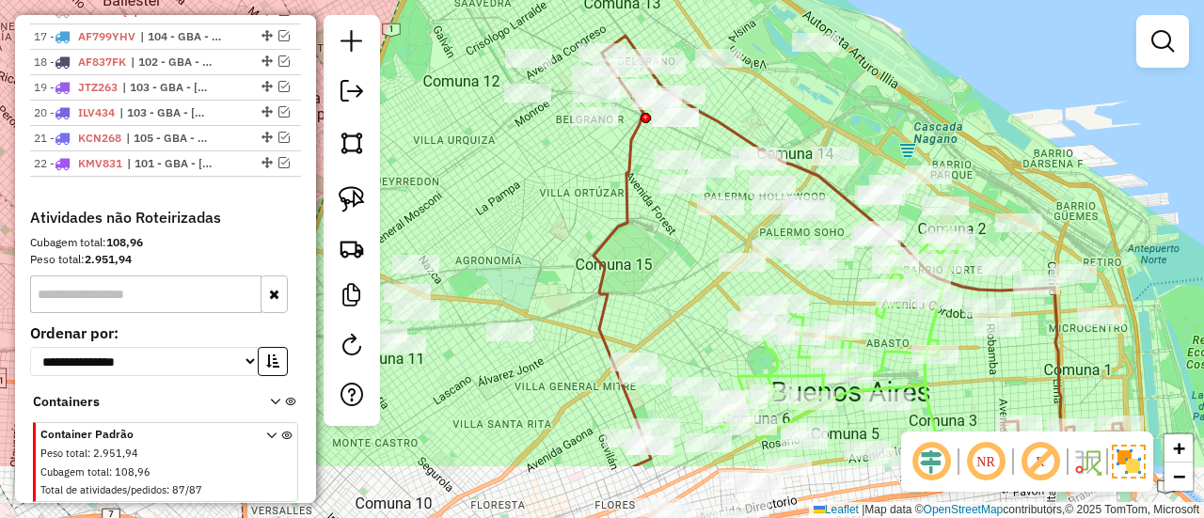
drag, startPoint x: 700, startPoint y: 231, endPoint x: 731, endPoint y: 129, distance: 106.3
click at [713, 165] on icon at bounding box center [867, 251] width 531 height 431
select select "**********"
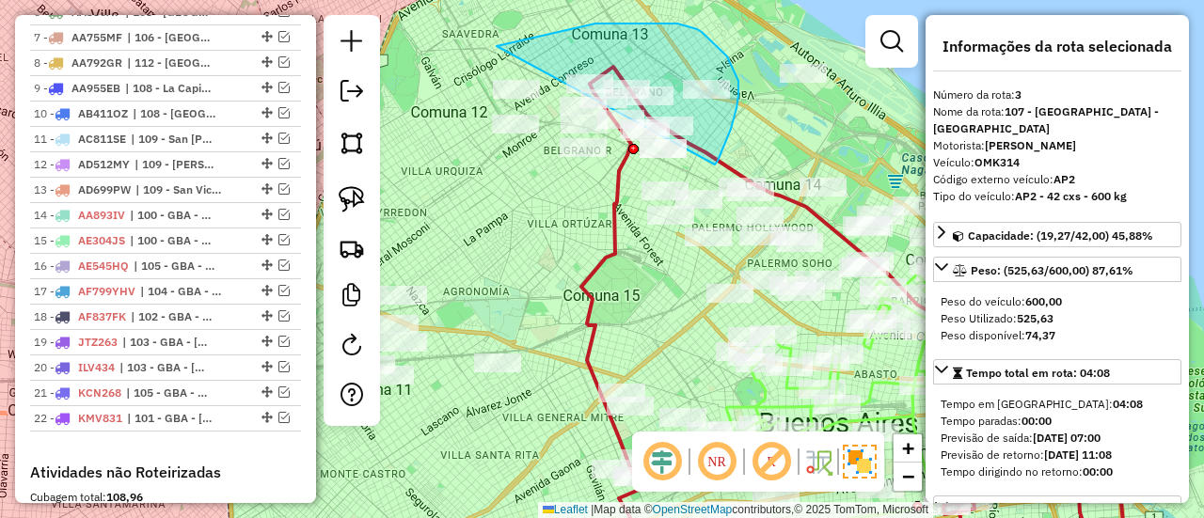
scroll to position [854, 0]
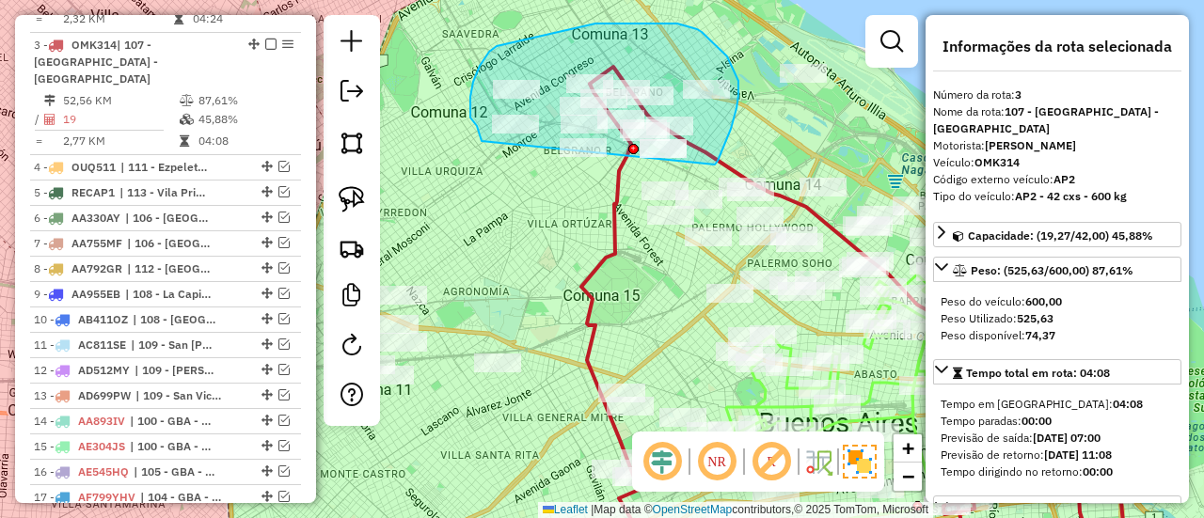
drag, startPoint x: 731, startPoint y: 129, endPoint x: 482, endPoint y: 141, distance: 249.6
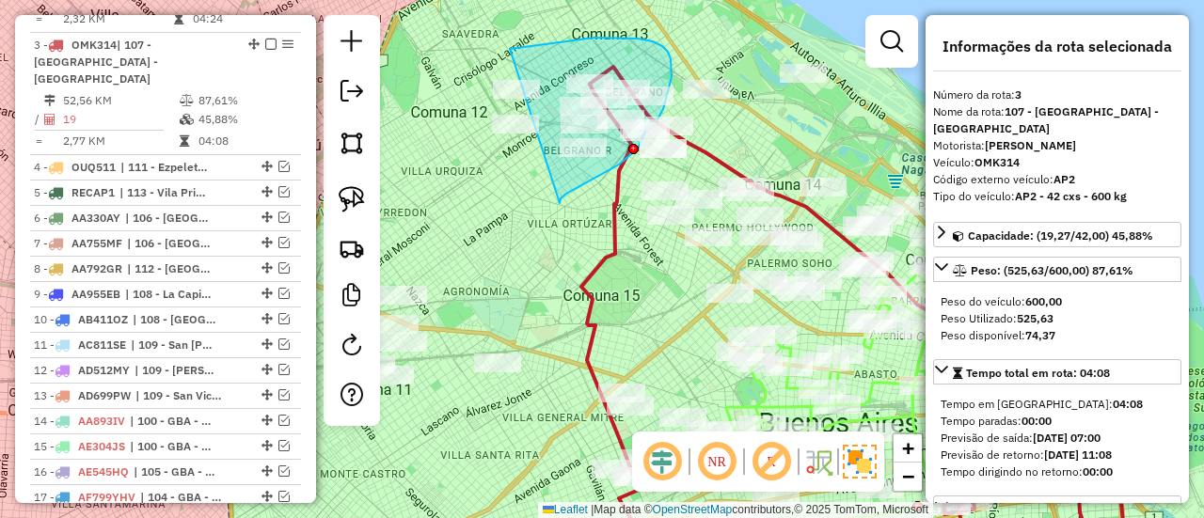
drag, startPoint x: 560, startPoint y: 203, endPoint x: 433, endPoint y: 116, distance: 154.2
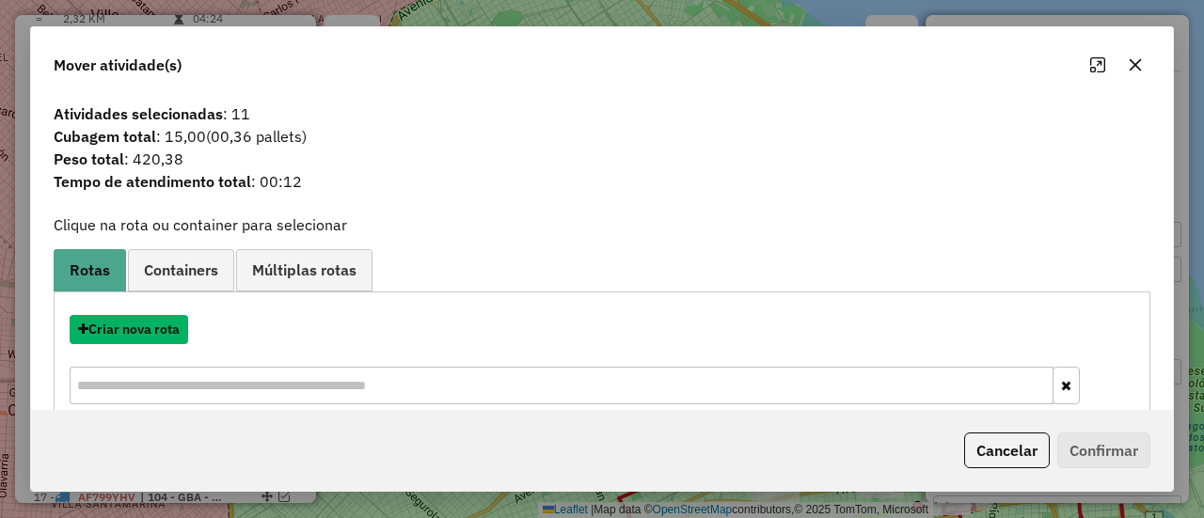
click at [162, 321] on button "Criar nova rota" at bounding box center [129, 329] width 119 height 29
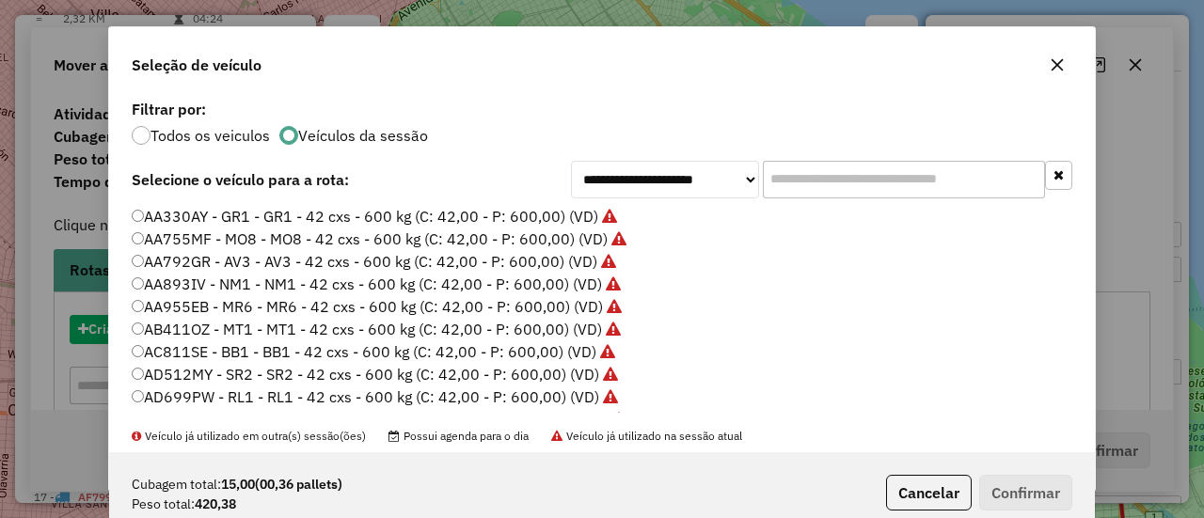
click at [162, 321] on label "AB411OZ - MT1 - MT1 - 42 cxs - 600 kg (C: 42,00 - P: 600,00) (VD)" at bounding box center [376, 329] width 489 height 23
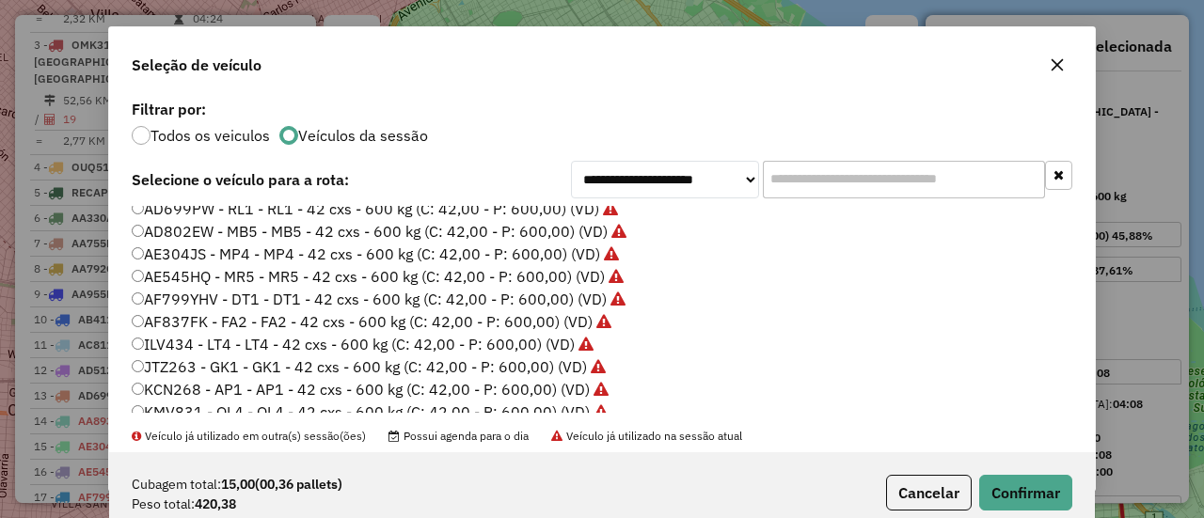
scroll to position [376, 0]
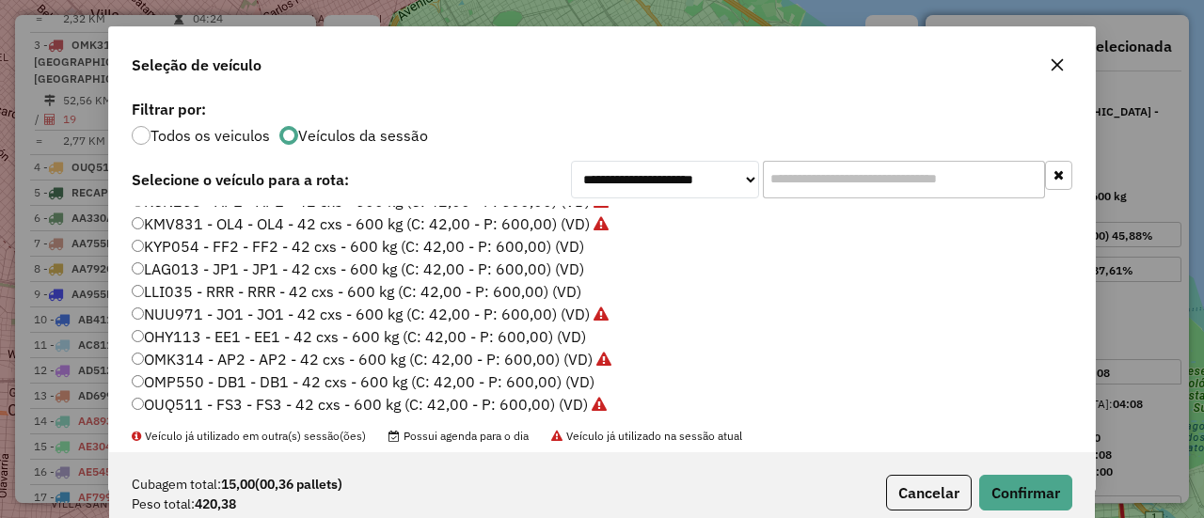
click at [565, 248] on label "KYP054 - FF2 - FF2 - 42 cxs - 600 kg (C: 42,00 - P: 600,00) (VD)" at bounding box center [358, 246] width 453 height 23
click at [1005, 490] on button "Confirmar" at bounding box center [1025, 493] width 93 height 36
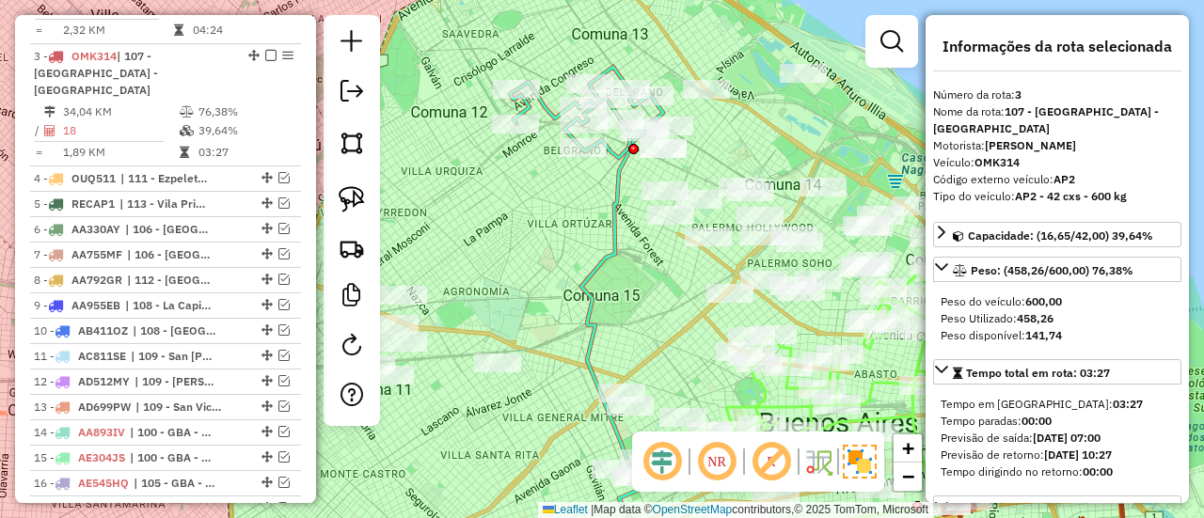
scroll to position [854, 0]
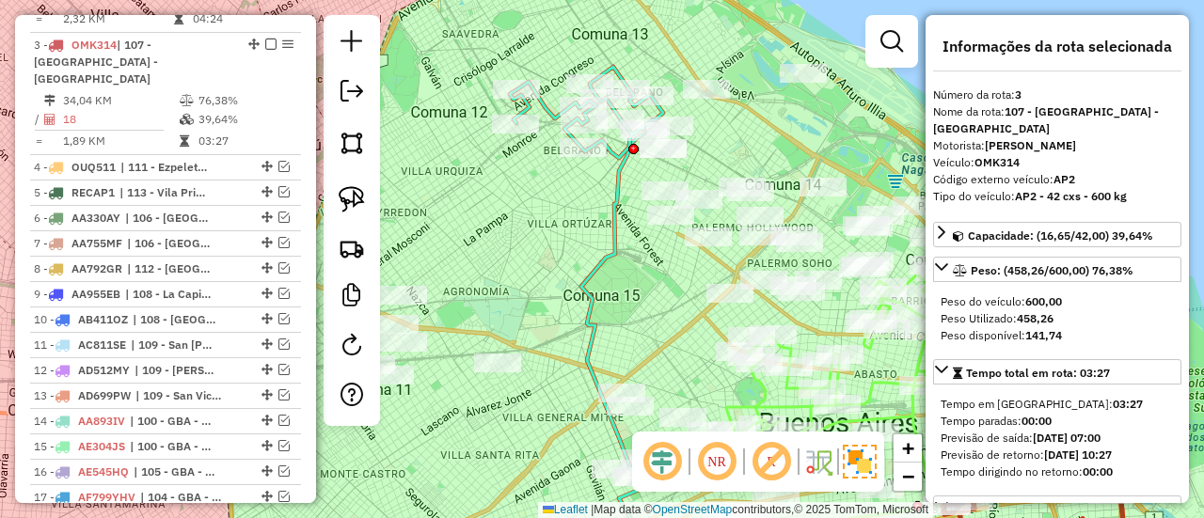
click at [613, 185] on icon at bounding box center [616, 349] width 71 height 441
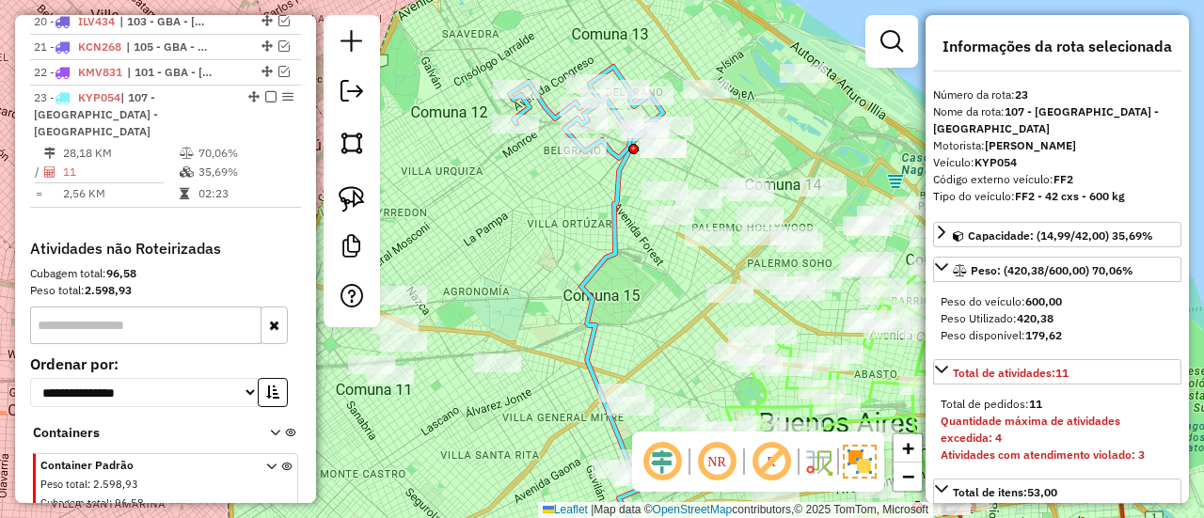
scroll to position [1421, 0]
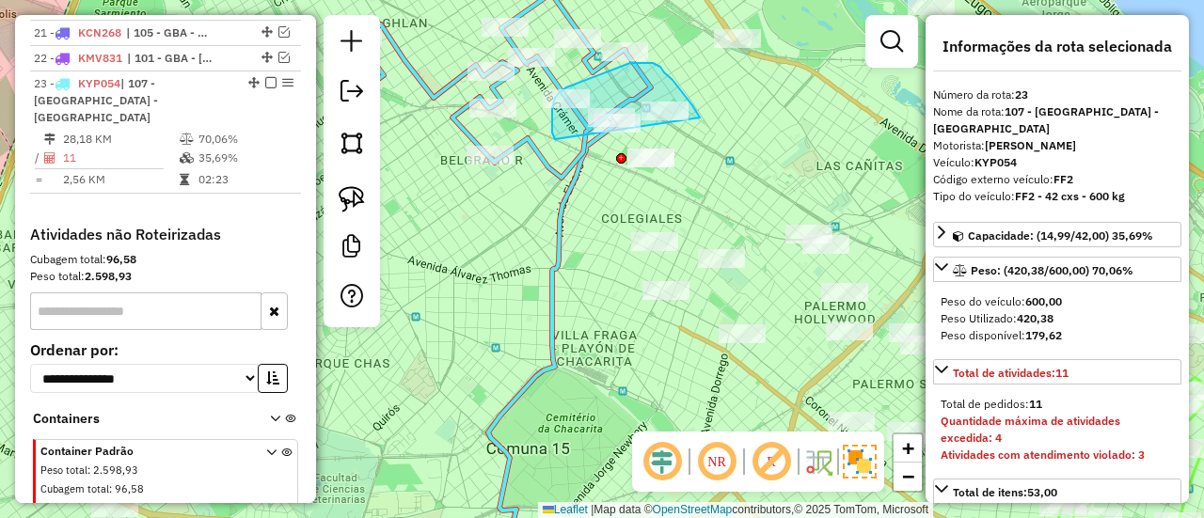
drag, startPoint x: 664, startPoint y: 72, endPoint x: 555, endPoint y: 140, distance: 128.5
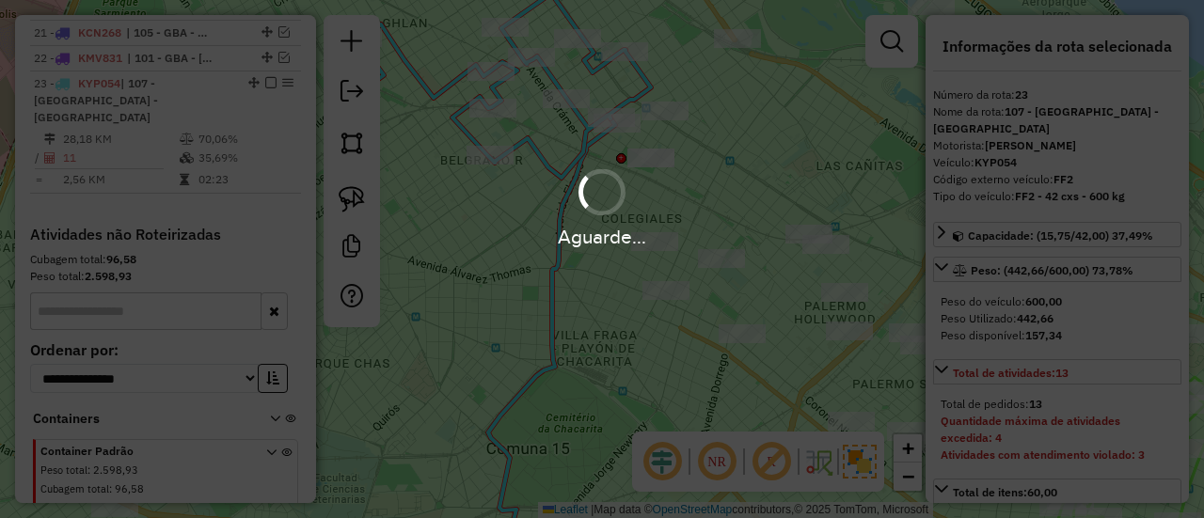
select select "**********"
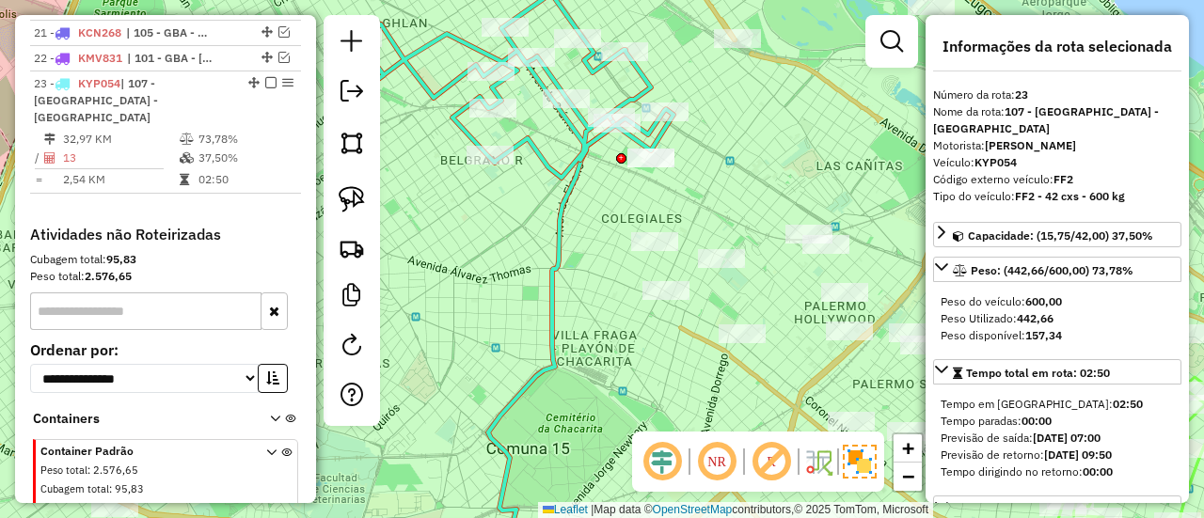
click at [576, 163] on icon at bounding box center [509, 85] width 328 height 184
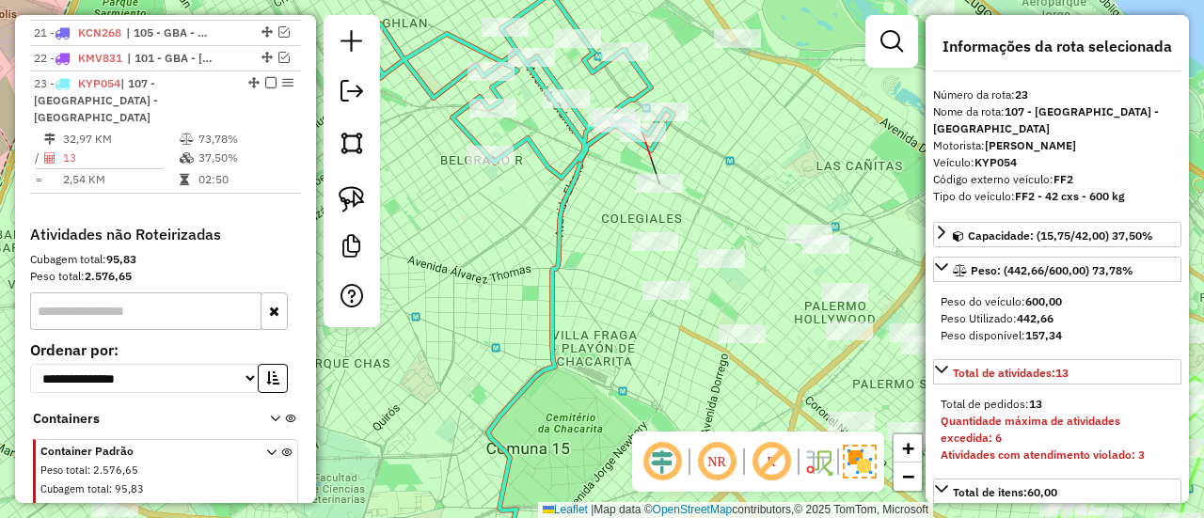
click at [645, 142] on div at bounding box center [642, 132] width 47 height 19
drag, startPoint x: 660, startPoint y: 164, endPoint x: 661, endPoint y: 182, distance: 17.9
click at [660, 173] on div "Janela de atendimento Grade de atendimento Capacidade Transportadoras Veículos …" at bounding box center [602, 259] width 1204 height 518
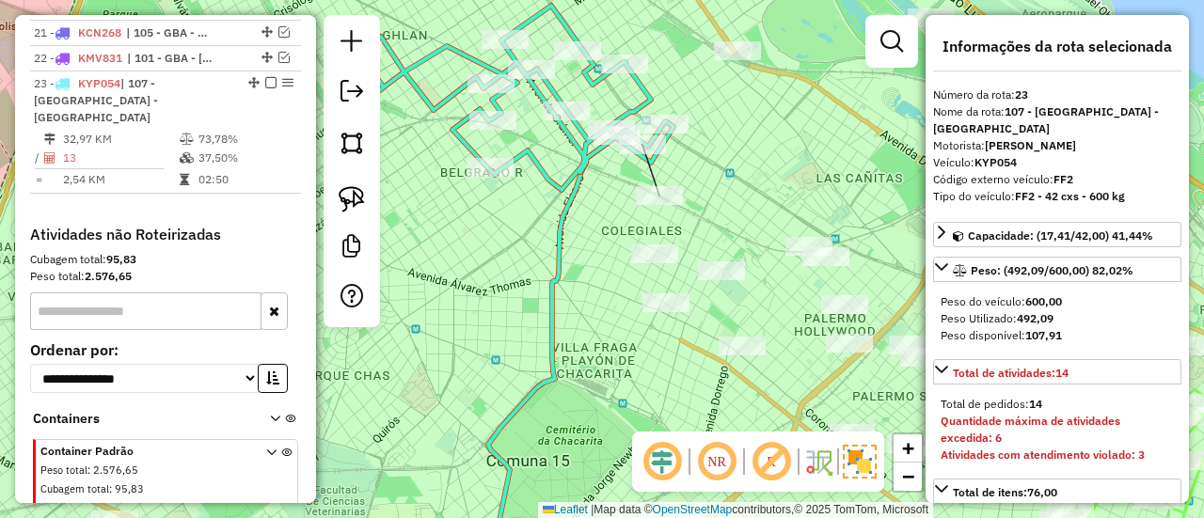
click at [661, 182] on div "Janela de atendimento Grade de atendimento Capacidade Transportadoras Veículos …" at bounding box center [602, 259] width 1204 height 518
select select "**********"
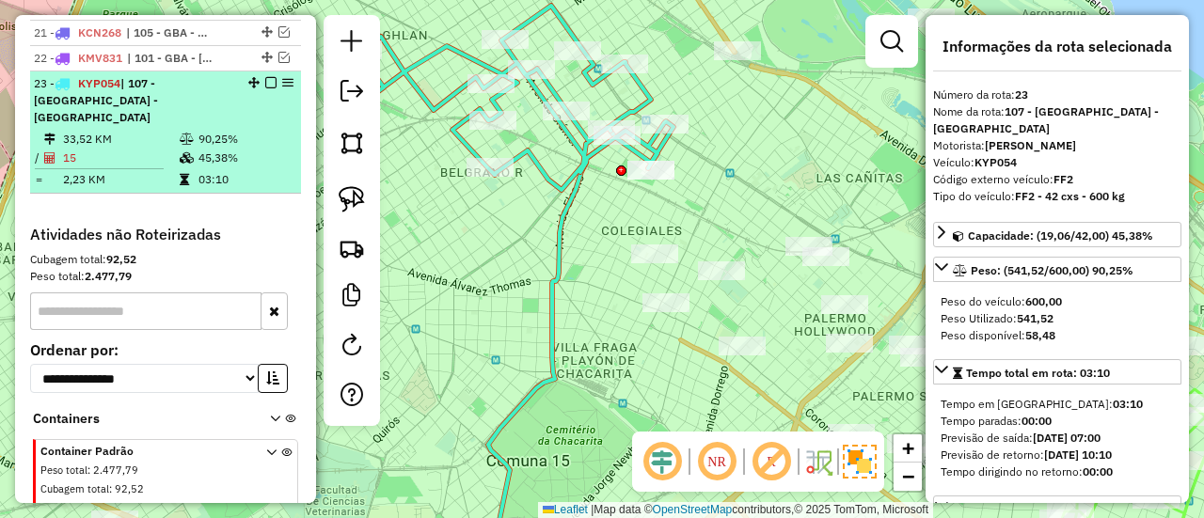
click at [265, 77] on em at bounding box center [270, 82] width 11 height 11
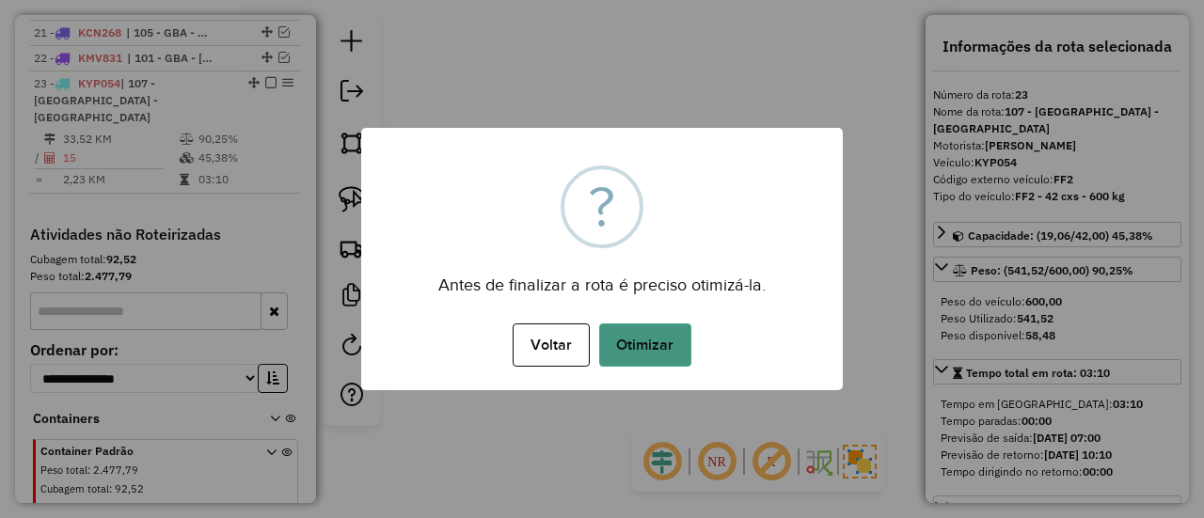
click at [689, 342] on button "Otimizar" at bounding box center [645, 345] width 92 height 43
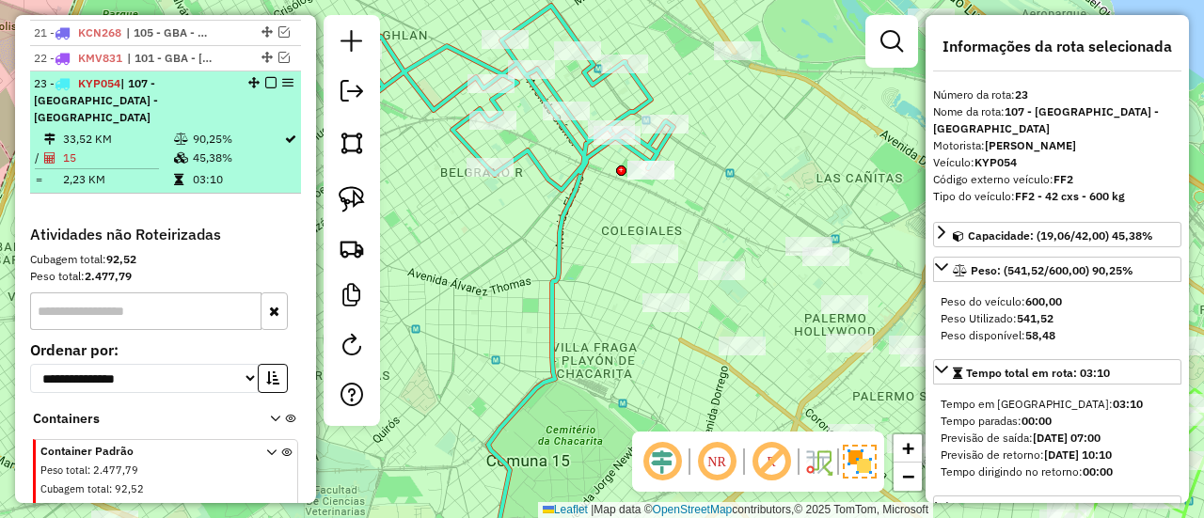
click at [267, 77] on em at bounding box center [270, 82] width 11 height 11
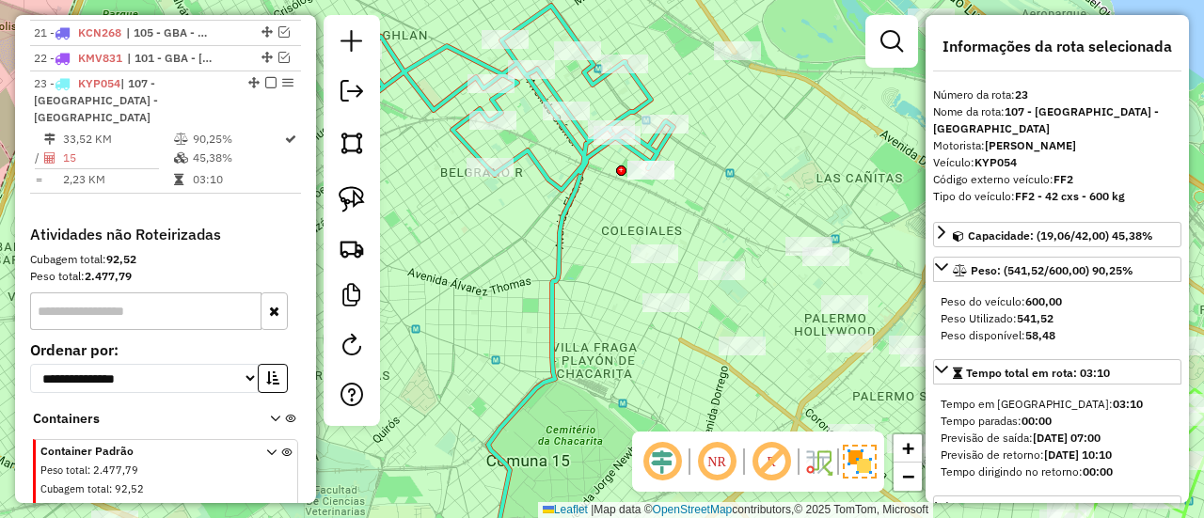
scroll to position [1341, 0]
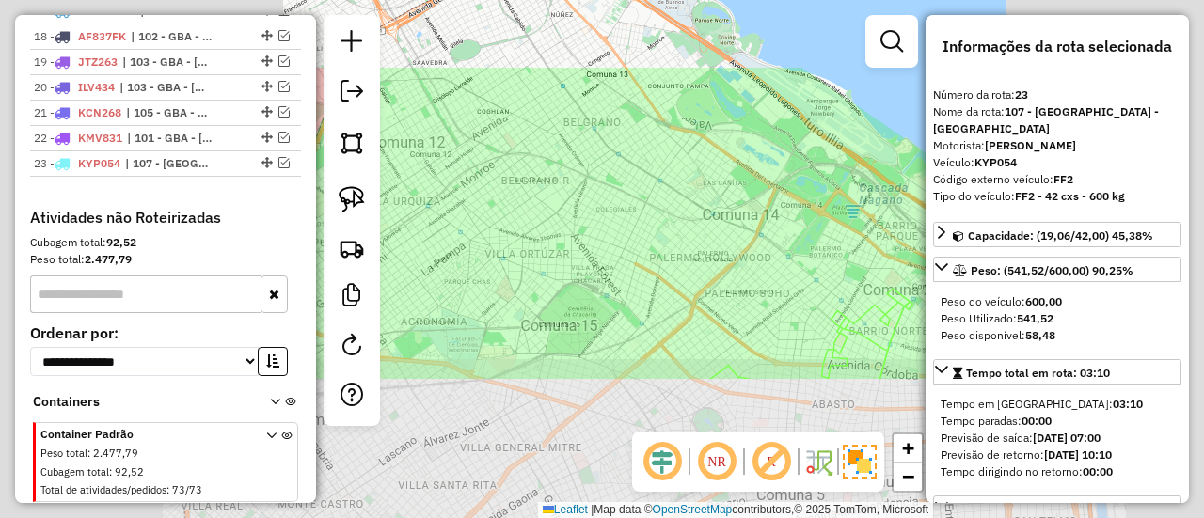
click at [576, 187] on div "Janela de atendimento Grade de atendimento Capacidade Transportadoras Veículos …" at bounding box center [602, 259] width 1204 height 518
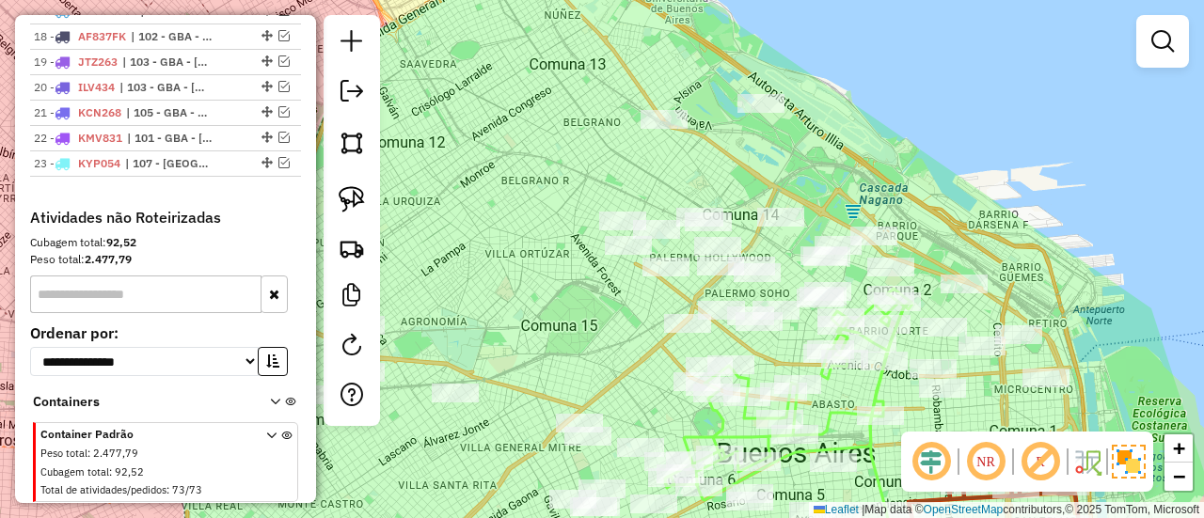
drag, startPoint x: 549, startPoint y: 271, endPoint x: 698, endPoint y: 92, distance: 232.5
click at [692, 93] on div "Janela de atendimento Grade de atendimento Capacidade Transportadoras Veículos …" at bounding box center [602, 259] width 1204 height 518
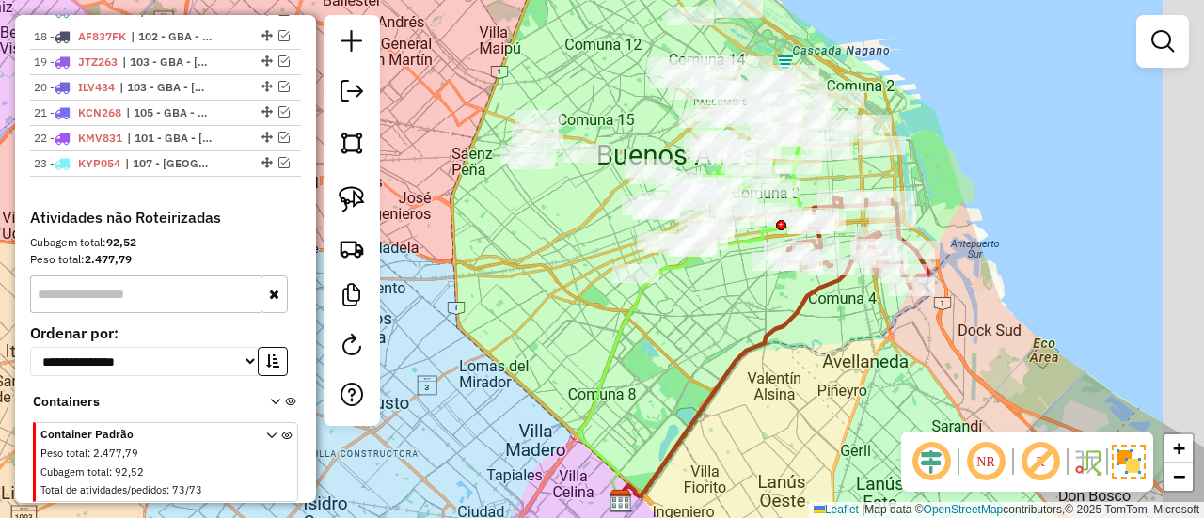
drag, startPoint x: 826, startPoint y: 320, endPoint x: 666, endPoint y: 326, distance: 160.1
click at [666, 326] on icon at bounding box center [749, 366] width 263 height 268
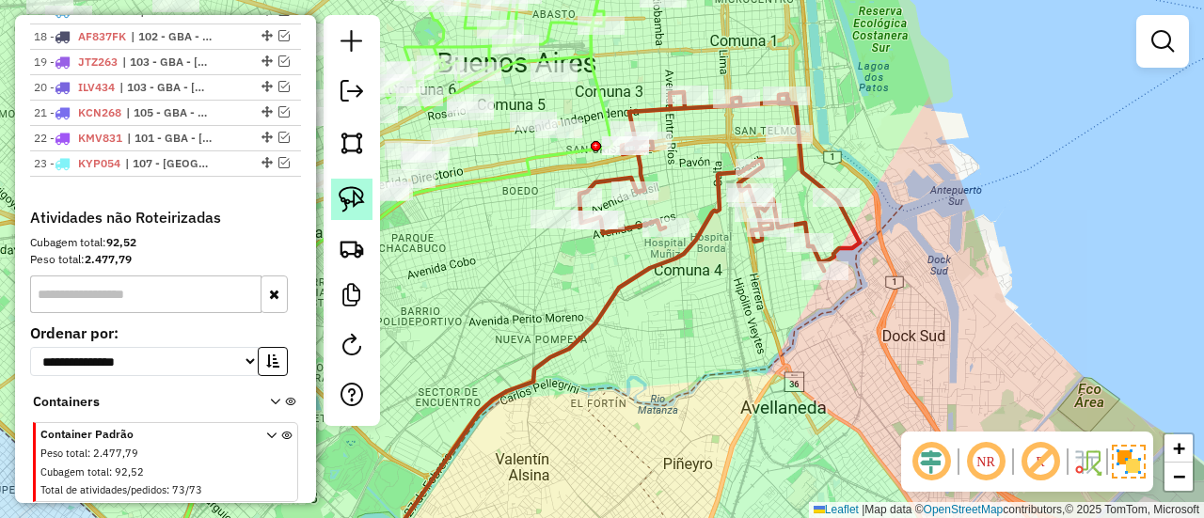
click at [356, 212] on img at bounding box center [352, 199] width 26 height 26
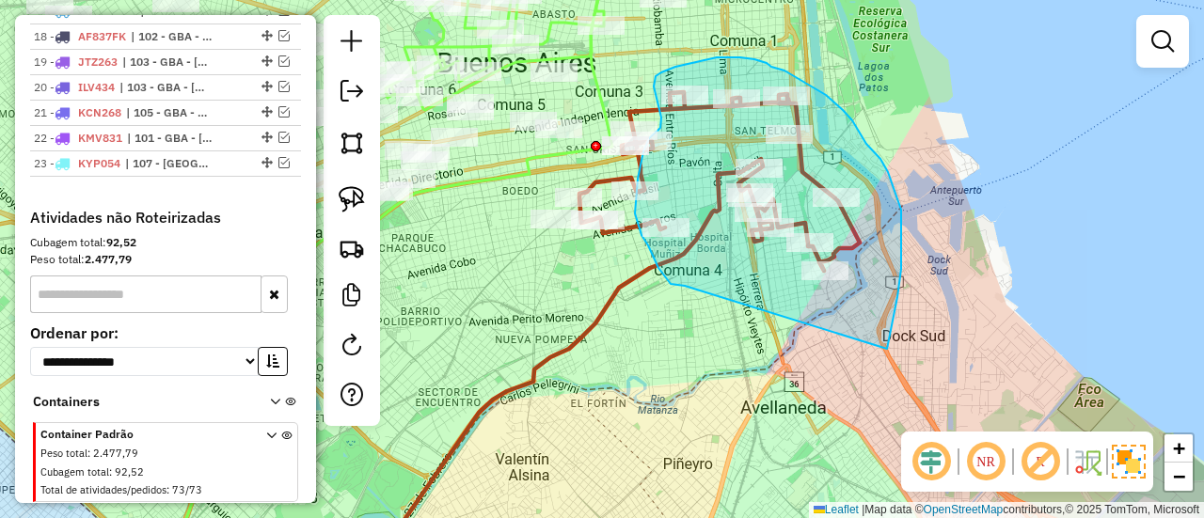
drag, startPoint x: 901, startPoint y: 236, endPoint x: 691, endPoint y: 286, distance: 216.6
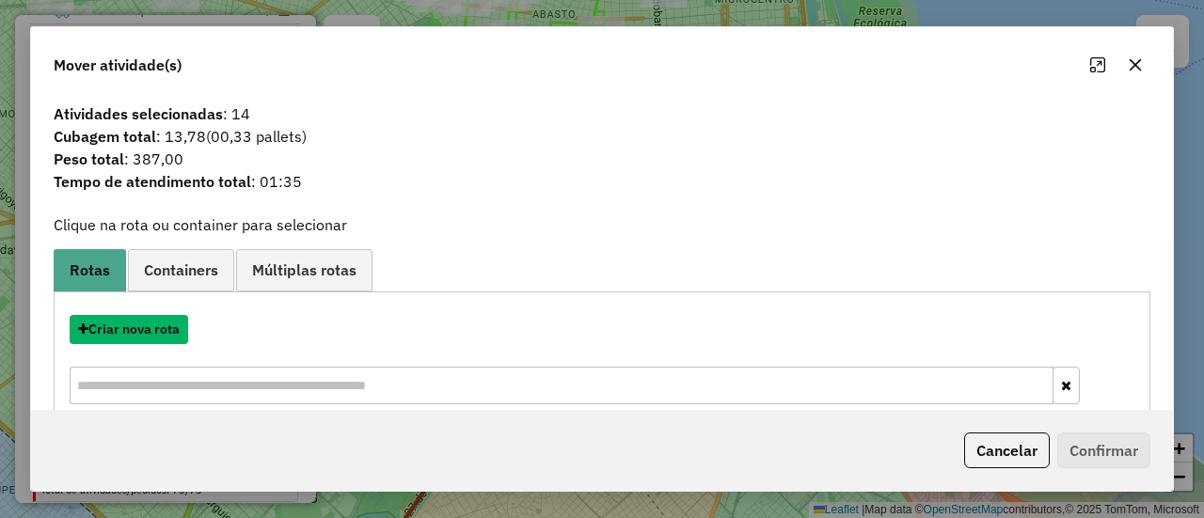
click at [152, 330] on button "Criar nova rota" at bounding box center [129, 329] width 119 height 29
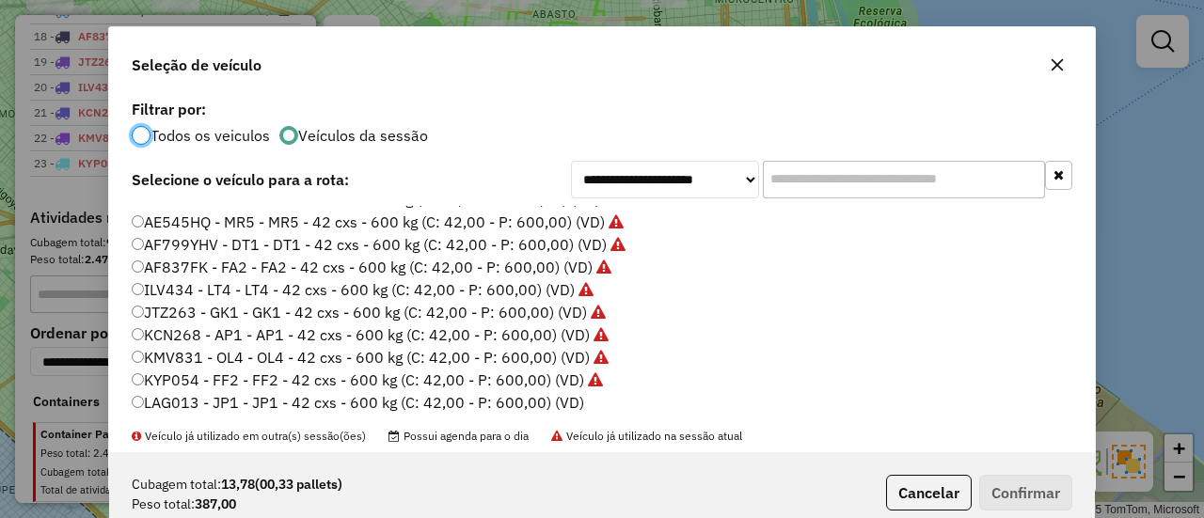
scroll to position [282, 0]
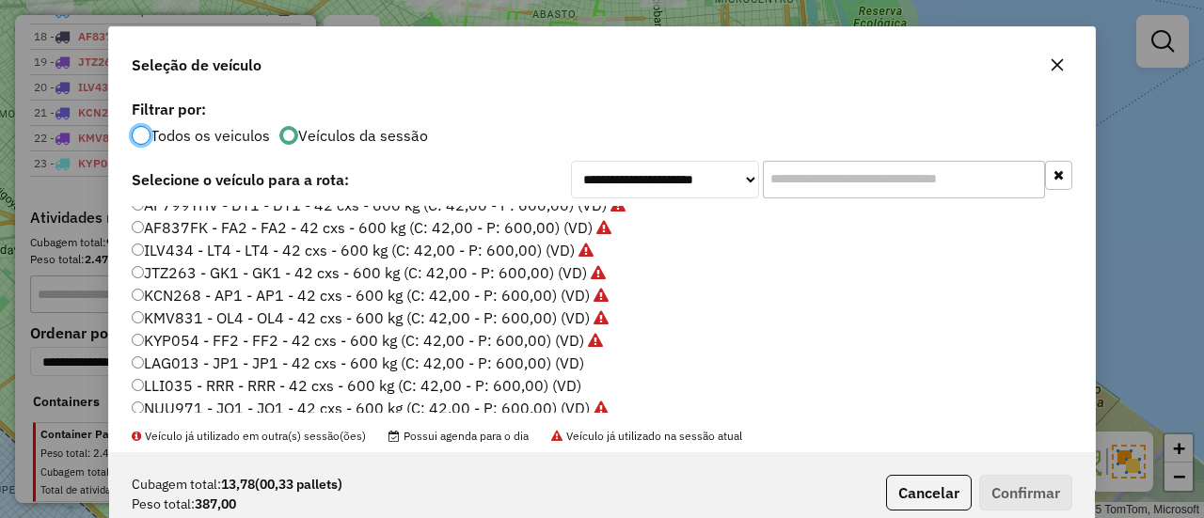
click at [565, 367] on label "LAG013 - JP1 - JP1 - 42 cxs - 600 kg (C: 42,00 - P: 600,00) (VD)" at bounding box center [358, 363] width 453 height 23
click at [1053, 492] on button "Confirmar" at bounding box center [1025, 493] width 93 height 36
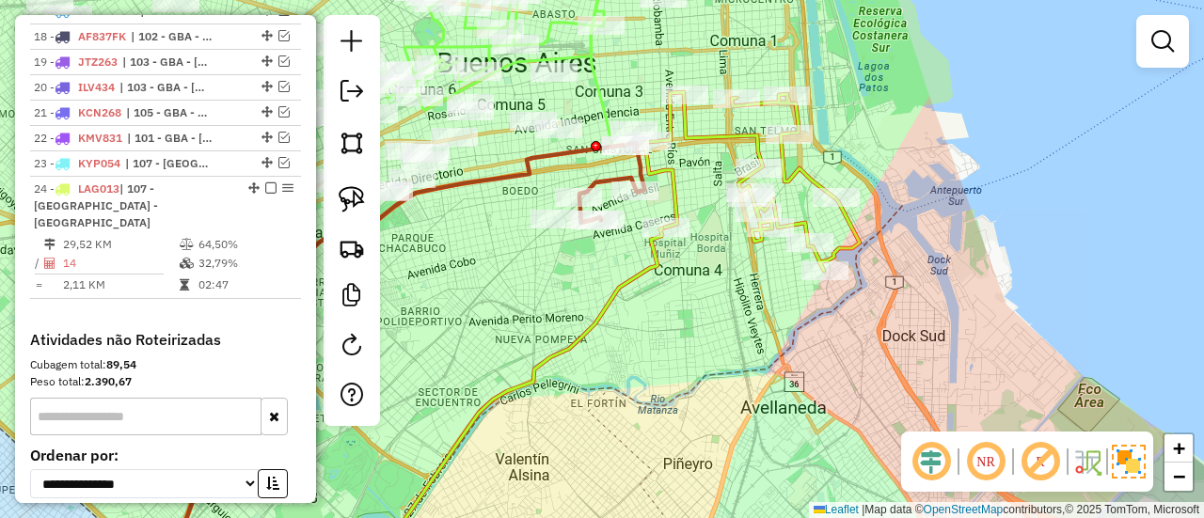
scroll to position [1421, 0]
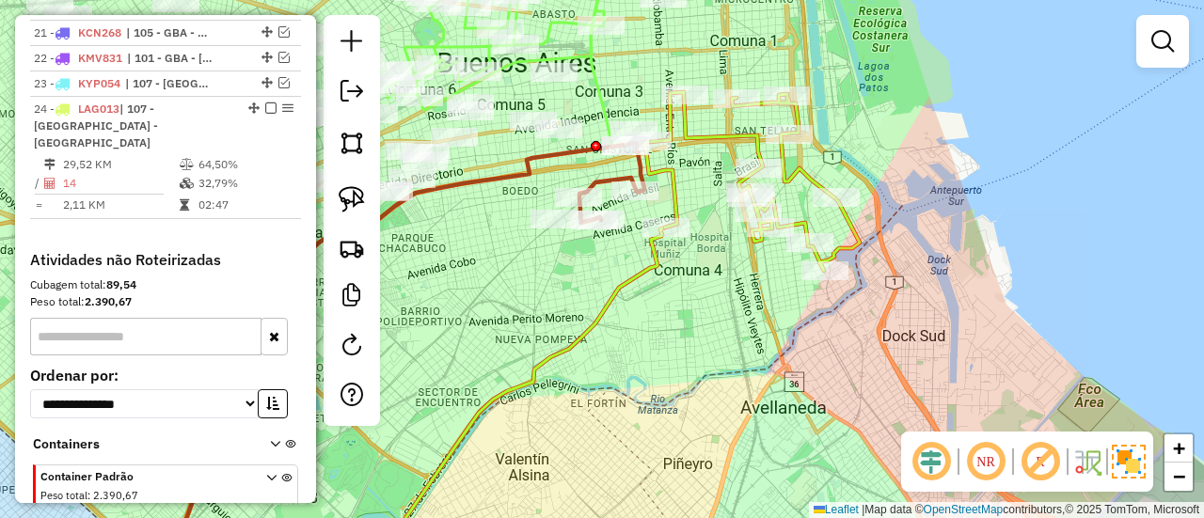
click at [860, 241] on icon at bounding box center [752, 181] width 216 height 179
select select "**********"
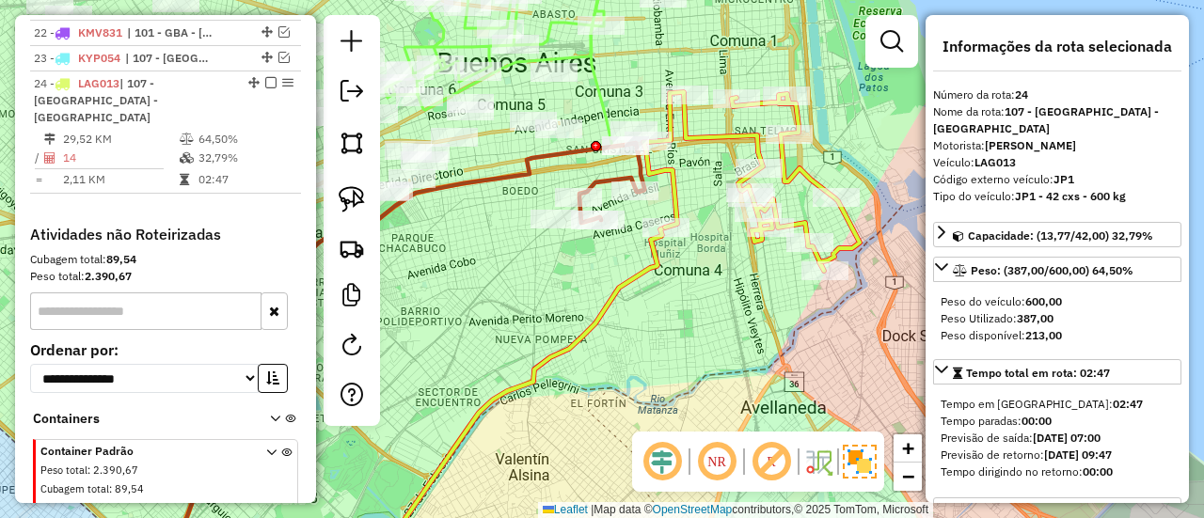
scroll to position [1446, 0]
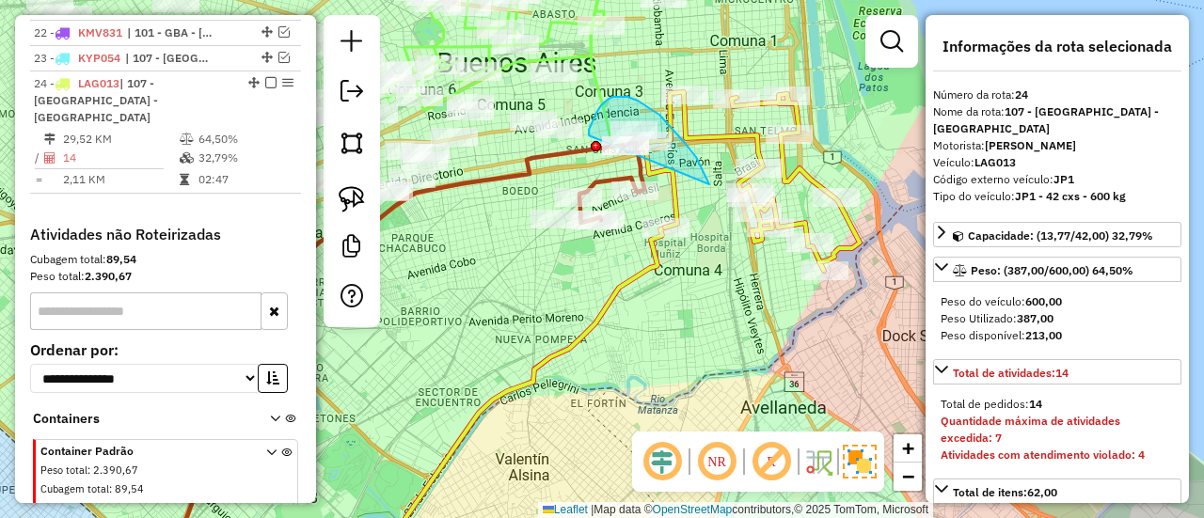
drag, startPoint x: 708, startPoint y: 181, endPoint x: 592, endPoint y: 148, distance: 120.3
click at [592, 148] on div "Janela de atendimento Grade de atendimento Capacidade Transportadoras Veículos …" at bounding box center [602, 259] width 1204 height 518
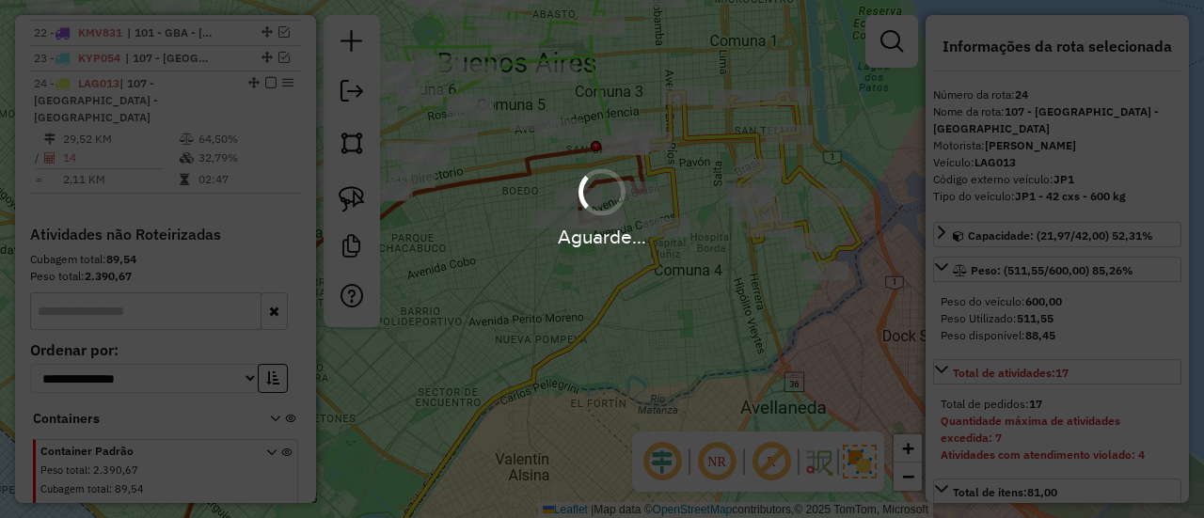
select select "**********"
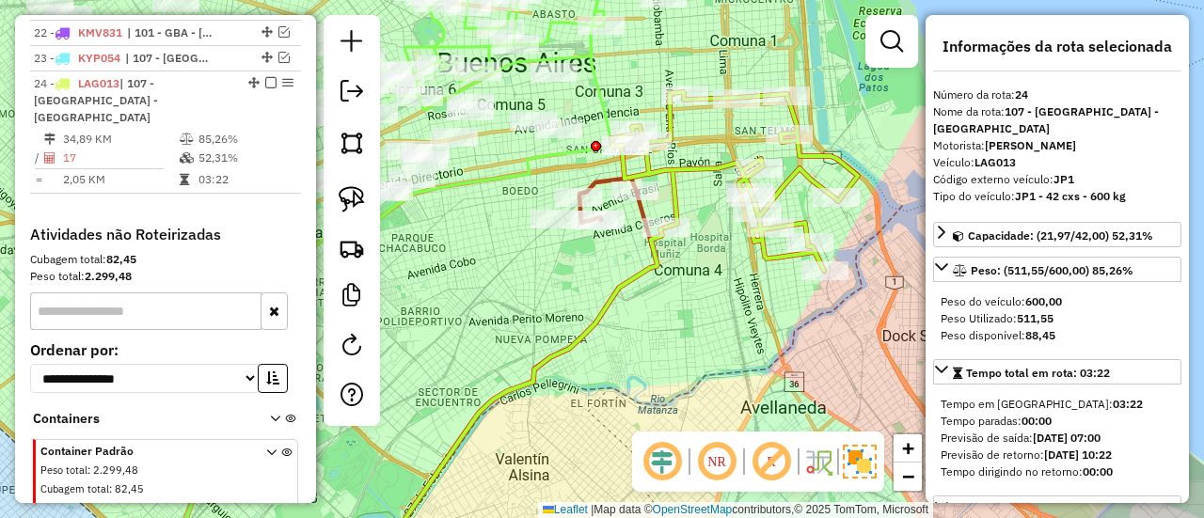
click at [712, 171] on icon at bounding box center [735, 181] width 247 height 179
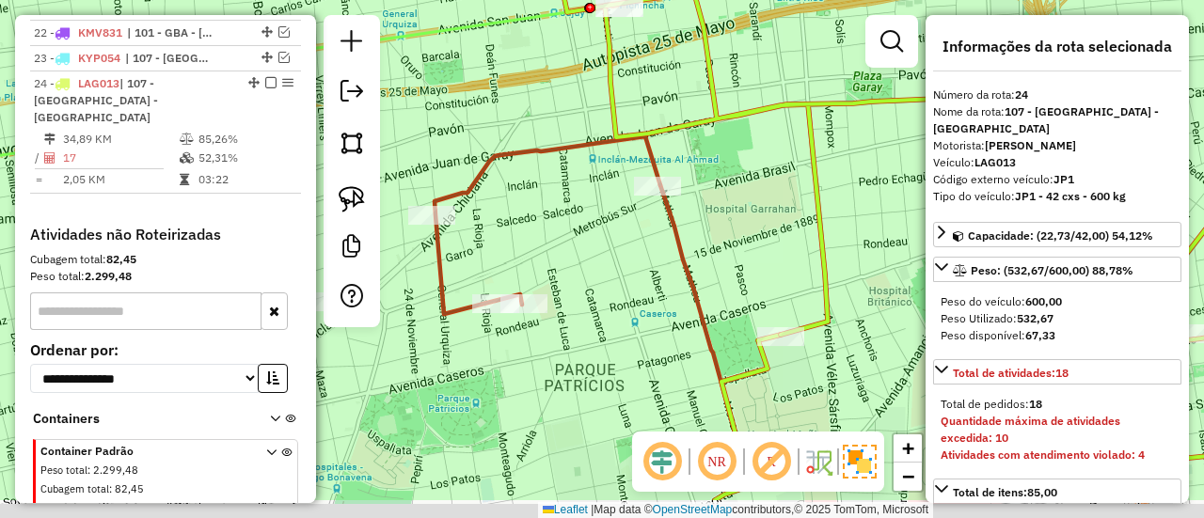
drag, startPoint x: 717, startPoint y: 229, endPoint x: 732, endPoint y: 150, distance: 80.5
click at [732, 144] on div "Janela de atendimento Grade de atendimento Capacidade Transportadoras Veículos …" at bounding box center [602, 259] width 1204 height 518
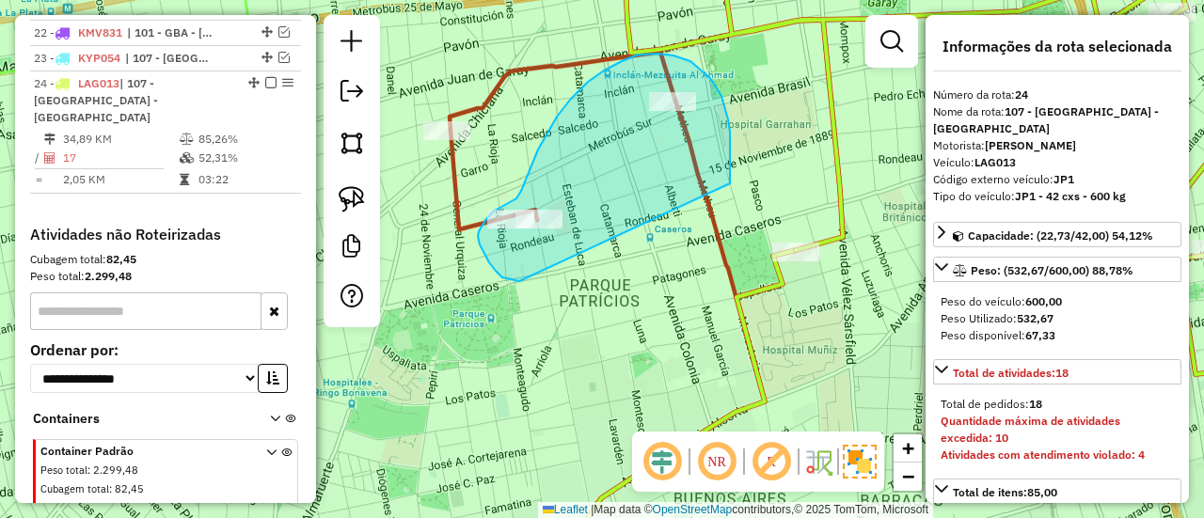
drag, startPoint x: 730, startPoint y: 183, endPoint x: 540, endPoint y: 284, distance: 215.1
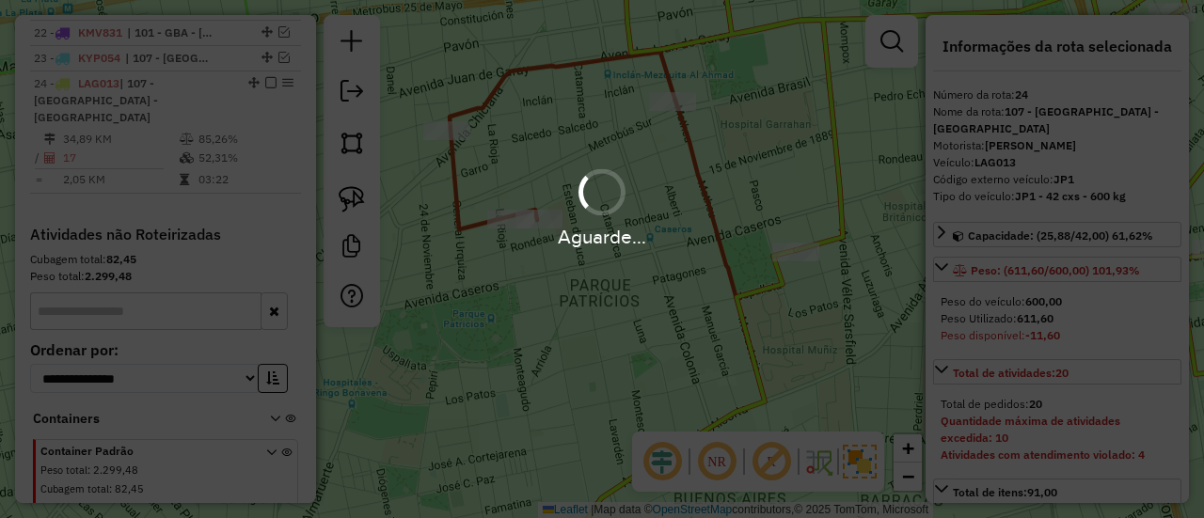
select select "**********"
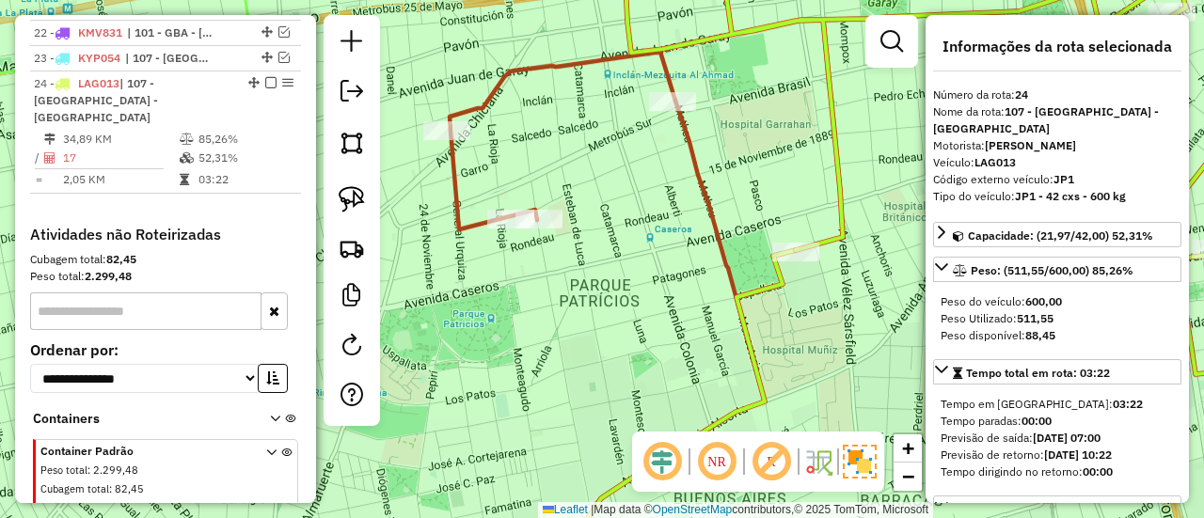
click at [847, 178] on icon at bounding box center [974, 161] width 702 height 426
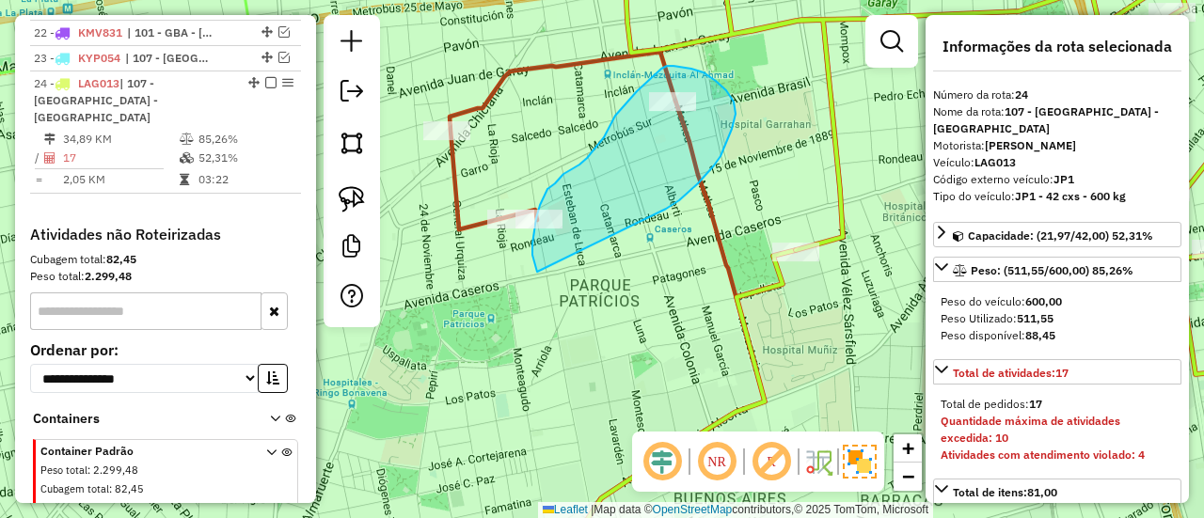
drag, startPoint x: 714, startPoint y: 166, endPoint x: 540, endPoint y: 278, distance: 207.0
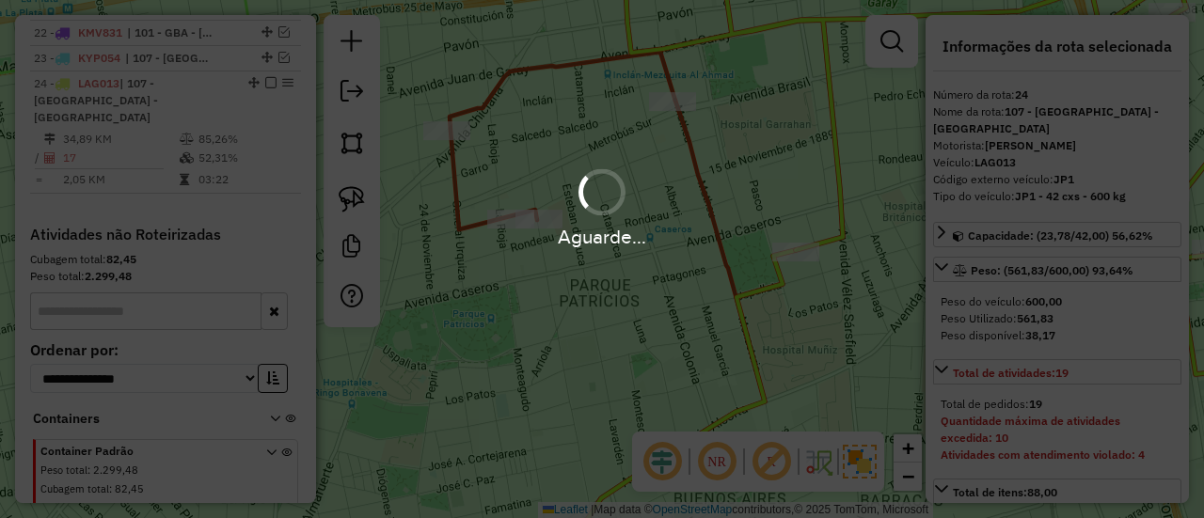
select select "**********"
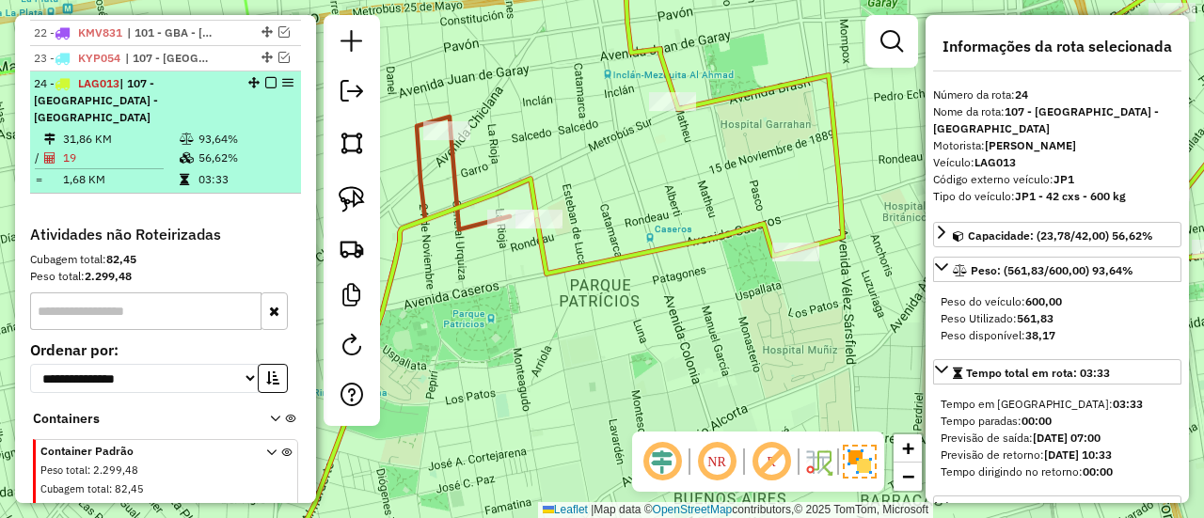
click at [267, 77] on em at bounding box center [270, 82] width 11 height 11
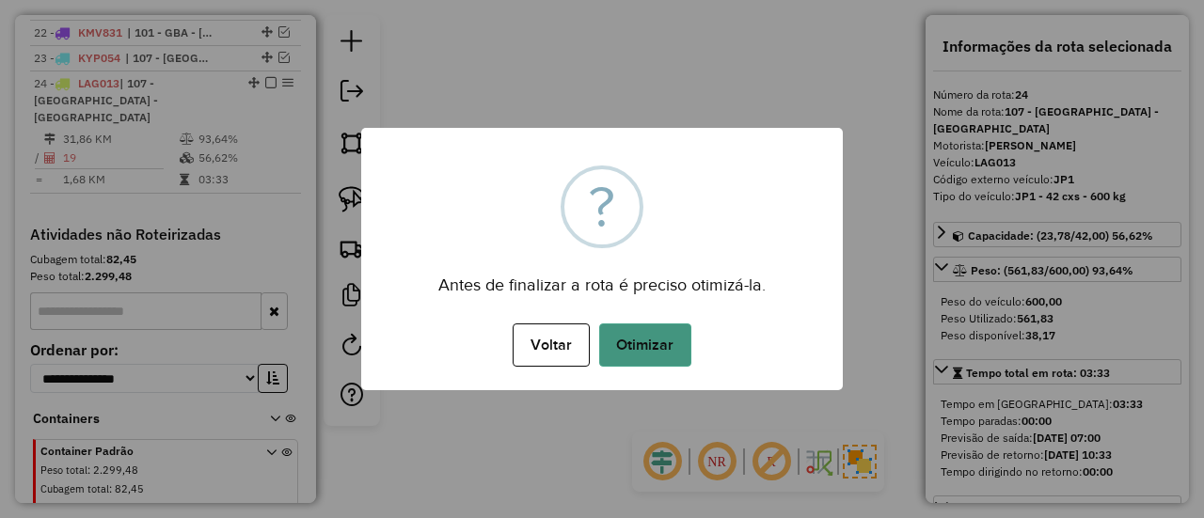
click at [670, 355] on button "Otimizar" at bounding box center [645, 345] width 92 height 43
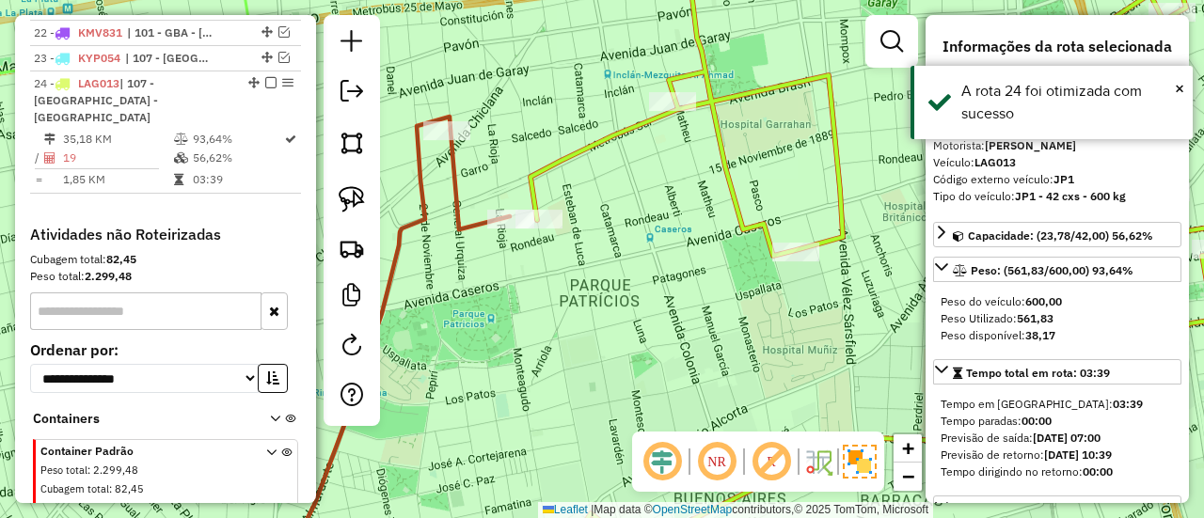
drag, startPoint x: 273, startPoint y: 45, endPoint x: 422, endPoint y: 90, distance: 155.4
click at [265, 77] on em at bounding box center [270, 82] width 11 height 11
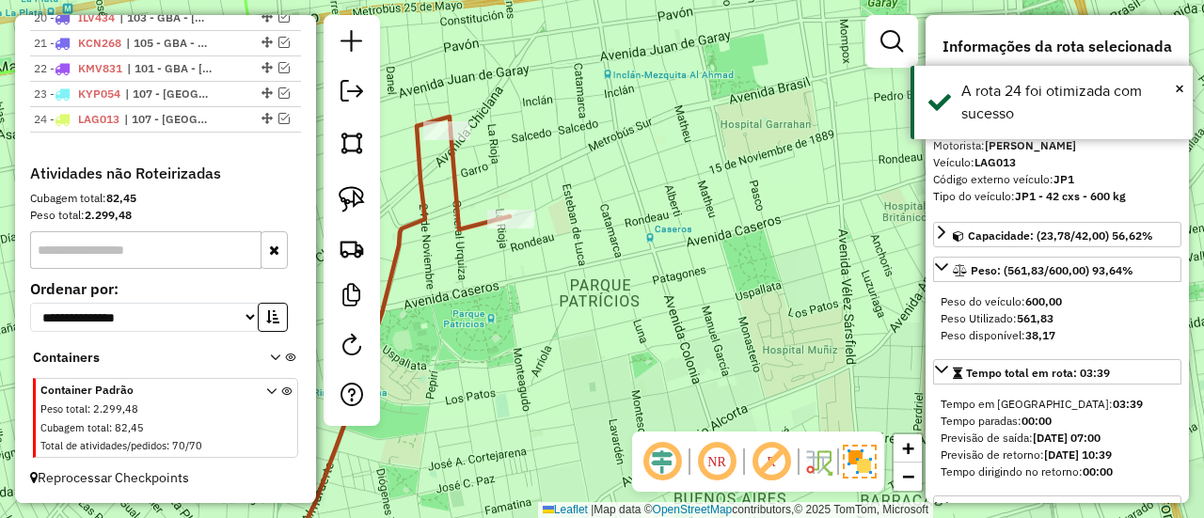
scroll to position [1366, 0]
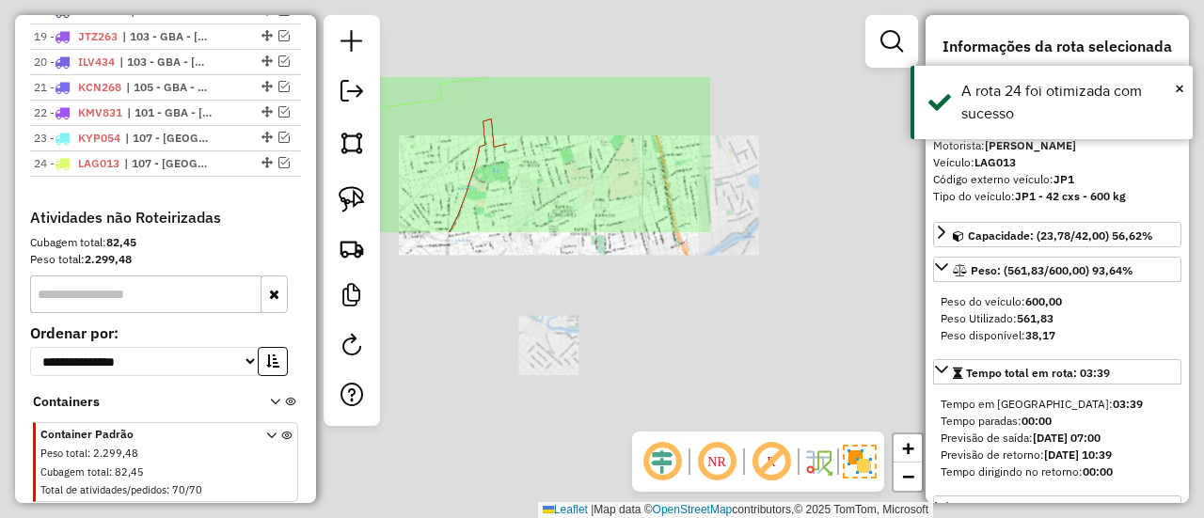
click at [638, 192] on div "Janela de atendimento Grade de atendimento Capacidade Transportadoras Veículos …" at bounding box center [602, 259] width 1204 height 518
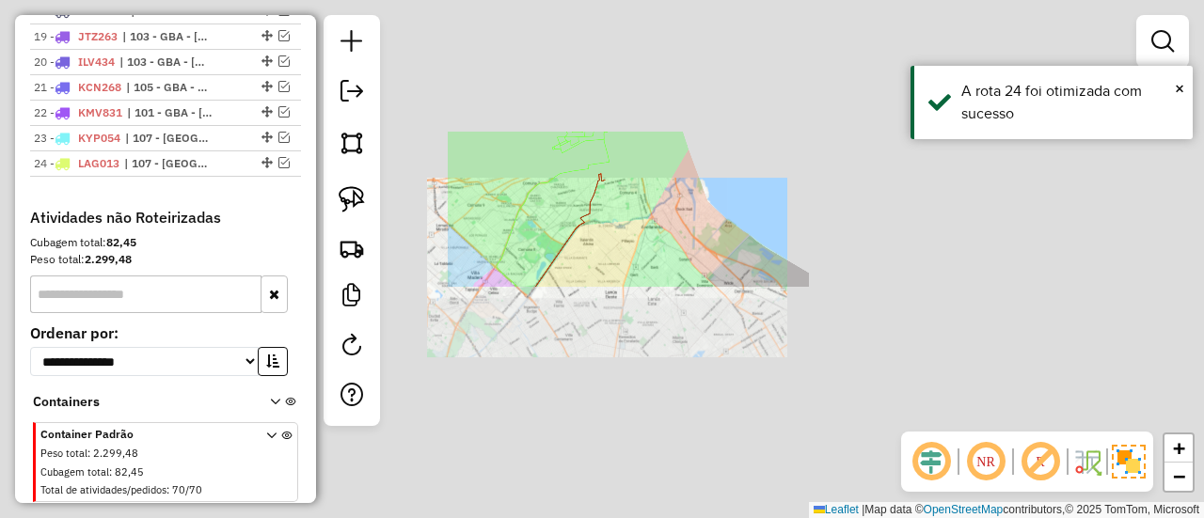
click at [638, 194] on div "Janela de atendimento Grade de atendimento Capacidade Transportadoras Veículos …" at bounding box center [602, 259] width 1204 height 518
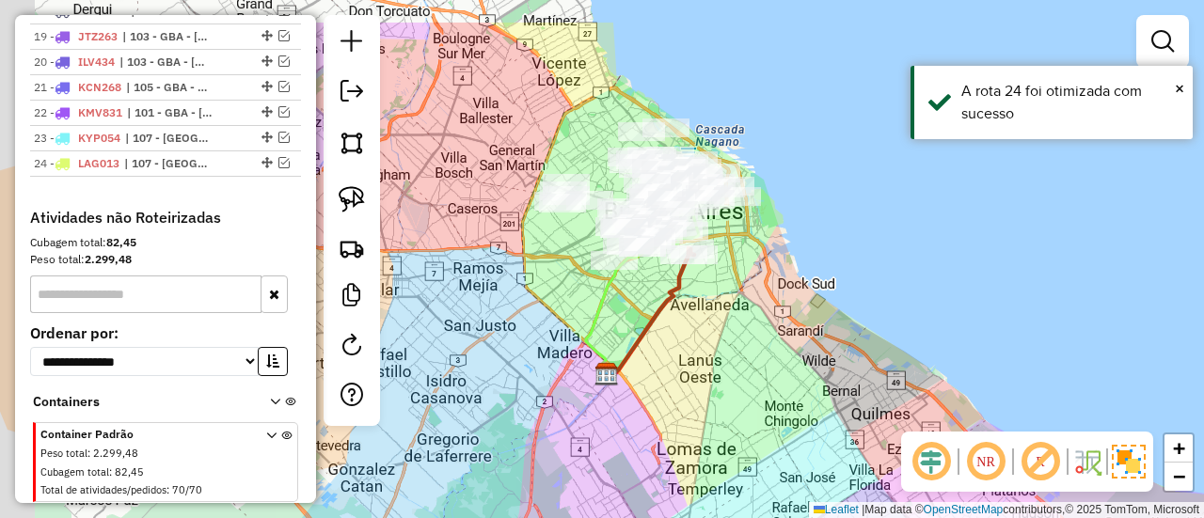
click at [735, 289] on div "Janela de atendimento Grade de atendimento Capacidade Transportadoras Veículos …" at bounding box center [602, 259] width 1204 height 518
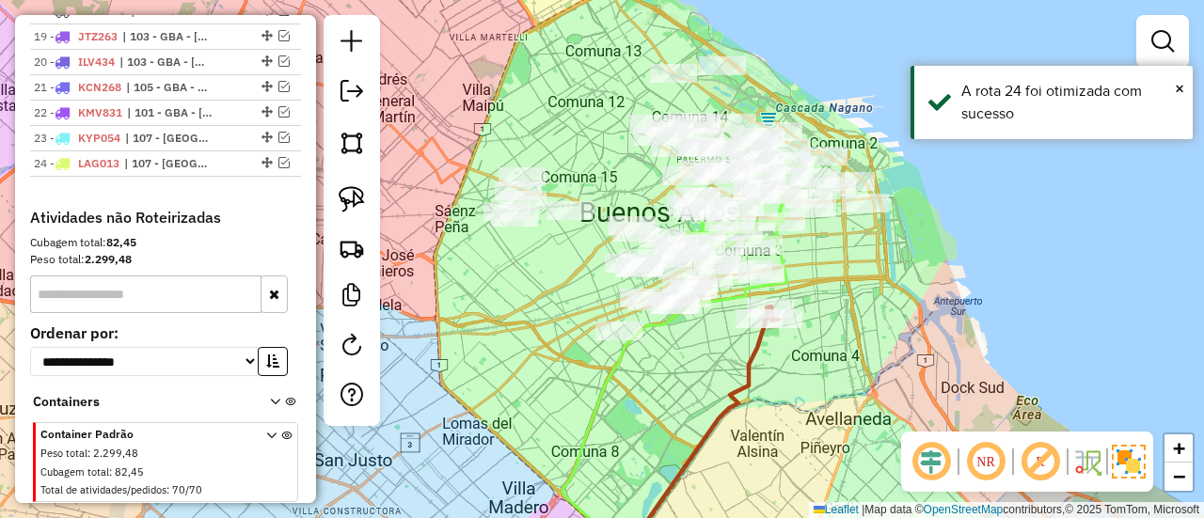
drag, startPoint x: 856, startPoint y: 291, endPoint x: 916, endPoint y: 322, distance: 66.9
click at [916, 322] on div "Janela de atendimento Grade de atendimento Capacidade Transportadoras Veículos …" at bounding box center [602, 259] width 1204 height 518
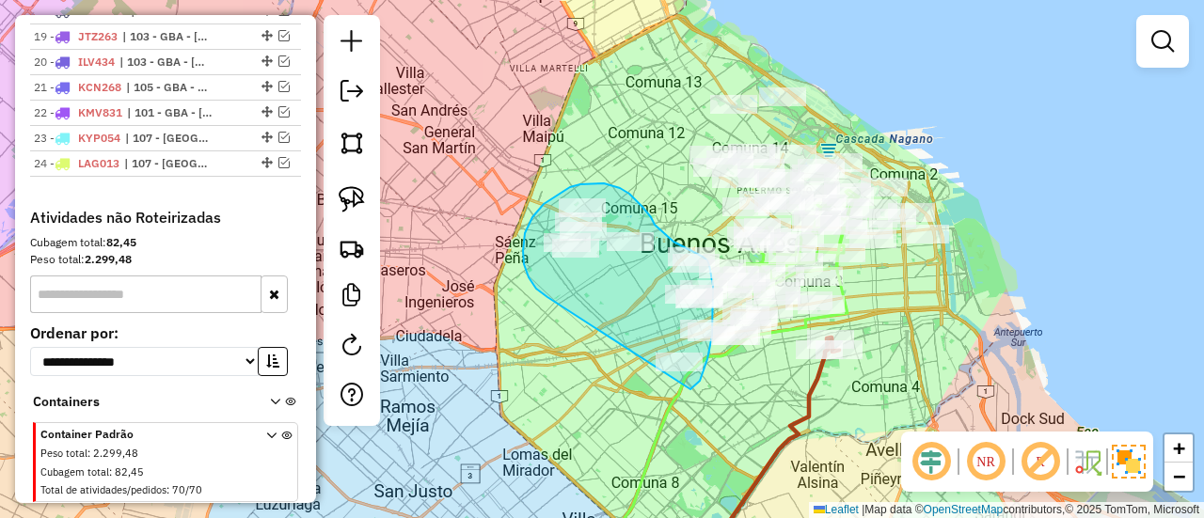
drag, startPoint x: 523, startPoint y: 251, endPoint x: 687, endPoint y: 393, distance: 216.8
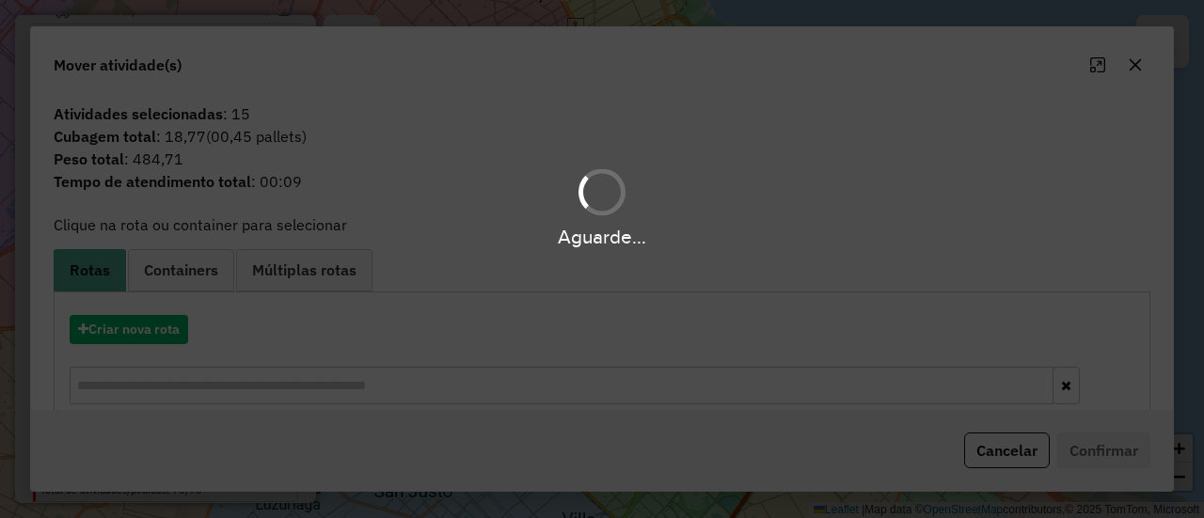
click at [142, 326] on hb-app "Aguarde... Pop-up bloqueado! Seu navegador bloqueou automáticamente a abertura …" at bounding box center [602, 259] width 1204 height 518
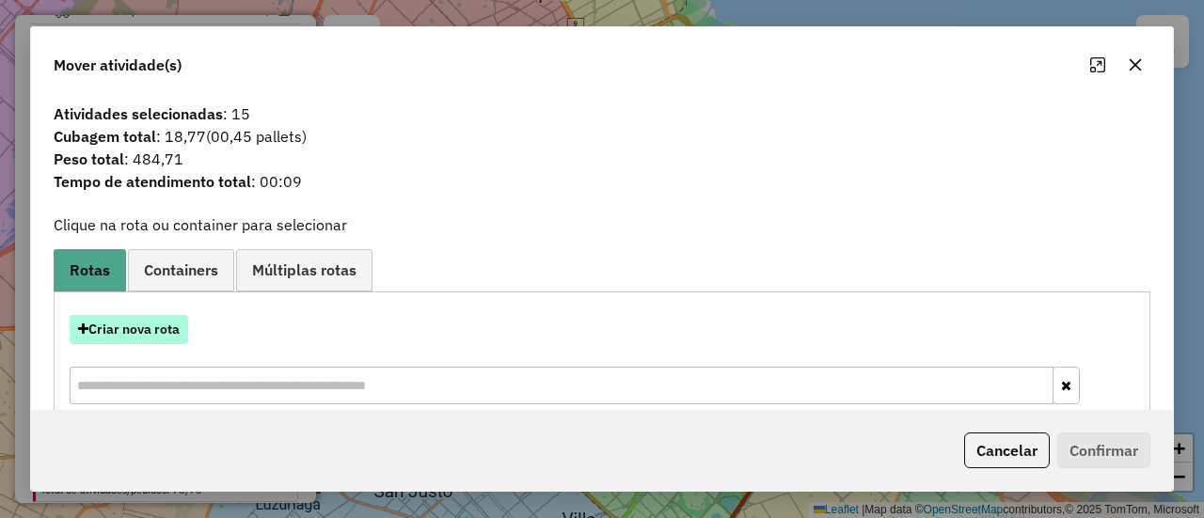
click at [143, 327] on button "Criar nova rota" at bounding box center [129, 329] width 119 height 29
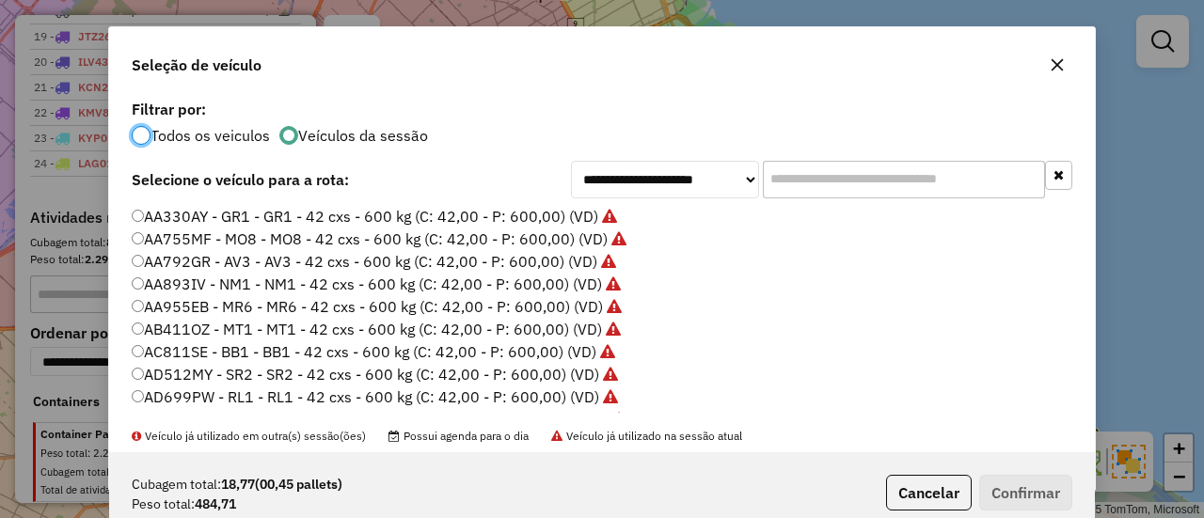
click at [143, 327] on div "**********" at bounding box center [602, 259] width 1204 height 518
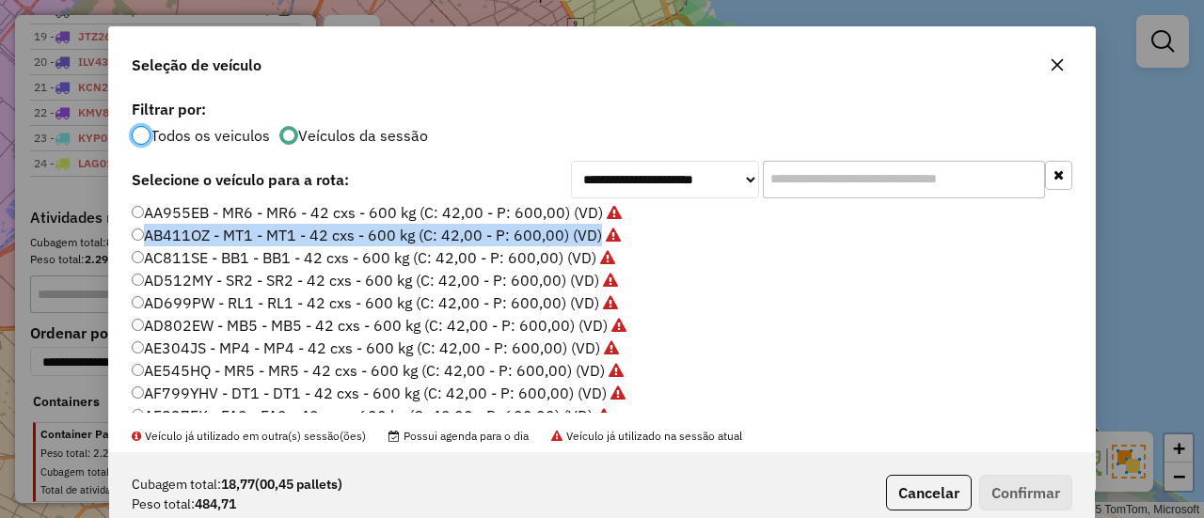
scroll to position [376, 0]
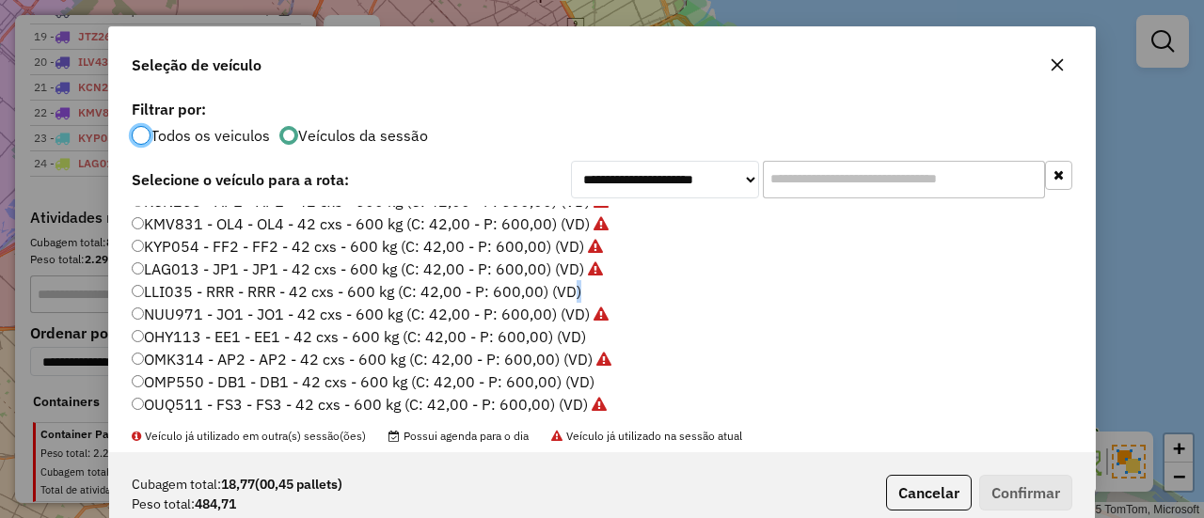
click at [570, 300] on label "LLI035 - RRR - RRR - 42 cxs - 600 kg (C: 42,00 - P: 600,00) (VD)" at bounding box center [357, 291] width 450 height 23
click at [551, 296] on label "LLI035 - RRR - RRR - 42 cxs - 600 kg (C: 42,00 - P: 600,00) (VD)" at bounding box center [357, 291] width 450 height 23
click at [1054, 505] on button "Confirmar" at bounding box center [1025, 493] width 93 height 36
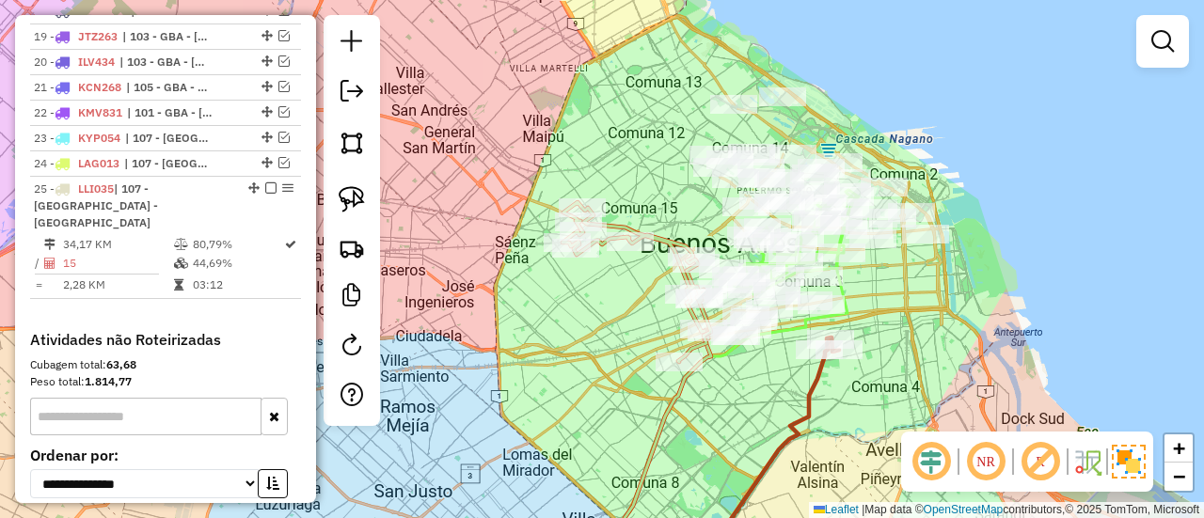
scroll to position [1446, 0]
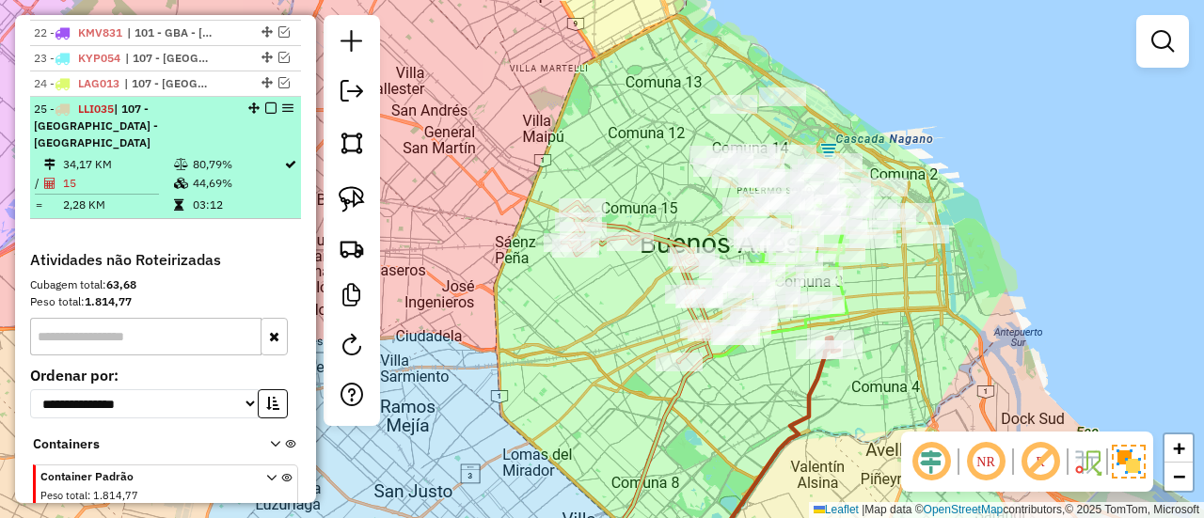
click at [266, 103] on em at bounding box center [270, 108] width 11 height 11
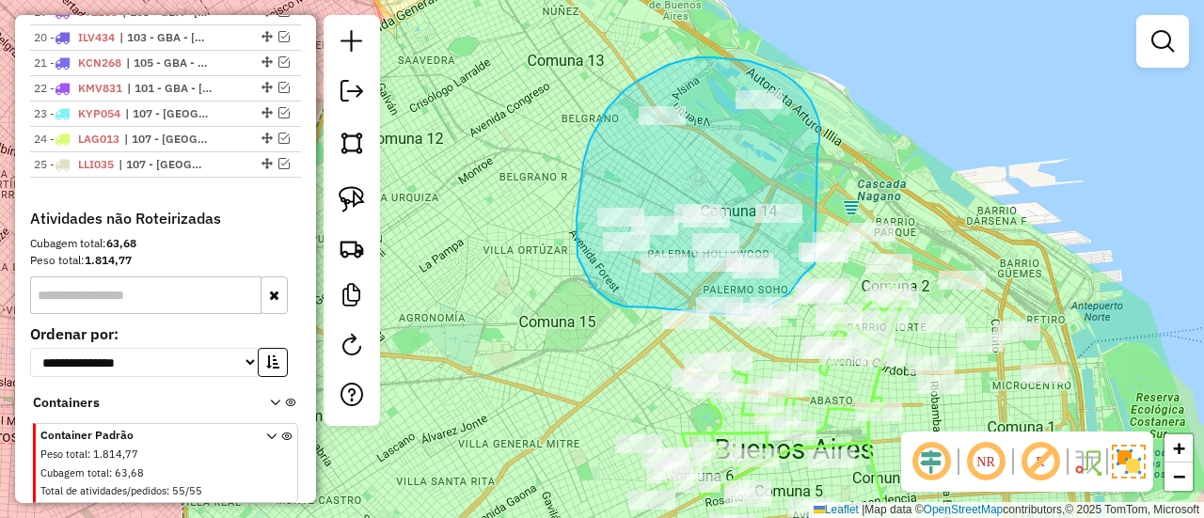
click at [845, 236] on div "Janela de atendimento Grade de atendimento Capacidade Transportadoras Veículos …" at bounding box center [602, 259] width 1204 height 518
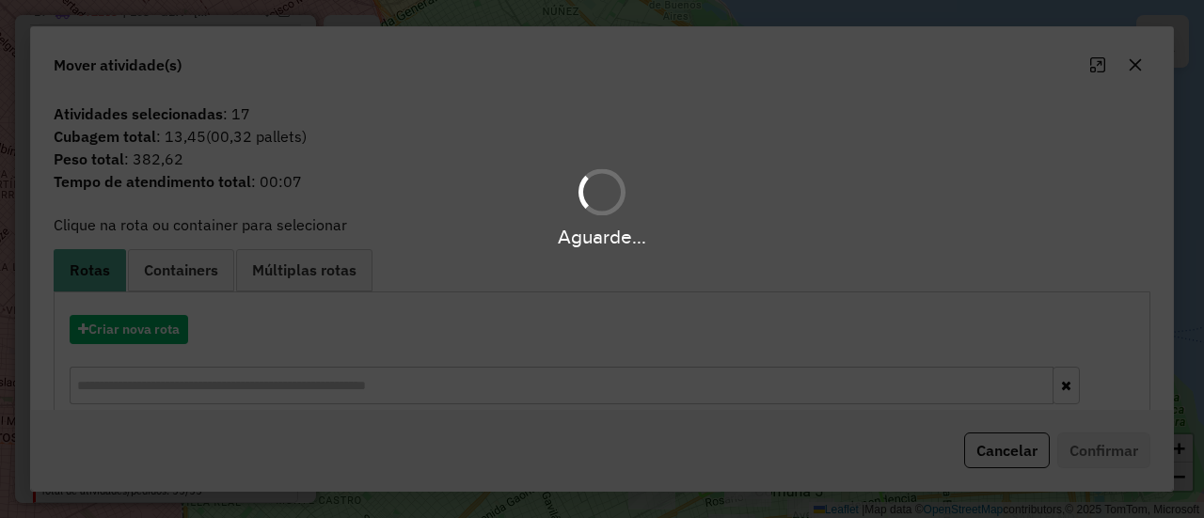
click at [168, 332] on div "Aguarde..." at bounding box center [602, 259] width 1204 height 518
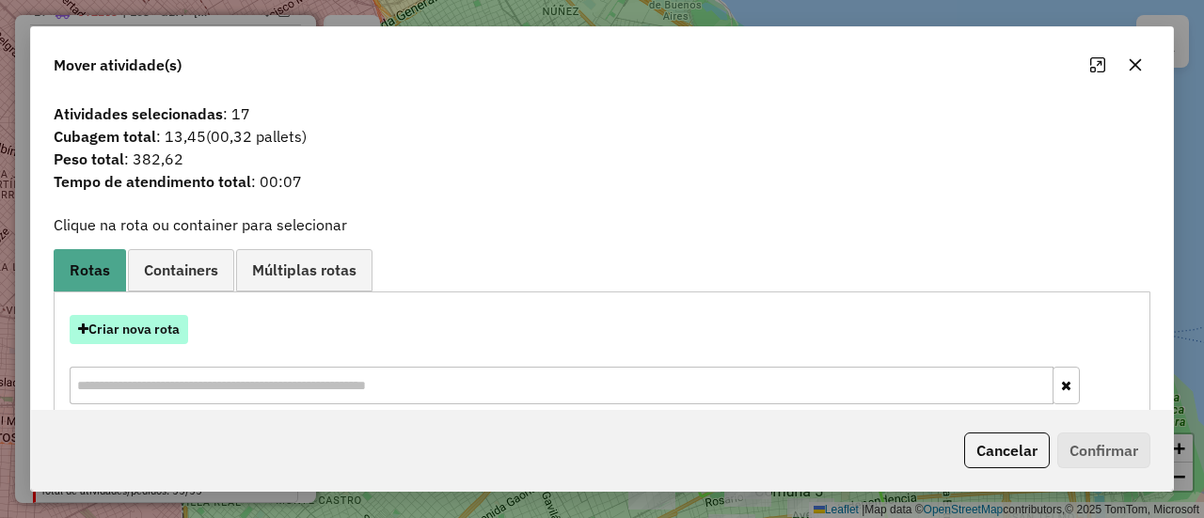
click at [170, 325] on button "Criar nova rota" at bounding box center [129, 329] width 119 height 29
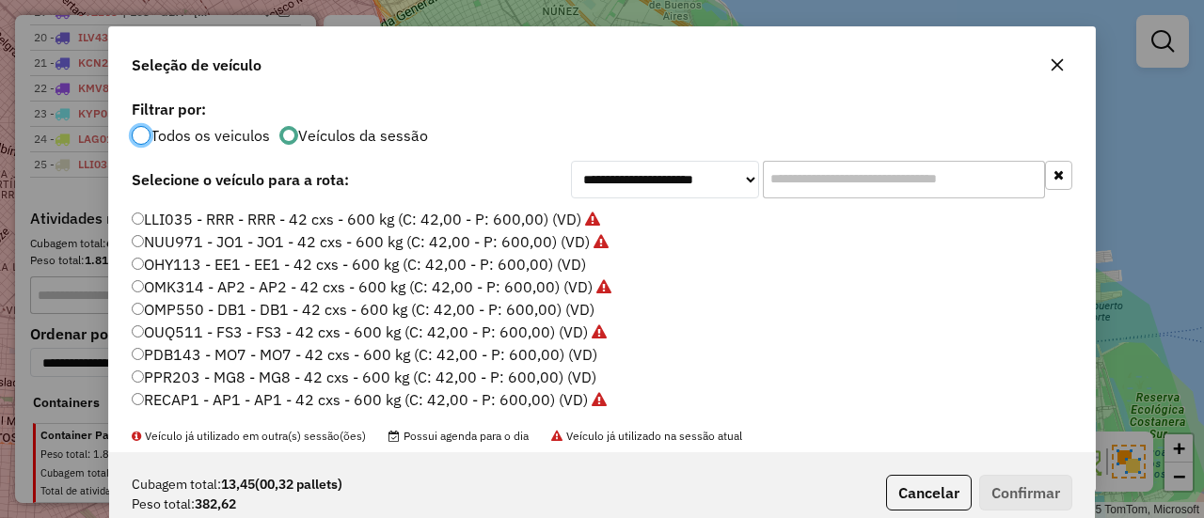
scroll to position [422, 0]
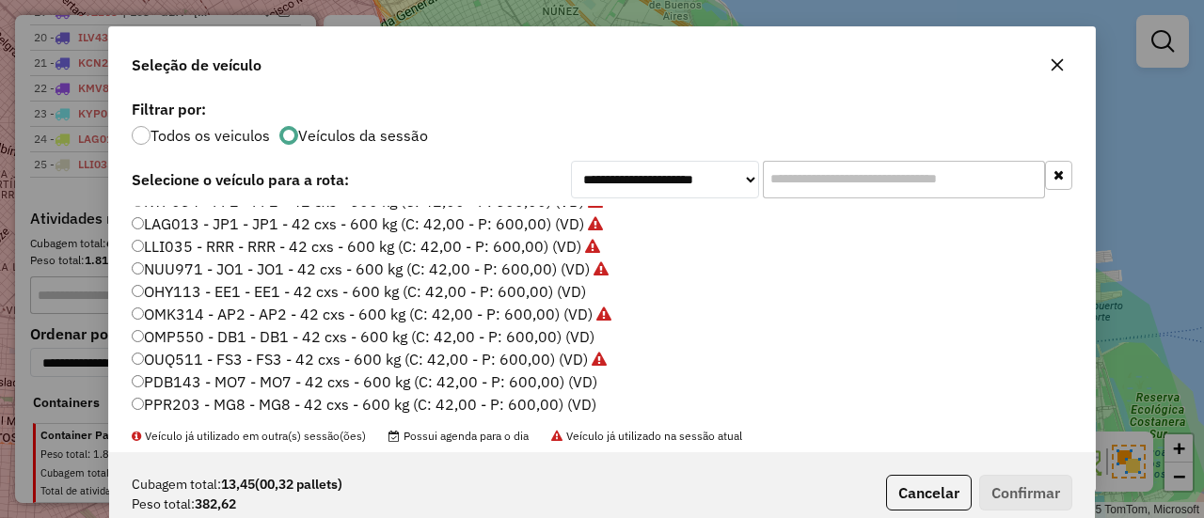
click at [576, 294] on label "OHY113 - EE1 - EE1 - 42 cxs - 600 kg (C: 42,00 - P: 600,00) (VD)" at bounding box center [359, 291] width 454 height 23
click at [1016, 494] on button "Confirmar" at bounding box center [1025, 493] width 93 height 36
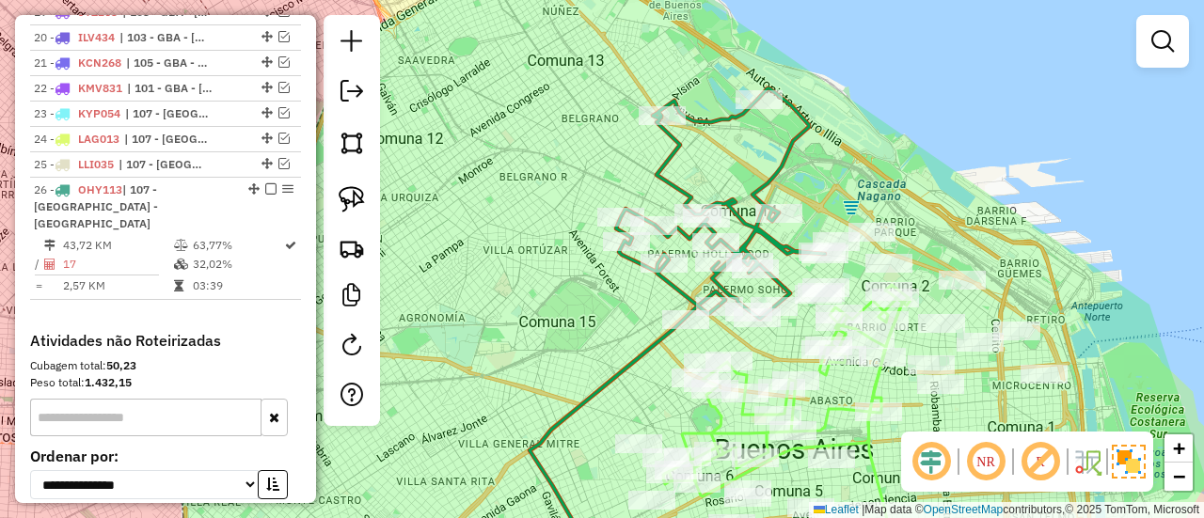
scroll to position [1446, 0]
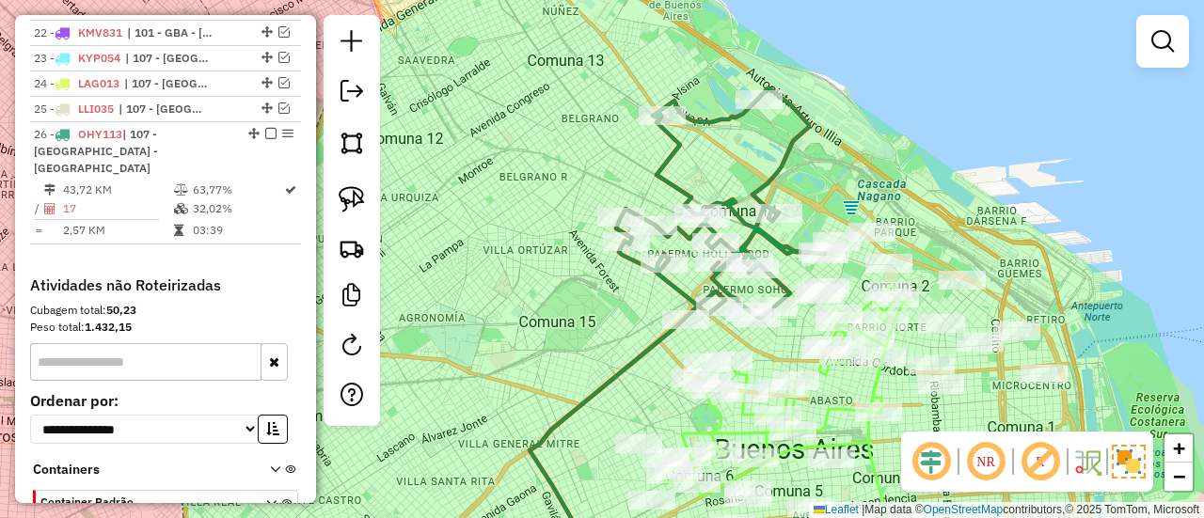
click at [701, 123] on icon at bounding box center [720, 203] width 209 height 231
select select "**********"
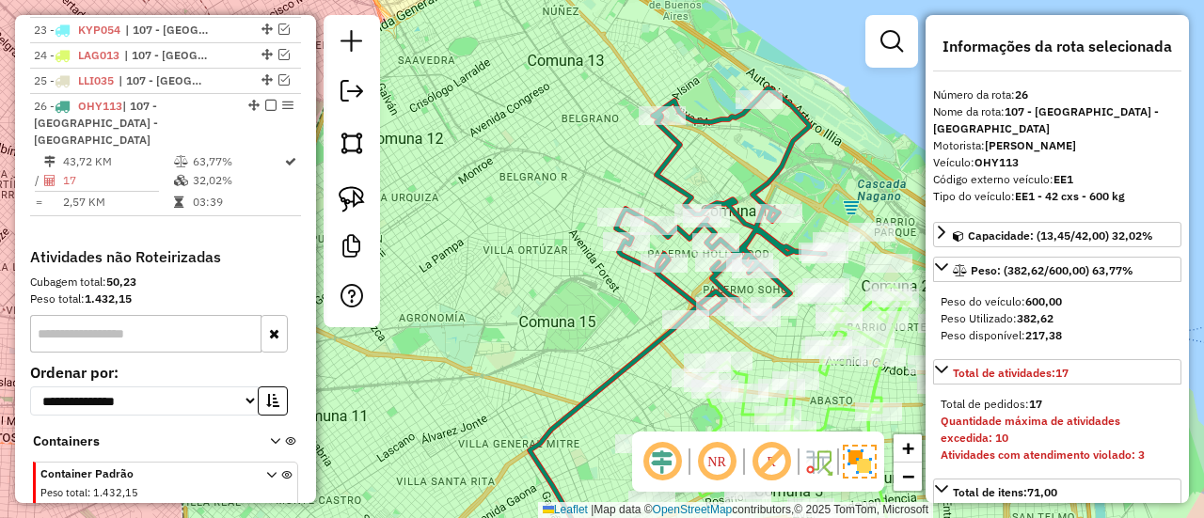
scroll to position [1496, 0]
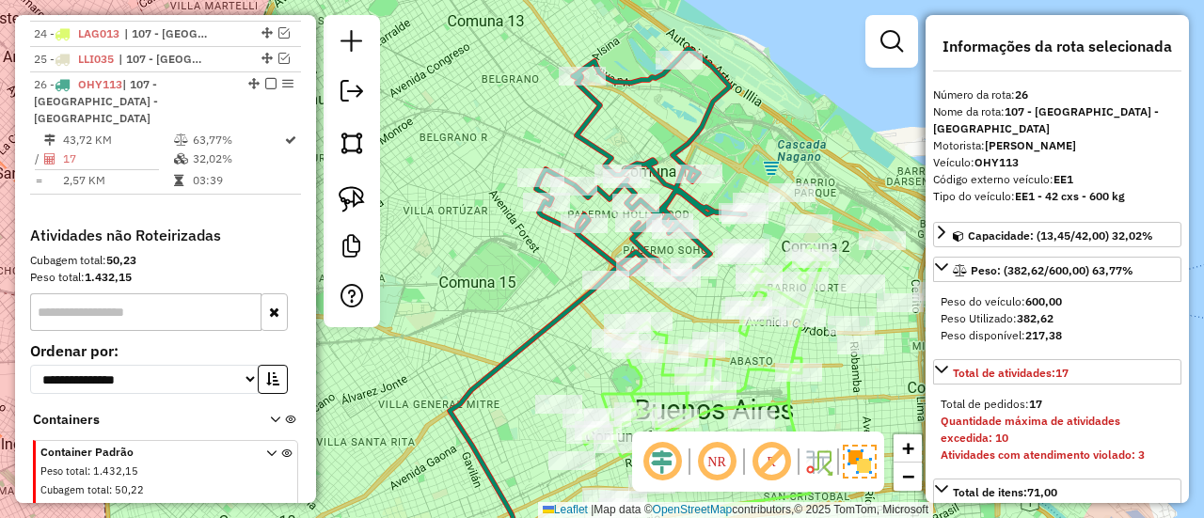
click at [604, 103] on div "Janela de atendimento Grade de atendimento Capacidade Transportadoras Veículos …" at bounding box center [602, 259] width 1204 height 518
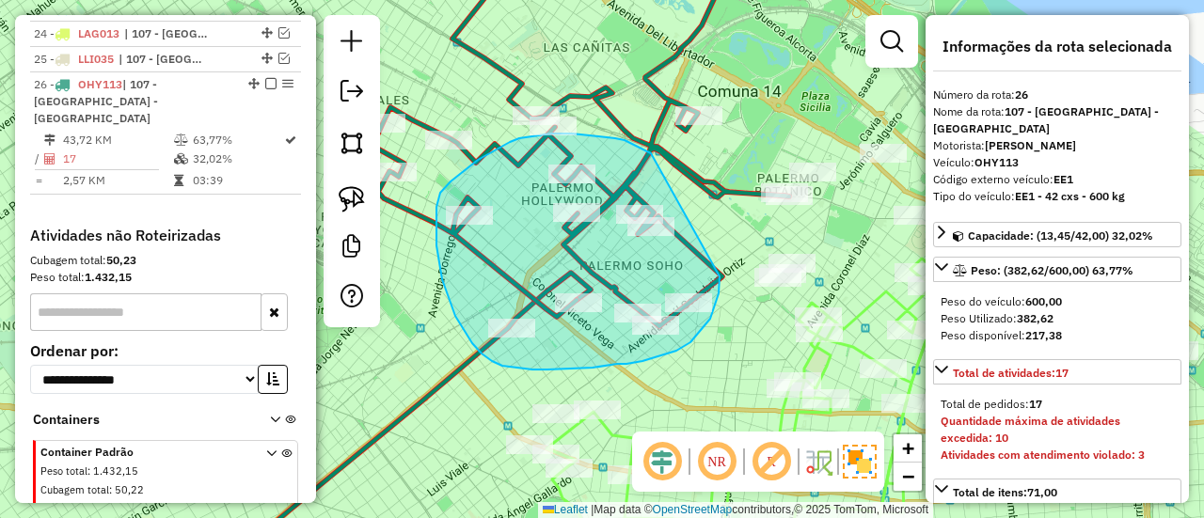
drag, startPoint x: 594, startPoint y: 135, endPoint x: 694, endPoint y: 249, distance: 152.0
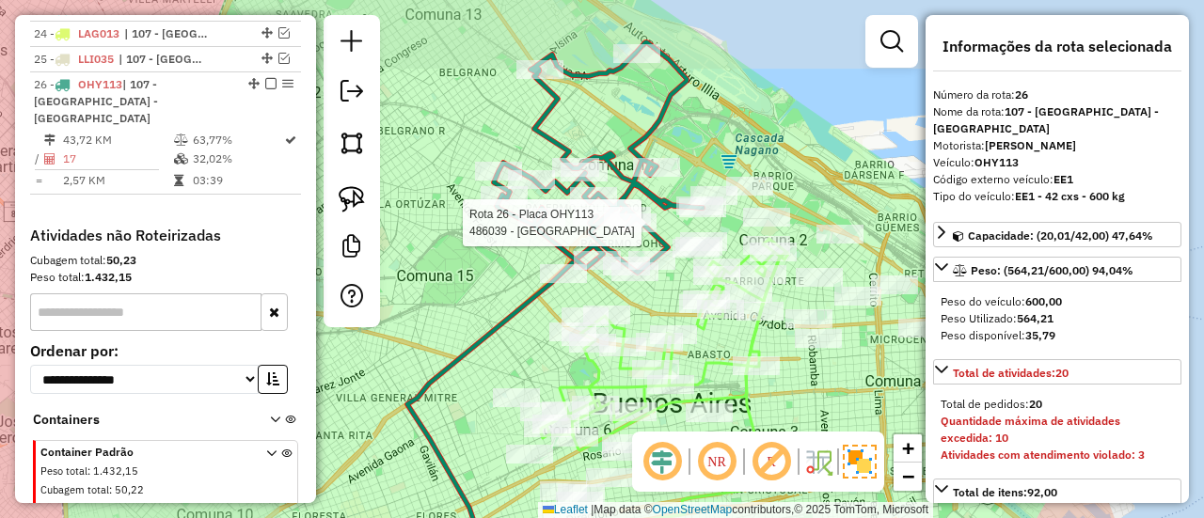
select select "**********"
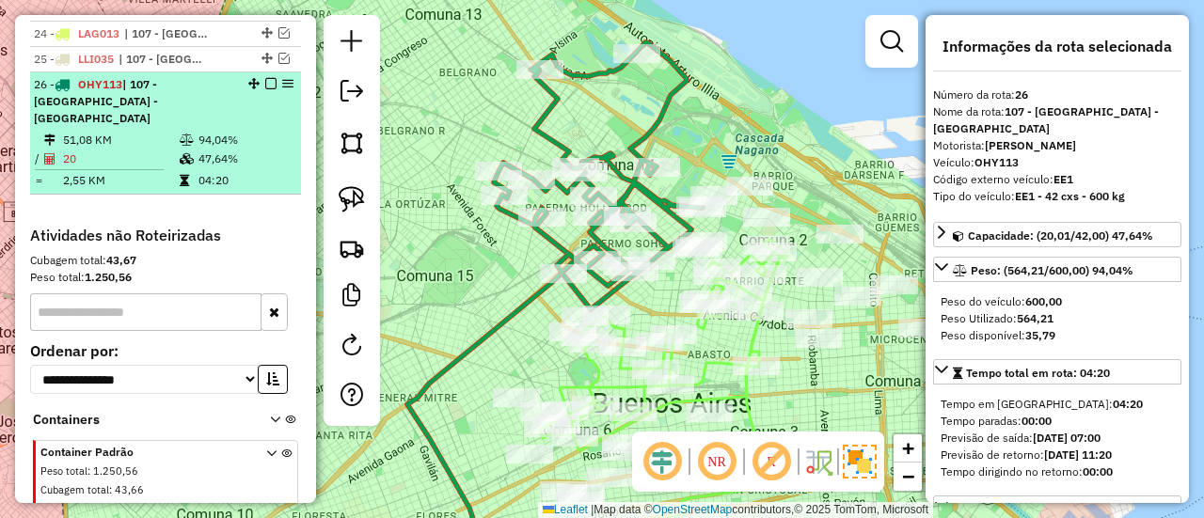
click at [266, 78] on em at bounding box center [270, 83] width 11 height 11
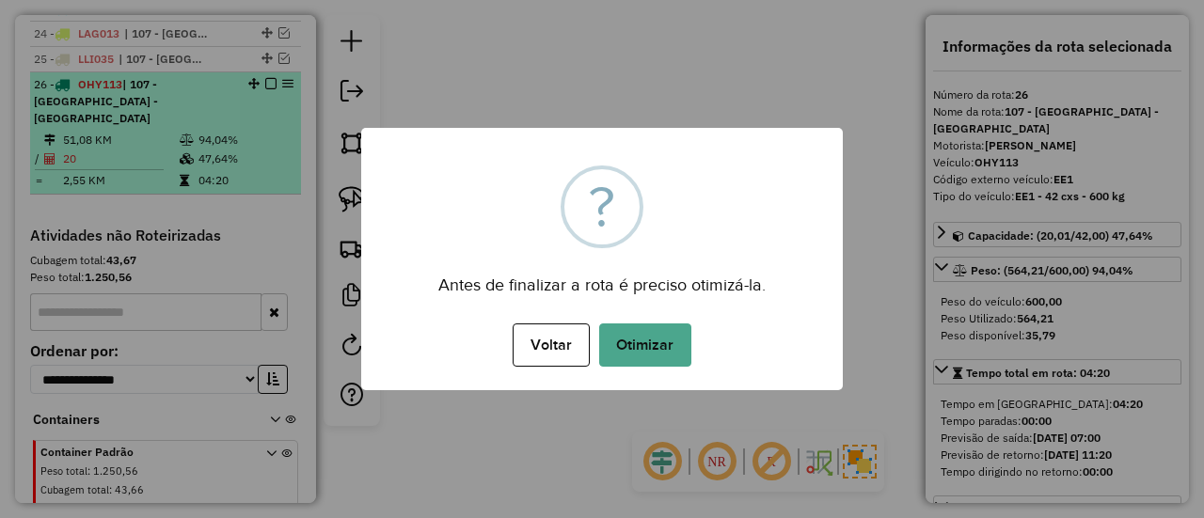
click at [665, 119] on div "× ? Antes de finalizar a rota é preciso otimizá-la. Voltar No Otimizar" at bounding box center [602, 259] width 1204 height 518
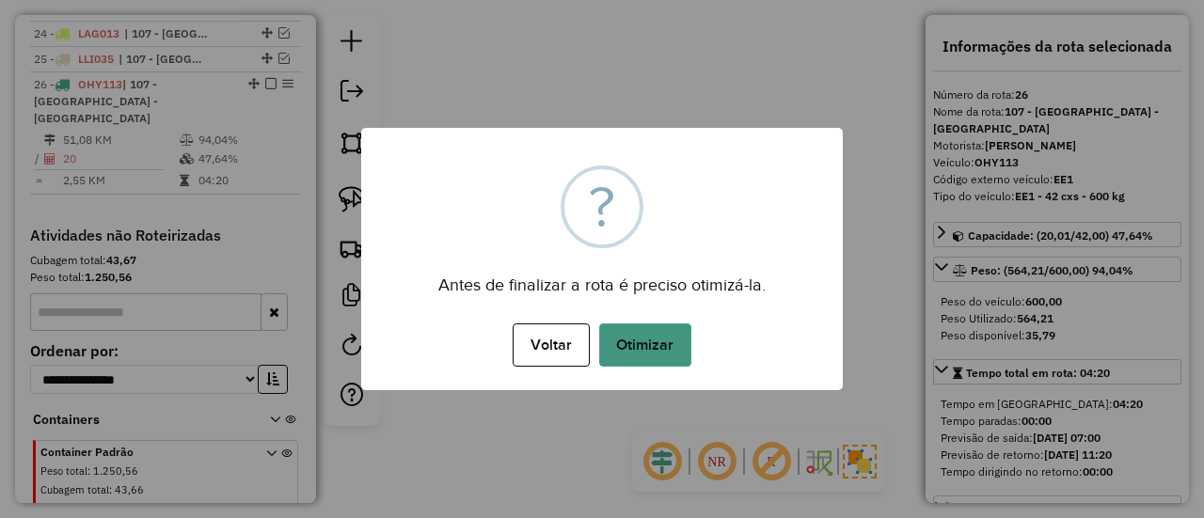
drag, startPoint x: 677, startPoint y: 364, endPoint x: 681, endPoint y: 348, distance: 16.7
click at [677, 362] on button "Otimizar" at bounding box center [645, 345] width 92 height 43
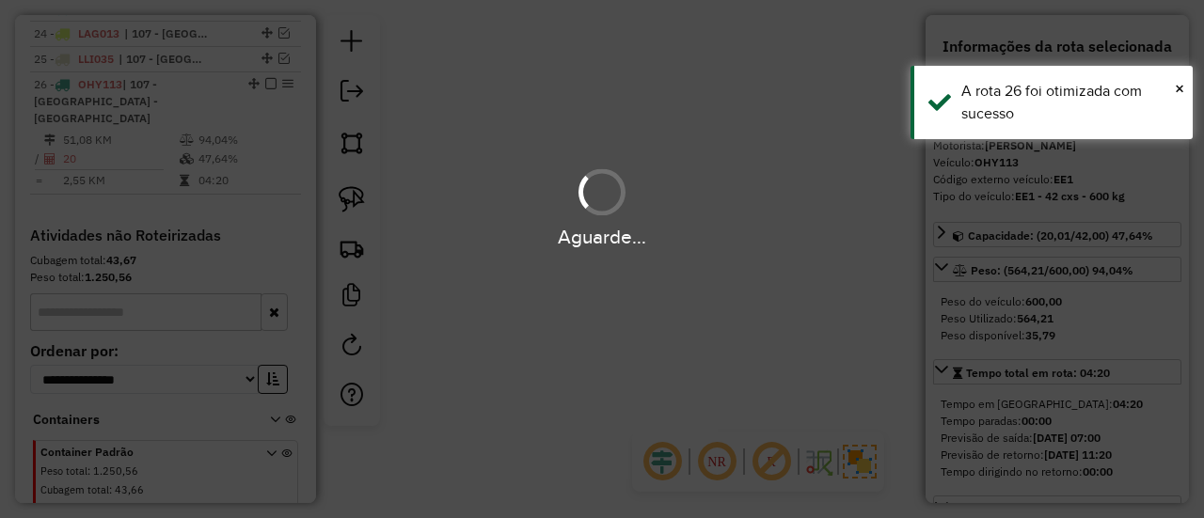
click at [683, 334] on div "Aguarde..." at bounding box center [602, 259] width 1204 height 518
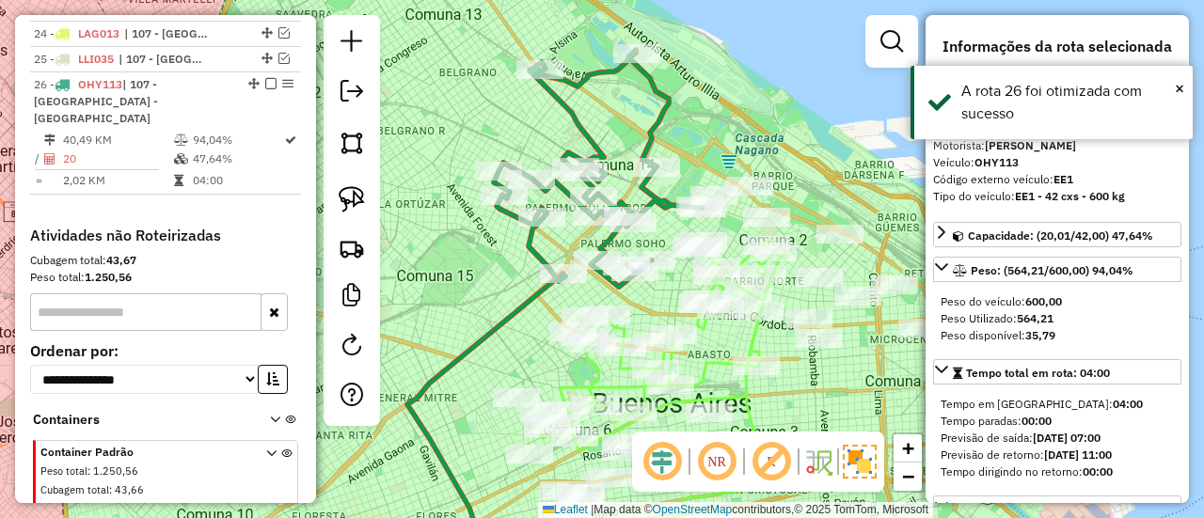
click at [265, 78] on em at bounding box center [270, 83] width 11 height 11
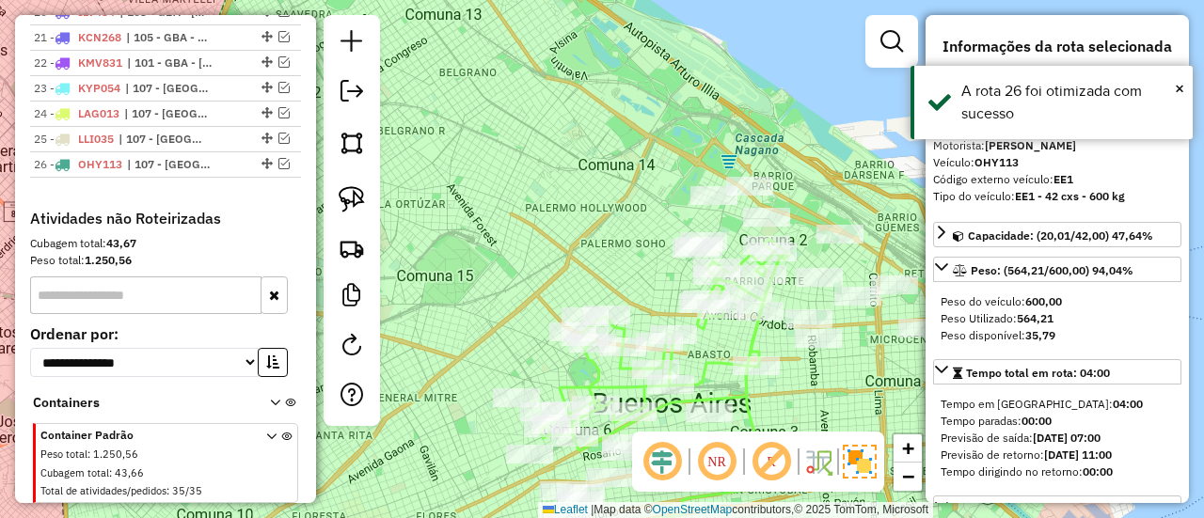
click at [792, 188] on div "Janela de atendimento Grade de atendimento Capacidade Transportadoras Veículos …" at bounding box center [602, 259] width 1204 height 518
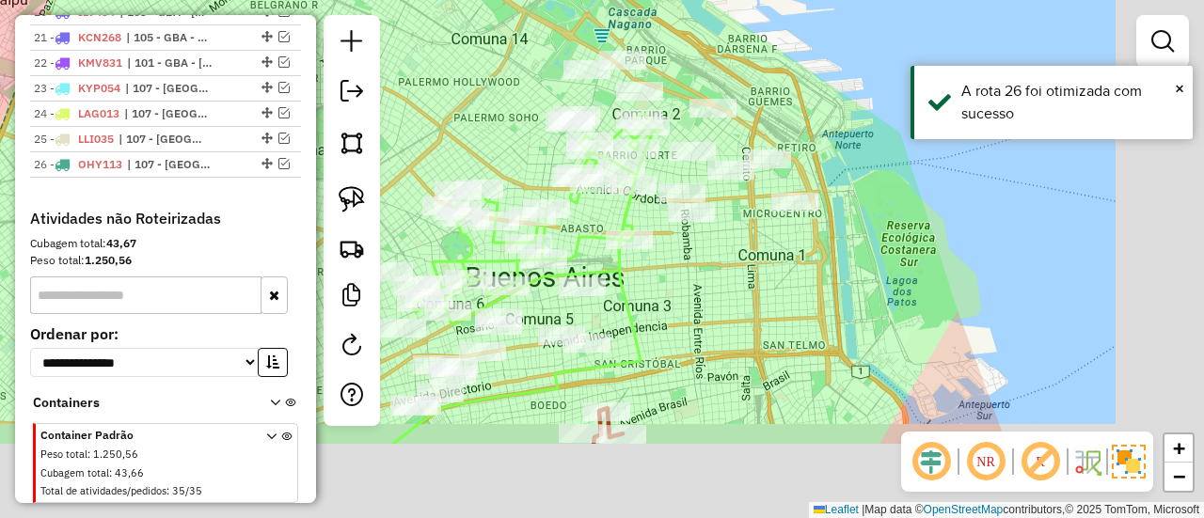
drag, startPoint x: 856, startPoint y: 197, endPoint x: 772, endPoint y: 101, distance: 127.4
click at [724, 67] on div "Janela de atendimento Grade de atendimento Capacidade Transportadoras Veículos …" at bounding box center [602, 259] width 1204 height 518
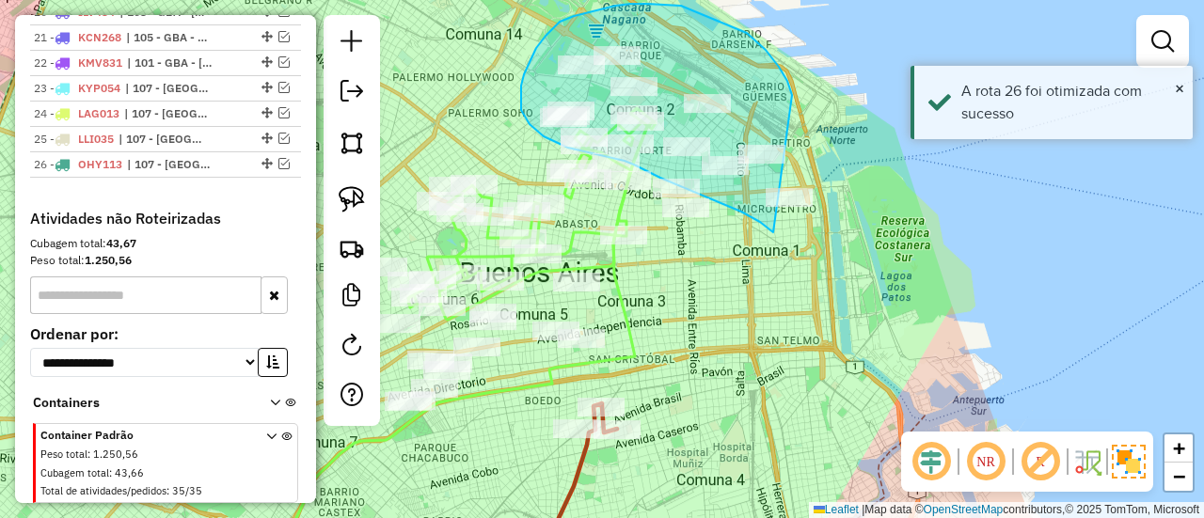
drag, startPoint x: 666, startPoint y: 5, endPoint x: 859, endPoint y: 185, distance: 264.3
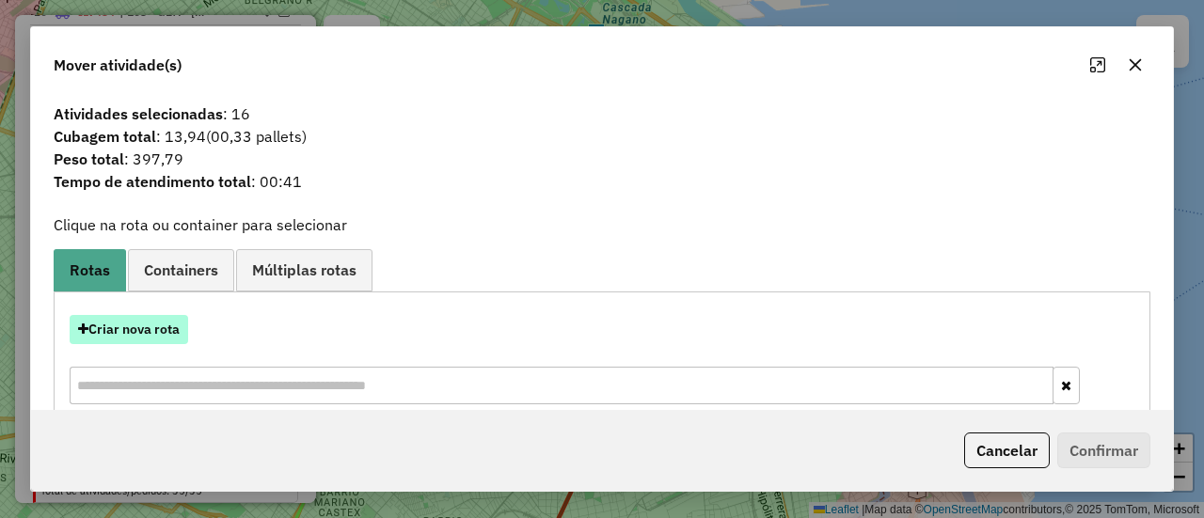
click at [151, 337] on button "Criar nova rota" at bounding box center [129, 329] width 119 height 29
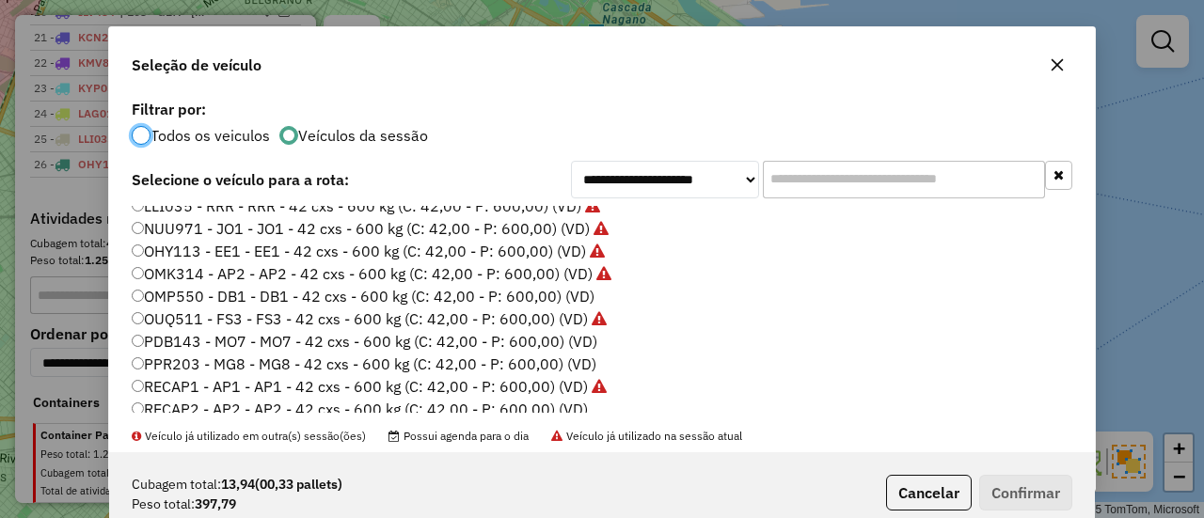
scroll to position [470, 0]
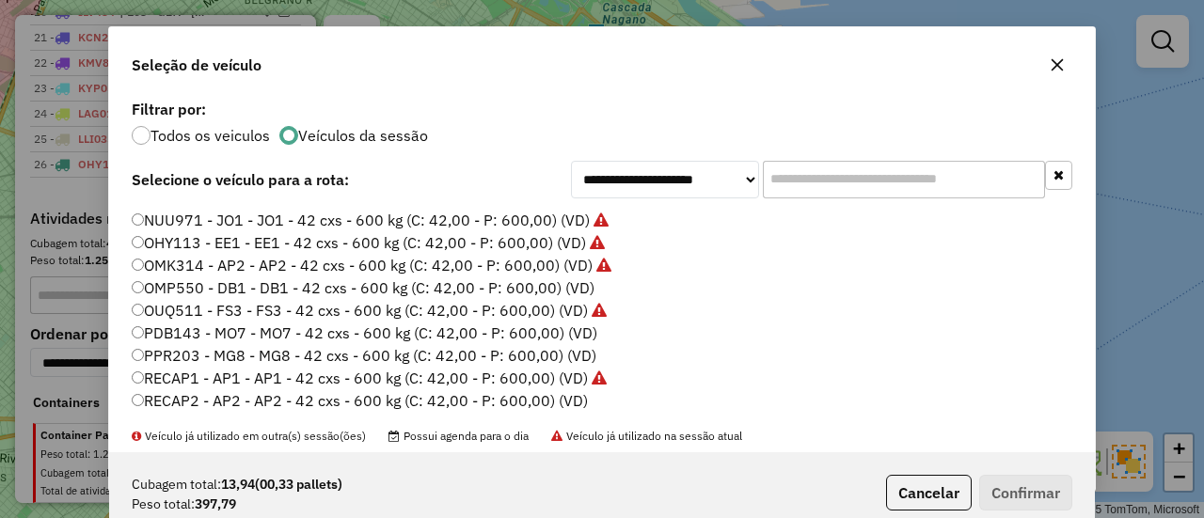
click at [579, 291] on label "OMP550 - DB1 - DB1 - 42 cxs - 600 kg (C: 42,00 - P: 600,00) (VD)" at bounding box center [363, 288] width 463 height 23
click at [1011, 483] on button "Confirmar" at bounding box center [1025, 493] width 93 height 36
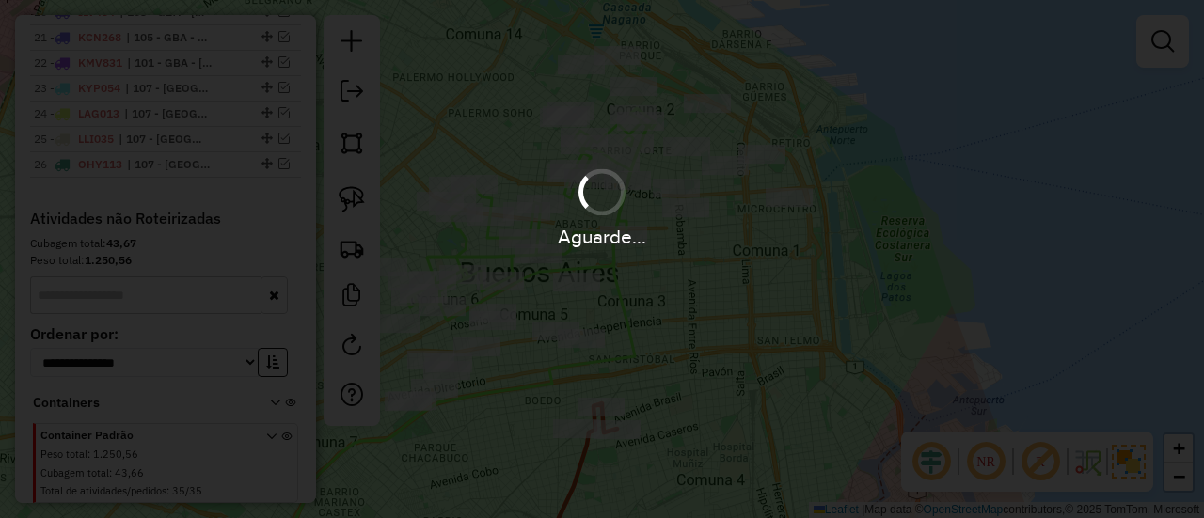
scroll to position [1496, 0]
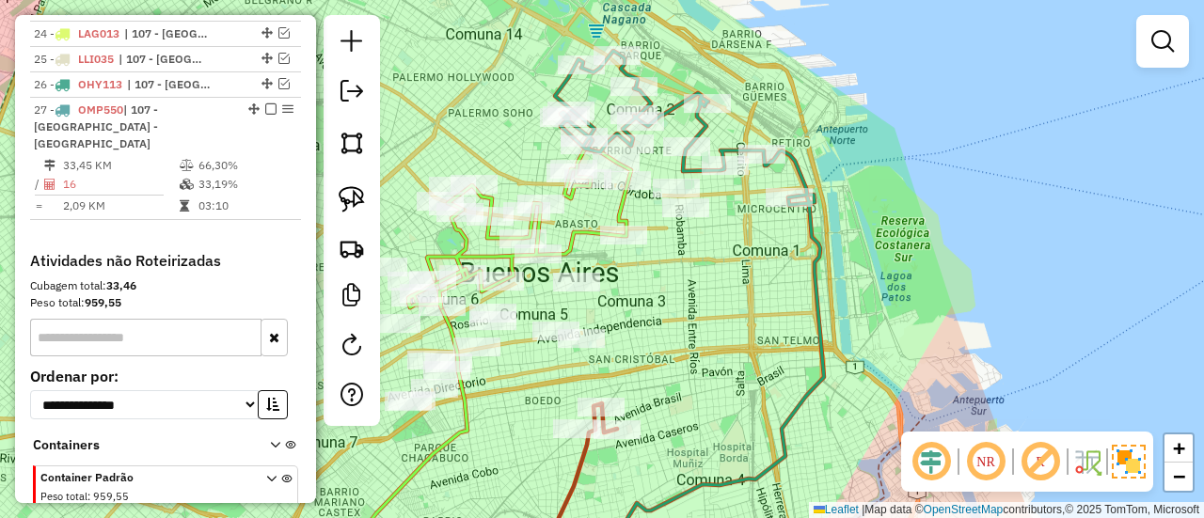
click at [687, 165] on icon at bounding box center [681, 124] width 252 height 147
select select "**********"
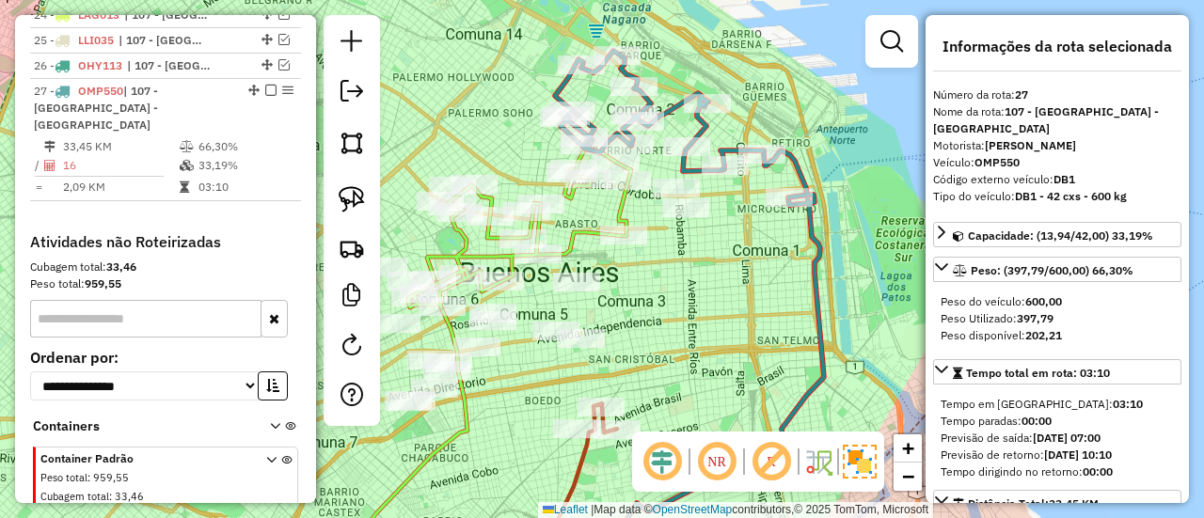
scroll to position [1521, 0]
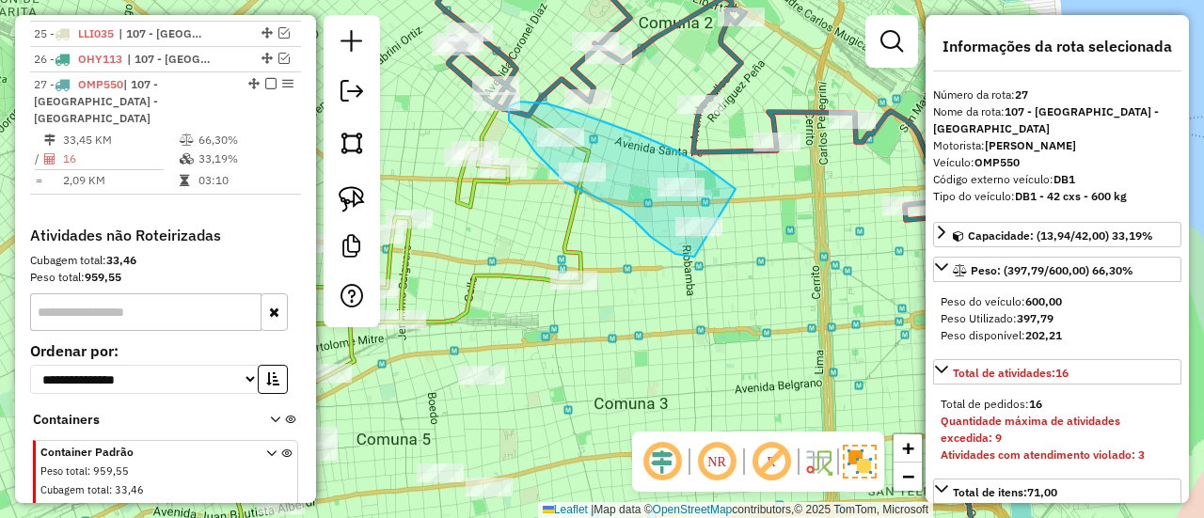
drag, startPoint x: 670, startPoint y: 148, endPoint x: 775, endPoint y: 247, distance: 145.1
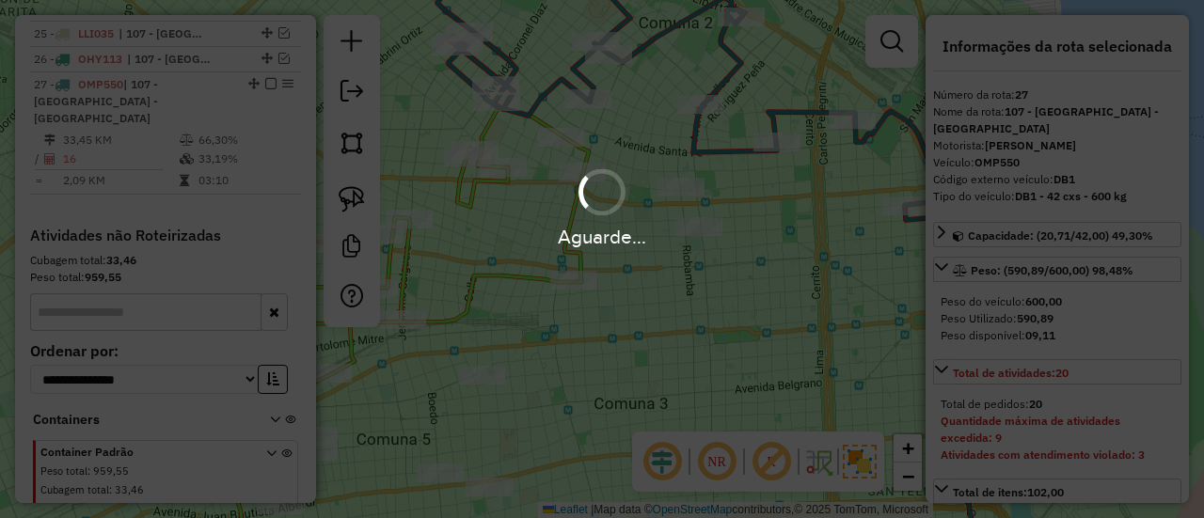
select select "**********"
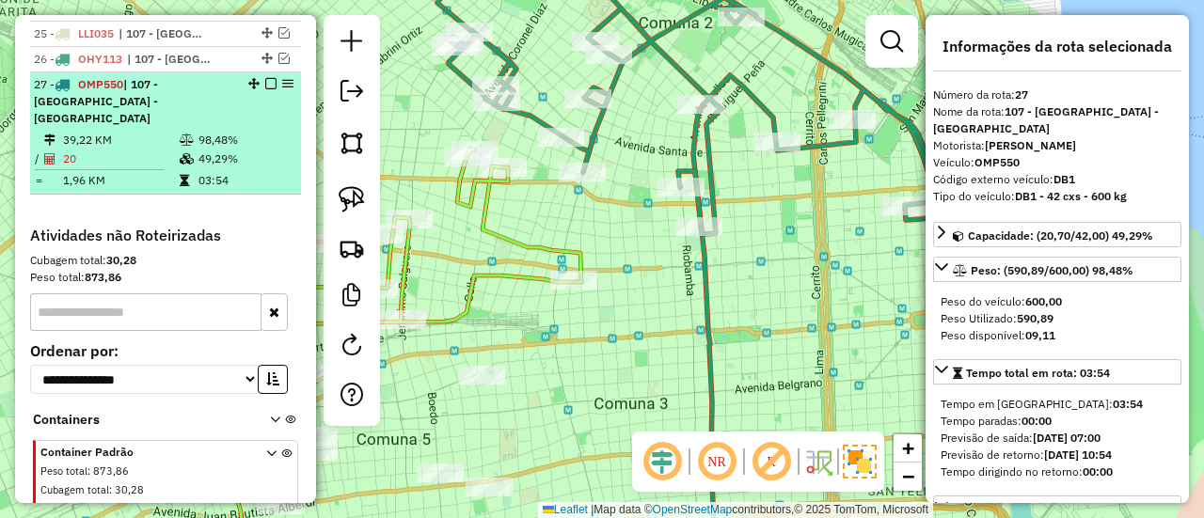
click at [265, 78] on em at bounding box center [270, 83] width 11 height 11
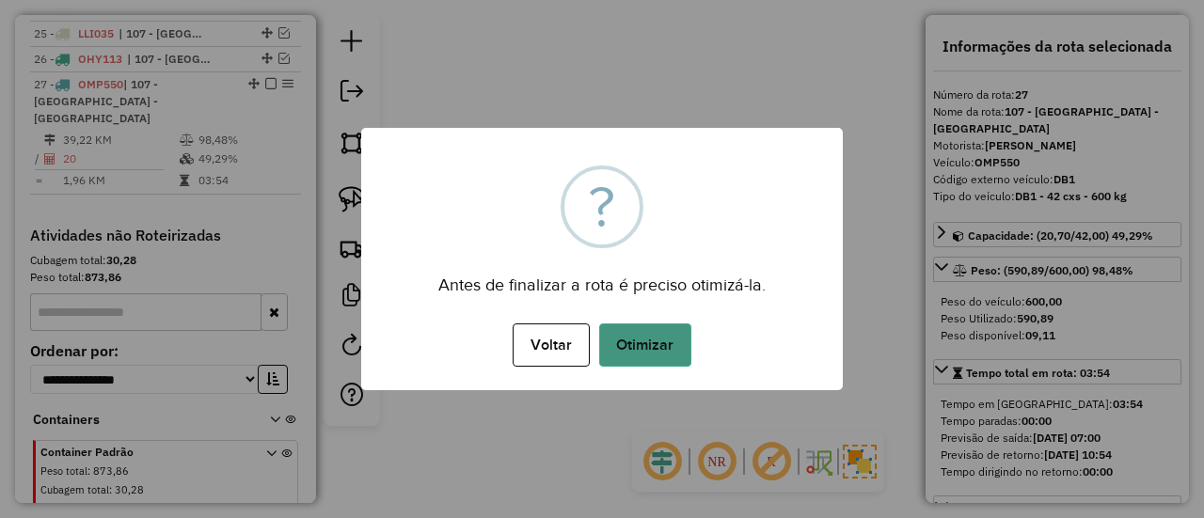
click at [675, 337] on button "Otimizar" at bounding box center [645, 345] width 92 height 43
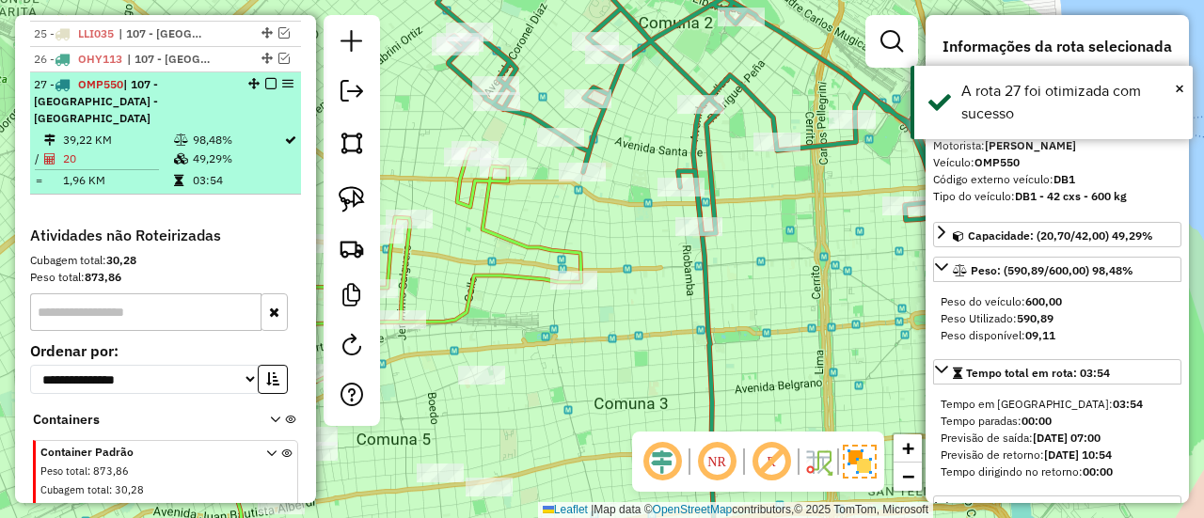
click at [265, 78] on em at bounding box center [270, 83] width 11 height 11
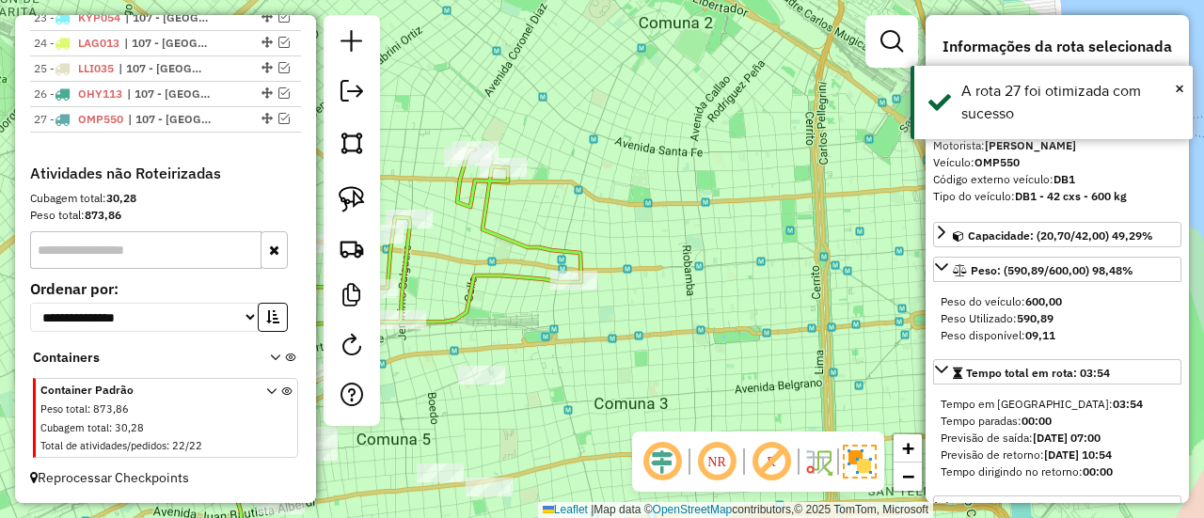
scroll to position [1441, 0]
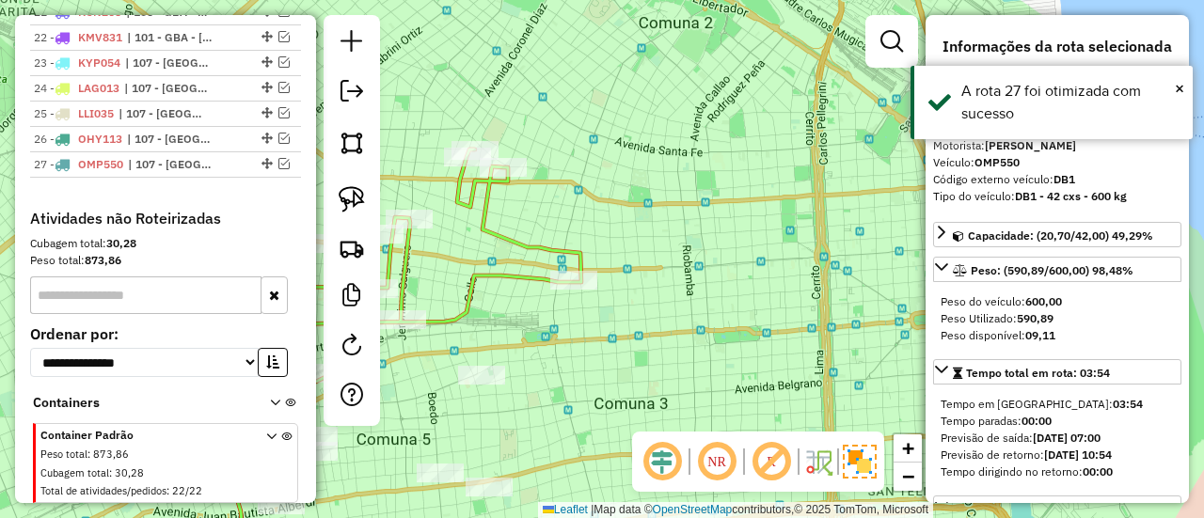
click at [626, 177] on div "Rota 2 - Placa NUU971 536741 - Maria S Corredera Janela de atendimento Grade de…" at bounding box center [602, 259] width 1204 height 518
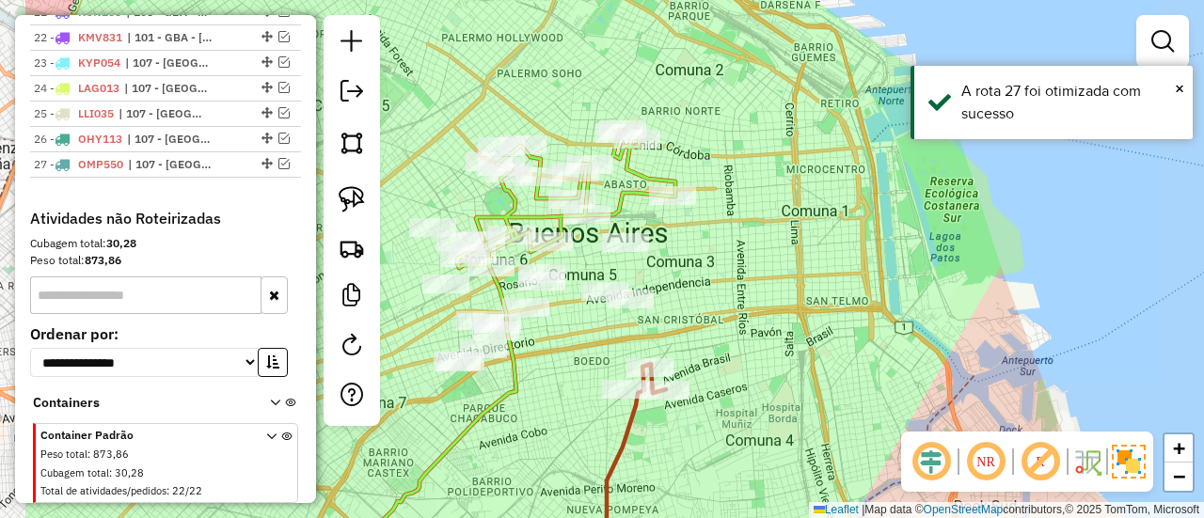
drag, startPoint x: 635, startPoint y: 216, endPoint x: 849, endPoint y: 194, distance: 214.8
click at [849, 194] on div "Janela de atendimento Grade de atendimento Capacidade Transportadoras Veículos …" at bounding box center [602, 259] width 1204 height 518
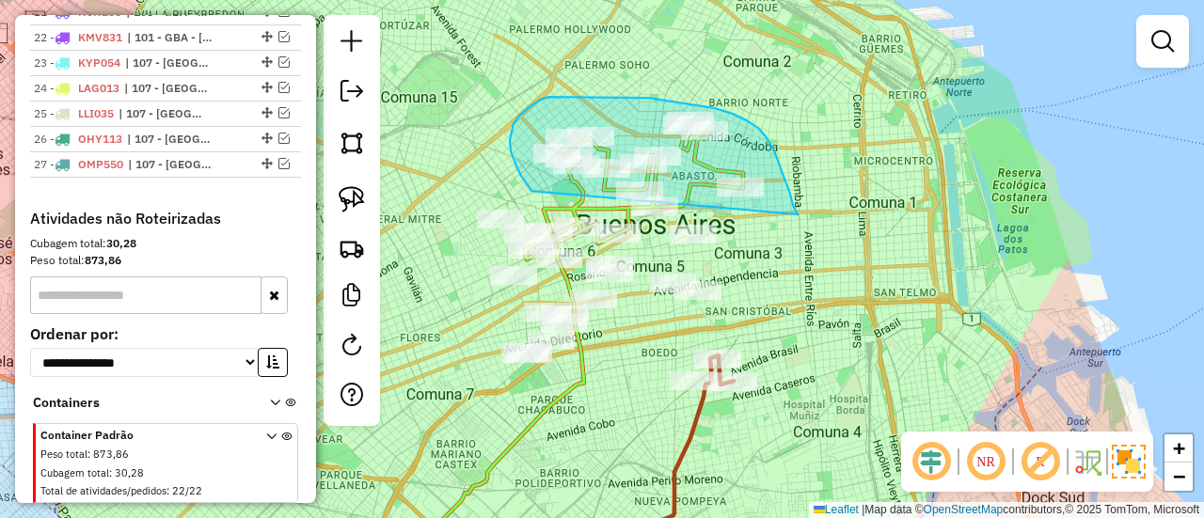
click at [617, 229] on div "Janela de atendimento Grade de atendimento Capacidade Transportadoras Veículos …" at bounding box center [602, 259] width 1204 height 518
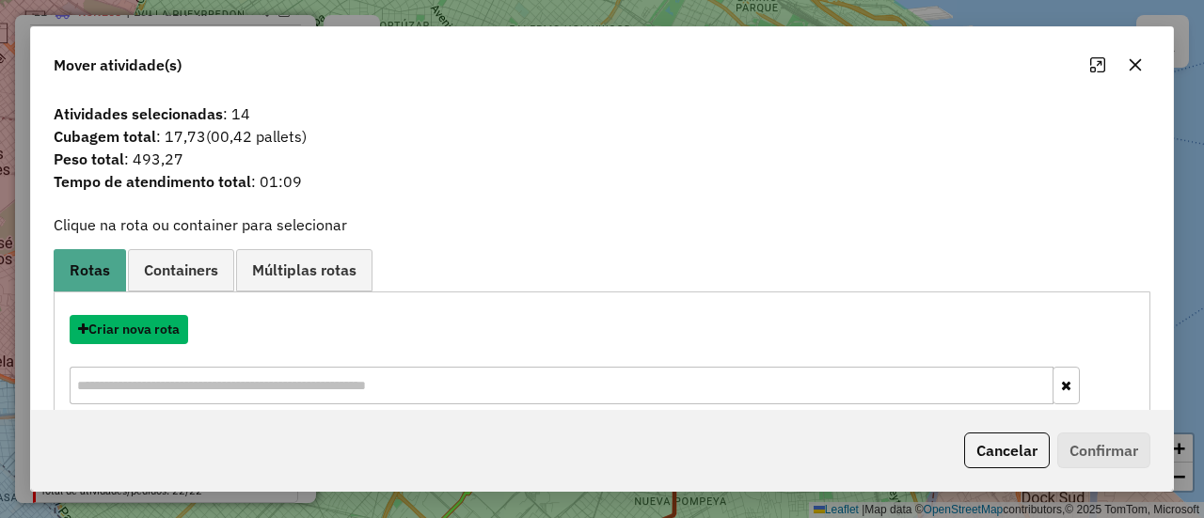
click at [166, 328] on button "Criar nova rota" at bounding box center [129, 329] width 119 height 29
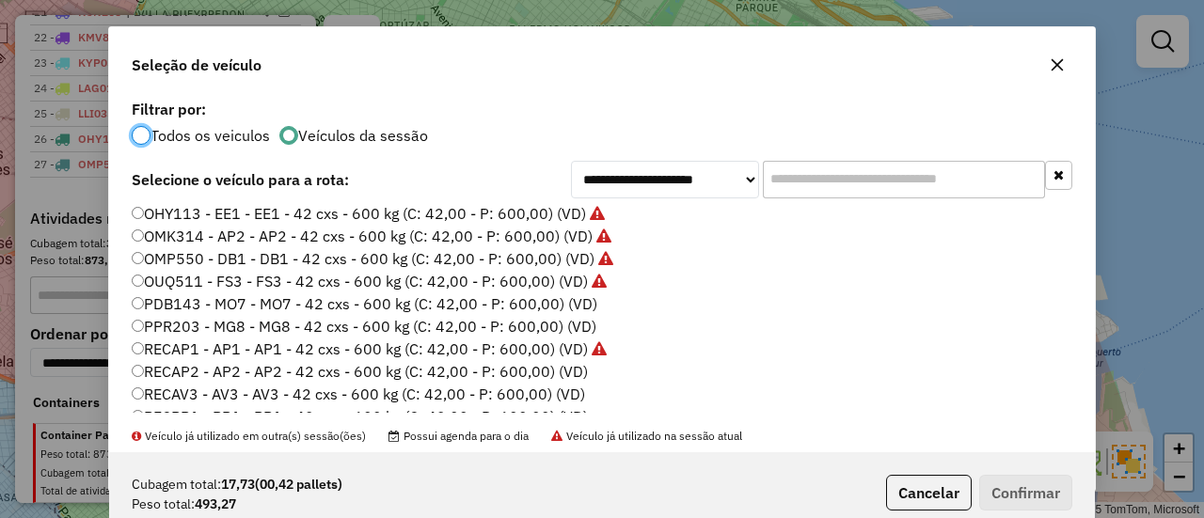
scroll to position [516, 0]
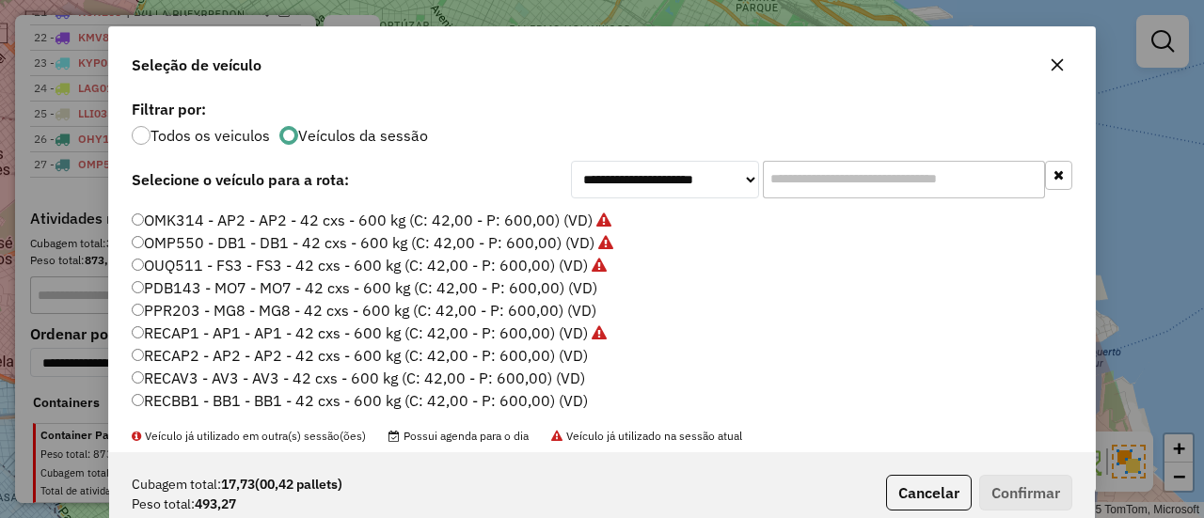
click at [574, 285] on label "PDB143 - MO7 - MO7 - 42 cxs - 600 kg (C: 42,00 - P: 600,00) (VD)" at bounding box center [365, 288] width 466 height 23
click at [1027, 485] on button "Confirmar" at bounding box center [1025, 493] width 93 height 36
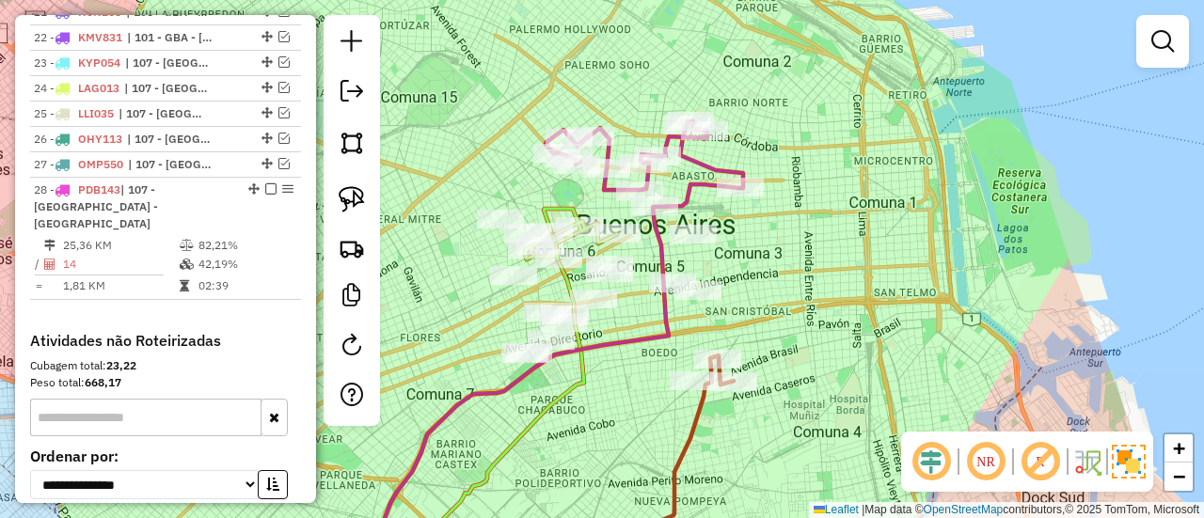
scroll to position [1521, 0]
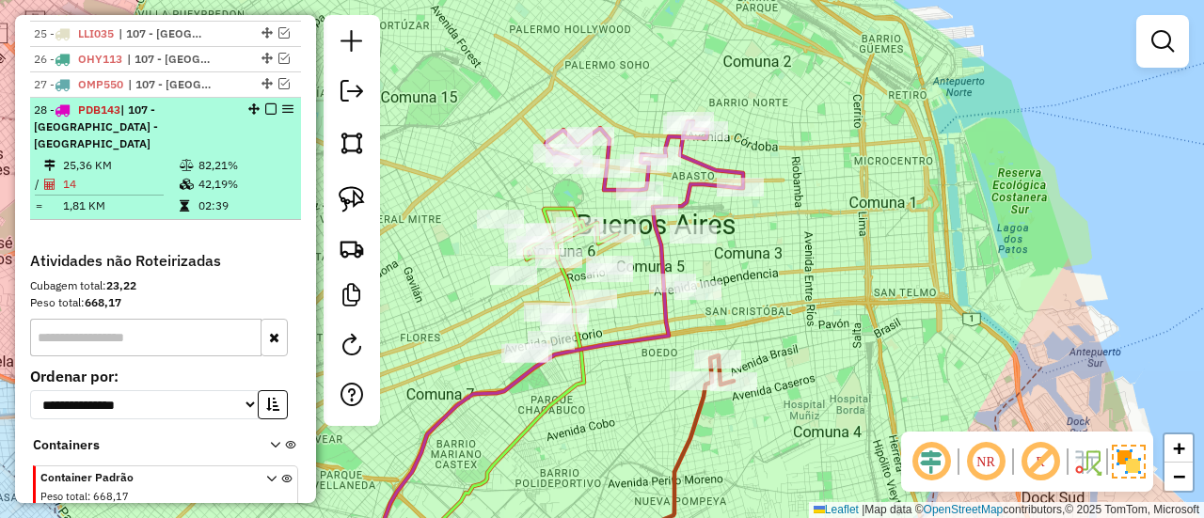
click at [267, 103] on em at bounding box center [270, 108] width 11 height 11
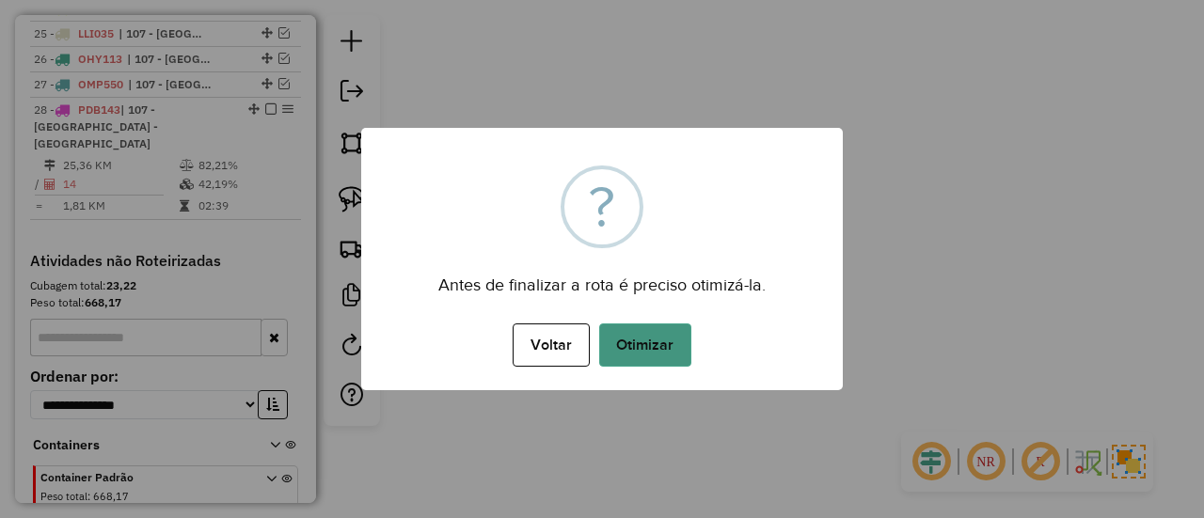
click at [641, 342] on button "Otimizar" at bounding box center [645, 345] width 92 height 43
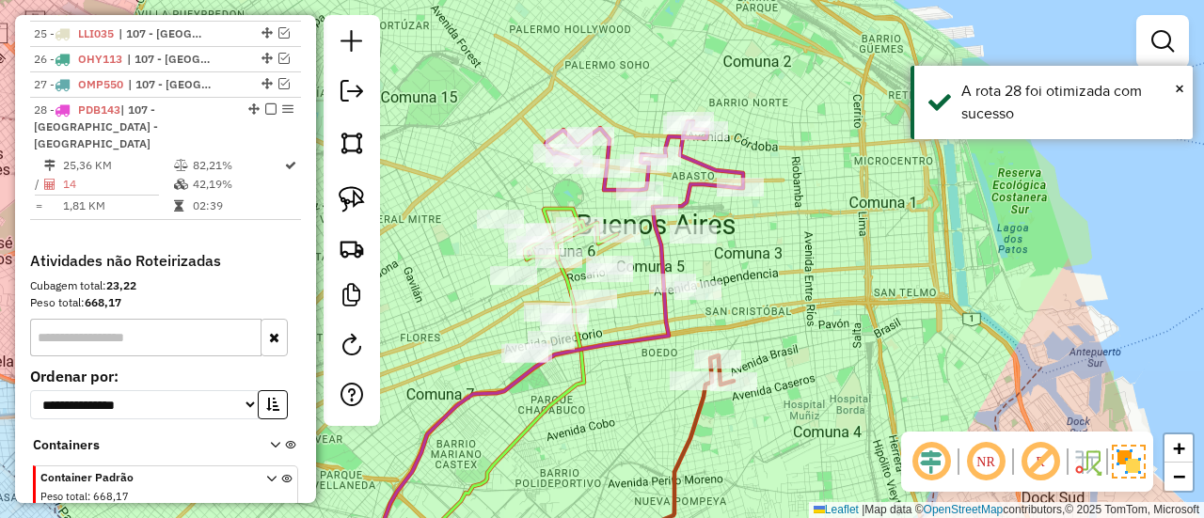
click at [265, 103] on em at bounding box center [270, 108] width 11 height 11
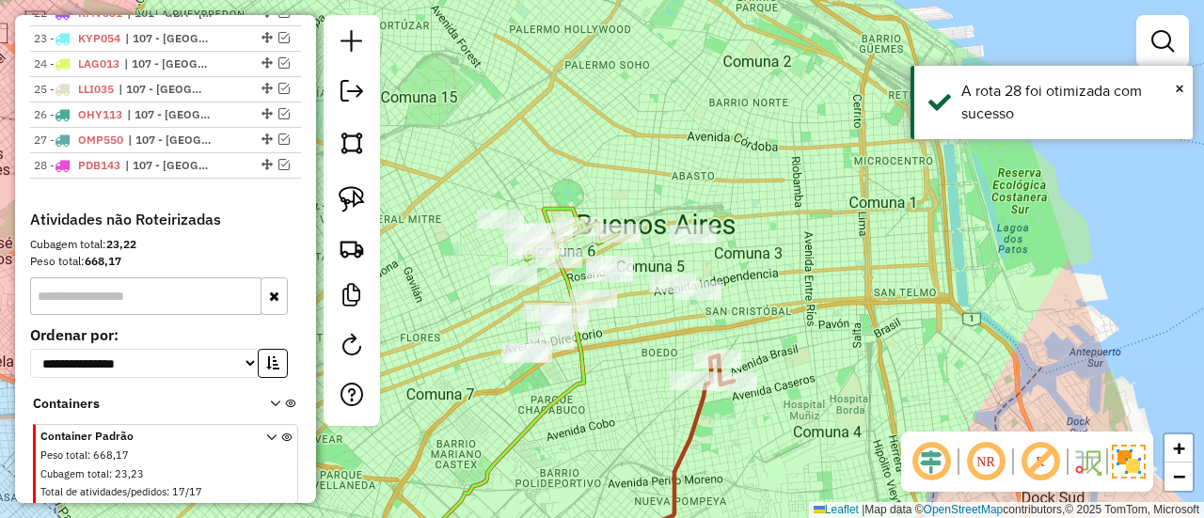
drag, startPoint x: 416, startPoint y: 167, endPoint x: 413, endPoint y: 146, distance: 20.9
click at [416, 146] on div "Janela de atendimento Grade de atendimento Capacidade Transportadoras Veículos …" at bounding box center [602, 259] width 1204 height 518
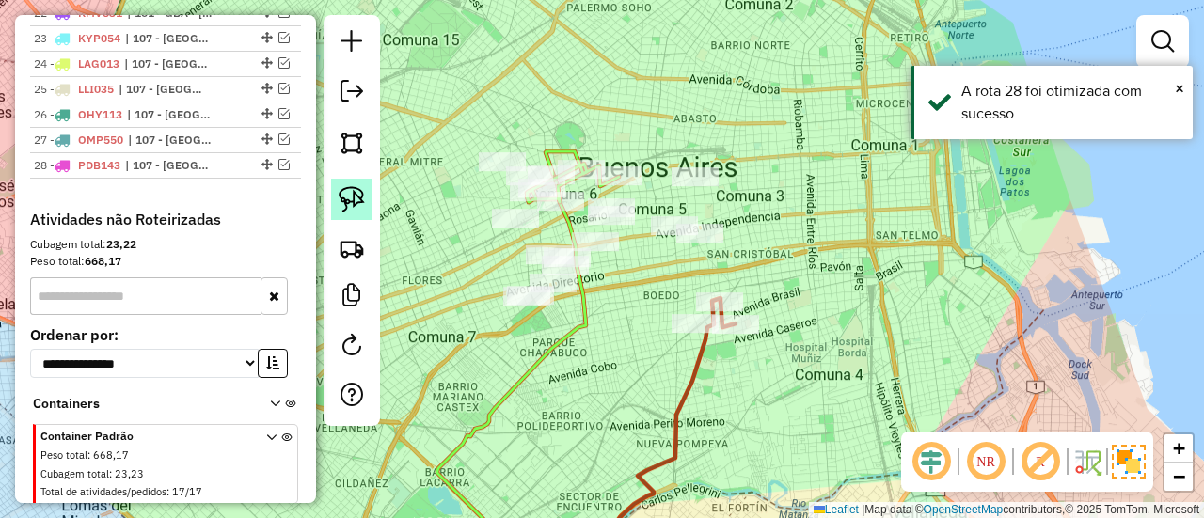
click at [359, 208] on img at bounding box center [352, 199] width 26 height 26
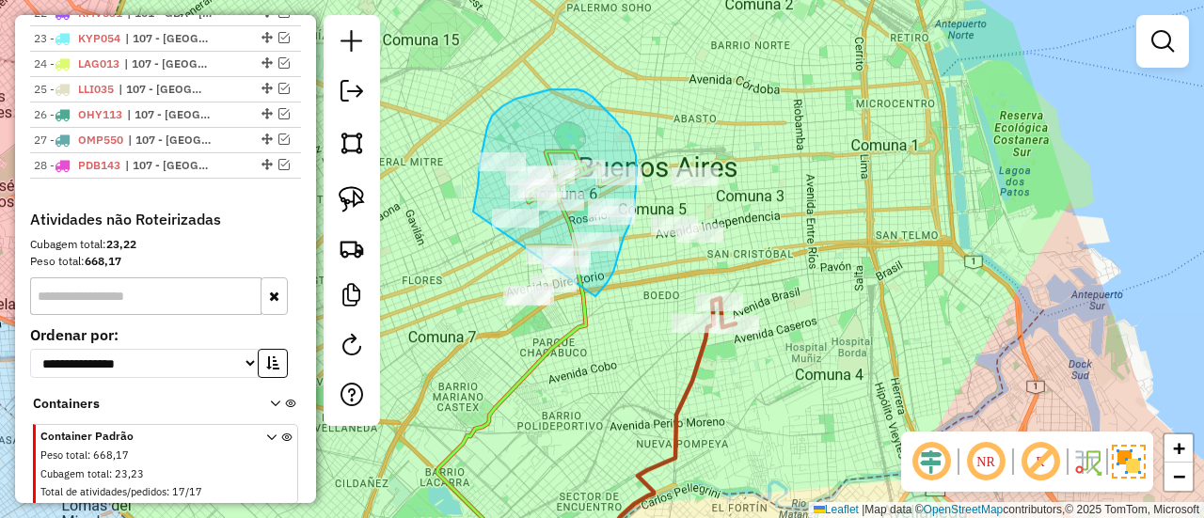
drag, startPoint x: 485, startPoint y: 143, endPoint x: 458, endPoint y: 312, distance: 171.4
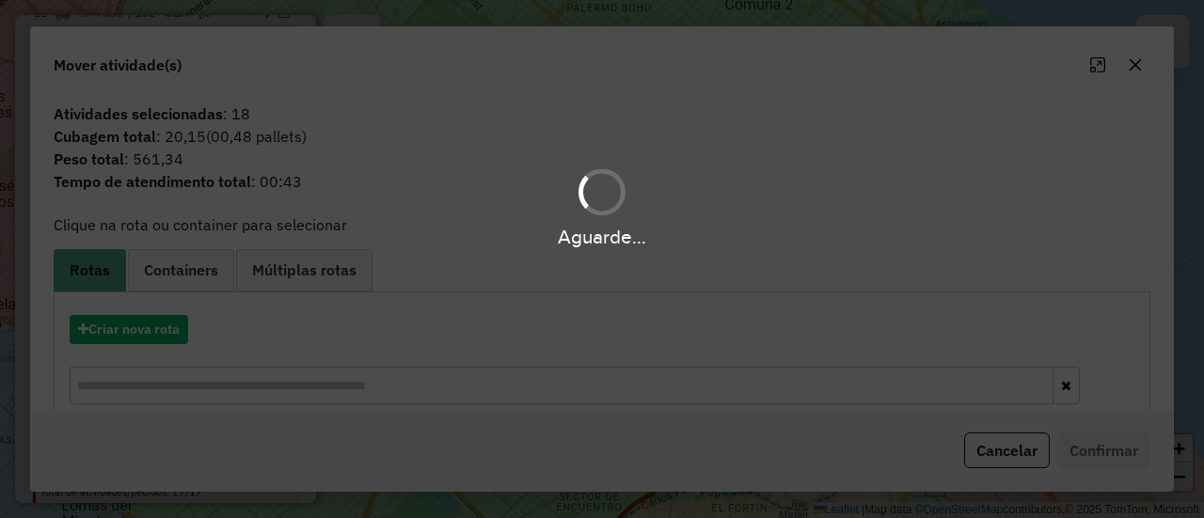
click at [155, 340] on hb-app "Aguarde... Pop-up bloqueado! Seu navegador bloqueou automáticamente a abertura …" at bounding box center [602, 259] width 1204 height 518
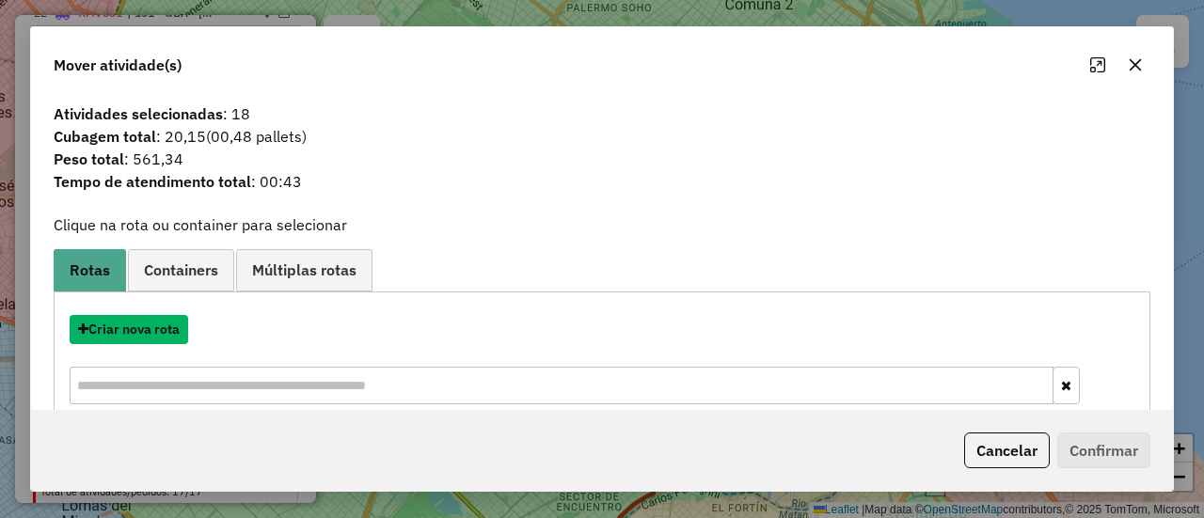
click at [155, 340] on button "Criar nova rota" at bounding box center [129, 329] width 119 height 29
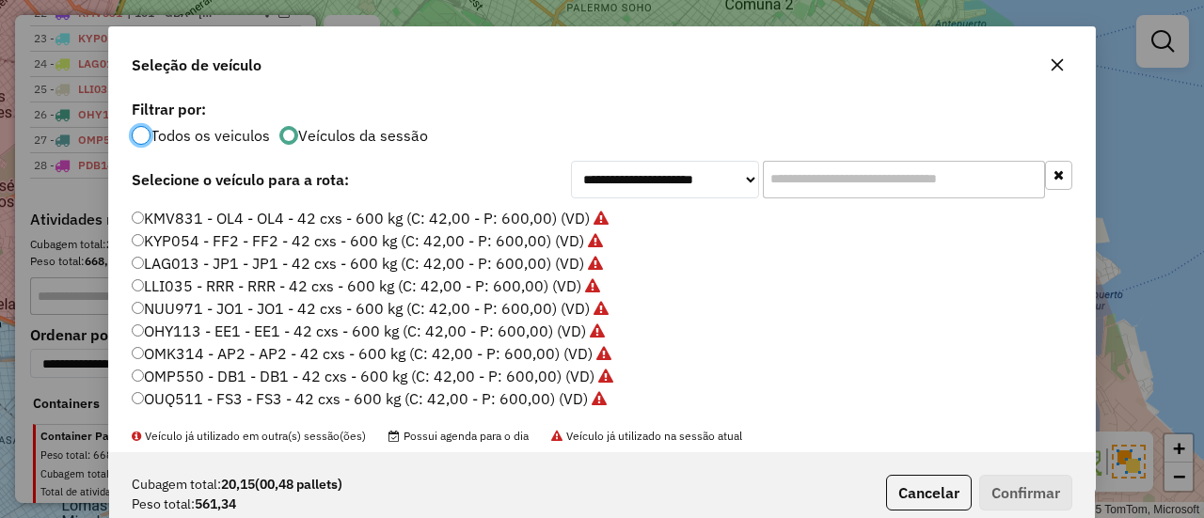
scroll to position [470, 0]
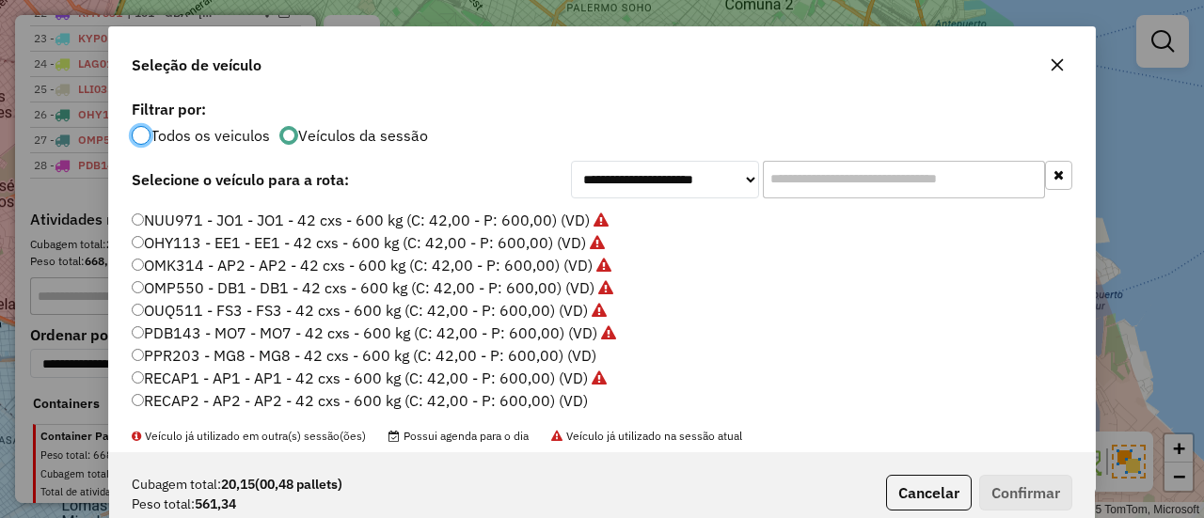
click at [571, 353] on label "PPR203 - MG8 - MG8 - 42 cxs - 600 kg (C: 42,00 - P: 600,00) (VD)" at bounding box center [364, 355] width 465 height 23
click at [1035, 505] on button "Confirmar" at bounding box center [1025, 493] width 93 height 36
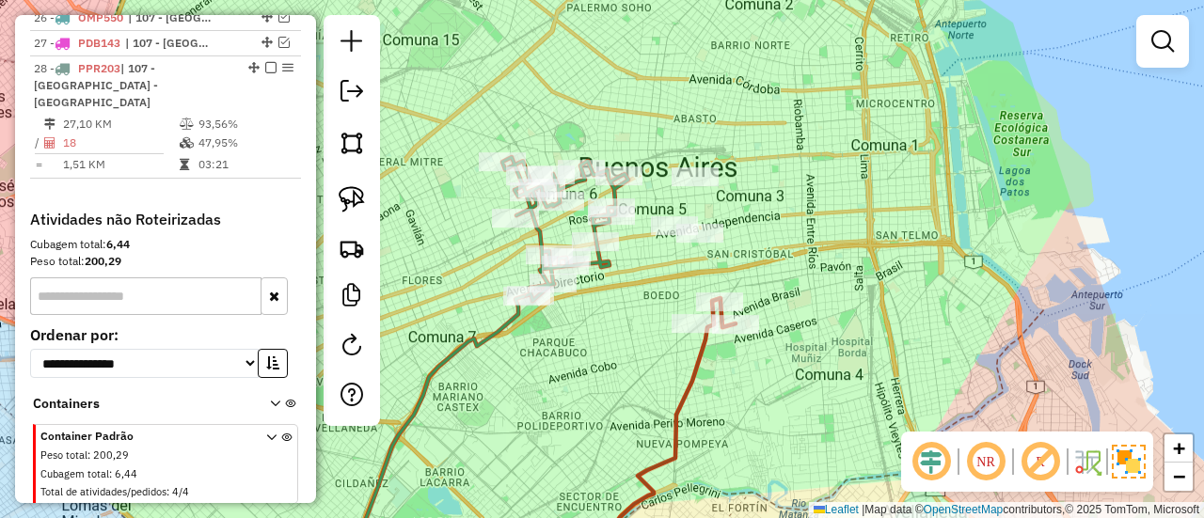
scroll to position [1416, 0]
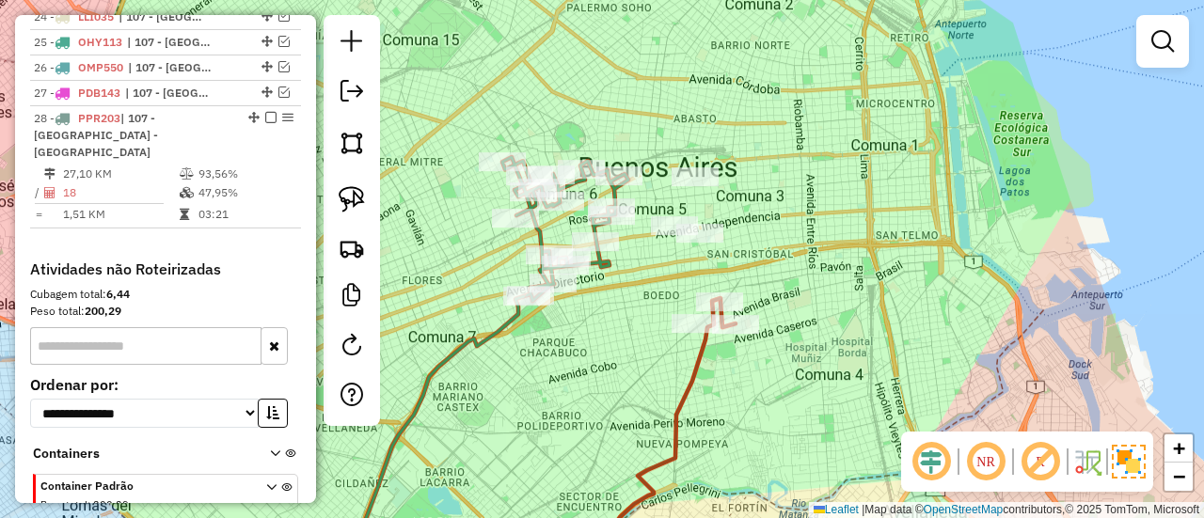
drag, startPoint x: 462, startPoint y: 263, endPoint x: 429, endPoint y: 231, distance: 45.3
click at [429, 231] on div "Janela de atendimento Grade de atendimento Capacidade Transportadoras Veículos …" at bounding box center [602, 259] width 1204 height 518
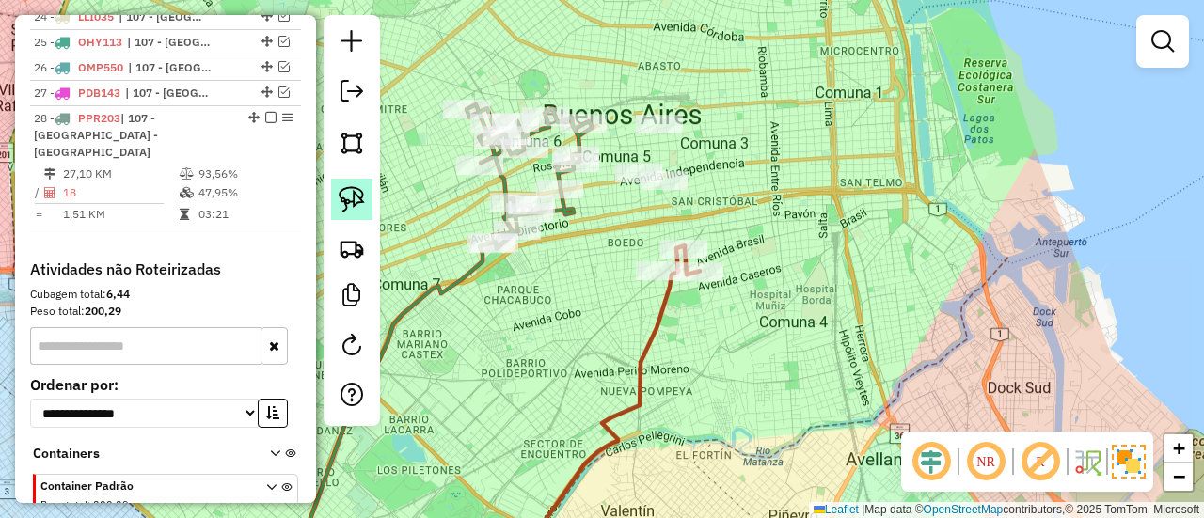
click at [347, 195] on img at bounding box center [352, 199] width 26 height 26
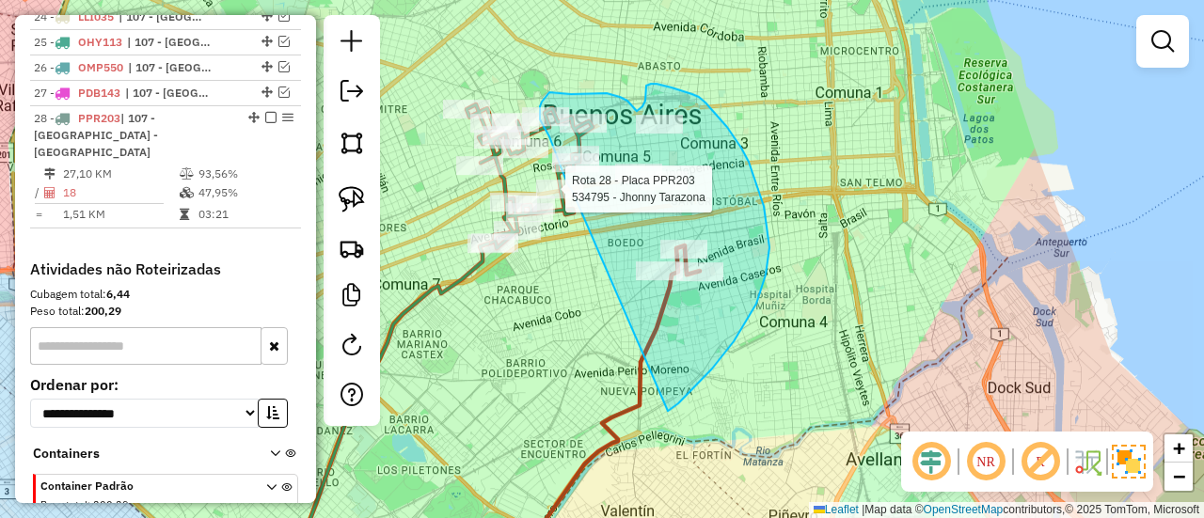
click at [580, 194] on div "Rota 28 - Placa PPR203 537013 - Diego Penna Rota 28 - Placa PPR203 511141 - Jav…" at bounding box center [602, 259] width 1204 height 518
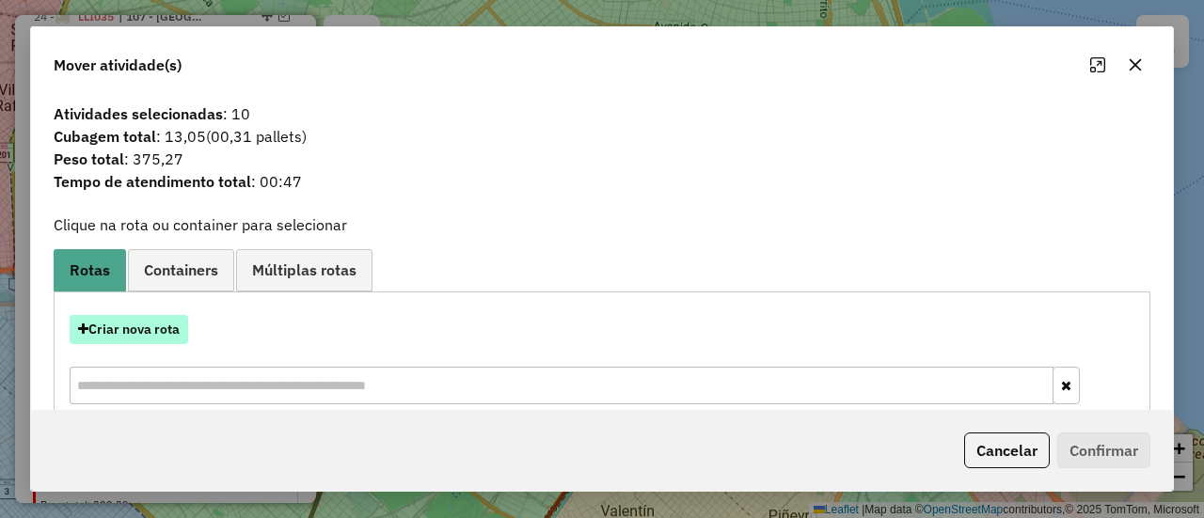
click at [126, 326] on button "Criar nova rota" at bounding box center [129, 329] width 119 height 29
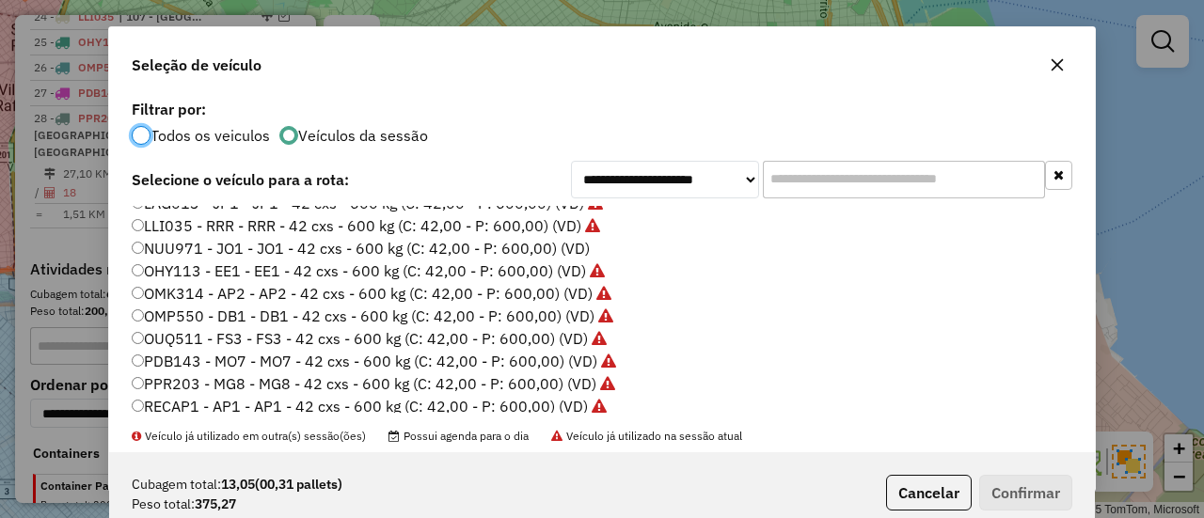
scroll to position [470, 0]
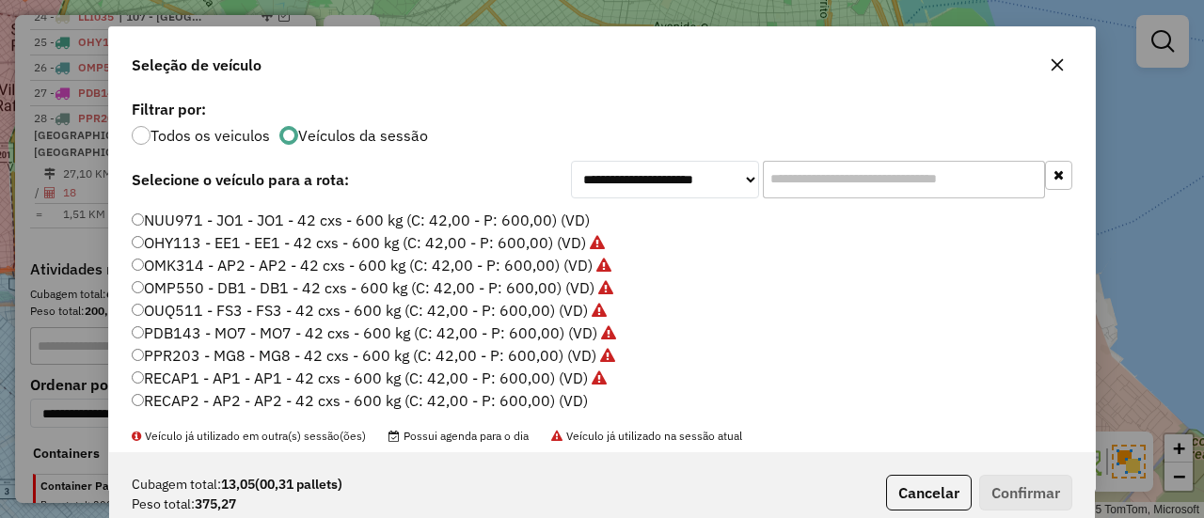
click at [576, 220] on label "NUU971 - JO1 - JO1 - 42 cxs - 600 kg (C: 42,00 - P: 600,00) (VD)" at bounding box center [361, 220] width 458 height 23
click at [995, 489] on button "Confirmar" at bounding box center [1025, 493] width 93 height 36
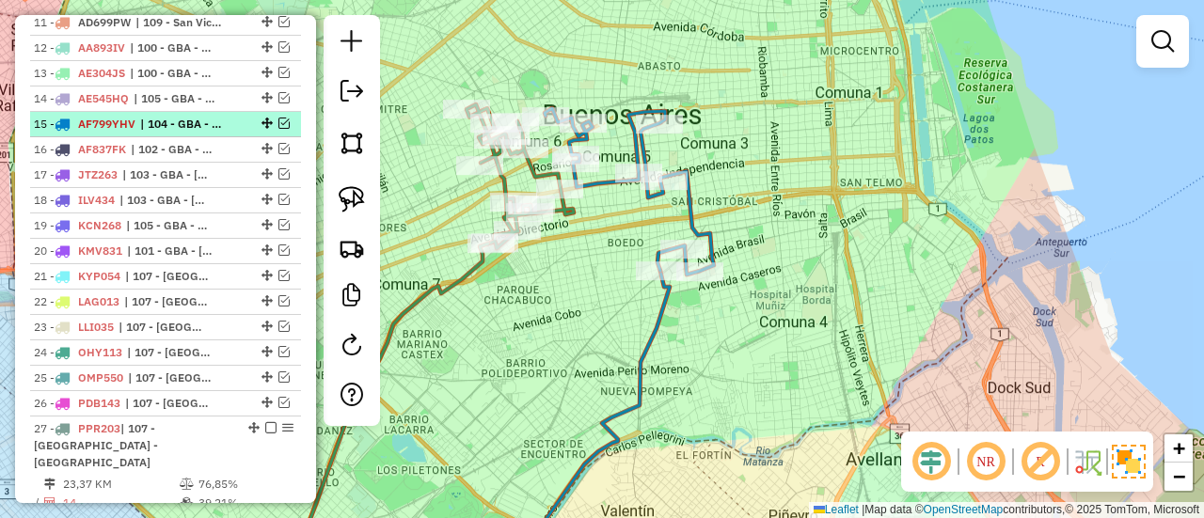
scroll to position [607, 0]
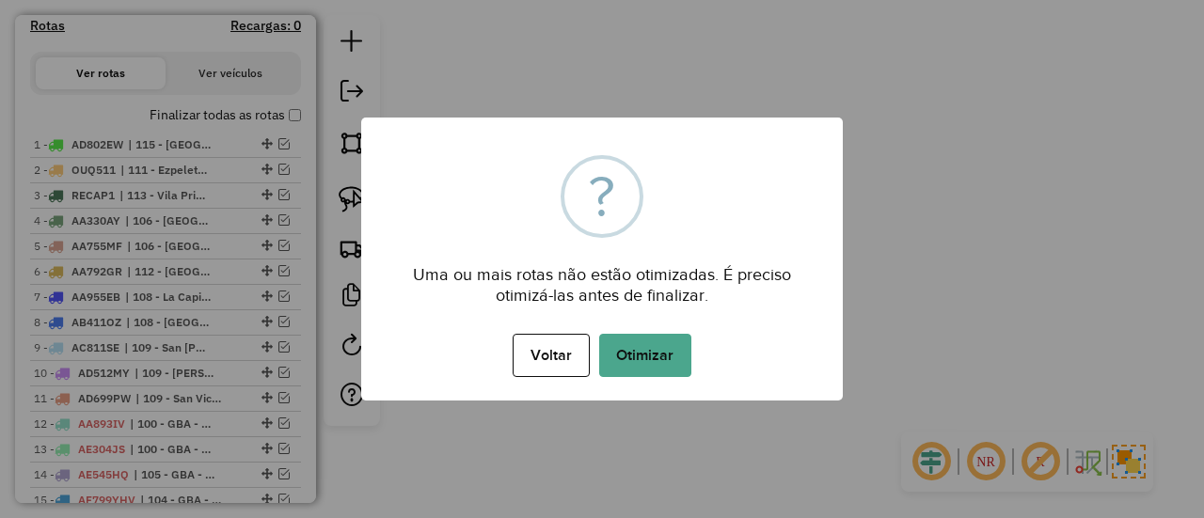
click at [659, 370] on button "Otimizar" at bounding box center [645, 355] width 92 height 43
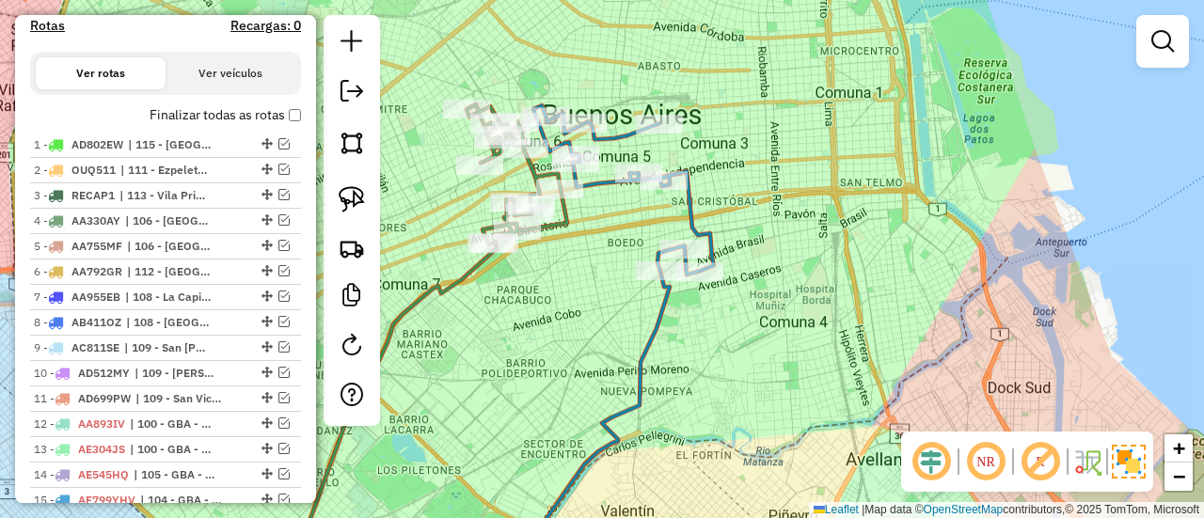
click at [275, 115] on label "Finalizar todas as rotas" at bounding box center [225, 115] width 151 height 20
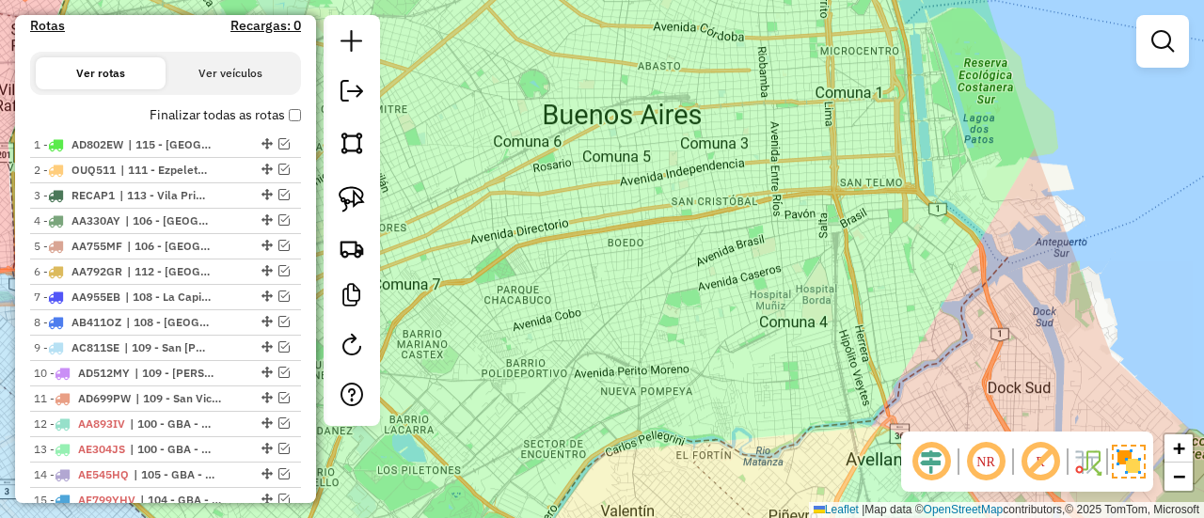
click at [281, 111] on label "Finalizar todas as rotas" at bounding box center [225, 115] width 151 height 20
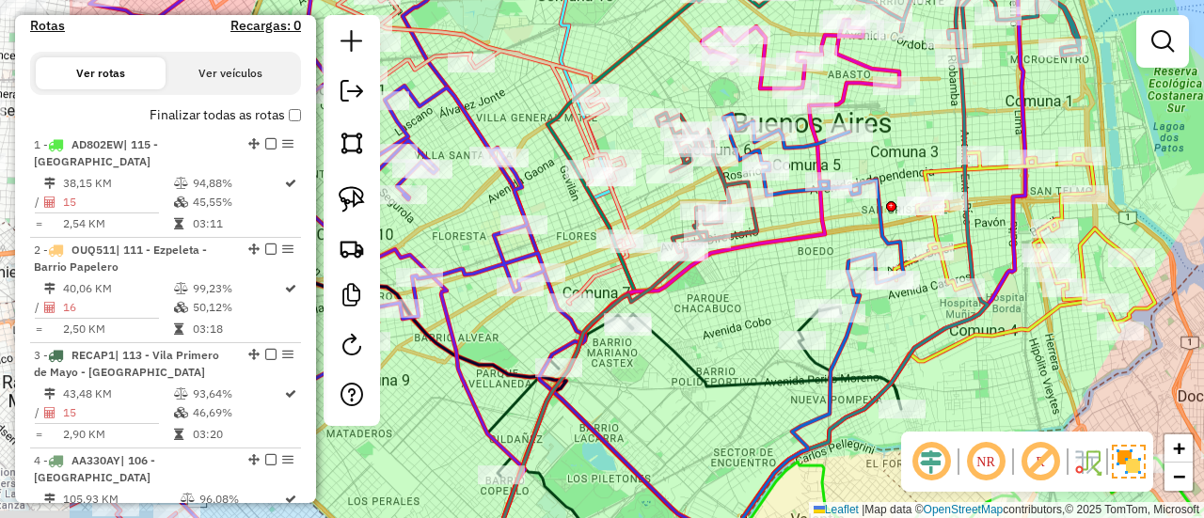
drag, startPoint x: 746, startPoint y: 214, endPoint x: 787, endPoint y: 216, distance: 40.6
click at [787, 216] on div "Janela de atendimento Grade de atendimento Capacidade Transportadoras Veículos …" at bounding box center [602, 259] width 1204 height 518
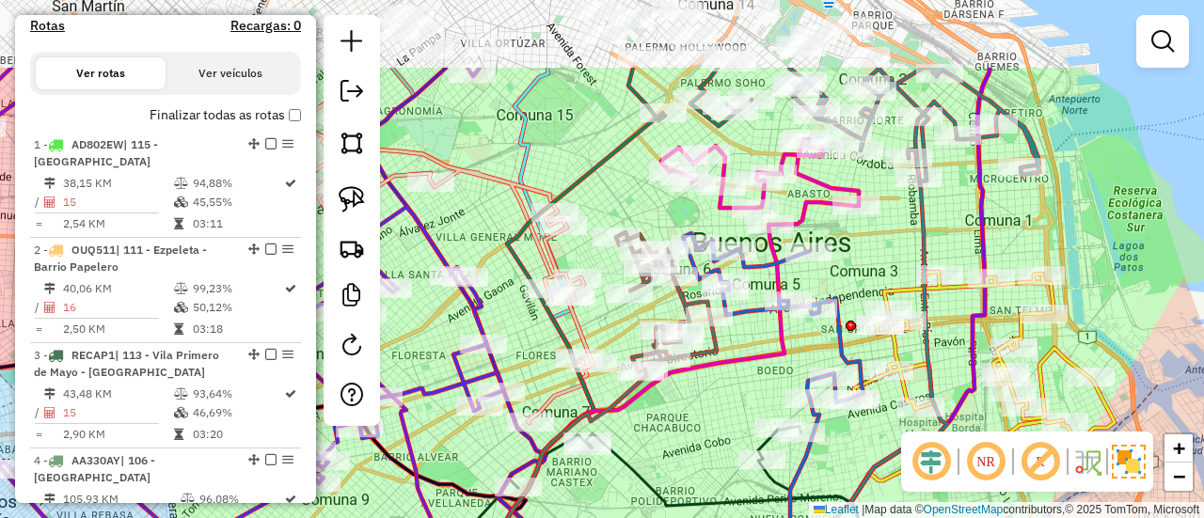
drag, startPoint x: 641, startPoint y: 206, endPoint x: 600, endPoint y: 319, distance: 119.9
click at [599, 324] on div "Janela de atendimento Grade de atendimento Capacidade Transportadoras Veículos …" at bounding box center [602, 259] width 1204 height 518
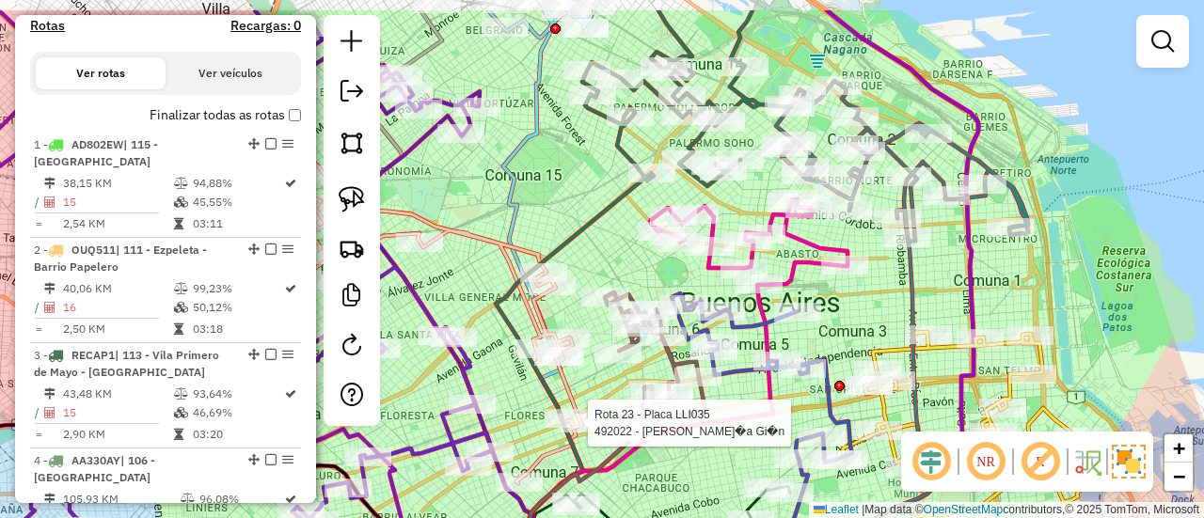
drag, startPoint x: 649, startPoint y: 221, endPoint x: 638, endPoint y: 322, distance: 101.3
click at [627, 332] on div "Rota 23 - Placa LLI035 492022 - Guillermo Garc�a Gi�n Janela de atendimento Gra…" at bounding box center [602, 259] width 1204 height 518
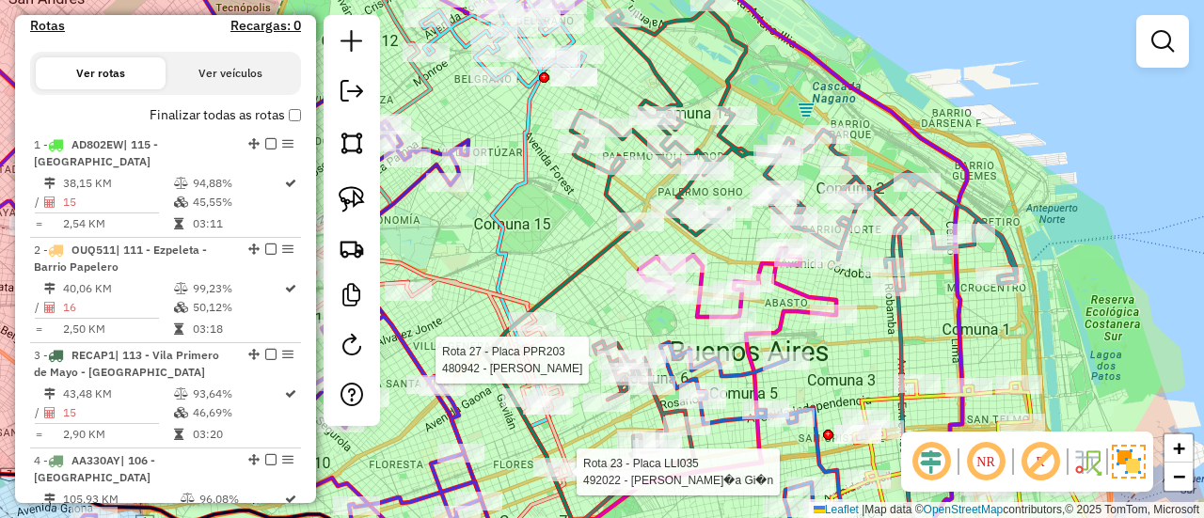
click at [733, 143] on icon at bounding box center [675, 116] width 209 height 237
select select "**********"
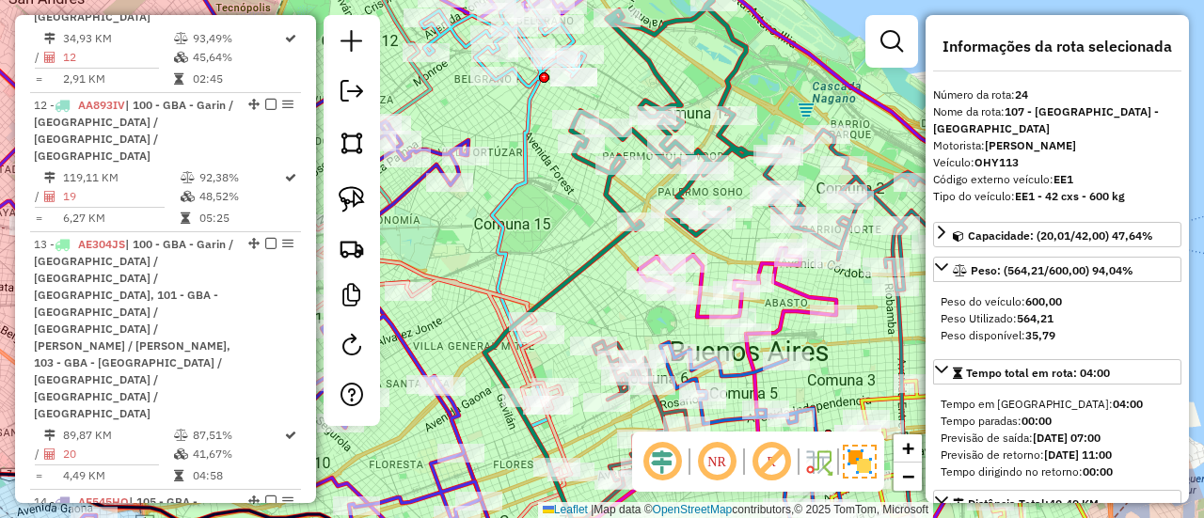
scroll to position [3581, 0]
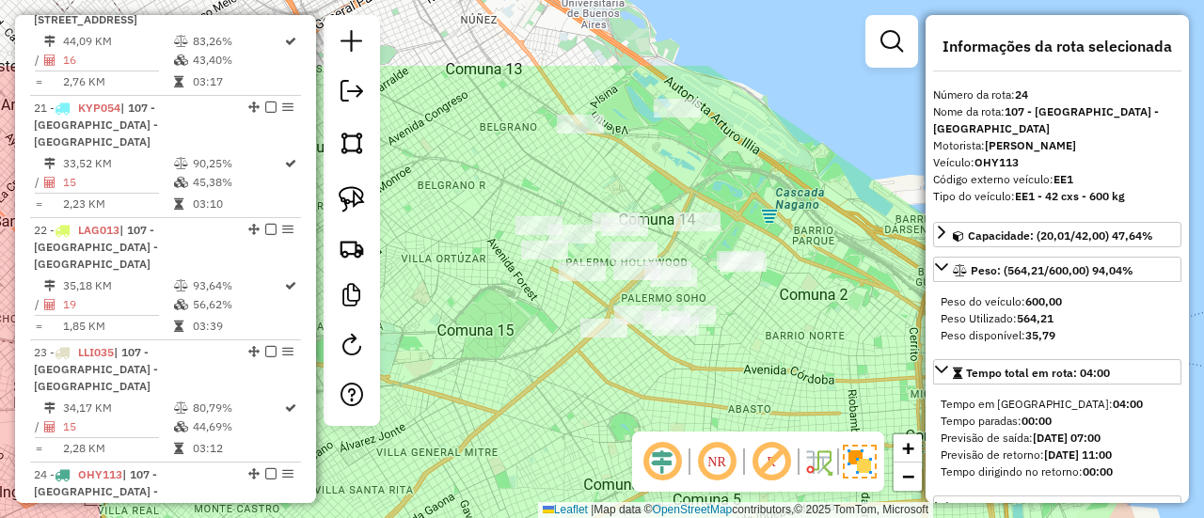
drag, startPoint x: 717, startPoint y: 93, endPoint x: 738, endPoint y: 192, distance: 100.9
click at [738, 192] on div "Janela de atendimento Grade de atendimento Capacidade Transportadoras Veículos …" at bounding box center [602, 259] width 1204 height 518
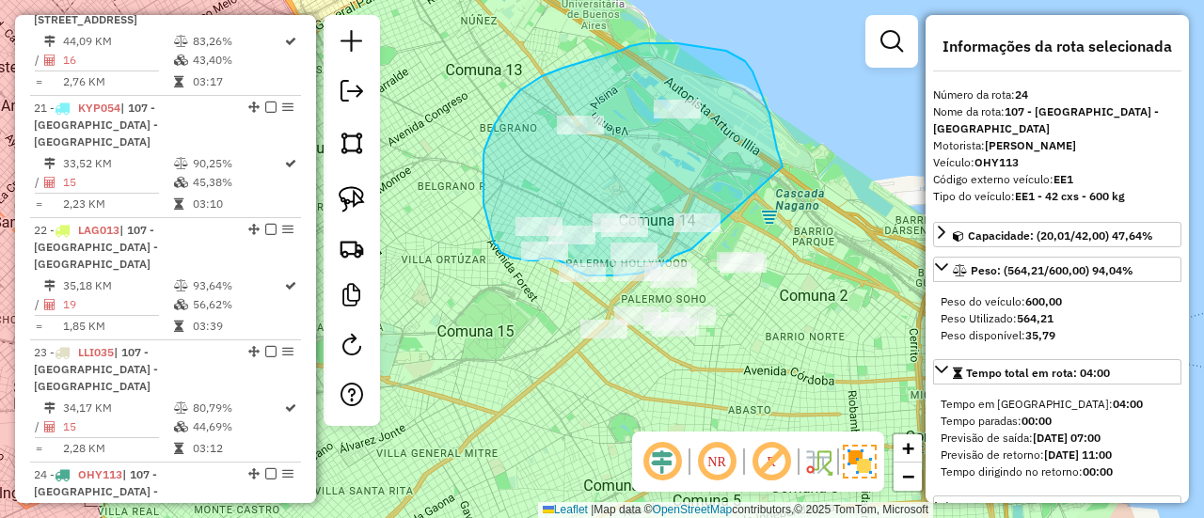
drag, startPoint x: 777, startPoint y: 150, endPoint x: 723, endPoint y: 247, distance: 112.0
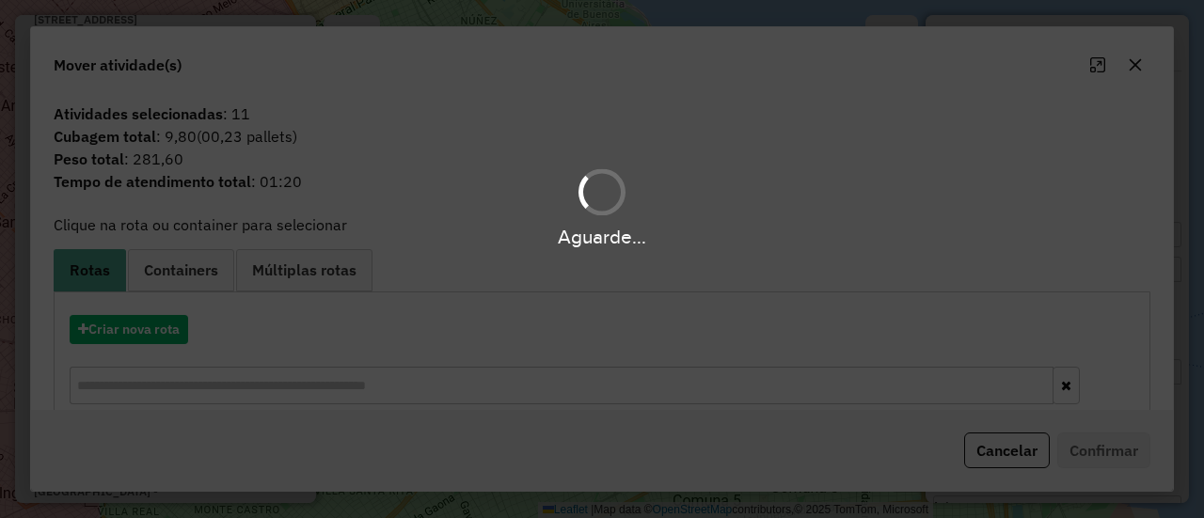
click at [152, 332] on div "Aguarde..." at bounding box center [602, 259] width 1204 height 518
click at [155, 331] on div "Aguarde..." at bounding box center [602, 259] width 1204 height 518
click at [169, 329] on div "Aguarde..." at bounding box center [602, 259] width 1204 height 518
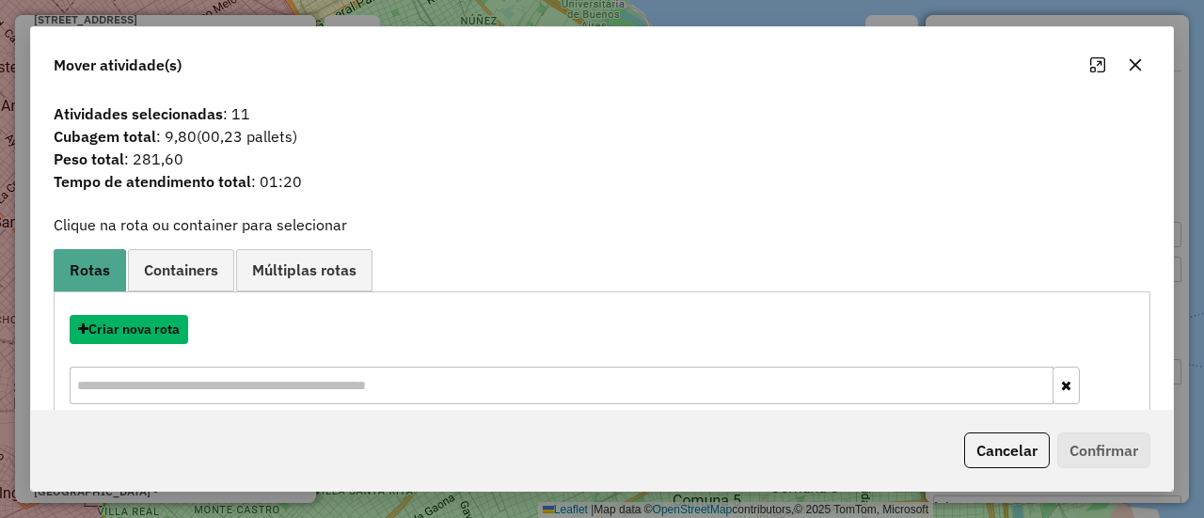
click at [169, 329] on button "Criar nova rota" at bounding box center [129, 329] width 119 height 29
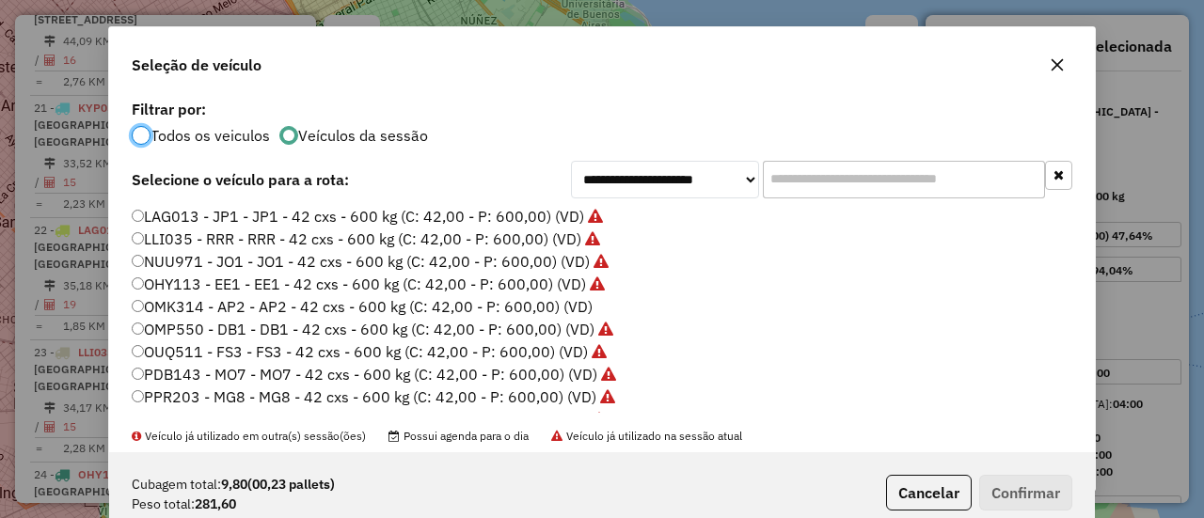
scroll to position [470, 0]
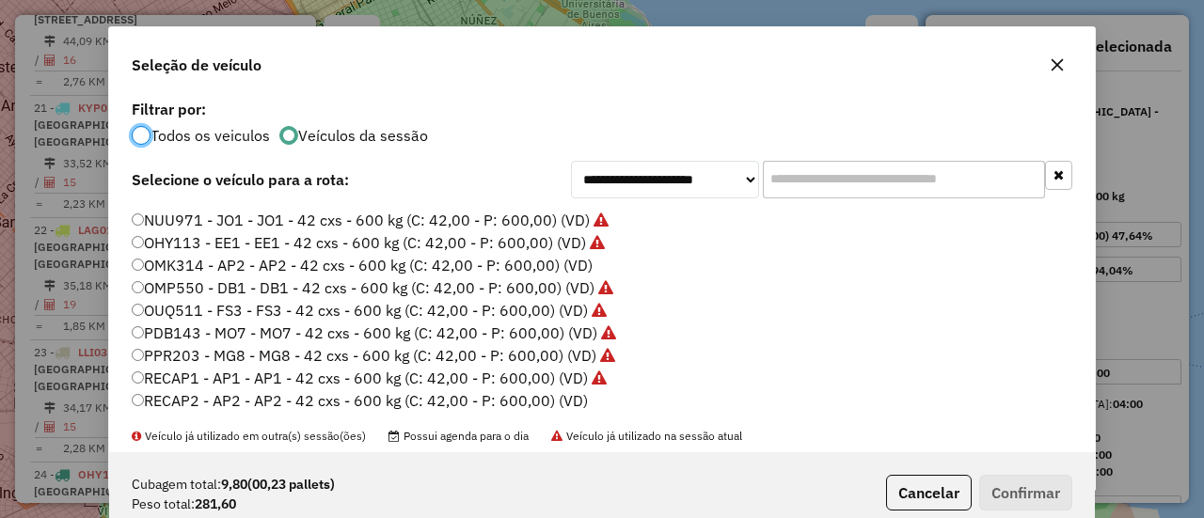
click at [571, 264] on label "OMK314 - AP2 - AP2 - 42 cxs - 600 kg (C: 42,00 - P: 600,00) (VD)" at bounding box center [362, 265] width 461 height 23
click at [1016, 486] on button "Confirmar" at bounding box center [1025, 493] width 93 height 36
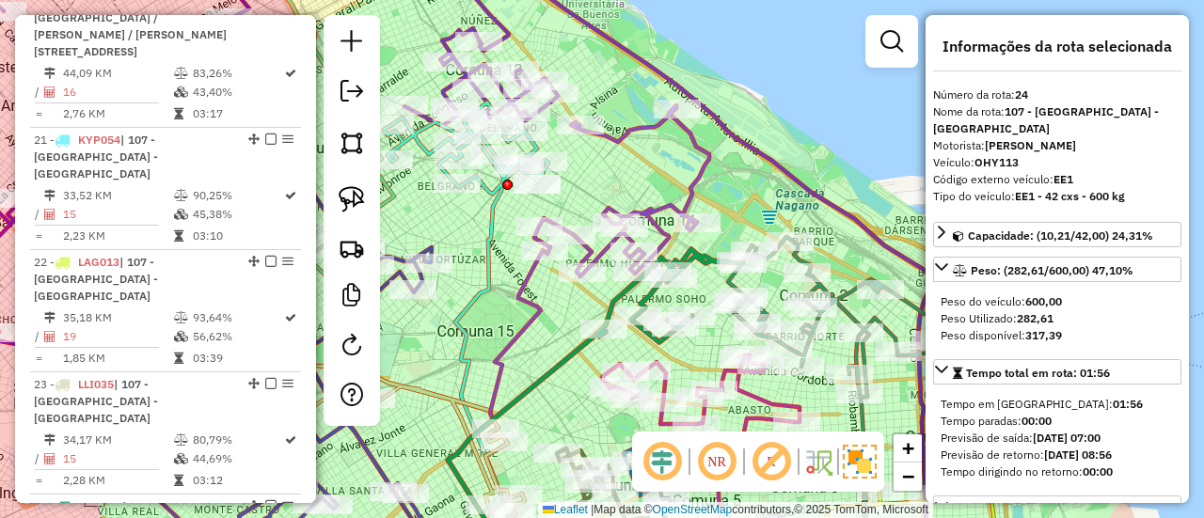
scroll to position [3581, 0]
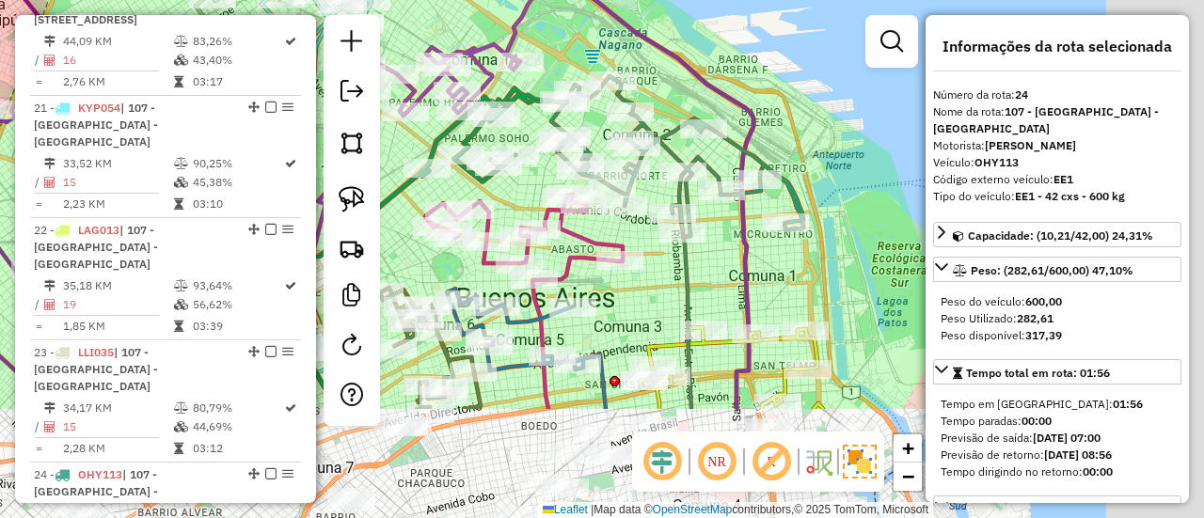
drag, startPoint x: 746, startPoint y: 183, endPoint x: 569, endPoint y: 23, distance: 239.1
click at [569, 23] on div "Janela de atendimento Grade de atendimento Capacidade Transportadoras Veículos …" at bounding box center [602, 259] width 1204 height 518
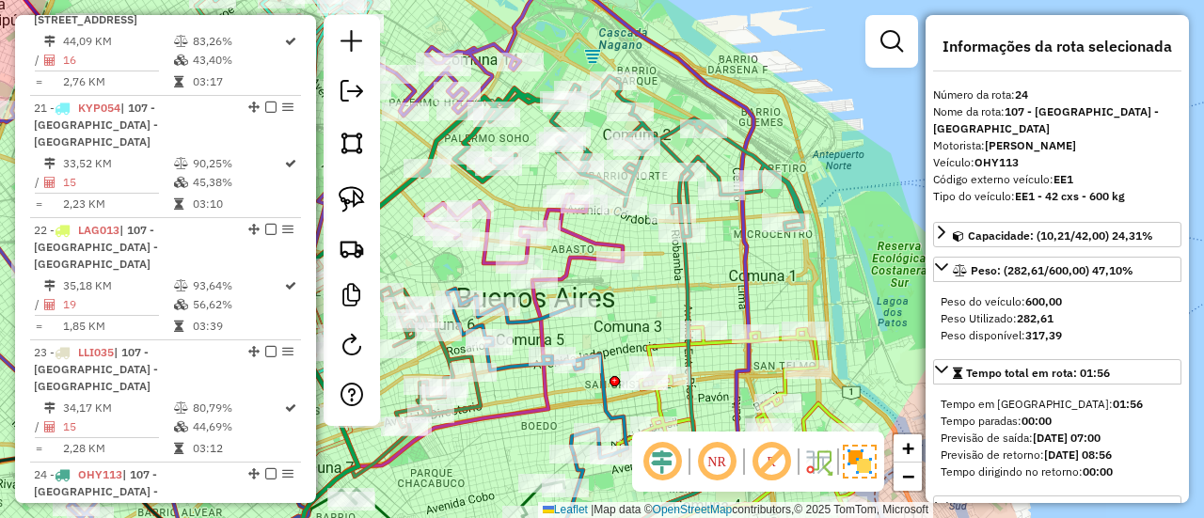
click at [713, 168] on icon at bounding box center [677, 156] width 252 height 161
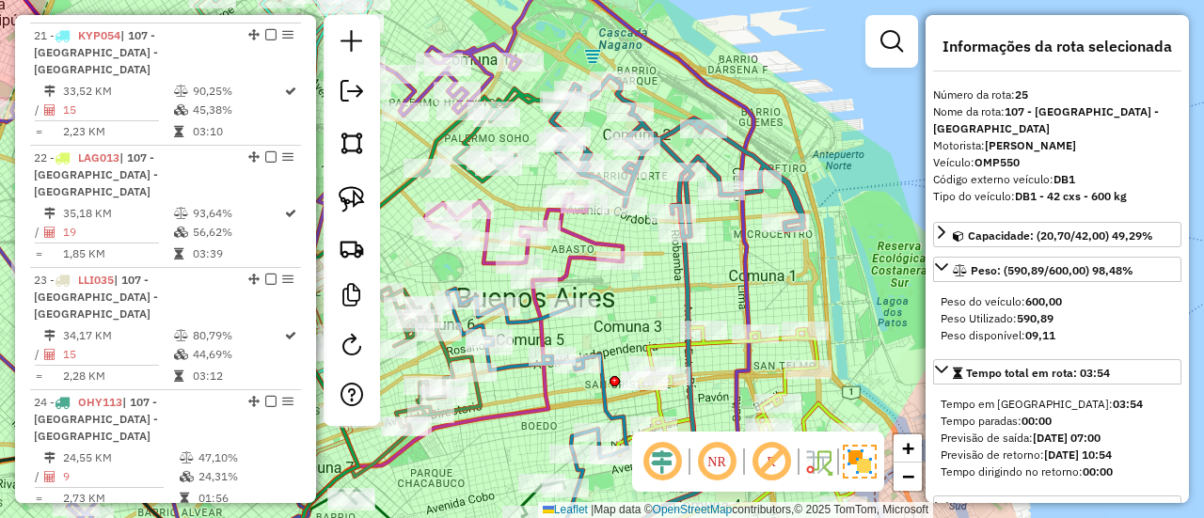
scroll to position [3686, 0]
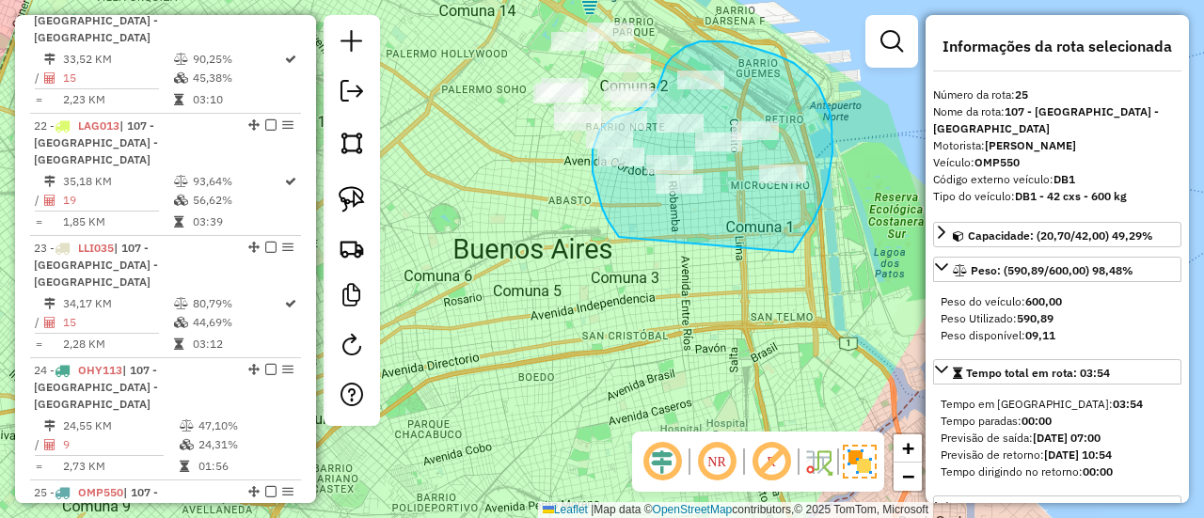
drag, startPoint x: 793, startPoint y: 252, endPoint x: 640, endPoint y: 240, distance: 153.9
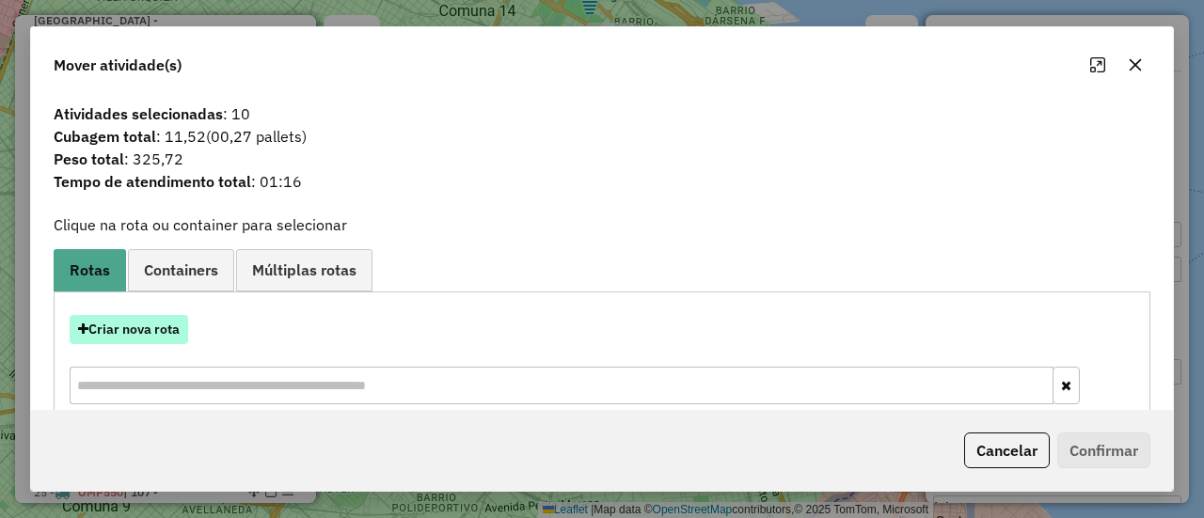
click at [146, 331] on button "Criar nova rota" at bounding box center [129, 329] width 119 height 29
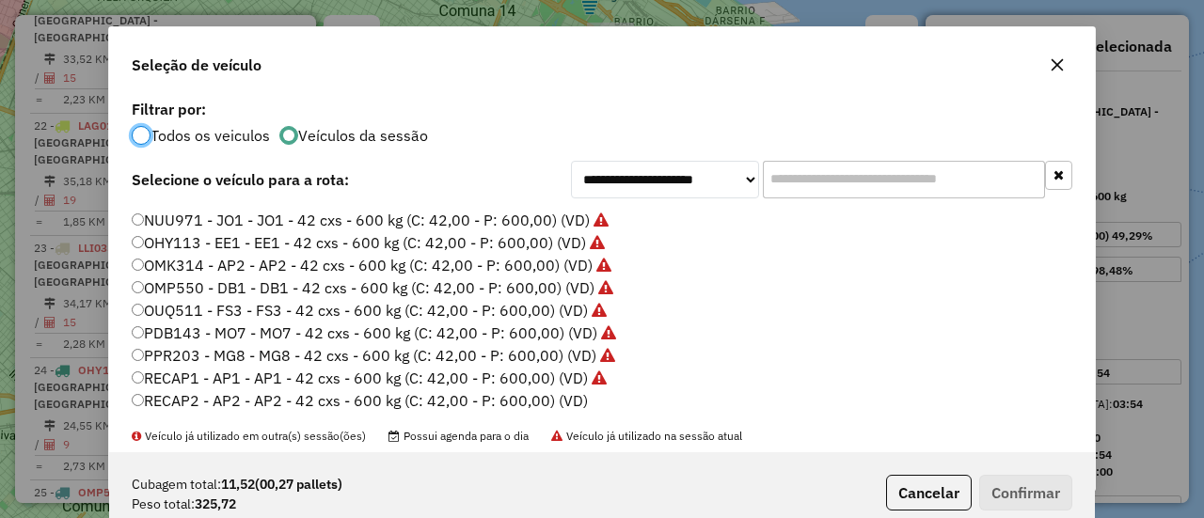
scroll to position [516, 0]
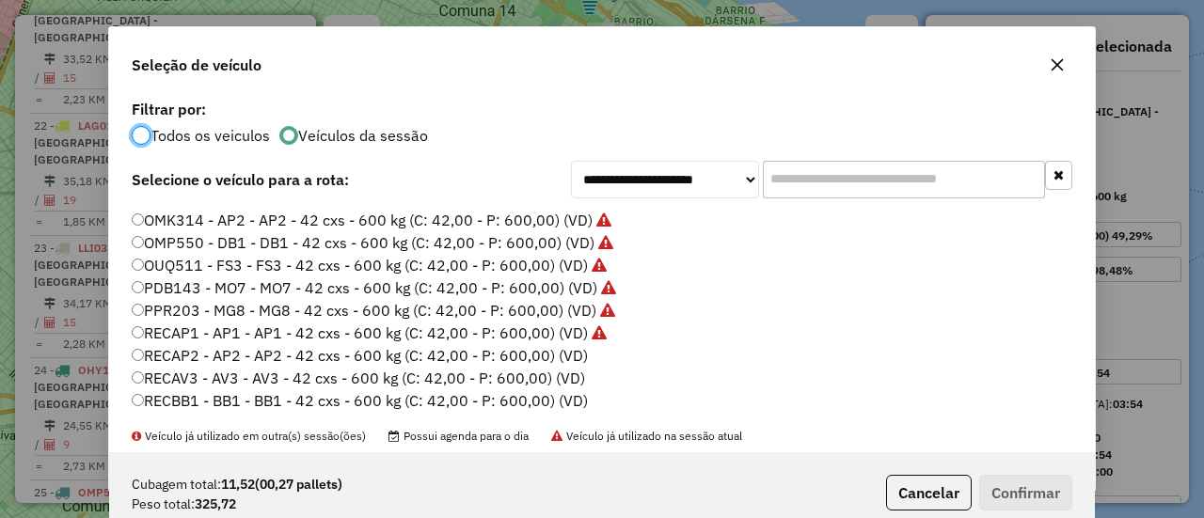
click at [574, 358] on label "RECAP2 - AP2 - AP2 - 42 cxs - 600 kg (C: 42,00 - P: 600,00) (VD)" at bounding box center [360, 355] width 456 height 23
drag, startPoint x: 1089, startPoint y: 505, endPoint x: 1069, endPoint y: 503, distance: 19.8
click at [1084, 505] on div "Cubagem total: 11,52 (00,27 pallets) Peso total: 325,72 Cancelar Confirmar" at bounding box center [602, 493] width 986 height 81
click at [1056, 499] on button "Confirmar" at bounding box center [1025, 493] width 93 height 36
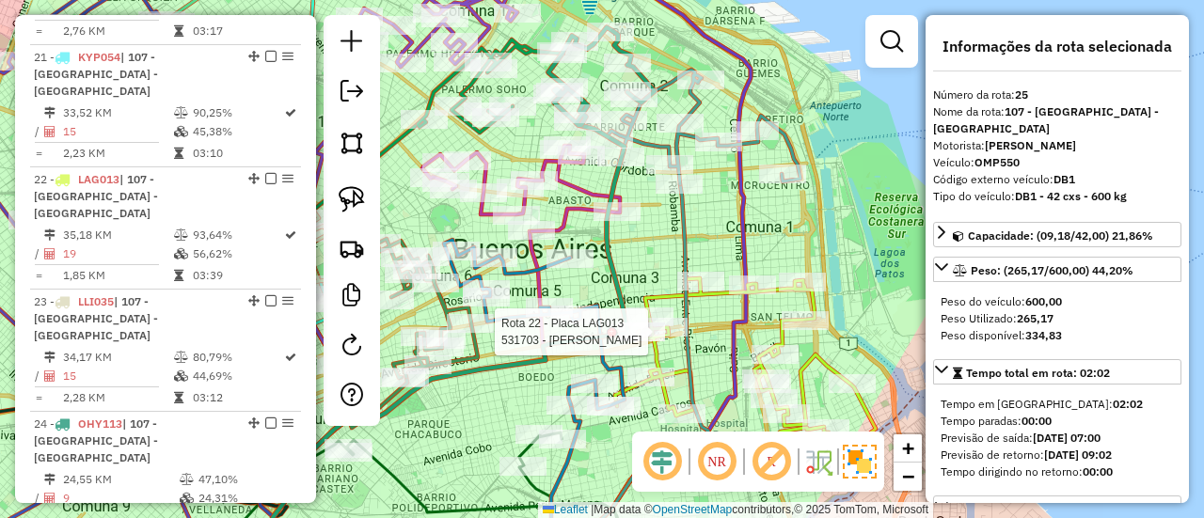
scroll to position [3686, 0]
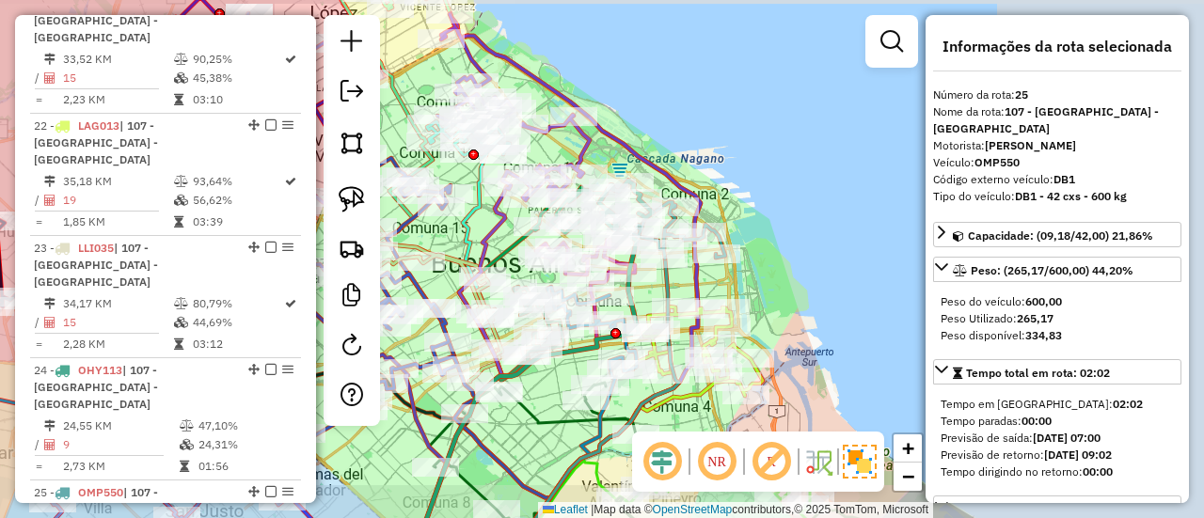
drag, startPoint x: 785, startPoint y: 317, endPoint x: 764, endPoint y: 315, distance: 20.8
click at [772, 238] on div "Janela de atendimento Grade de atendimento Capacidade Transportadoras Veículos …" at bounding box center [602, 259] width 1204 height 518
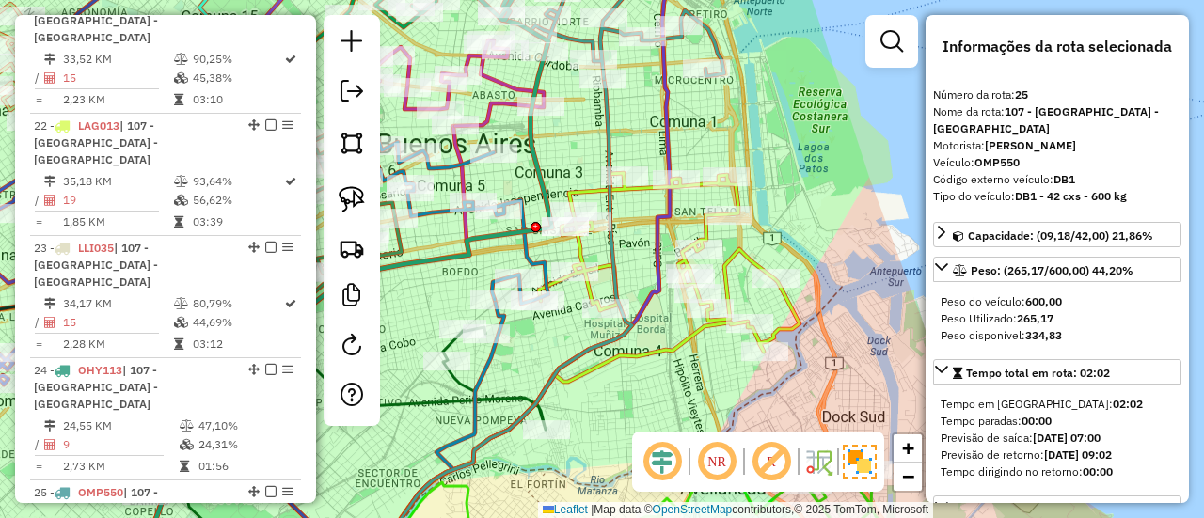
click at [780, 304] on icon at bounding box center [669, 262] width 261 height 179
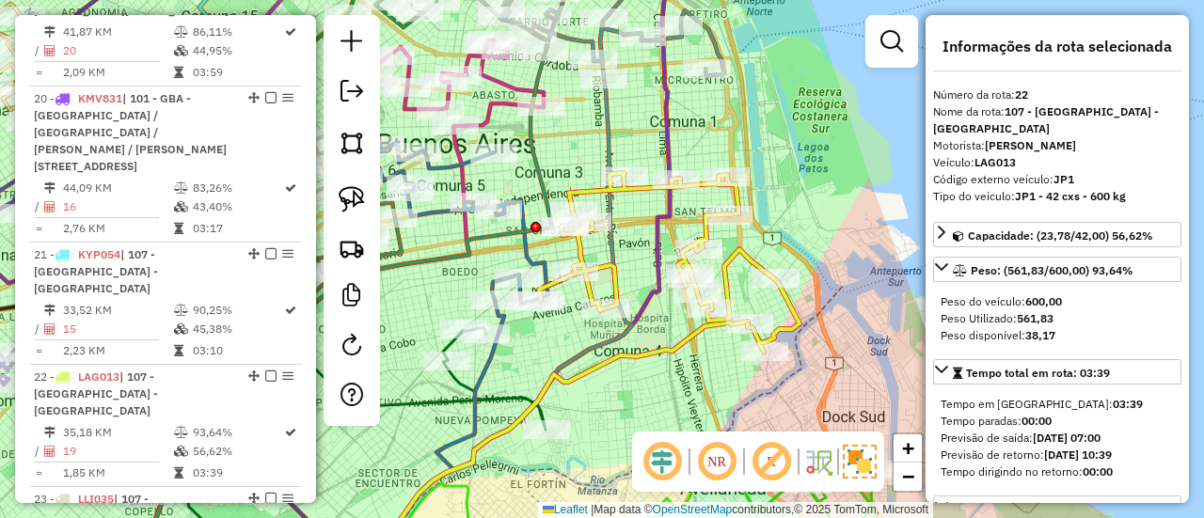
scroll to position [3370, 0]
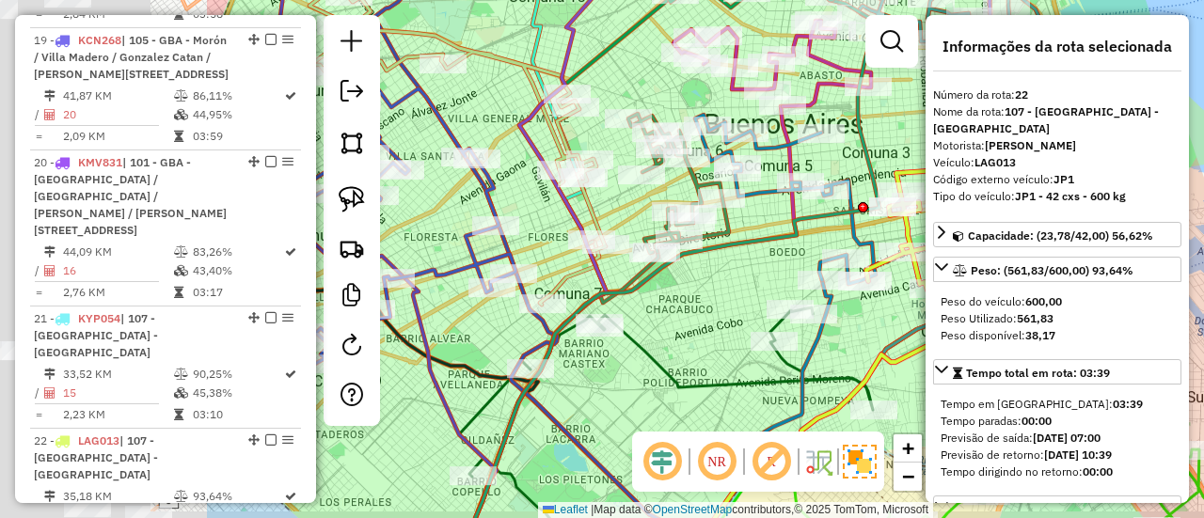
drag, startPoint x: 553, startPoint y: 350, endPoint x: 881, endPoint y: 330, distance: 328.0
click at [881, 330] on div "Janela de atendimento Grade de atendimento Capacidade Transportadoras Veículos …" at bounding box center [602, 259] width 1204 height 518
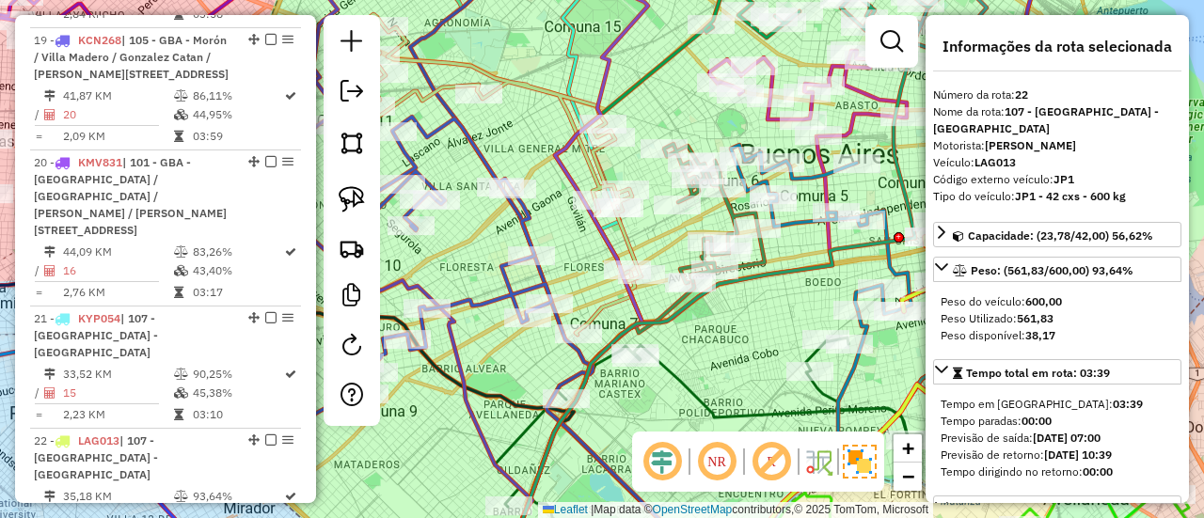
drag, startPoint x: 728, startPoint y: 295, endPoint x: 913, endPoint y: 396, distance: 210.6
click at [913, 396] on div "Janela de atendimento Grade de atendimento Capacidade Transportadoras Veículos …" at bounding box center [602, 259] width 1204 height 518
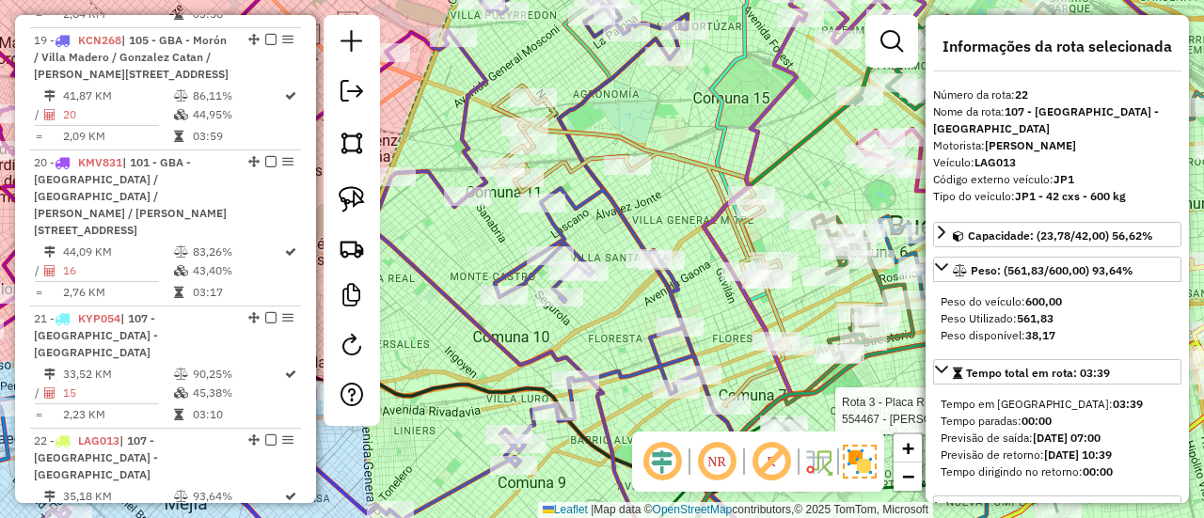
click at [655, 155] on icon at bounding box center [642, 246] width 296 height 321
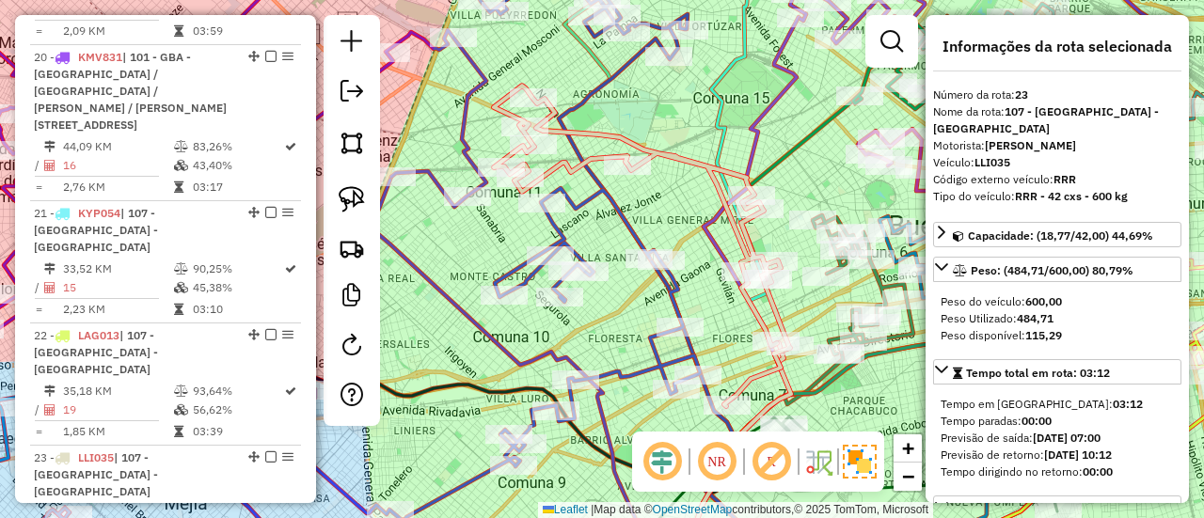
drag, startPoint x: 666, startPoint y: 186, endPoint x: 650, endPoint y: 119, distance: 68.7
click at [658, 112] on div "Janela de atendimento Grade de atendimento Capacidade Transportadoras Veículos …" at bounding box center [602, 259] width 1204 height 518
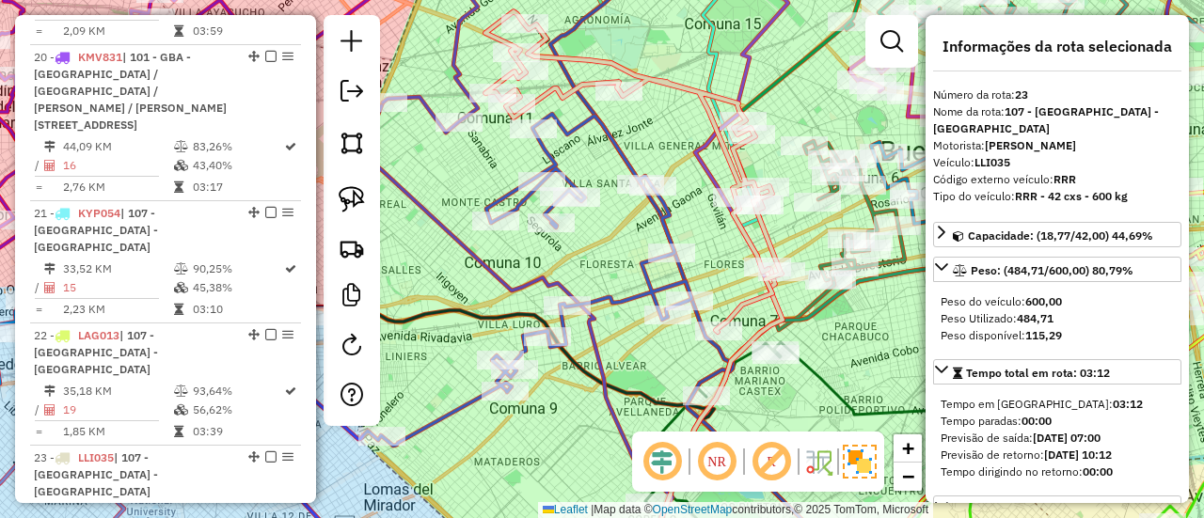
click at [579, 123] on icon at bounding box center [445, 280] width 491 height 332
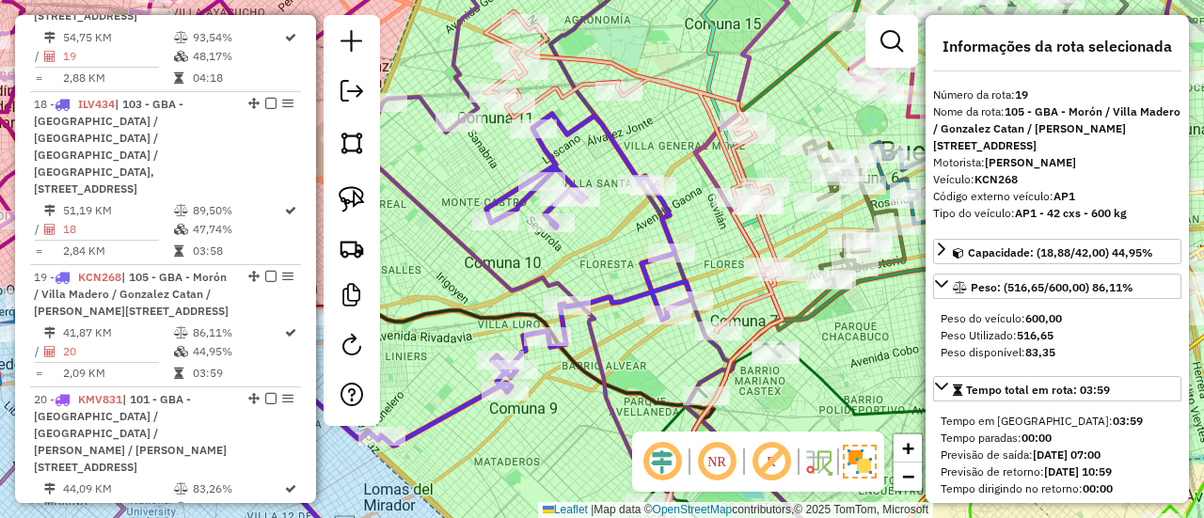
scroll to position [2987, 0]
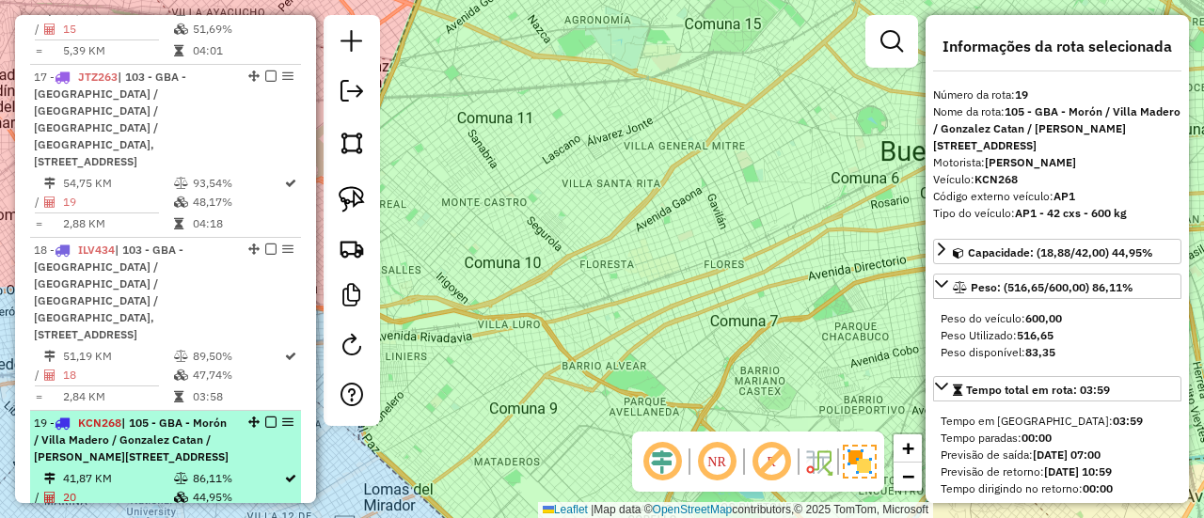
click at [169, 416] on span "| 105 - GBA - Morón / Villa [PERSON_NAME] / [PERSON_NAME] / [PERSON_NAME][STREE…" at bounding box center [131, 440] width 195 height 48
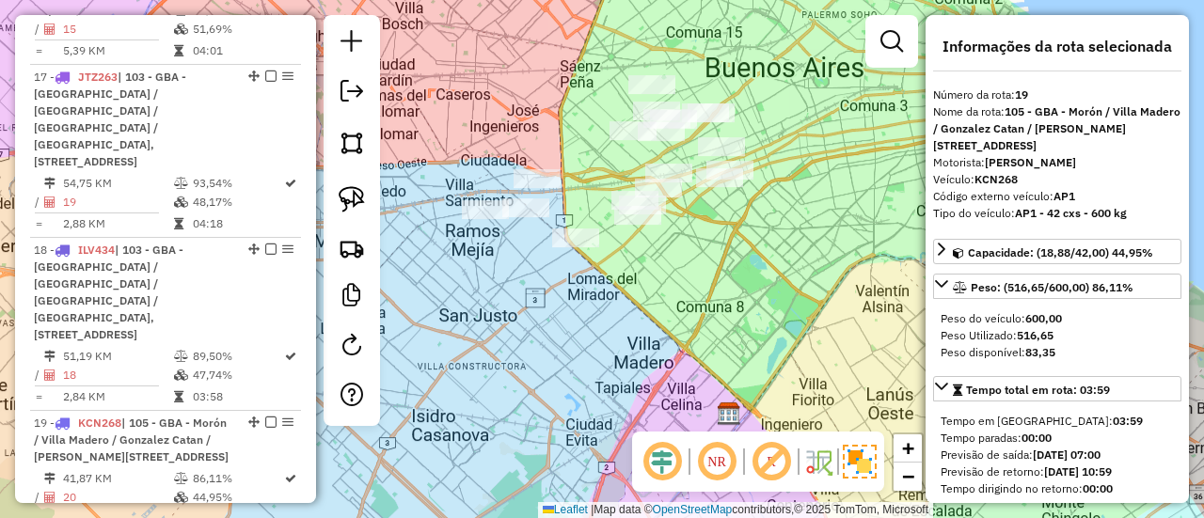
drag, startPoint x: 637, startPoint y: 263, endPoint x: 709, endPoint y: 250, distance: 73.5
click at [707, 250] on div "Janela de atendimento Grade de atendimento Capacidade Transportadoras Veículos …" at bounding box center [602, 259] width 1204 height 518
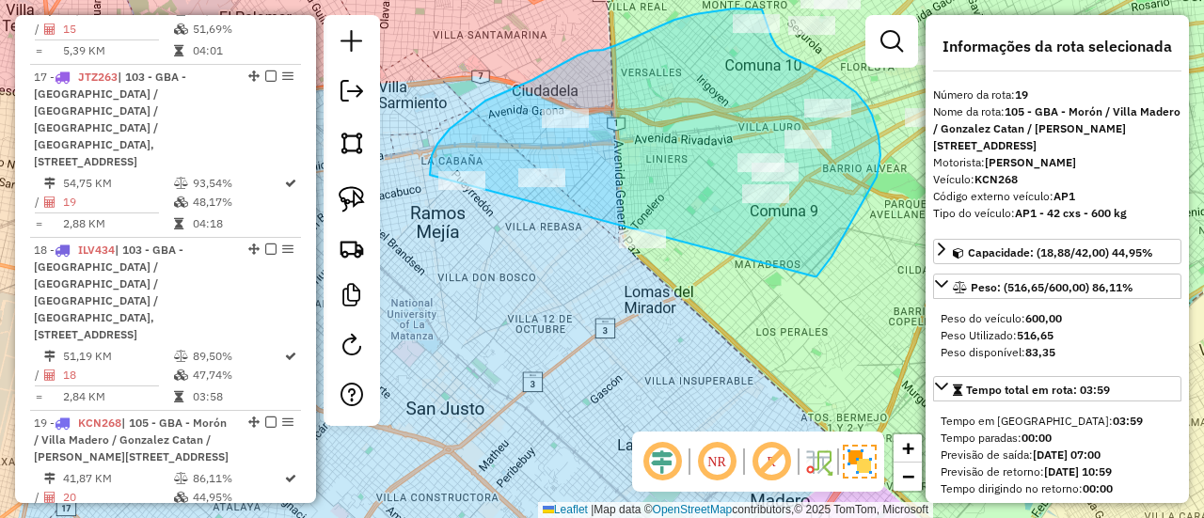
drag, startPoint x: 815, startPoint y: 277, endPoint x: 508, endPoint y: 310, distance: 308.6
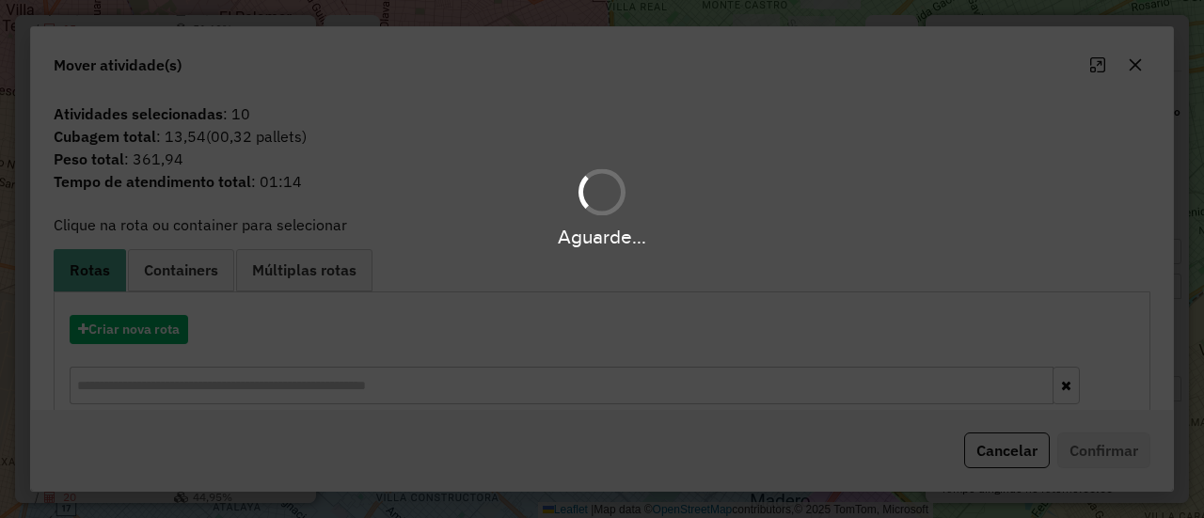
click at [163, 327] on hb-app "Aguarde... Pop-up bloqueado! Seu navegador bloqueou automáticamente a abertura …" at bounding box center [602, 259] width 1204 height 518
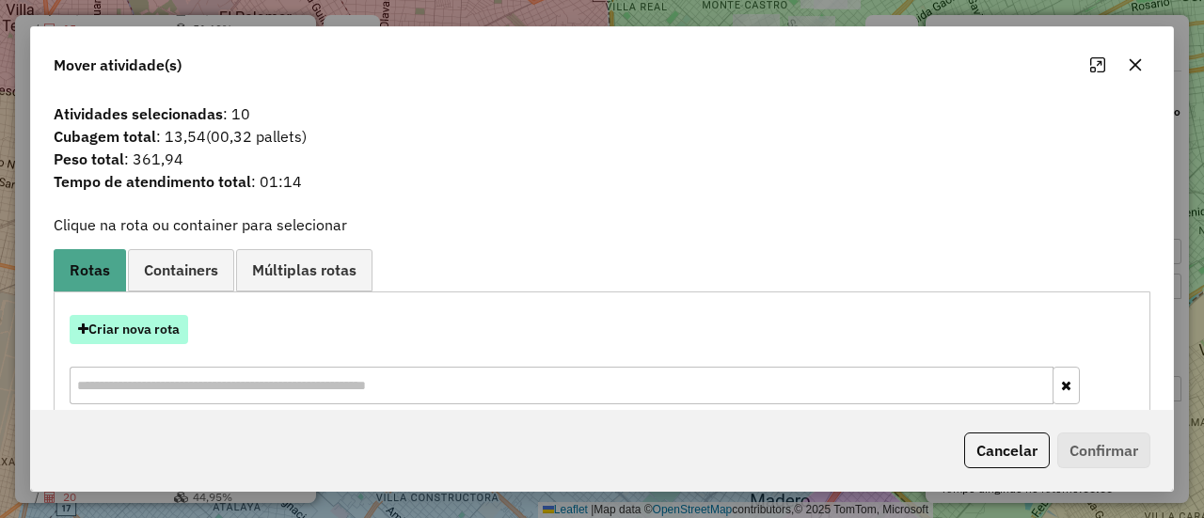
click at [164, 327] on button "Criar nova rota" at bounding box center [129, 329] width 119 height 29
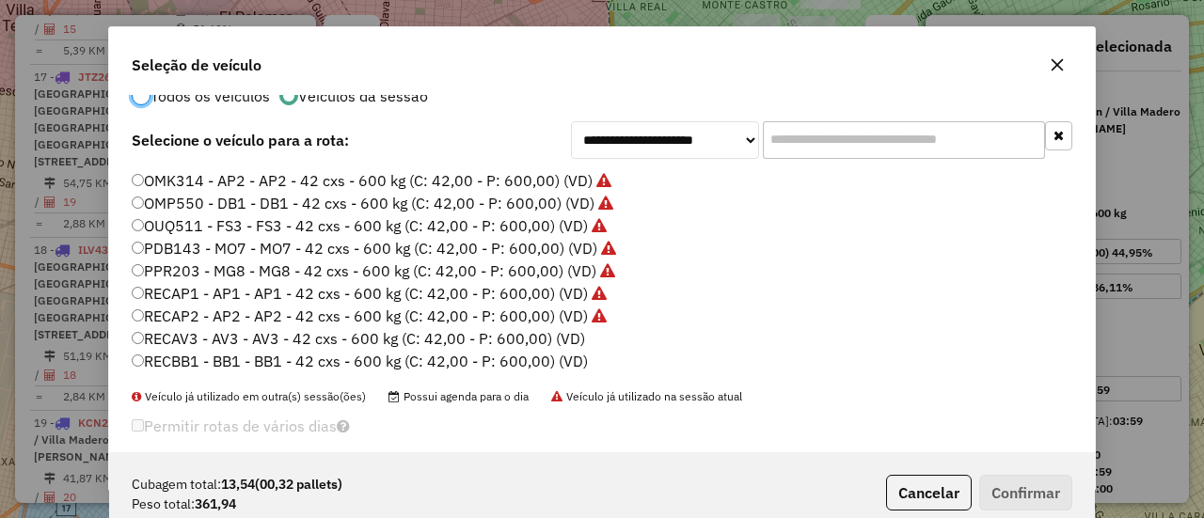
scroll to position [59, 0]
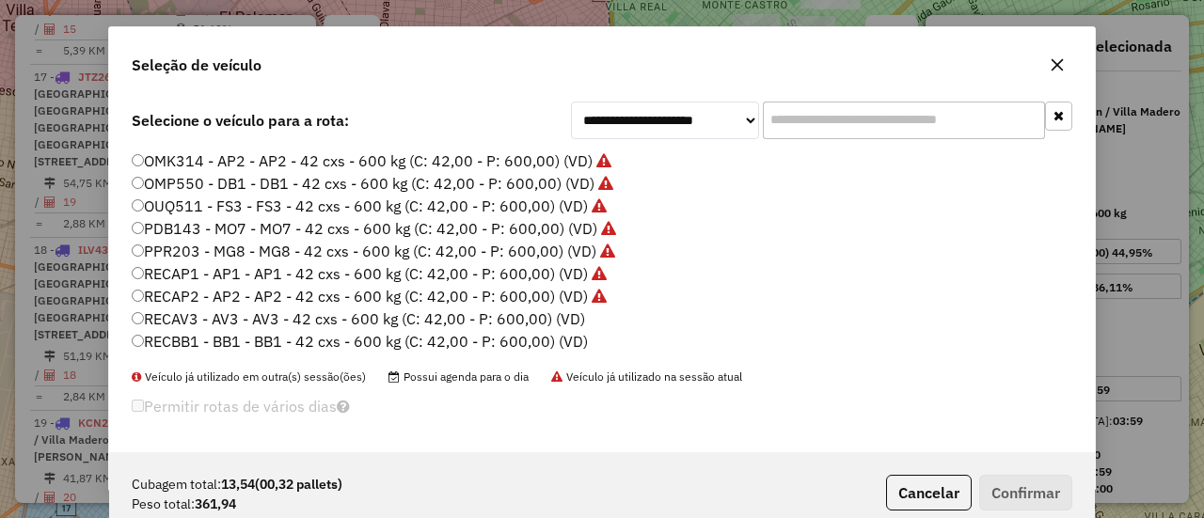
click at [566, 326] on label "RECAV3 - AV3 - AV3 - 42 cxs - 600 kg (C: 42,00 - P: 600,00) (VD)" at bounding box center [359, 319] width 454 height 23
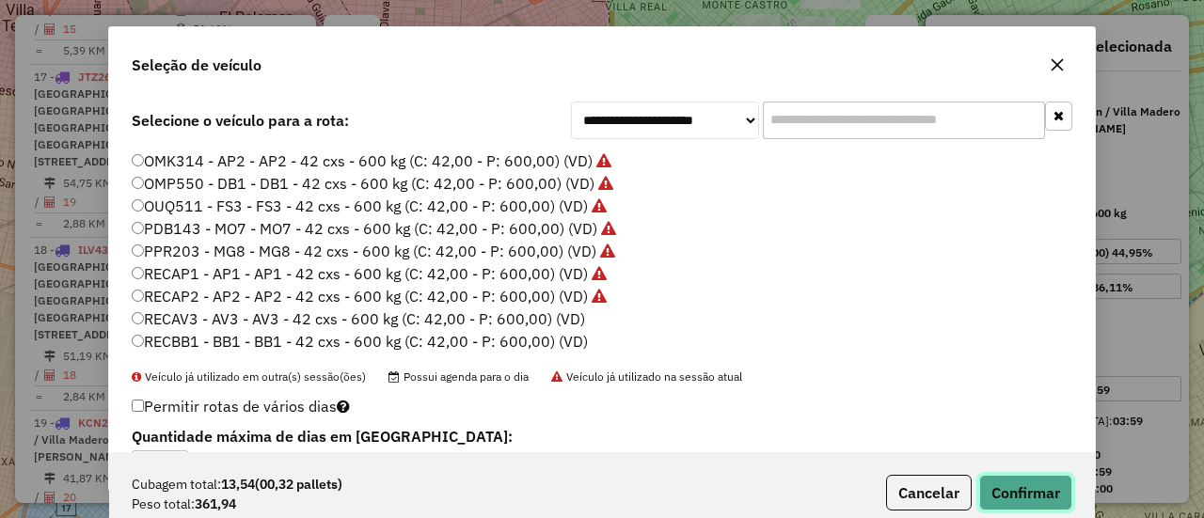
click at [1018, 484] on button "Confirmar" at bounding box center [1025, 493] width 93 height 36
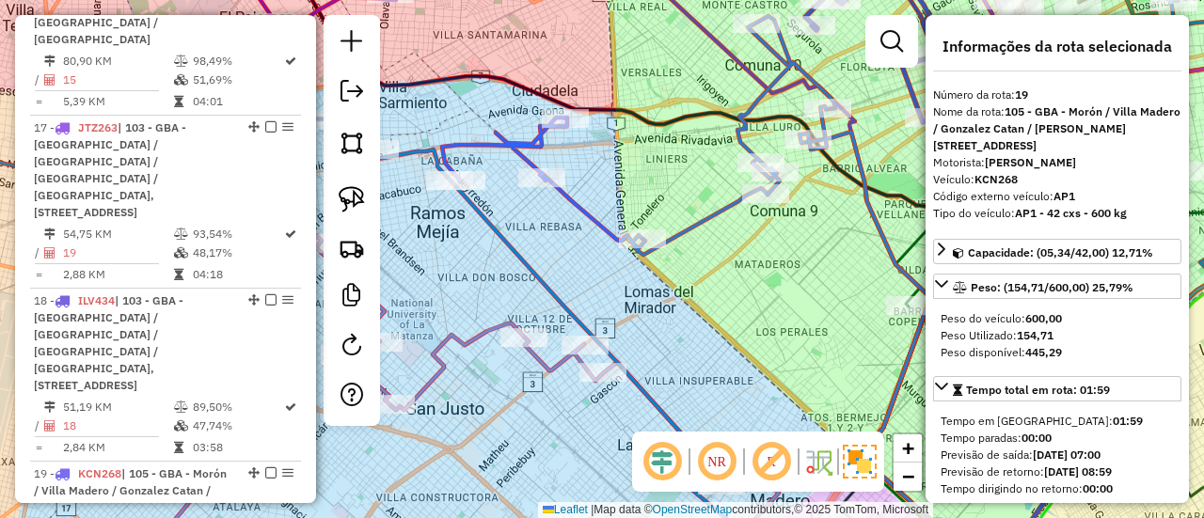
scroll to position [2987, 0]
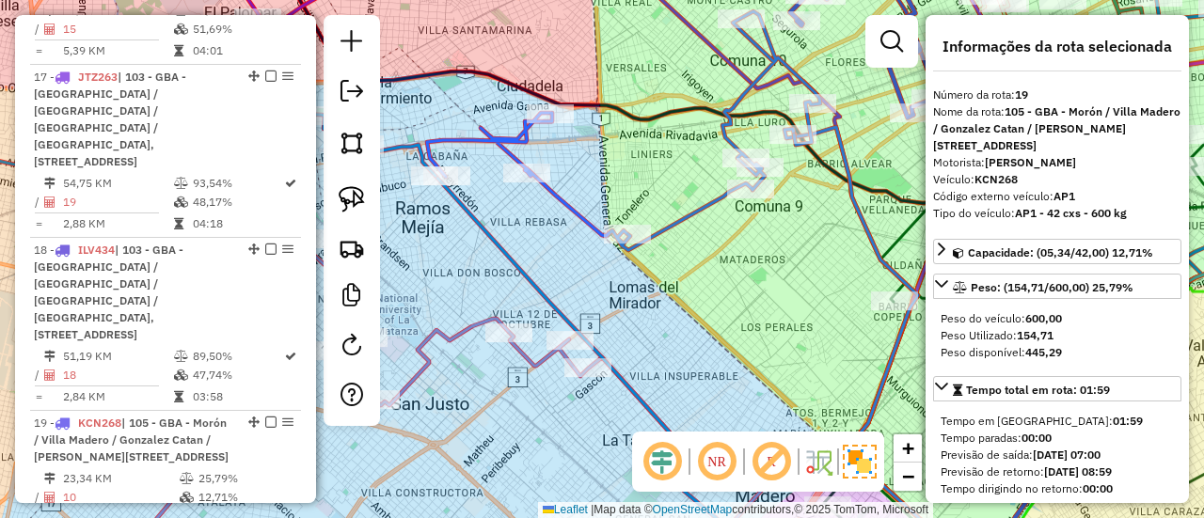
drag, startPoint x: 762, startPoint y: 284, endPoint x: 645, endPoint y: 275, distance: 118.0
click at [647, 278] on div "Janela de atendimento Grade de atendimento Capacidade Transportadoras Veículos …" at bounding box center [602, 259] width 1204 height 518
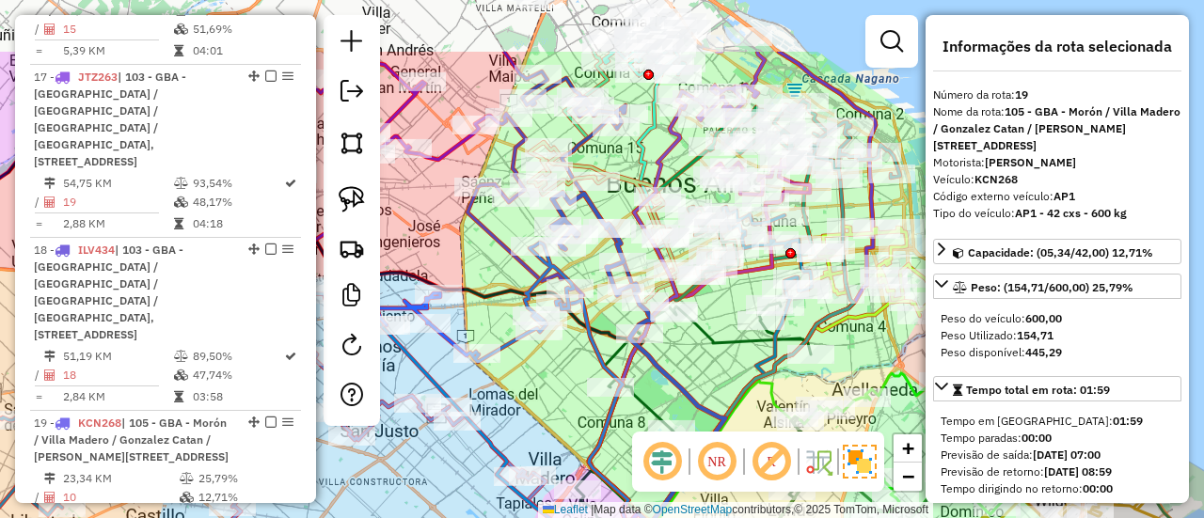
drag, startPoint x: 653, startPoint y: 272, endPoint x: 556, endPoint y: 374, distance: 140.4
click at [556, 374] on div "Janela de atendimento Grade de atendimento Capacidade Transportadoras Veículos …" at bounding box center [602, 259] width 1204 height 518
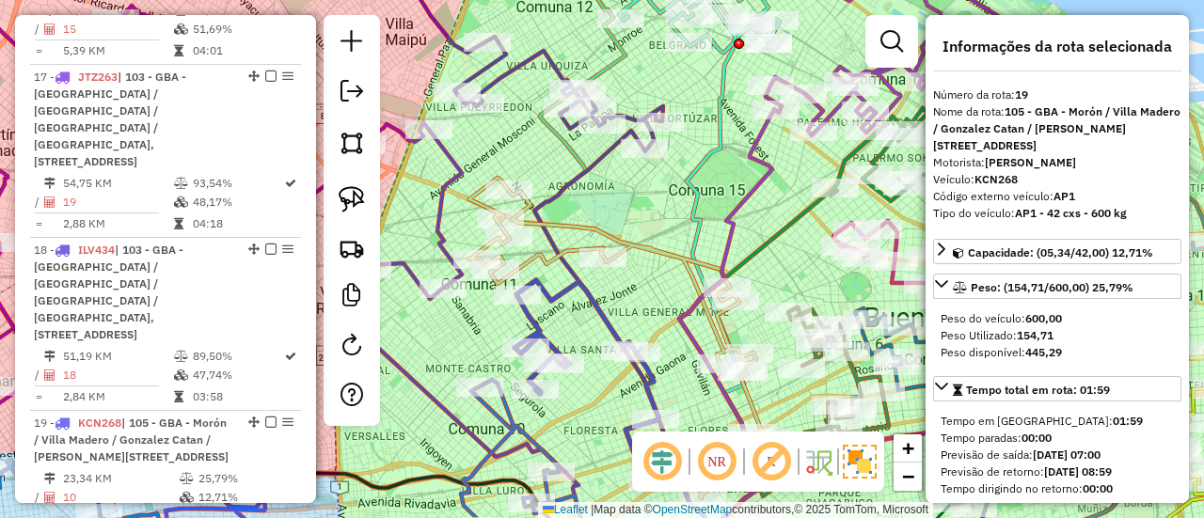
click at [549, 61] on icon at bounding box center [526, 49] width 273 height 203
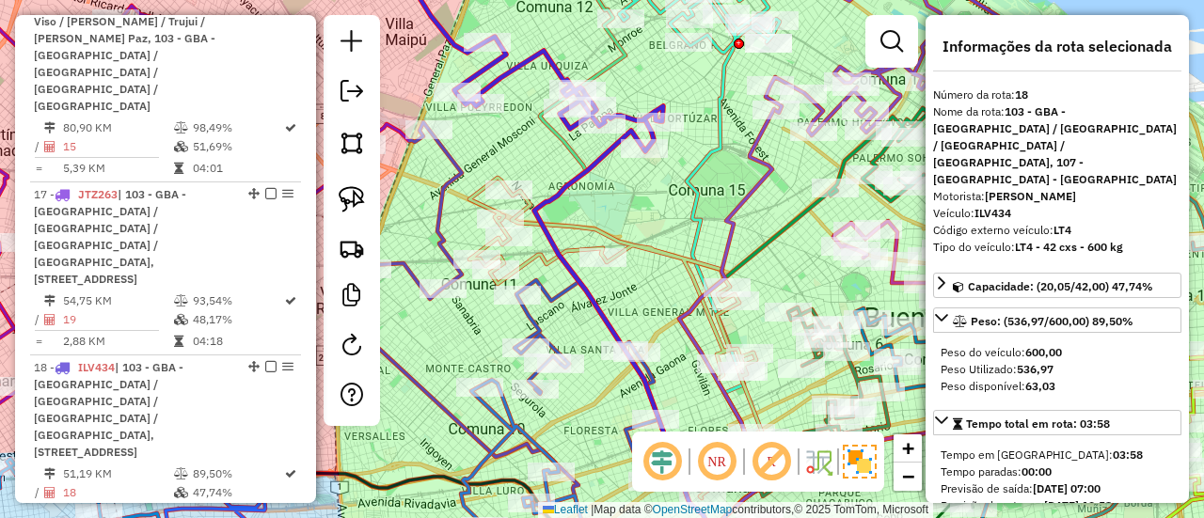
scroll to position [2849, 0]
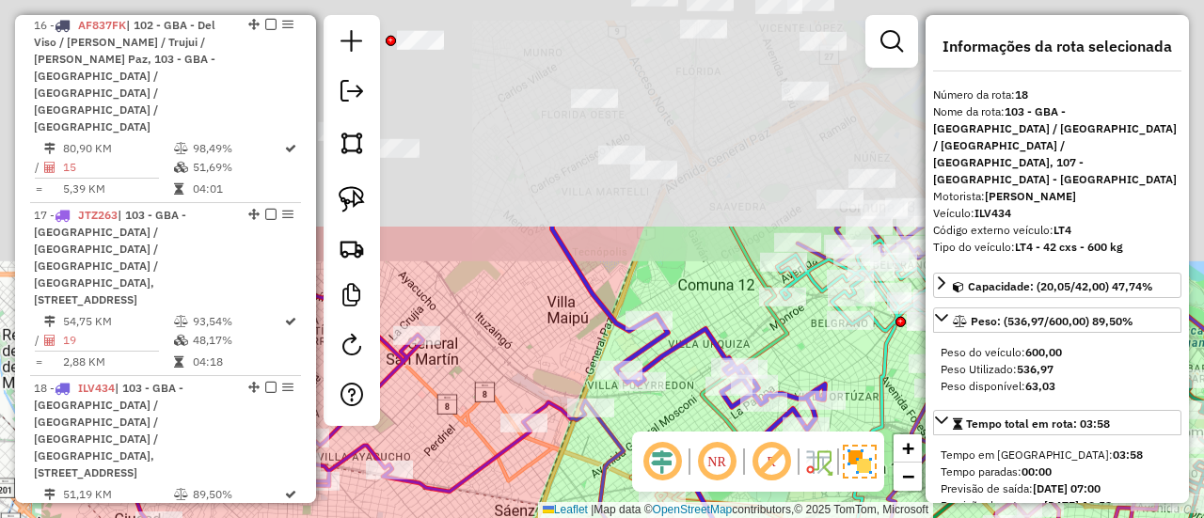
drag, startPoint x: 549, startPoint y: 61, endPoint x: 728, endPoint y: 383, distance: 368.1
click at [728, 390] on icon at bounding box center [688, 328] width 273 height 203
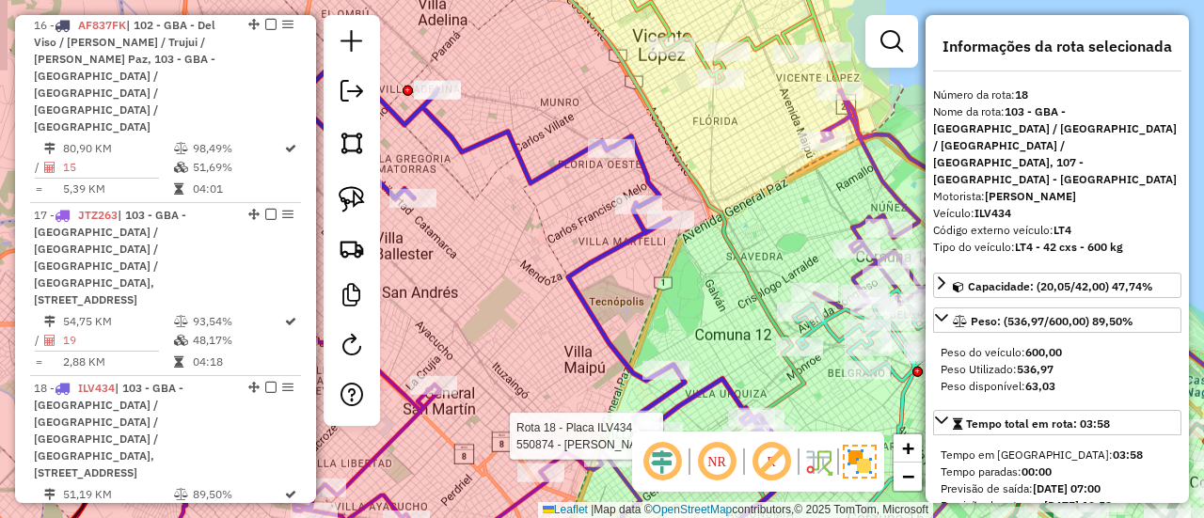
drag, startPoint x: 726, startPoint y: 351, endPoint x: 699, endPoint y: 414, distance: 68.7
click at [699, 414] on div "Rota 18 - Placa ILV434 550874 - MANUELA CARBIA FERNANDEZ Janela de atendimento …" at bounding box center [602, 259] width 1204 height 518
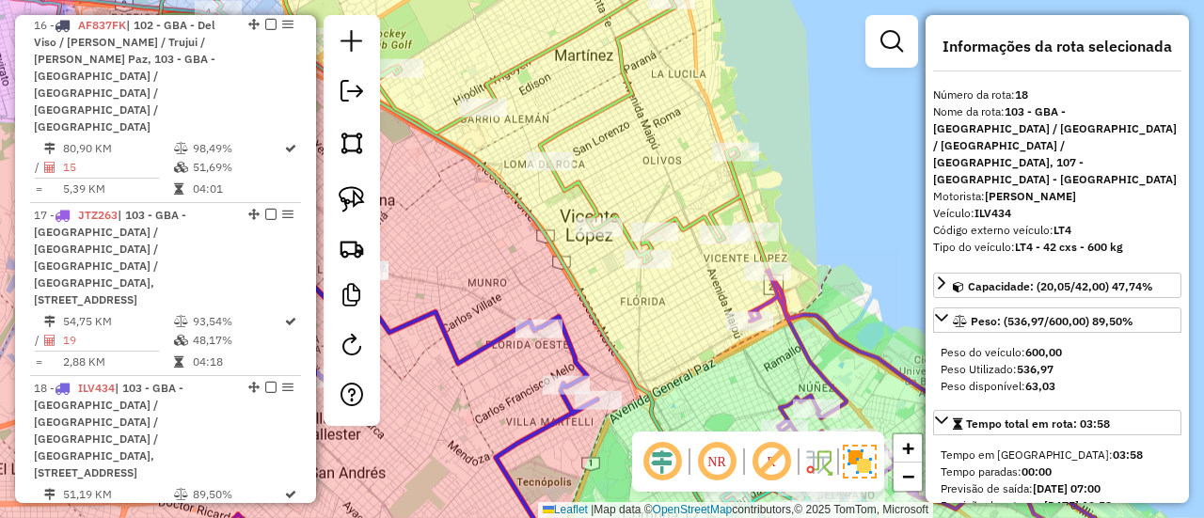
click at [707, 213] on icon at bounding box center [452, 105] width 603 height 315
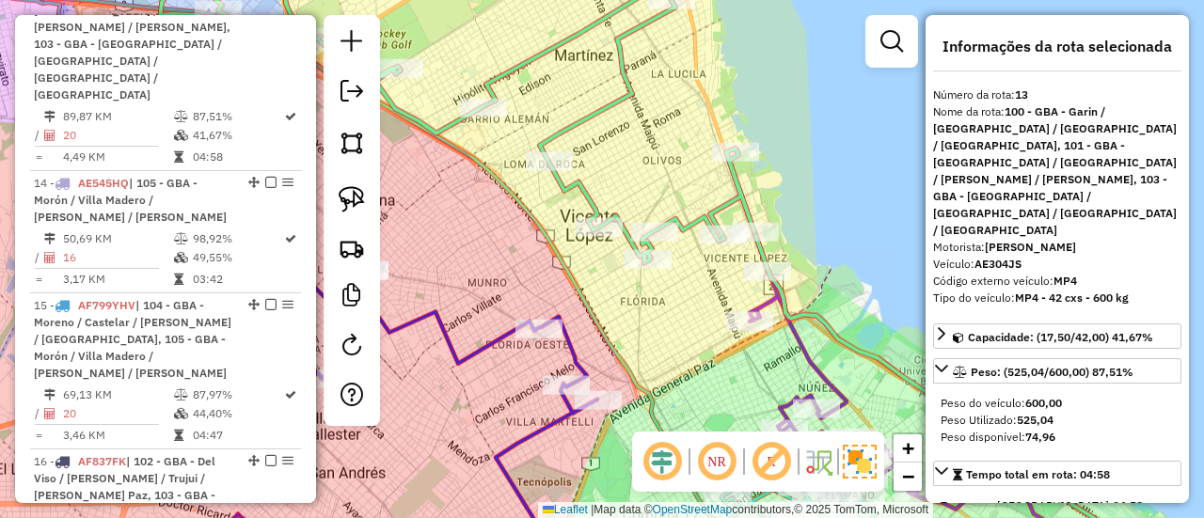
scroll to position [2120, 0]
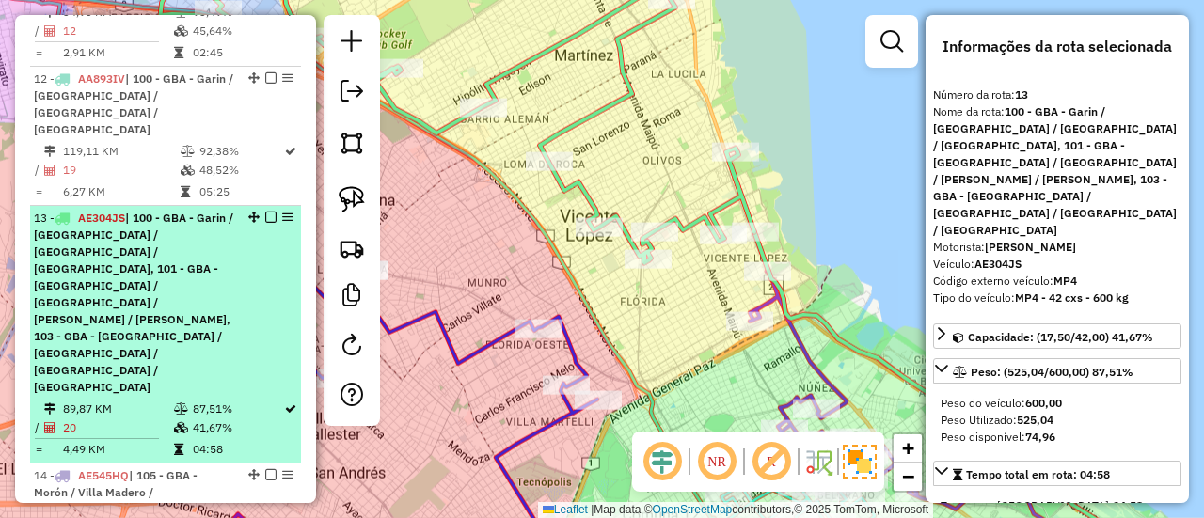
click at [191, 211] on span "| 100 - GBA - [PERSON_NAME] / [GEOGRAPHIC_DATA] / [GEOGRAPHIC_DATA] / [GEOGRAPH…" at bounding box center [133, 302] width 199 height 183
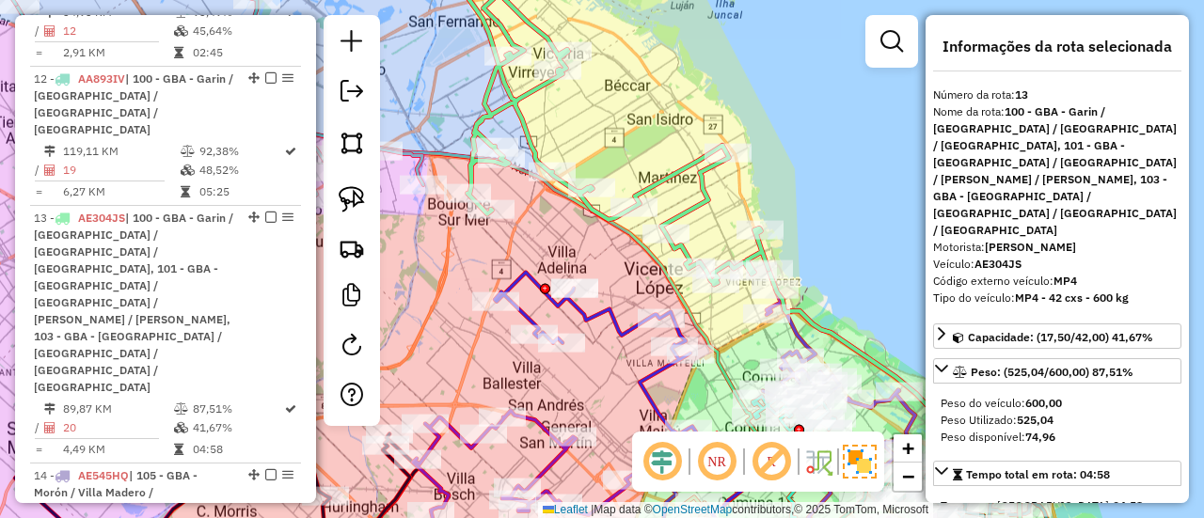
drag, startPoint x: 555, startPoint y: 132, endPoint x: 630, endPoint y: 175, distance: 86.8
click at [629, 170] on div "Janela de atendimento Grade de atendimento Capacidade Transportadoras Veículos …" at bounding box center [602, 259] width 1204 height 518
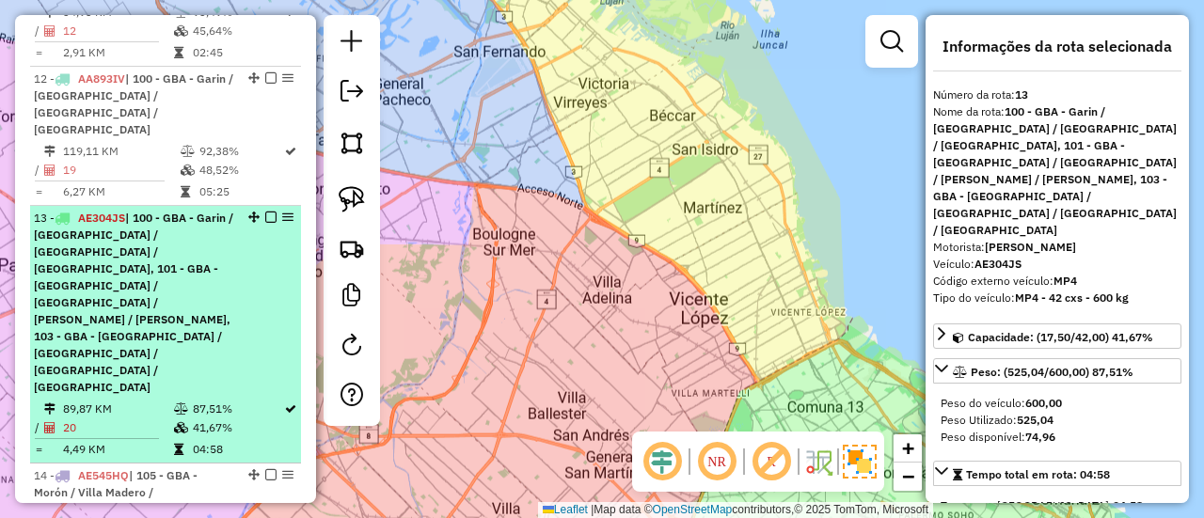
click at [171, 206] on li "13 - AE304JS | 100 - GBA - Garin / Nordelta / Loma Verde / Troncos, 101 - GBA -…" at bounding box center [165, 335] width 271 height 258
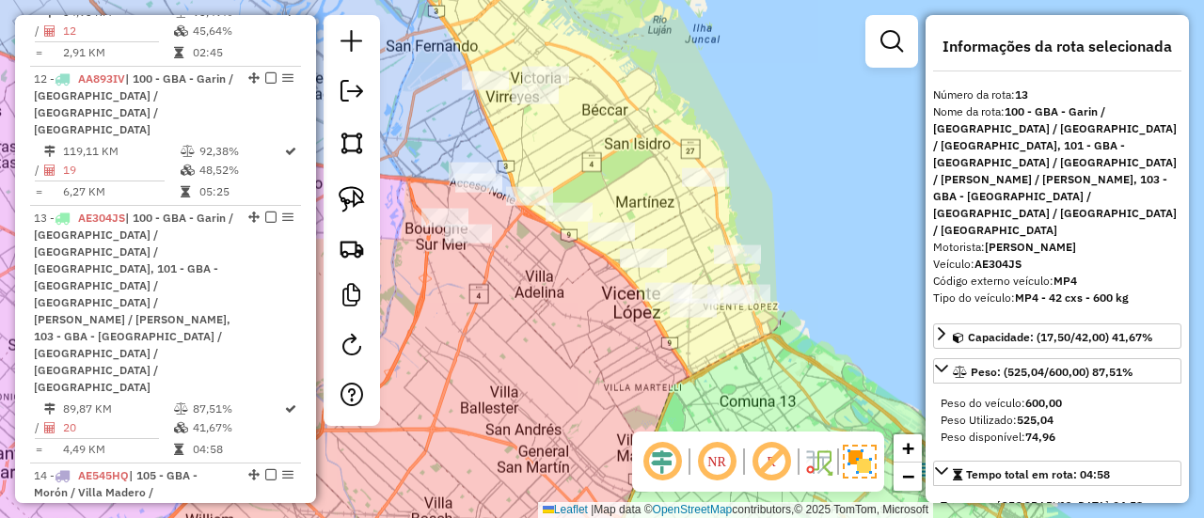
drag, startPoint x: 621, startPoint y: 173, endPoint x: 680, endPoint y: 225, distance: 78.7
click at [680, 225] on div "Janela de atendimento Grade de atendimento Capacidade Transportadoras Veículos …" at bounding box center [602, 259] width 1204 height 518
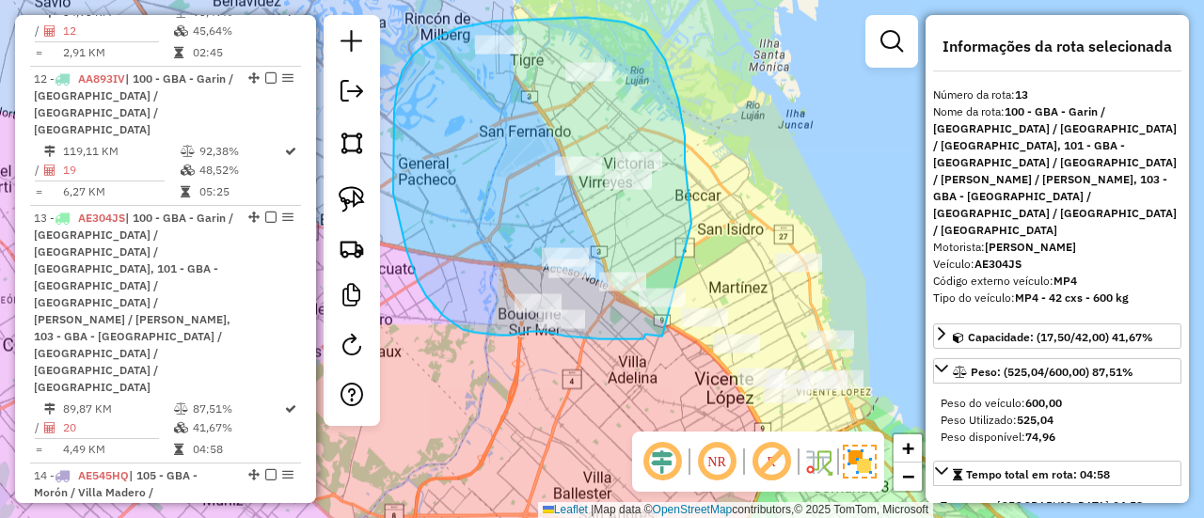
drag, startPoint x: 672, startPoint y: 78, endPoint x: 664, endPoint y: 337, distance: 258.9
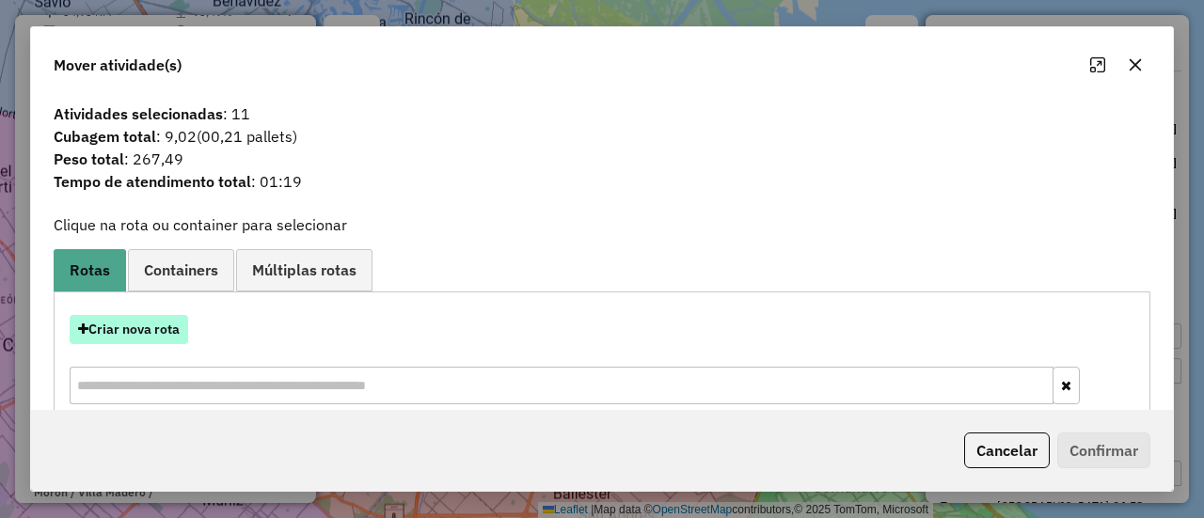
click at [162, 342] on button "Criar nova rota" at bounding box center [129, 329] width 119 height 29
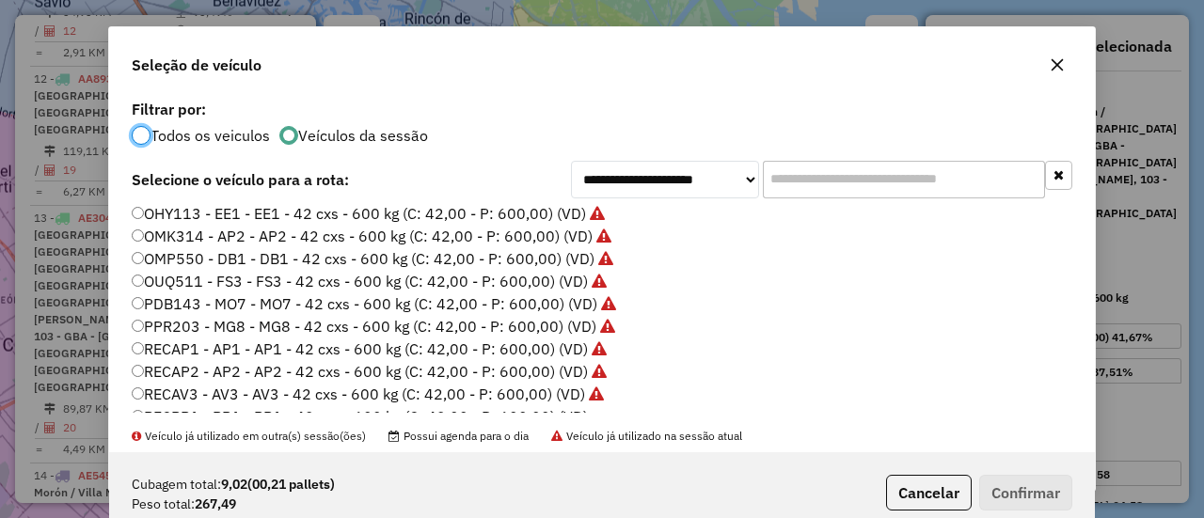
scroll to position [516, 0]
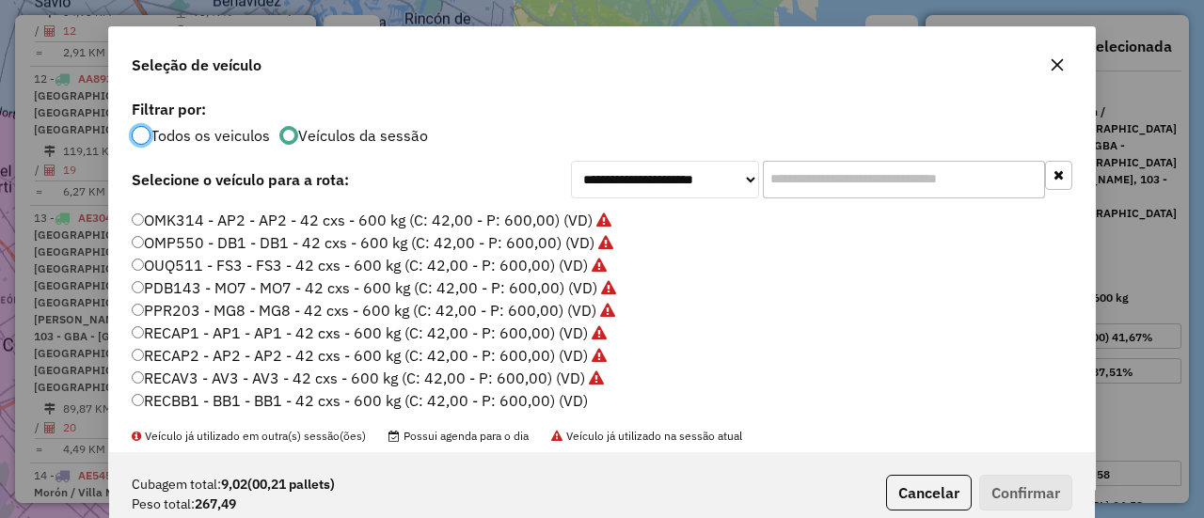
click at [578, 396] on label "RECBB1 - BB1 - BB1 - 42 cxs - 600 kg (C: 42,00 - P: 600,00) (VD)" at bounding box center [360, 401] width 456 height 23
click at [1006, 478] on button "Confirmar" at bounding box center [1025, 493] width 93 height 36
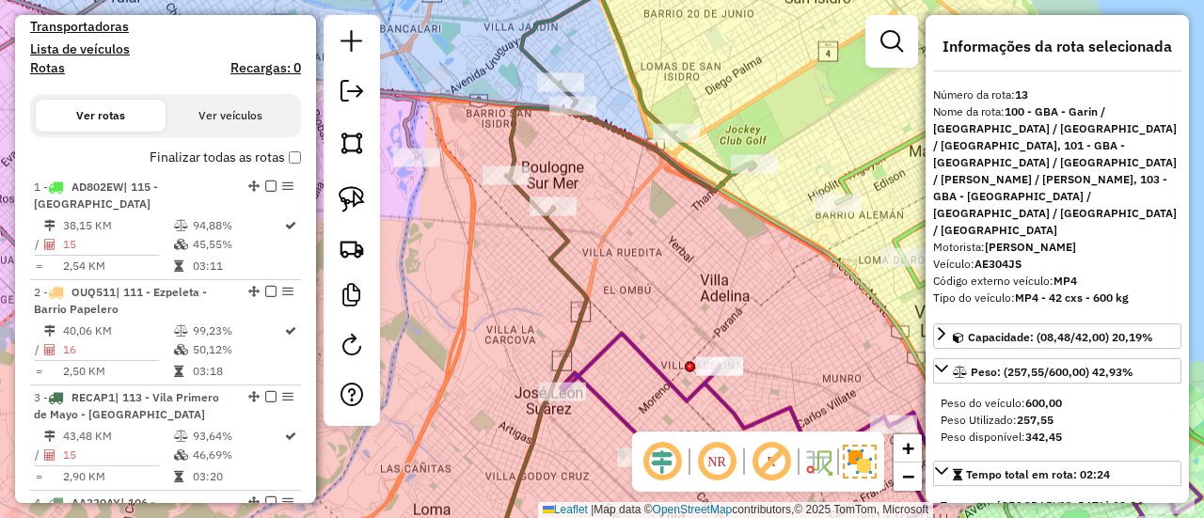
scroll to position [470, 0]
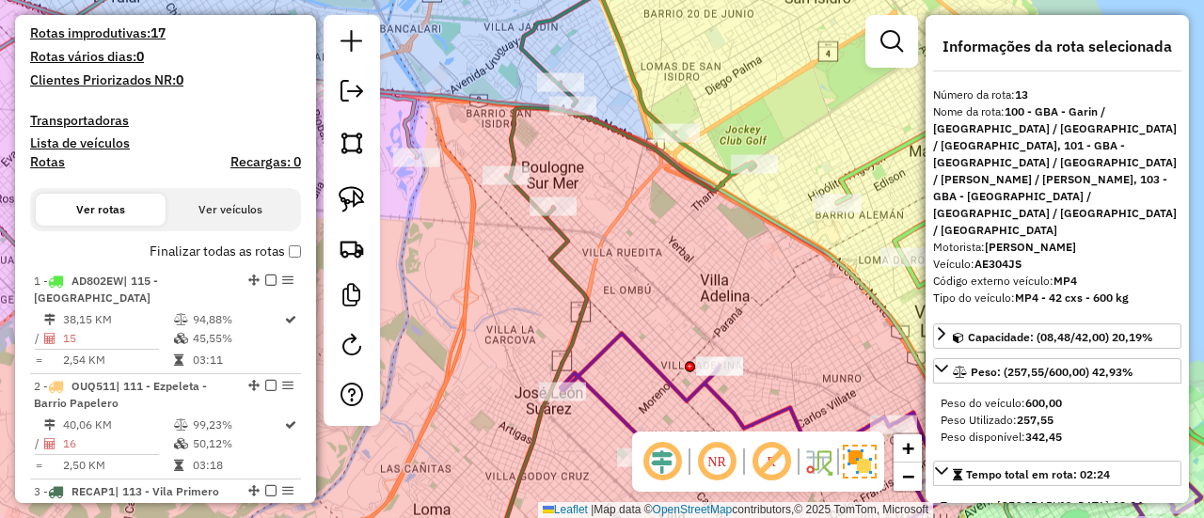
click at [36, 157] on h4 "Rotas" at bounding box center [47, 162] width 35 height 16
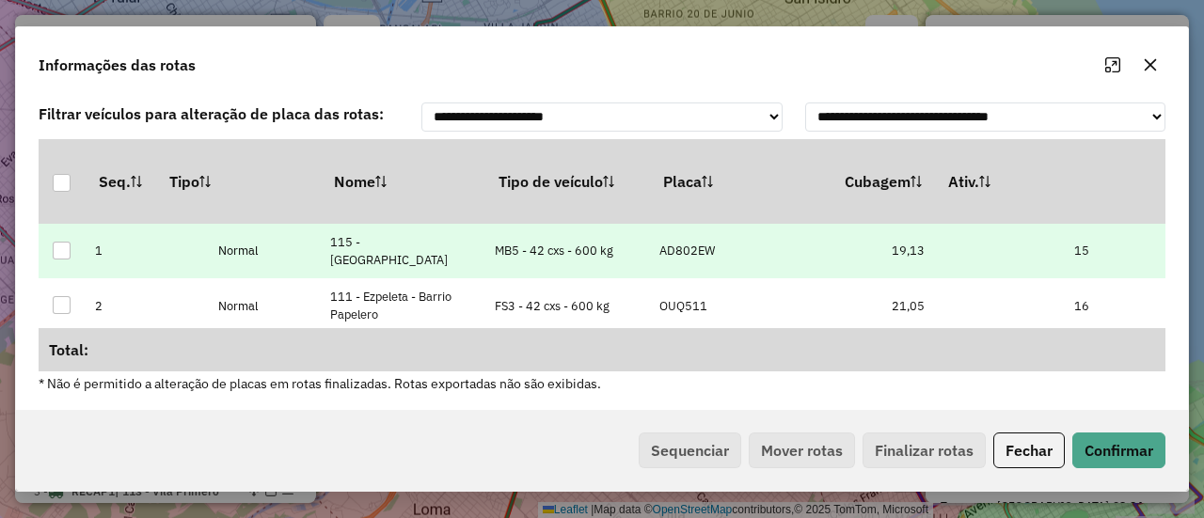
drag, startPoint x: 704, startPoint y: 261, endPoint x: 783, endPoint y: 261, distance: 79.0
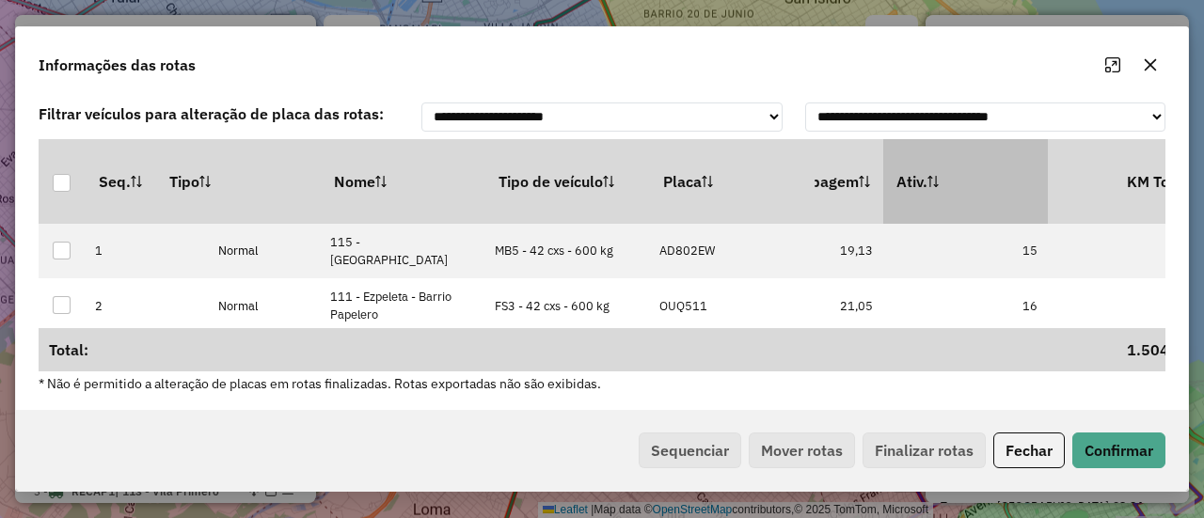
click at [964, 152] on th "Ativ." at bounding box center [966, 181] width 165 height 85
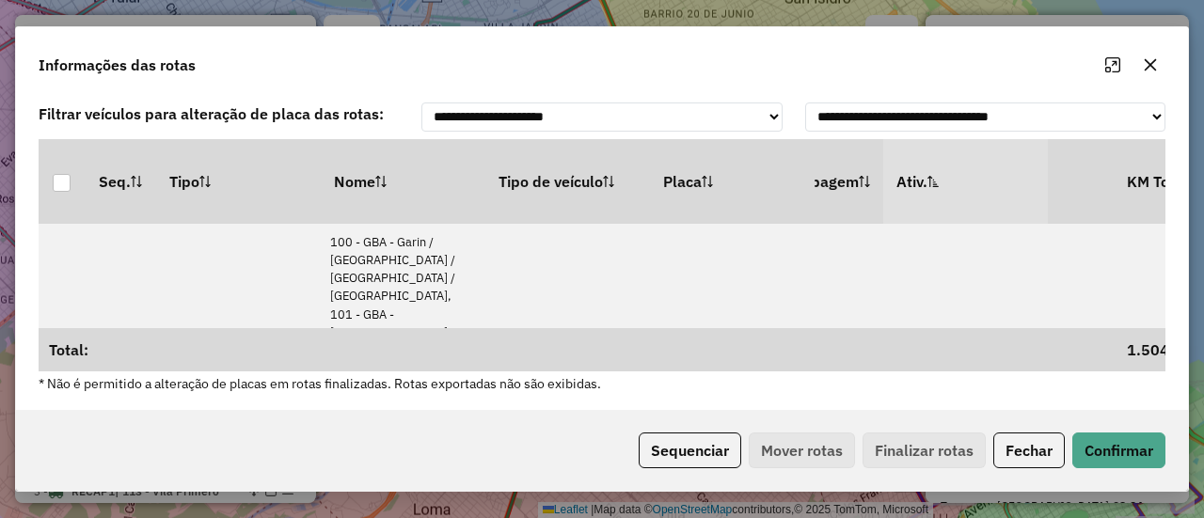
click at [963, 165] on th "Ativ." at bounding box center [966, 181] width 165 height 85
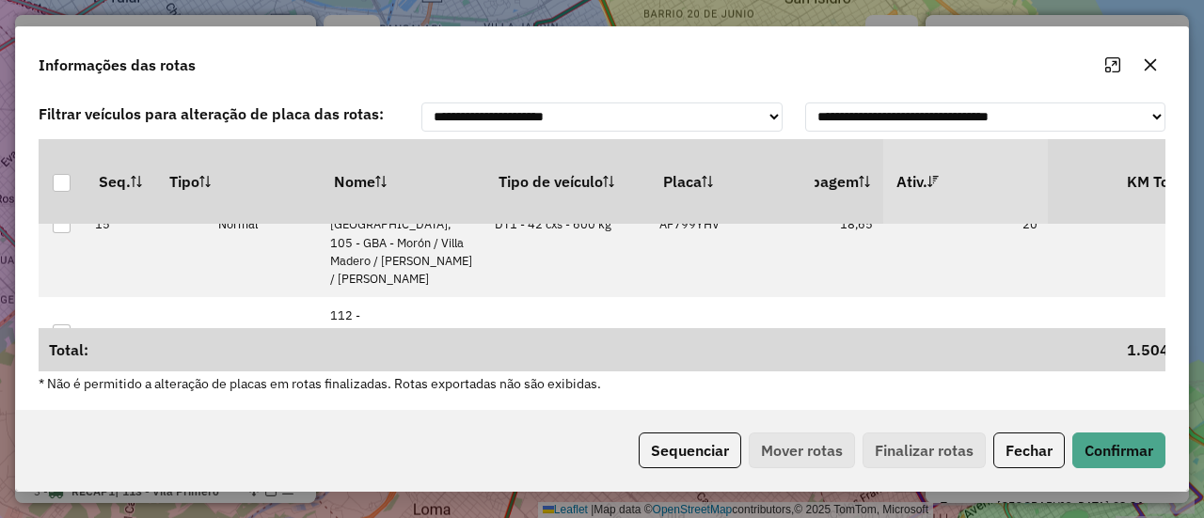
scroll to position [94, 538]
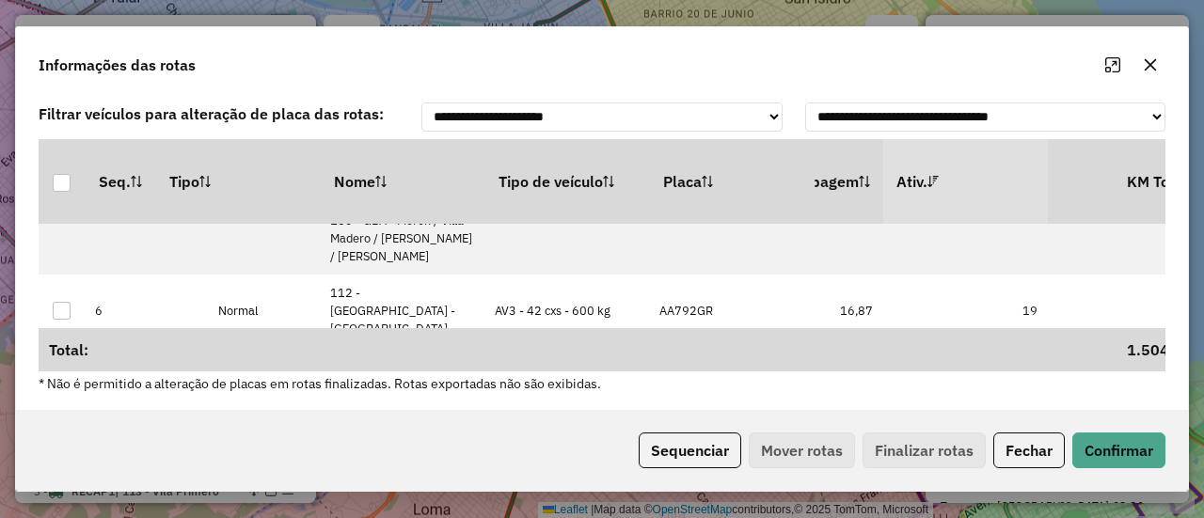
click at [1017, 433] on div "Sequenciar Mover rotas Finalizar rotas Fechar Confirmar" at bounding box center [602, 450] width 1172 height 81
click at [1020, 449] on button "Fechar" at bounding box center [1030, 451] width 72 height 36
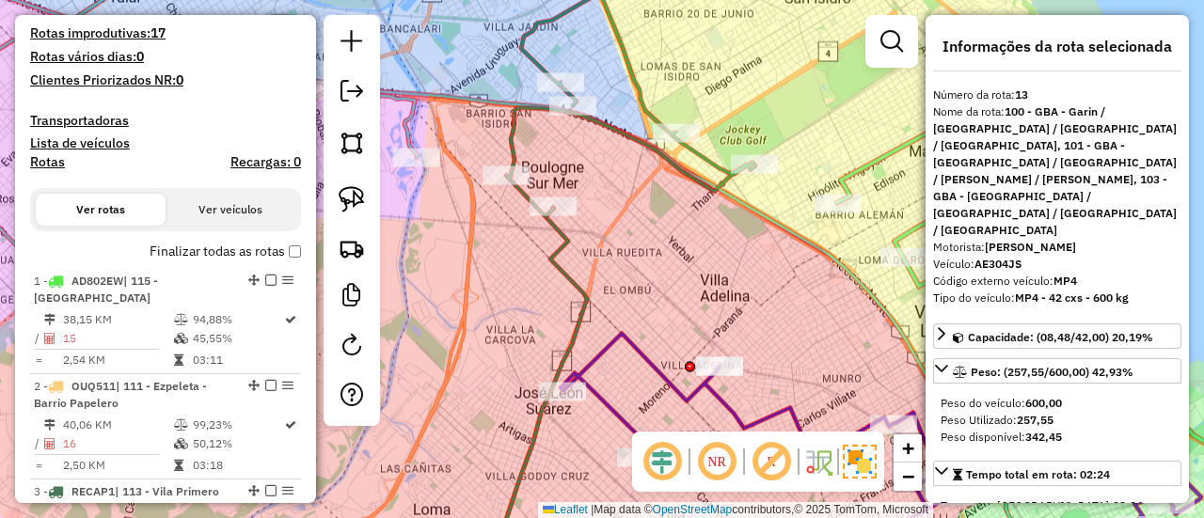
click at [56, 149] on h4 "Lista de veículos" at bounding box center [165, 143] width 271 height 16
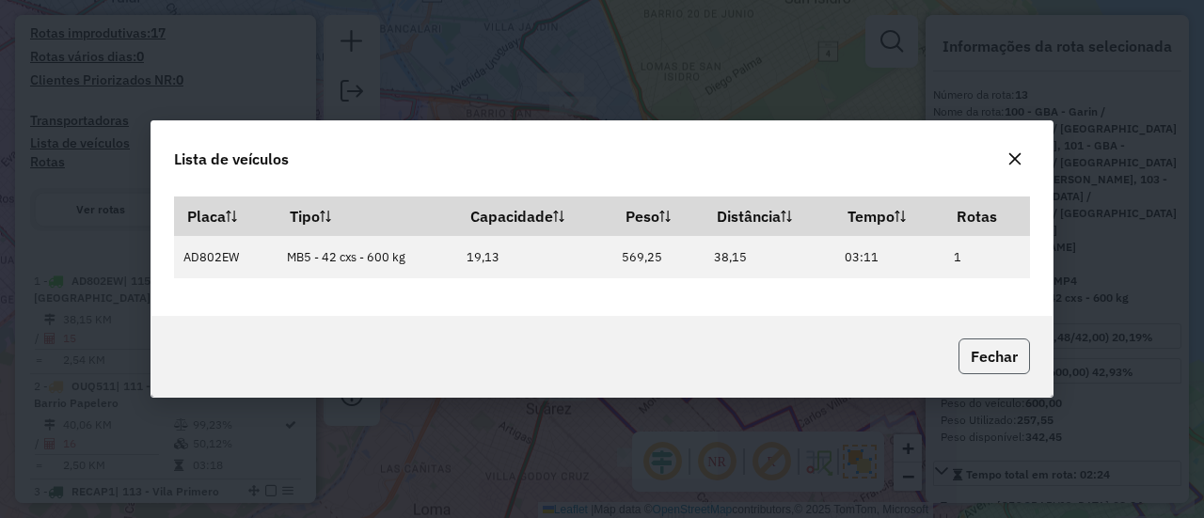
click at [988, 355] on button "Fechar" at bounding box center [995, 357] width 72 height 36
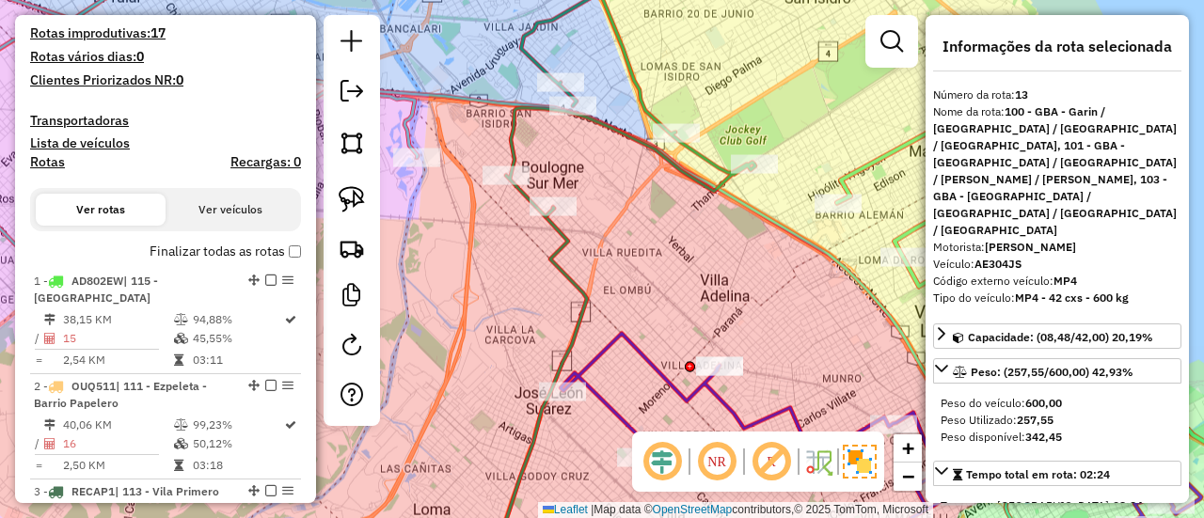
click at [45, 161] on h4 "Rotas" at bounding box center [47, 162] width 35 height 16
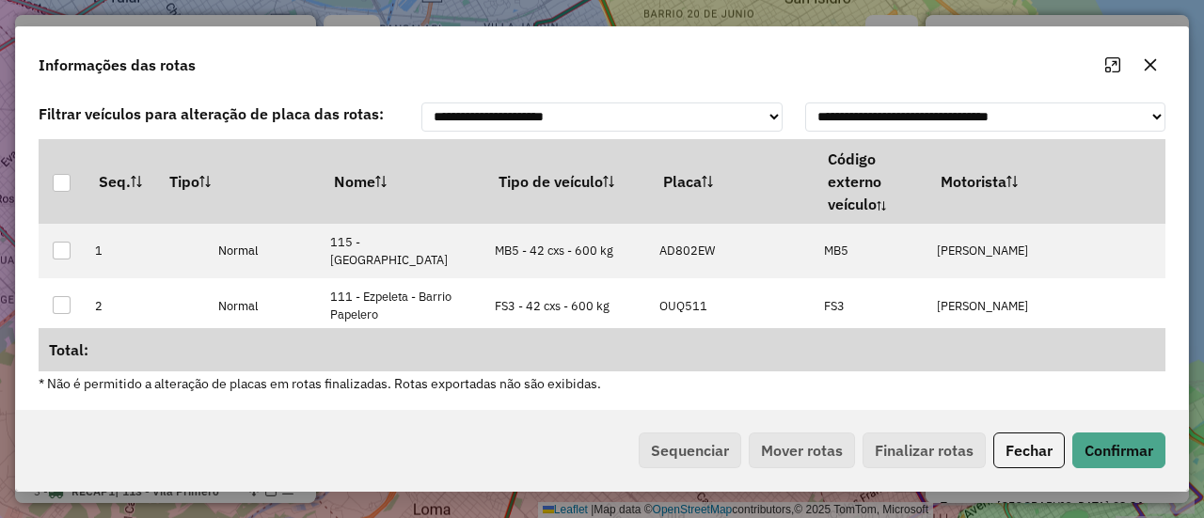
click at [542, 174] on th "Tipo de veículo" at bounding box center [568, 181] width 165 height 85
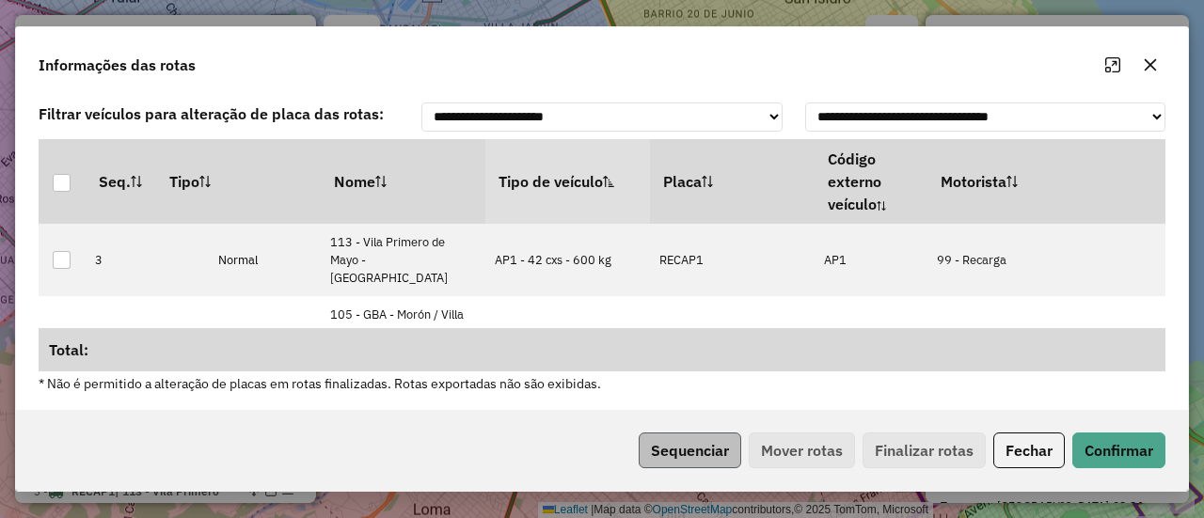
drag, startPoint x: 689, startPoint y: 430, endPoint x: 690, endPoint y: 454, distance: 23.5
click at [689, 449] on div "Sequenciar Mover rotas Finalizar rotas Fechar Confirmar" at bounding box center [602, 450] width 1172 height 81
click at [703, 451] on button "Sequenciar" at bounding box center [690, 451] width 103 height 36
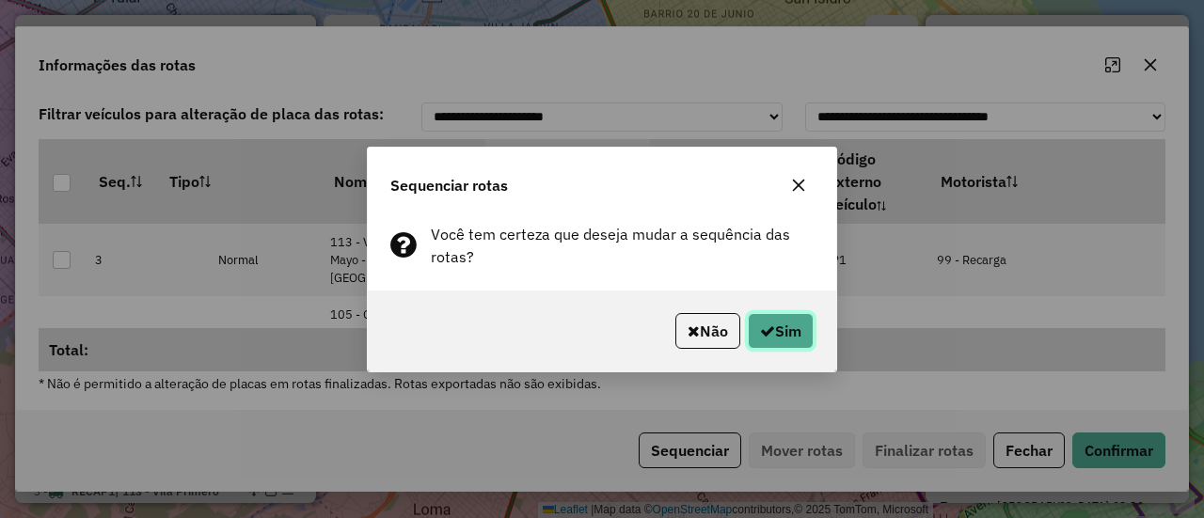
click at [762, 339] on button "Sim" at bounding box center [781, 331] width 66 height 36
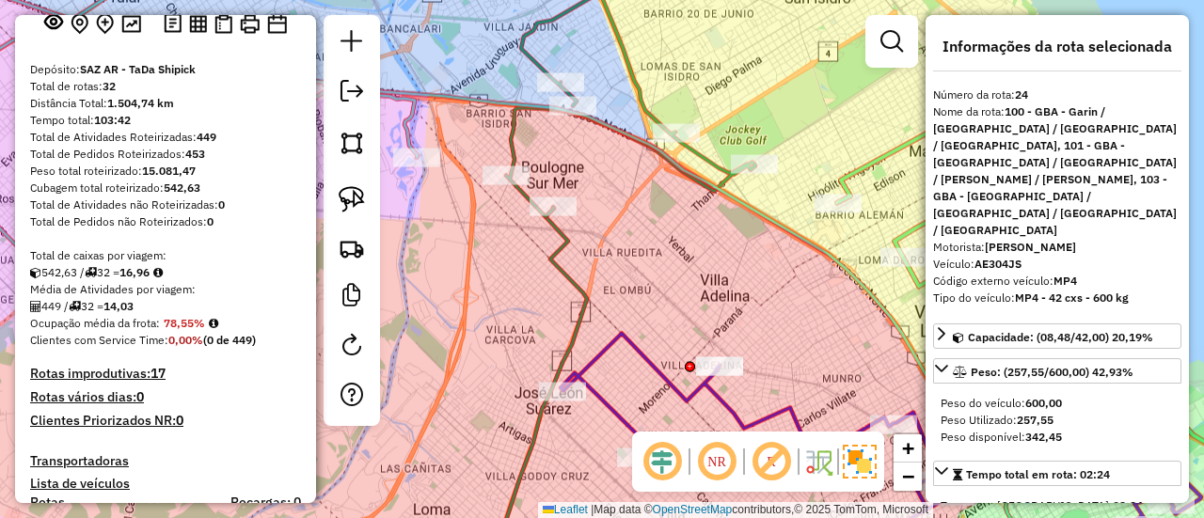
scroll to position [426, 0]
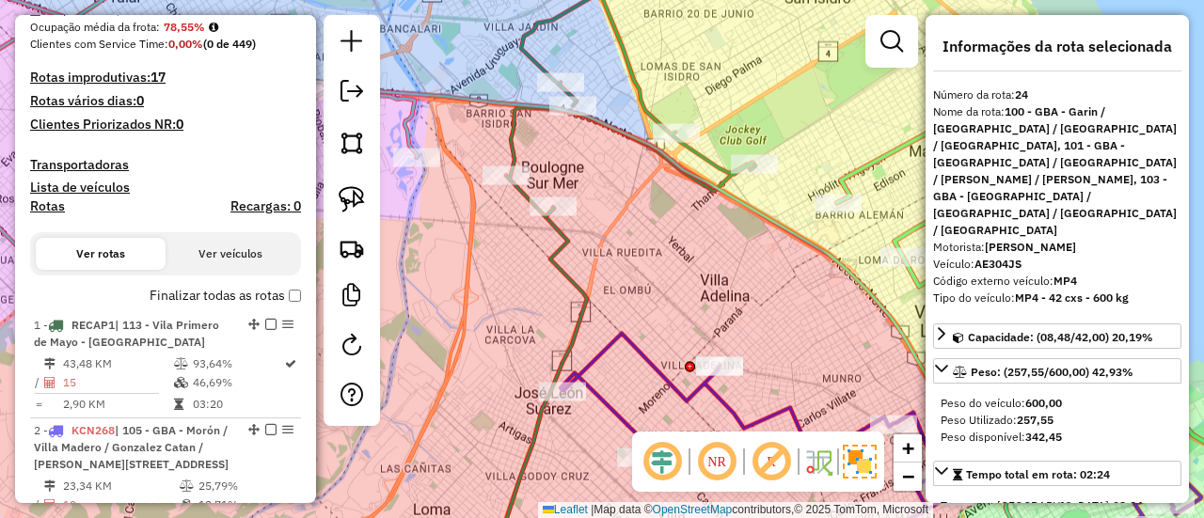
click at [222, 294] on label "Finalizar todas as rotas" at bounding box center [225, 296] width 151 height 20
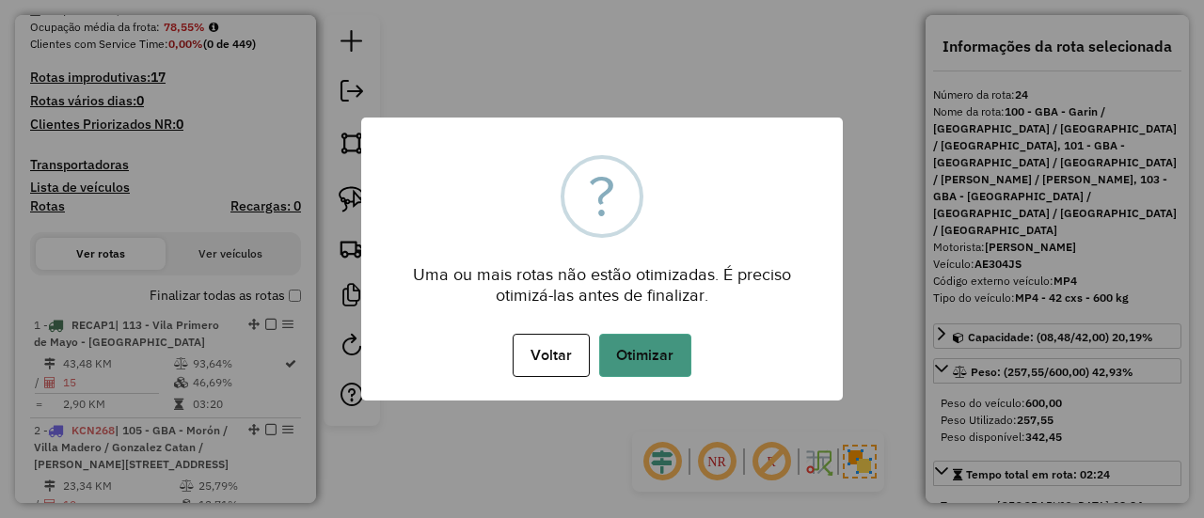
click at [674, 356] on button "Otimizar" at bounding box center [645, 355] width 92 height 43
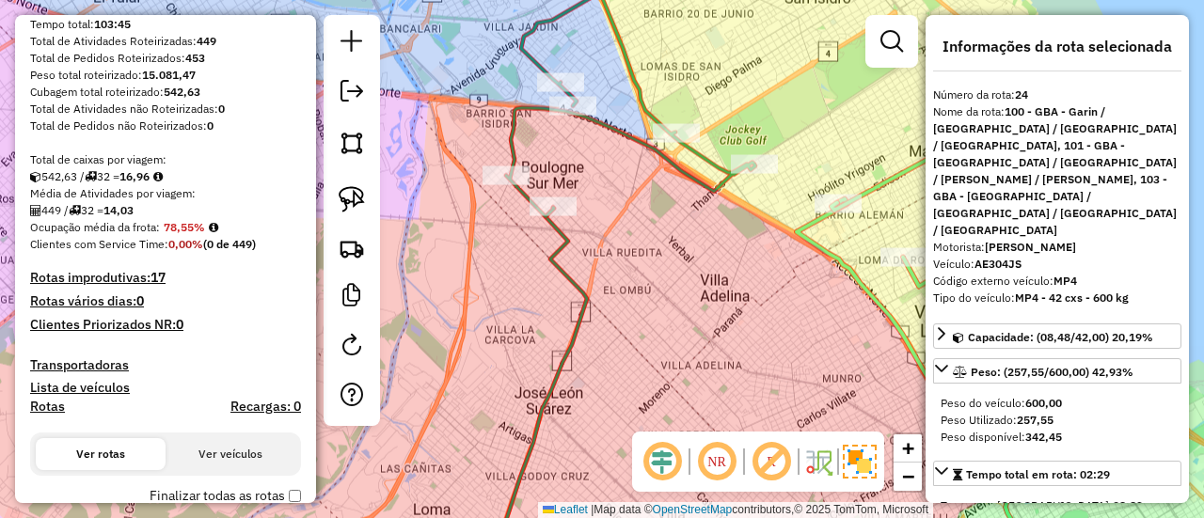
drag, startPoint x: 182, startPoint y: 360, endPoint x: 219, endPoint y: 189, distance: 175.3
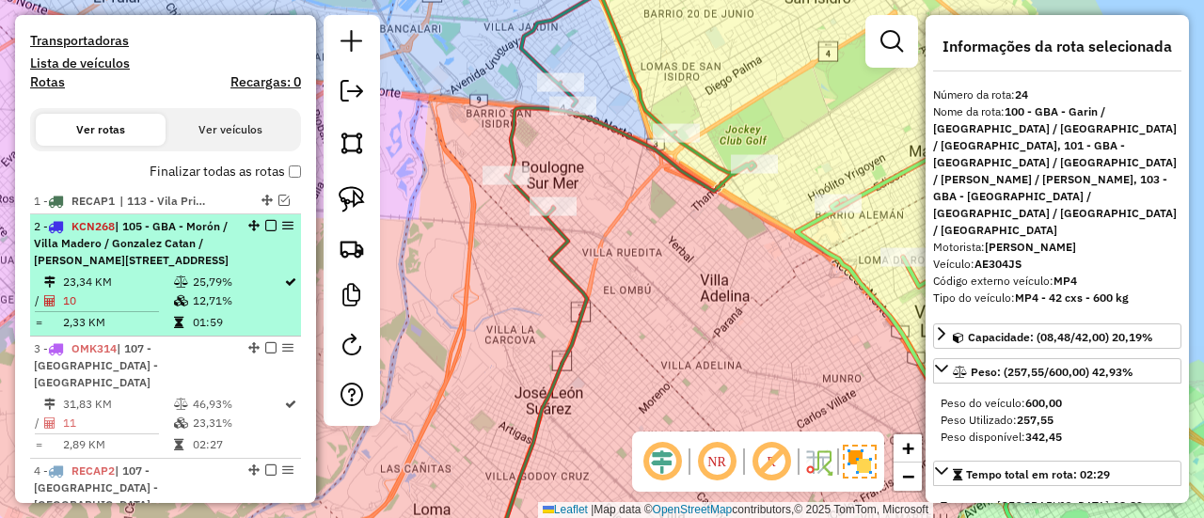
scroll to position [574, 0]
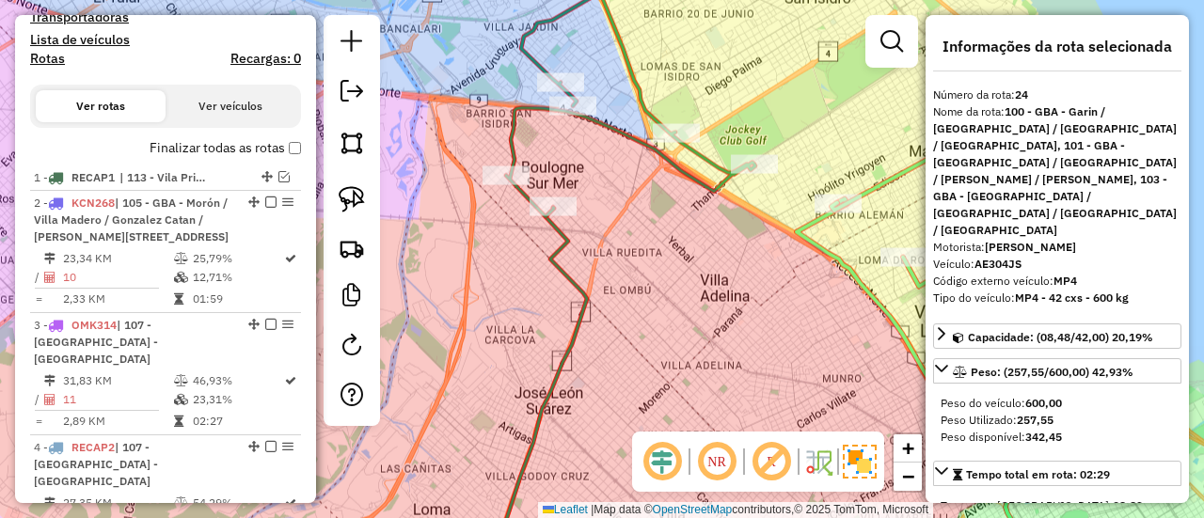
click at [241, 151] on label "Finalizar todas as rotas" at bounding box center [225, 148] width 151 height 20
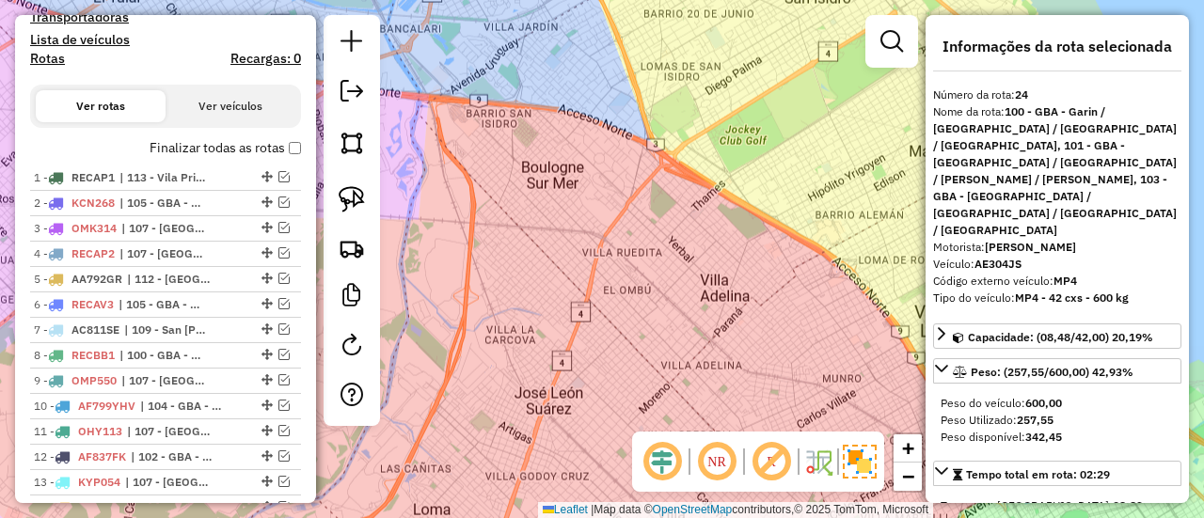
click at [241, 151] on label "Finalizar todas as rotas" at bounding box center [225, 148] width 151 height 20
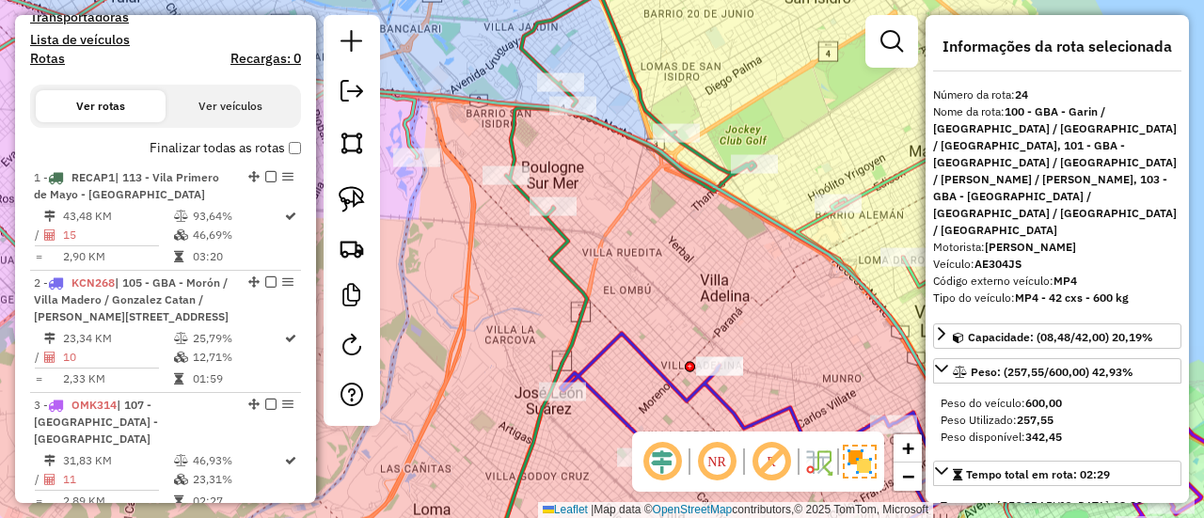
click at [190, 148] on label "Finalizar todas as rotas" at bounding box center [225, 148] width 151 height 20
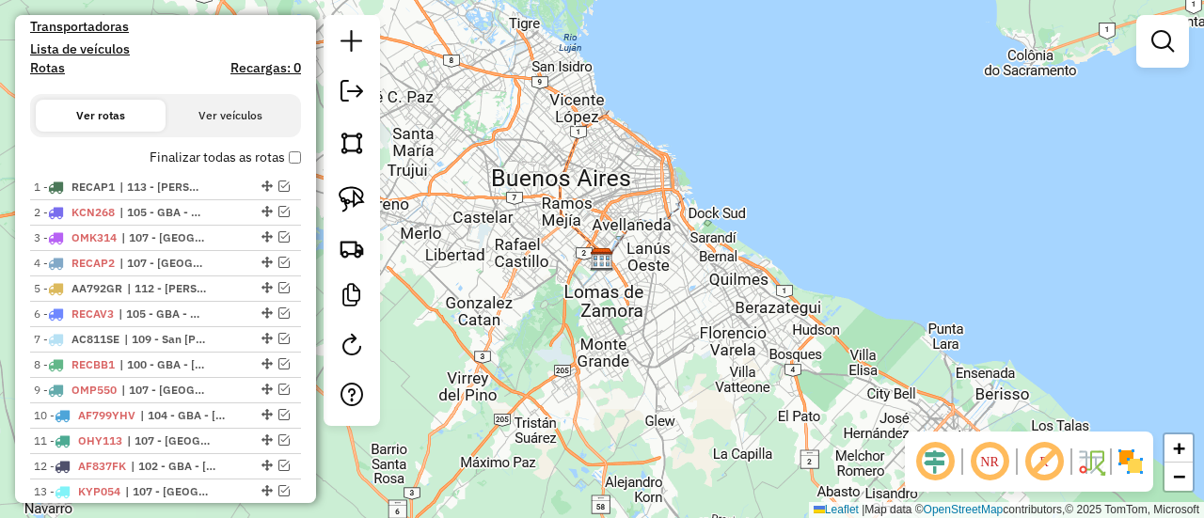
scroll to position [1112, 0]
